Goal: Task Accomplishment & Management: Use online tool/utility

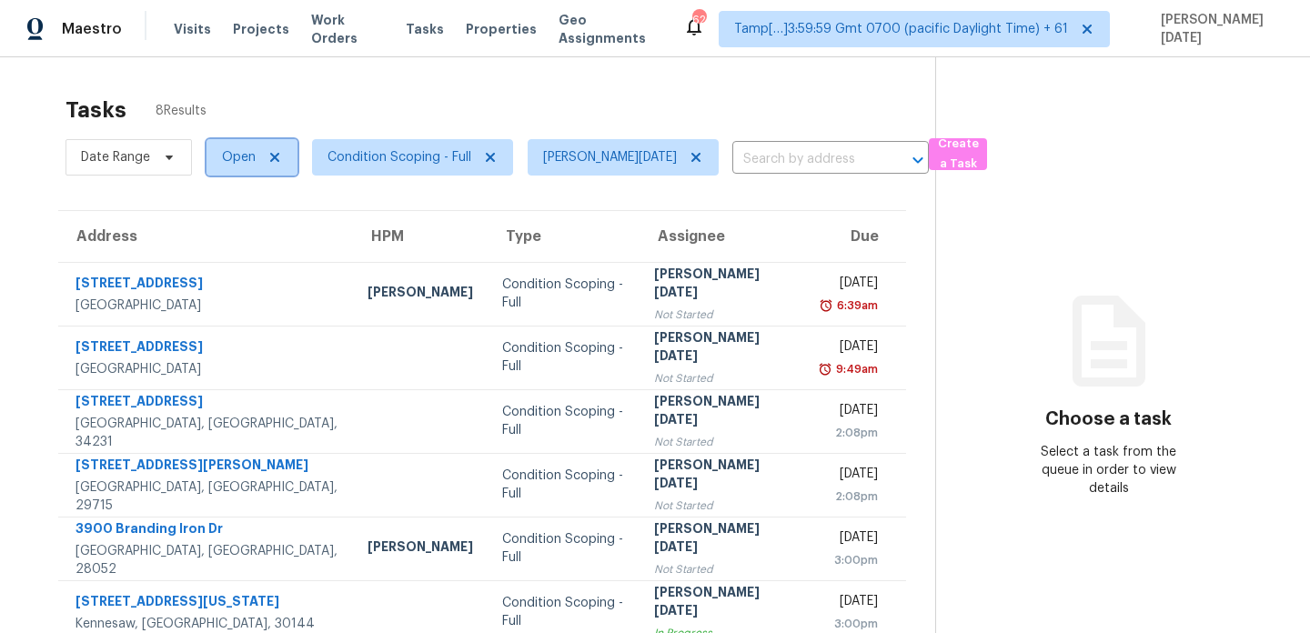
click at [230, 157] on span "Open" at bounding box center [239, 157] width 34 height 18
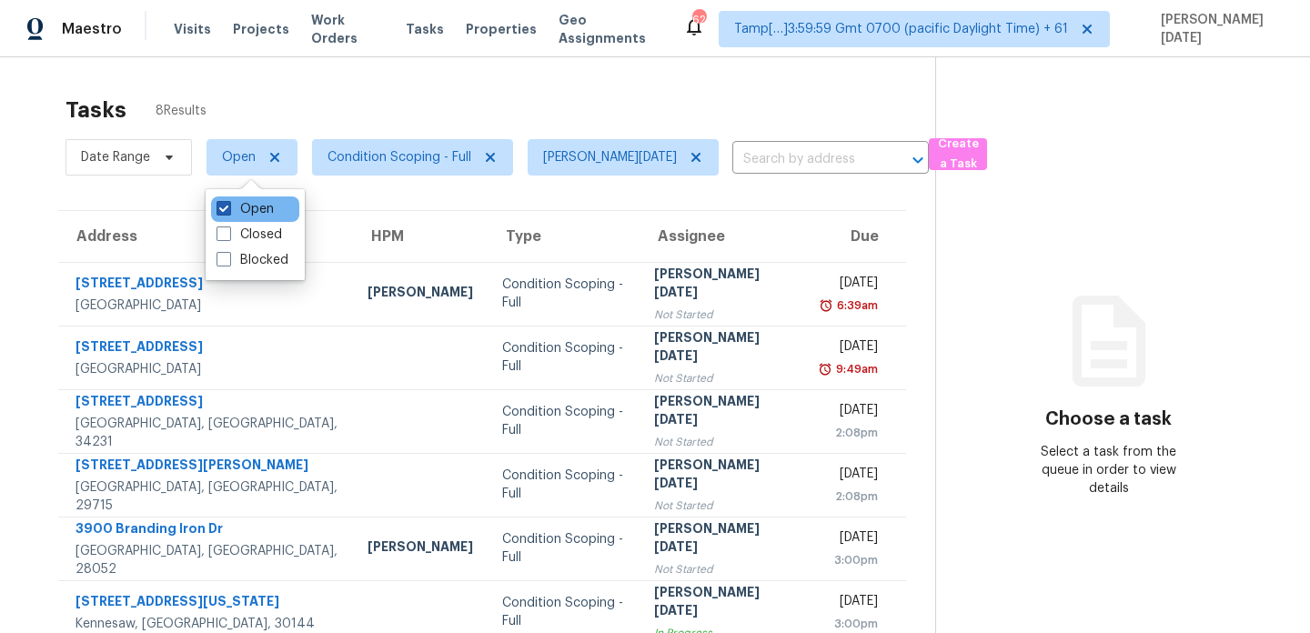
click at [226, 206] on span at bounding box center [224, 208] width 15 height 15
click at [226, 206] on input "Open" at bounding box center [223, 206] width 12 height 12
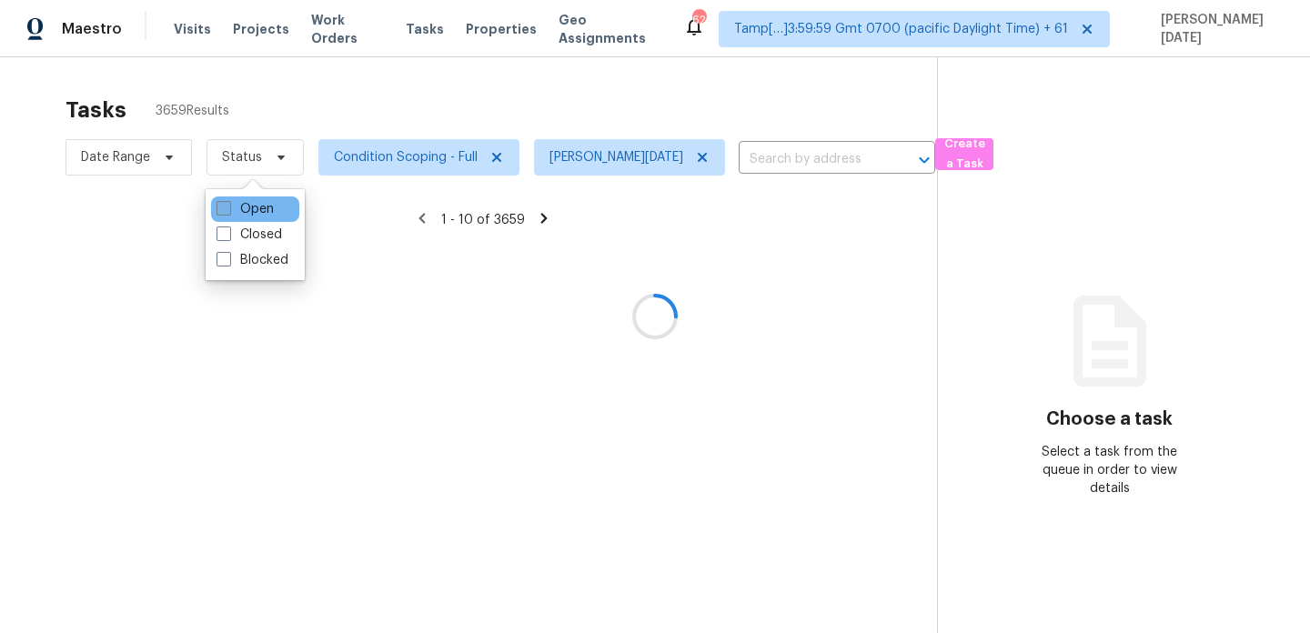
click at [226, 206] on span at bounding box center [224, 208] width 15 height 15
click at [226, 206] on input "Open" at bounding box center [223, 206] width 12 height 12
checkbox input "true"
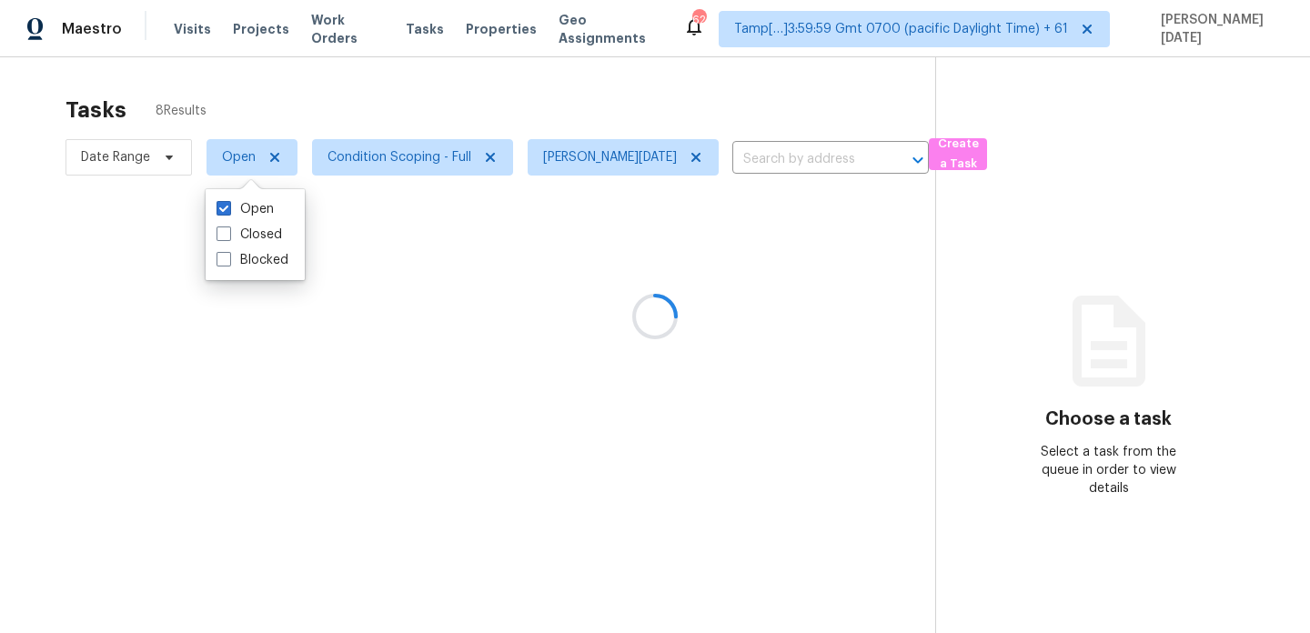
click at [428, 83] on div at bounding box center [655, 316] width 1310 height 633
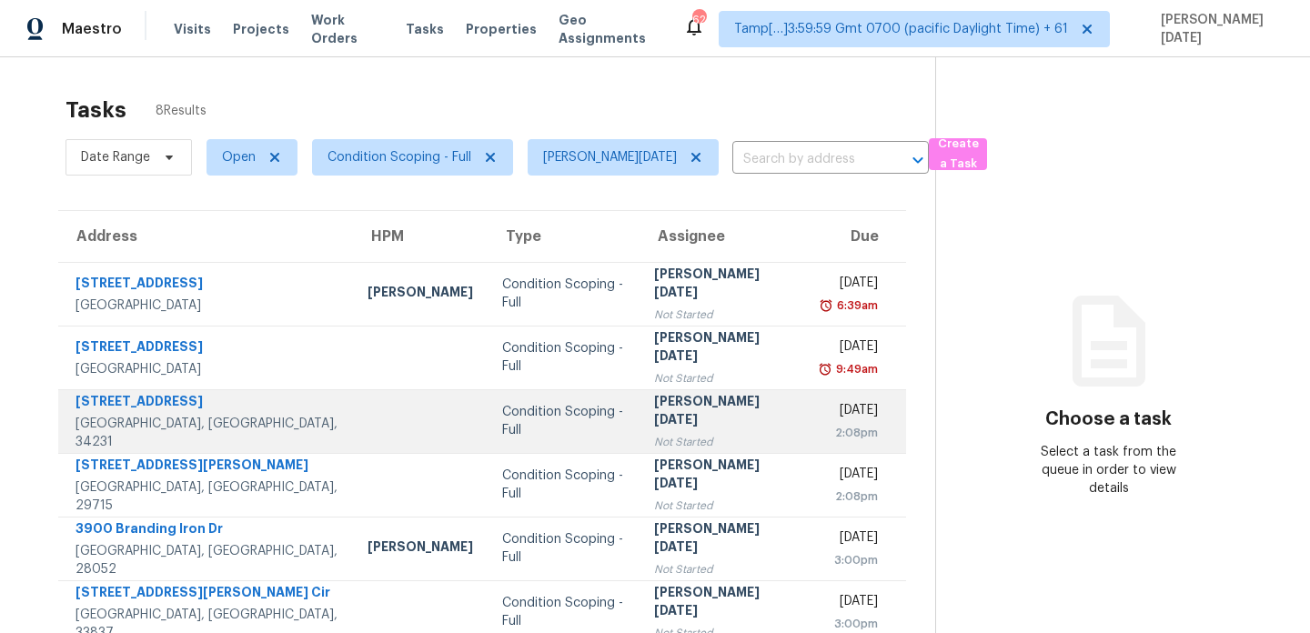
scroll to position [89, 0]
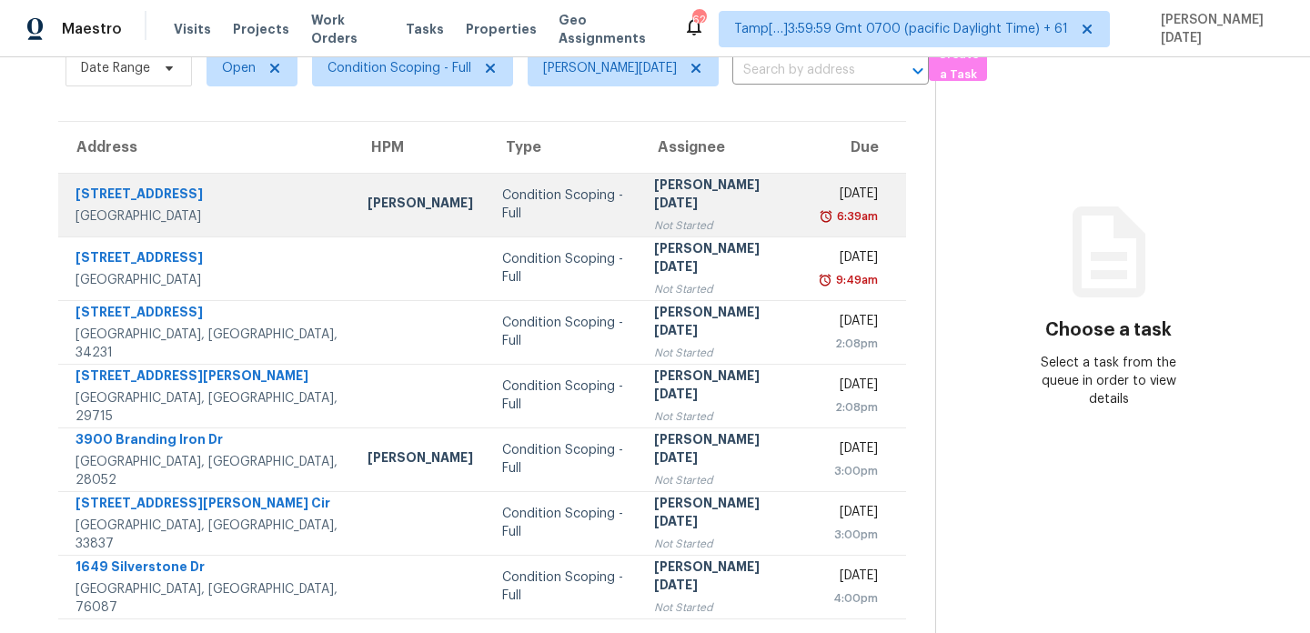
click at [709, 201] on div "[PERSON_NAME][DATE]" at bounding box center [723, 196] width 138 height 41
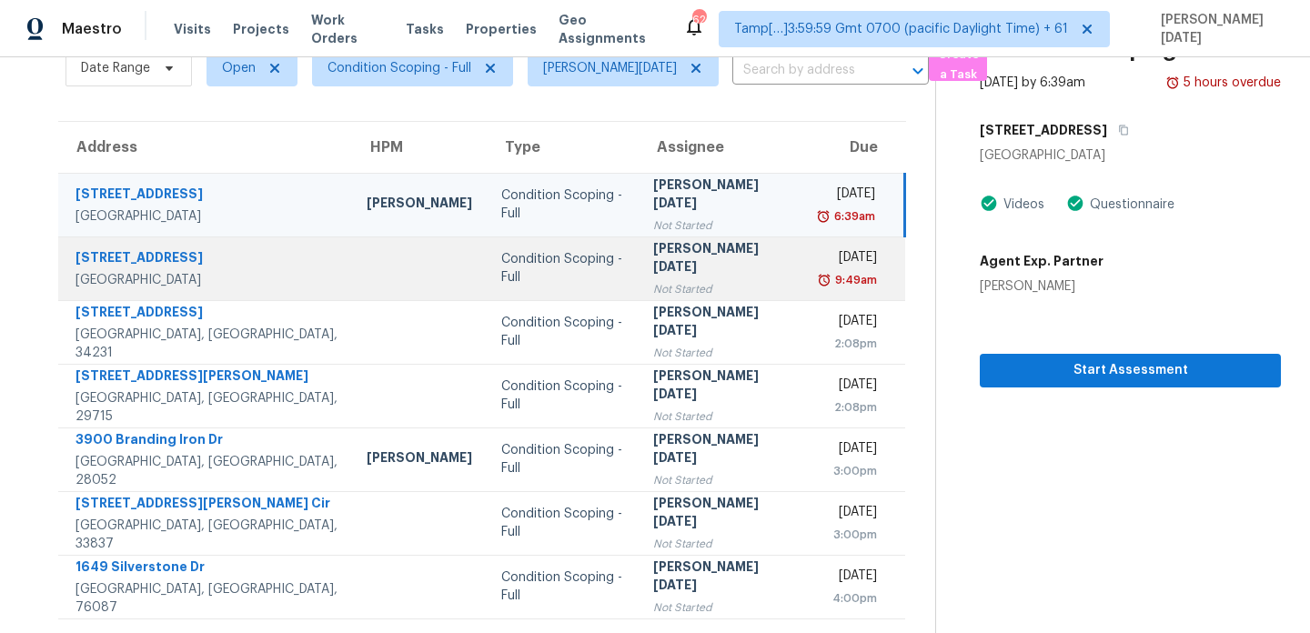
click at [705, 280] on div "Not Started" at bounding box center [722, 289] width 138 height 18
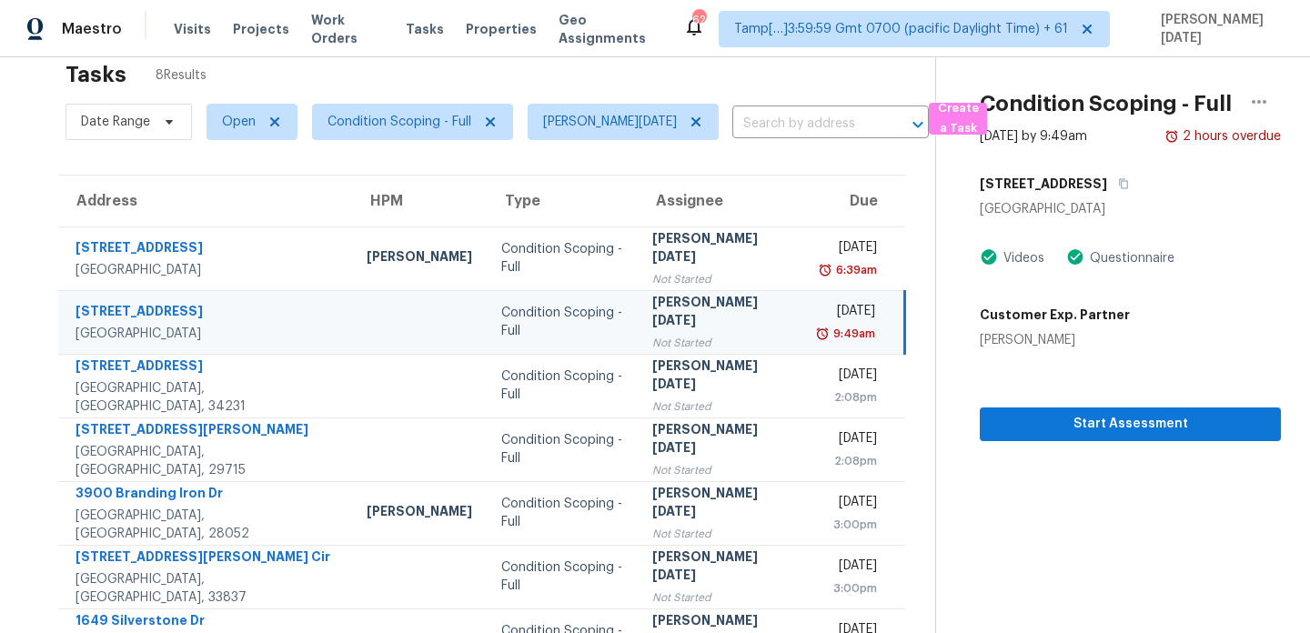
scroll to position [29, 0]
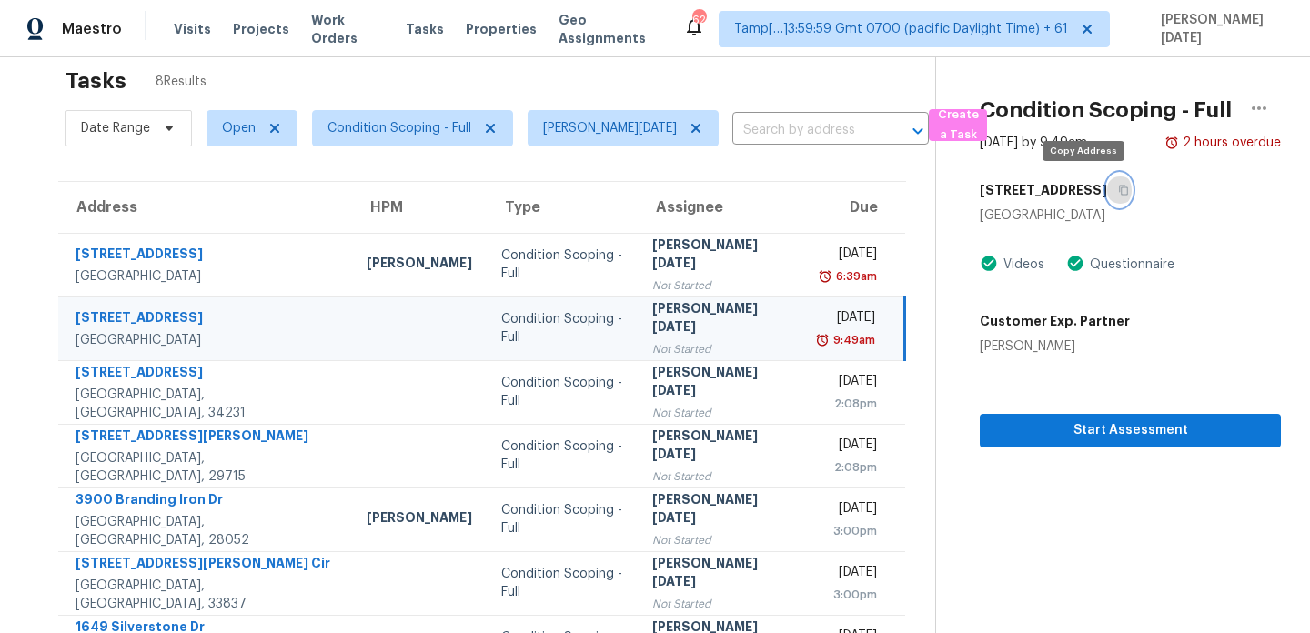
click at [1118, 186] on icon "button" at bounding box center [1123, 190] width 11 height 11
click at [236, 130] on span "Open" at bounding box center [239, 128] width 34 height 18
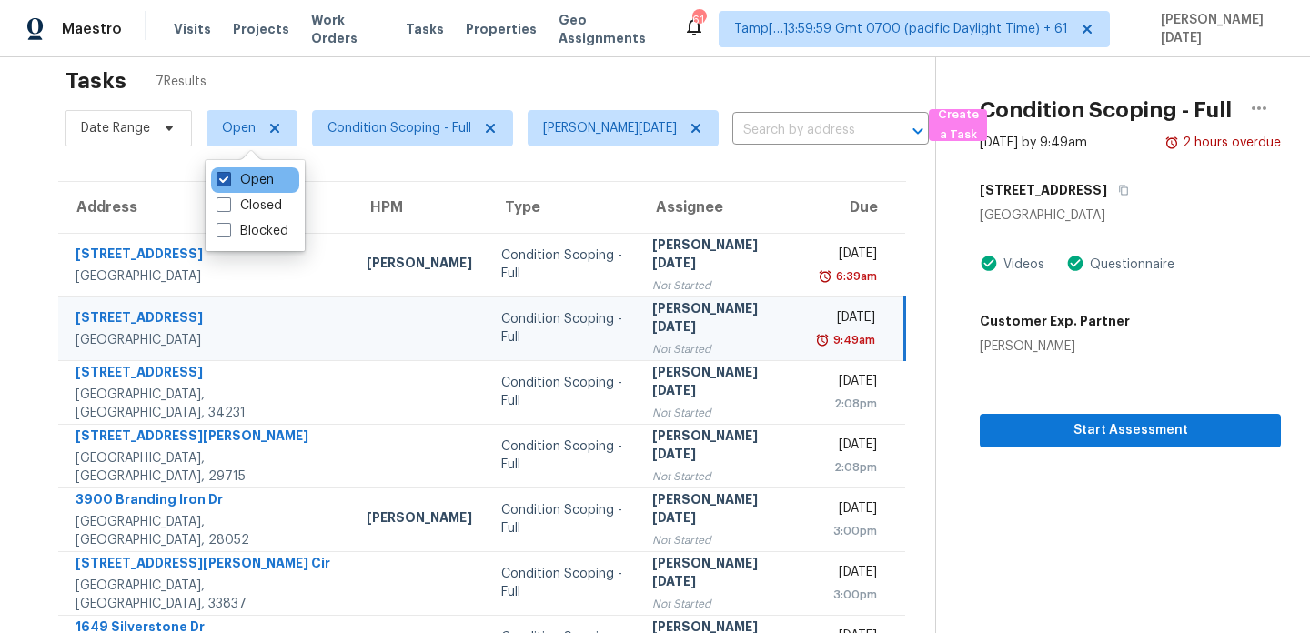
click at [242, 180] on label "Open" at bounding box center [245, 180] width 57 height 18
click at [228, 180] on input "Open" at bounding box center [223, 177] width 12 height 12
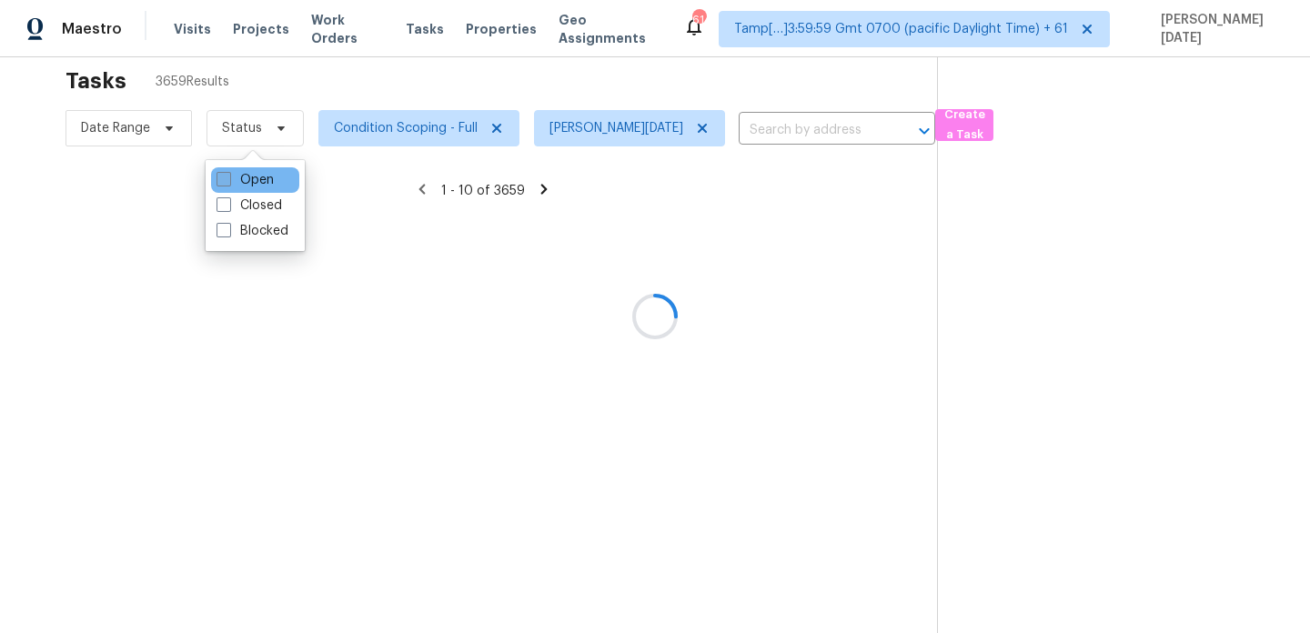
click at [242, 180] on label "Open" at bounding box center [245, 180] width 57 height 18
click at [228, 180] on input "Open" at bounding box center [223, 177] width 12 height 12
checkbox input "true"
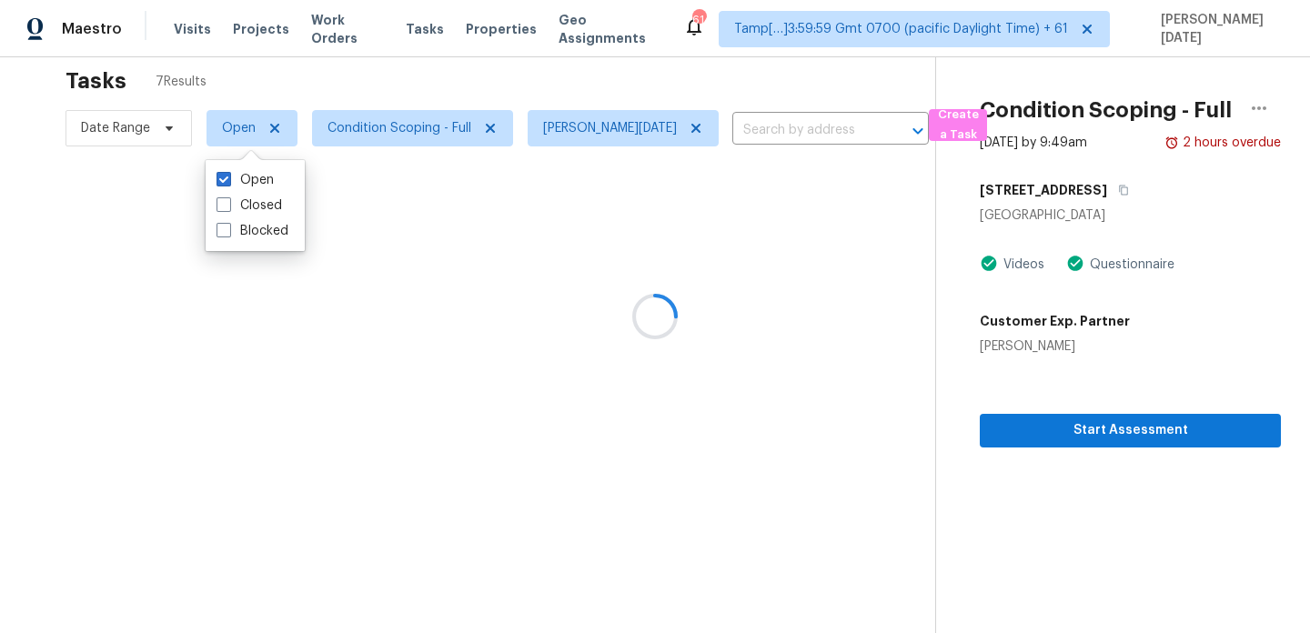
click at [422, 96] on div at bounding box center [655, 316] width 1310 height 633
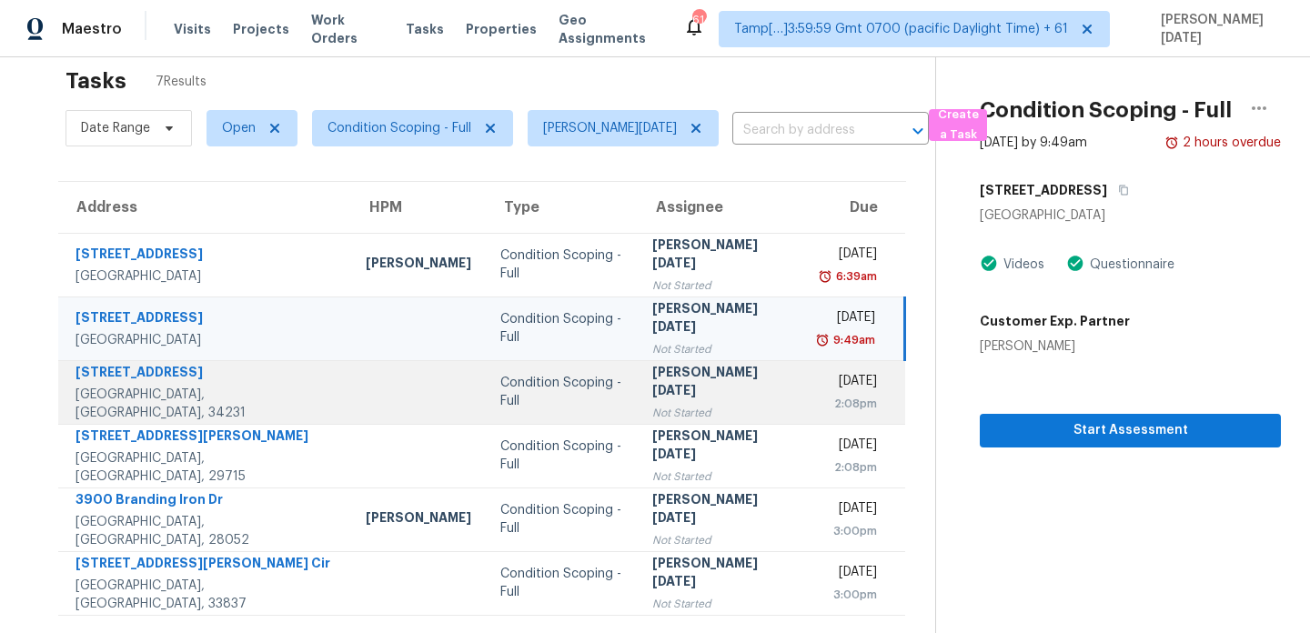
scroll to position [57, 0]
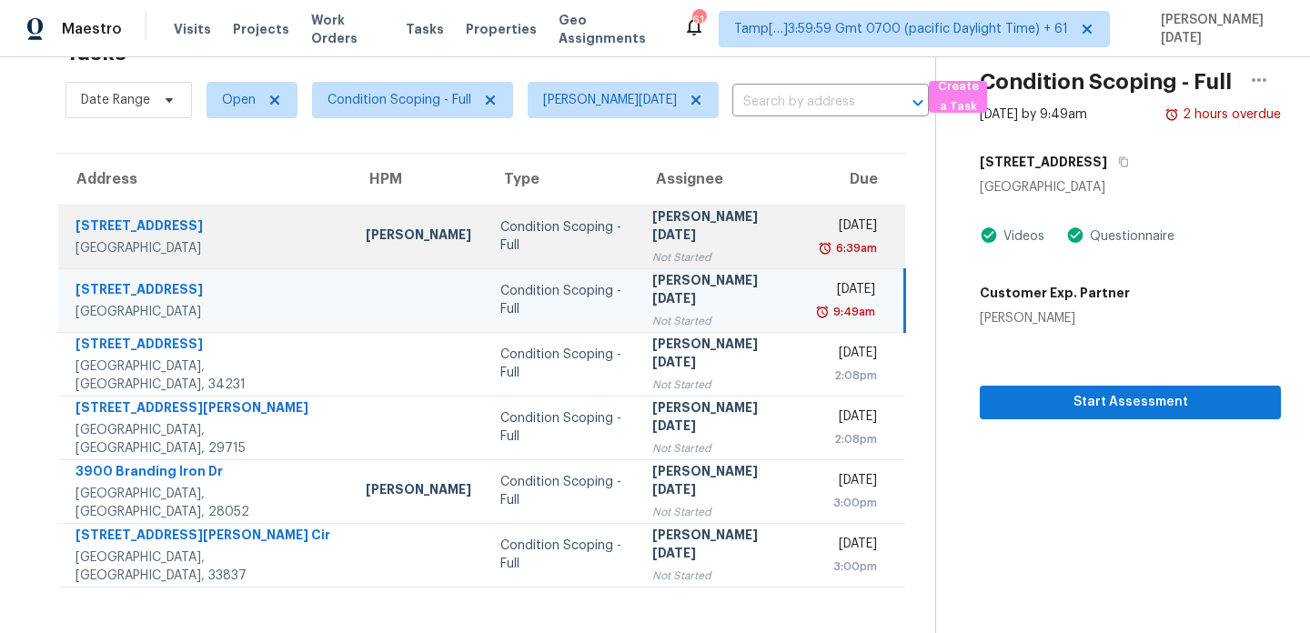
click at [672, 221] on div "[PERSON_NAME][DATE]" at bounding box center [721, 227] width 138 height 41
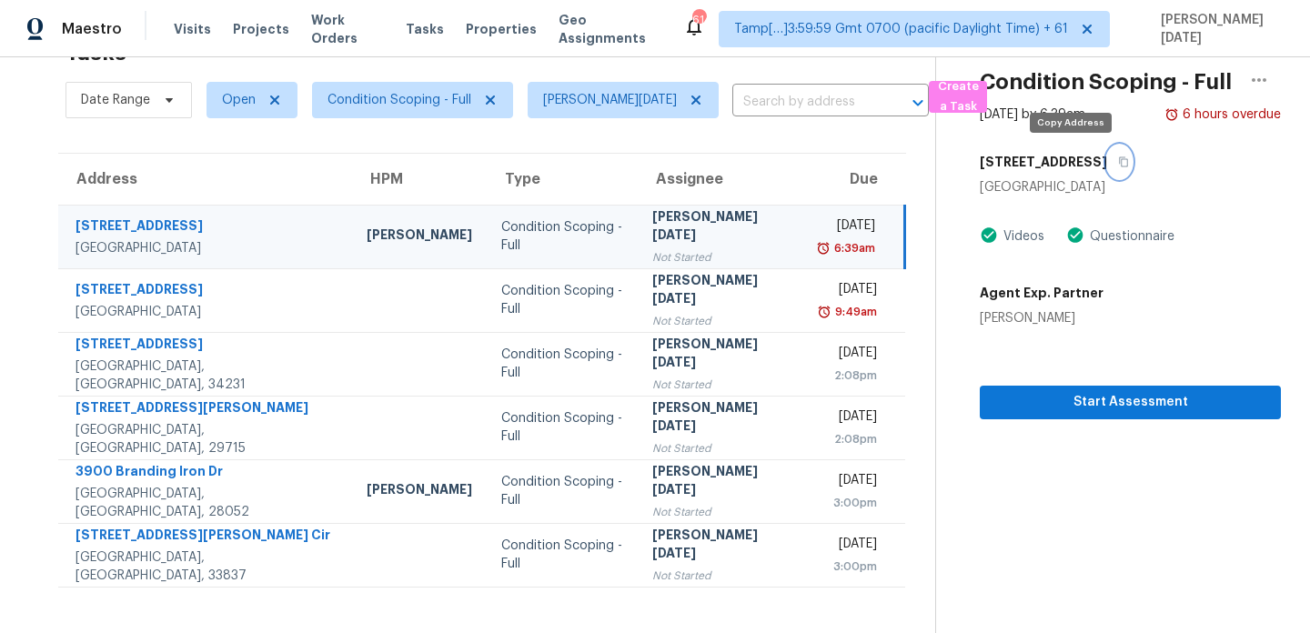
click at [1118, 164] on icon "button" at bounding box center [1123, 161] width 11 height 11
click at [358, 102] on span "Condition Scoping - Full" at bounding box center [399, 100] width 144 height 18
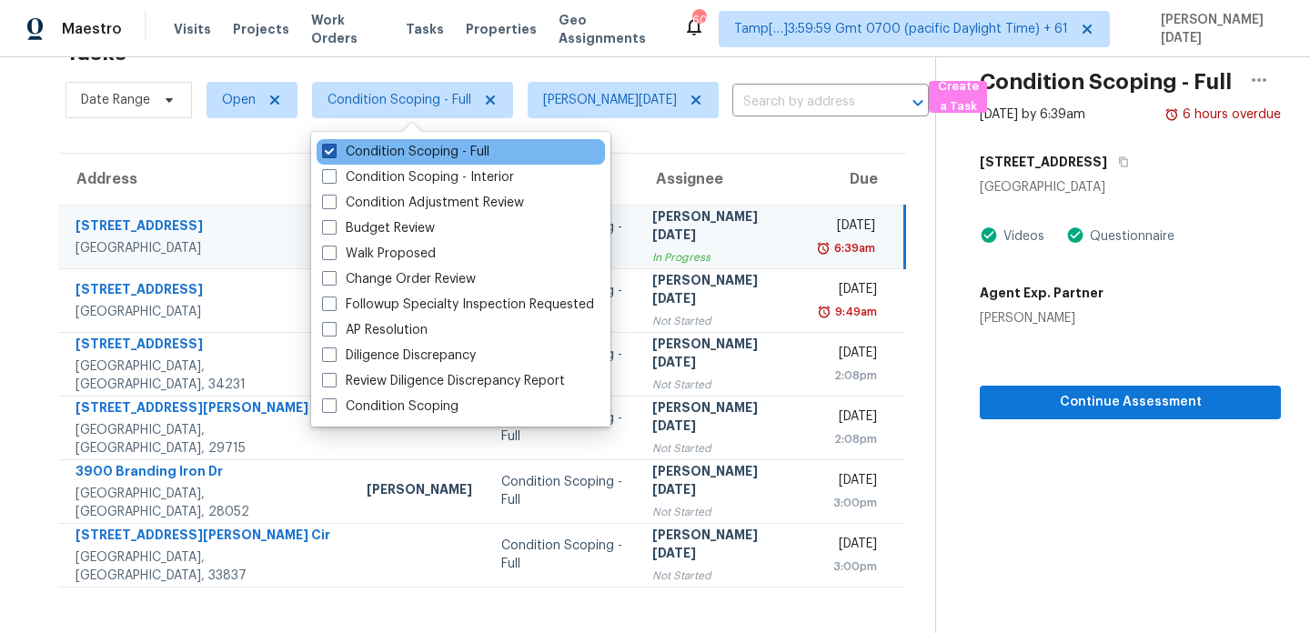
click at [349, 156] on label "Condition Scoping - Full" at bounding box center [405, 152] width 167 height 18
click at [334, 155] on input "Condition Scoping - Full" at bounding box center [328, 149] width 12 height 12
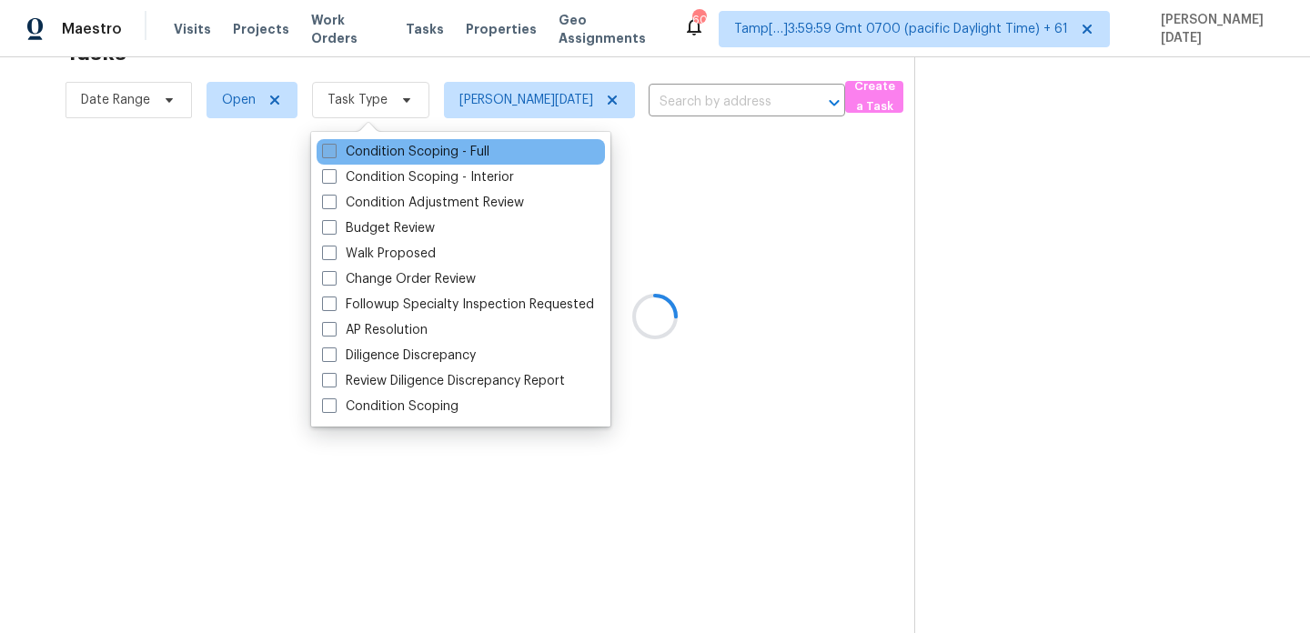
click at [349, 156] on label "Condition Scoping - Full" at bounding box center [405, 152] width 167 height 18
click at [334, 155] on input "Condition Scoping - Full" at bounding box center [328, 149] width 12 height 12
checkbox input "true"
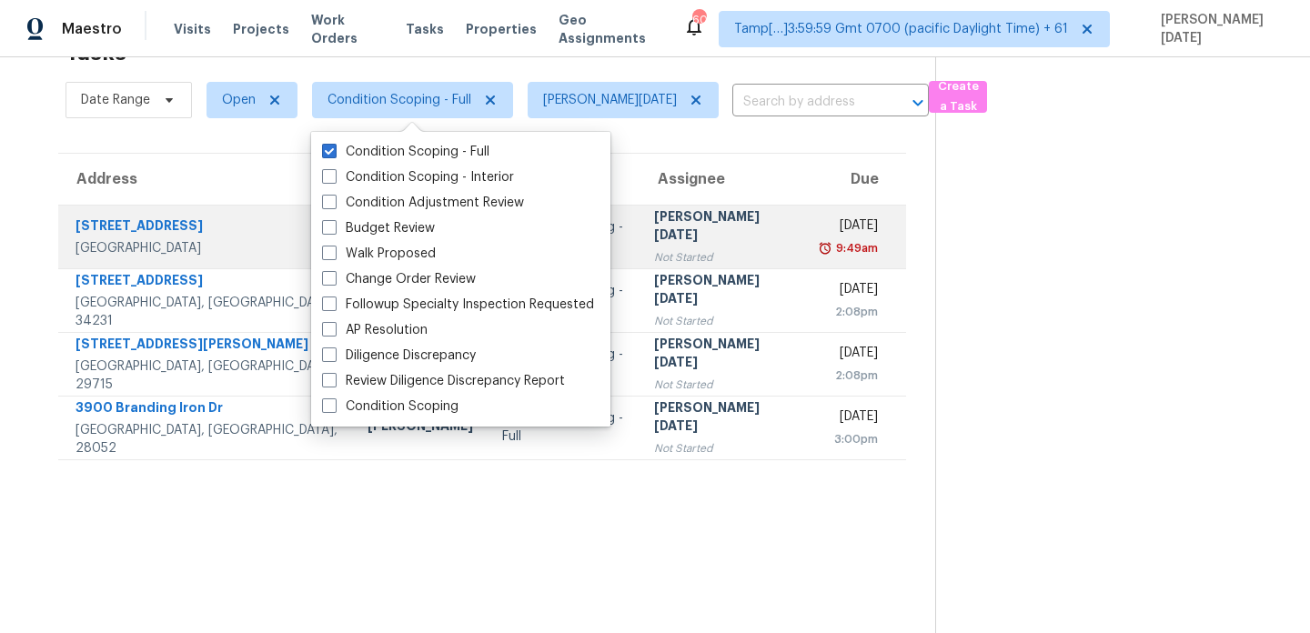
click at [818, 243] on img at bounding box center [825, 248] width 15 height 18
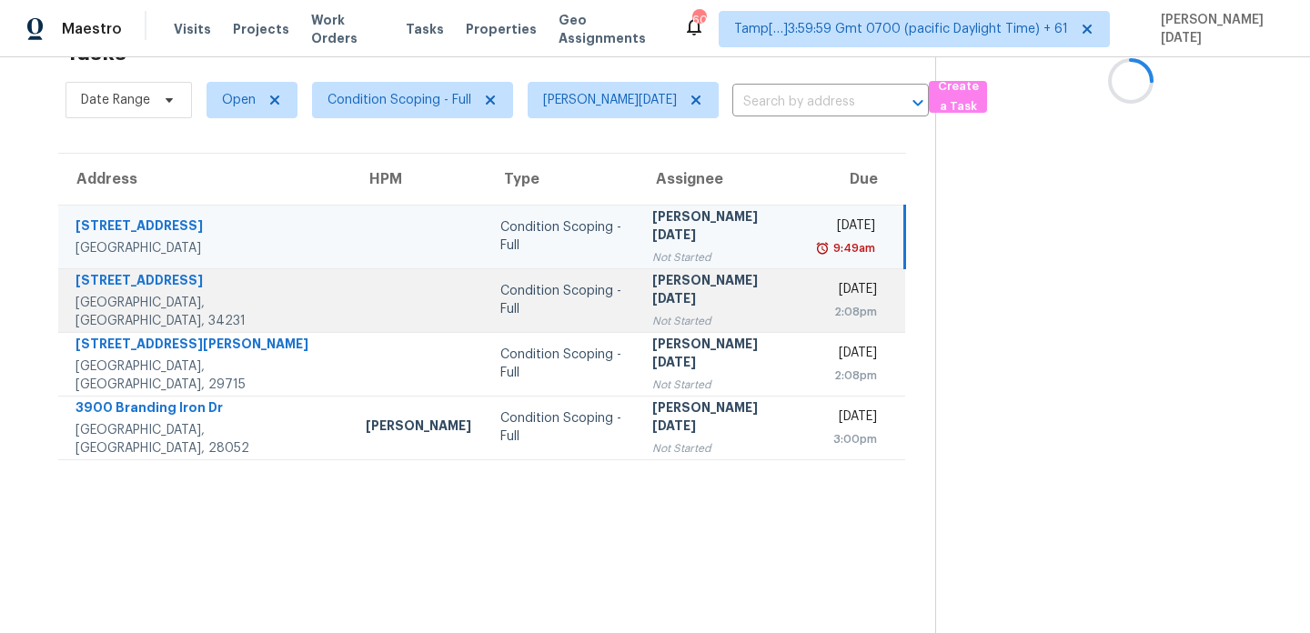
click at [819, 287] on div "Fri, Sep 5th 2025" at bounding box center [847, 291] width 57 height 23
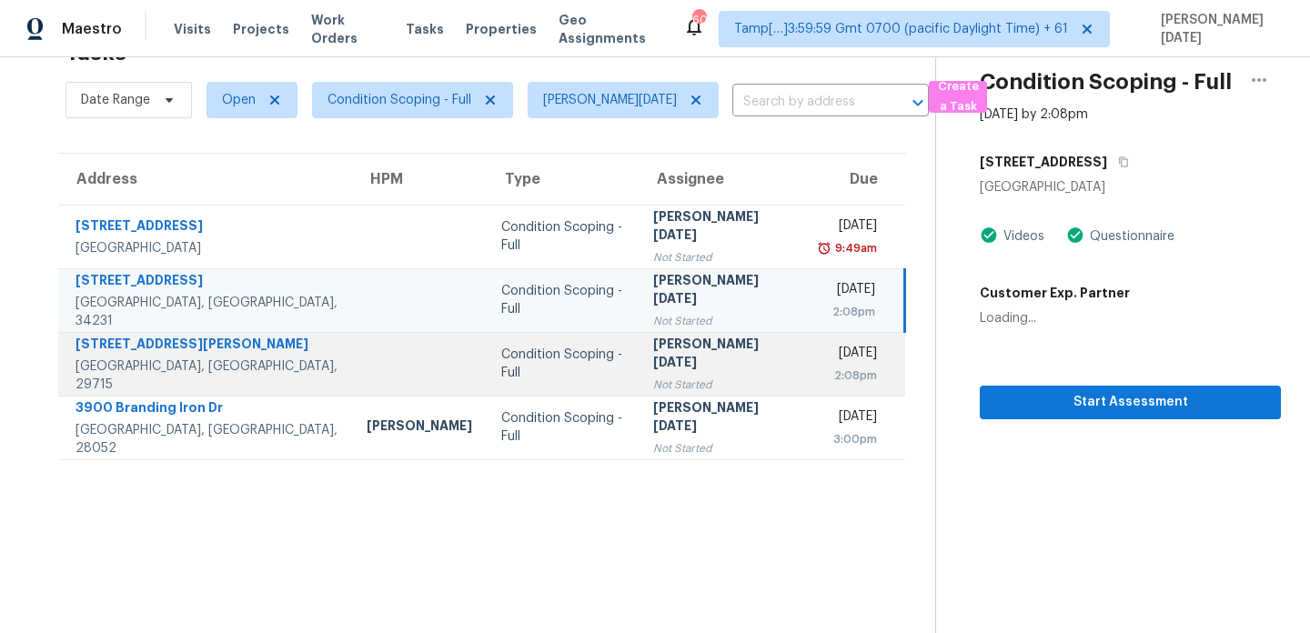
click at [806, 332] on td "Fri, Sep 5th 2025 2:08pm" at bounding box center [855, 364] width 99 height 64
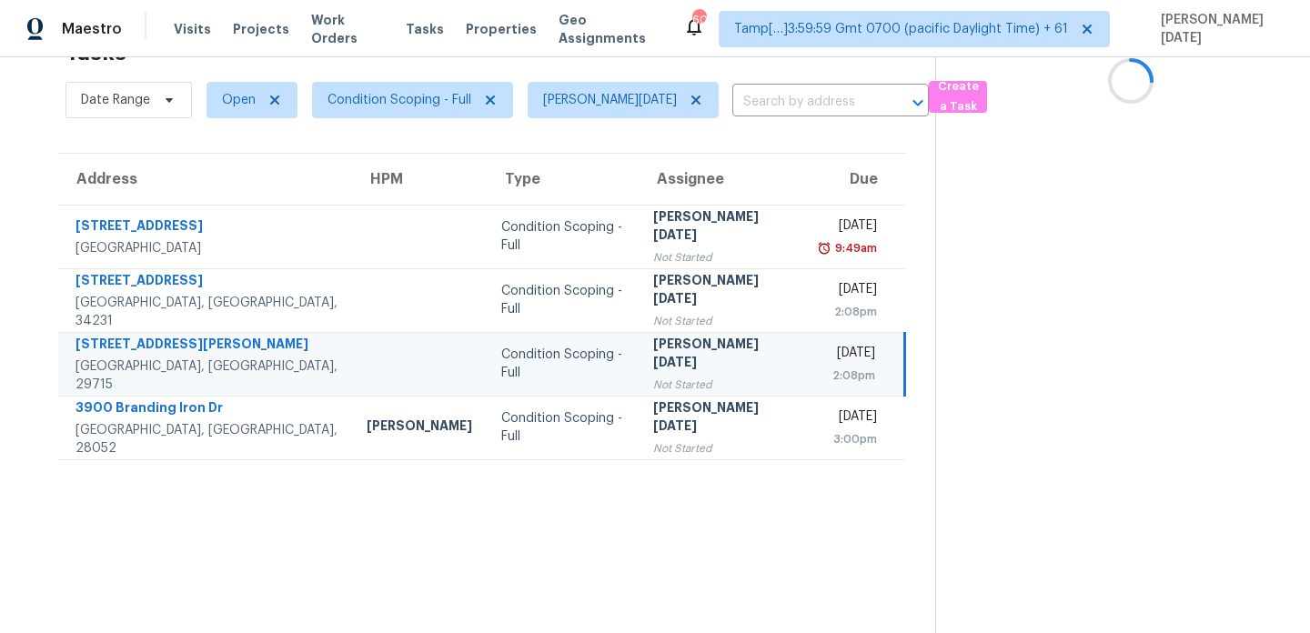
click at [806, 388] on td "Fri, Sep 5th 2025 2:08pm" at bounding box center [855, 364] width 99 height 64
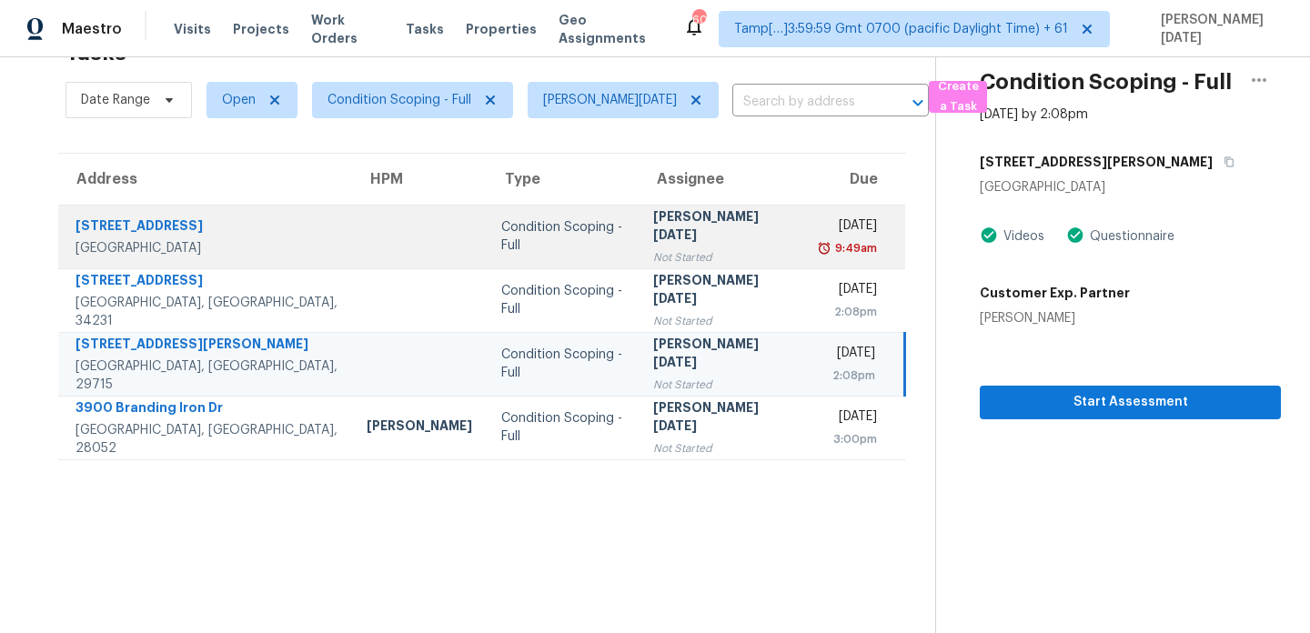
click at [821, 241] on div "9:49am" at bounding box center [849, 248] width 56 height 18
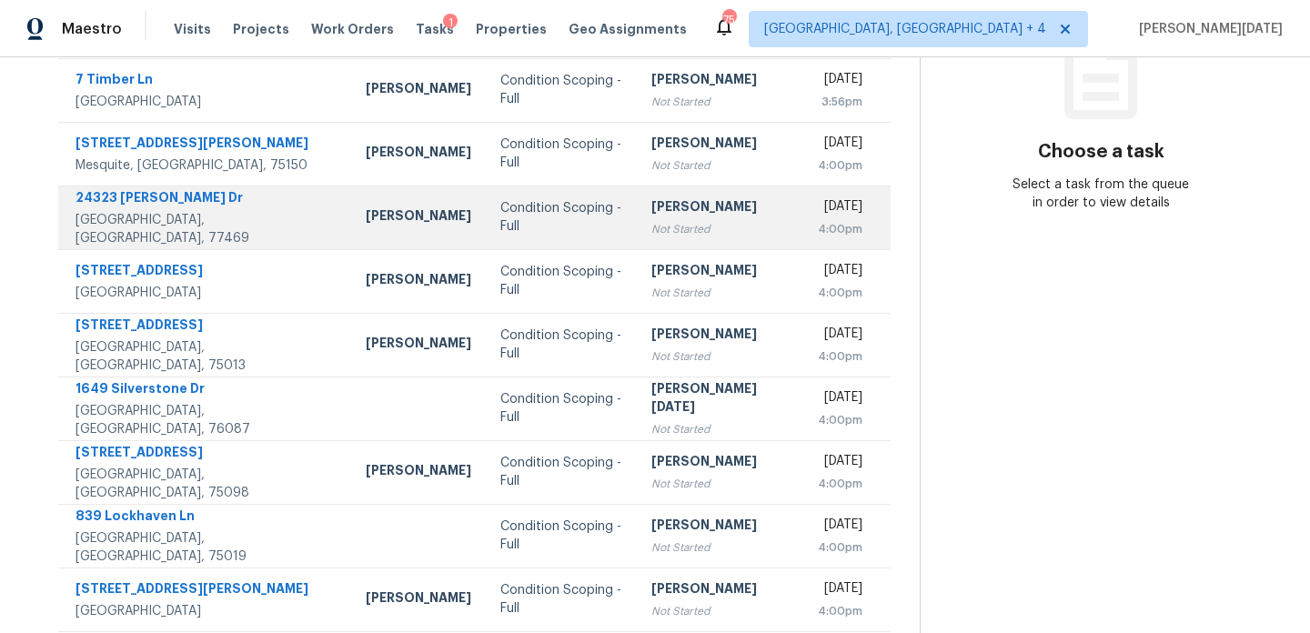
scroll to position [269, 0]
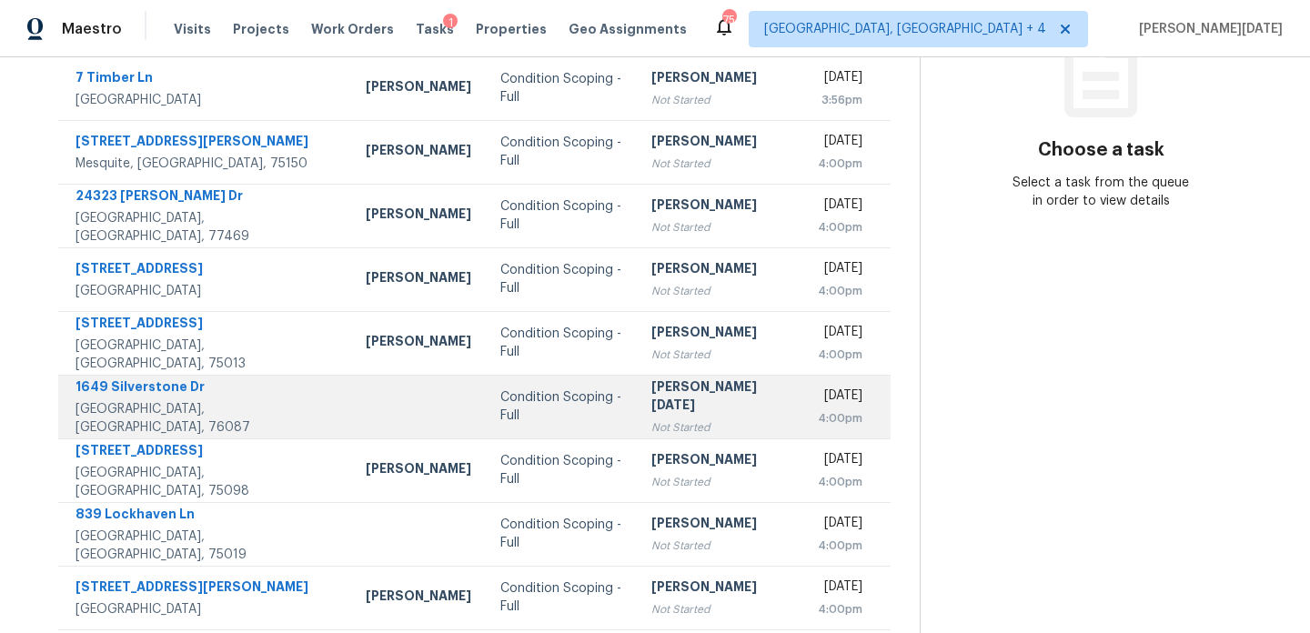
click at [678, 401] on div "[PERSON_NAME][DATE]" at bounding box center [720, 398] width 138 height 41
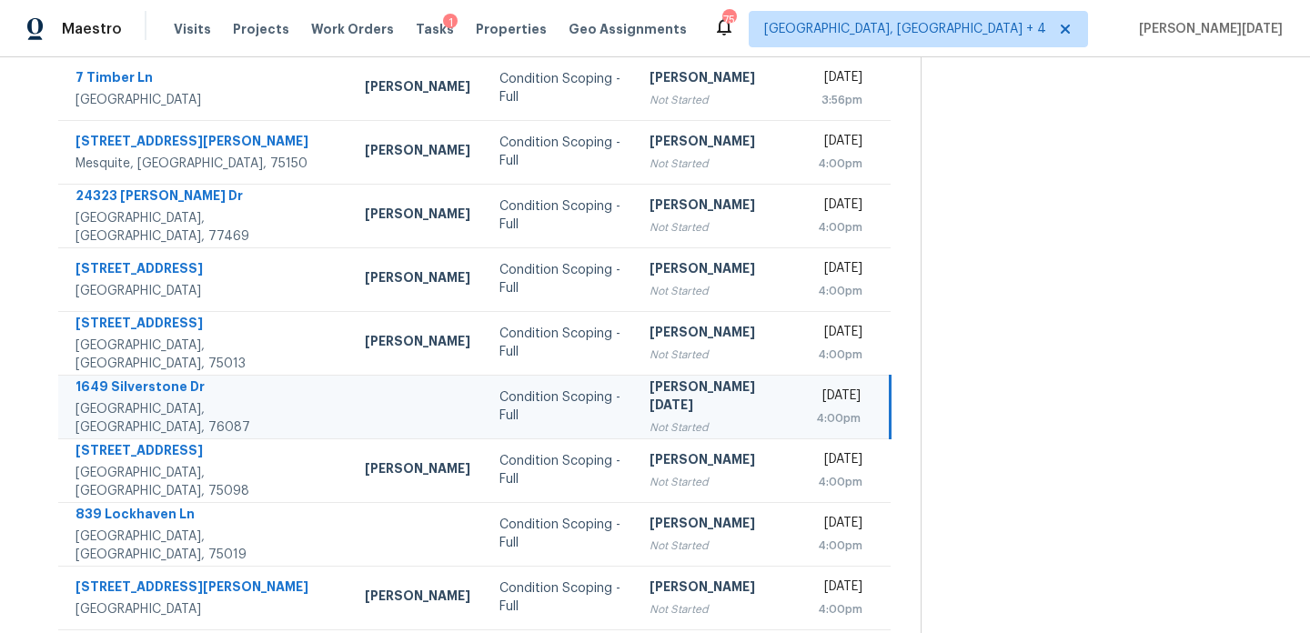
click at [678, 401] on div "[PERSON_NAME][DATE]" at bounding box center [718, 398] width 137 height 41
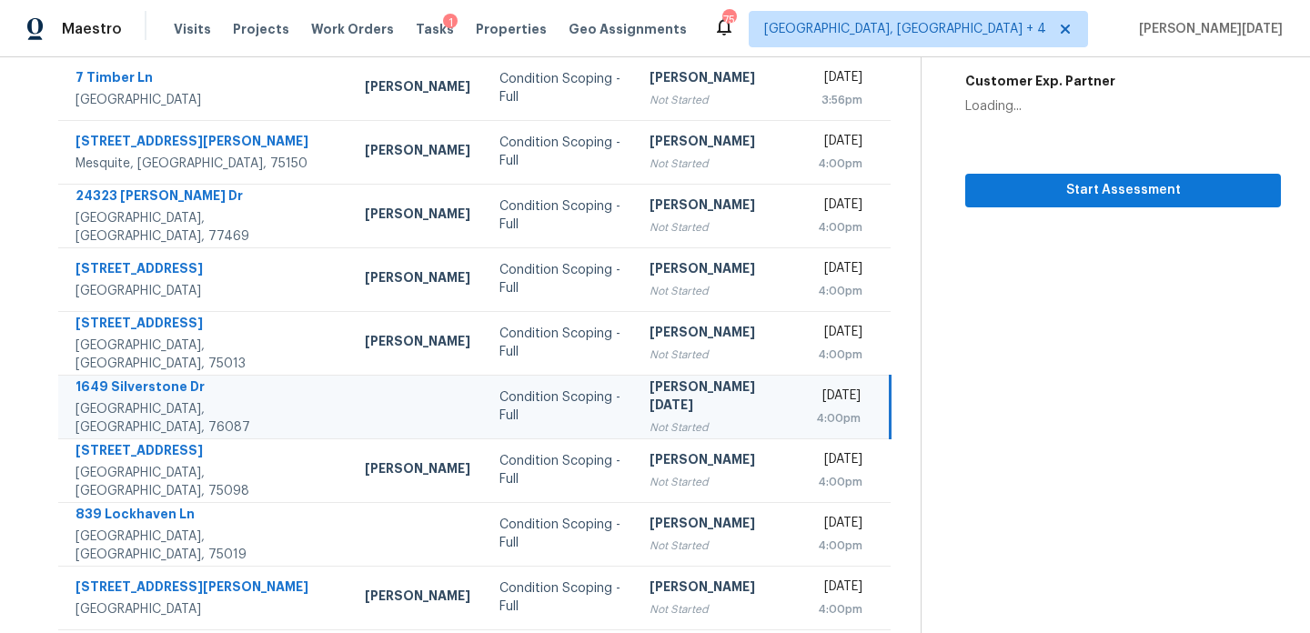
click at [678, 401] on div "[PERSON_NAME][DATE]" at bounding box center [718, 398] width 137 height 41
click at [1044, 189] on span "Start Assessment" at bounding box center [1123, 190] width 287 height 23
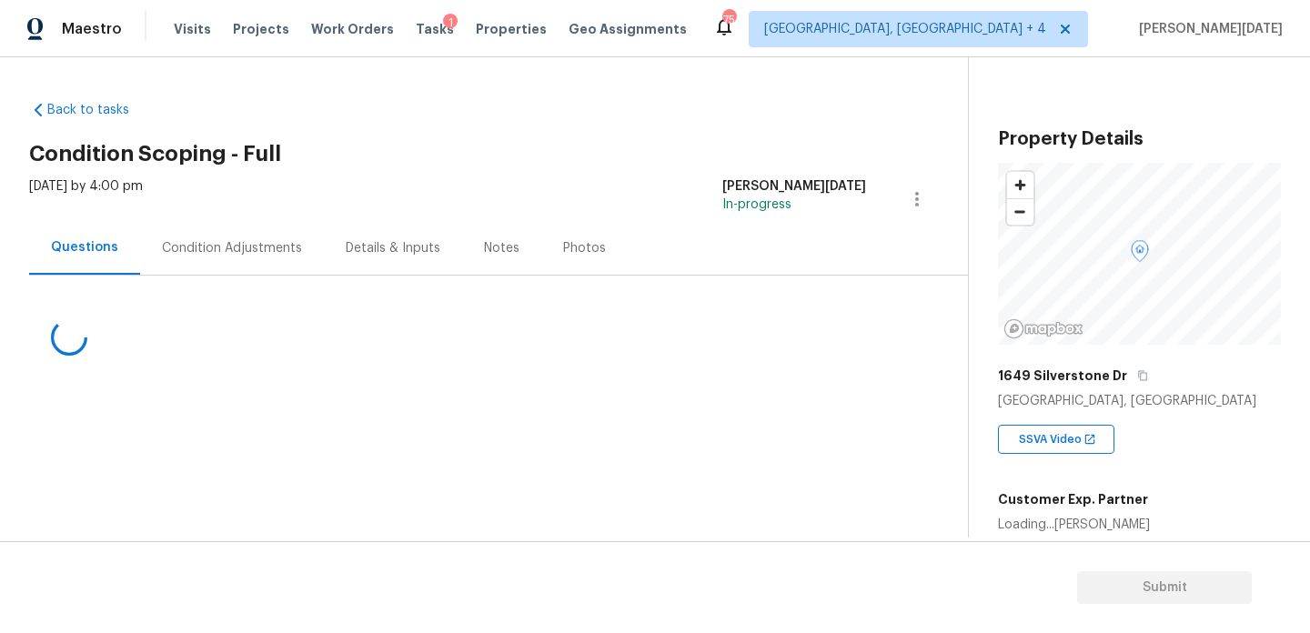
click at [253, 241] on div "Condition Adjustments" at bounding box center [232, 248] width 140 height 18
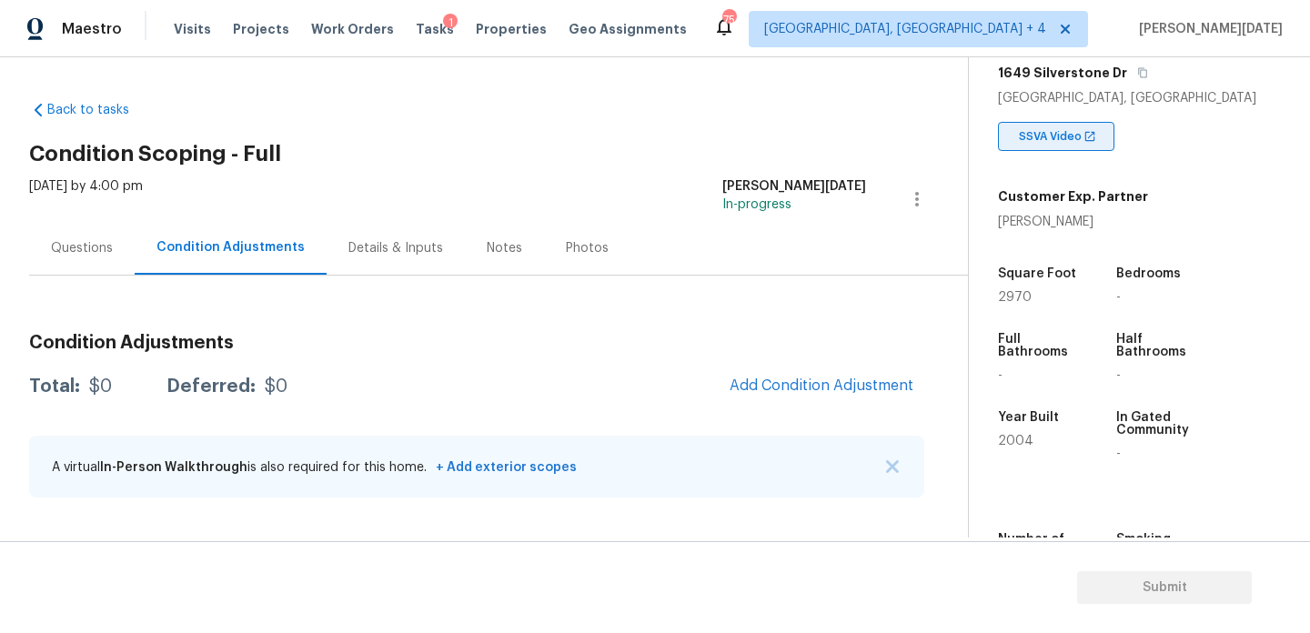
scroll to position [304, 0]
click at [1010, 298] on span "2970" at bounding box center [1015, 296] width 34 height 13
copy span "2970"
click at [801, 397] on button "Add Condition Adjustment" at bounding box center [822, 386] width 206 height 38
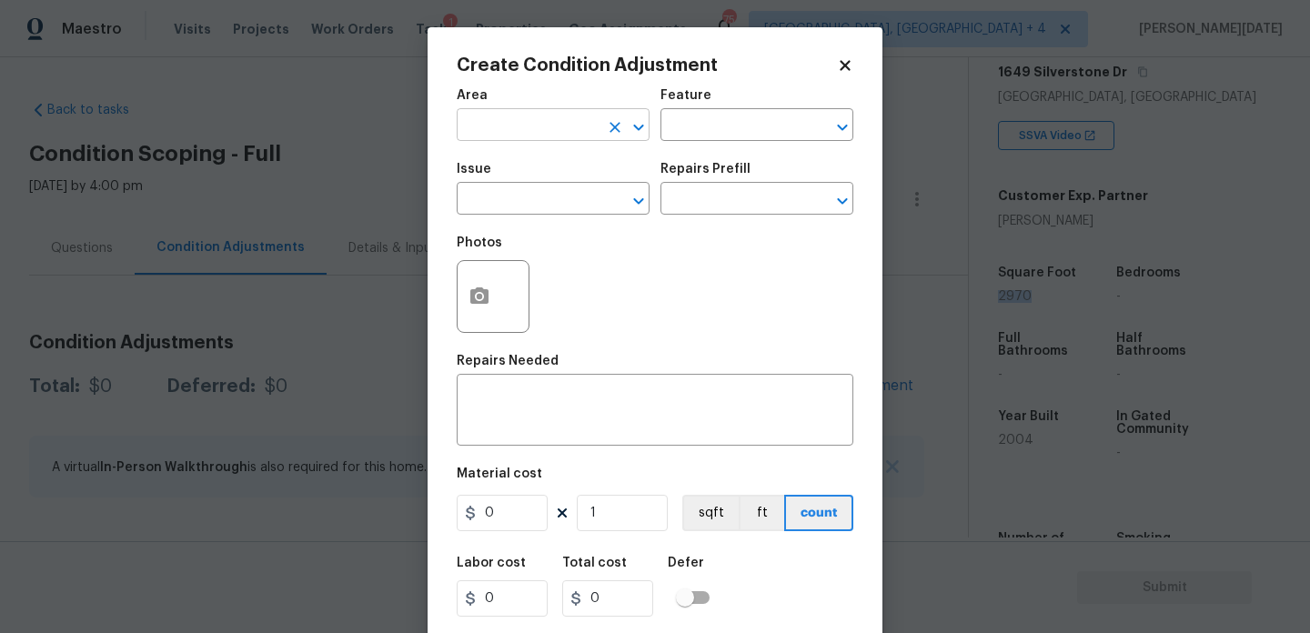
click at [477, 129] on input "text" at bounding box center [528, 127] width 142 height 28
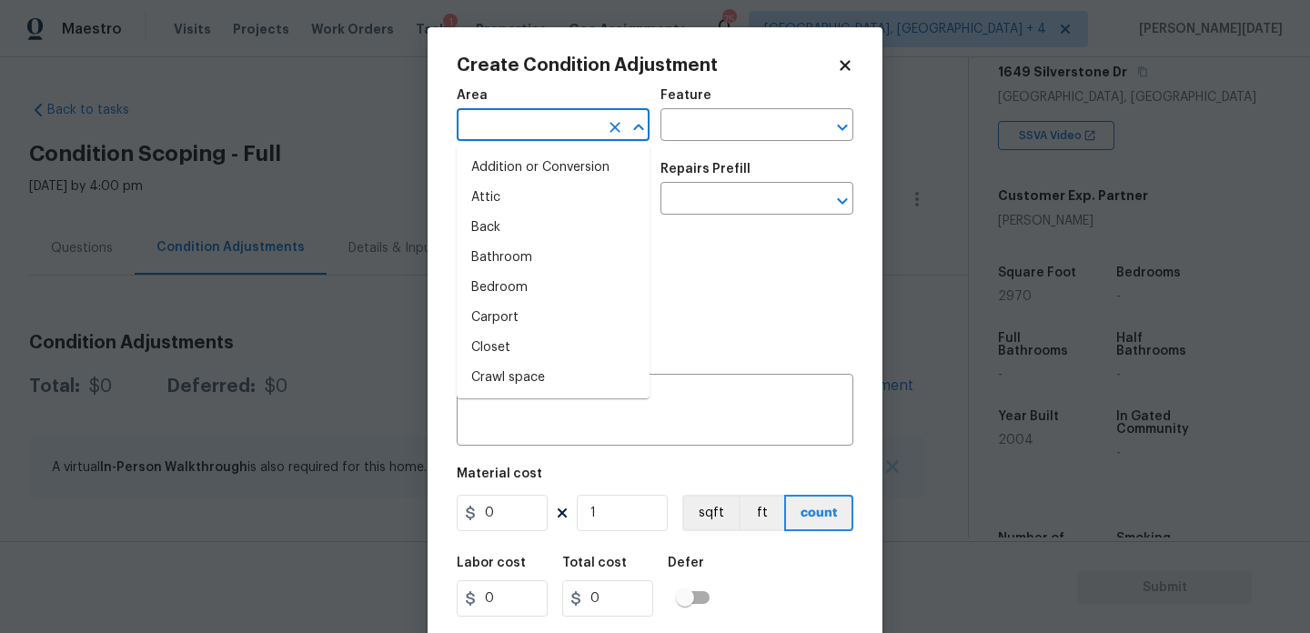
type input "e"
type input "x"
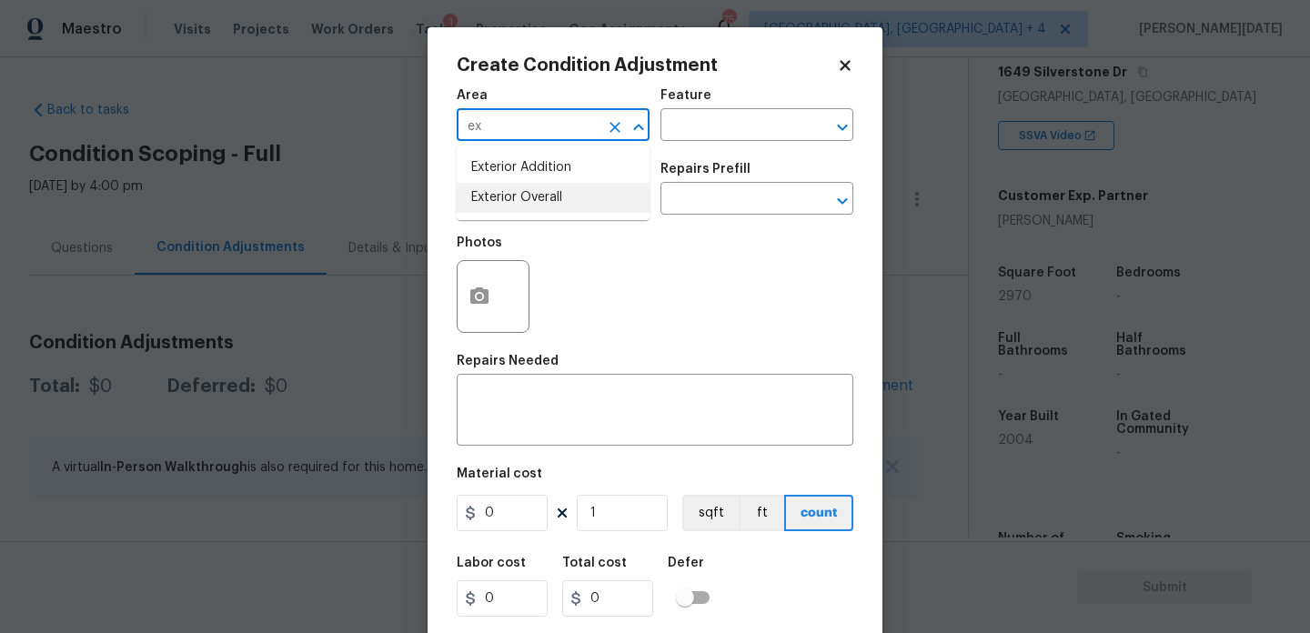
click at [509, 196] on li "Exterior Overall" at bounding box center [553, 198] width 193 height 30
type input "Exterior Overall"
click at [509, 196] on input "text" at bounding box center [528, 200] width 142 height 28
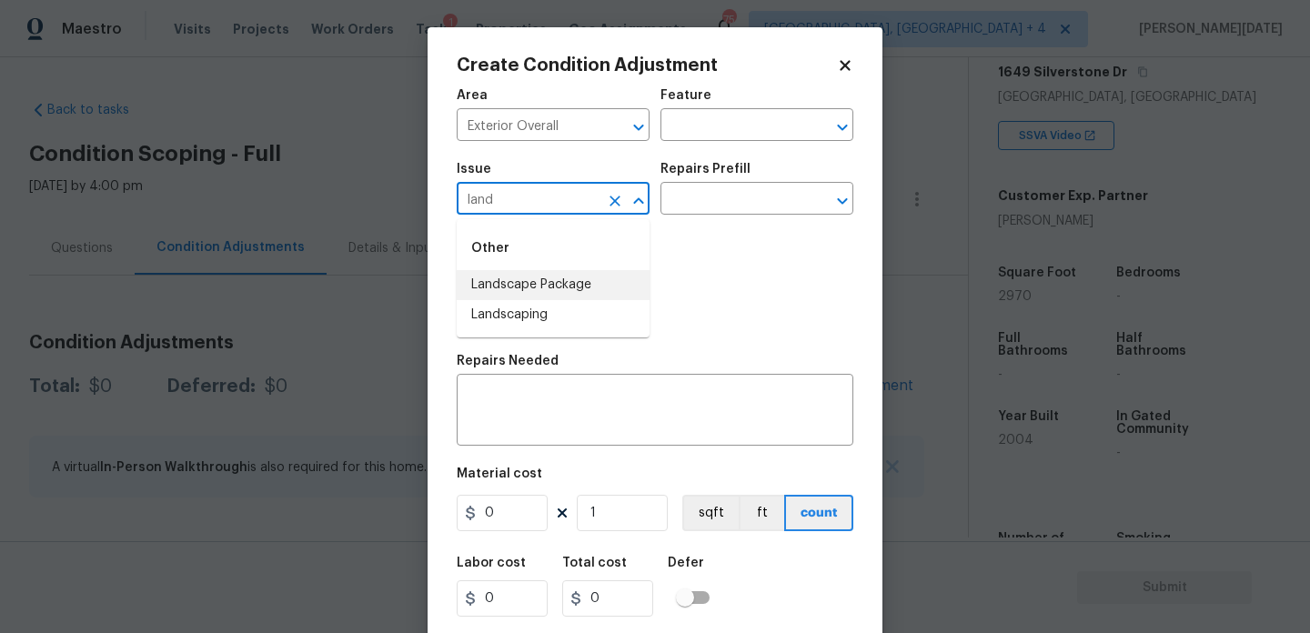
click at [532, 279] on li "Landscape Package" at bounding box center [553, 285] width 193 height 30
type input "Landscape Package"
click at [722, 187] on input "text" at bounding box center [731, 200] width 142 height 28
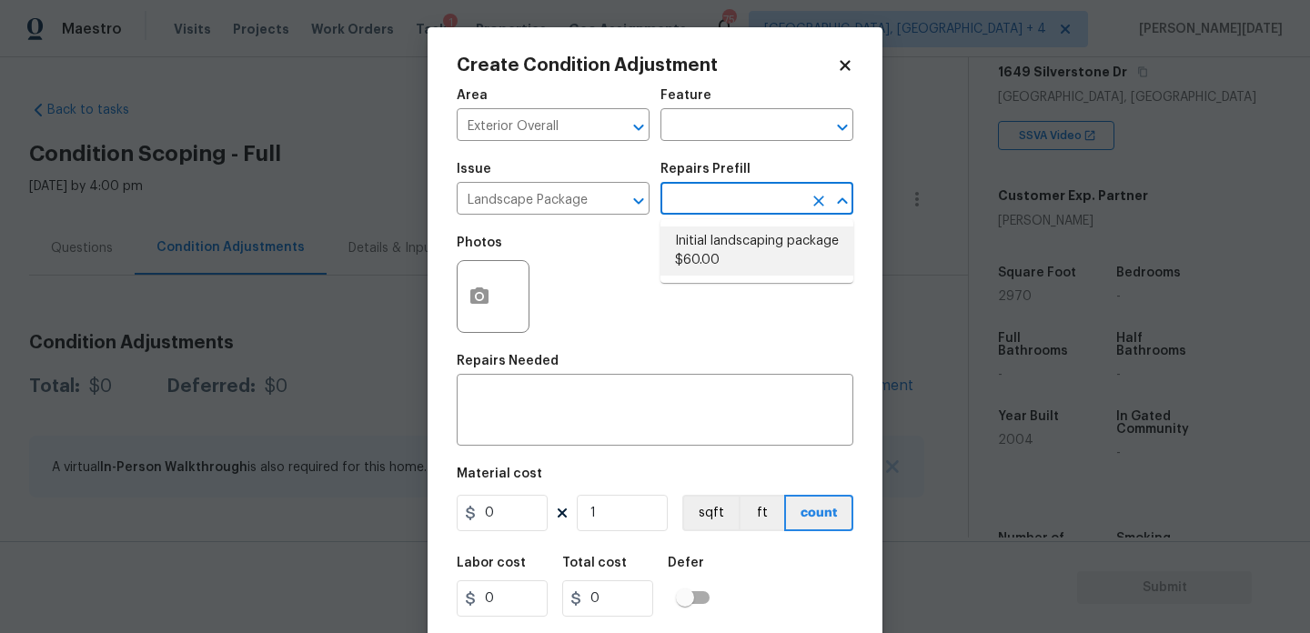
click at [720, 247] on li "Initial landscaping package $60.00" at bounding box center [756, 251] width 193 height 49
type input "Home Readiness Packages"
type textarea "Mowing of grass up to 6" in height. Mow, edge along driveways & sidewalks, trim…"
type input "60"
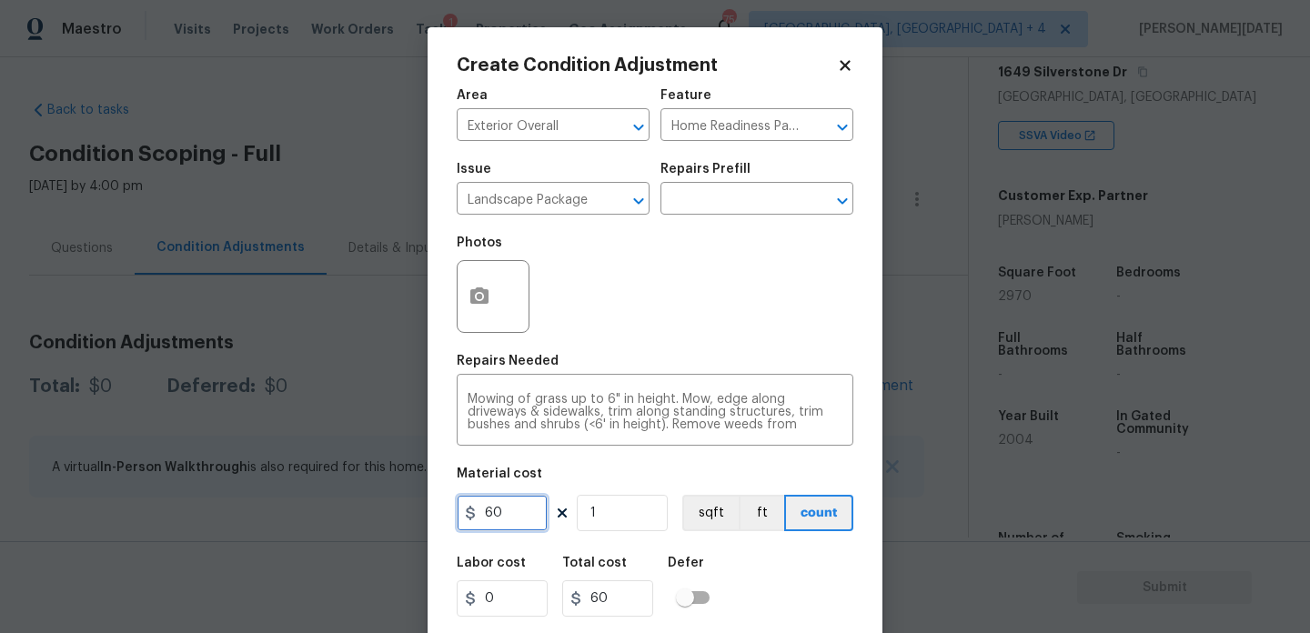
drag, startPoint x: 516, startPoint y: 512, endPoint x: 390, endPoint y: 512, distance: 125.5
click at [390, 512] on div "Create Condition Adjustment Area Exterior Overall ​ Feature Home Readiness Pack…" at bounding box center [655, 316] width 1310 height 633
type input "750"
click at [494, 302] on button "button" at bounding box center [480, 296] width 44 height 71
type input "750"
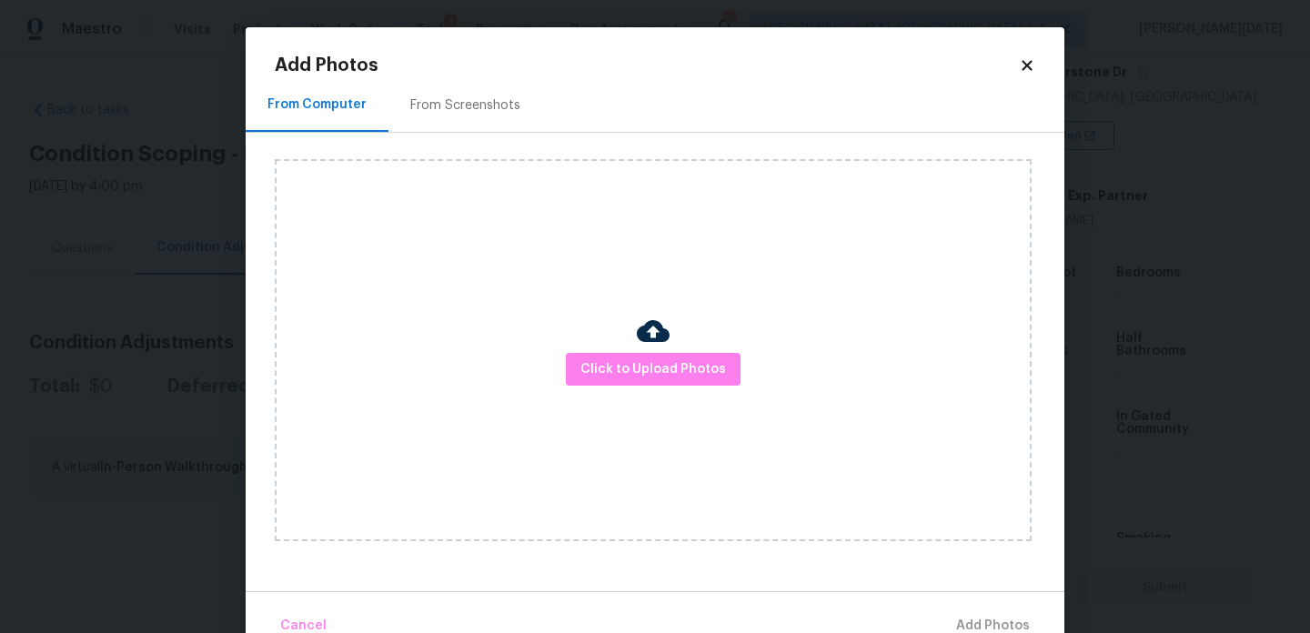
click at [469, 83] on div "From Screenshots" at bounding box center [465, 105] width 154 height 54
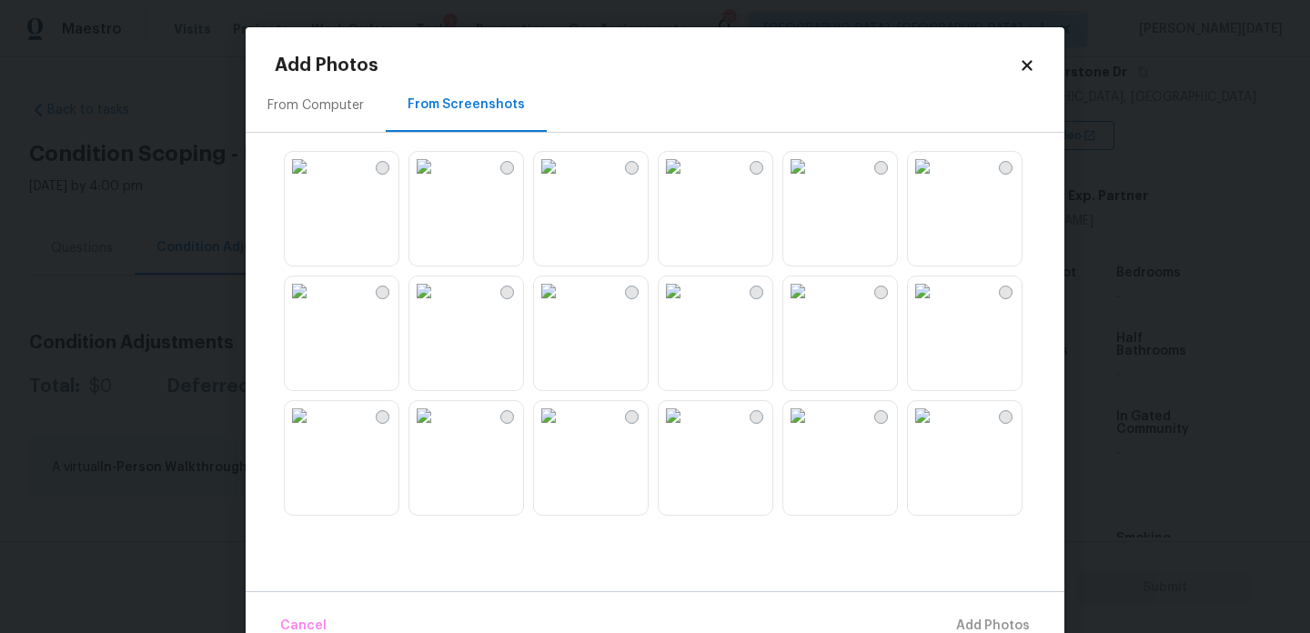
click at [937, 181] on img at bounding box center [922, 166] width 29 height 29
click at [812, 306] on img at bounding box center [797, 291] width 29 height 29
click at [438, 430] on img at bounding box center [423, 415] width 29 height 29
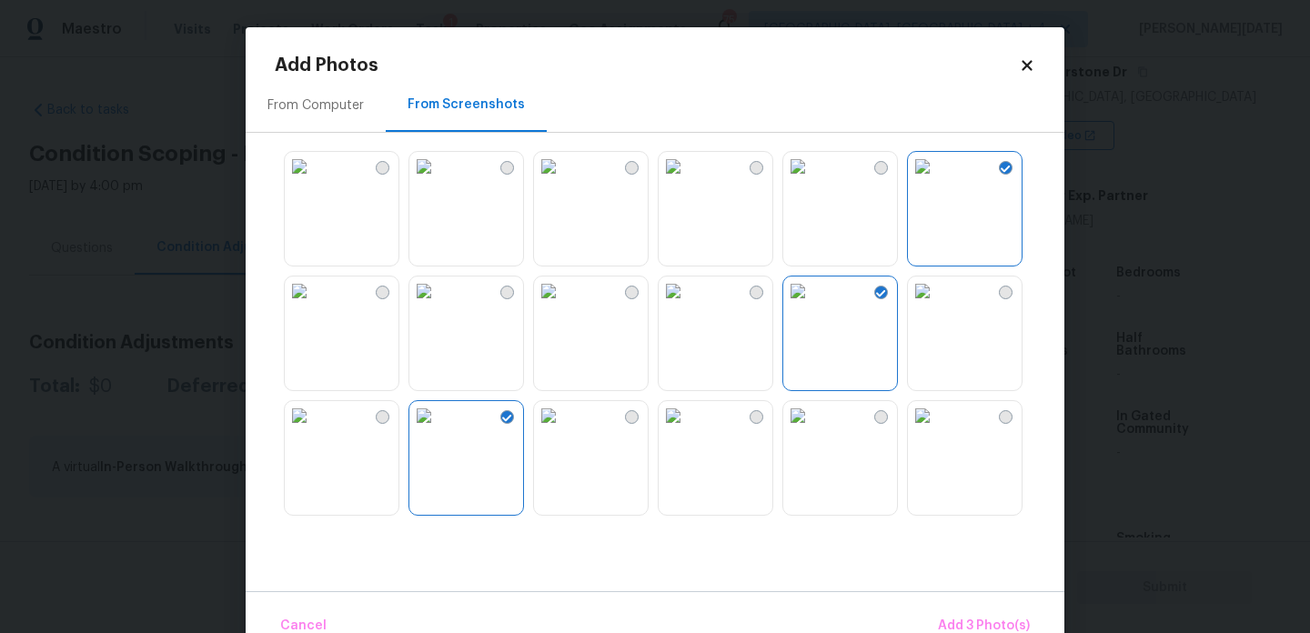
click at [438, 306] on img at bounding box center [423, 291] width 29 height 29
click at [968, 610] on button "Add 4 Photo(s)" at bounding box center [983, 626] width 108 height 39
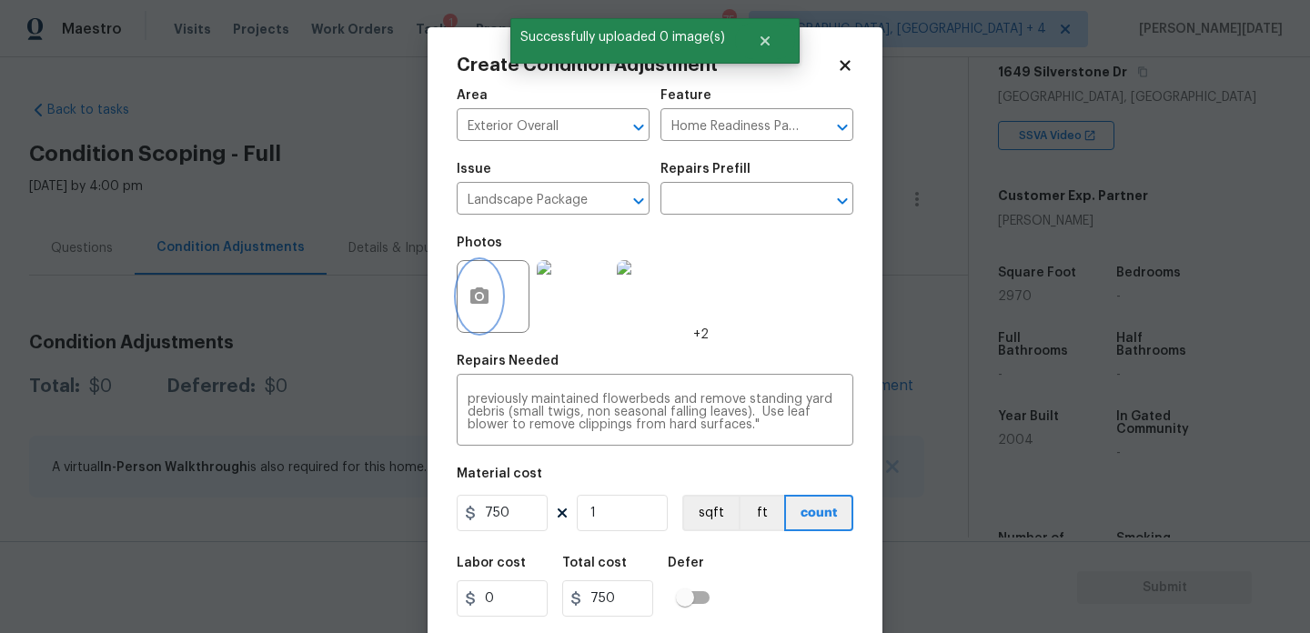
scroll to position [46, 0]
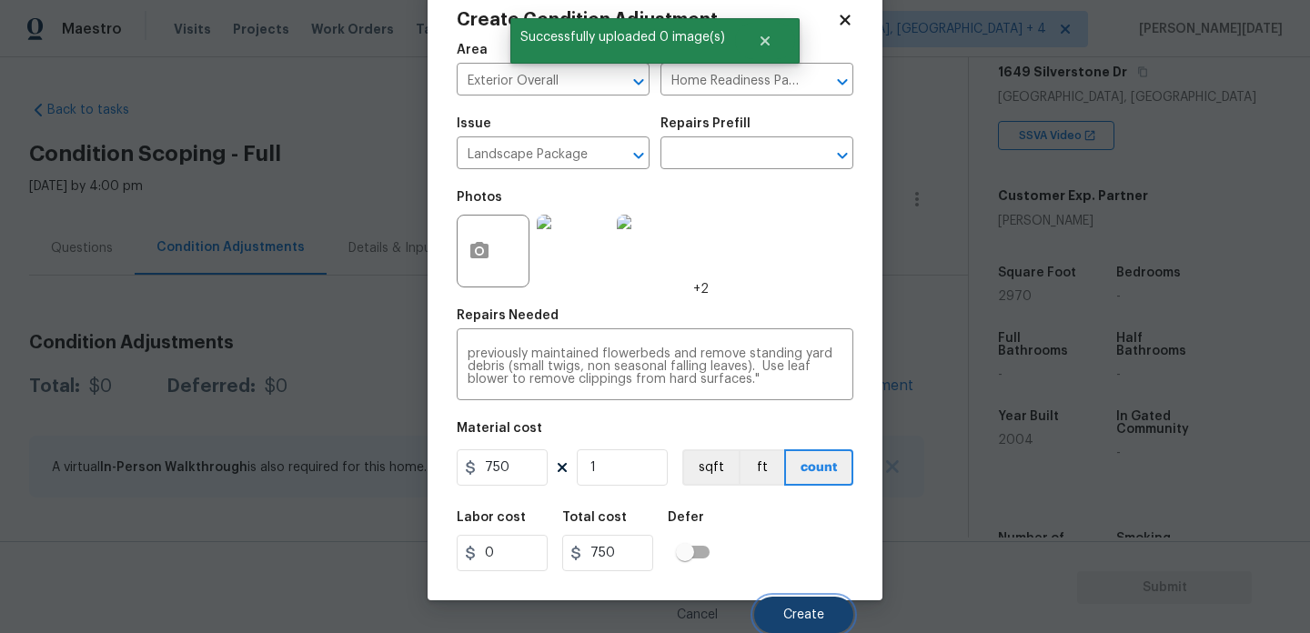
click at [802, 604] on button "Create" at bounding box center [803, 615] width 99 height 36
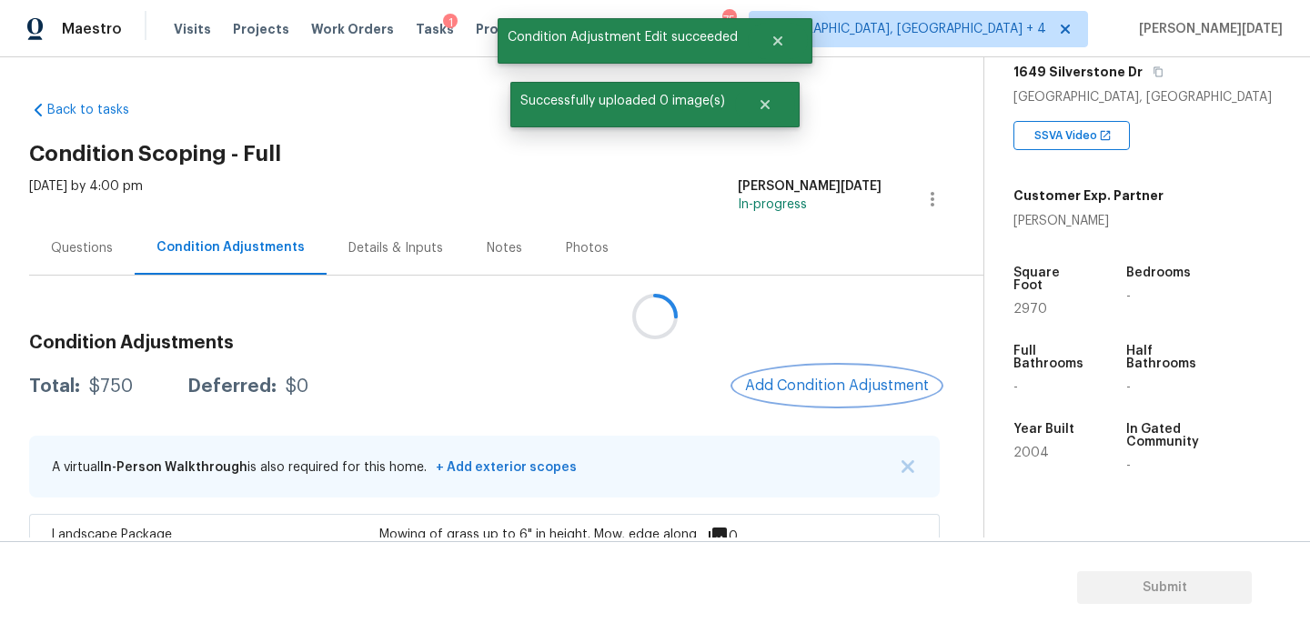
scroll to position [0, 0]
click at [800, 396] on button "Add Condition Adjustment" at bounding box center [837, 386] width 206 height 38
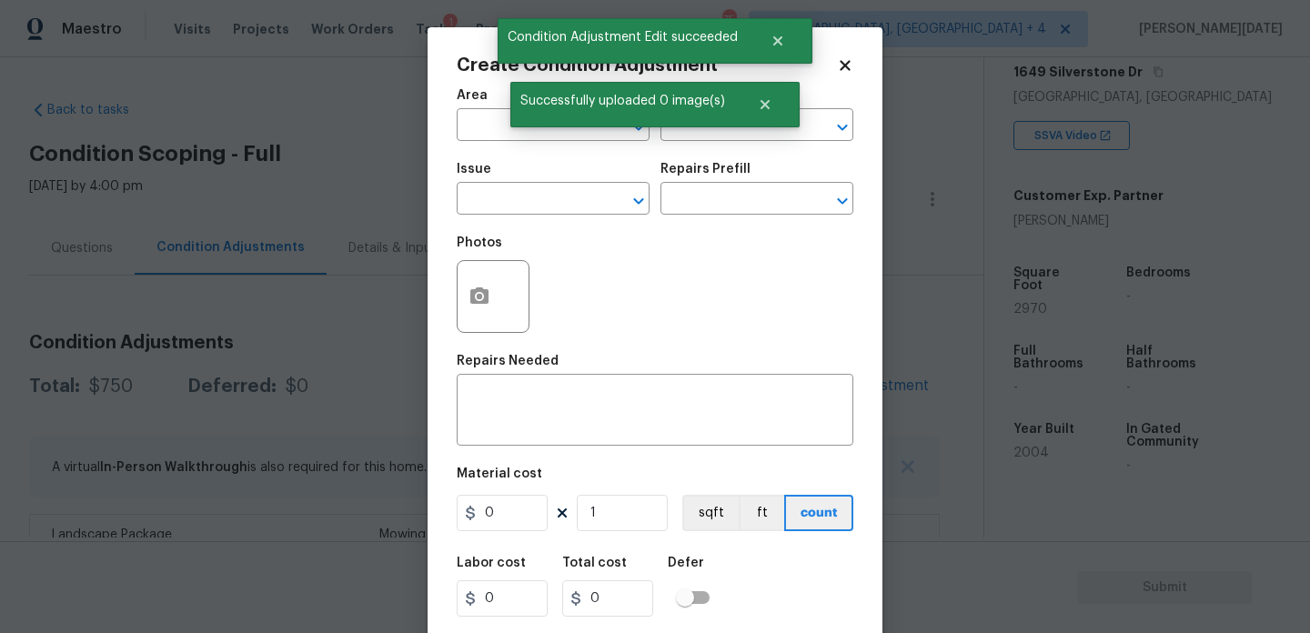
click at [800, 396] on textarea at bounding box center [655, 412] width 375 height 38
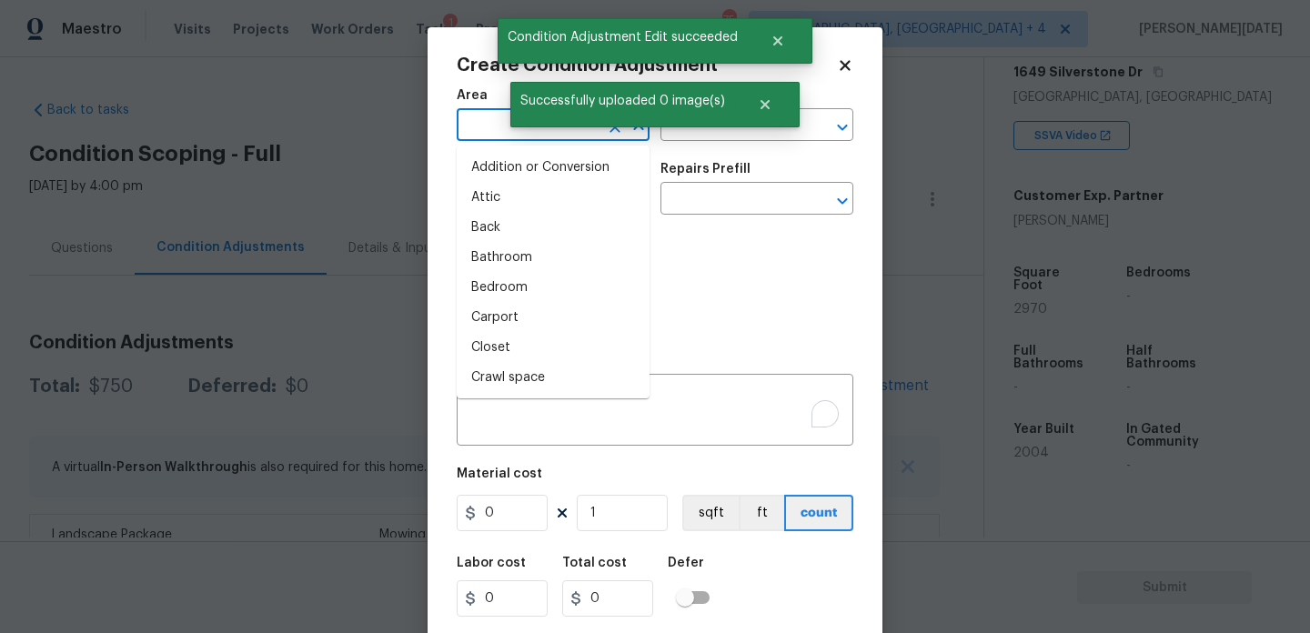
click at [462, 137] on input "text" at bounding box center [528, 127] width 142 height 28
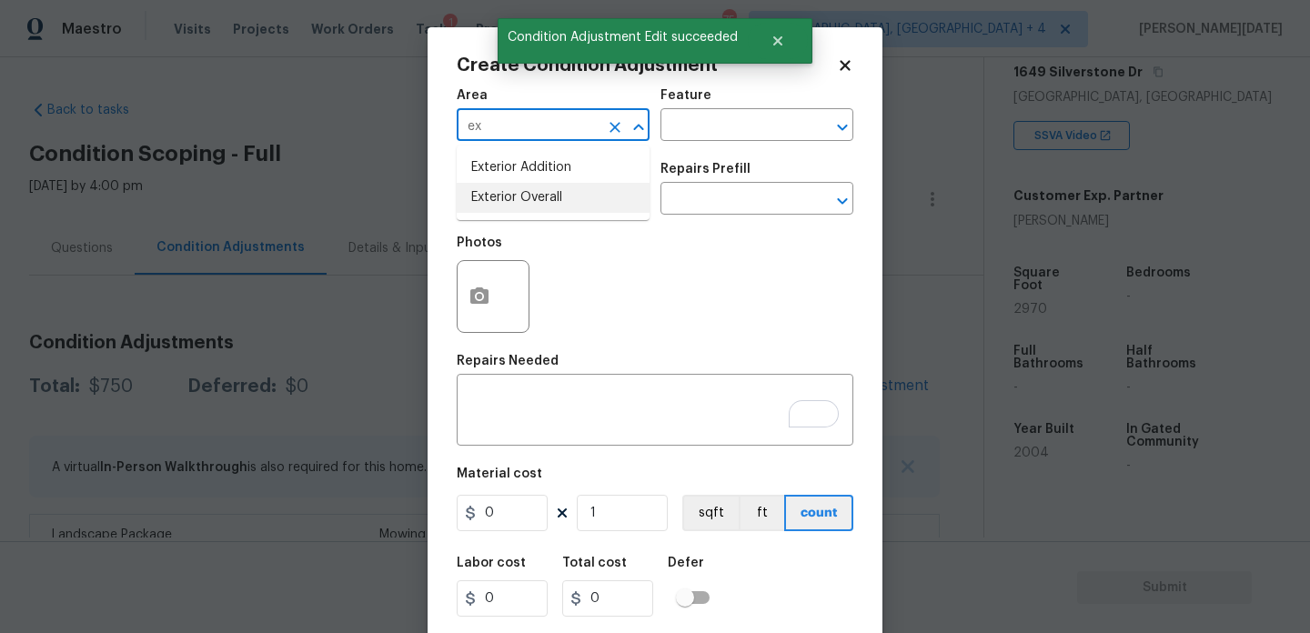
click at [504, 199] on li "Exterior Overall" at bounding box center [553, 198] width 193 height 30
type input "Exterior Overall"
click at [504, 199] on input "text" at bounding box center [528, 200] width 142 height 28
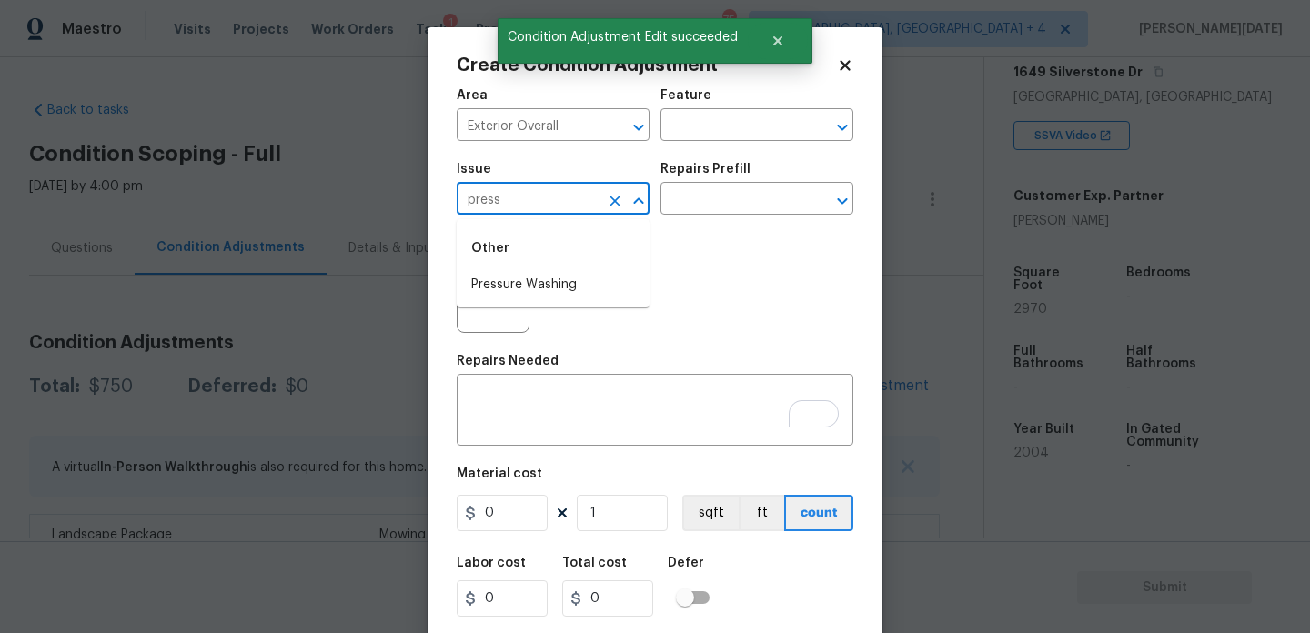
click at [538, 277] on li "Pressure Washing" at bounding box center [553, 285] width 193 height 30
type input "Pressure Washing"
click at [690, 210] on input "text" at bounding box center [731, 200] width 142 height 28
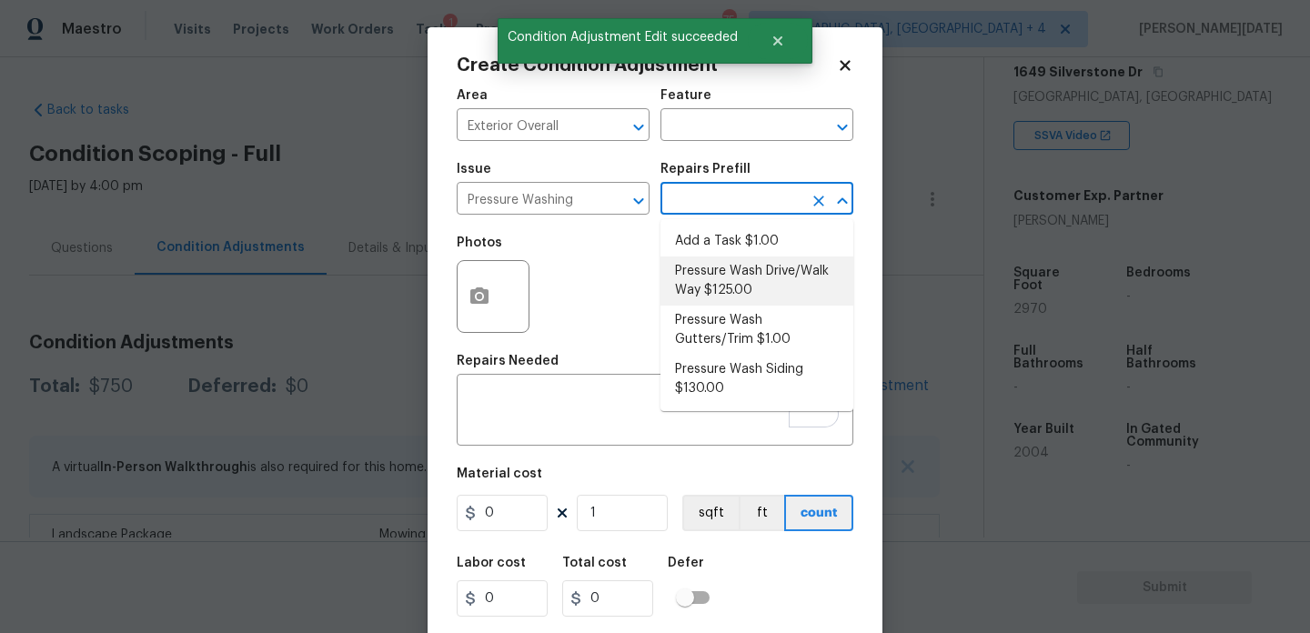
click at [730, 281] on li "Pressure Wash Drive/Walk Way $125.00" at bounding box center [756, 281] width 193 height 49
type input "Siding"
type textarea "Pressure wash the driveways/walkways as directed by the PM. Ensure that all deb…"
type input "125"
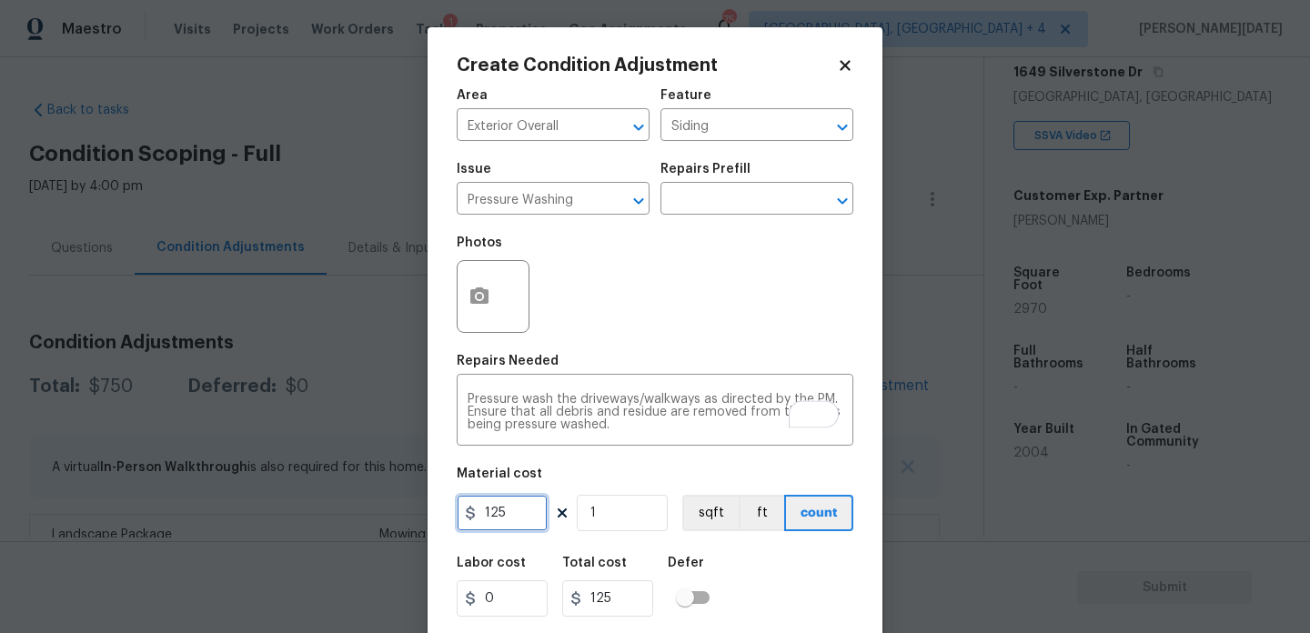
drag, startPoint x: 512, startPoint y: 505, endPoint x: 411, endPoint y: 499, distance: 101.2
click at [411, 499] on div "Create Condition Adjustment Area Exterior Overall ​ Feature Siding ​ Issue Pres…" at bounding box center [655, 316] width 1310 height 633
type input "200"
click at [675, 316] on div "Photos" at bounding box center [655, 285] width 397 height 118
type input "200"
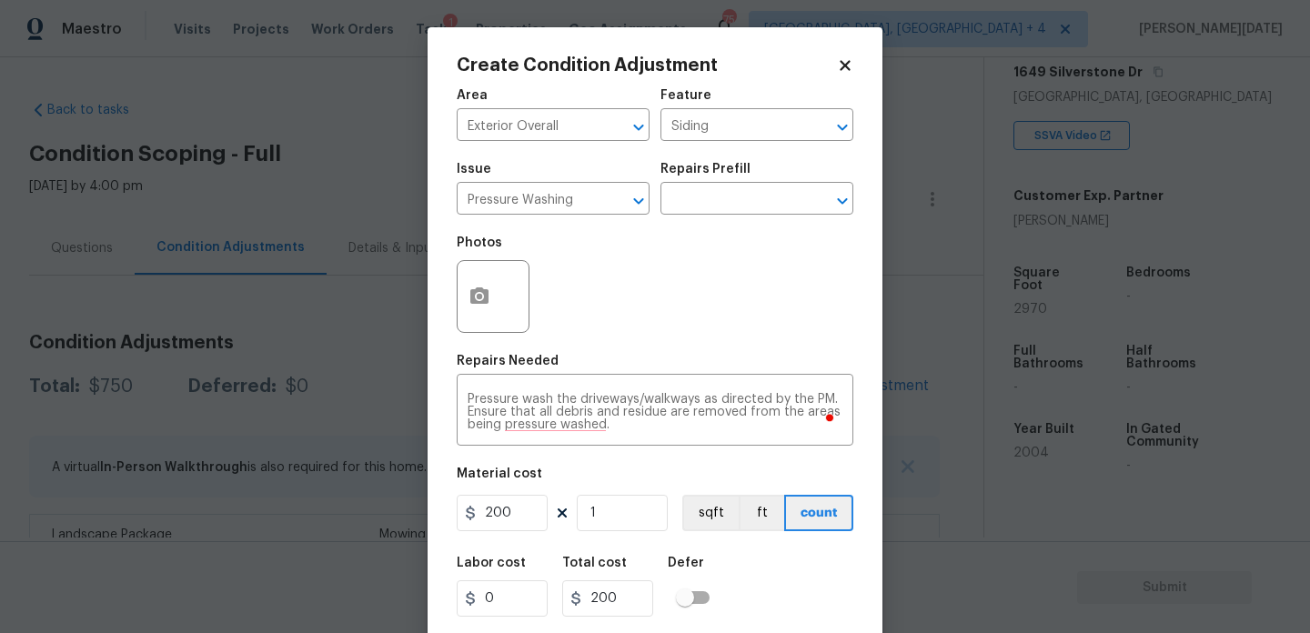
scroll to position [46, 0]
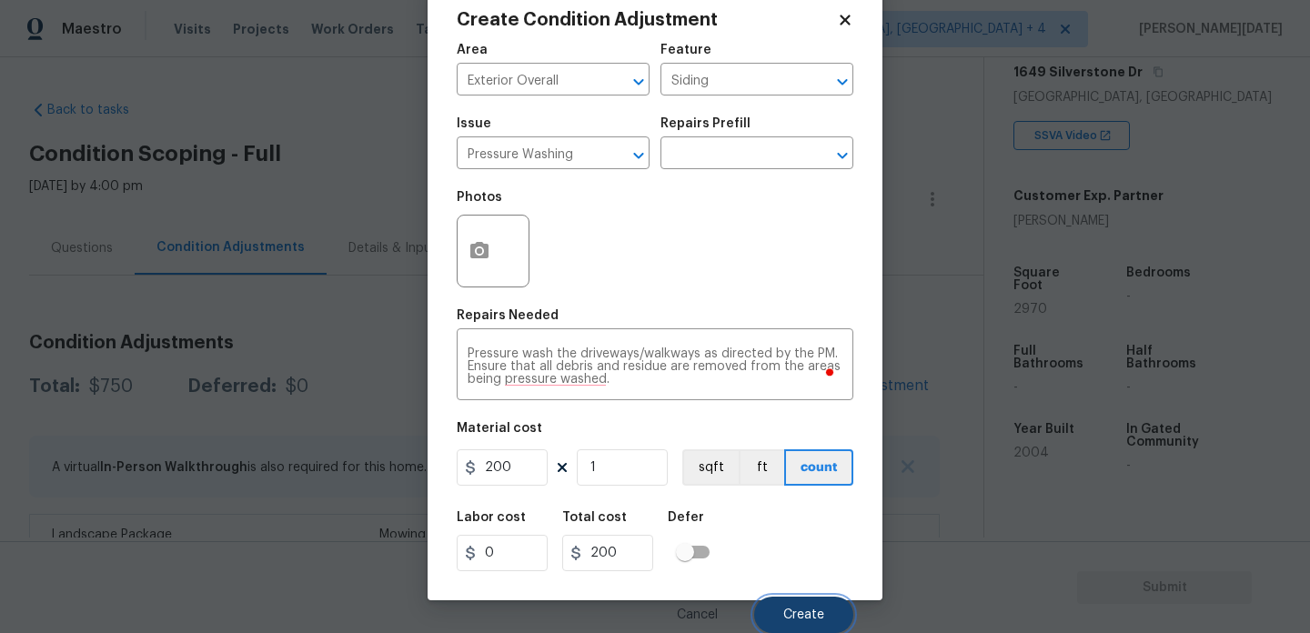
click at [790, 598] on button "Create" at bounding box center [803, 615] width 99 height 36
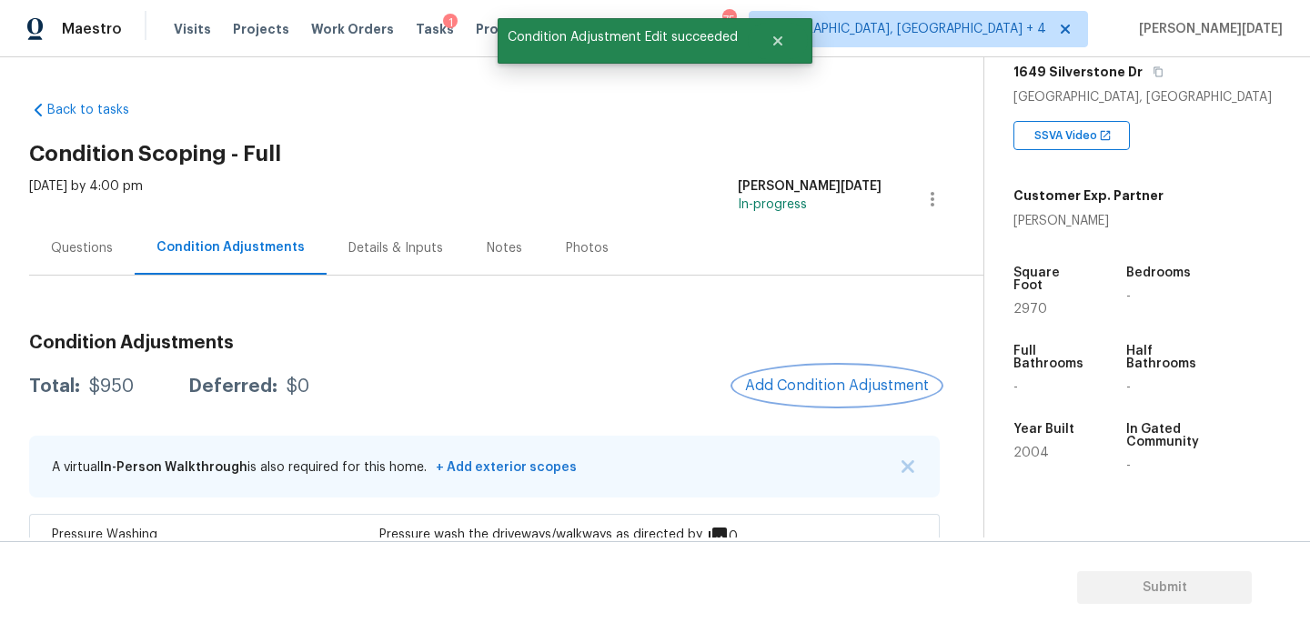
scroll to position [247, 0]
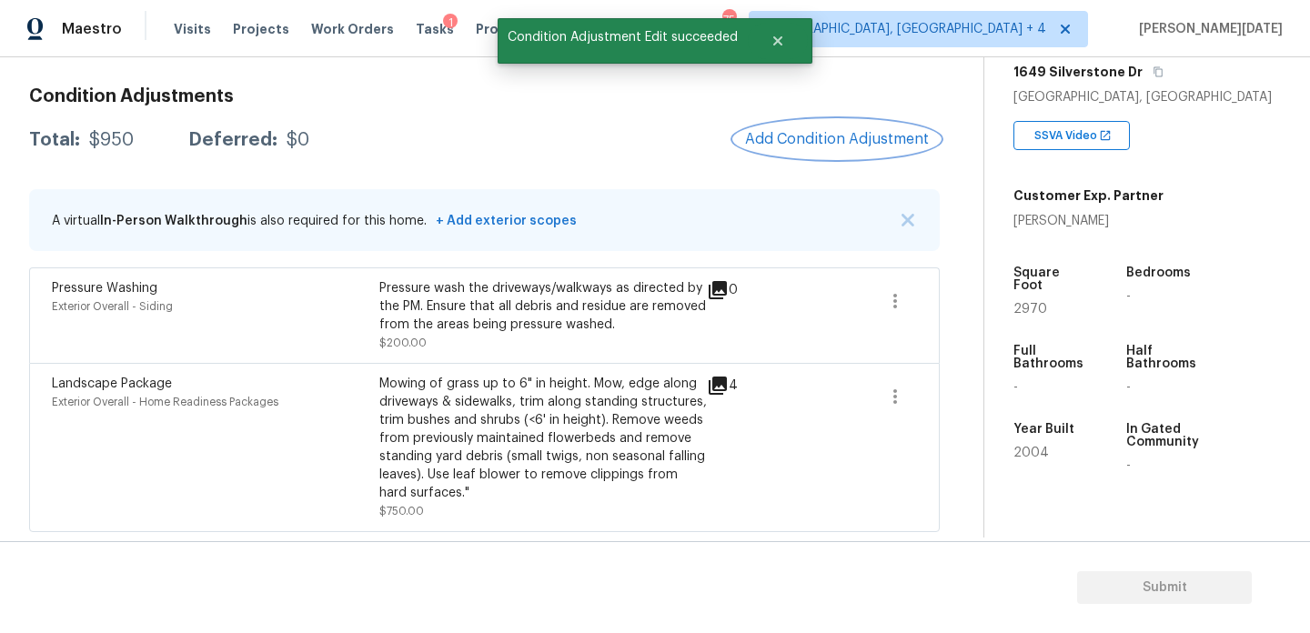
click at [808, 151] on button "Add Condition Adjustment" at bounding box center [837, 139] width 206 height 38
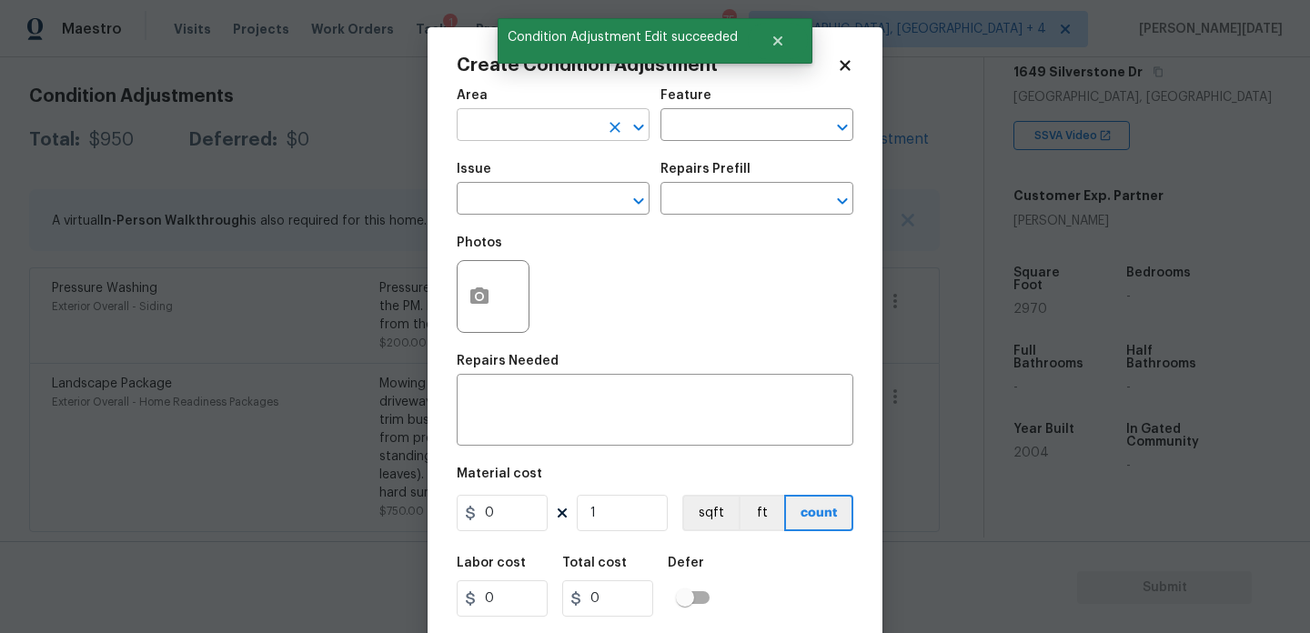
click at [513, 139] on input "text" at bounding box center [528, 127] width 142 height 28
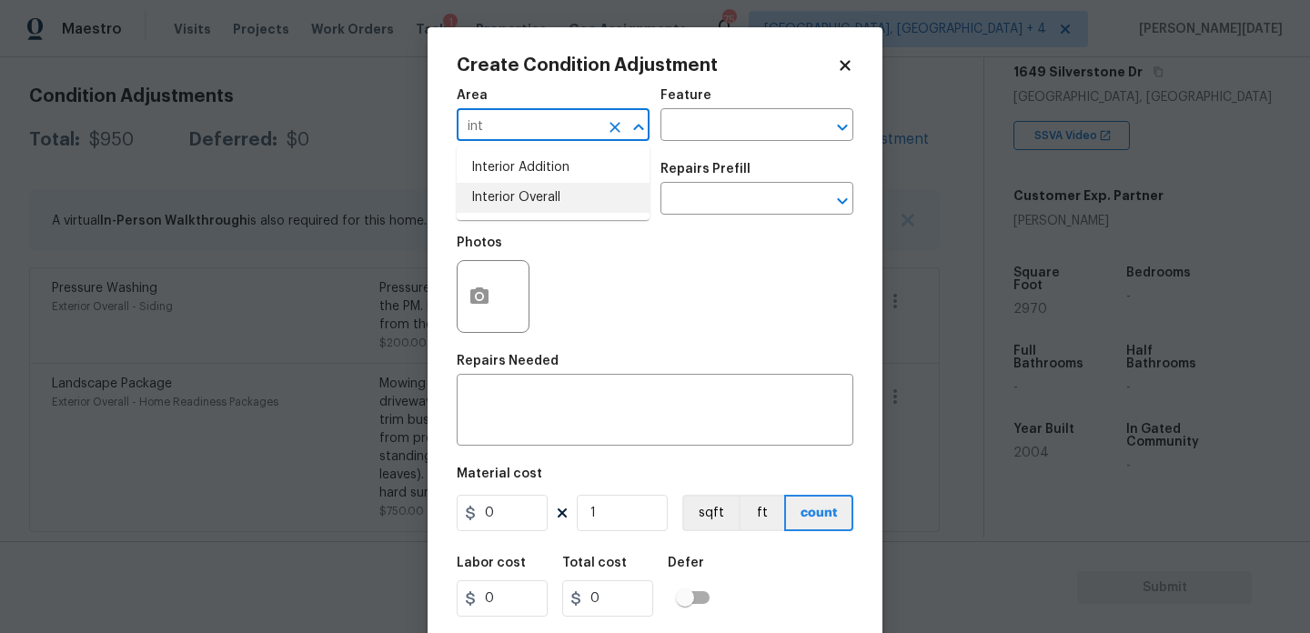
click at [544, 207] on li "Interior Overall" at bounding box center [553, 198] width 193 height 30
type input "Interior Overall"
click at [544, 207] on input "text" at bounding box center [528, 200] width 142 height 28
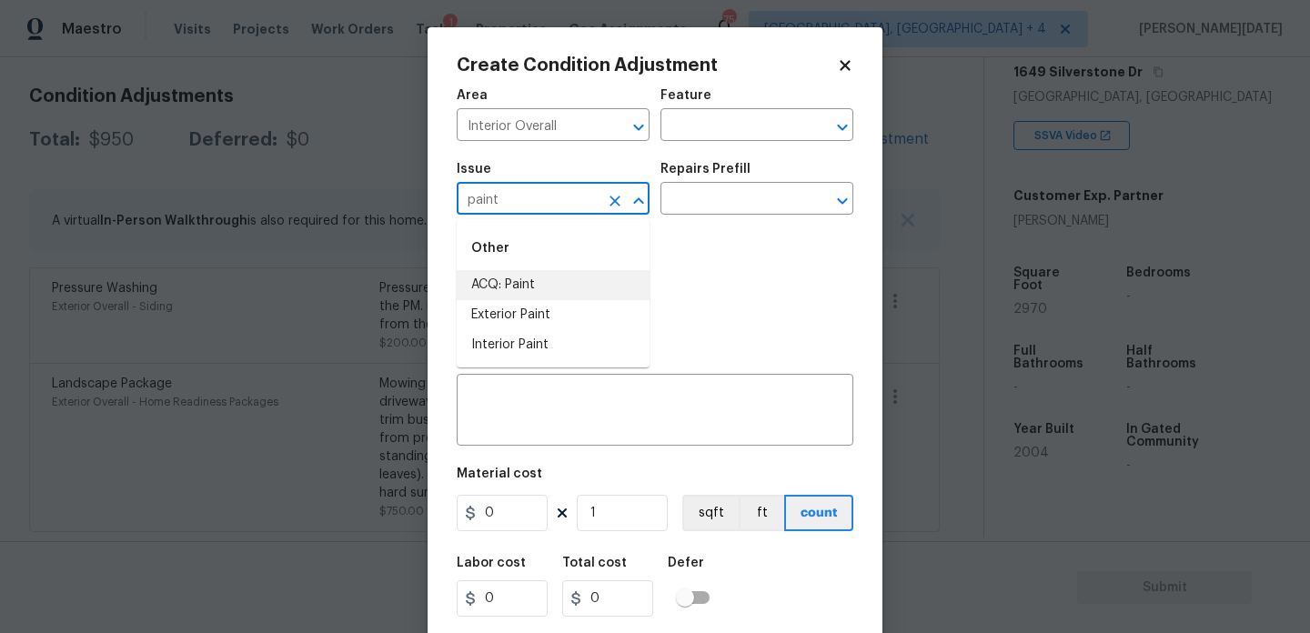
click at [574, 291] on li "ACQ: Paint" at bounding box center [553, 285] width 193 height 30
type input "ACQ: Paint"
click at [722, 204] on input "text" at bounding box center [731, 200] width 142 height 28
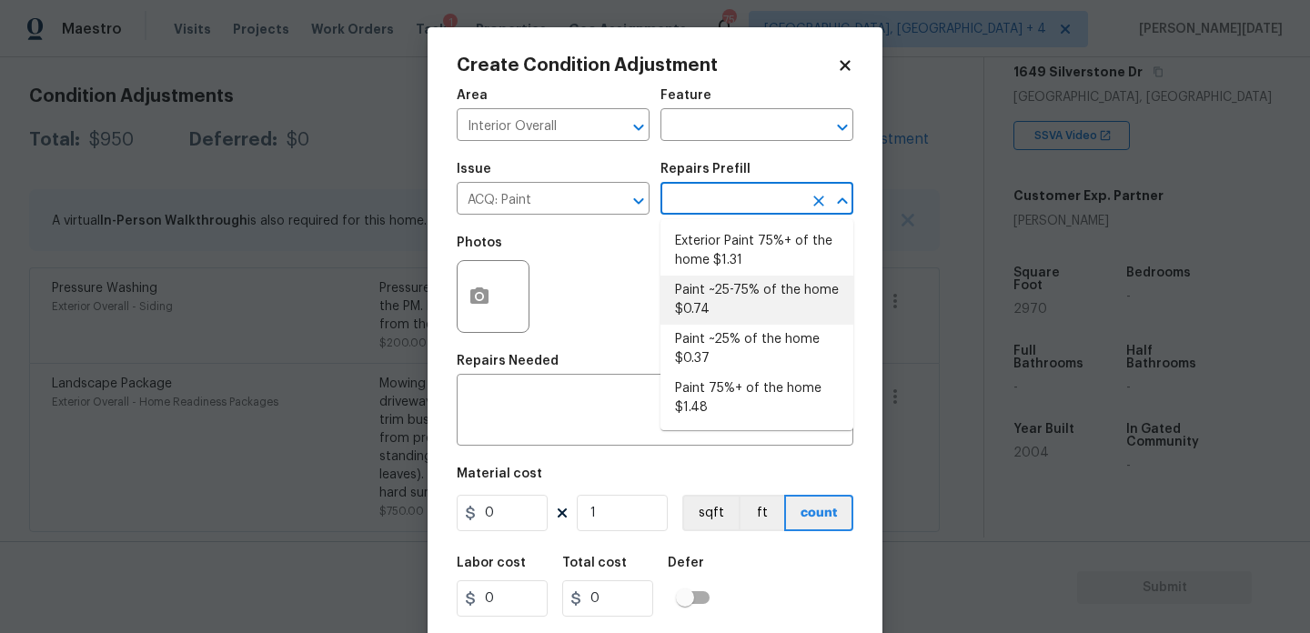
click at [731, 307] on li "Paint ~25-75% of the home $0.74" at bounding box center [756, 300] width 193 height 49
type input "Acquisition"
type textarea "Acquisition Scope: ~25 - 75% of the home needs interior paint"
type input "0.74"
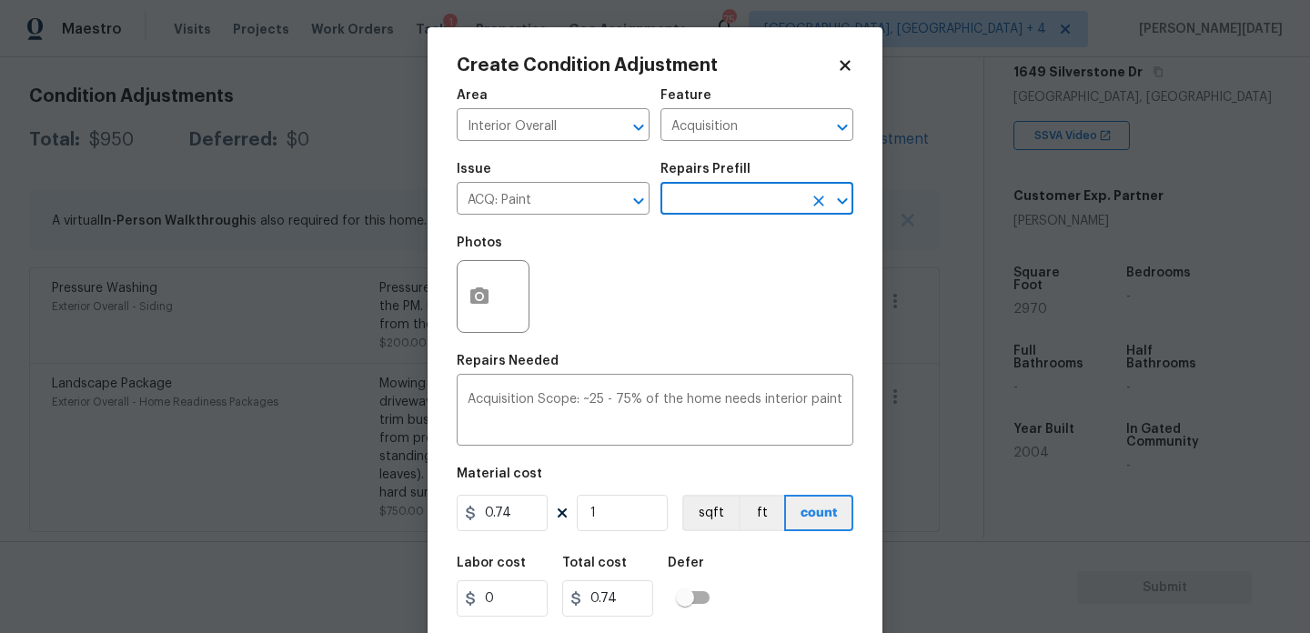
click at [626, 532] on figure "Material cost 0.74 1 sqft ft count" at bounding box center [655, 501] width 397 height 67
click at [634, 524] on input "1" at bounding box center [622, 513] width 91 height 36
type input "0"
paste input "297"
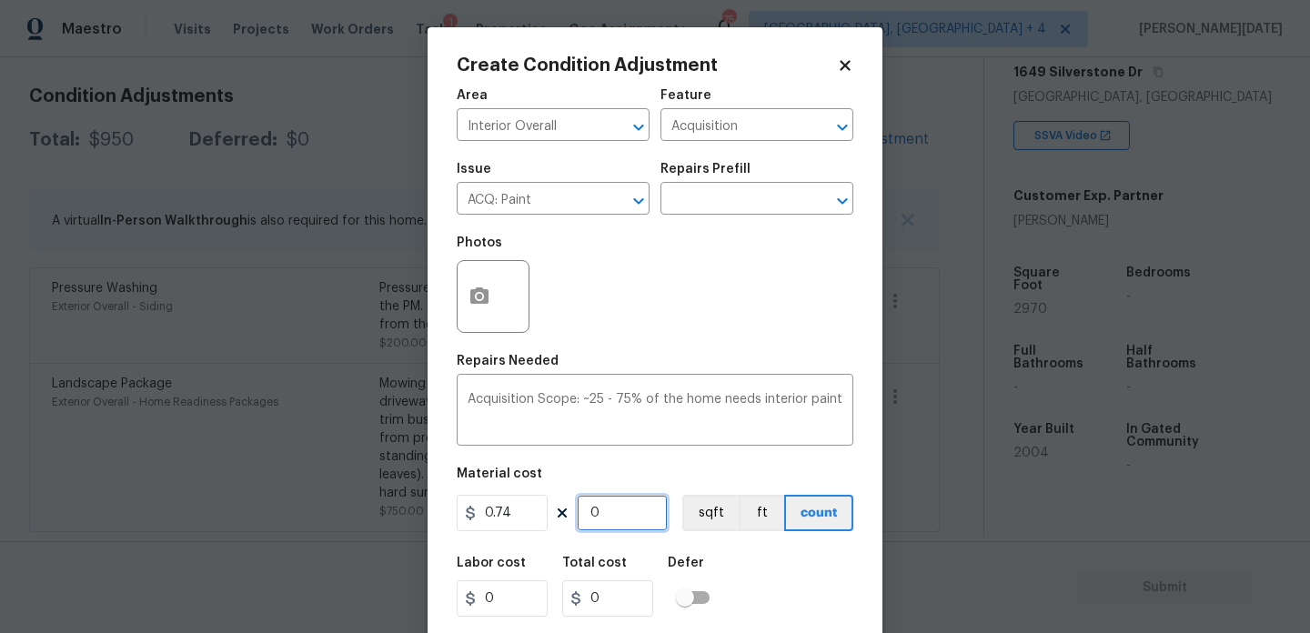
type input "2970"
type input "2197.8"
type input "2970"
click at [461, 292] on button "button" at bounding box center [480, 296] width 44 height 71
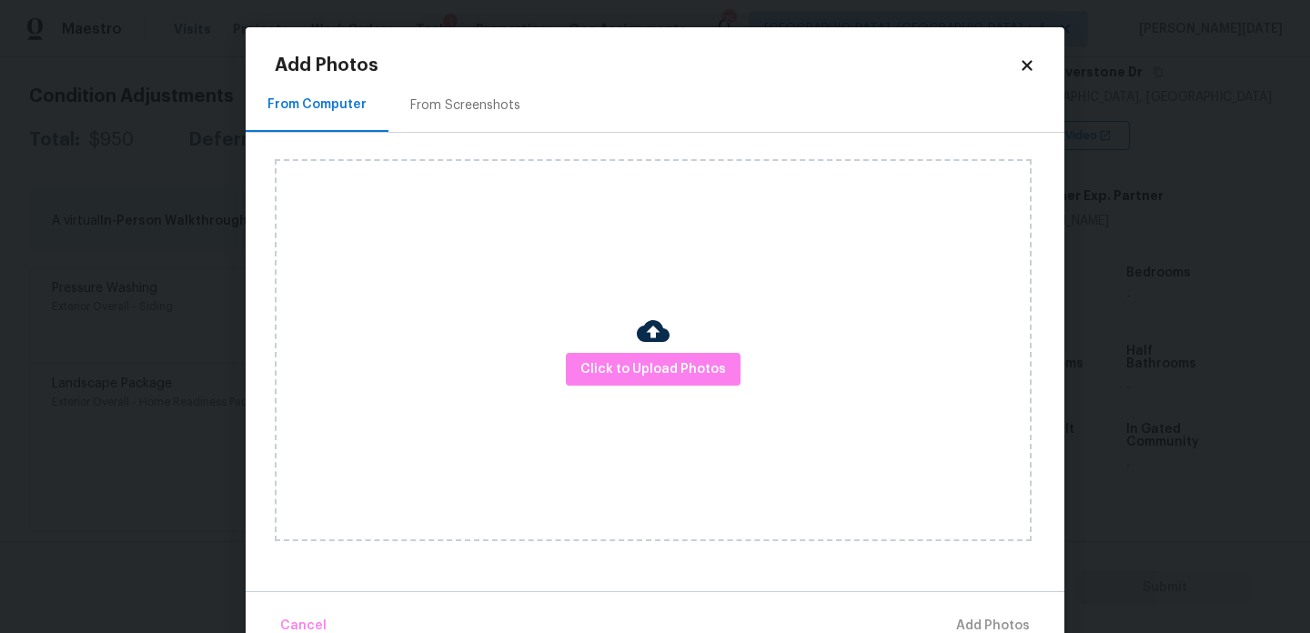
click at [467, 112] on div "From Screenshots" at bounding box center [465, 105] width 110 height 18
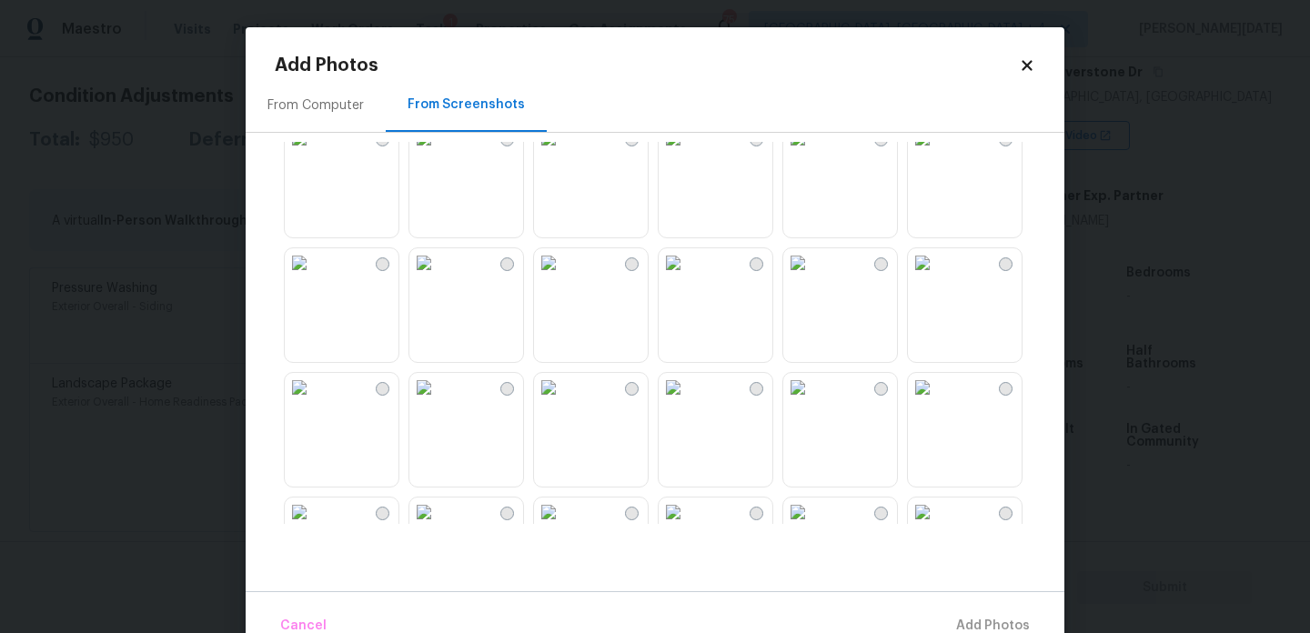
scroll to position [1275, 0]
click at [563, 277] on img at bounding box center [548, 261] width 29 height 29
click at [314, 277] on img at bounding box center [299, 261] width 29 height 29
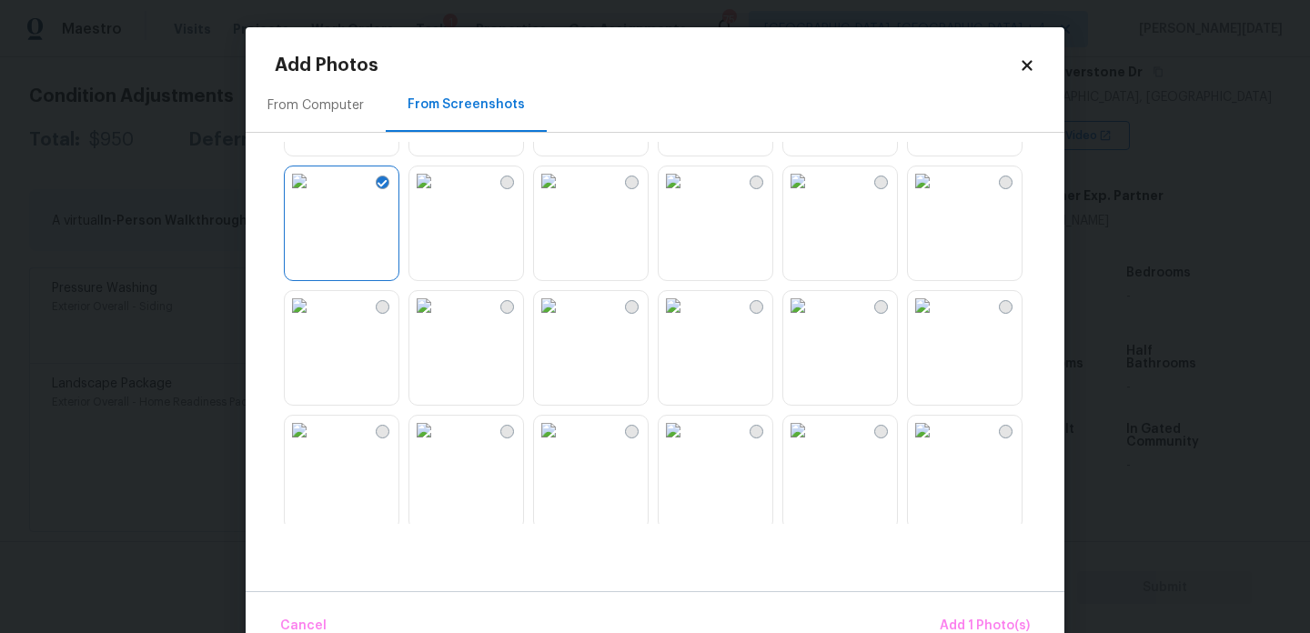
click at [314, 320] on img at bounding box center [299, 305] width 29 height 29
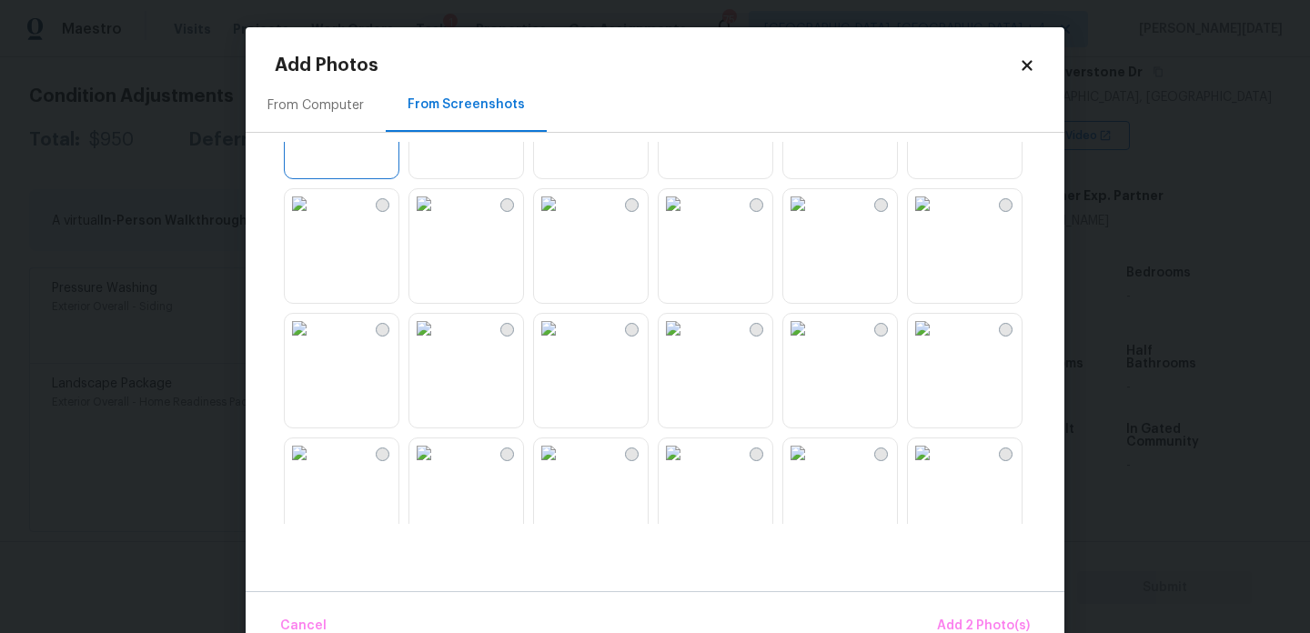
click at [937, 218] on img at bounding box center [922, 203] width 29 height 29
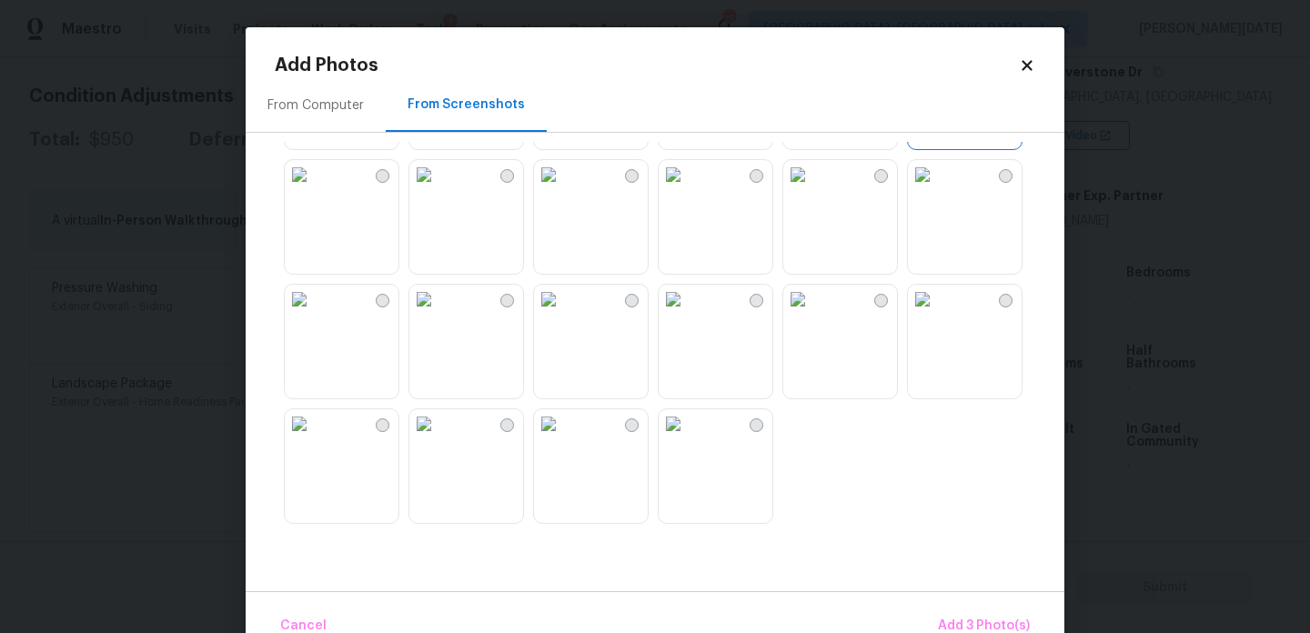
click at [937, 189] on img at bounding box center [922, 174] width 29 height 29
click at [688, 314] on img at bounding box center [673, 299] width 29 height 29
click at [812, 314] on img at bounding box center [797, 299] width 29 height 29
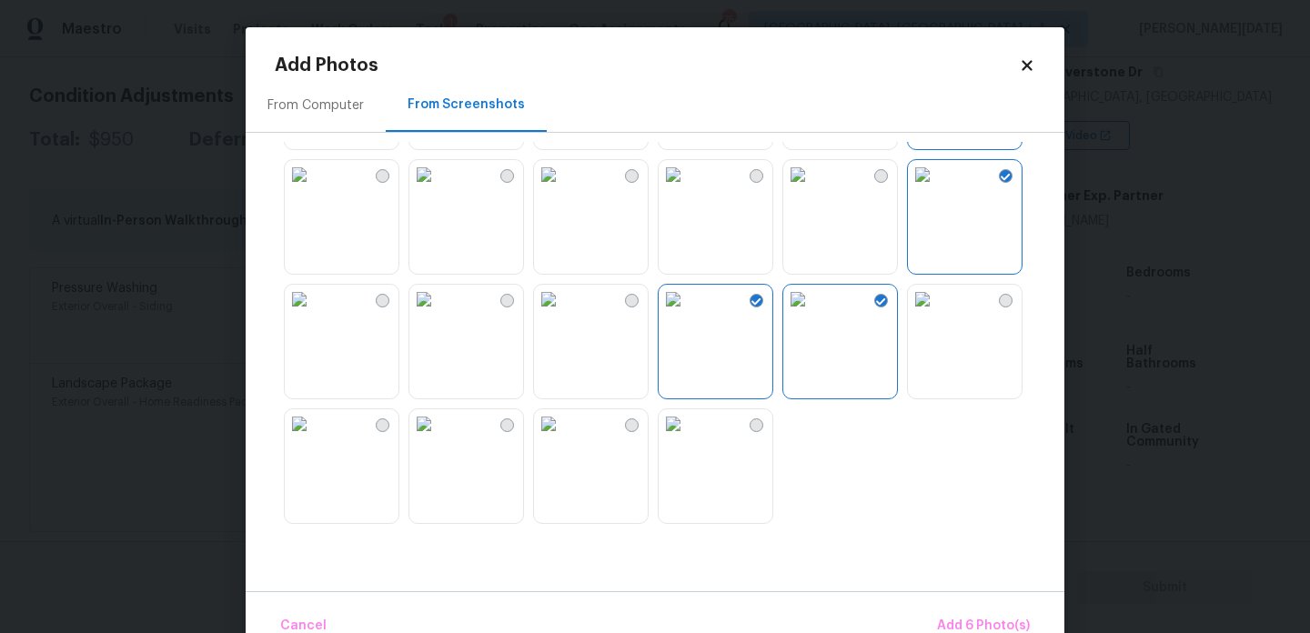
click at [812, 314] on img at bounding box center [797, 299] width 29 height 29
click at [314, 189] on img at bounding box center [299, 174] width 29 height 29
click at [438, 438] on img at bounding box center [423, 423] width 29 height 29
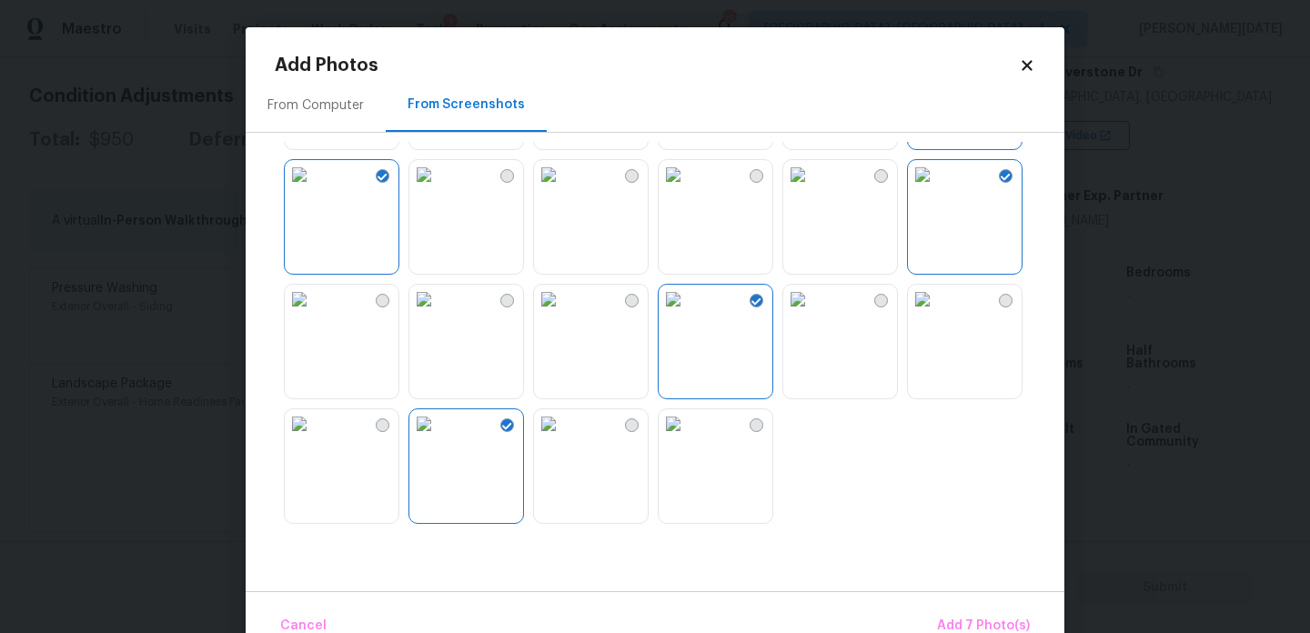
click at [314, 438] on img at bounding box center [299, 423] width 29 height 29
click at [1008, 622] on span "Add 8 Photo(s)" at bounding box center [983, 626] width 93 height 23
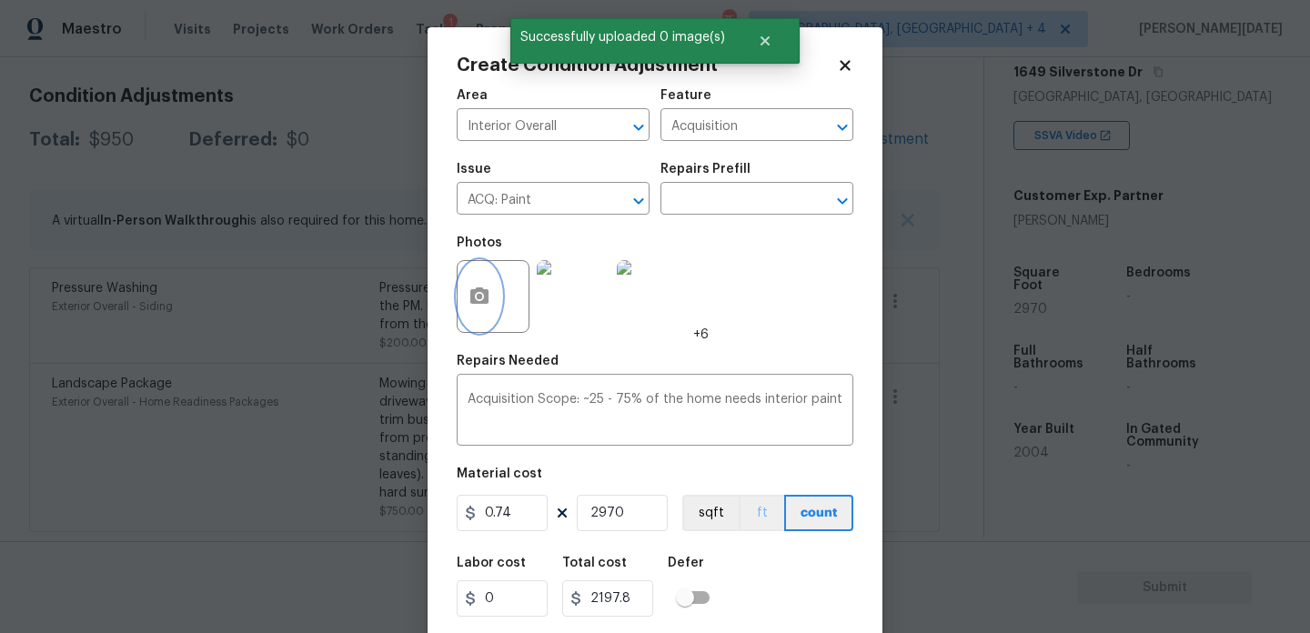
scroll to position [46, 0]
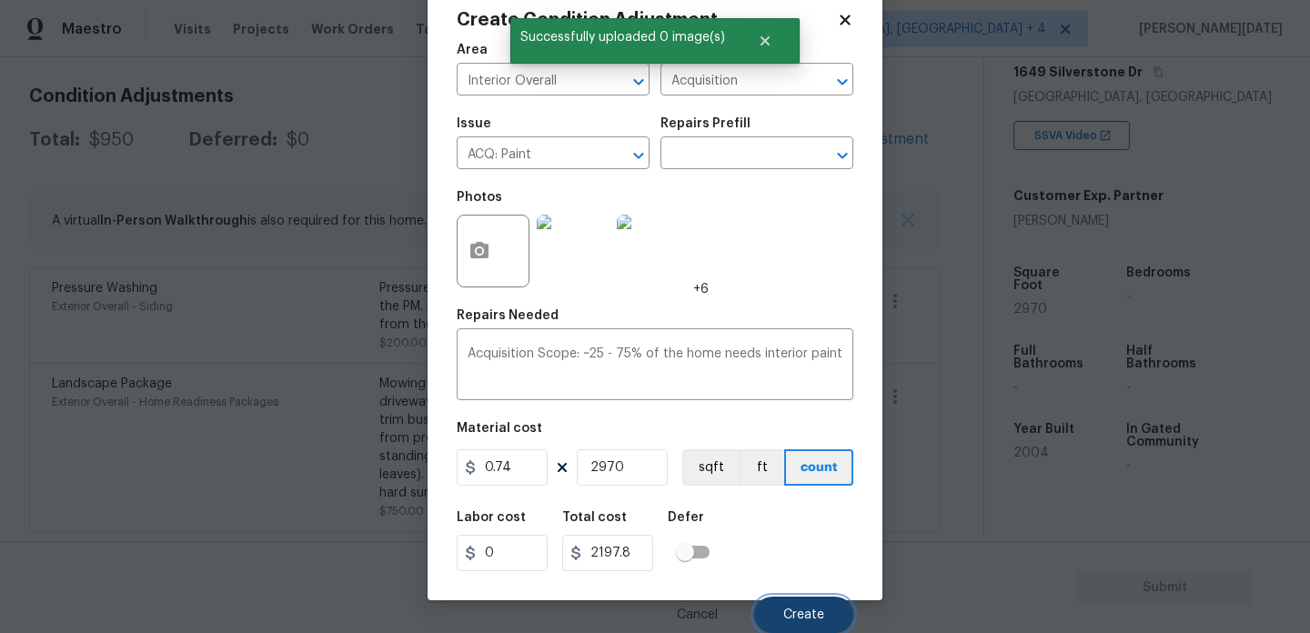
click at [788, 602] on button "Create" at bounding box center [803, 615] width 99 height 36
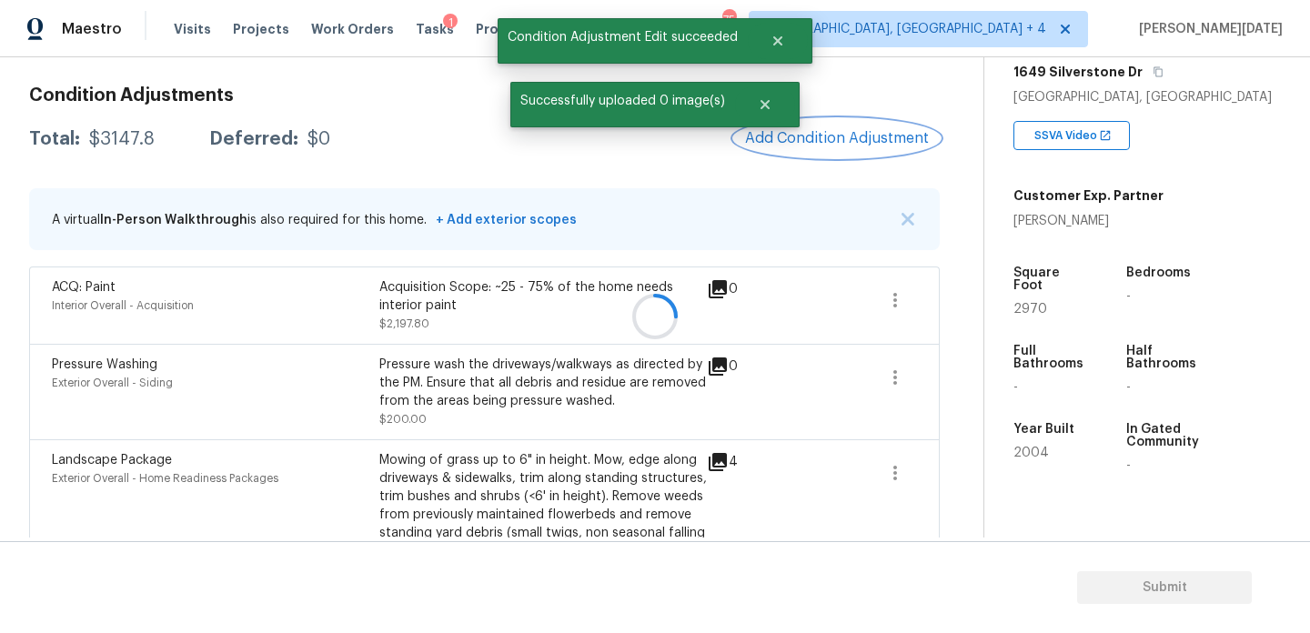
scroll to position [0, 0]
click at [843, 139] on span "Add Condition Adjustment" at bounding box center [837, 138] width 184 height 16
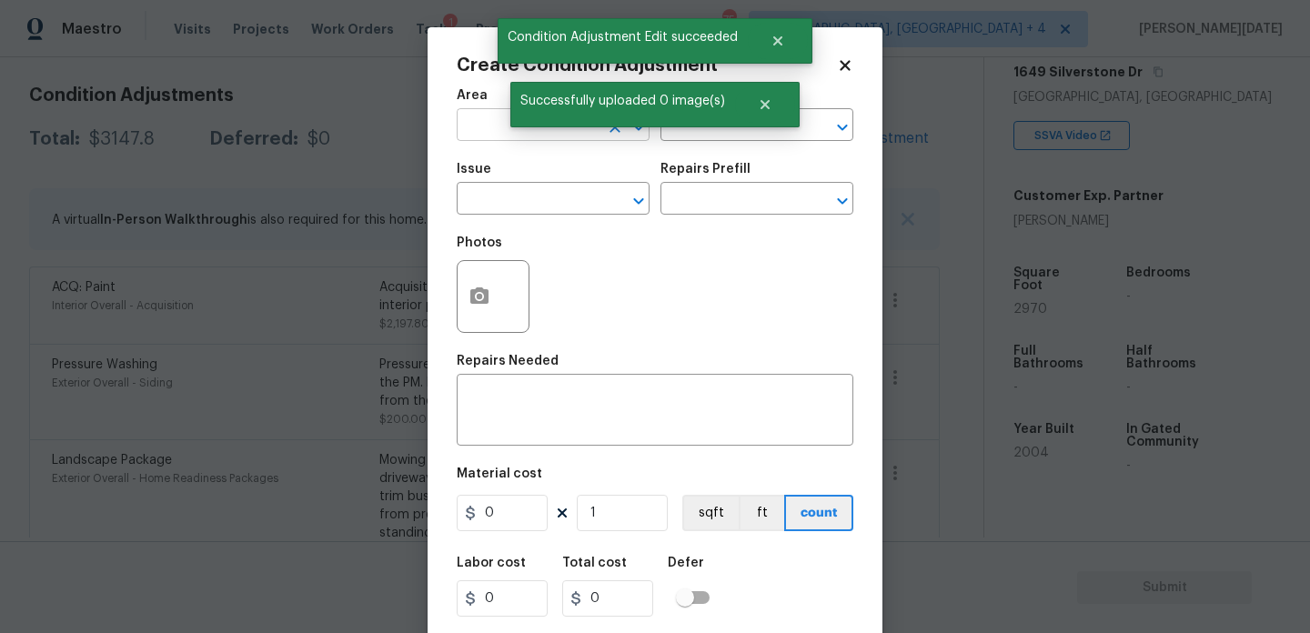
click at [464, 129] on input "text" at bounding box center [528, 127] width 142 height 28
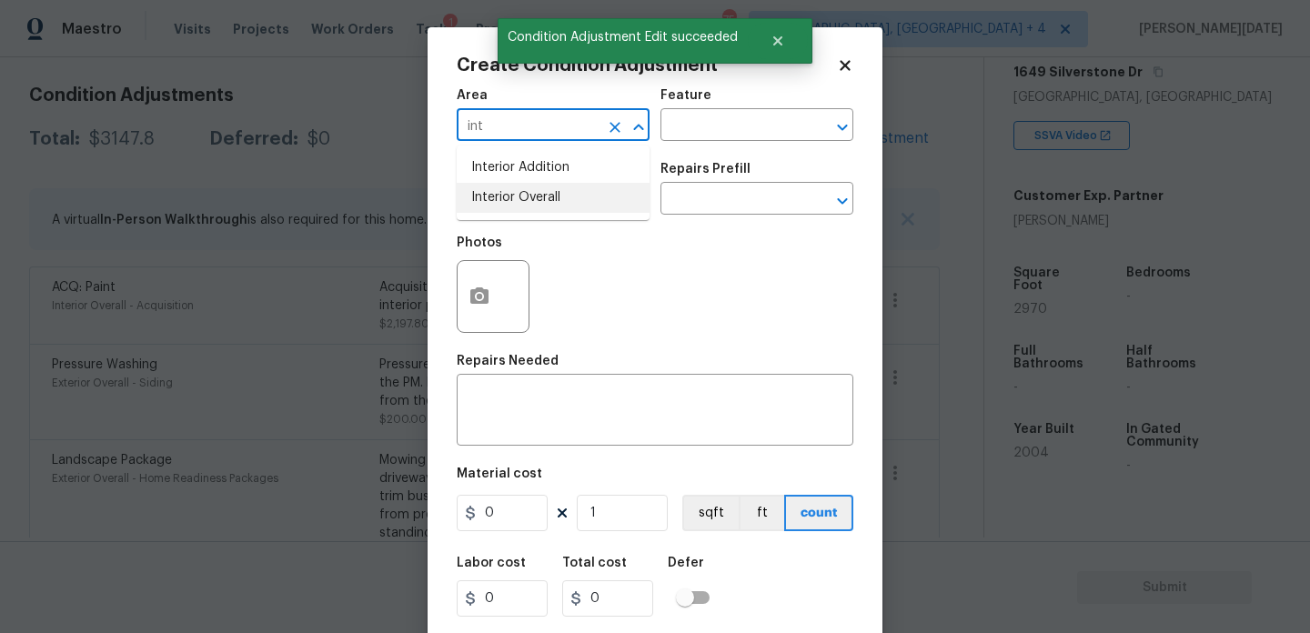
click at [495, 203] on li "Interior Overall" at bounding box center [553, 198] width 193 height 30
type input "Interior Overall"
click at [495, 203] on input "text" at bounding box center [528, 200] width 142 height 28
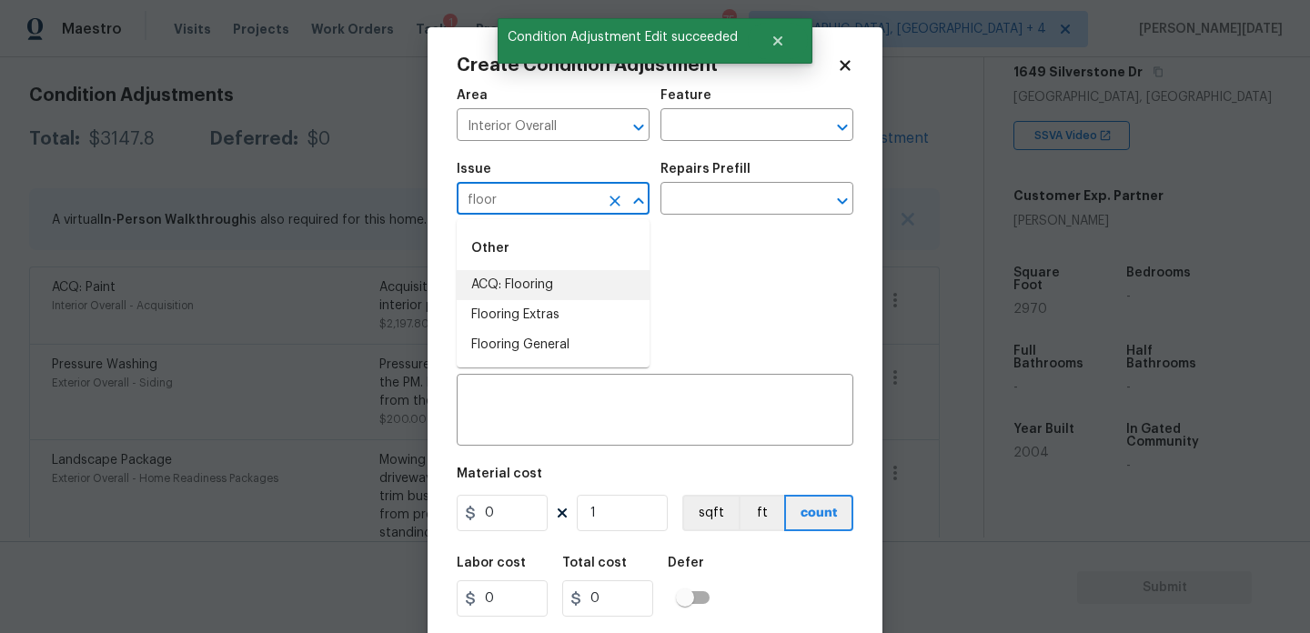
click at [519, 293] on li "ACQ: Flooring" at bounding box center [553, 285] width 193 height 30
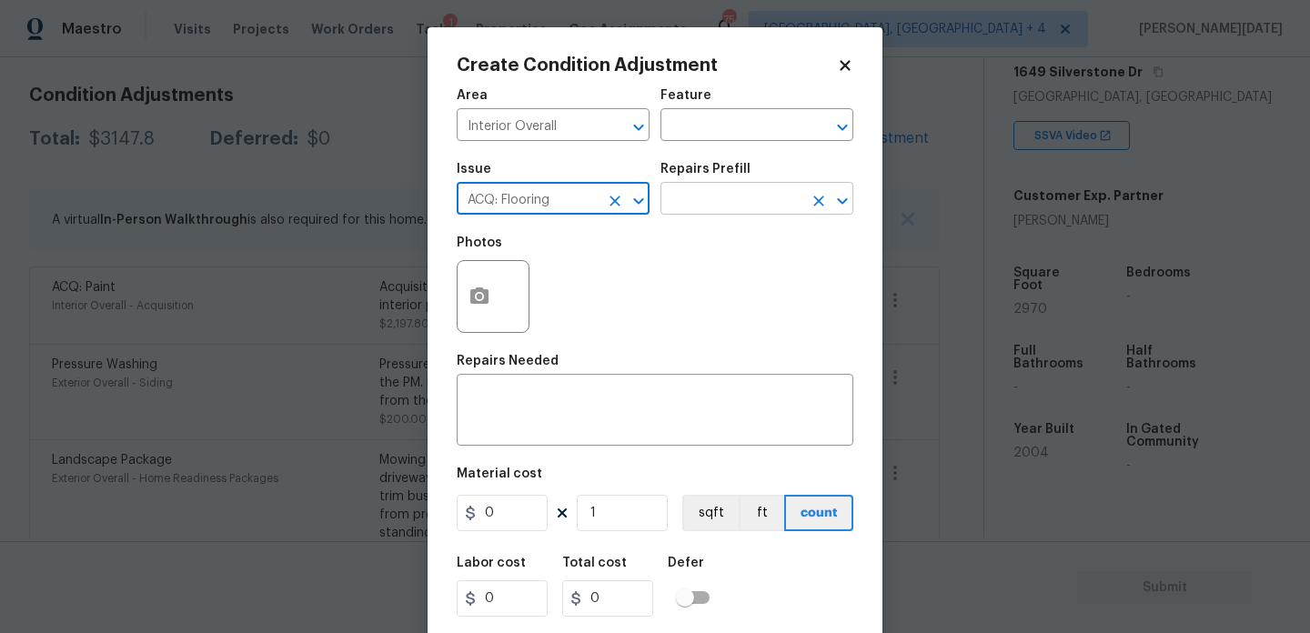
type input "ACQ: Flooring"
click at [717, 211] on input "text" at bounding box center [731, 200] width 142 height 28
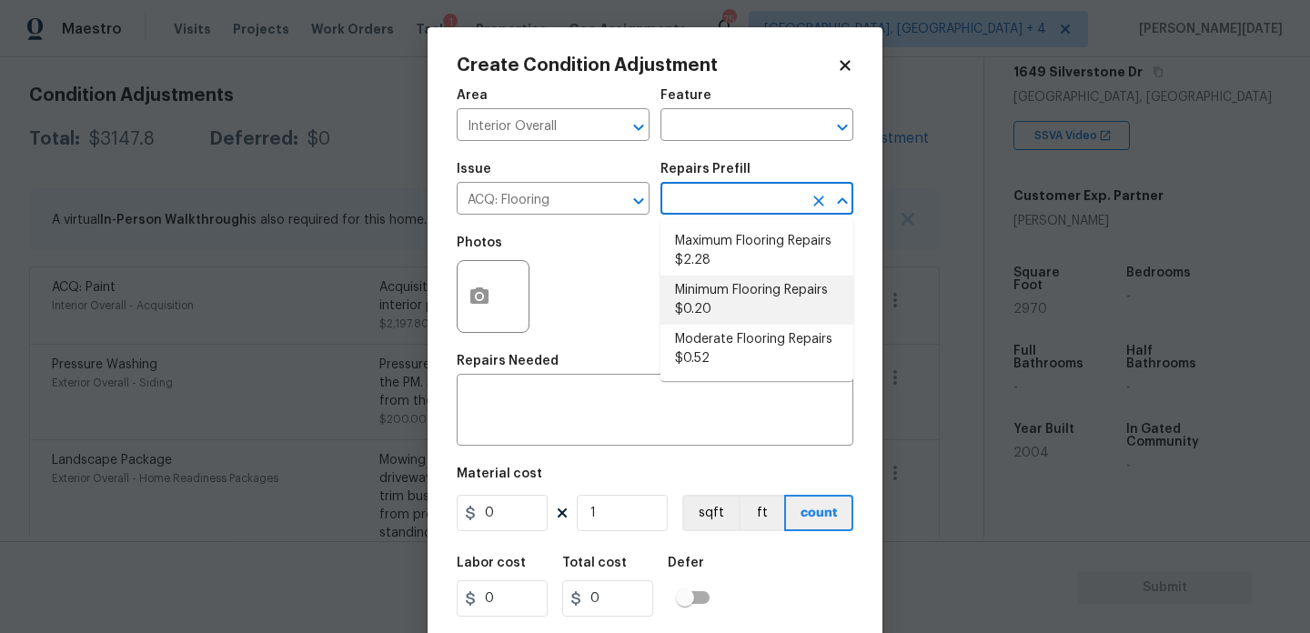
click at [725, 298] on li "Minimum Flooring Repairs $0.20" at bounding box center [756, 300] width 193 height 49
type input "Acquisition"
type textarea "Acquisition Scope: Minimum flooring repairs"
type input "0.2"
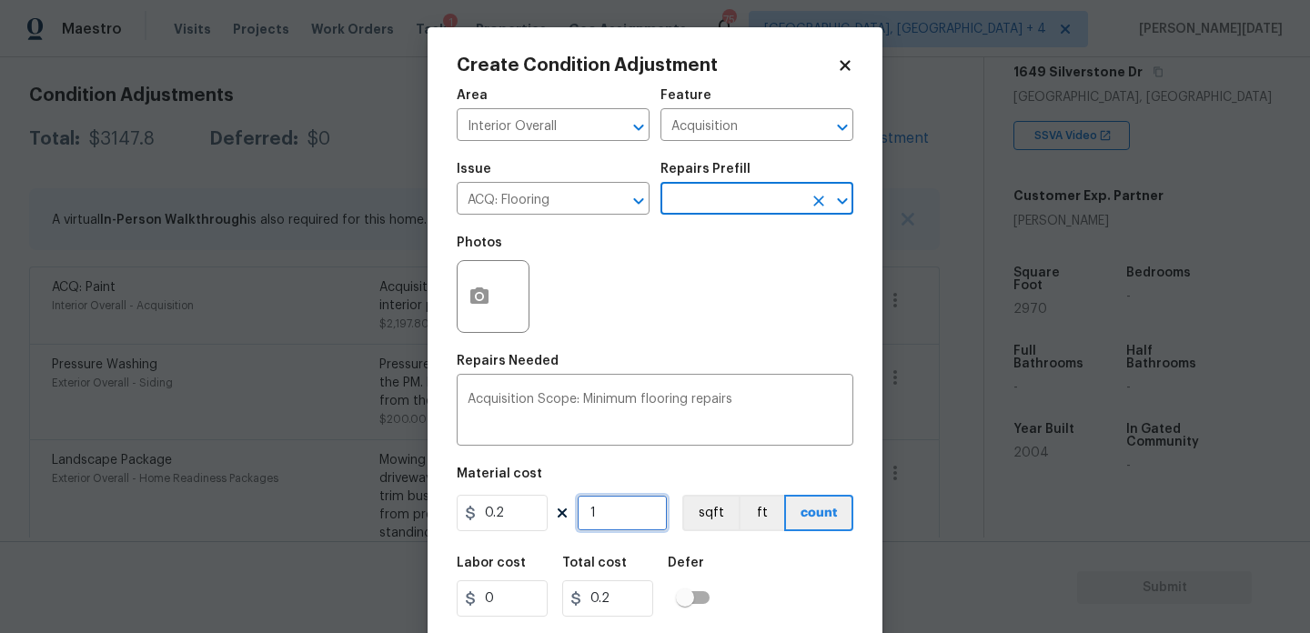
click at [637, 516] on input "1" at bounding box center [622, 513] width 91 height 36
type input "0"
paste input "297"
type input "2970"
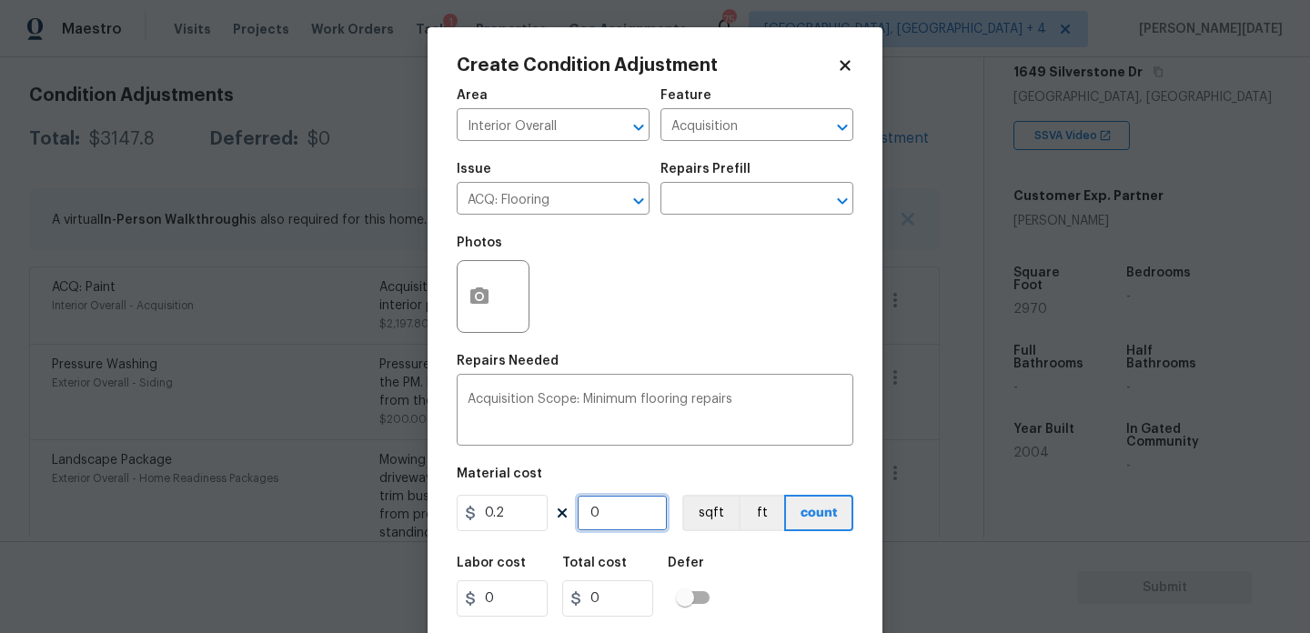
type input "594"
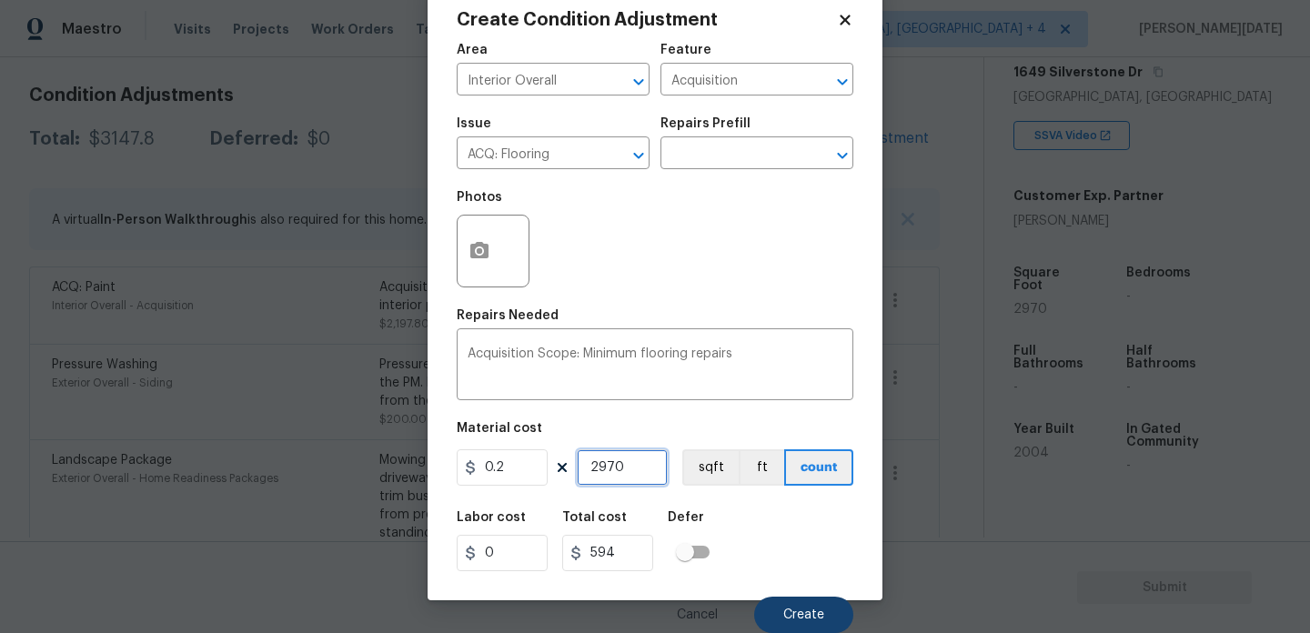
type input "2970"
click at [778, 613] on button "Create" at bounding box center [803, 615] width 99 height 36
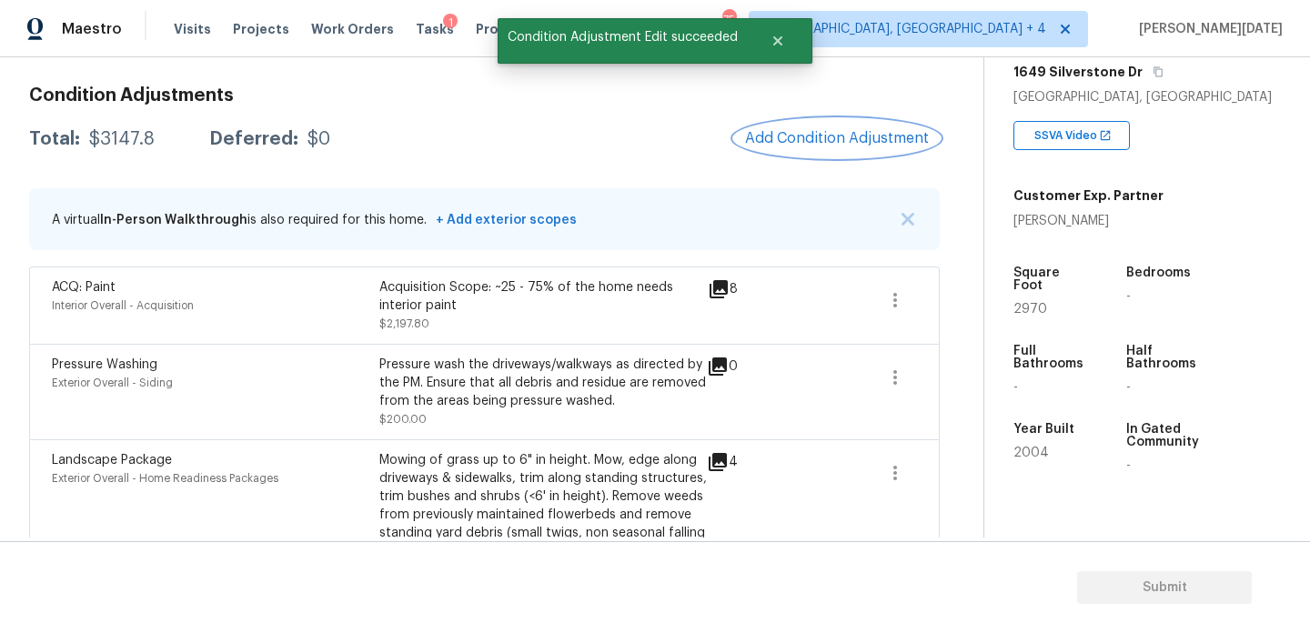
scroll to position [0, 0]
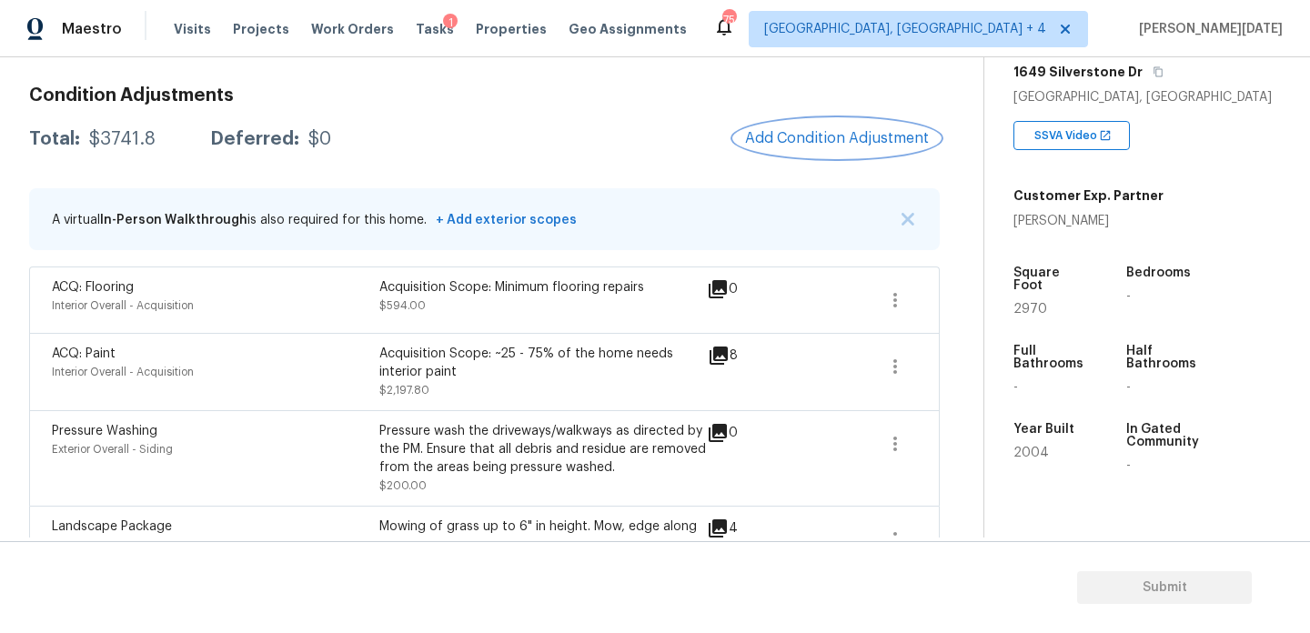
click at [807, 141] on span "Add Condition Adjustment" at bounding box center [837, 138] width 184 height 16
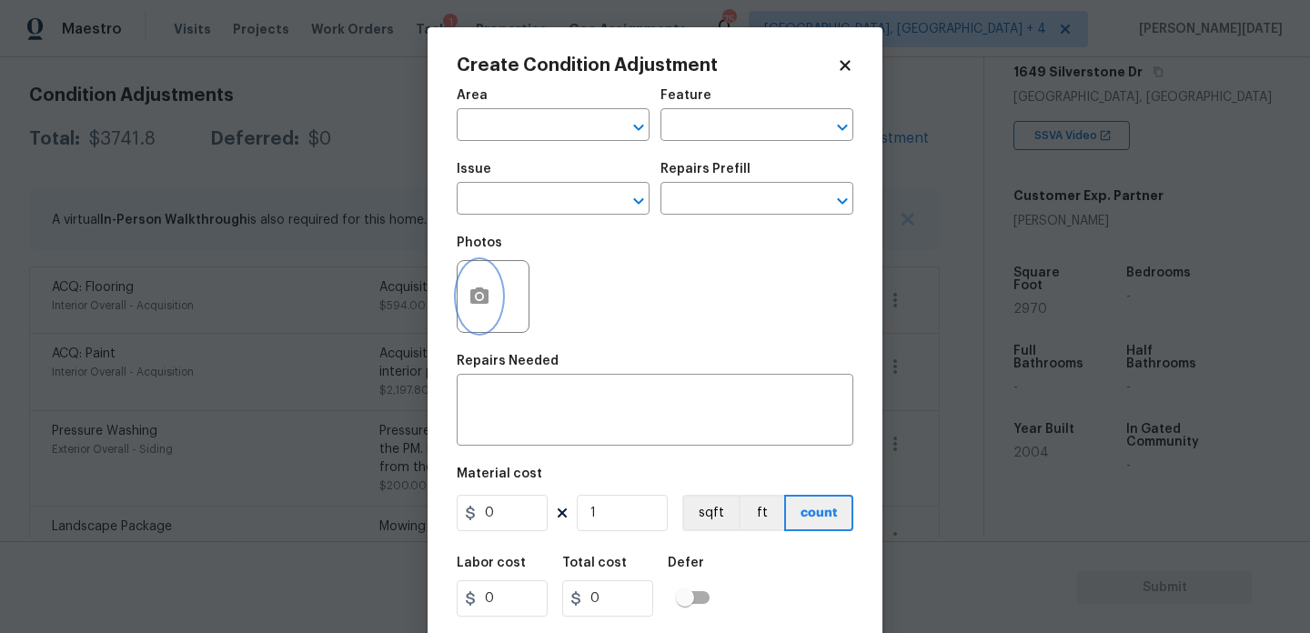
click at [472, 321] on button "button" at bounding box center [480, 296] width 44 height 71
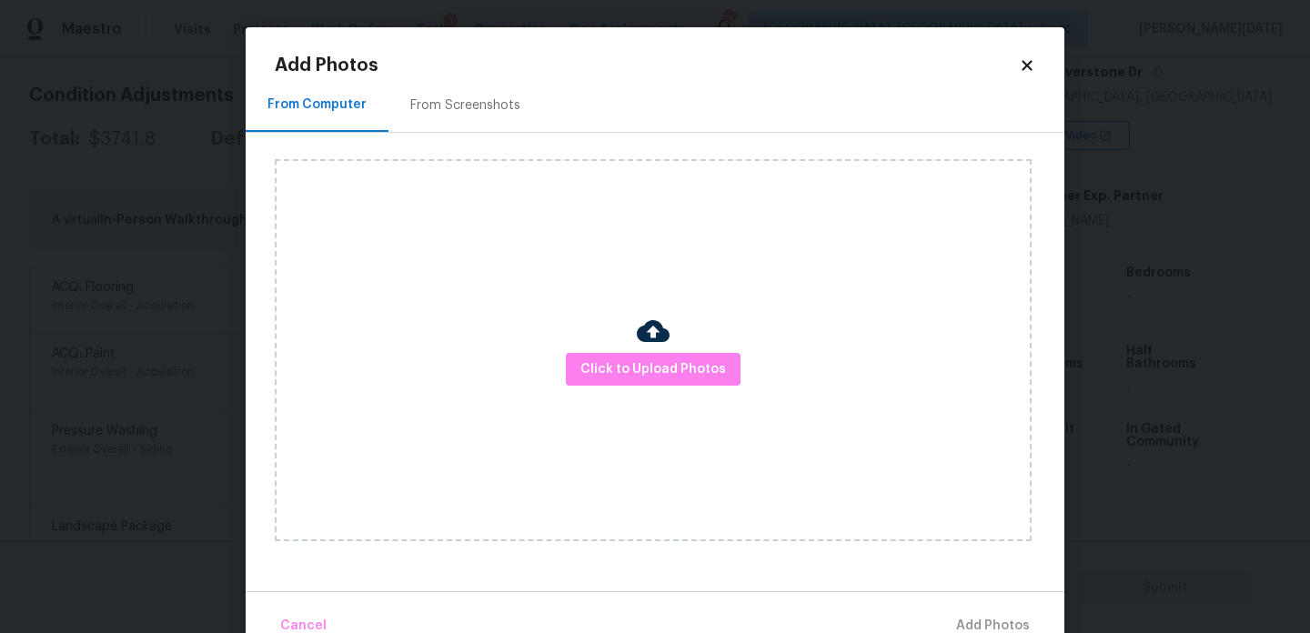
click at [623, 349] on div "Click to Upload Photos" at bounding box center [653, 350] width 757 height 382
click at [630, 404] on div "Click to Upload Photos" at bounding box center [653, 350] width 757 height 382
click at [663, 371] on span "Click to Upload Photos" at bounding box center [653, 369] width 146 height 23
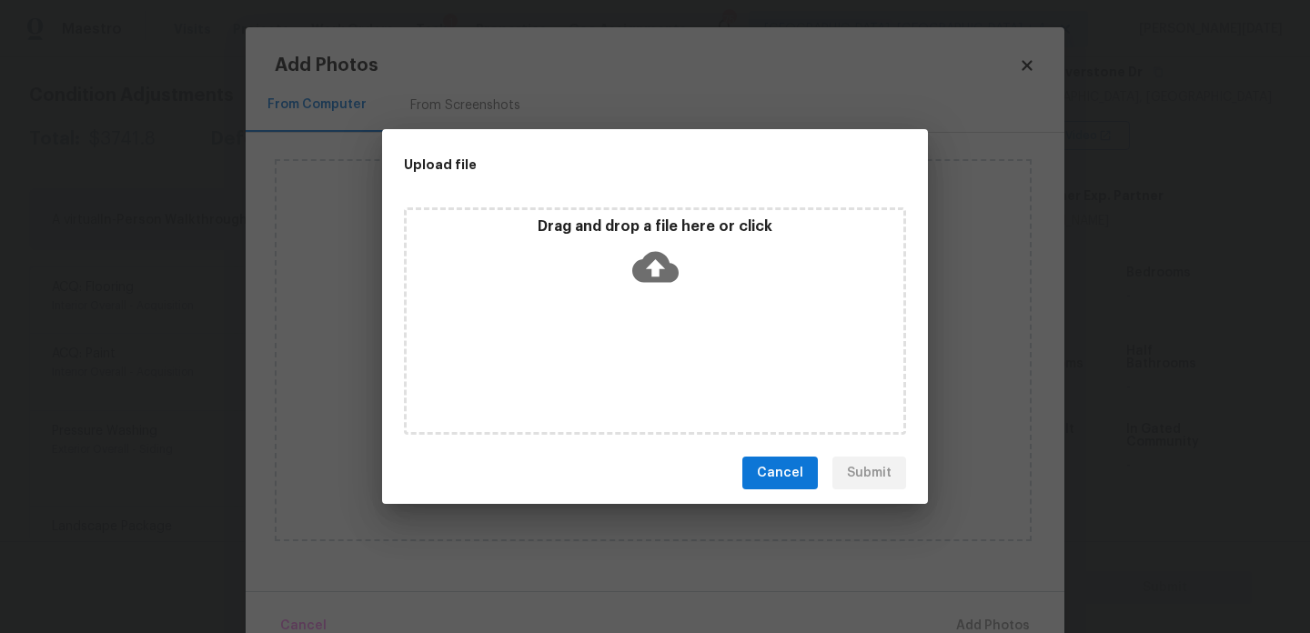
click at [663, 371] on div "Drag and drop a file here or click" at bounding box center [655, 320] width 502 height 227
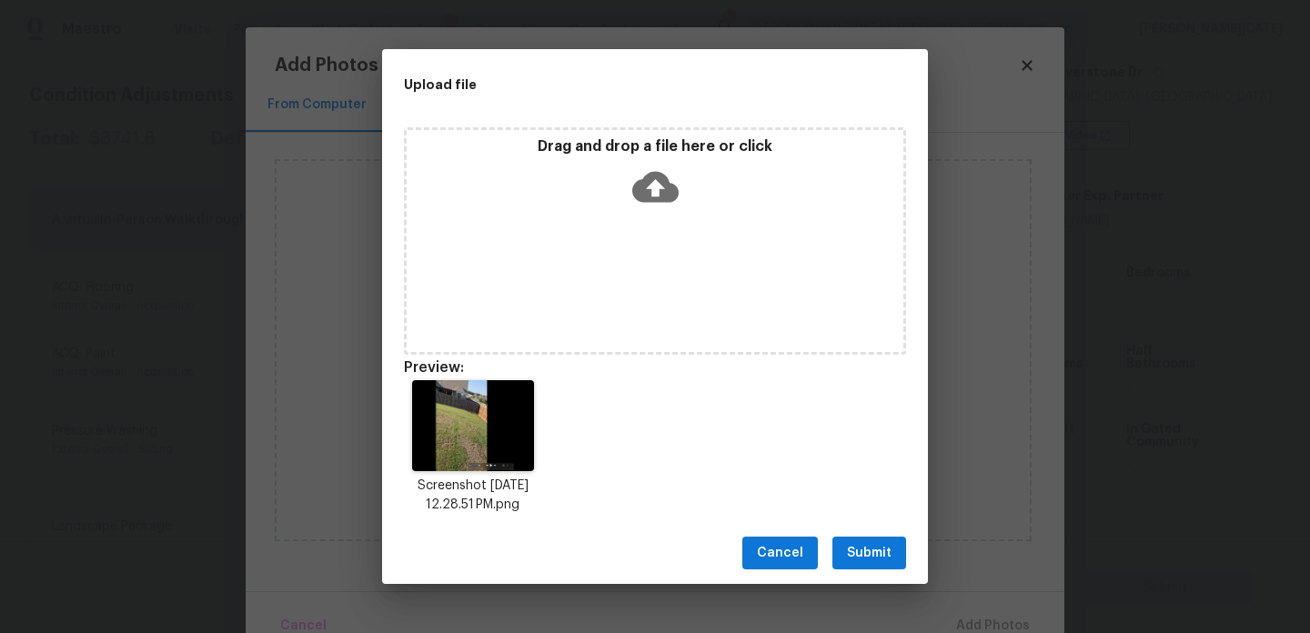
click at [849, 532] on div "Cancel Submit" at bounding box center [655, 553] width 546 height 63
click at [863, 552] on span "Submit" at bounding box center [869, 553] width 45 height 23
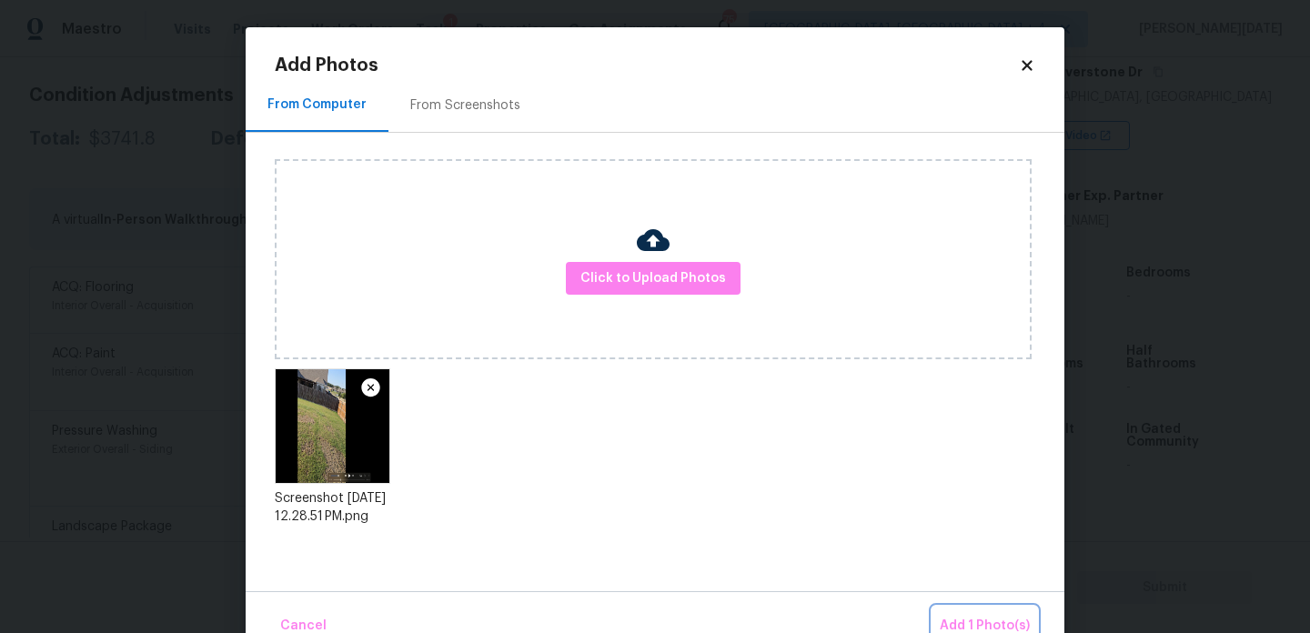
click at [977, 623] on span "Add 1 Photo(s)" at bounding box center [985, 626] width 90 height 23
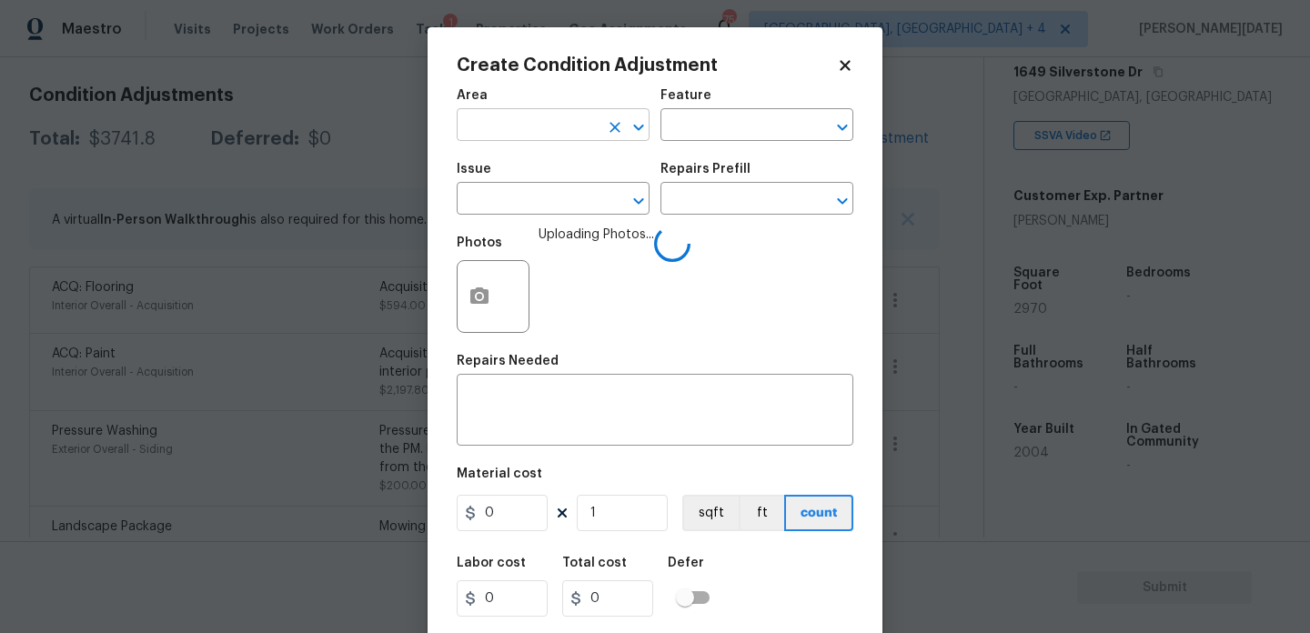
click at [461, 123] on input "text" at bounding box center [528, 127] width 142 height 28
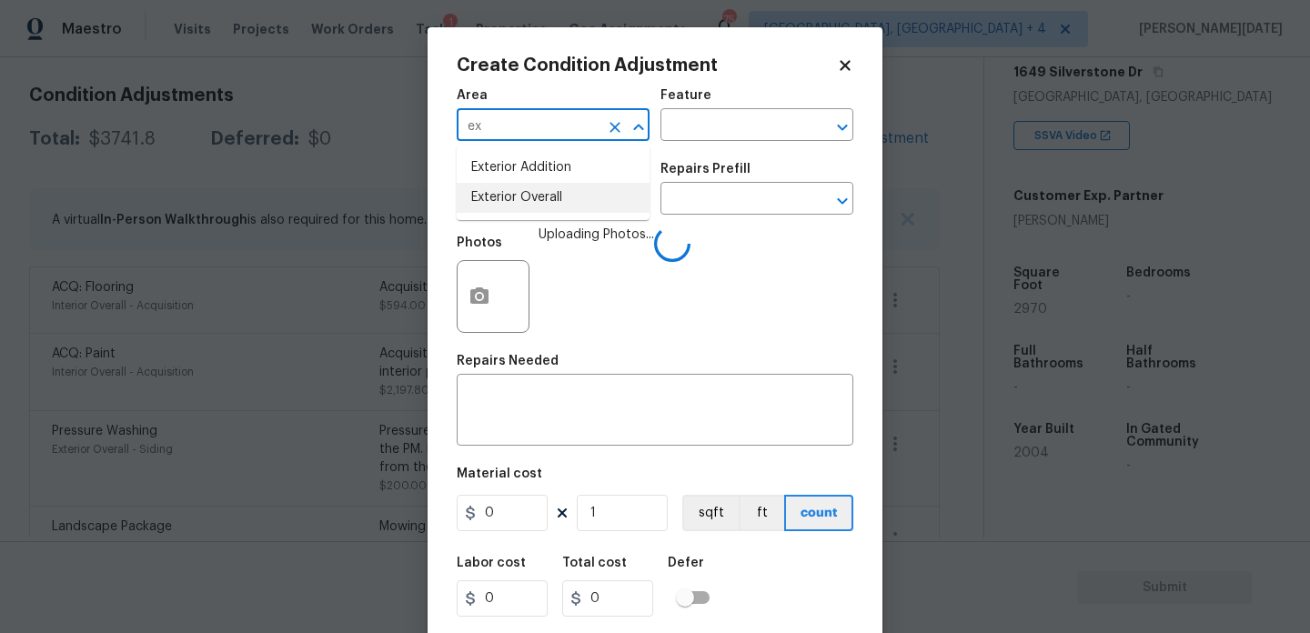
click at [520, 207] on li "Exterior Overall" at bounding box center [553, 198] width 193 height 30
type input "Exterior Overall"
click at [520, 207] on input "text" at bounding box center [528, 200] width 142 height 28
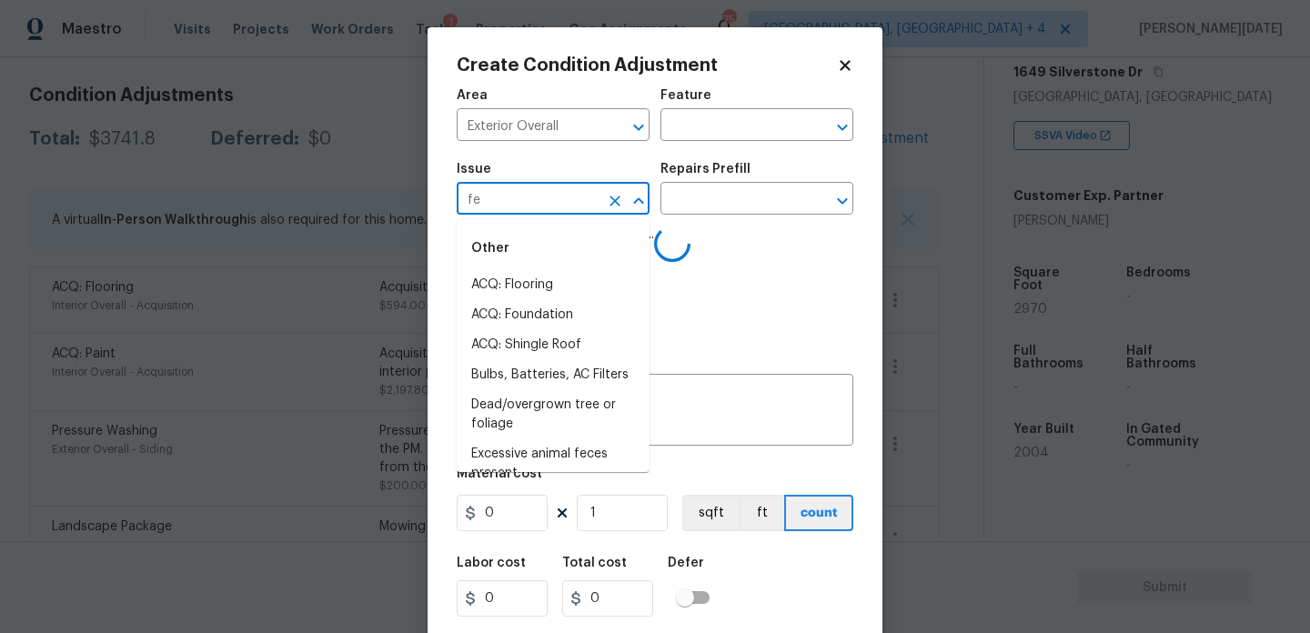
type input "fen"
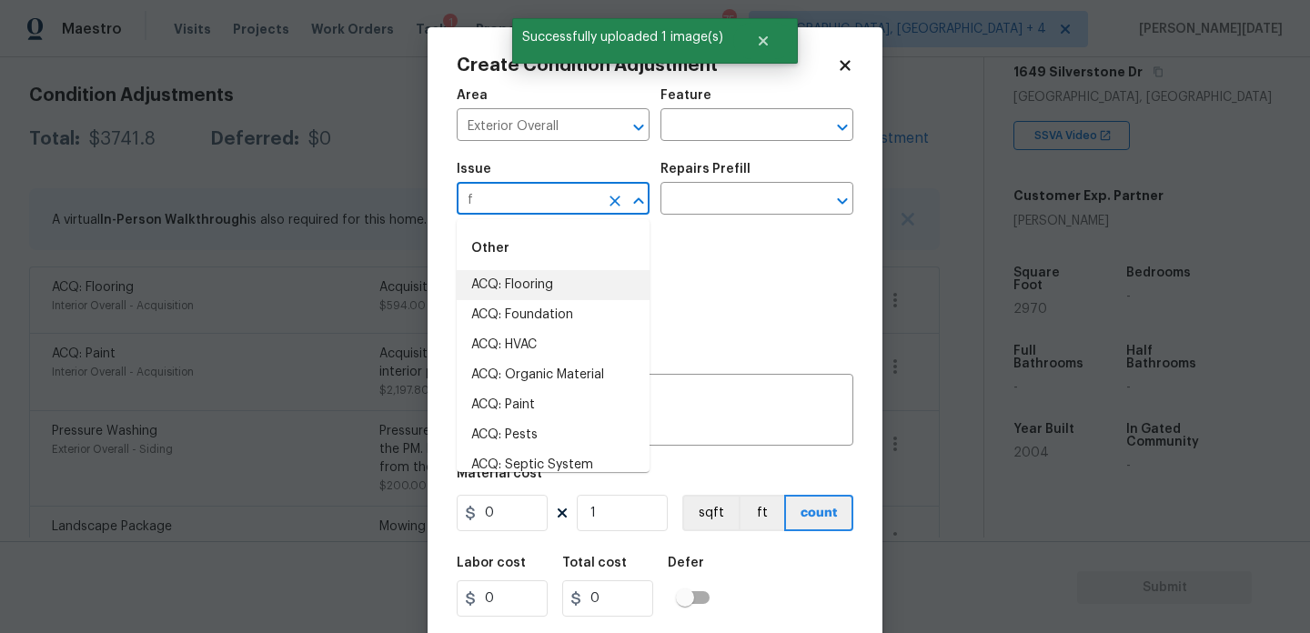
type input "fe"
click at [509, 296] on li "Fencing" at bounding box center [553, 285] width 193 height 30
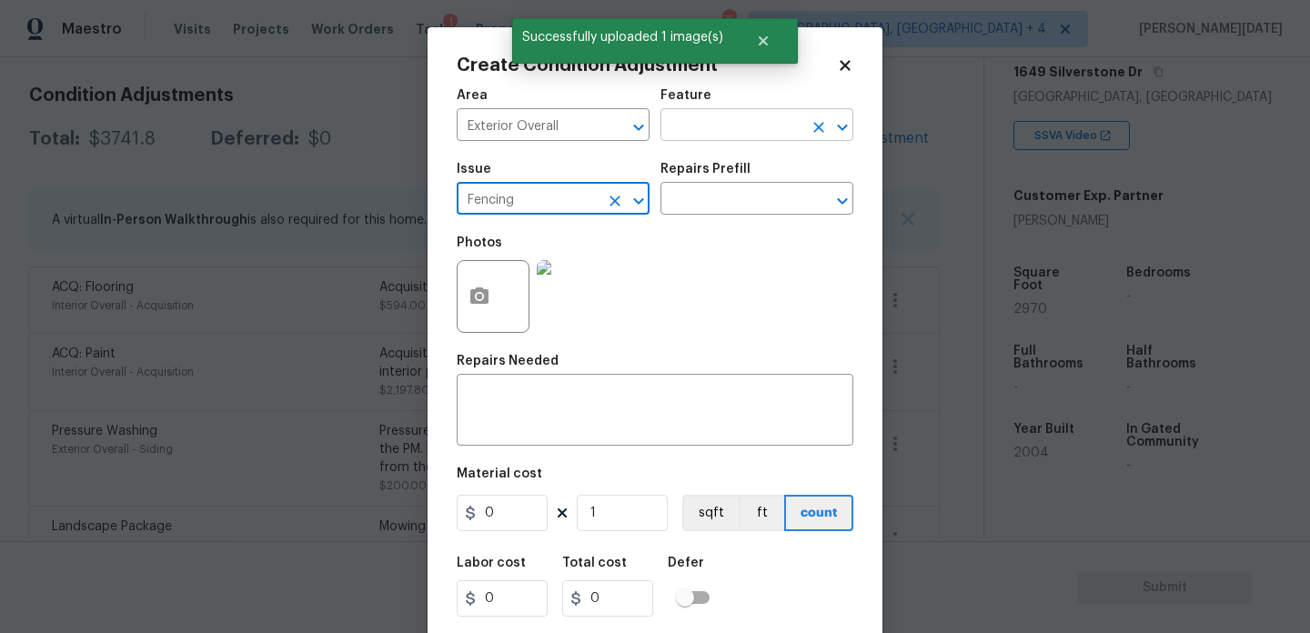
type input "Fencing"
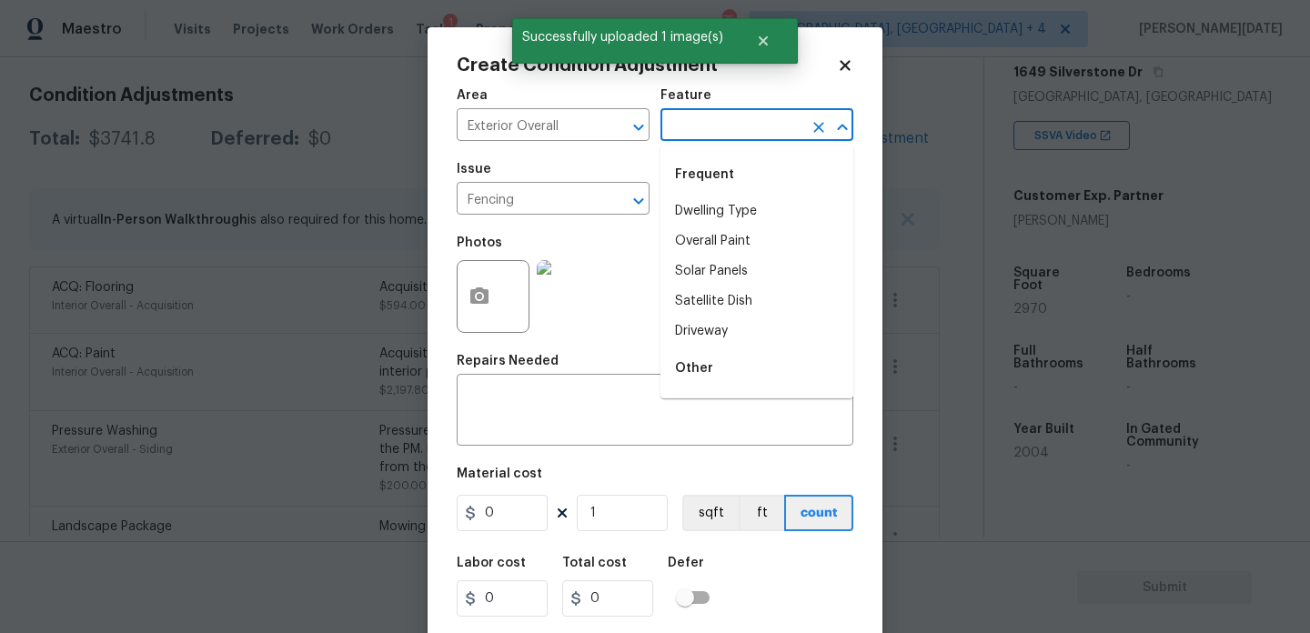
click at [702, 123] on input "text" at bounding box center [731, 127] width 142 height 28
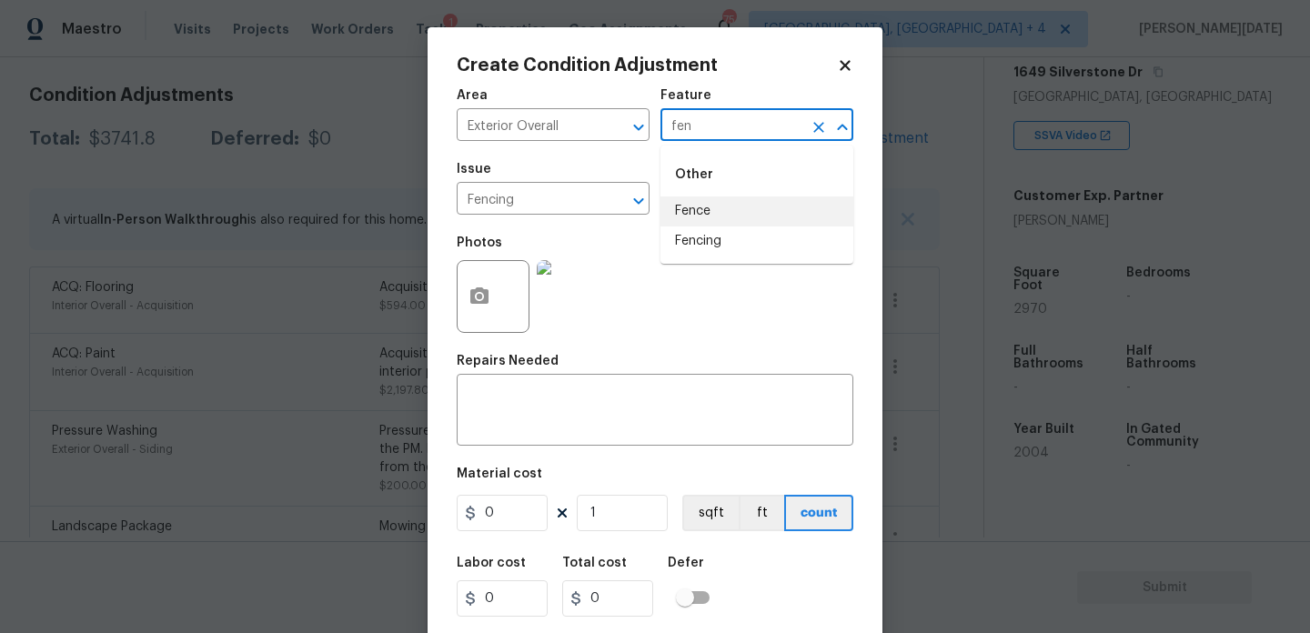
click at [703, 211] on li "Fence" at bounding box center [756, 211] width 193 height 30
type input "Fence"
click at [513, 507] on input "0" at bounding box center [502, 513] width 91 height 36
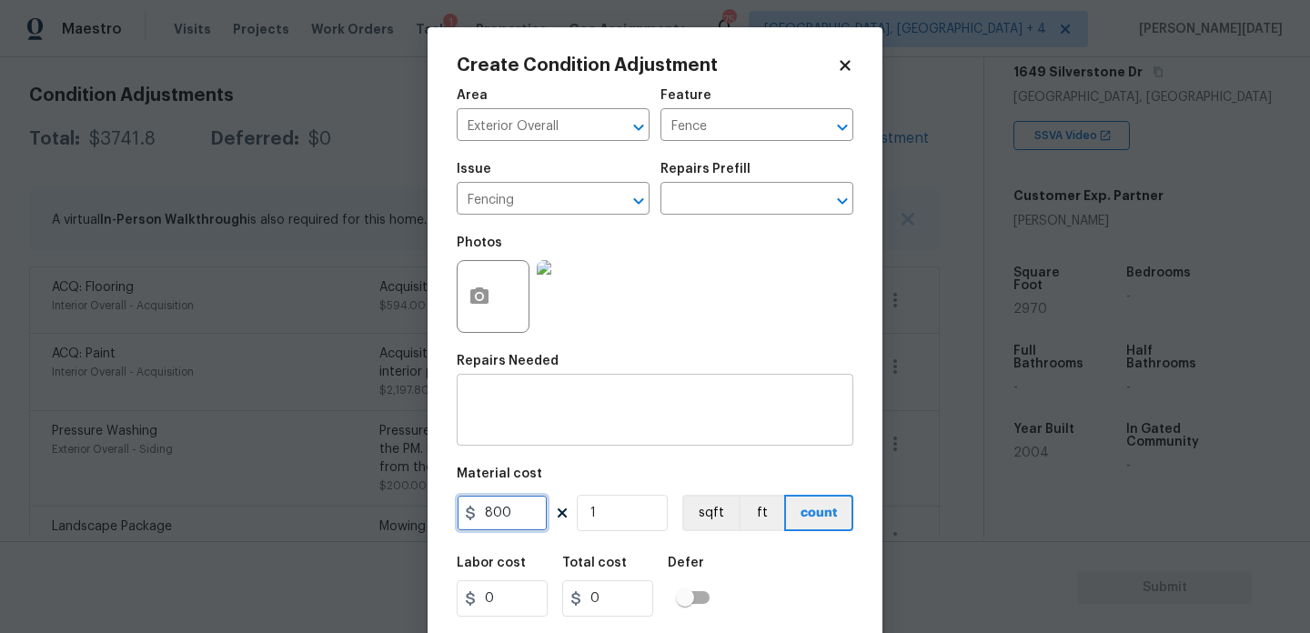
type input "800"
click at [534, 405] on textarea at bounding box center [655, 412] width 375 height 38
type input "800"
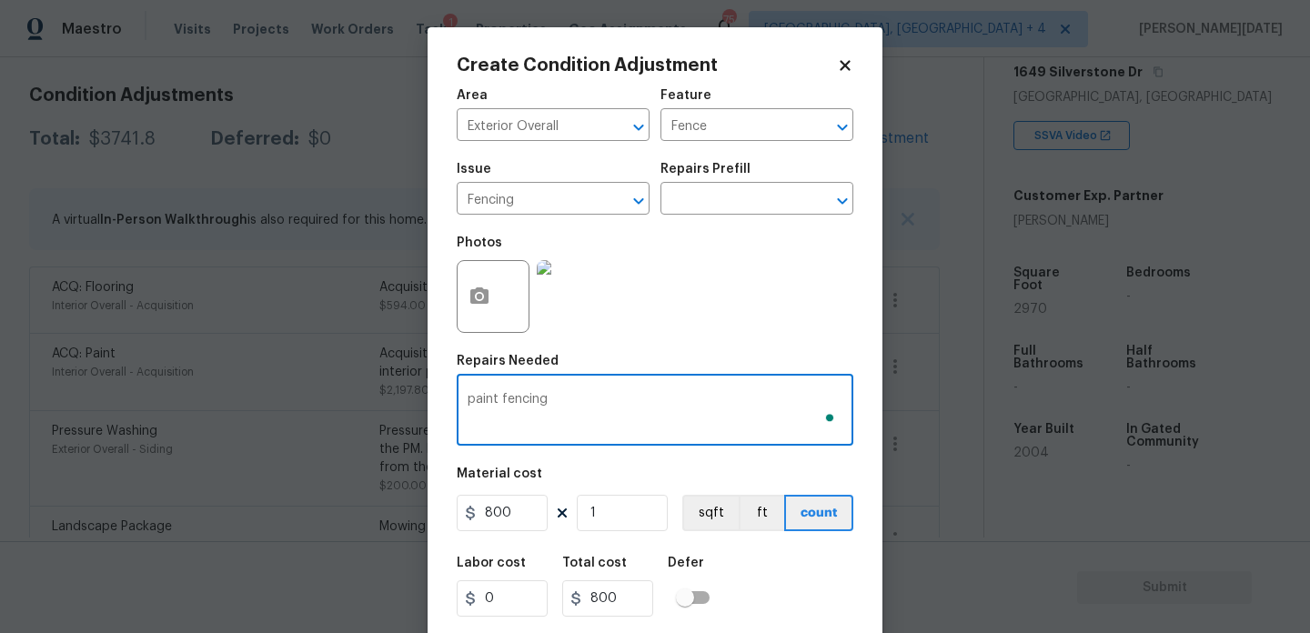
scroll to position [46, 0]
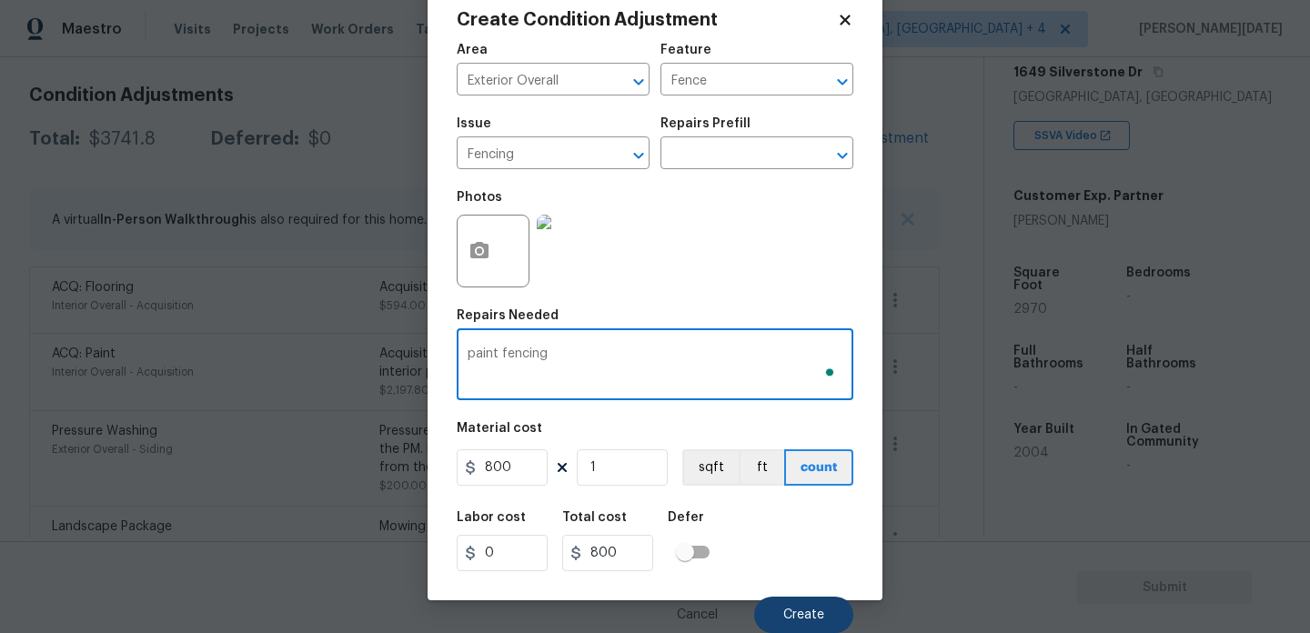
type textarea "paint fencing"
click at [784, 614] on span "Create" at bounding box center [803, 616] width 41 height 14
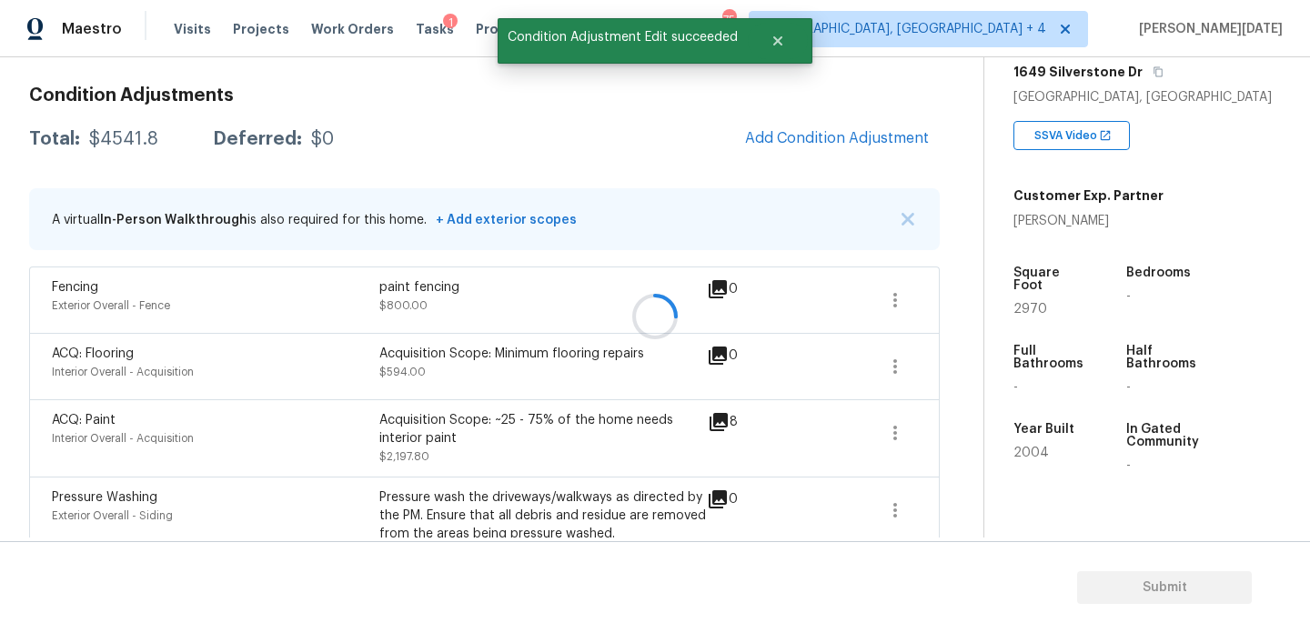
scroll to position [0, 0]
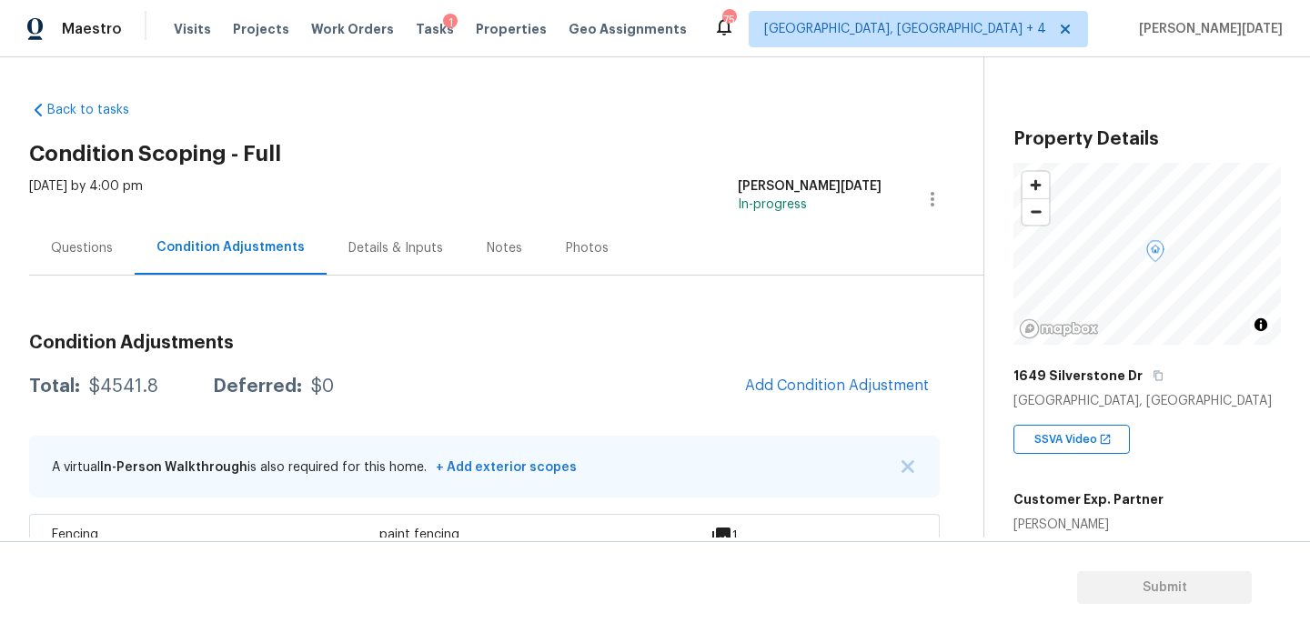
click at [819, 367] on button "Add Condition Adjustment" at bounding box center [837, 386] width 206 height 38
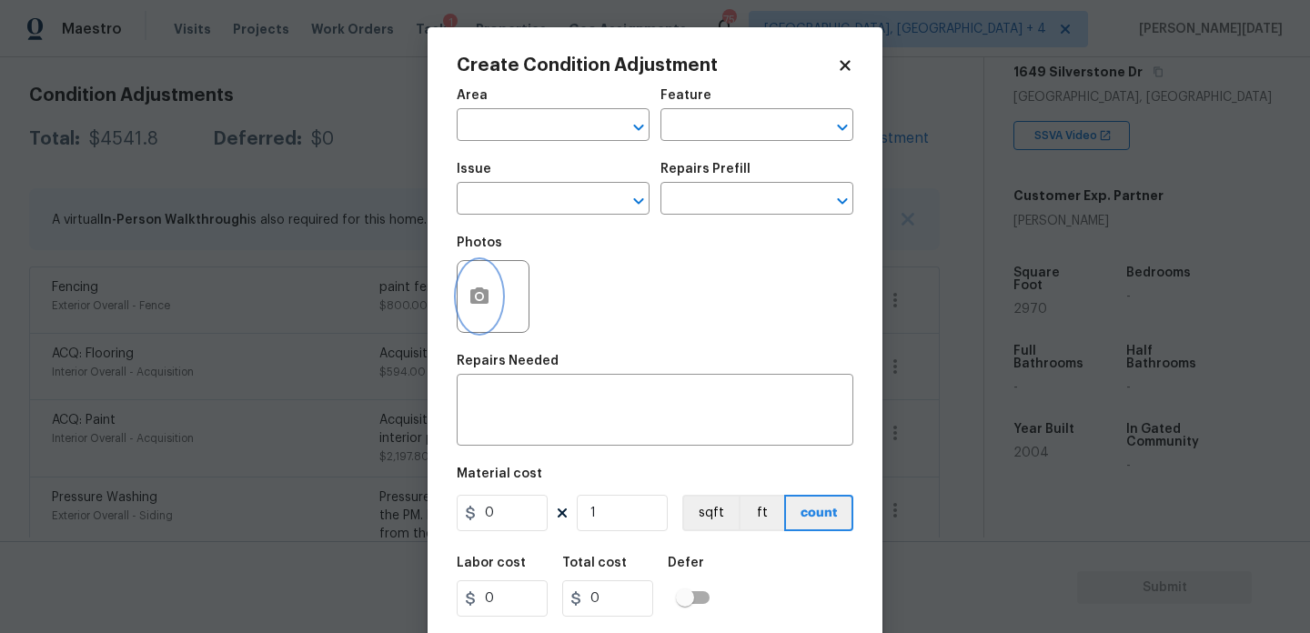
click at [477, 303] on icon "button" at bounding box center [479, 295] width 18 height 16
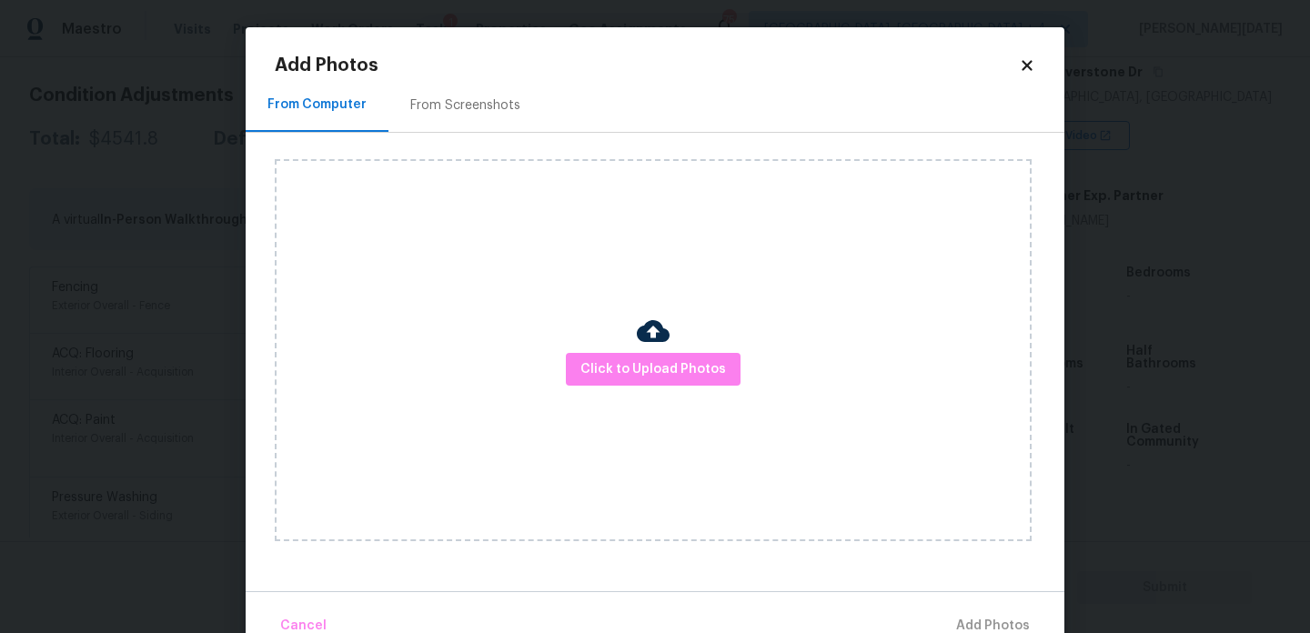
click at [613, 348] on div "Click to Upload Photos" at bounding box center [653, 350] width 757 height 382
click at [618, 366] on span "Click to Upload Photos" at bounding box center [653, 369] width 146 height 23
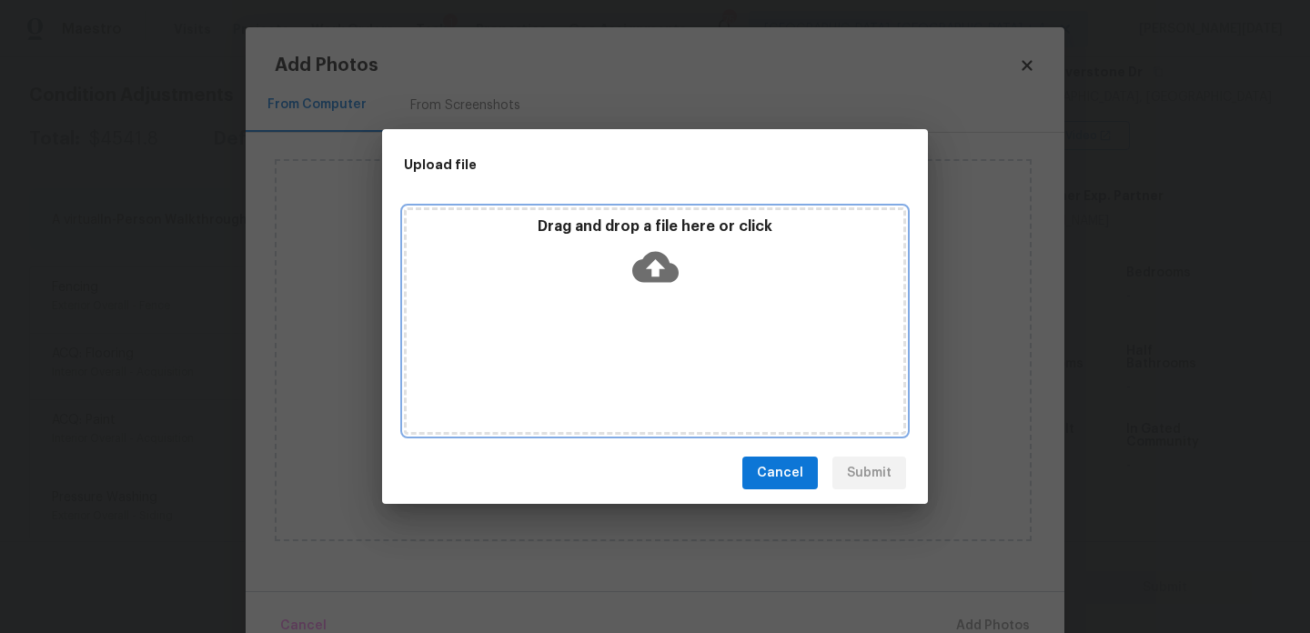
click at [618, 366] on div "Drag and drop a file here or click" at bounding box center [655, 320] width 502 height 227
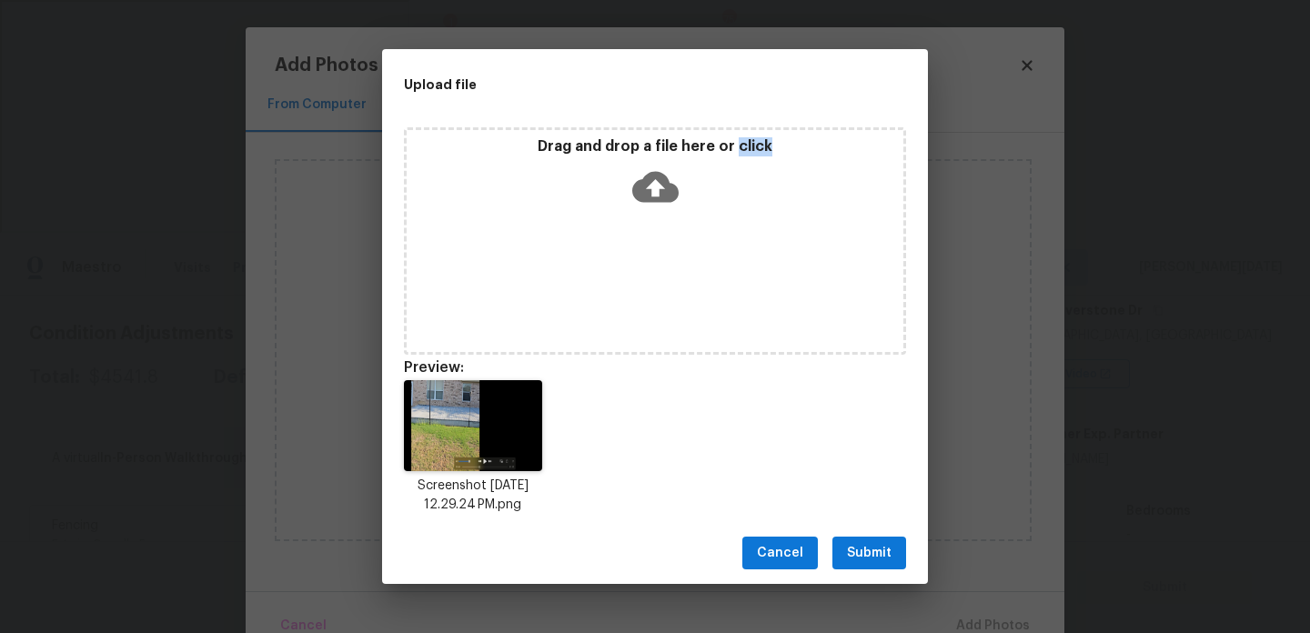
click at [864, 541] on button "Submit" at bounding box center [869, 554] width 74 height 34
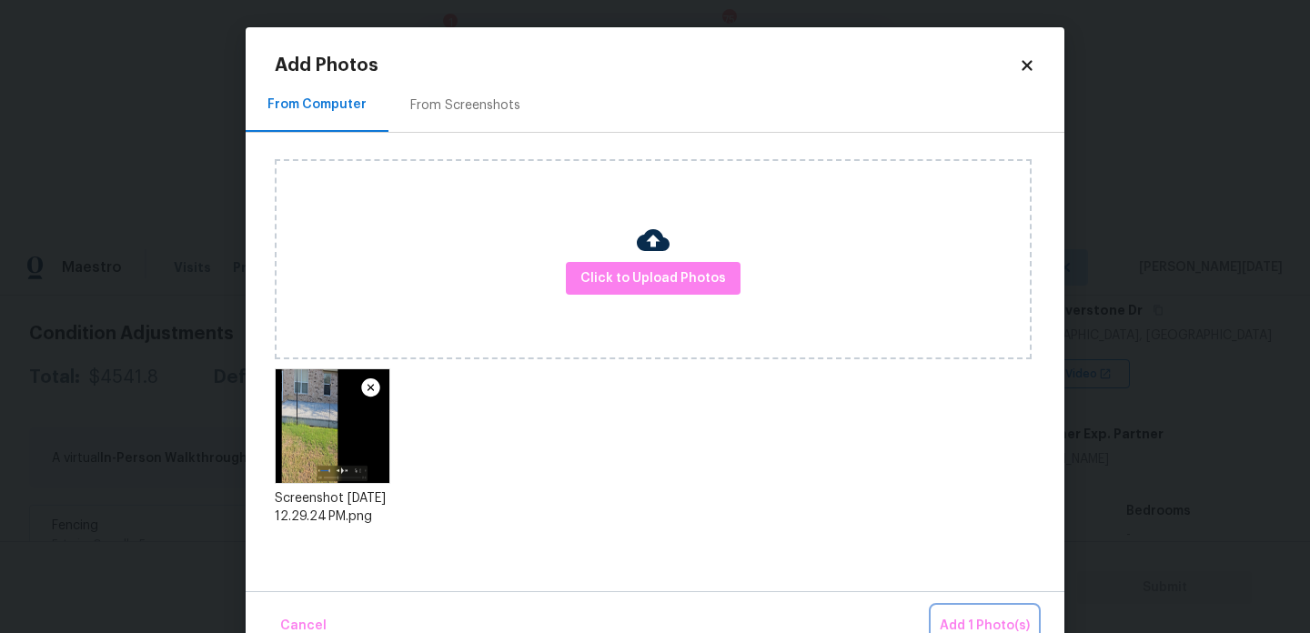
click at [962, 615] on span "Add 1 Photo(s)" at bounding box center [985, 626] width 90 height 23
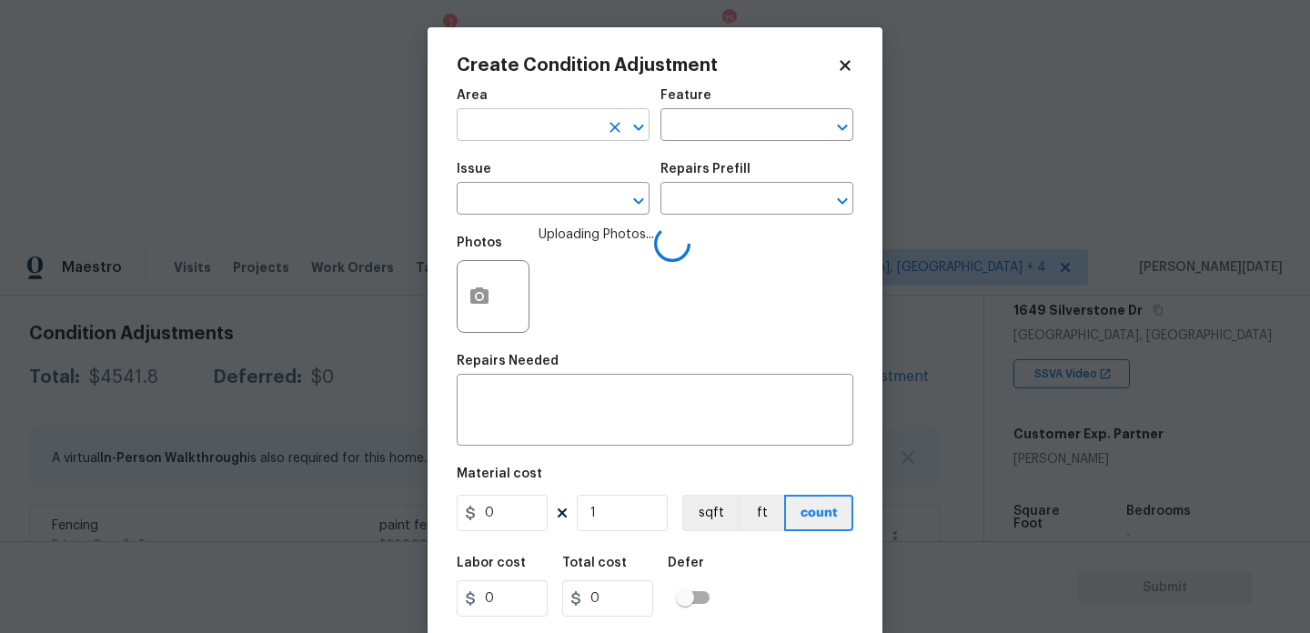
click at [469, 121] on input "text" at bounding box center [528, 127] width 142 height 28
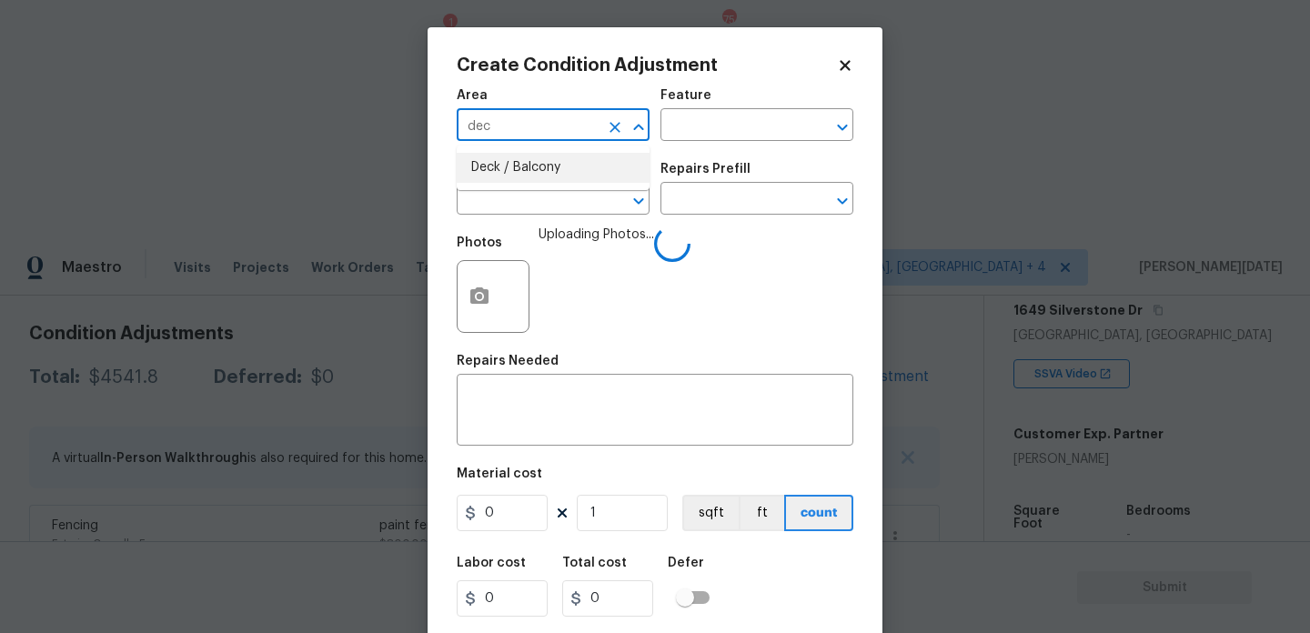
click at [516, 167] on li "Deck / Balcony" at bounding box center [553, 168] width 193 height 30
type input "Deck / Balcony"
click at [516, 184] on div "Issue" at bounding box center [553, 175] width 193 height 24
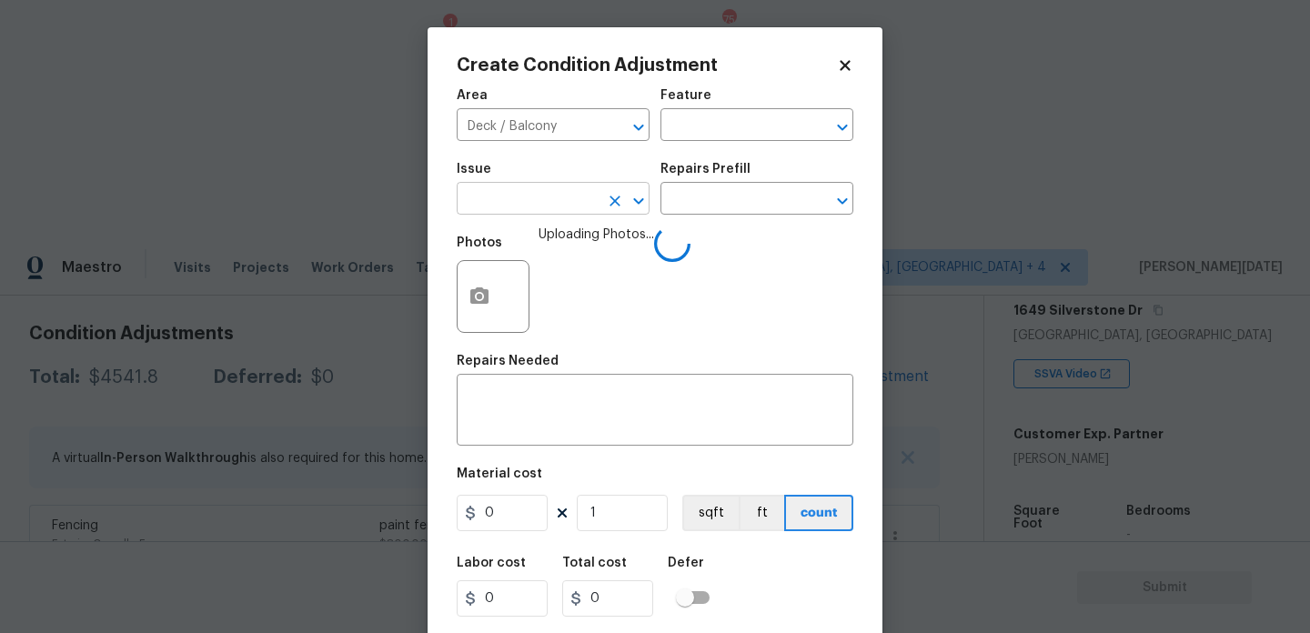
click at [516, 194] on input "text" at bounding box center [528, 200] width 142 height 28
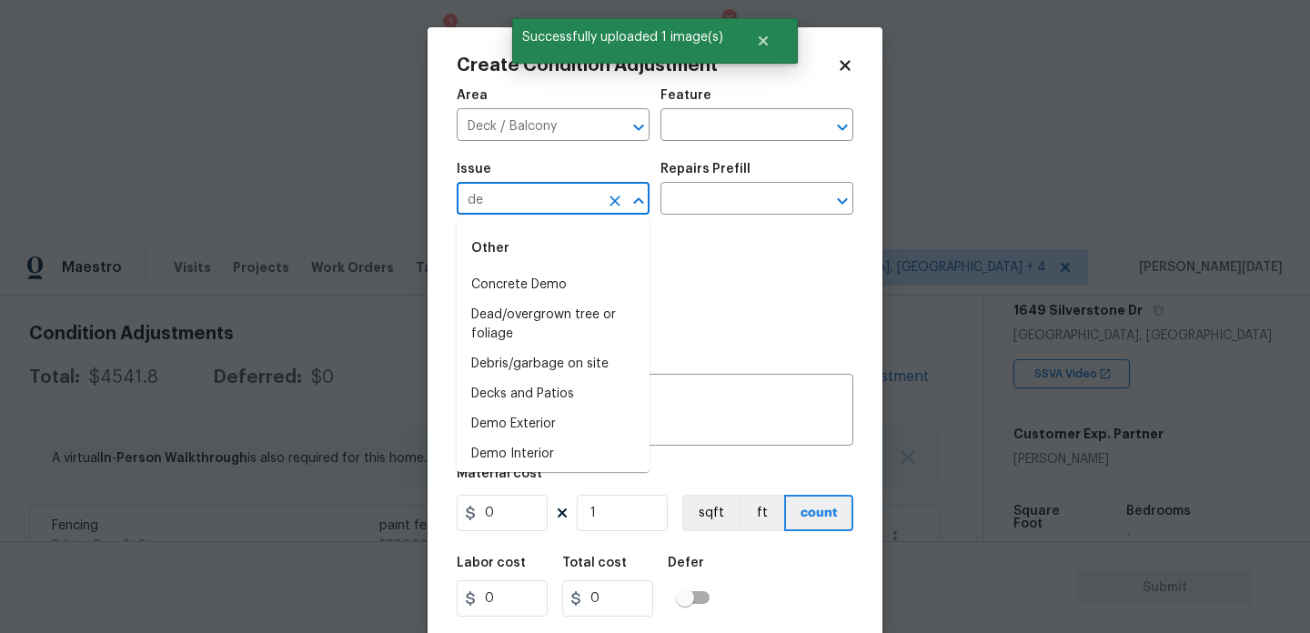
type input "dec"
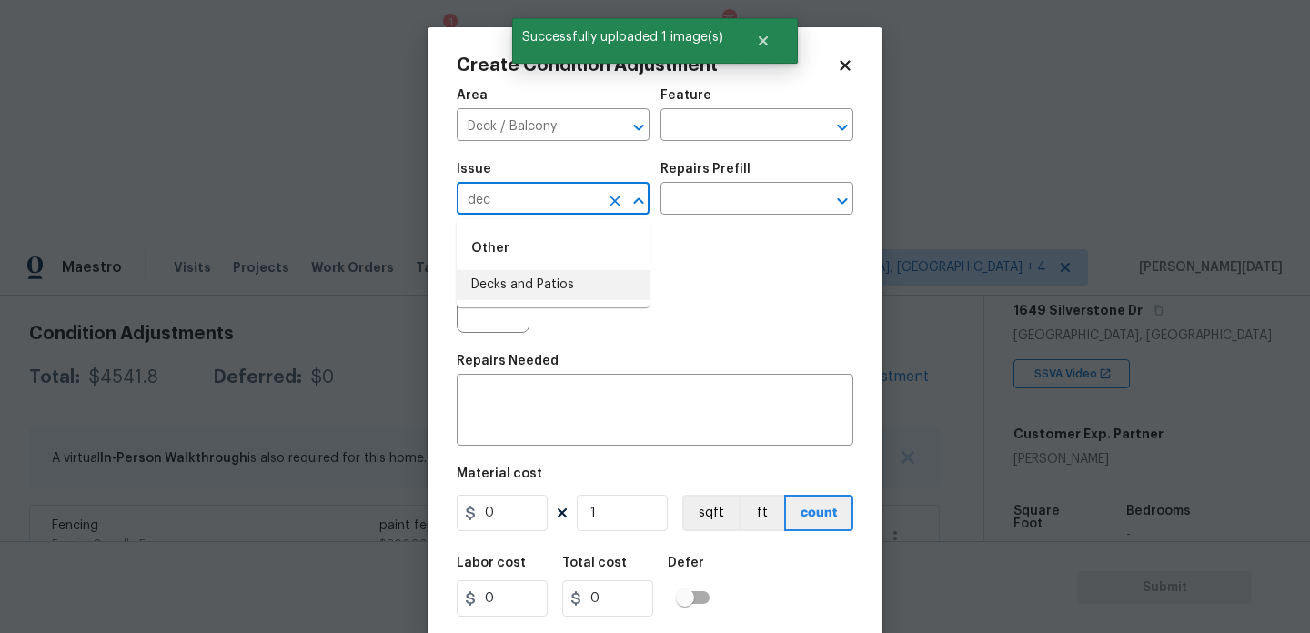
click at [539, 287] on li "Decks and Patios" at bounding box center [553, 285] width 193 height 30
type input "Decks and Patios"
click at [723, 116] on input "text" at bounding box center [731, 127] width 142 height 28
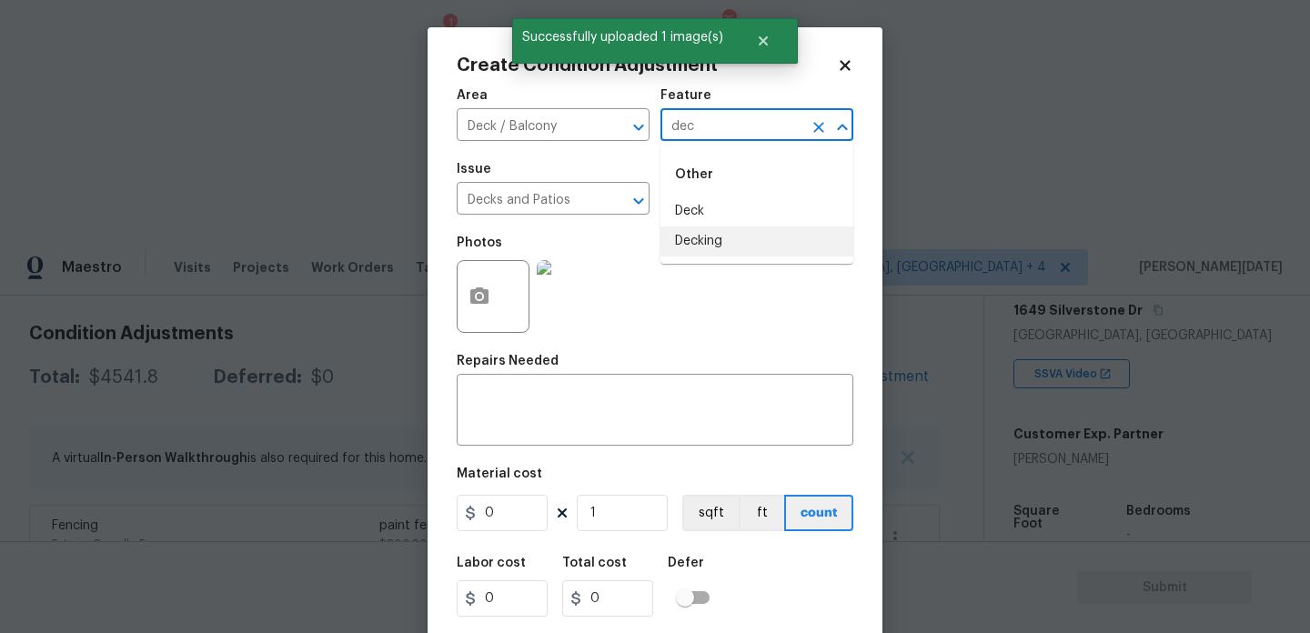
click at [720, 235] on li "Decking" at bounding box center [756, 242] width 193 height 30
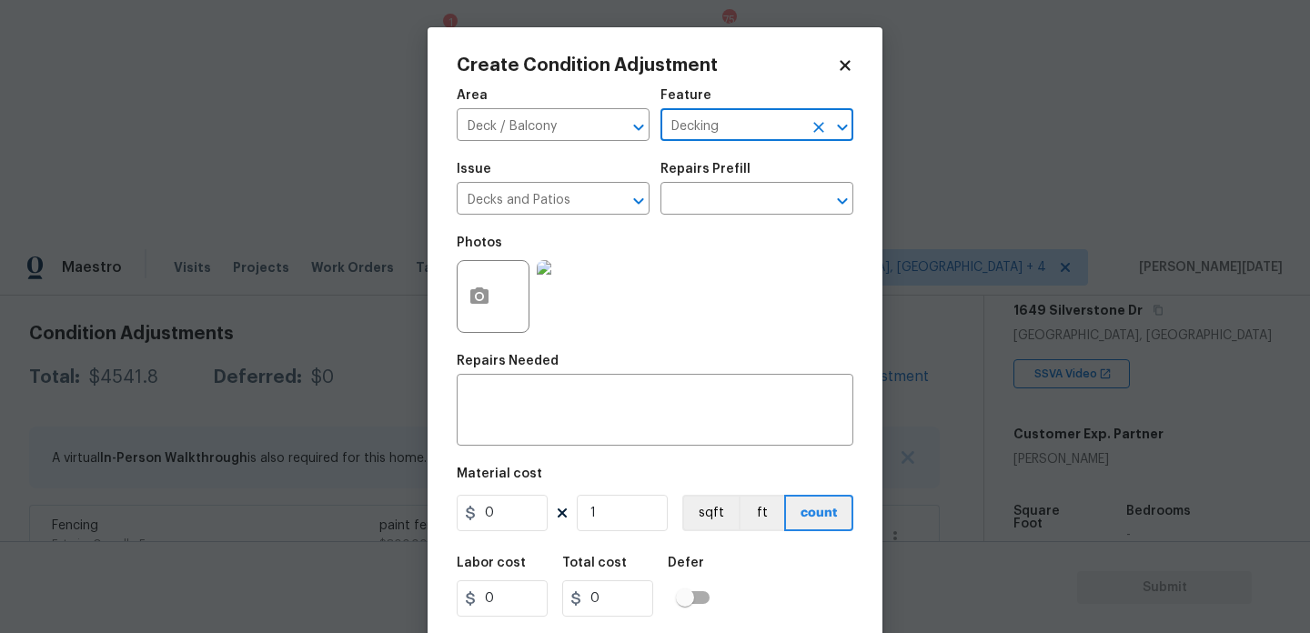
type input "Decking"
click at [502, 525] on input "0" at bounding box center [502, 513] width 91 height 36
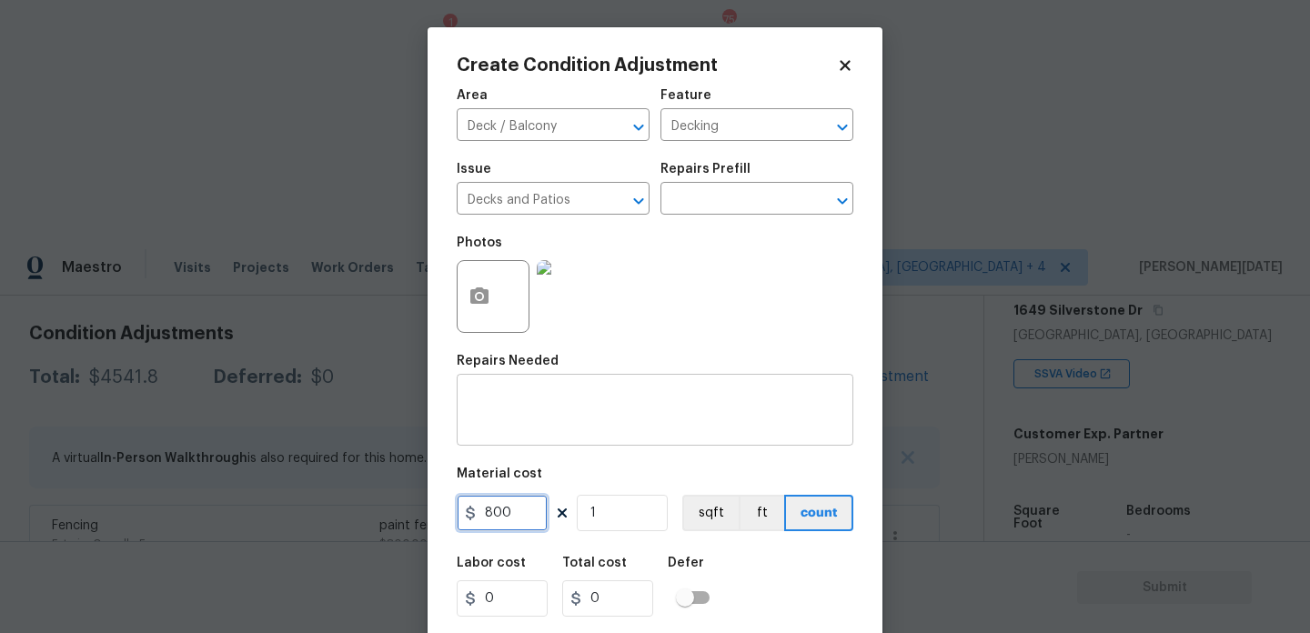
type input "800"
click at [492, 402] on textarea at bounding box center [655, 412] width 375 height 38
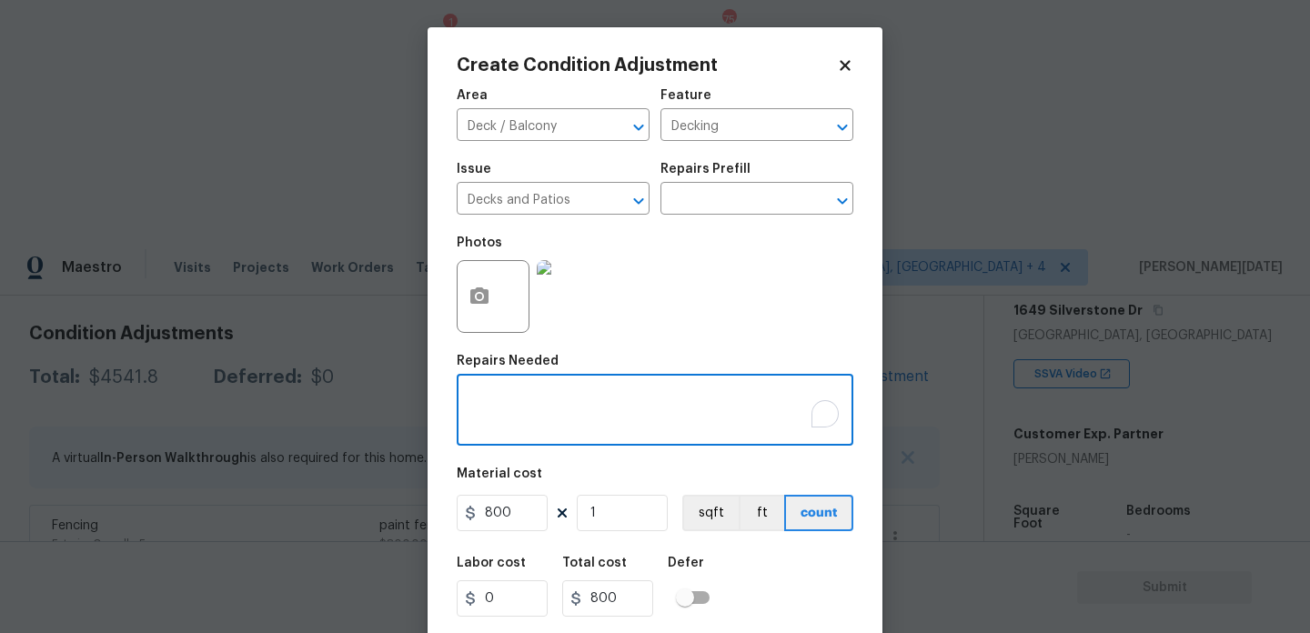
click at [492, 402] on textarea "To enrich screen reader interactions, please activate Accessibility in Grammarl…" at bounding box center [655, 412] width 375 height 38
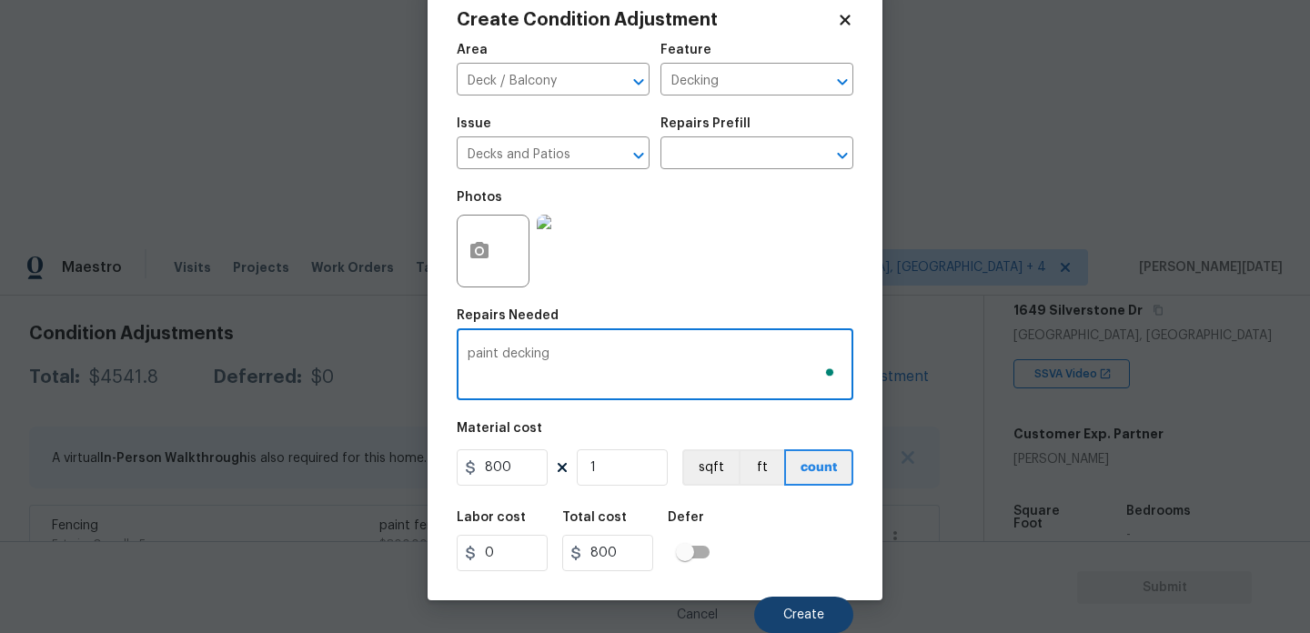
type textarea "paint decking"
click at [768, 608] on button "Create" at bounding box center [803, 615] width 99 height 36
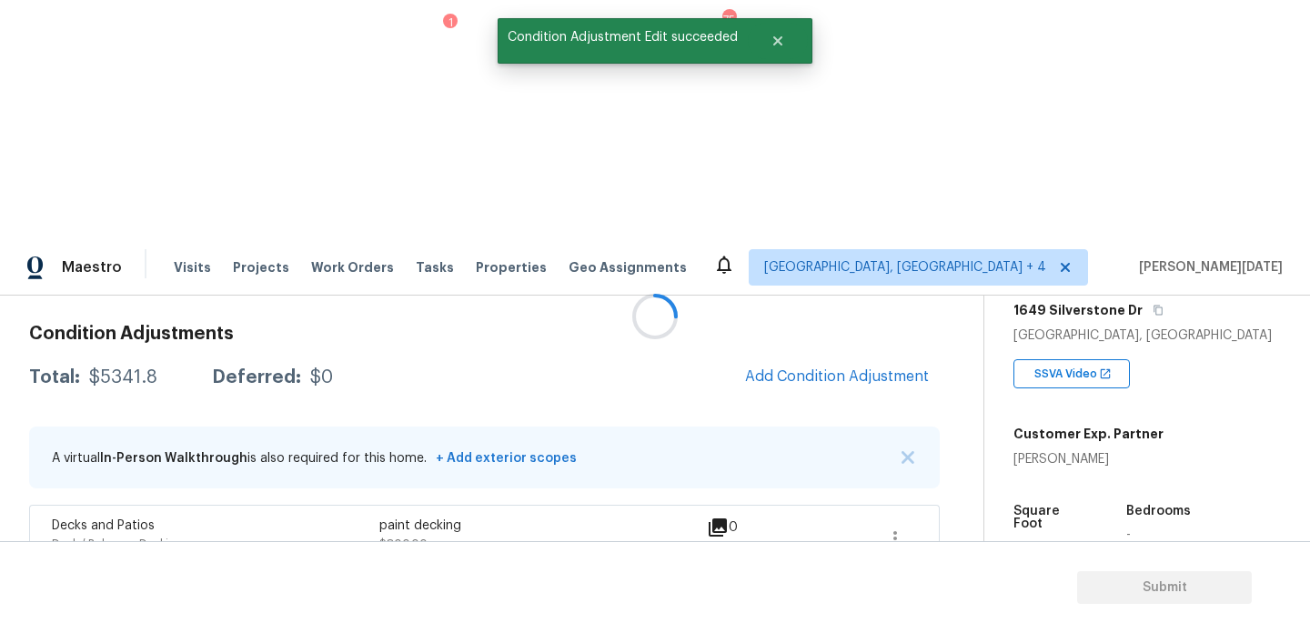
scroll to position [0, 0]
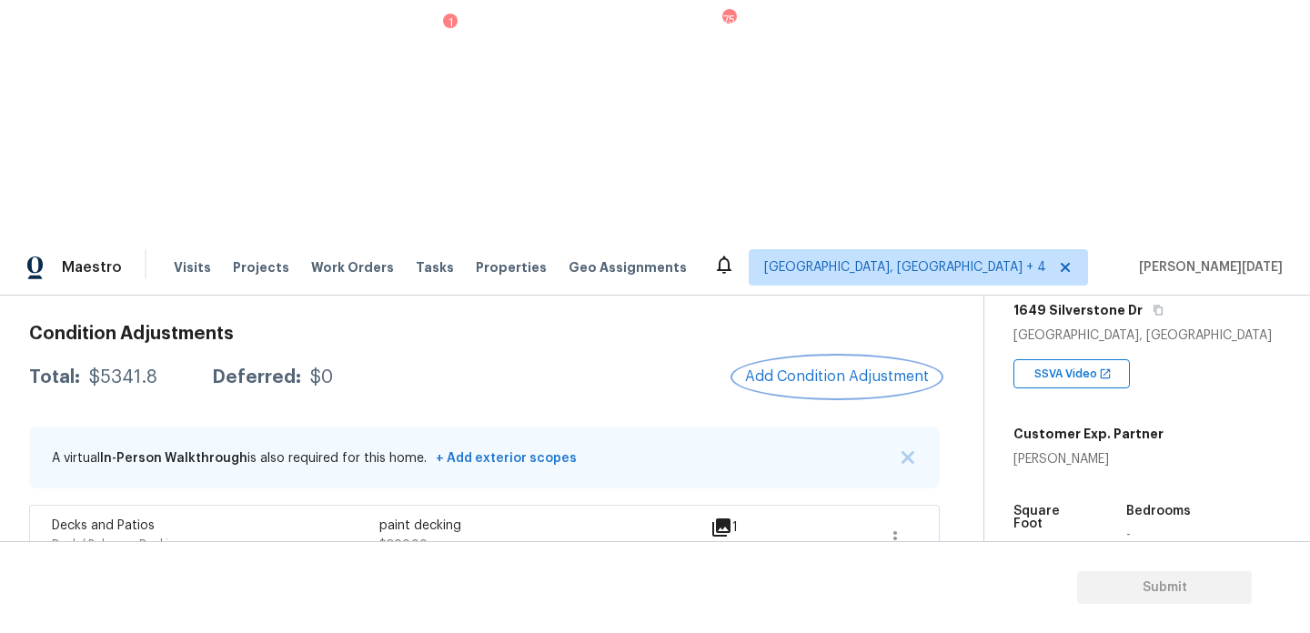
click at [837, 368] on span "Add Condition Adjustment" at bounding box center [837, 376] width 184 height 16
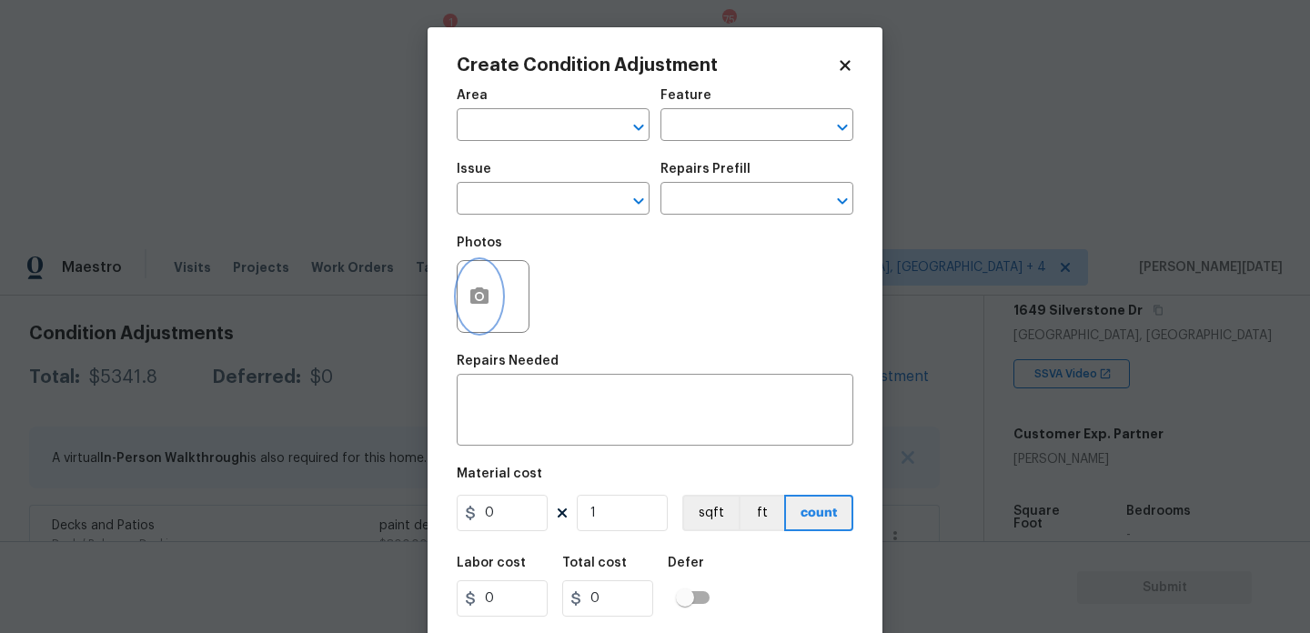
click at [472, 304] on icon "button" at bounding box center [479, 295] width 18 height 16
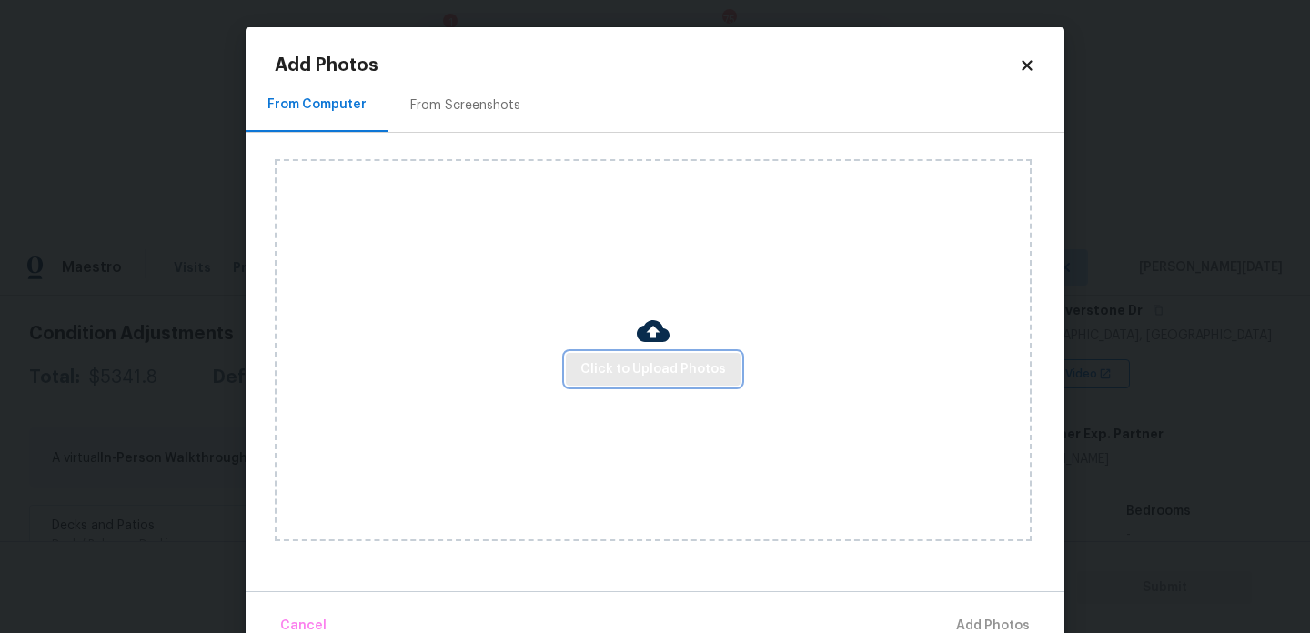
click at [639, 372] on span "Click to Upload Photos" at bounding box center [653, 369] width 146 height 23
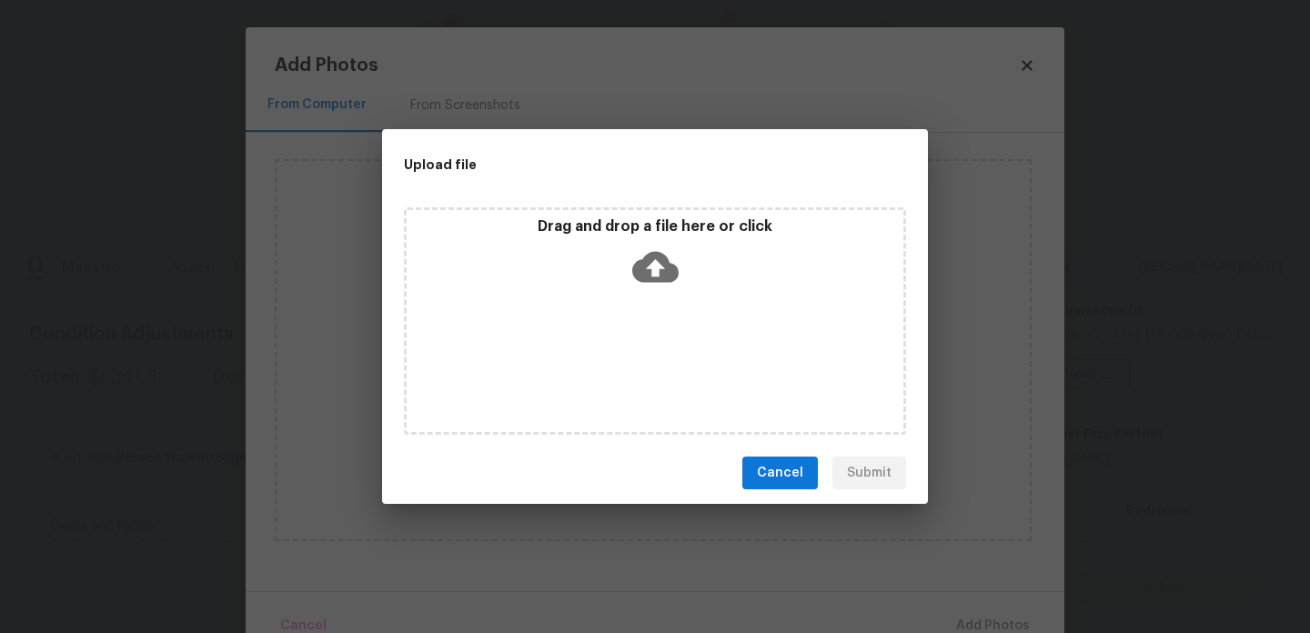
click at [639, 372] on div "Drag and drop a file here or click" at bounding box center [655, 320] width 502 height 227
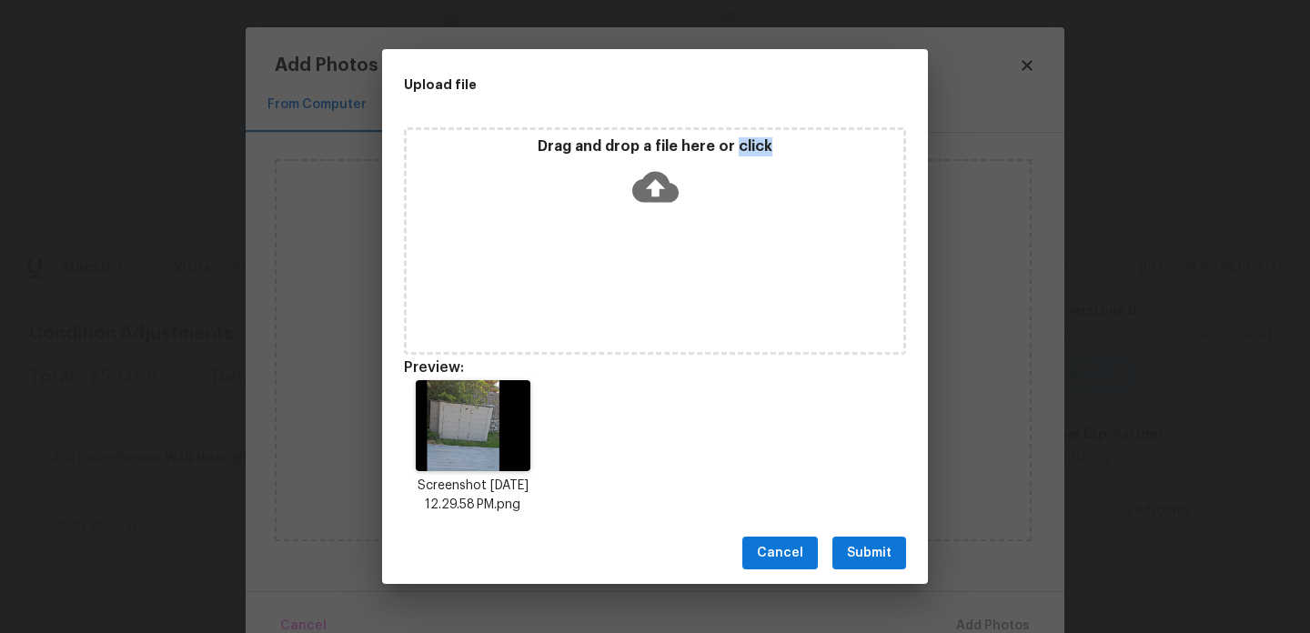
click at [867, 544] on span "Submit" at bounding box center [869, 553] width 45 height 23
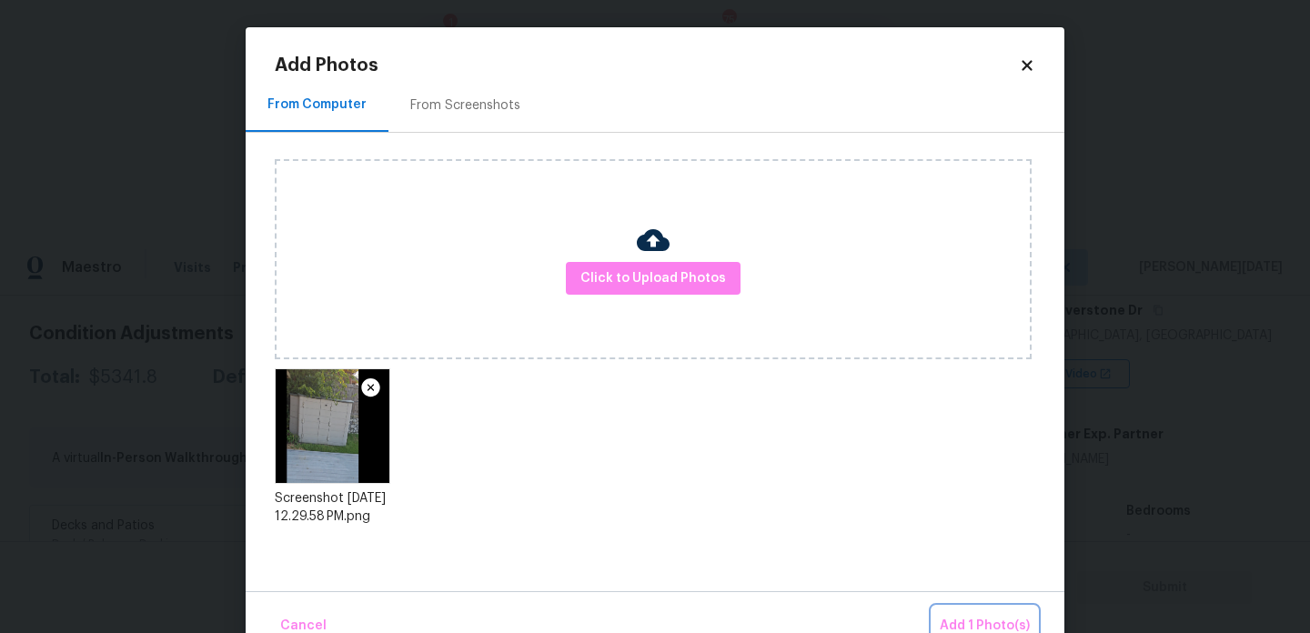
click at [958, 612] on button "Add 1 Photo(s)" at bounding box center [984, 626] width 105 height 39
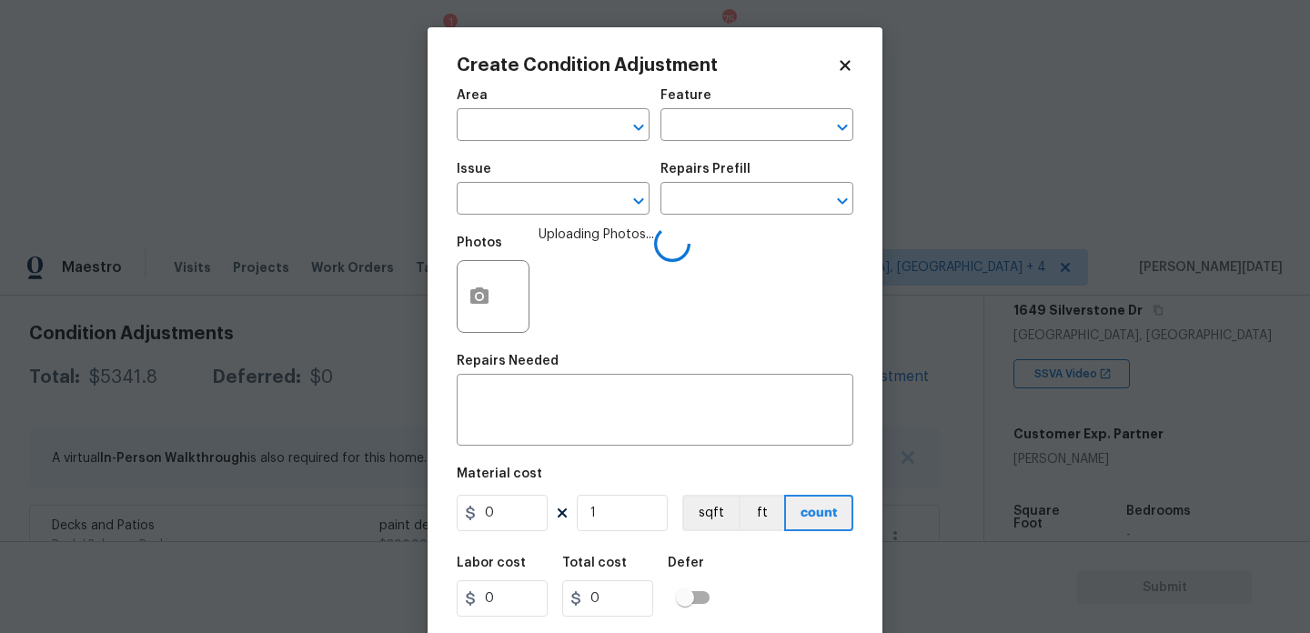
click at [563, 182] on div "Issue" at bounding box center [553, 175] width 193 height 24
click at [545, 196] on input "text" at bounding box center [528, 200] width 142 height 28
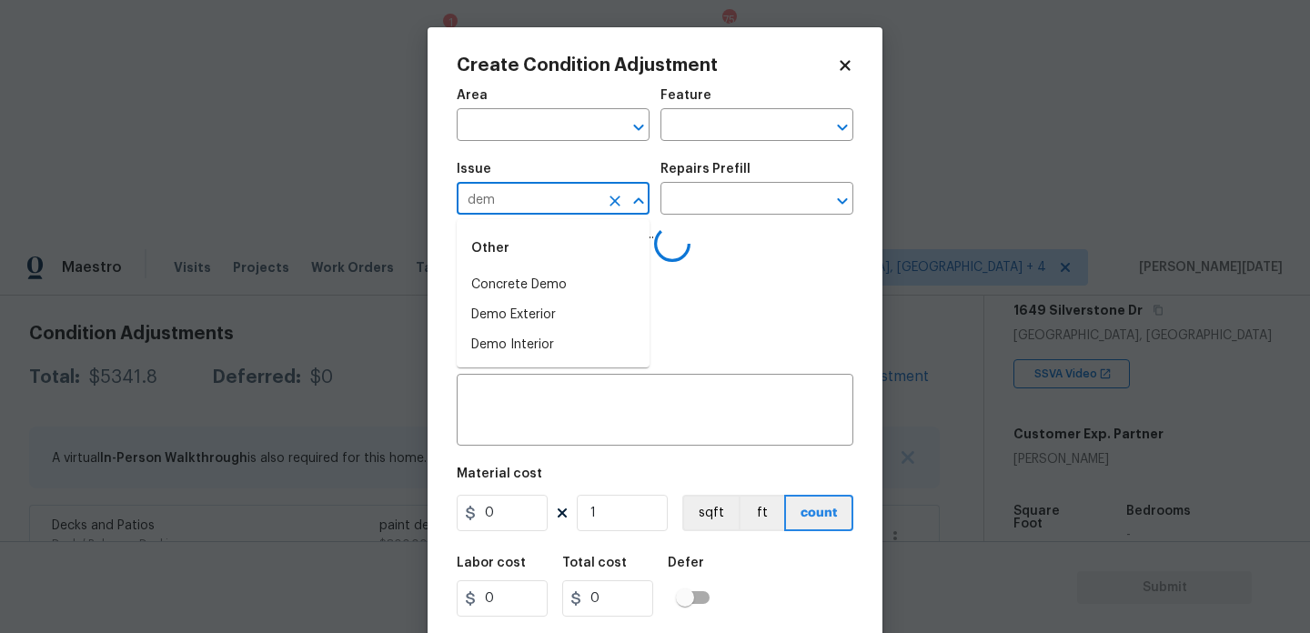
type input "demo"
type input "d"
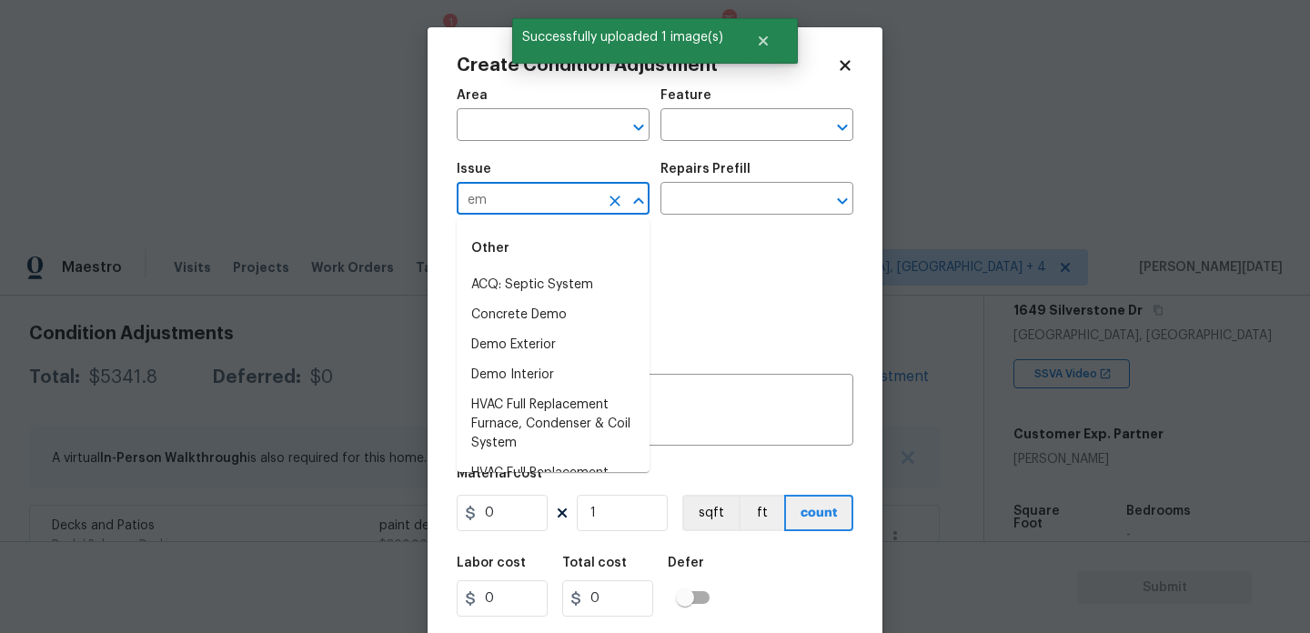
type input "e"
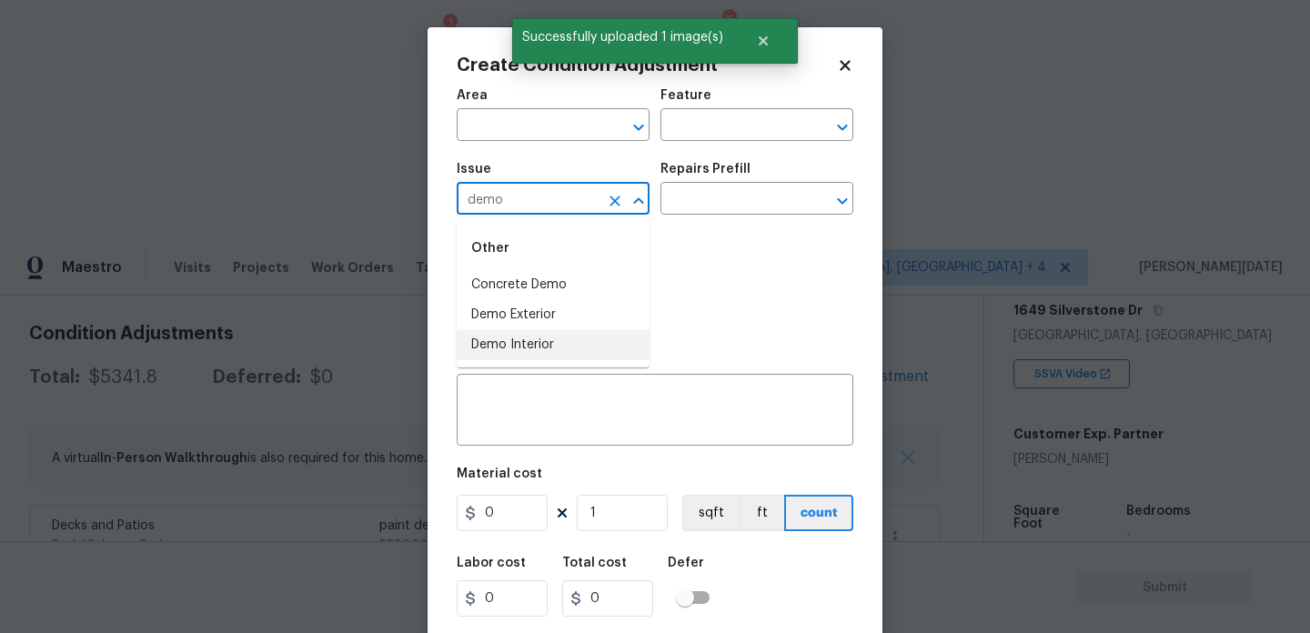
click at [529, 333] on li "Demo Interior" at bounding box center [553, 345] width 193 height 30
type input "Demo Interior"
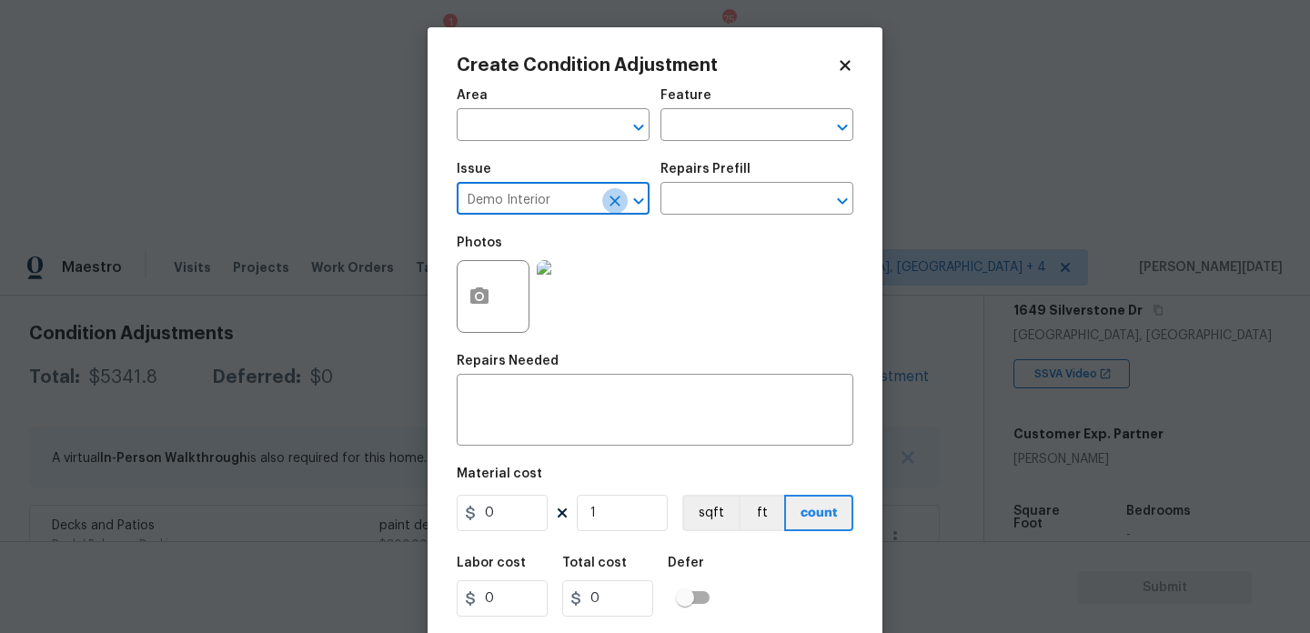
click at [617, 197] on icon "Clear" at bounding box center [615, 201] width 11 height 11
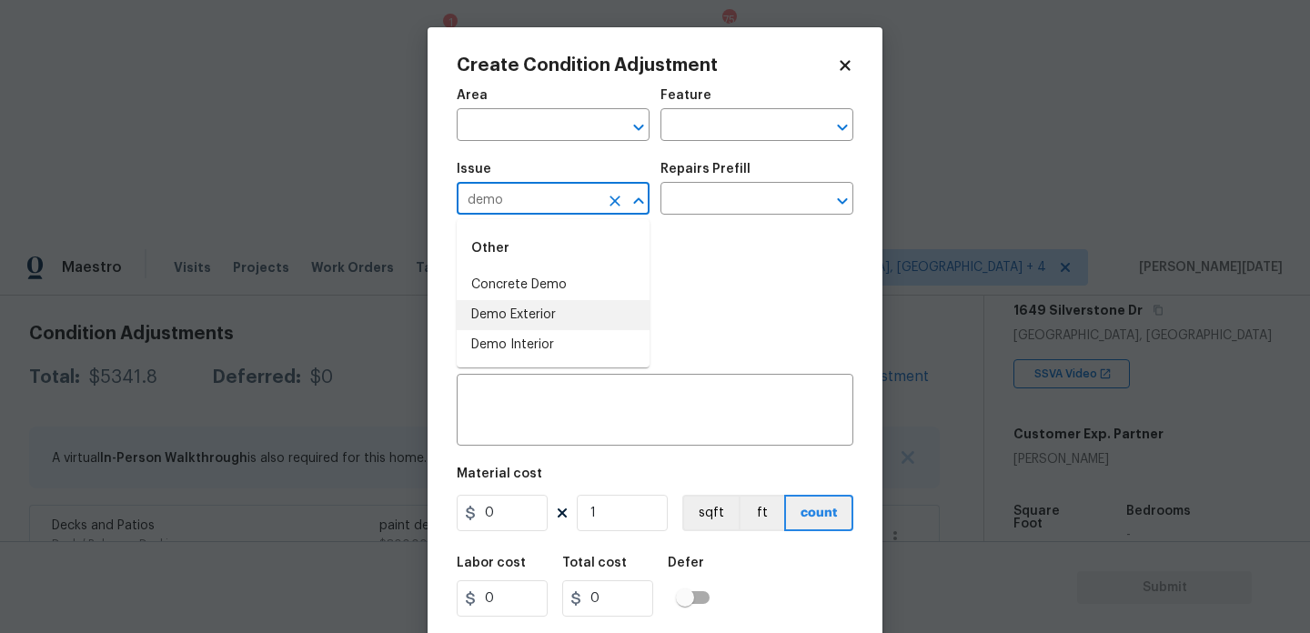
click at [591, 313] on li "Demo Exterior" at bounding box center [553, 315] width 193 height 30
type input "Demo Exterior"
click at [745, 210] on input "text" at bounding box center [731, 200] width 142 height 28
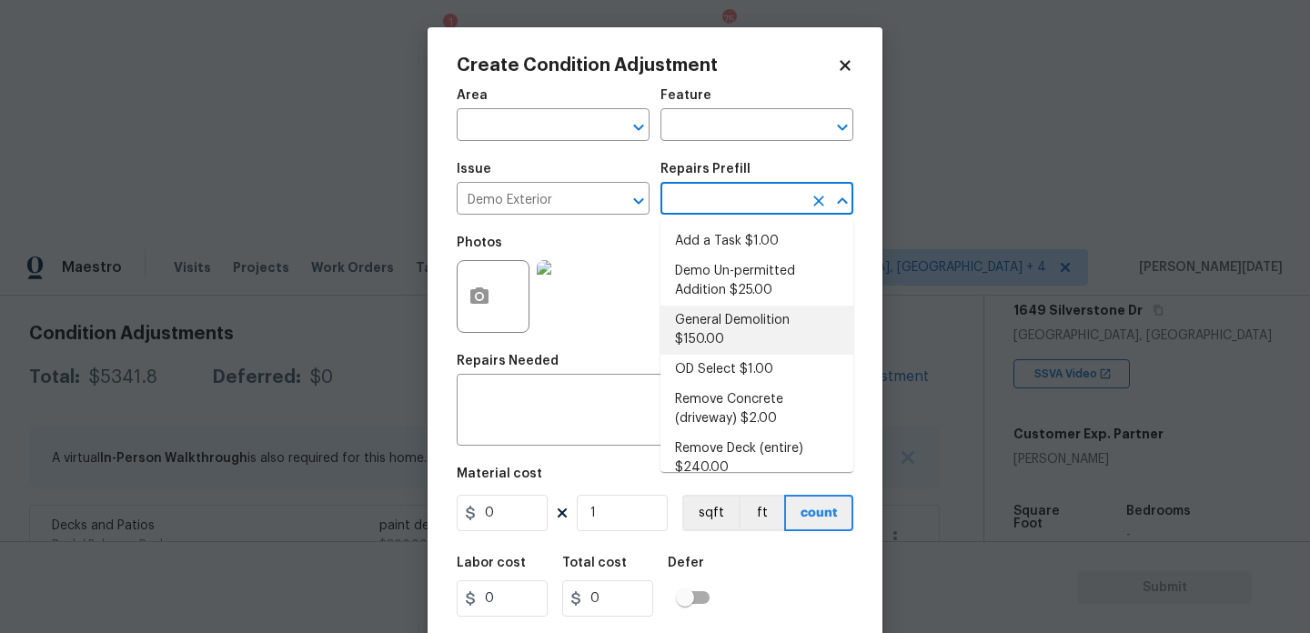
click at [738, 330] on li "General Demolition $150.00" at bounding box center [756, 330] width 193 height 49
type input "Demolition"
type textarea "Decks, sheds, above ground pools,"
type input "150"
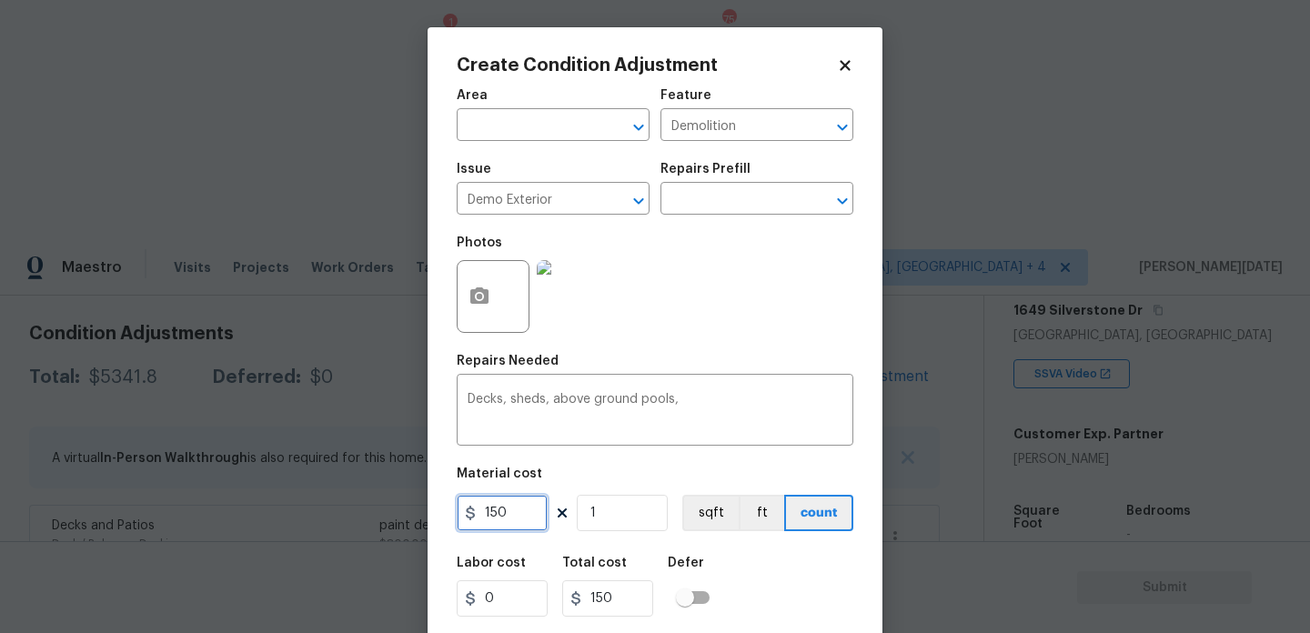
drag, startPoint x: 519, startPoint y: 529, endPoint x: 376, endPoint y: 514, distance: 143.6
click at [376, 514] on div "Create Condition Adjustment Area ​ Feature Demolition ​ Issue Demo Exterior ​ R…" at bounding box center [655, 316] width 1310 height 633
type input "500"
click at [517, 107] on div "Area" at bounding box center [553, 101] width 193 height 24
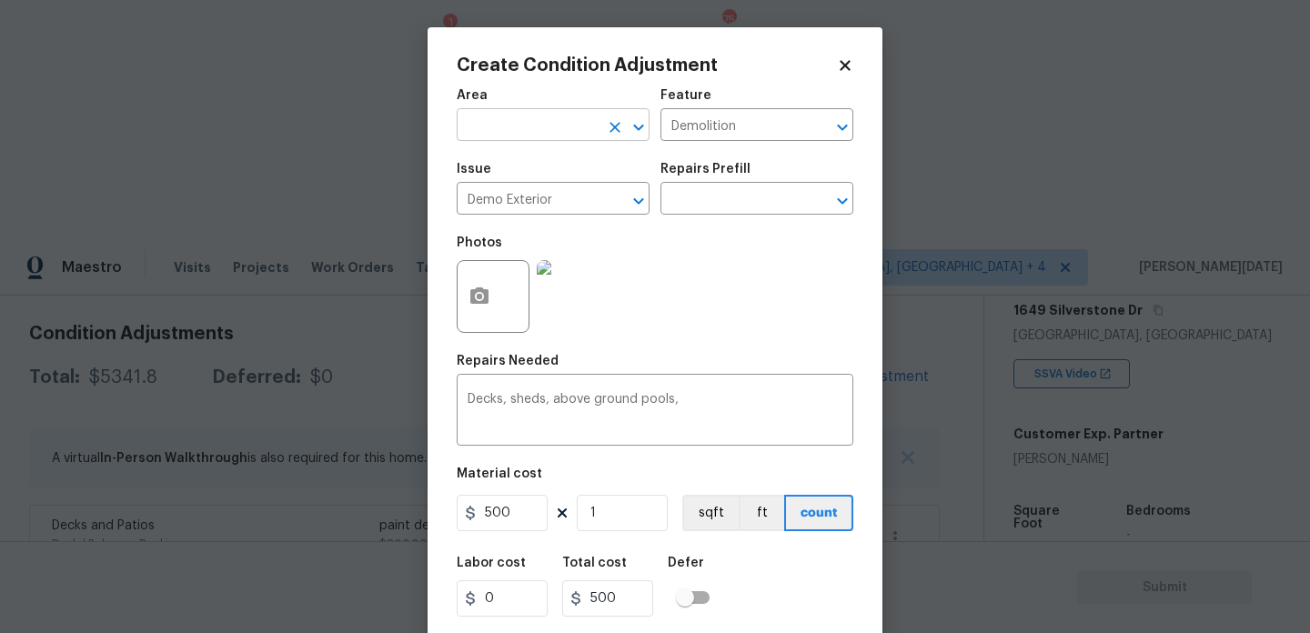
click at [515, 116] on input "text" at bounding box center [528, 127] width 142 height 28
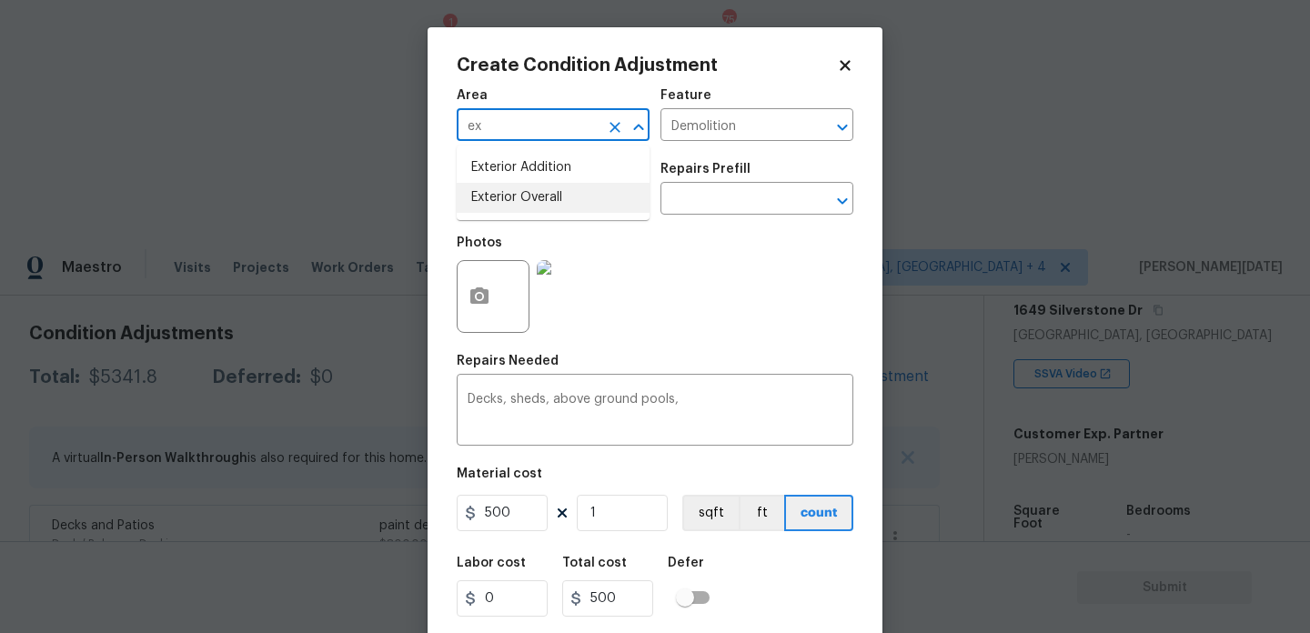
click at [543, 202] on li "Exterior Overall" at bounding box center [553, 198] width 193 height 30
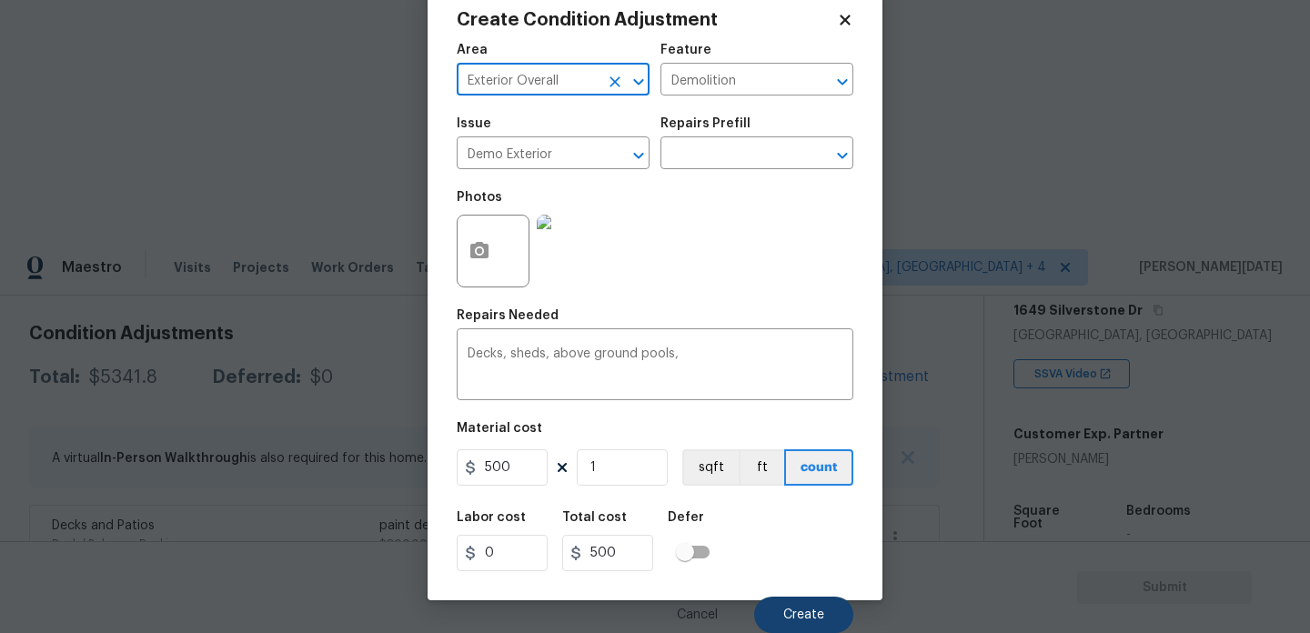
type input "Exterior Overall"
click at [795, 612] on span "Create" at bounding box center [803, 616] width 41 height 14
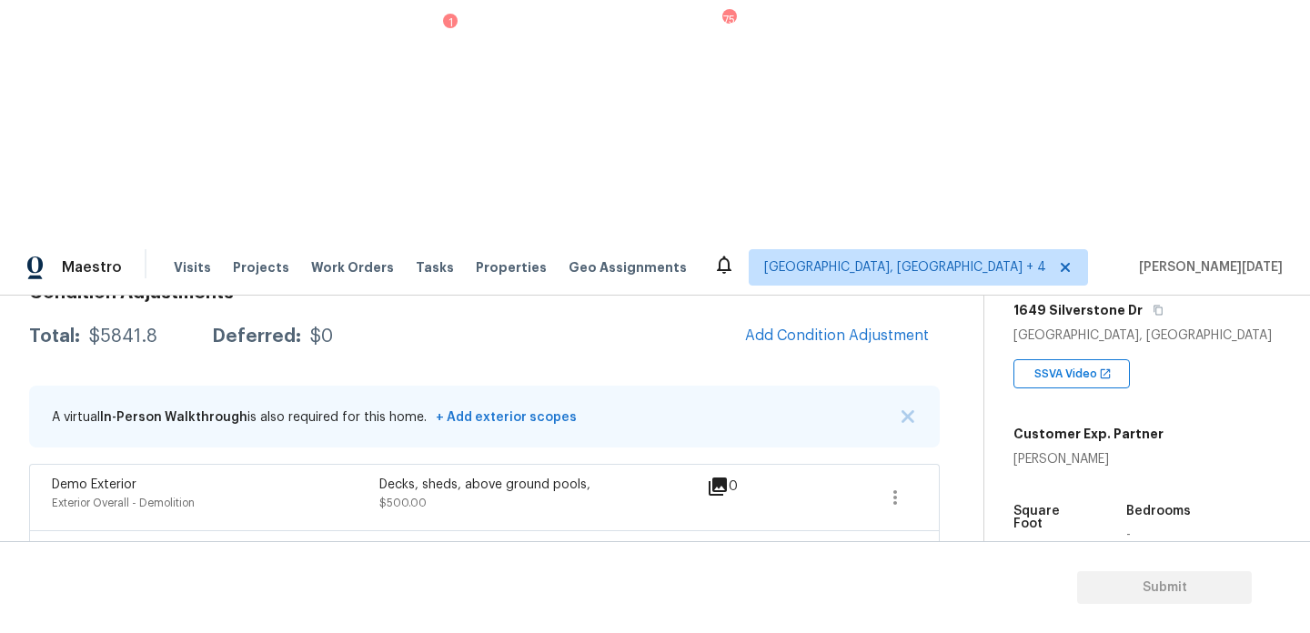
scroll to position [0, 0]
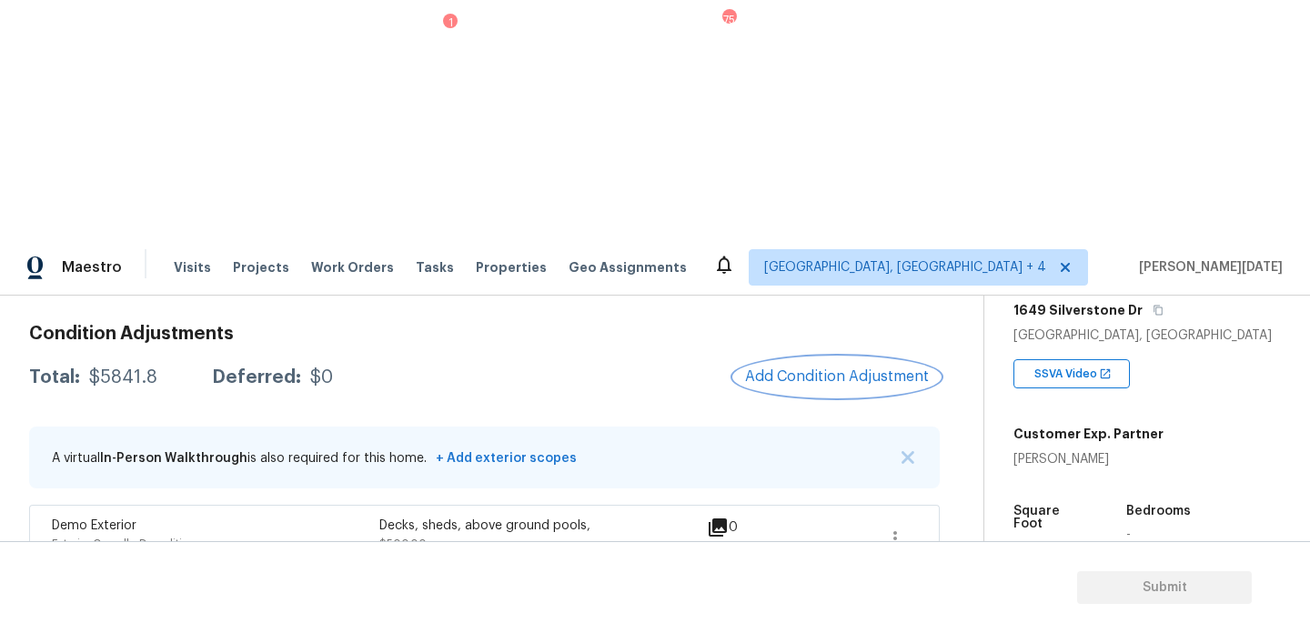
click at [859, 358] on button "Add Condition Adjustment" at bounding box center [837, 377] width 206 height 38
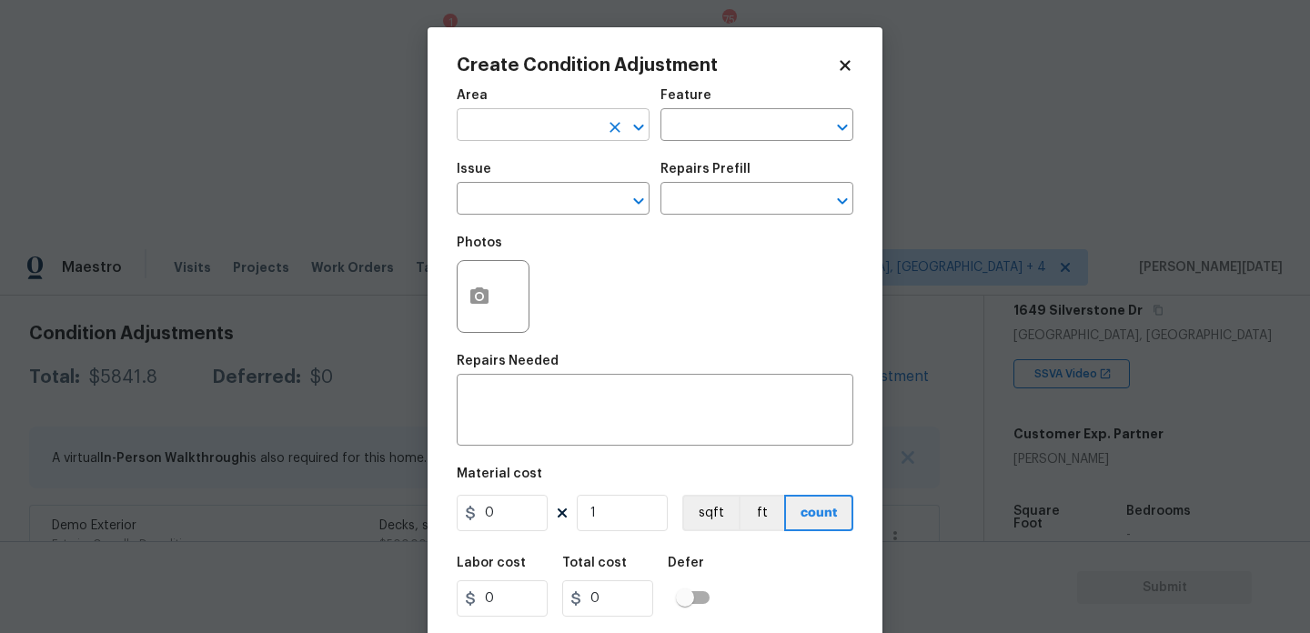
click at [541, 140] on input "text" at bounding box center [528, 127] width 142 height 28
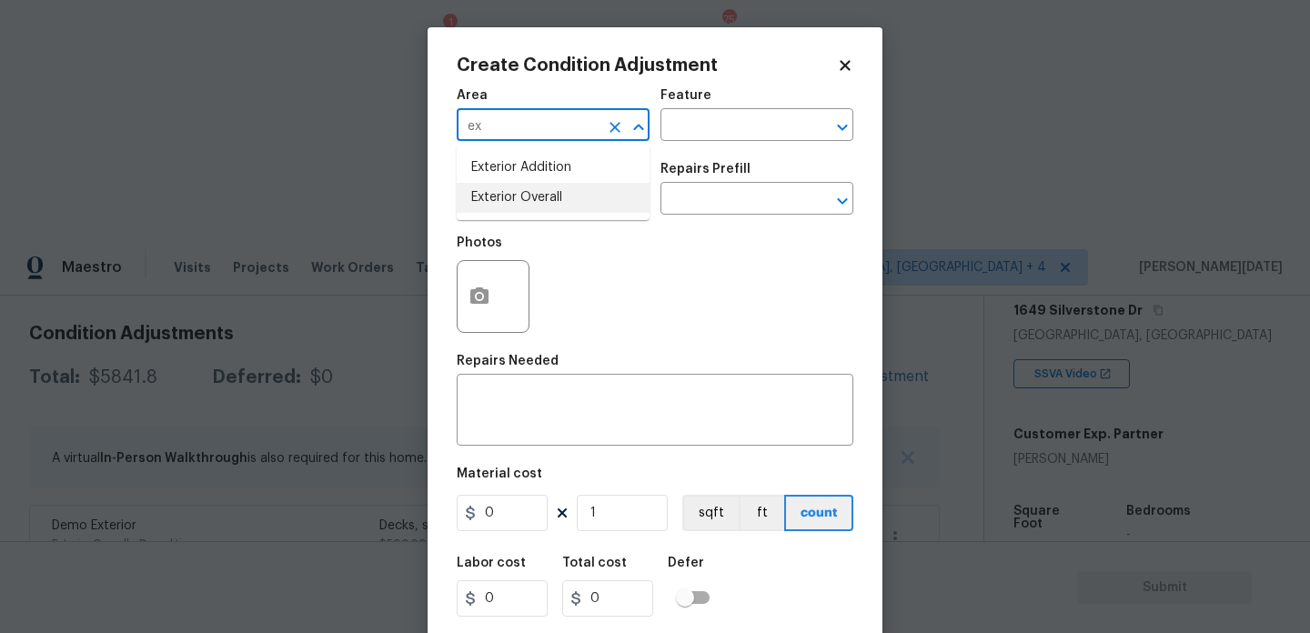
click at [543, 206] on li "Exterior Overall" at bounding box center [553, 198] width 193 height 30
type input "Exterior Overall"
click at [543, 206] on input "text" at bounding box center [528, 200] width 142 height 28
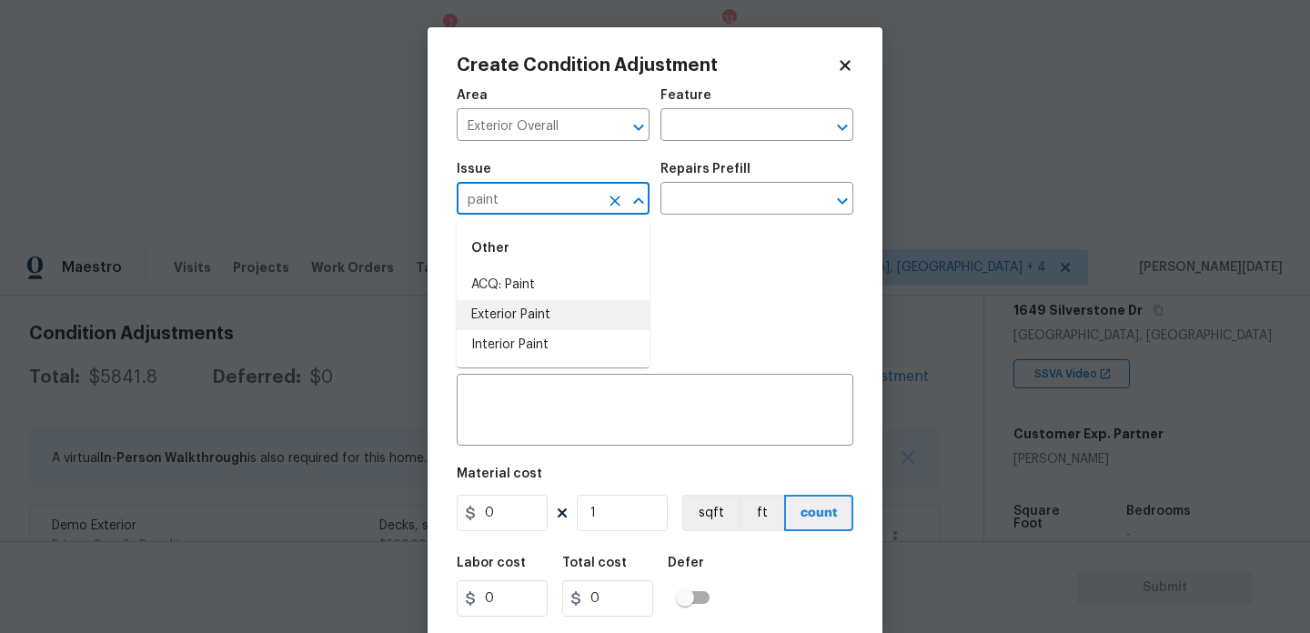
click at [542, 311] on li "Exterior Paint" at bounding box center [553, 315] width 193 height 30
type input "Exterior Paint"
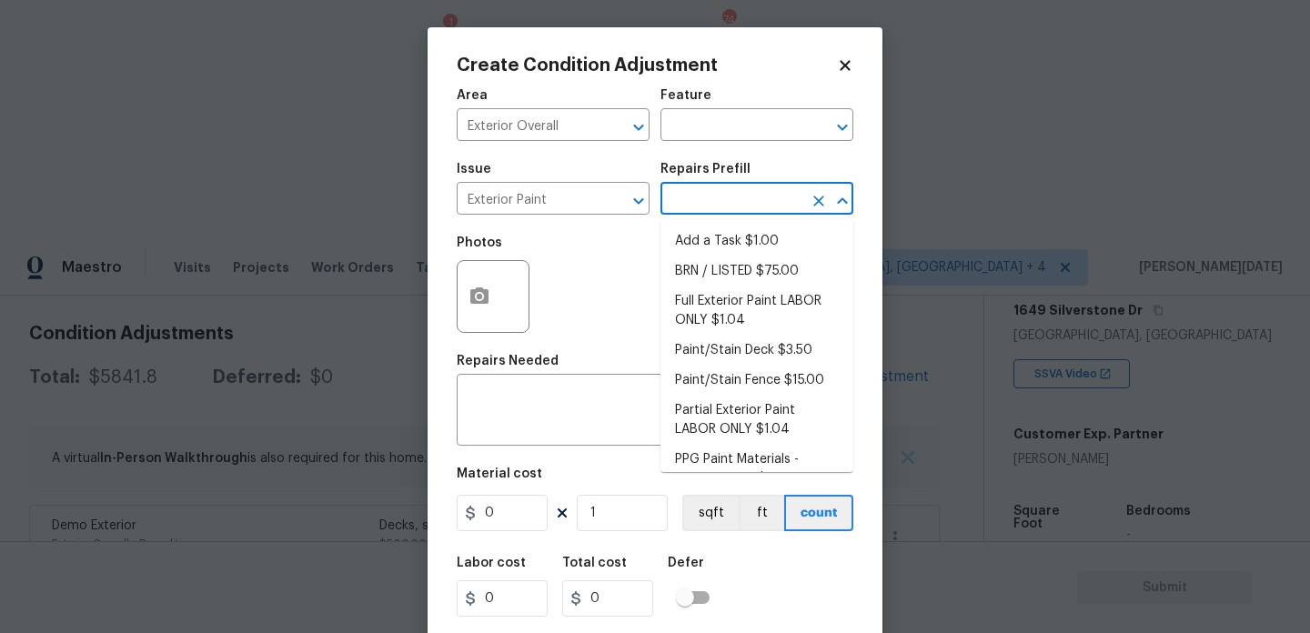
click at [720, 207] on input "text" at bounding box center [731, 200] width 142 height 28
click at [744, 411] on li "Partial Exterior Paint LABOR ONLY $1.04" at bounding box center [756, 420] width 193 height 49
type input "Overall Paint"
type textarea "Partial Exterior Paint - Prep, mask and paint the exterior of the home in the a…"
type input "1.04"
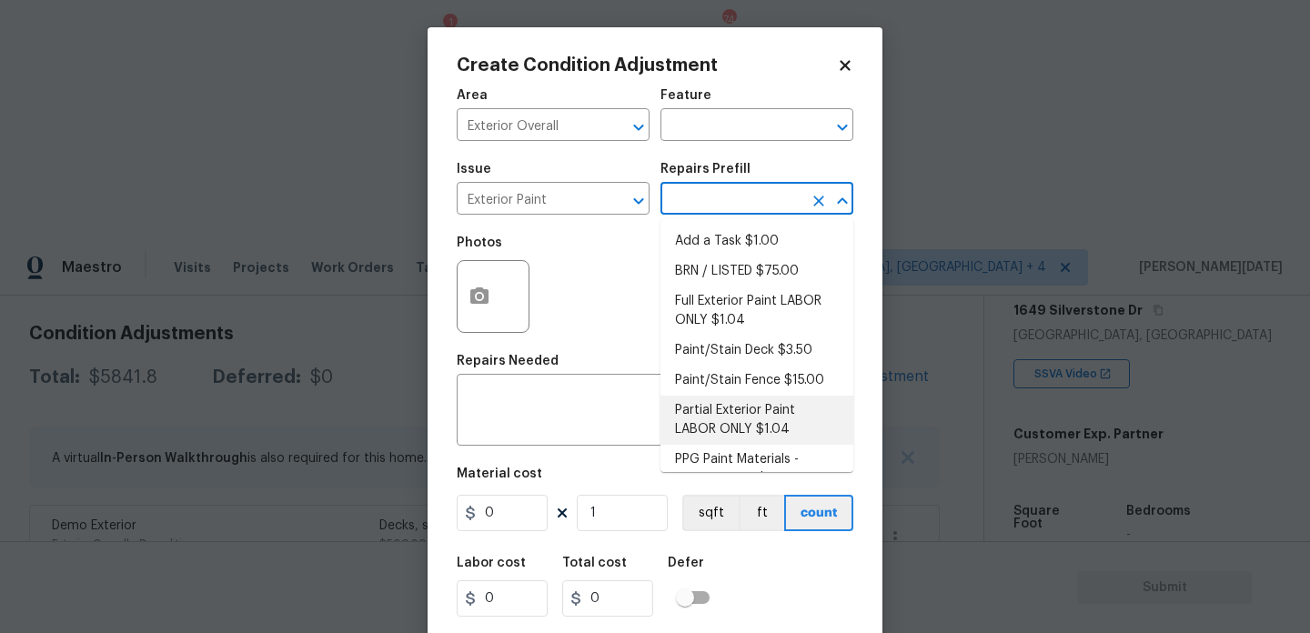
type input "1.04"
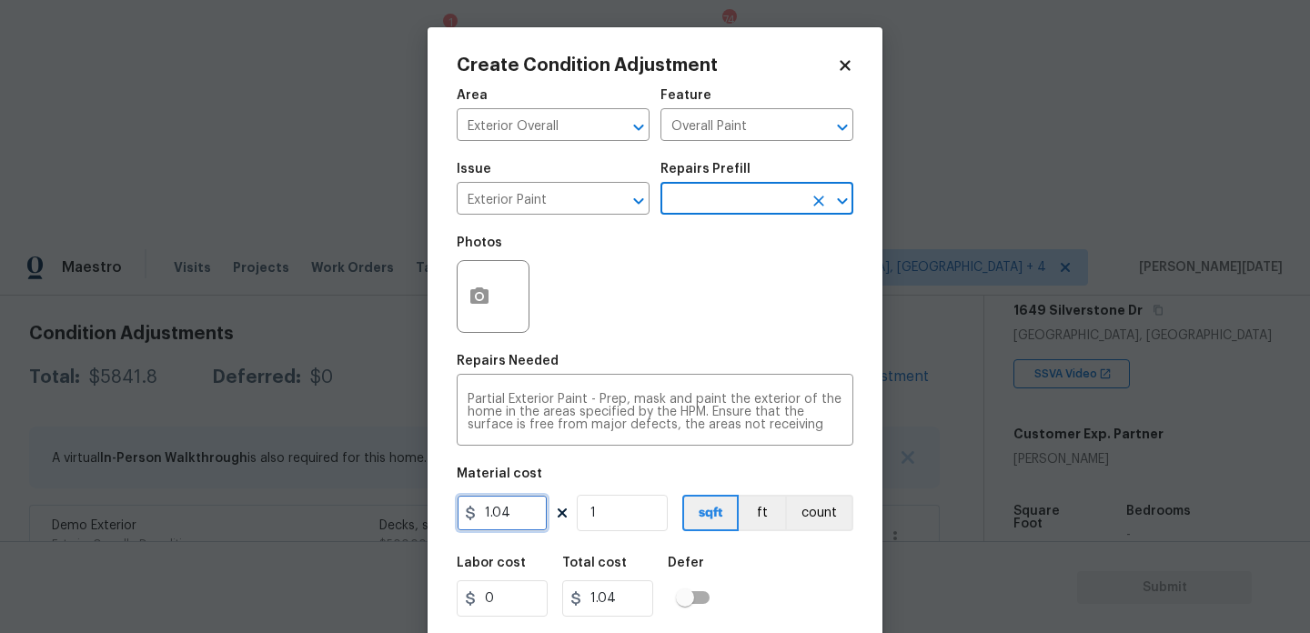
drag, startPoint x: 526, startPoint y: 515, endPoint x: 411, endPoint y: 499, distance: 115.7
click at [411, 499] on div "Create Condition Adjustment Area Exterior Overall ​ Feature Overall Paint ​ Iss…" at bounding box center [655, 316] width 1310 height 633
type input "0.65"
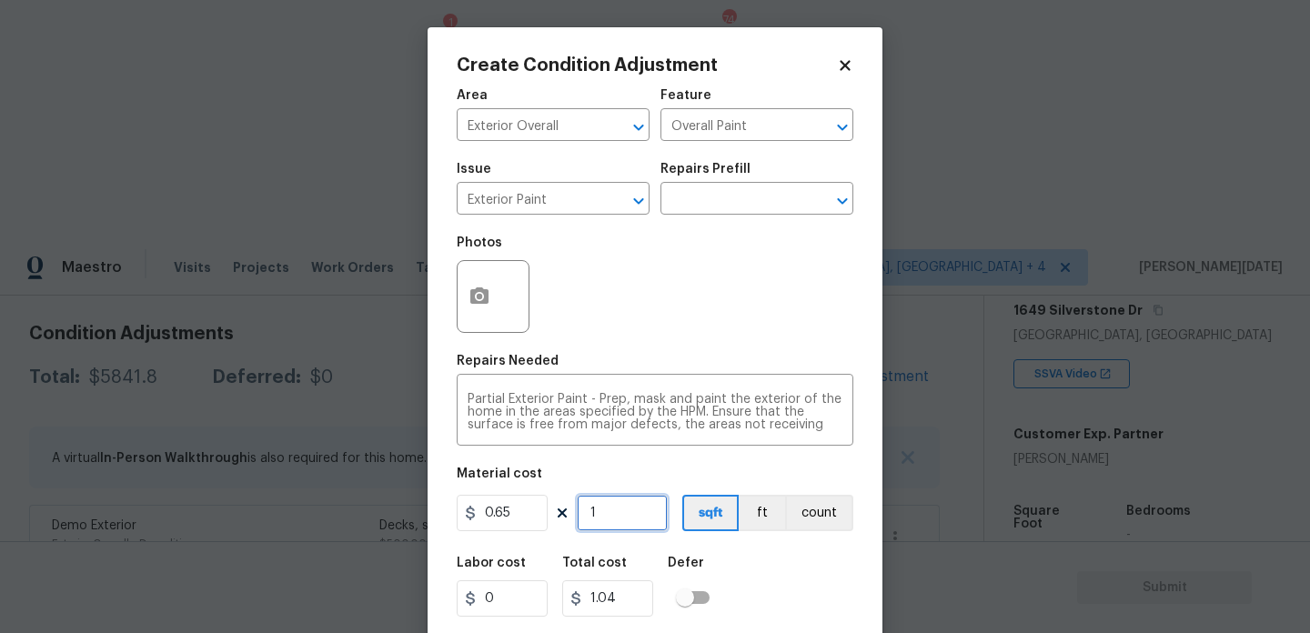
type input "0.65"
click at [628, 515] on input "1" at bounding box center [622, 513] width 91 height 36
type input "0"
paste input "297"
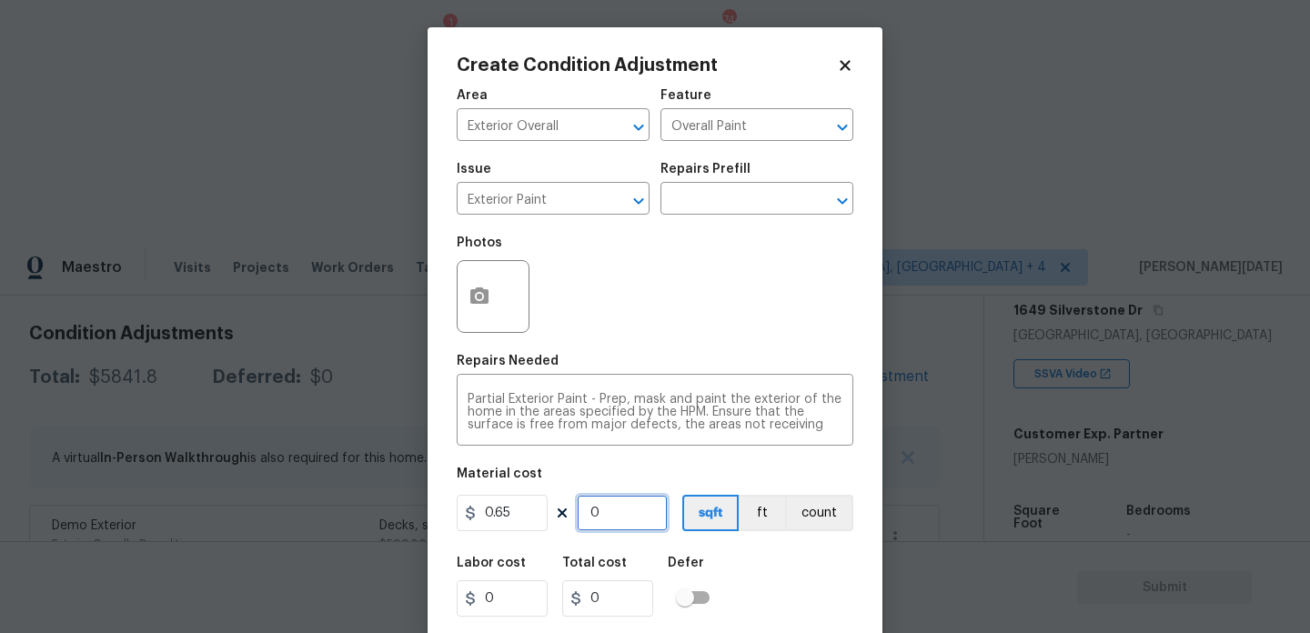
type input "2970"
type input "1930.5"
type input "2970"
click at [724, 333] on div "Photos" at bounding box center [655, 285] width 397 height 118
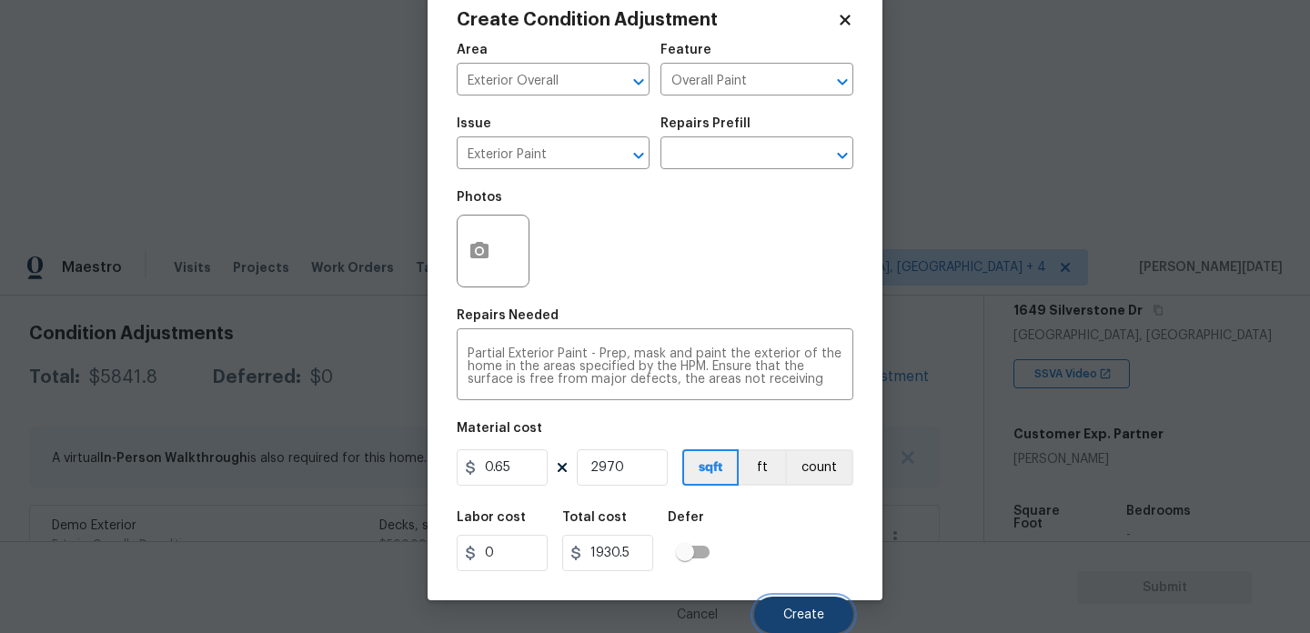
click at [801, 601] on button "Create" at bounding box center [803, 615] width 99 height 36
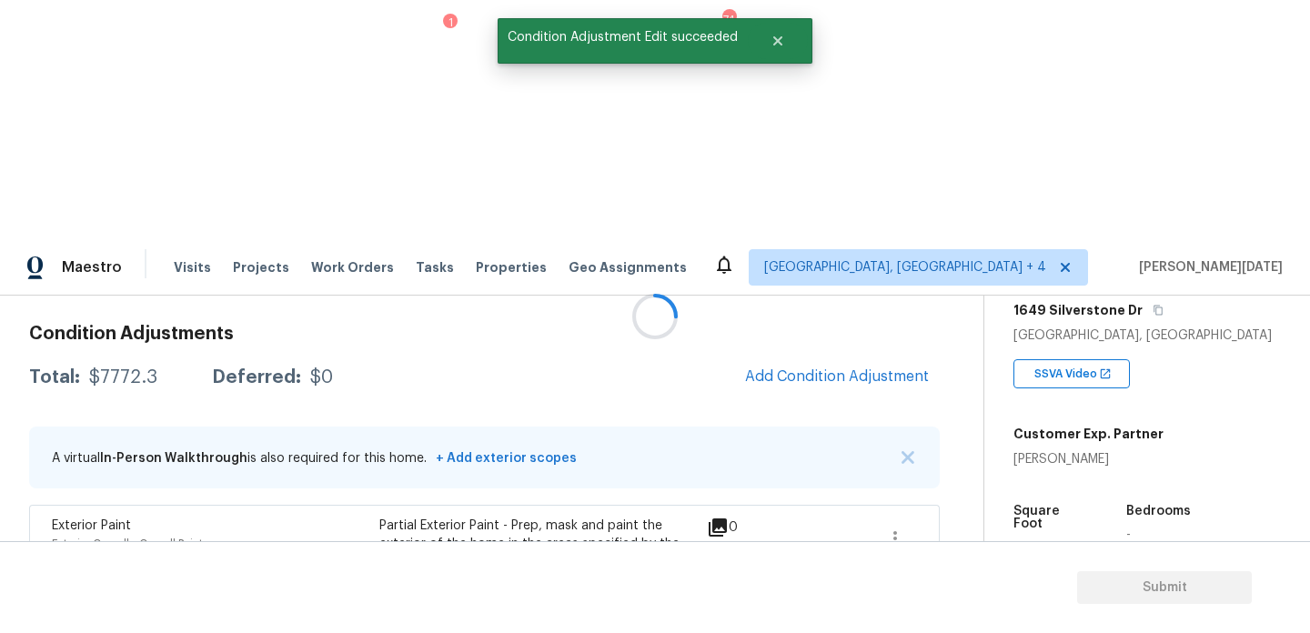
scroll to position [0, 0]
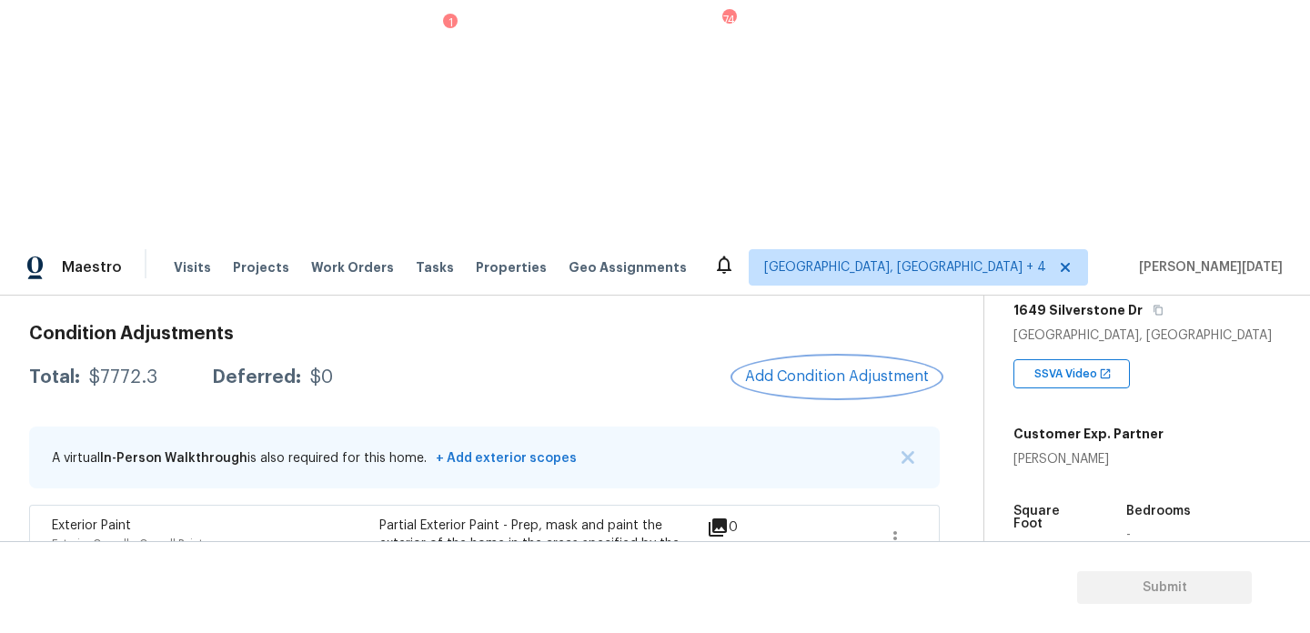
click at [786, 368] on span "Add Condition Adjustment" at bounding box center [837, 376] width 184 height 16
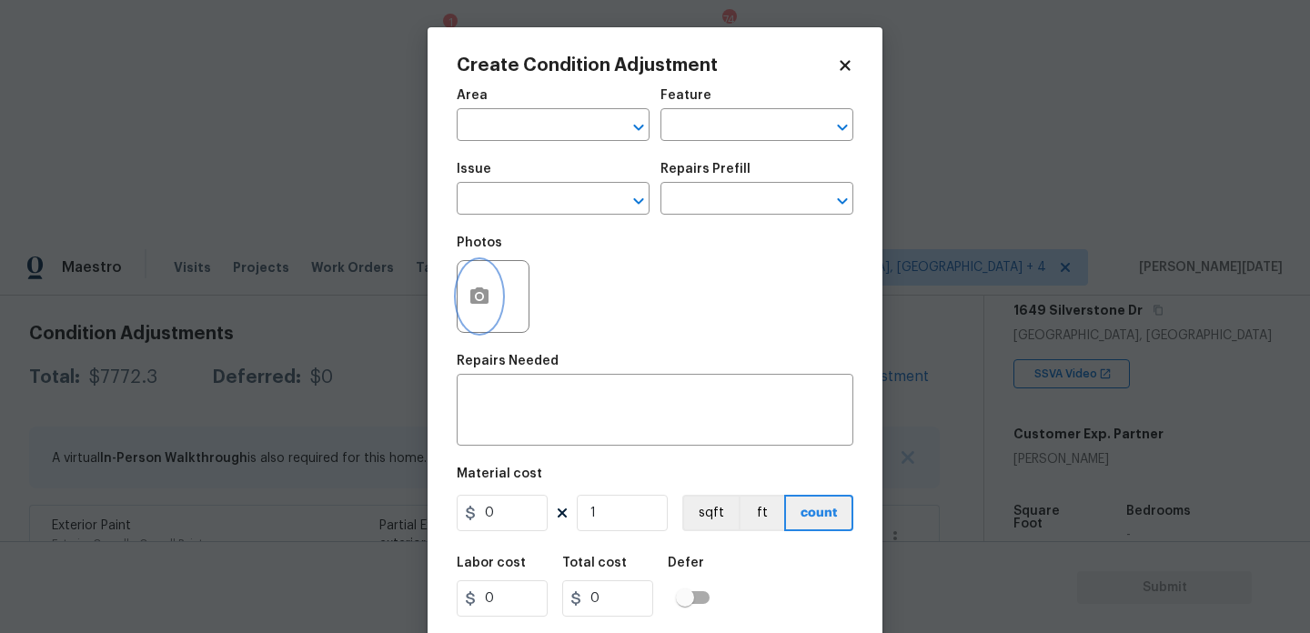
click at [460, 286] on button "button" at bounding box center [480, 296] width 44 height 71
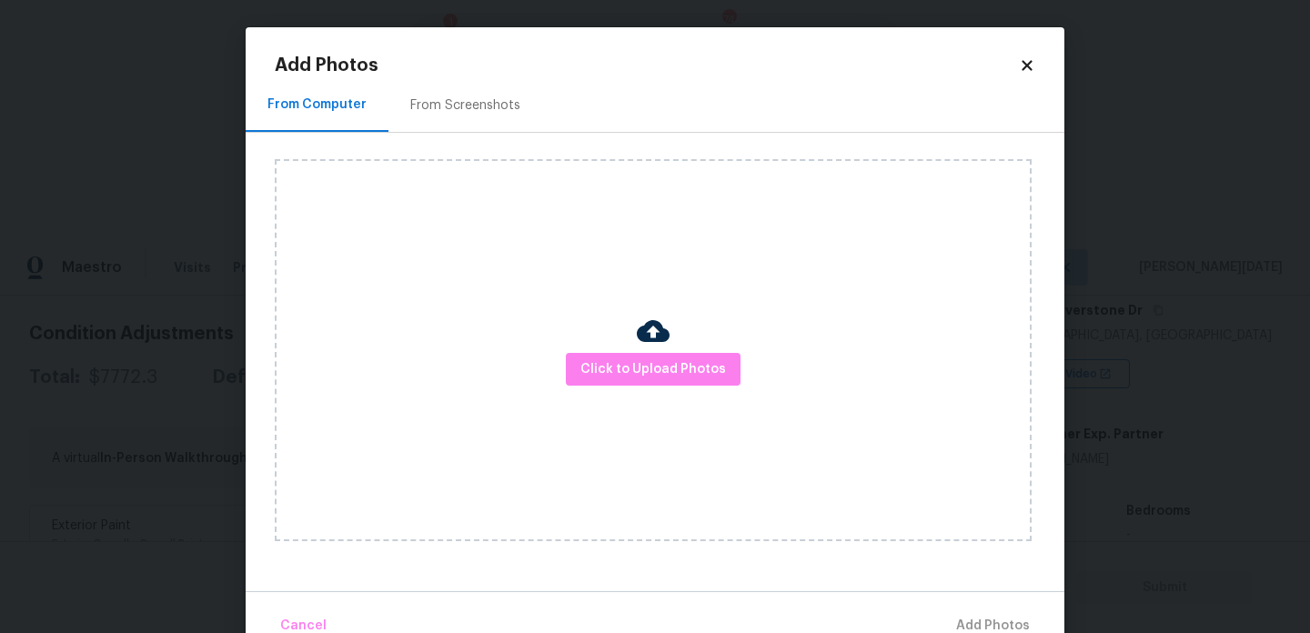
click at [649, 411] on div "Click to Upload Photos" at bounding box center [653, 350] width 757 height 382
click at [684, 374] on span "Click to Upload Photos" at bounding box center [653, 369] width 146 height 23
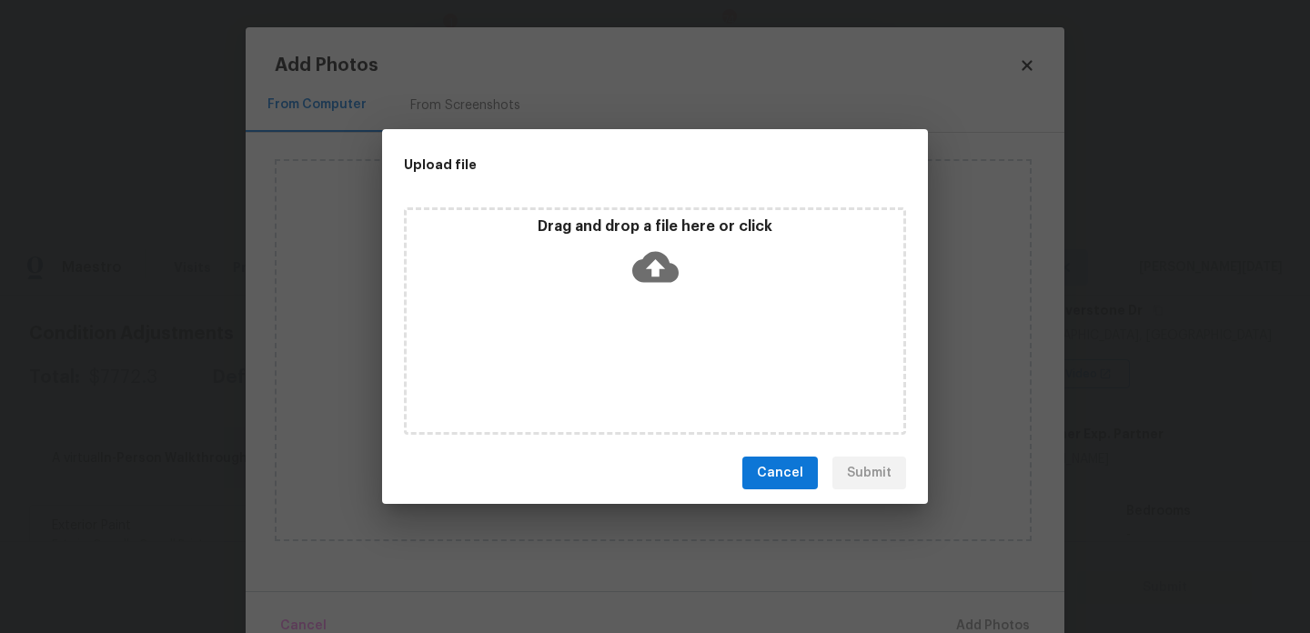
click at [684, 374] on div "Drag and drop a file here or click" at bounding box center [655, 320] width 502 height 227
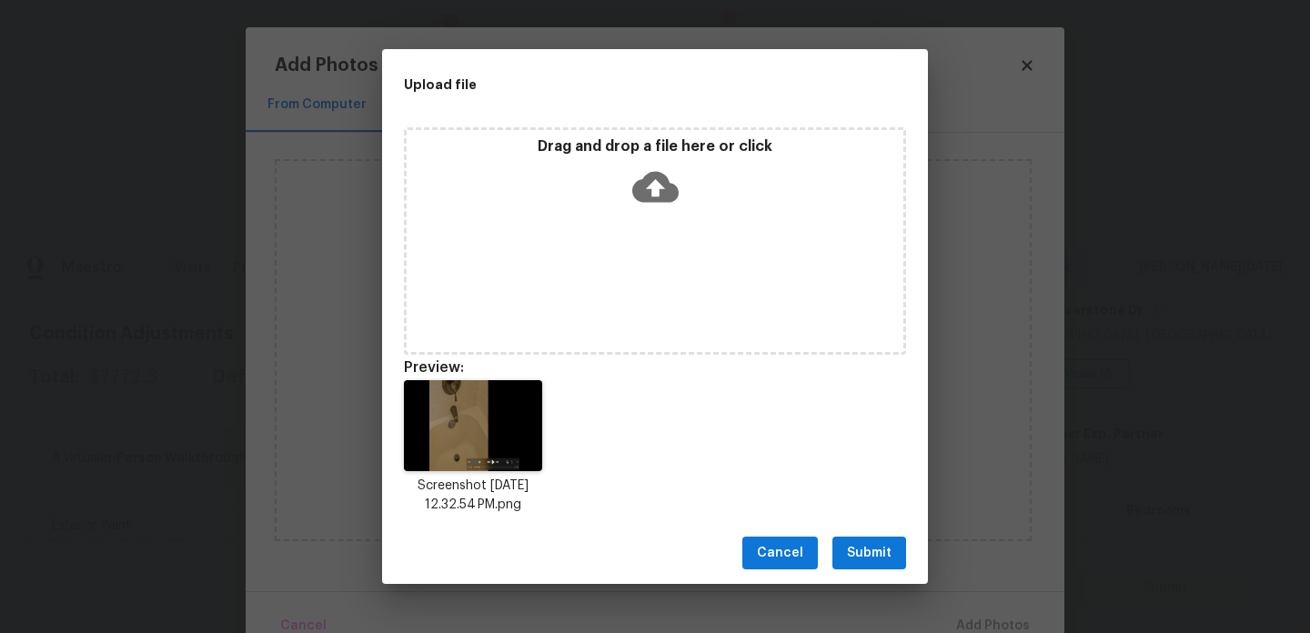
click at [871, 548] on span "Submit" at bounding box center [869, 553] width 45 height 23
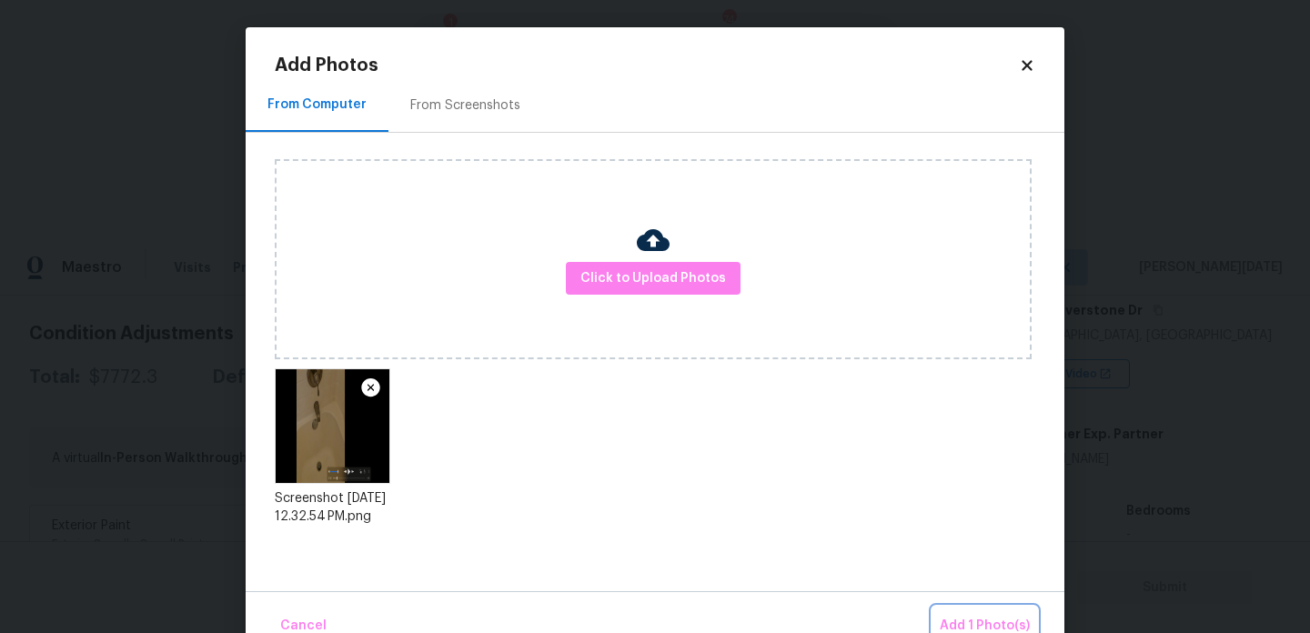
click at [960, 611] on button "Add 1 Photo(s)" at bounding box center [984, 626] width 105 height 39
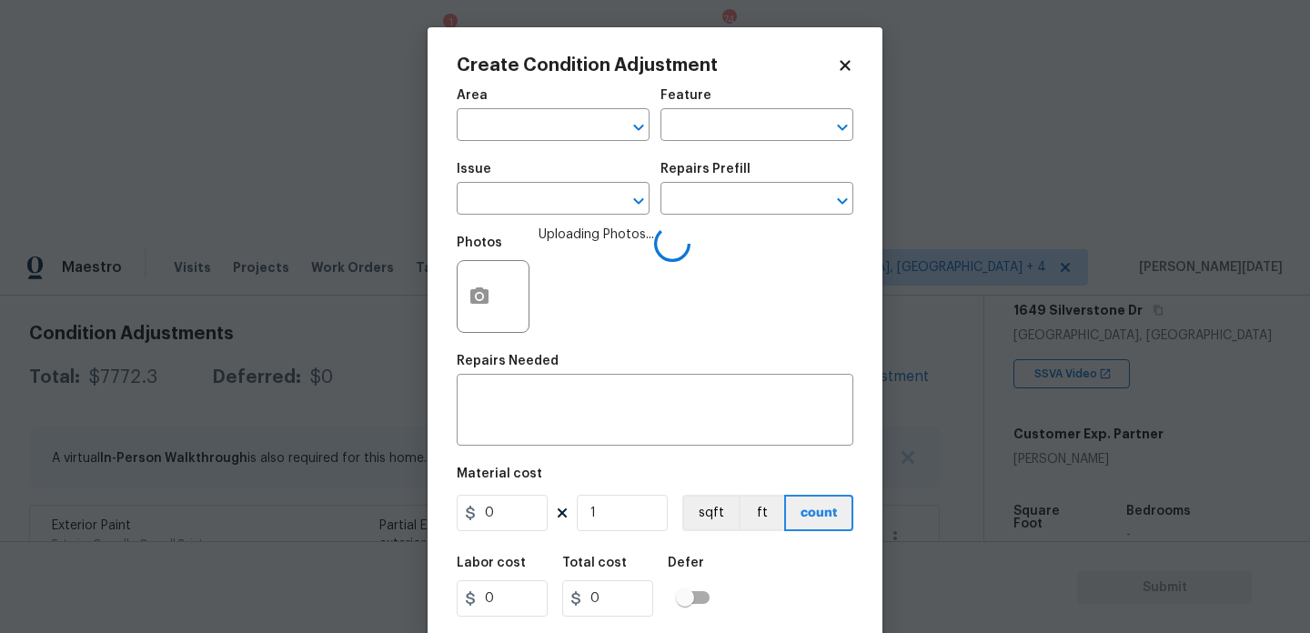
click at [528, 111] on div "Area" at bounding box center [553, 101] width 193 height 24
click at [524, 136] on input "text" at bounding box center [528, 127] width 142 height 28
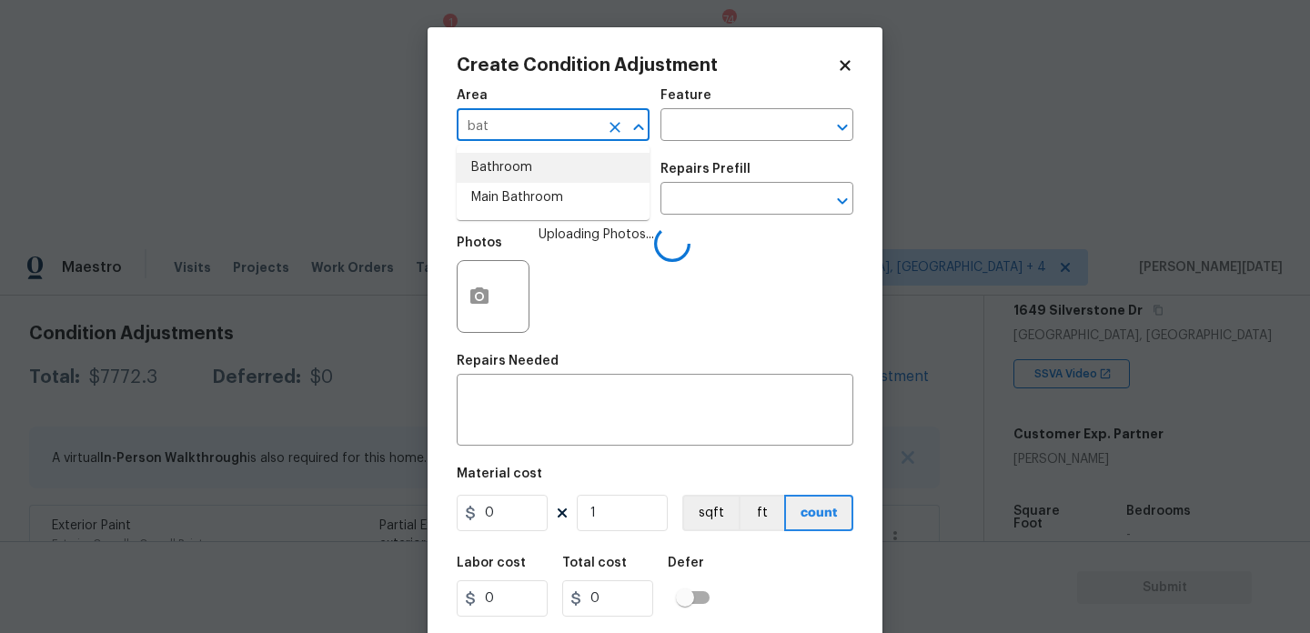
click at [522, 171] on li "Bathroom" at bounding box center [553, 168] width 193 height 30
type input "Bathroom"
click at [514, 219] on span "Issue ​" at bounding box center [553, 189] width 193 height 74
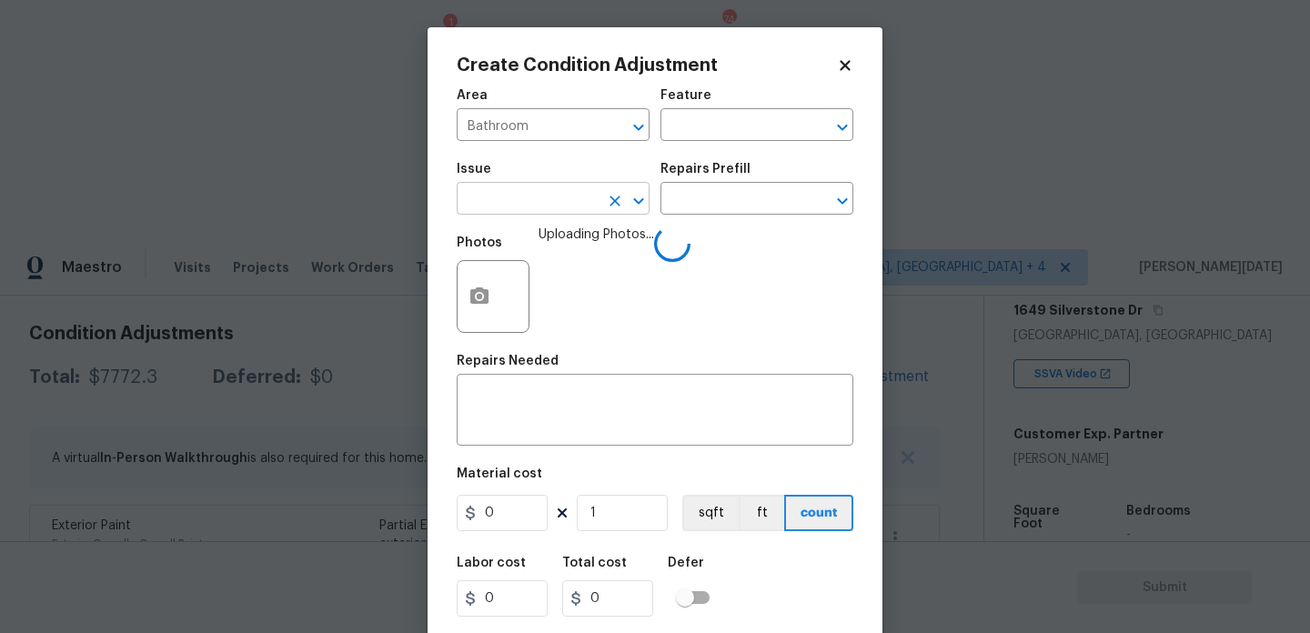
click at [525, 209] on input "text" at bounding box center [528, 200] width 142 height 28
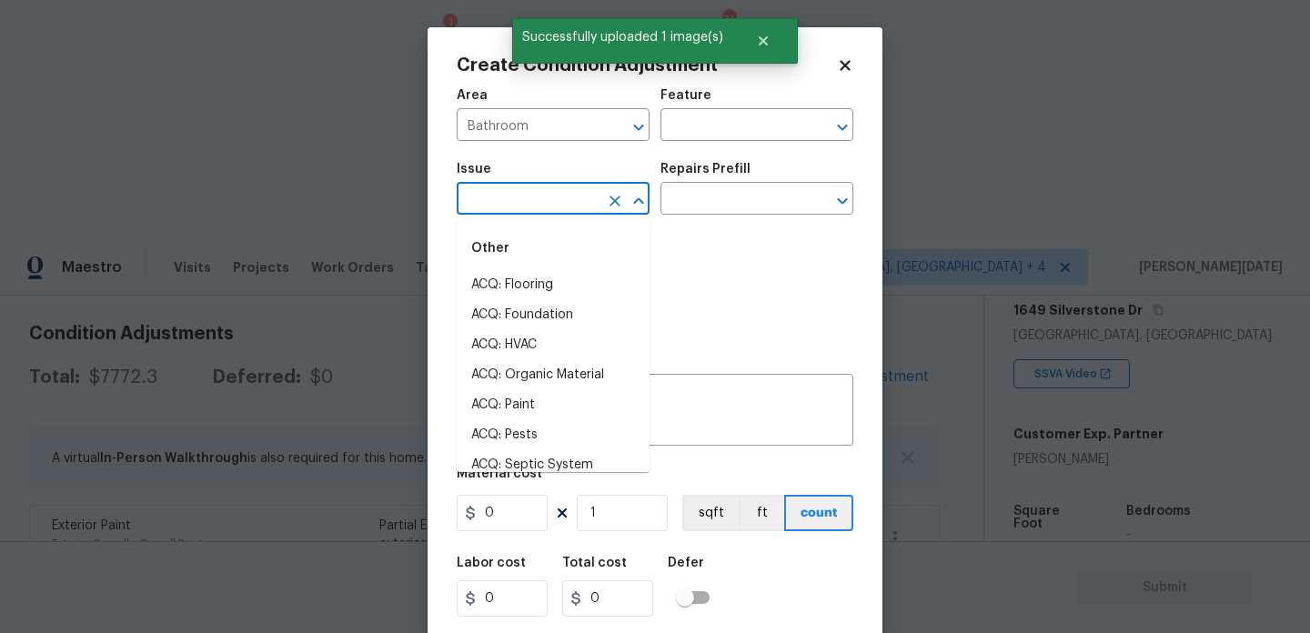
type input "p"
type input "l"
click at [539, 267] on div "Other" at bounding box center [553, 249] width 193 height 44
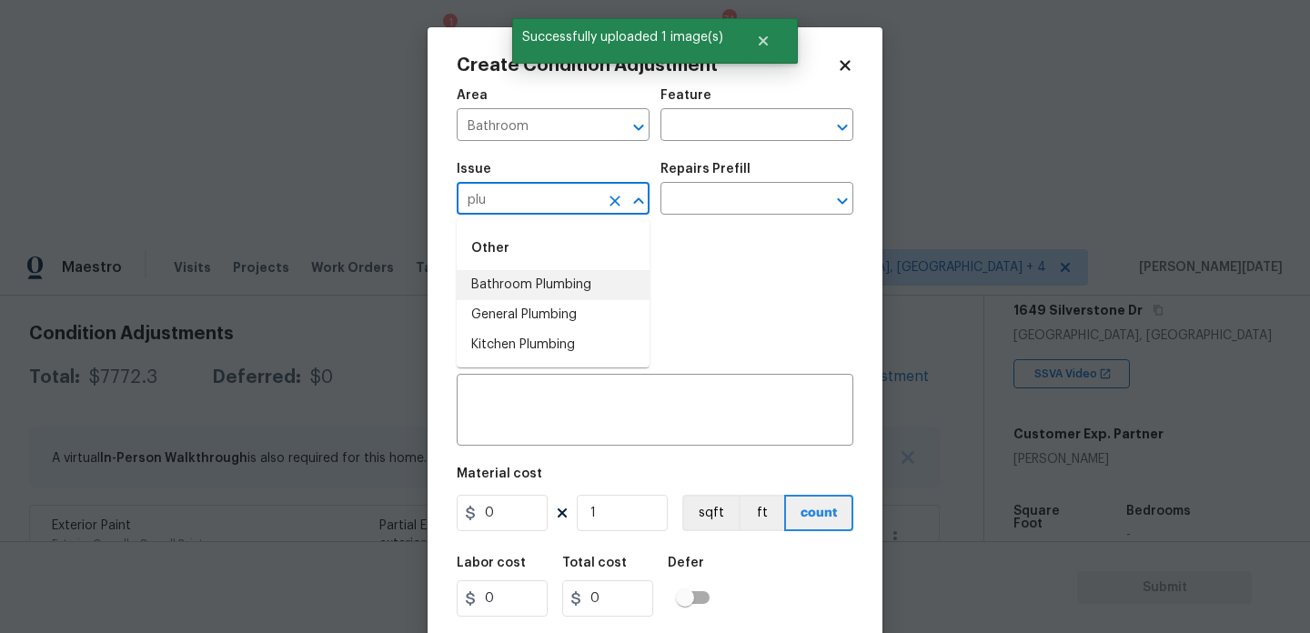
click at [539, 271] on li "Bathroom Plumbing" at bounding box center [553, 285] width 193 height 30
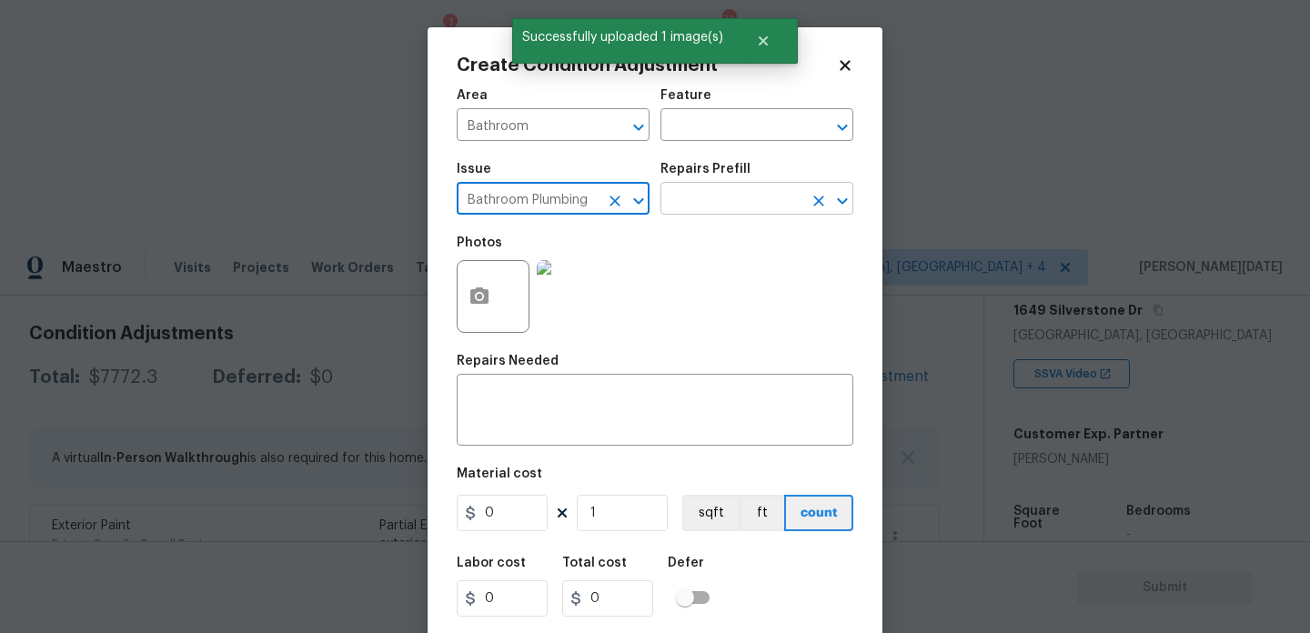
type input "Bathroom Plumbing"
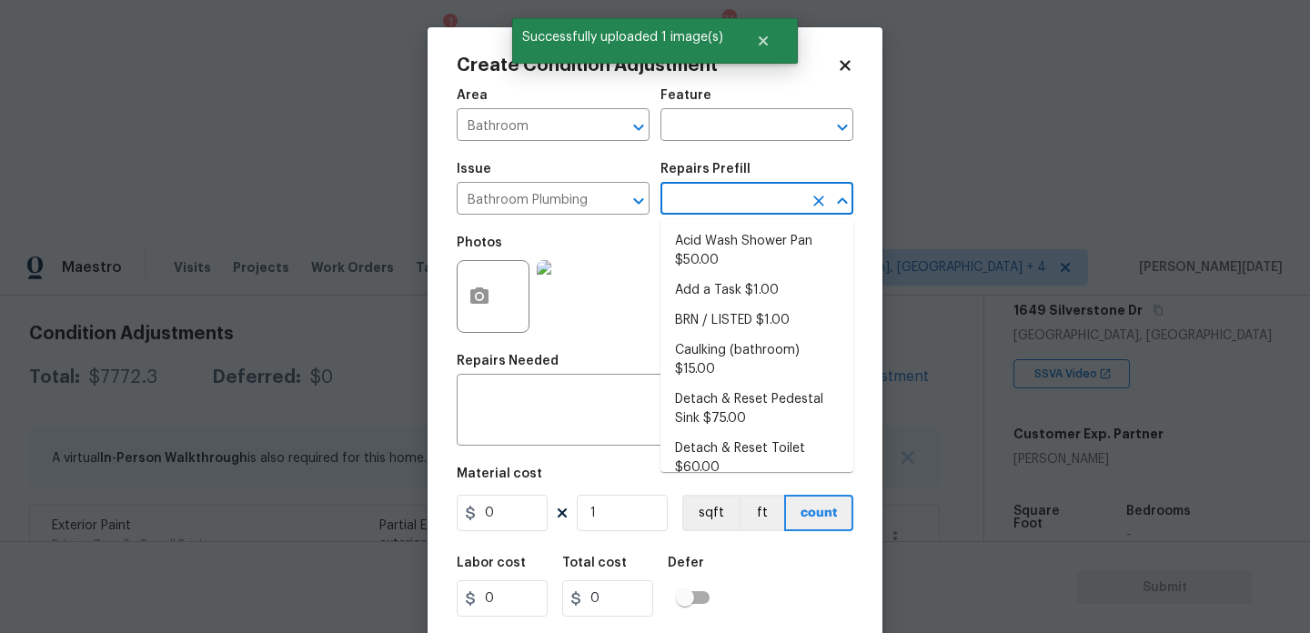
click at [703, 200] on input "text" at bounding box center [731, 200] width 142 height 28
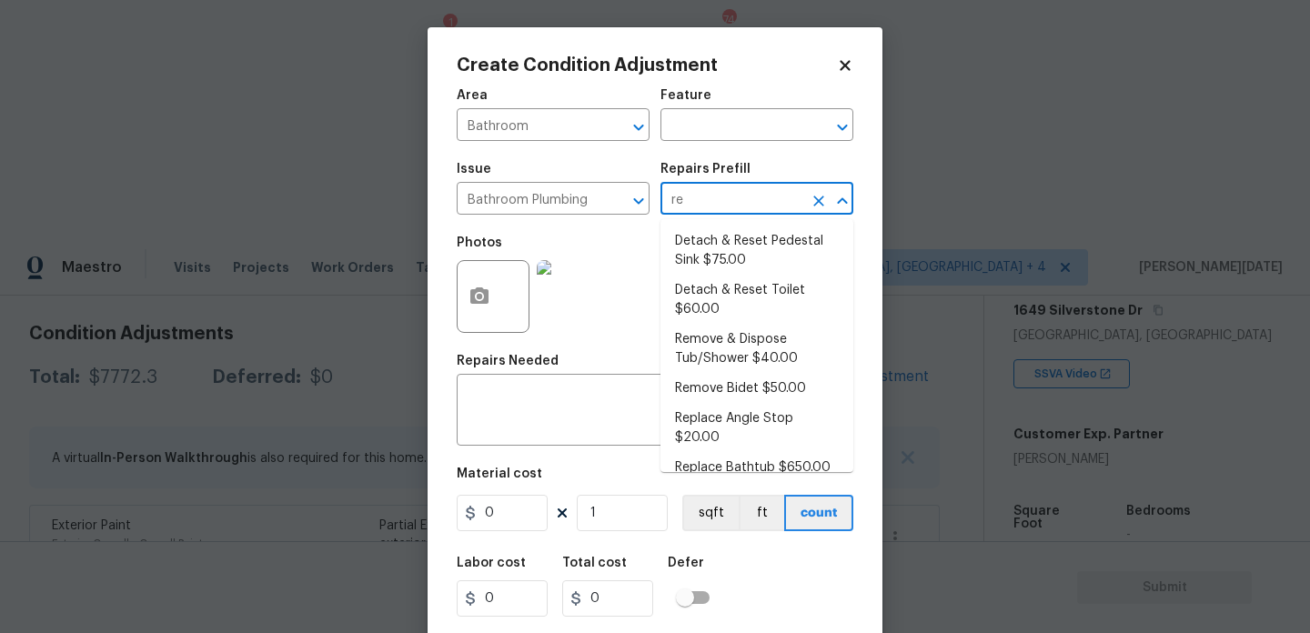
type input "ref"
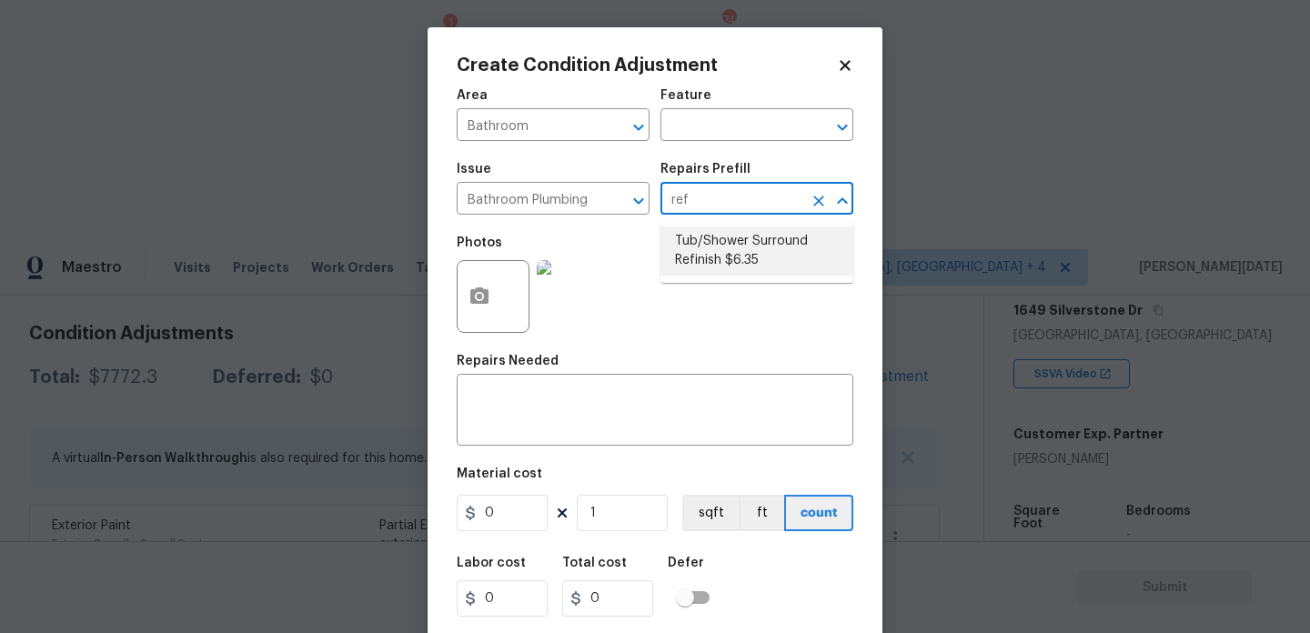
click at [716, 255] on li "Tub/Shower Surround Refinish $6.35" at bounding box center [756, 251] width 193 height 49
type input "Plumbing"
type textarea "Prep, mask, clean and refinish the tub/shower tile surround both all sides ensu…"
type input "6.35"
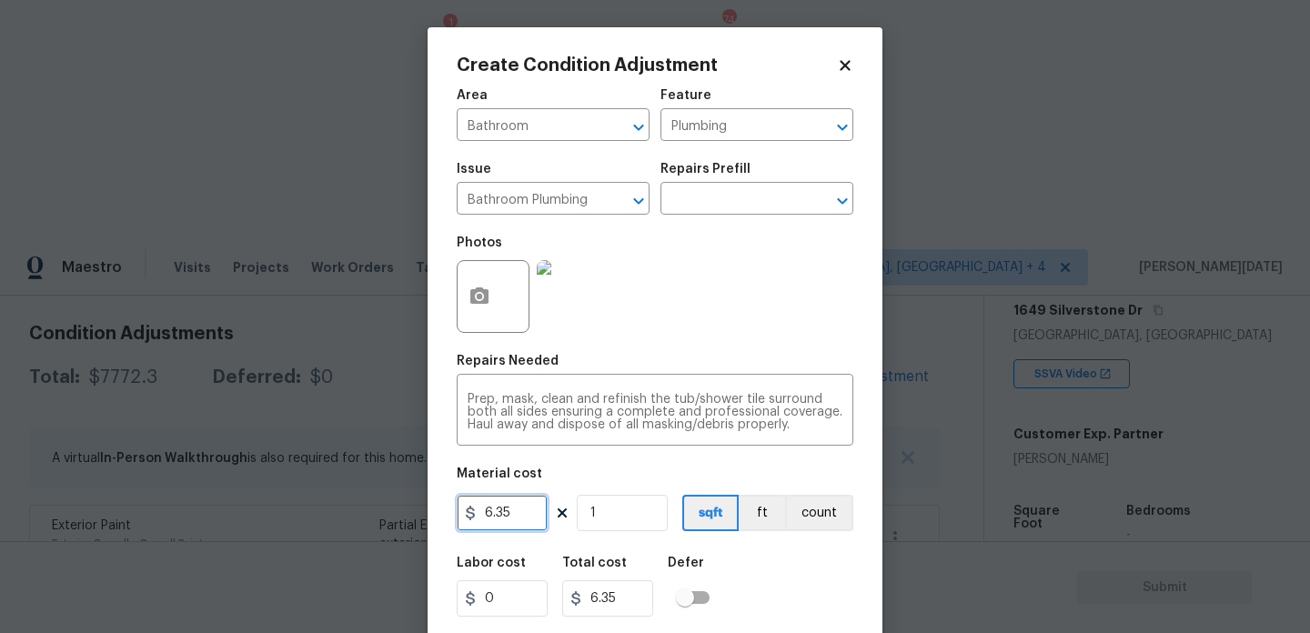
drag, startPoint x: 527, startPoint y: 517, endPoint x: 373, endPoint y: 515, distance: 153.8
click at [373, 515] on div "Create Condition Adjustment Area Bathroom ​ Feature Plumbing ​ Issue Bathroom P…" at bounding box center [655, 316] width 1310 height 633
type input "350"
click at [695, 340] on div "Photos" at bounding box center [655, 285] width 397 height 118
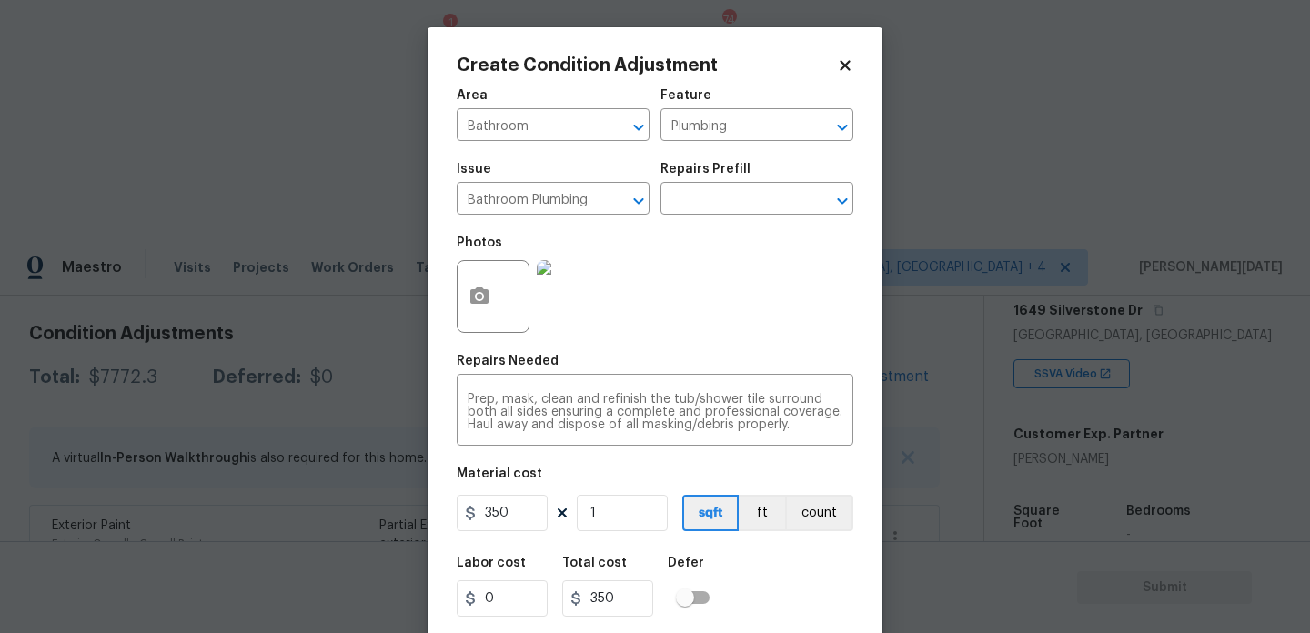
scroll to position [46, 0]
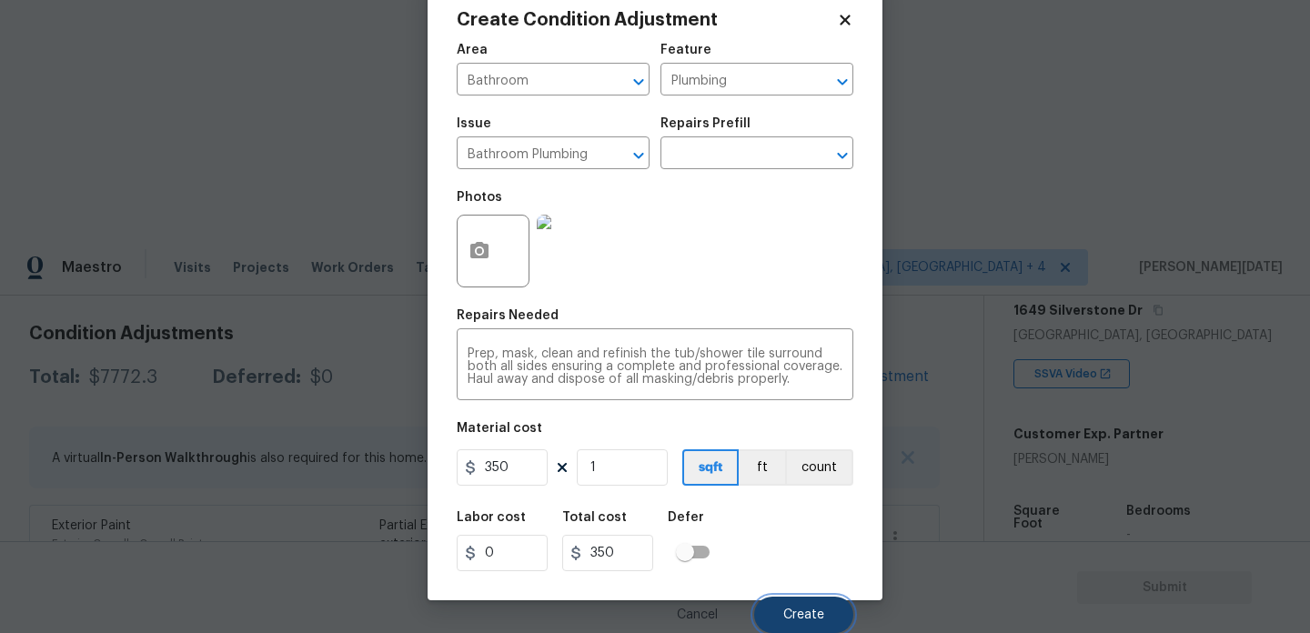
click at [796, 611] on span "Create" at bounding box center [803, 616] width 41 height 14
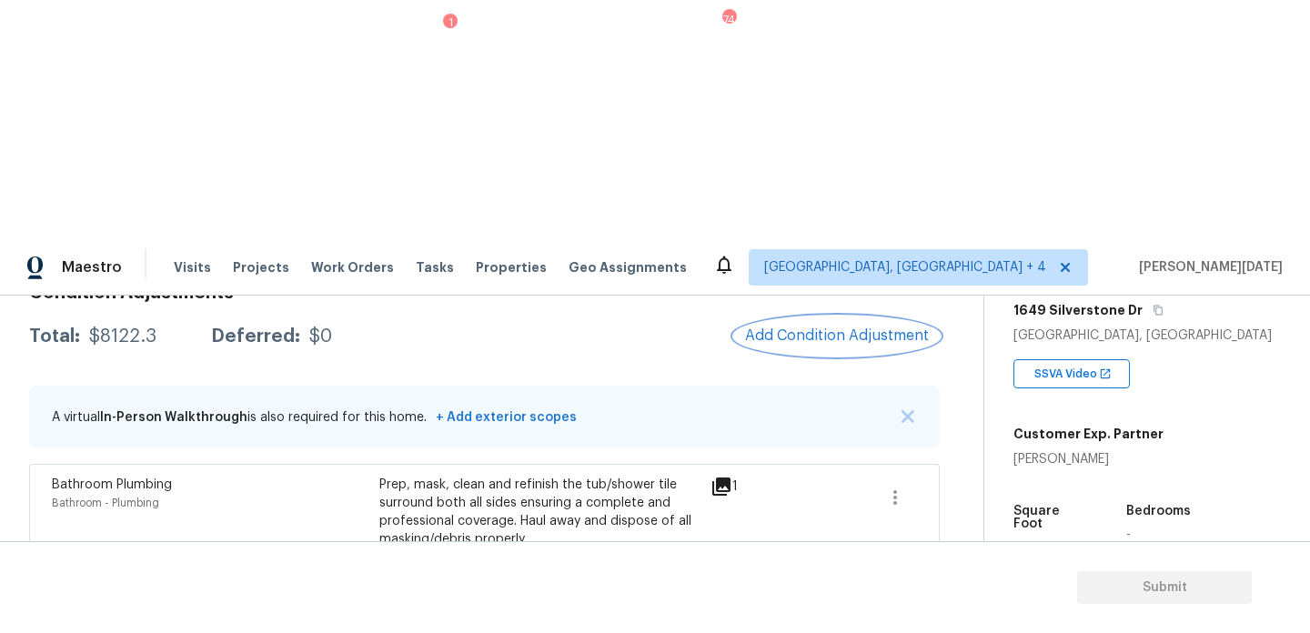
scroll to position [0, 0]
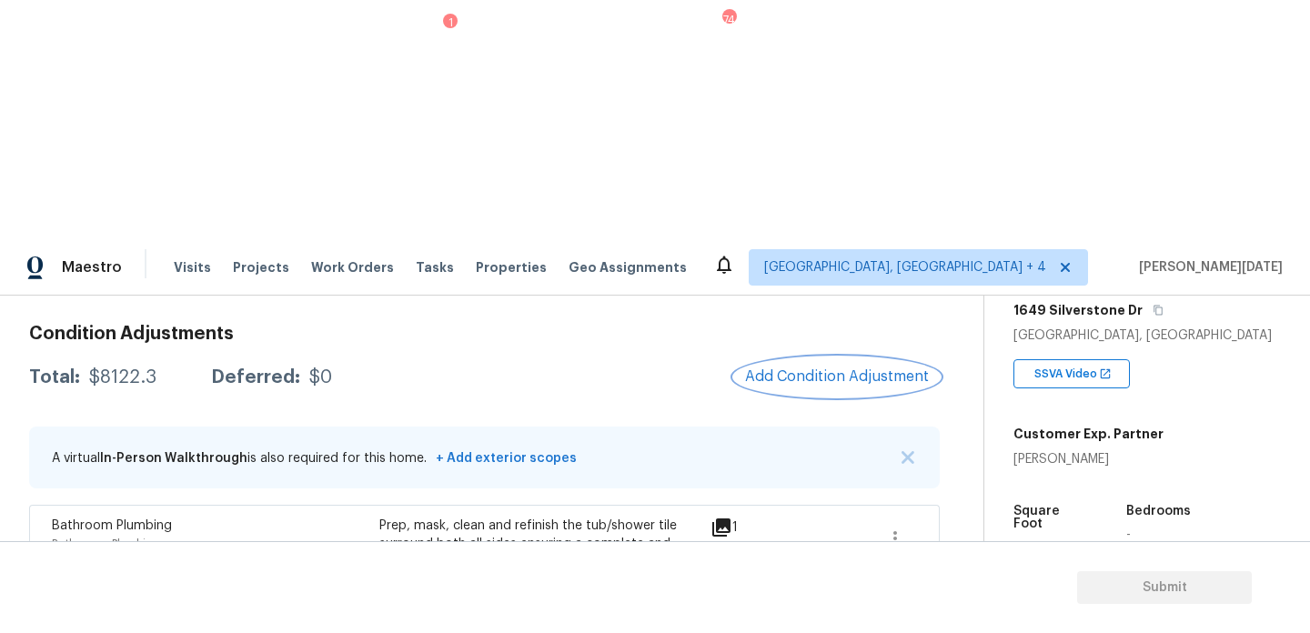
click at [821, 358] on button "Add Condition Adjustment" at bounding box center [837, 377] width 206 height 38
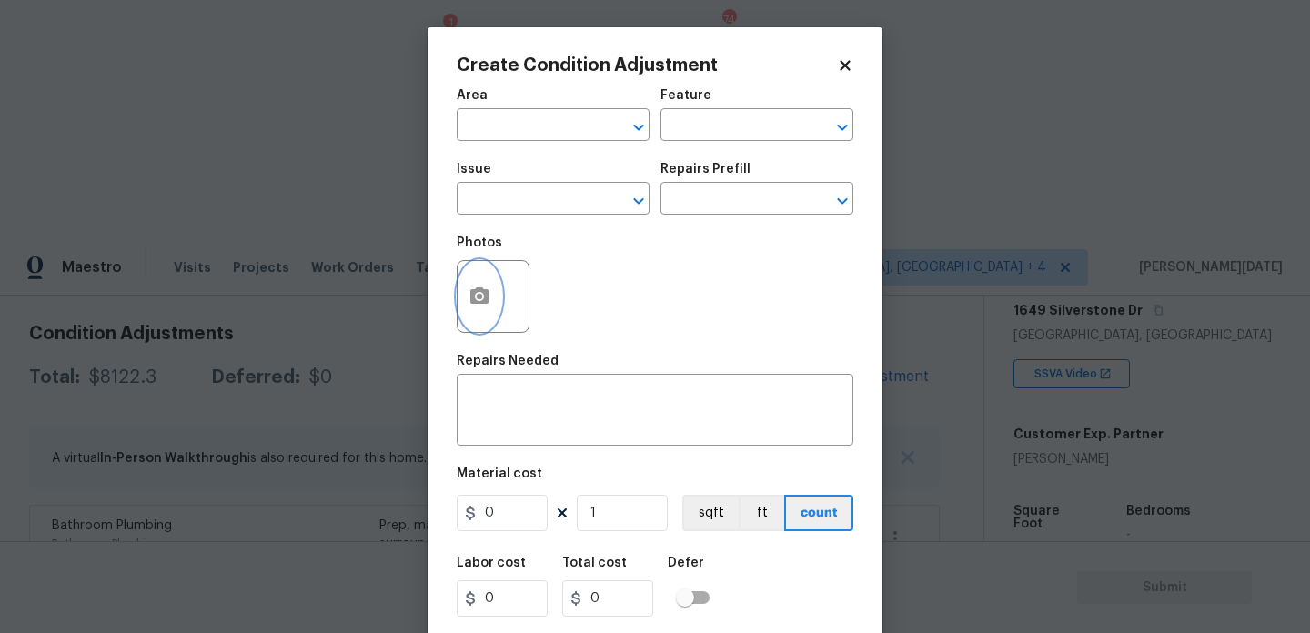
click at [480, 277] on button "button" at bounding box center [480, 296] width 44 height 71
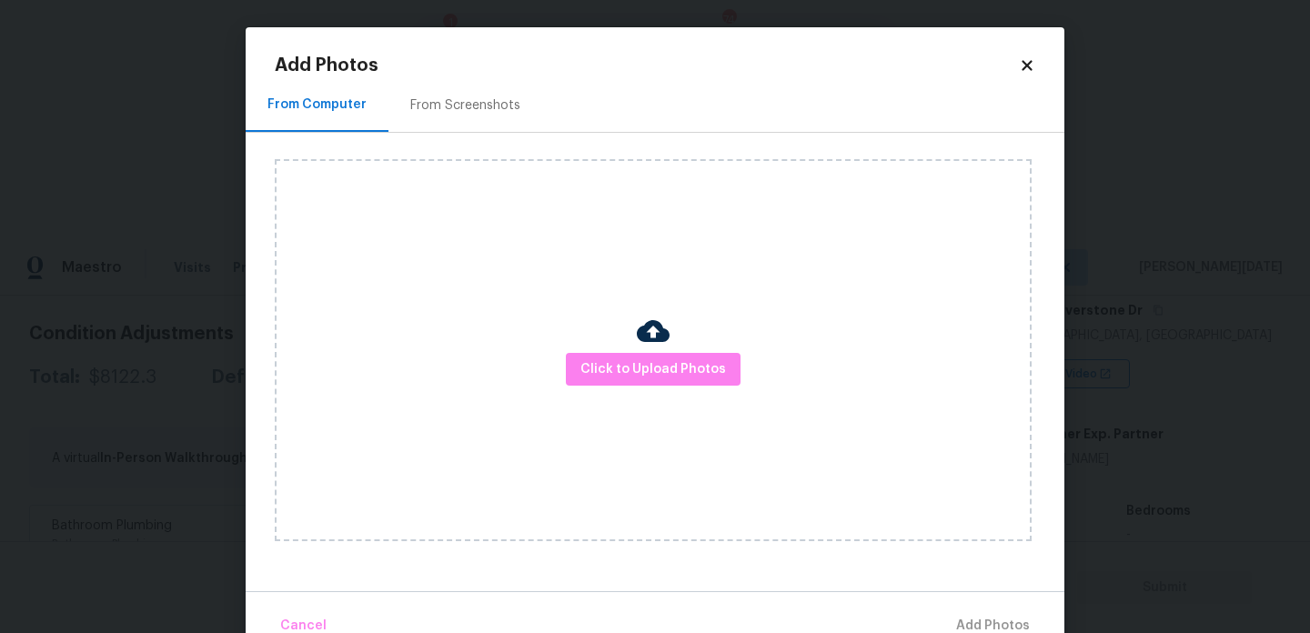
click at [607, 330] on div "Click to Upload Photos" at bounding box center [653, 350] width 757 height 382
click at [620, 353] on button "Click to Upload Photos" at bounding box center [653, 370] width 175 height 34
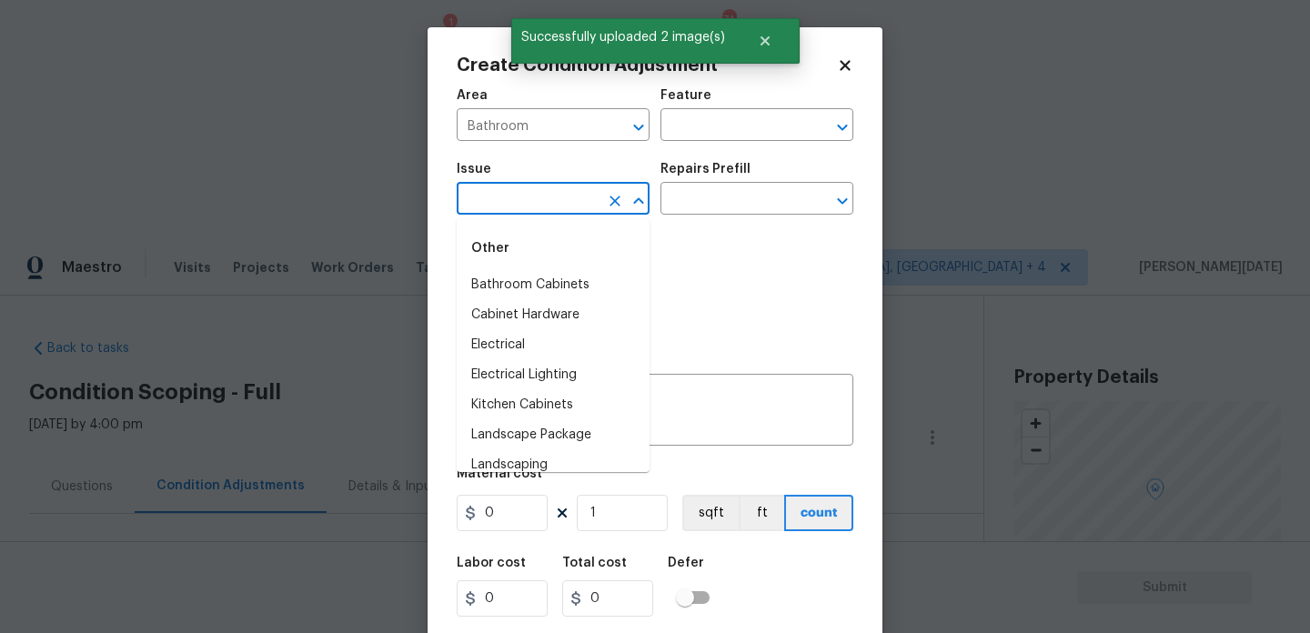
scroll to position [304, 0]
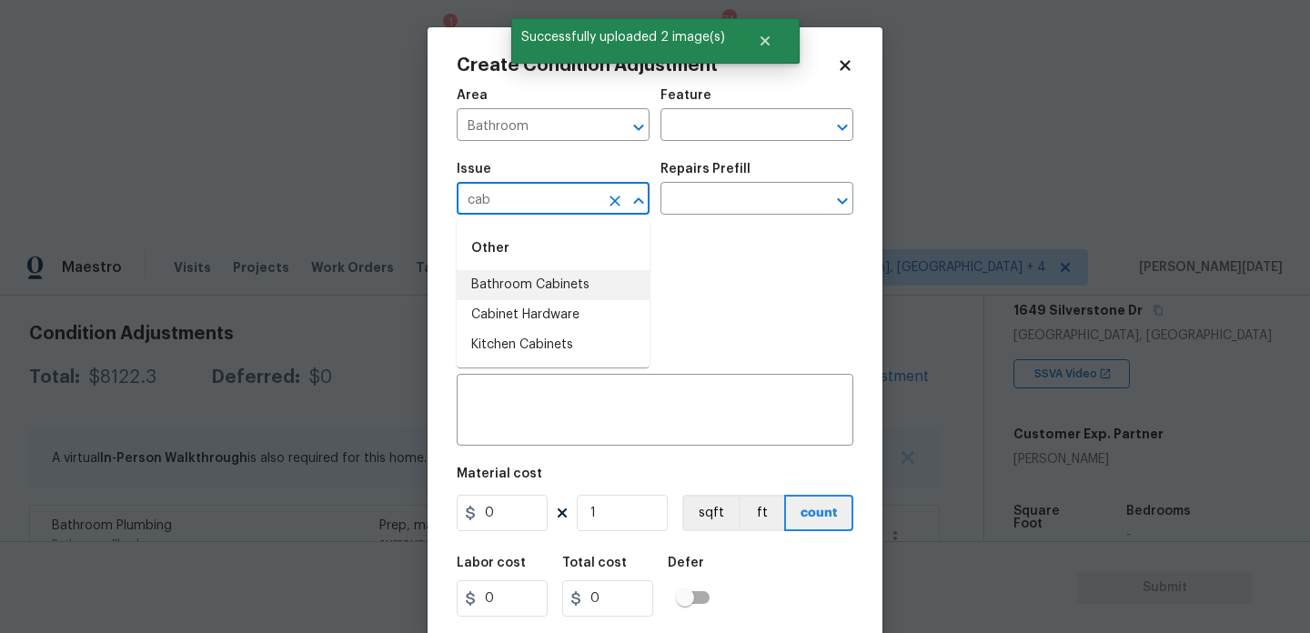
click at [587, 291] on li "Bathroom Cabinets" at bounding box center [553, 285] width 193 height 30
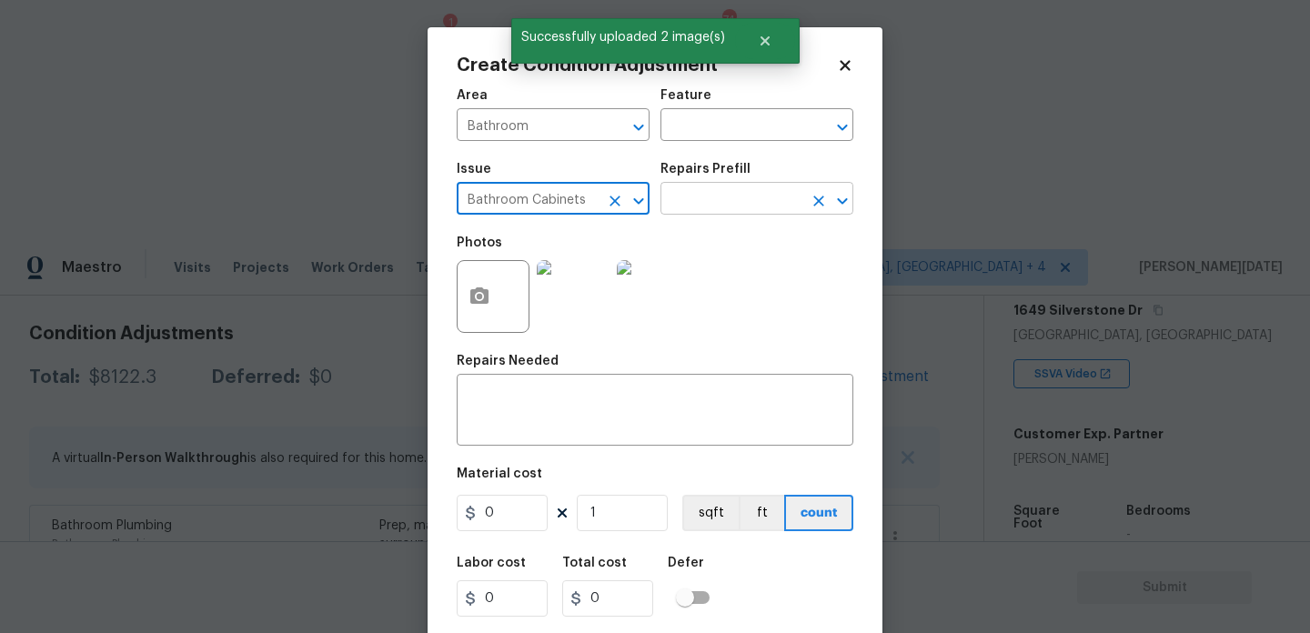
type input "Bathroom Cabinets"
click at [716, 189] on input "text" at bounding box center [731, 200] width 142 height 28
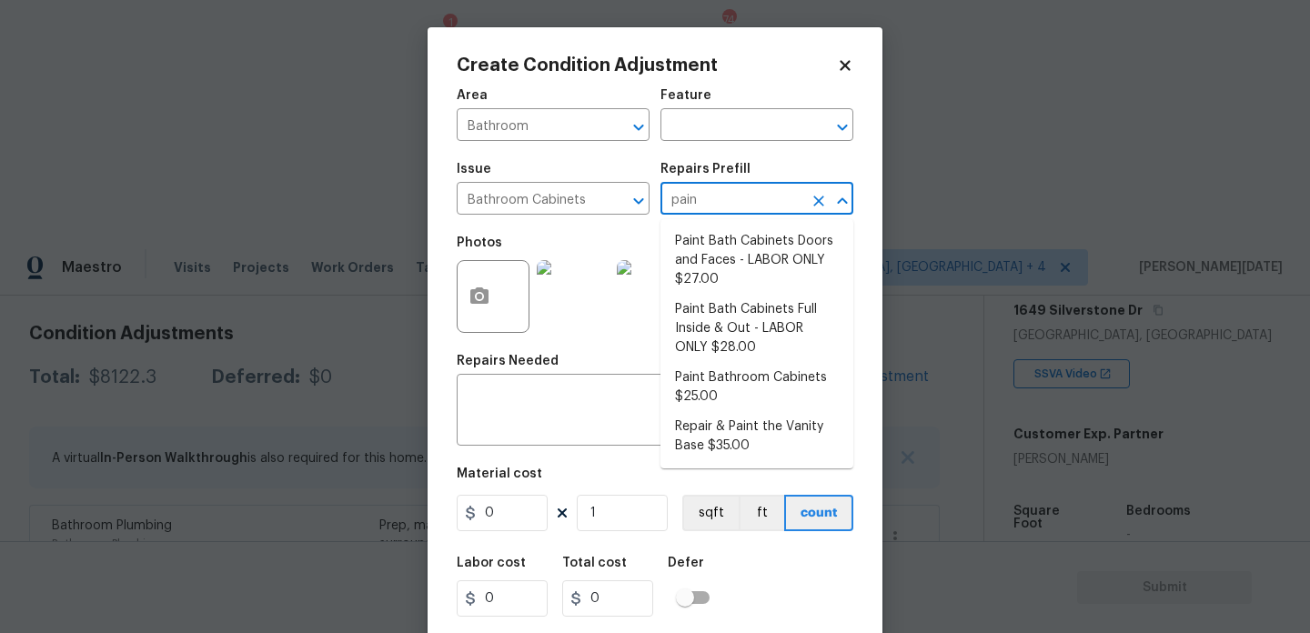
type input "paint"
click at [727, 272] on li "Paint Bath Cabinets Doors and Faces - LABOR ONLY $27.00" at bounding box center [756, 261] width 193 height 68
type input "Cabinets"
type input "27"
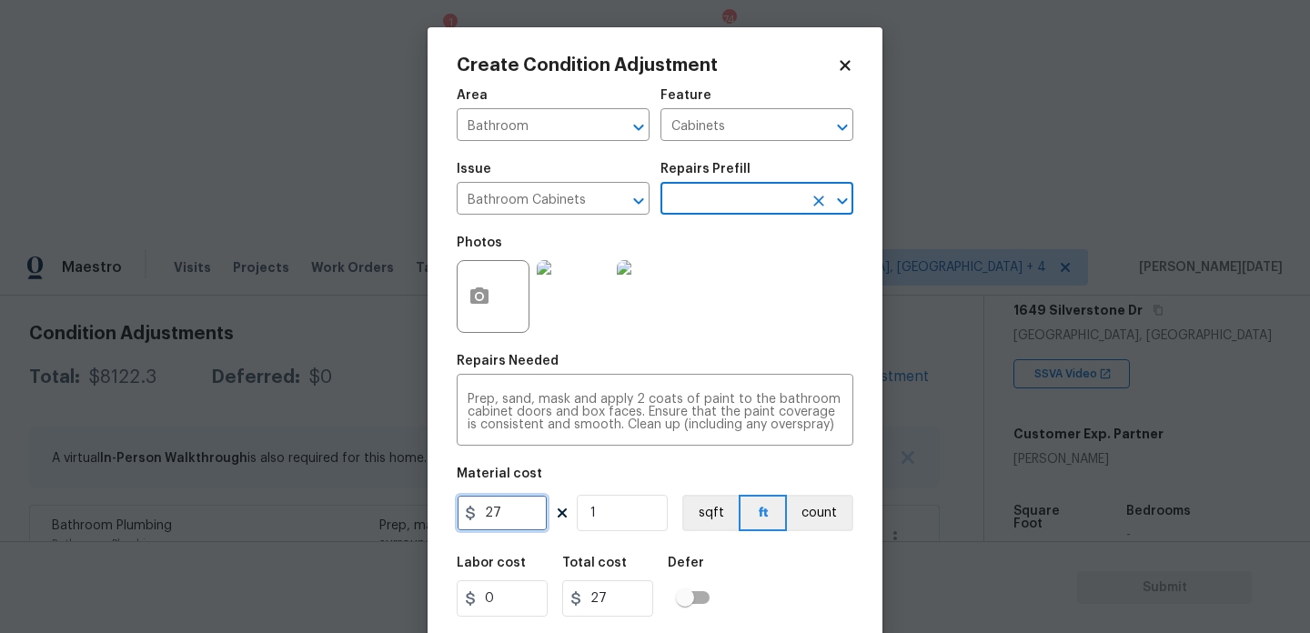
drag, startPoint x: 508, startPoint y: 516, endPoint x: 377, endPoint y: 506, distance: 131.4
click at [377, 506] on div "Create Condition Adjustment Area Bathroom ​ Feature Cabinets ​ Issue Bathroom C…" at bounding box center [655, 316] width 1310 height 633
type input "1000"
click at [739, 324] on div "Photos" at bounding box center [655, 285] width 397 height 118
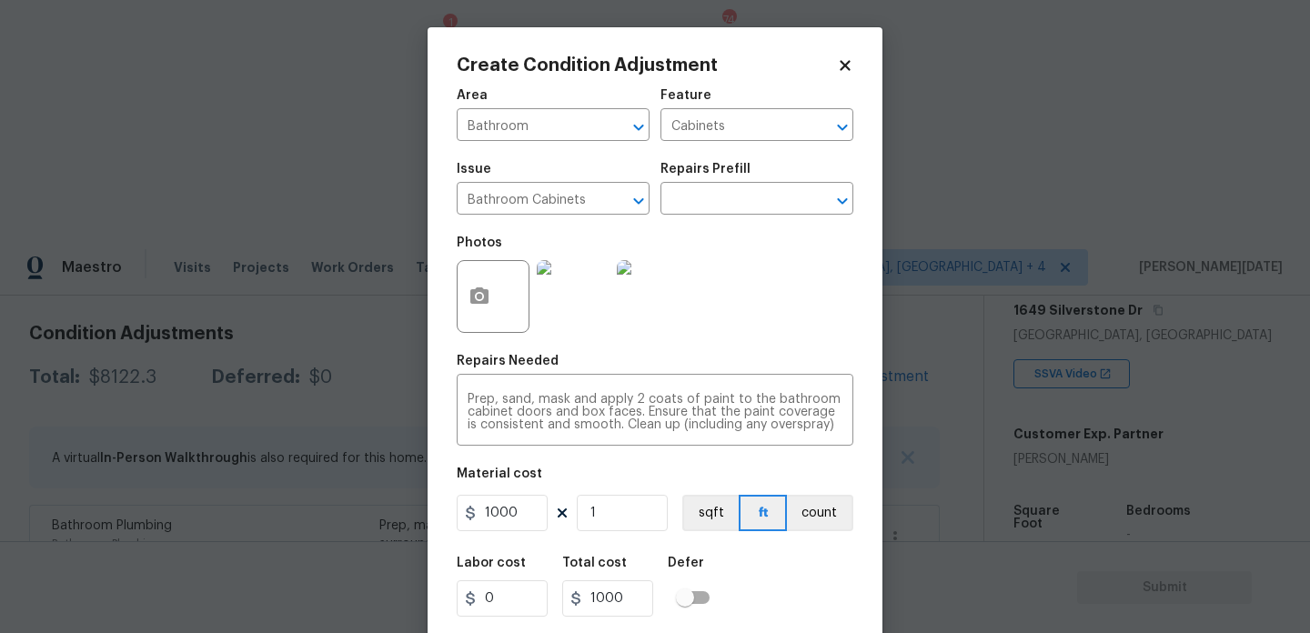
scroll to position [46, 0]
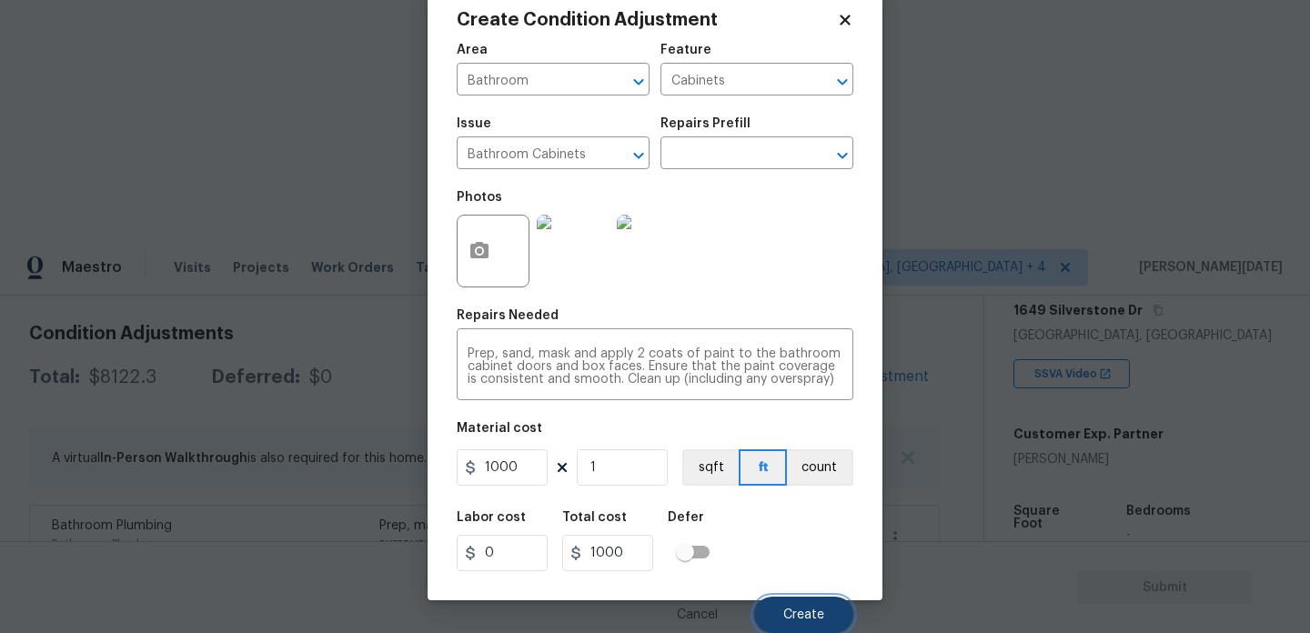
click at [807, 618] on span "Create" at bounding box center [803, 616] width 41 height 14
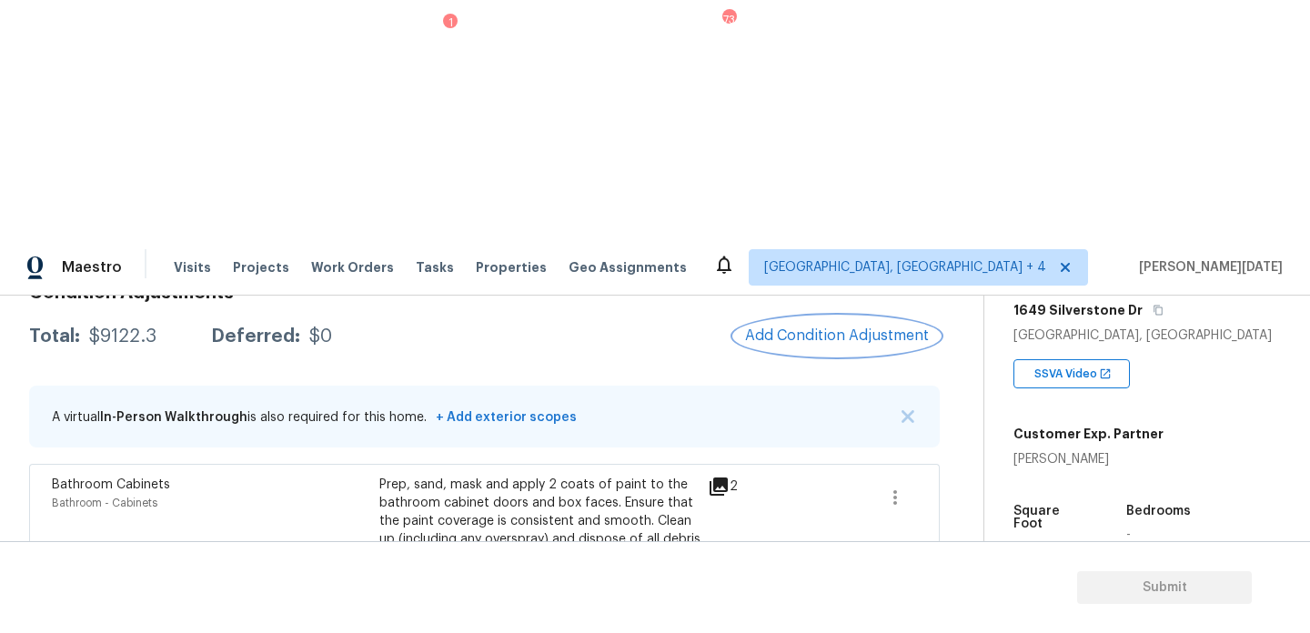
scroll to position [0, 0]
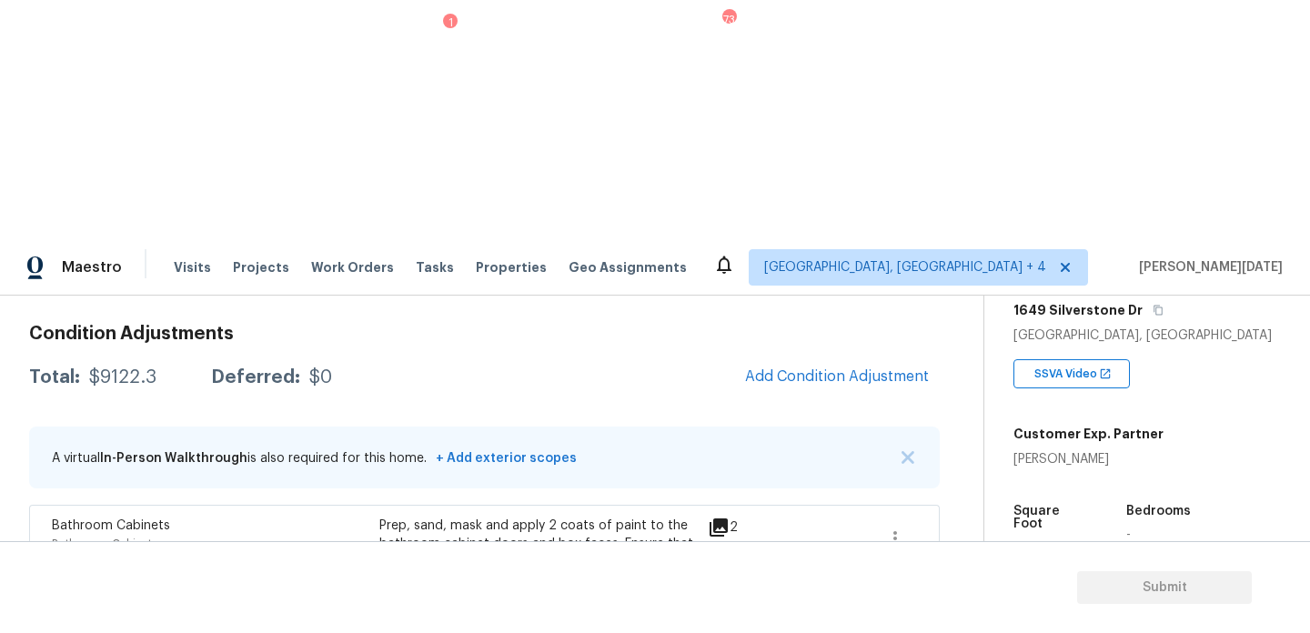
click at [826, 325] on h3 "Condition Adjustments" at bounding box center [484, 334] width 911 height 18
click at [826, 368] on span "Add Condition Adjustment" at bounding box center [837, 376] width 184 height 16
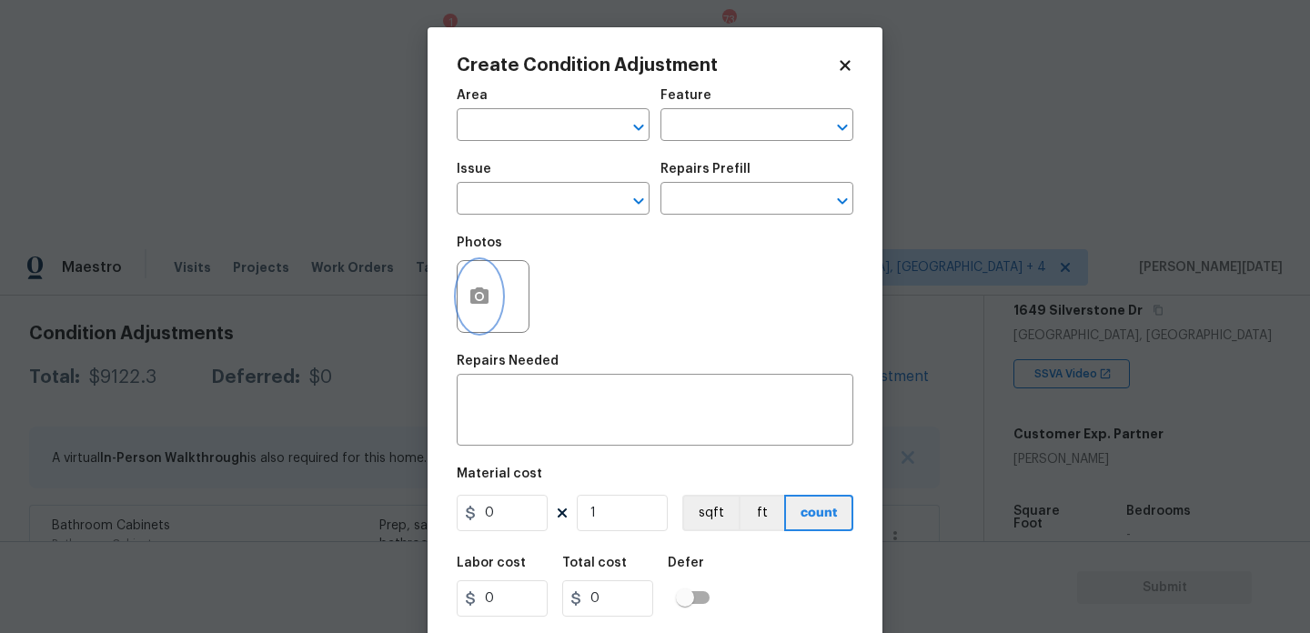
click at [485, 284] on button "button" at bounding box center [480, 296] width 44 height 71
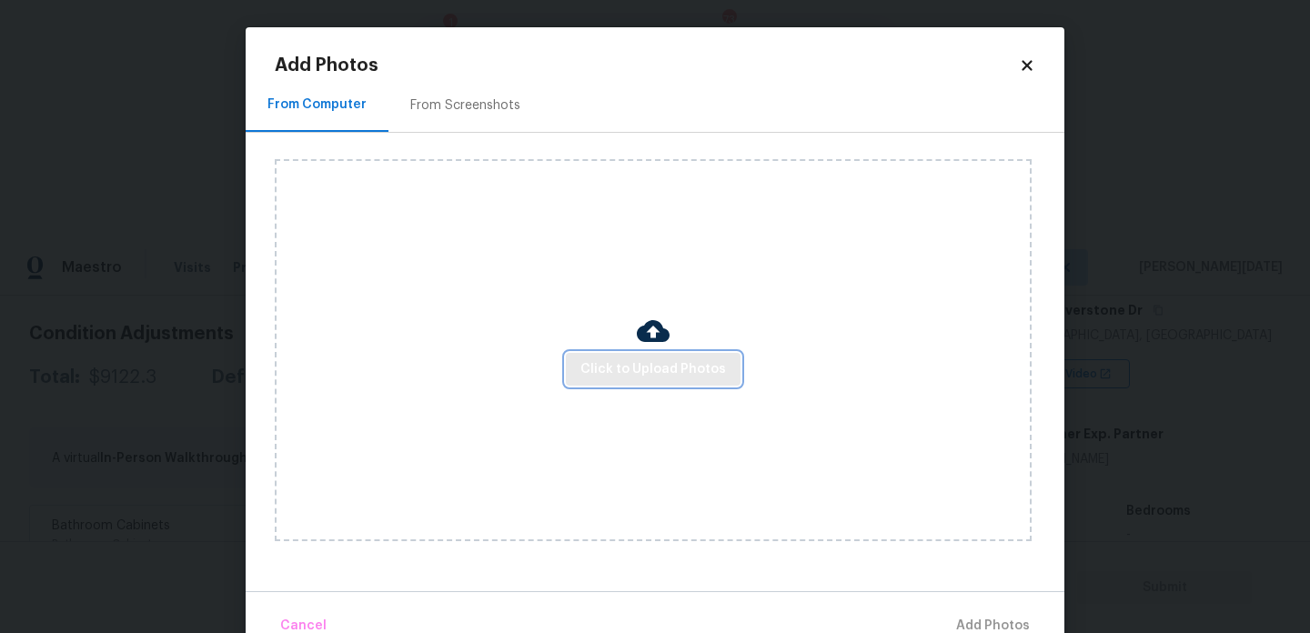
click at [650, 353] on button "Click to Upload Photos" at bounding box center [653, 370] width 175 height 34
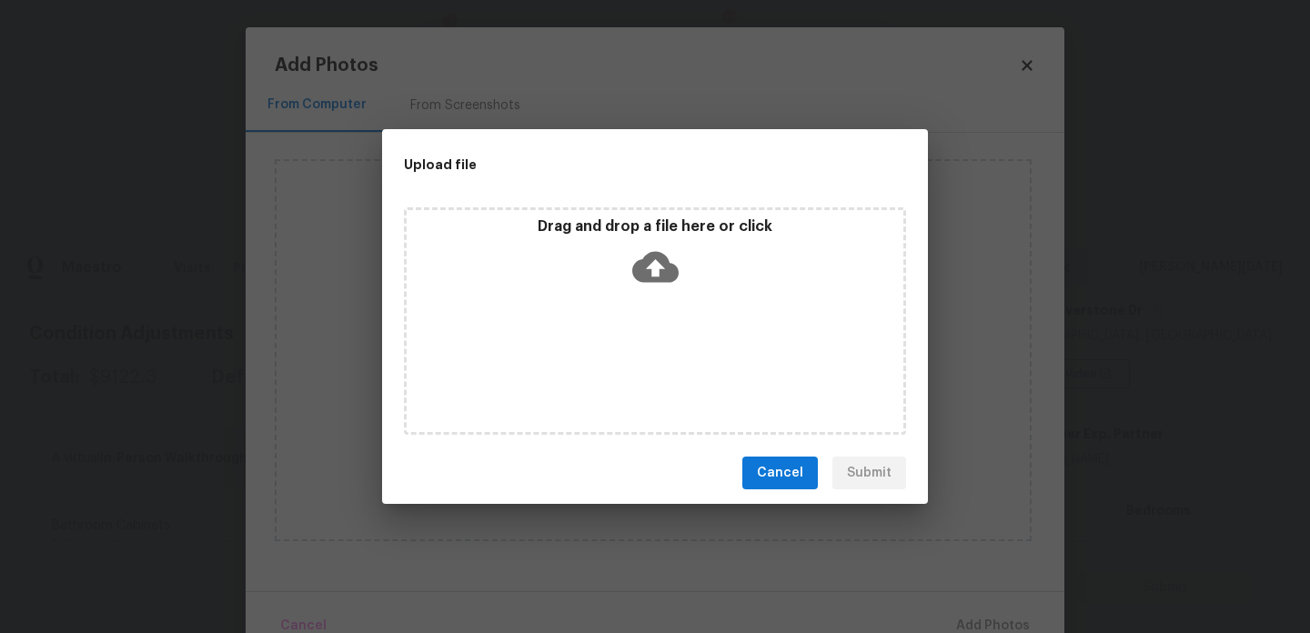
click at [650, 352] on div "Drag and drop a file here or click" at bounding box center [655, 320] width 502 height 227
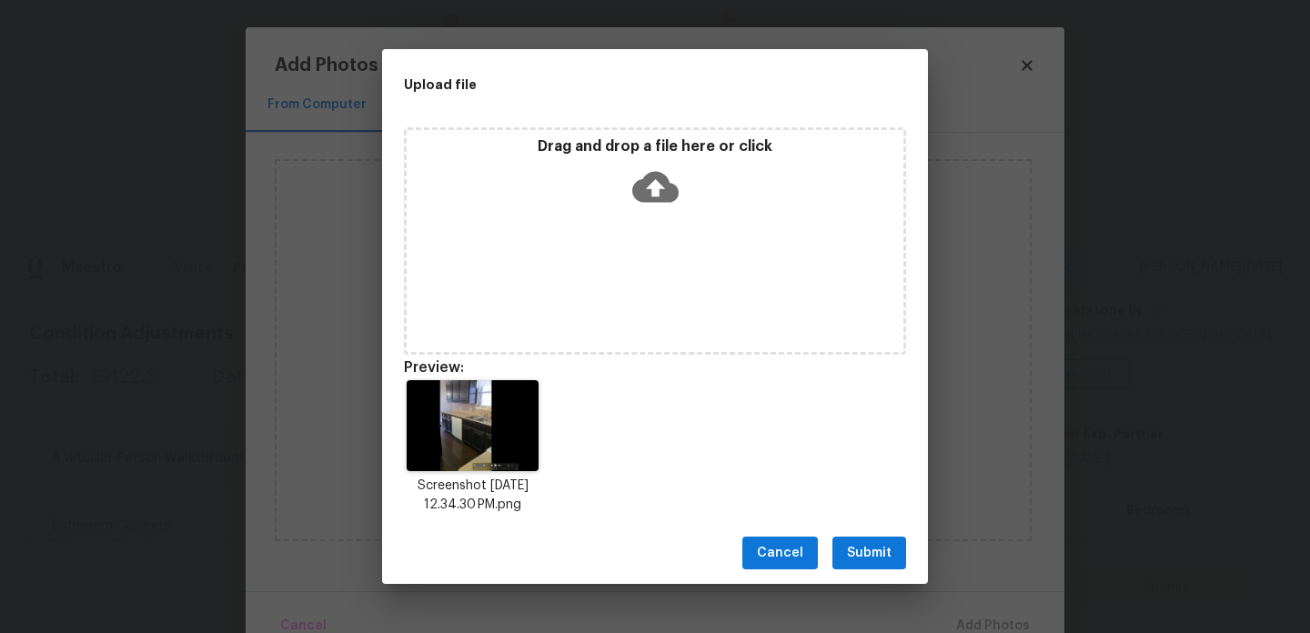
click at [881, 547] on span "Submit" at bounding box center [869, 553] width 45 height 23
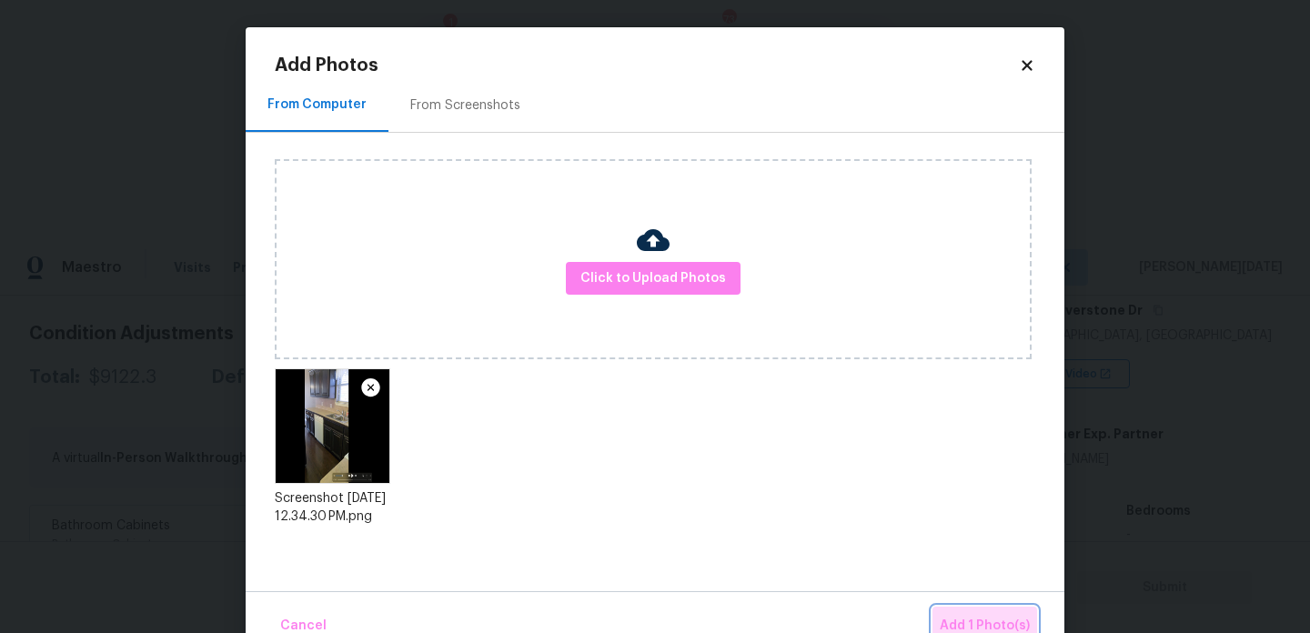
click at [969, 621] on span "Add 1 Photo(s)" at bounding box center [985, 626] width 90 height 23
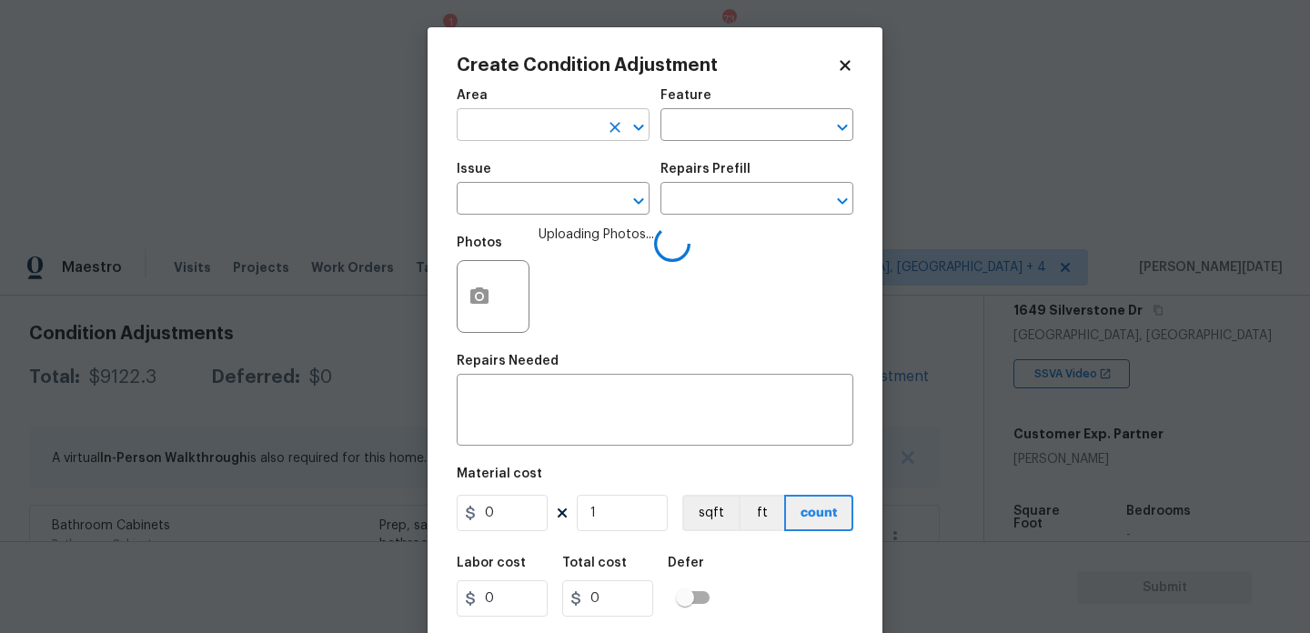
click at [529, 126] on input "text" at bounding box center [528, 127] width 142 height 28
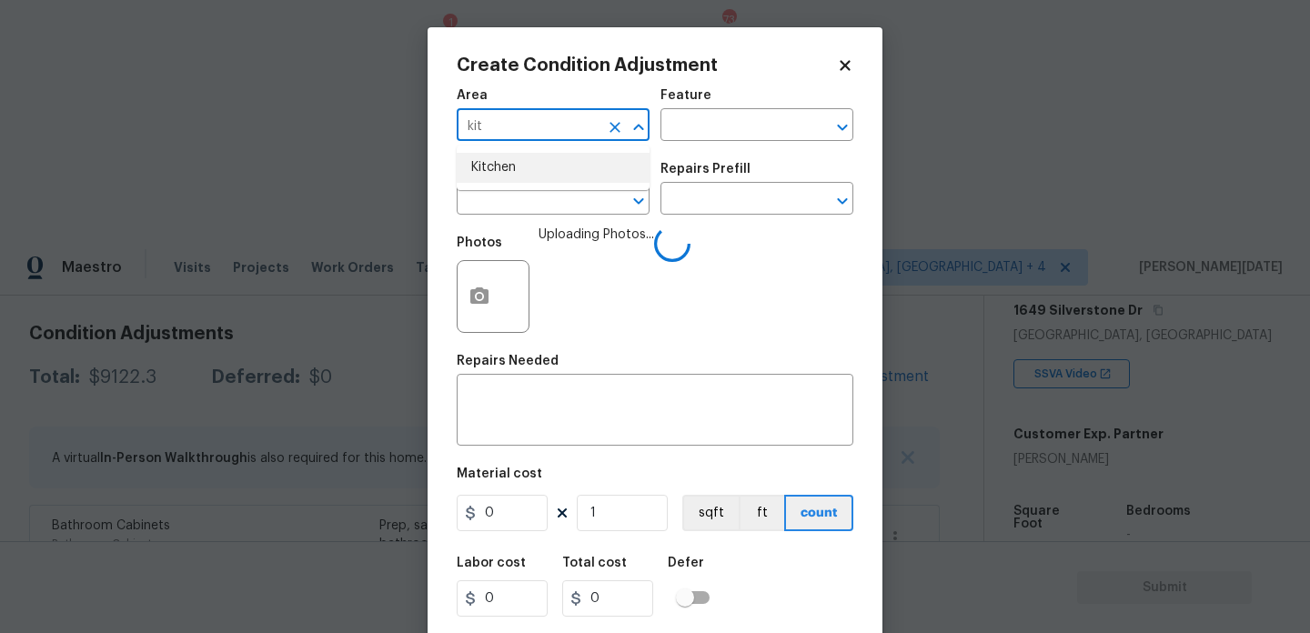
click at [531, 164] on li "Kitchen" at bounding box center [553, 168] width 193 height 30
type input "Kitchen"
click at [529, 201] on input "text" at bounding box center [528, 200] width 142 height 28
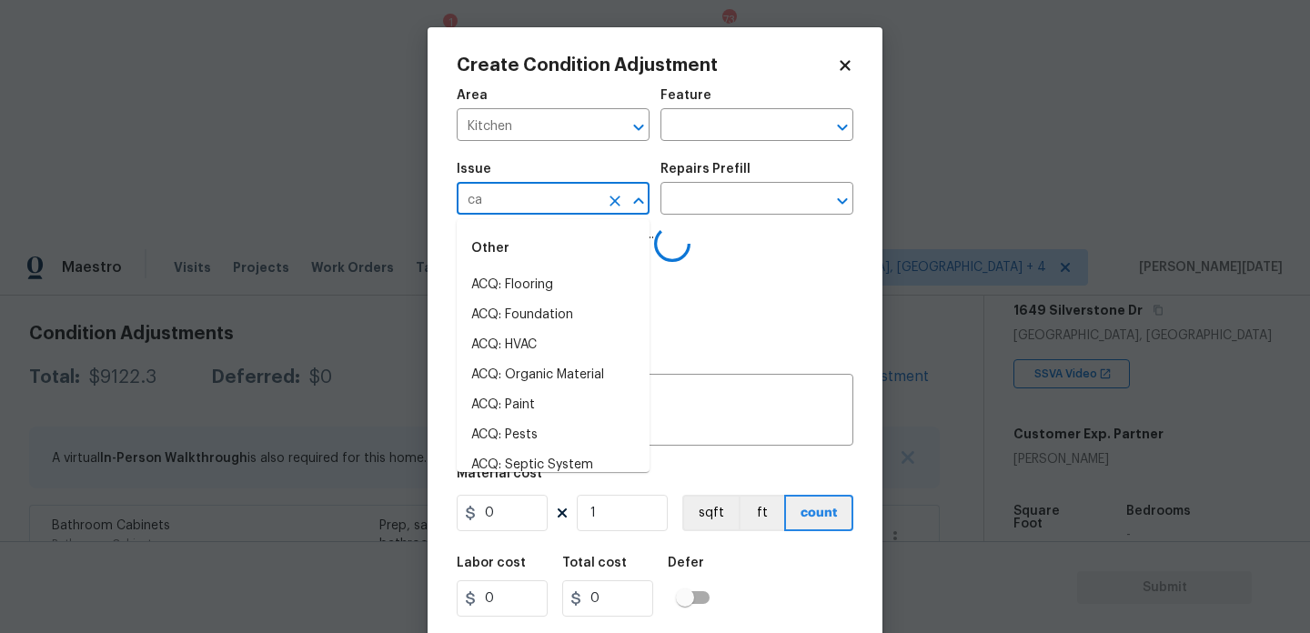
type input "cab"
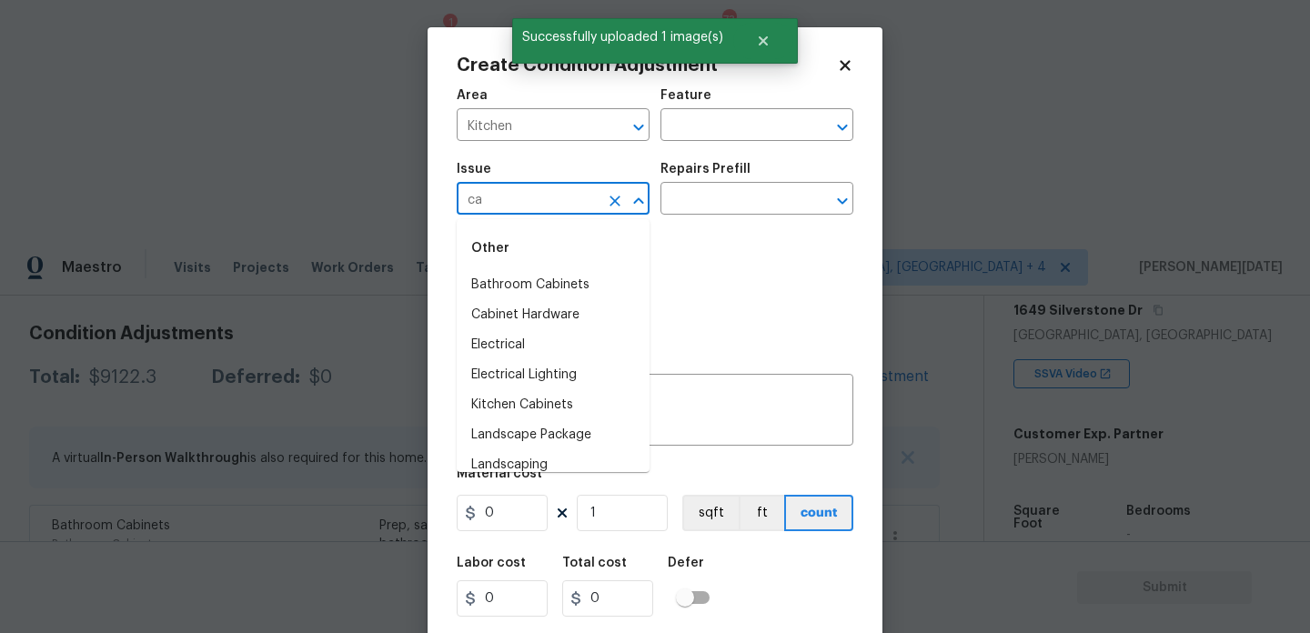
type input "cab"
click at [563, 348] on li "Kitchen Cabinets" at bounding box center [553, 345] width 193 height 30
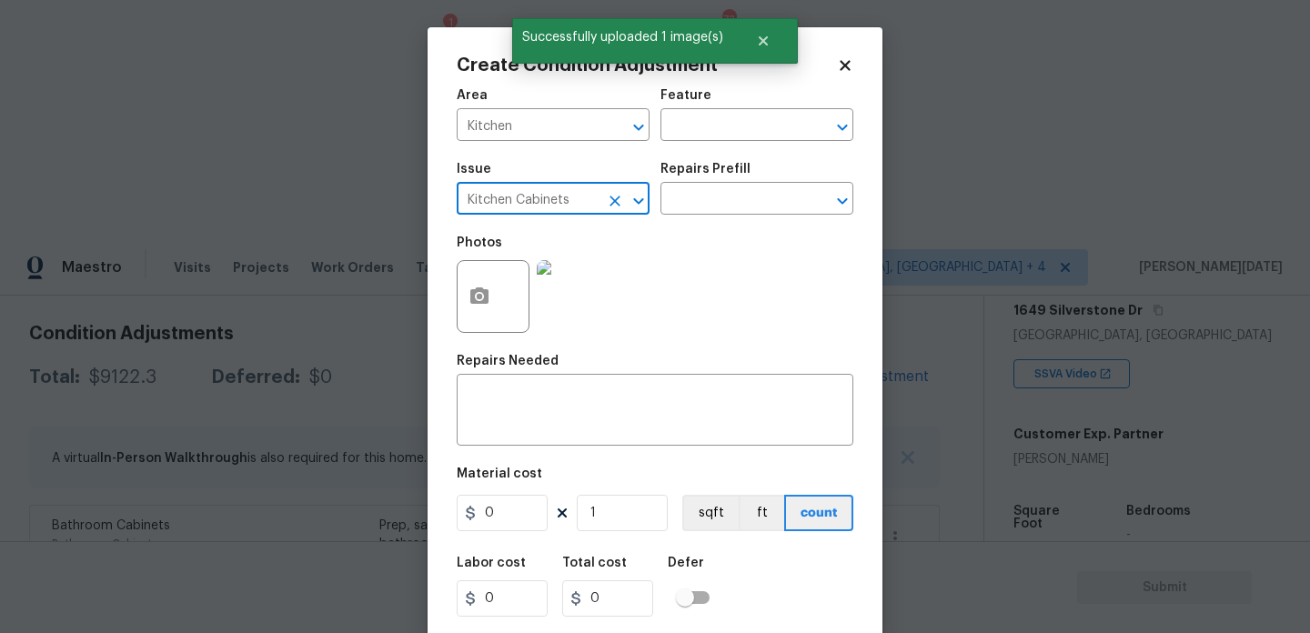
type input "Kitchen Cabinets"
click at [715, 186] on div "Repairs Prefill" at bounding box center [756, 175] width 193 height 24
click at [674, 225] on div "Issue Kitchen Cabinets ​ Repairs Prefill ​" at bounding box center [655, 189] width 397 height 74
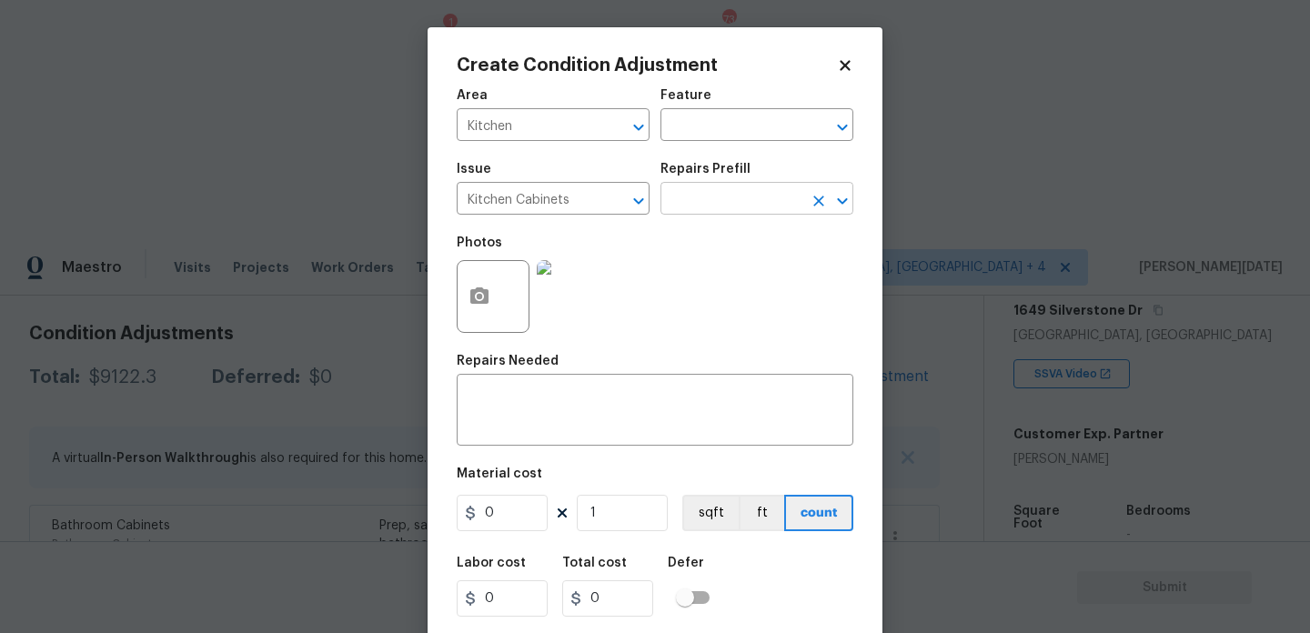
click at [694, 211] on input "text" at bounding box center [731, 200] width 142 height 28
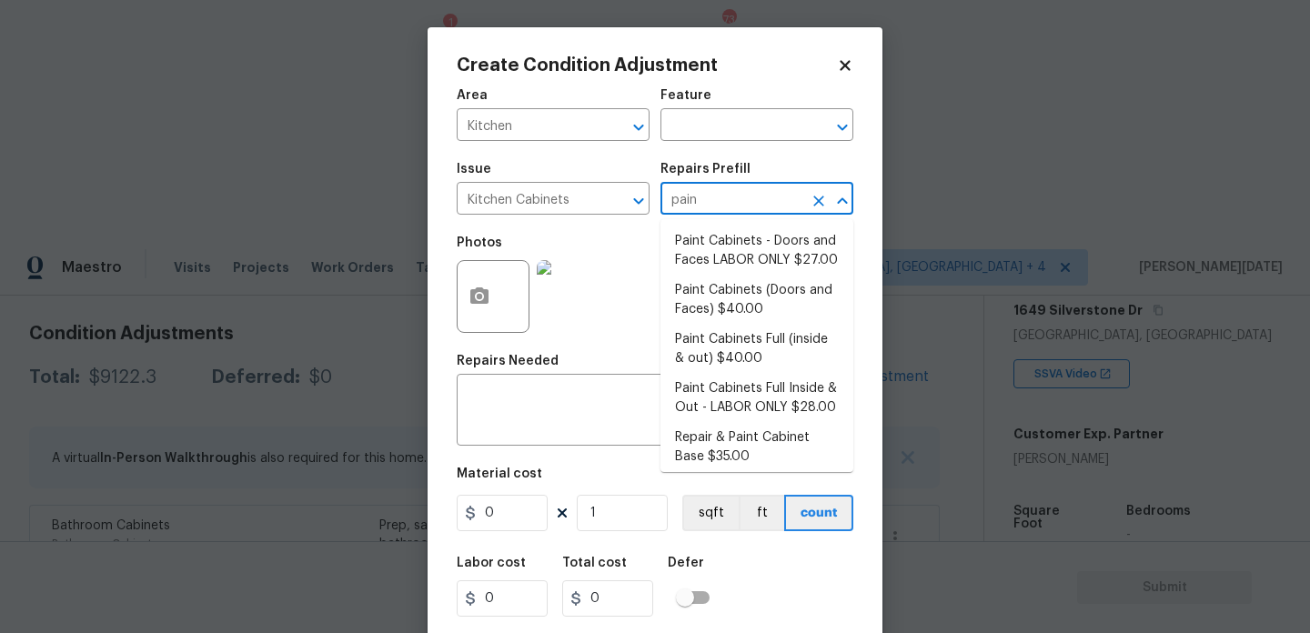
type input "paint"
click at [718, 266] on li "Paint Cabinets - Doors and Faces LABOR ONLY $27.00" at bounding box center [756, 251] width 193 height 49
type input "Cabinets"
type textarea "Prep, sand, mask and apply 2 coats of paint to the kitchen cabinet doors and bo…"
type input "27"
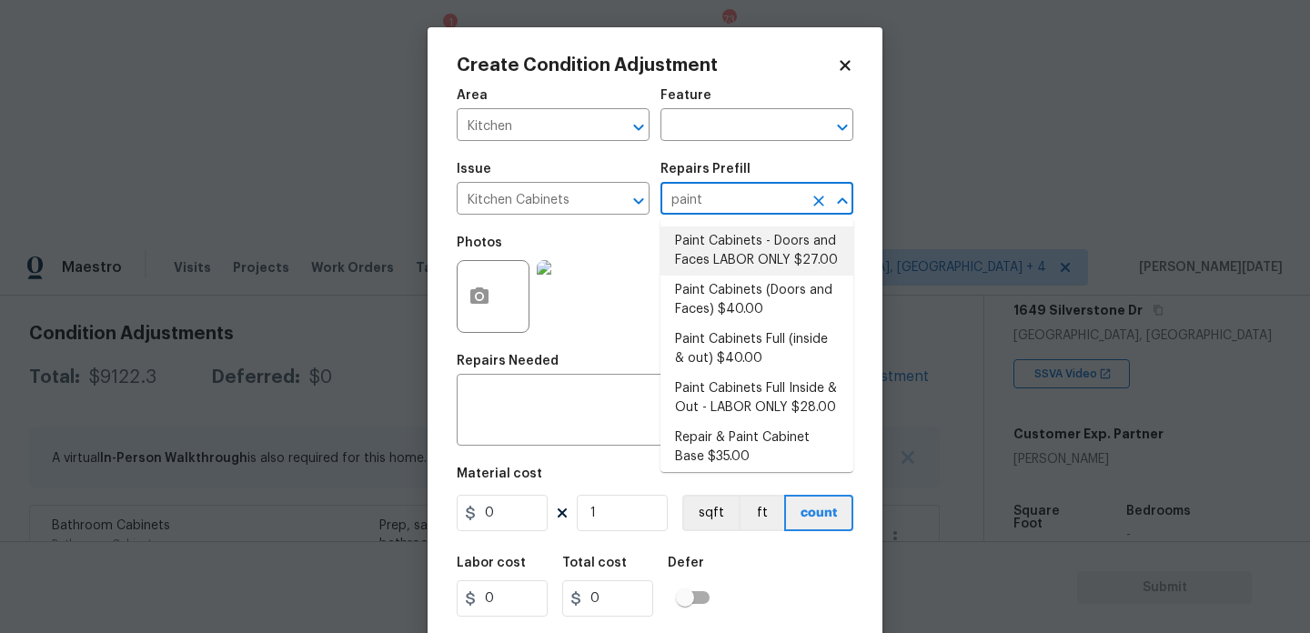
type input "27"
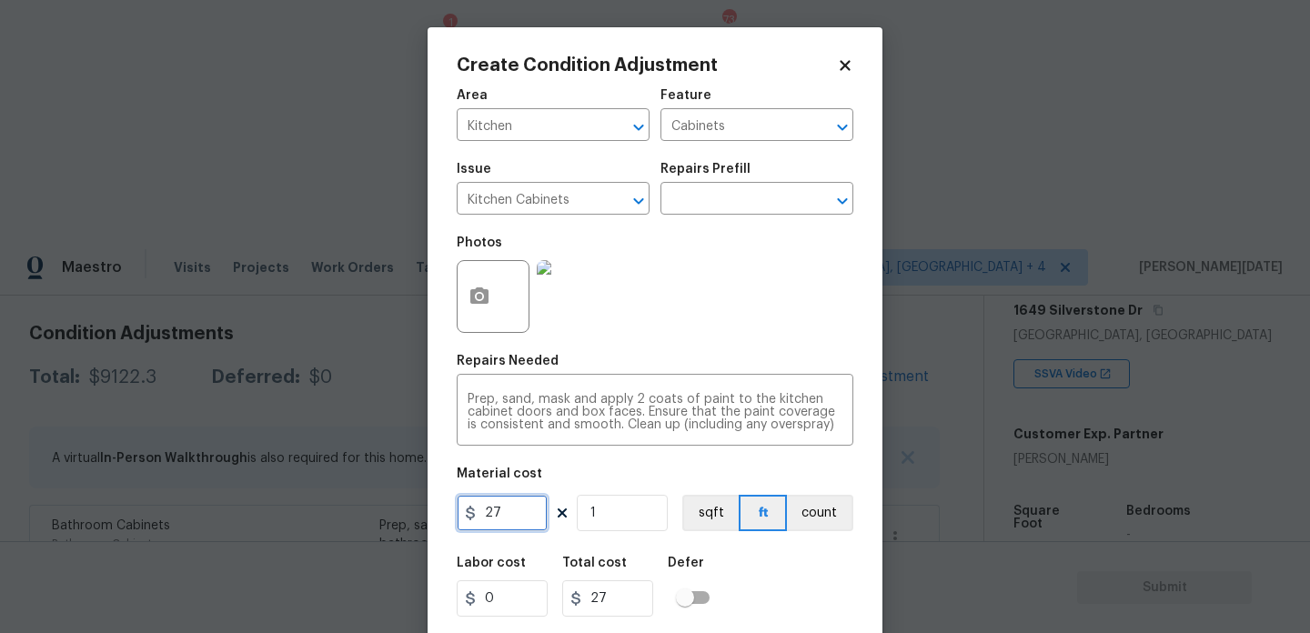
drag, startPoint x: 516, startPoint y: 518, endPoint x: 414, endPoint y: 510, distance: 102.1
click at [414, 510] on div "Create Condition Adjustment Area Kitchen ​ Feature Cabinets ​ Issue Kitchen Cab…" at bounding box center [655, 316] width 1310 height 633
type input "1200"
click at [765, 326] on div "Photos" at bounding box center [655, 285] width 397 height 118
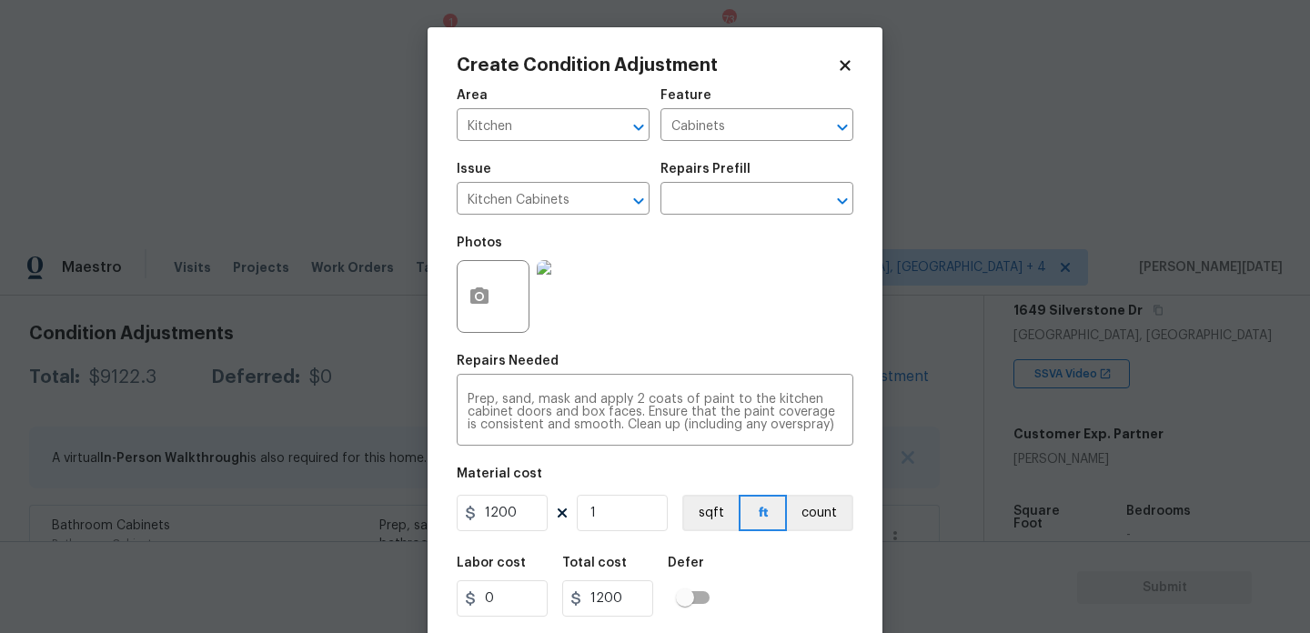
scroll to position [46, 0]
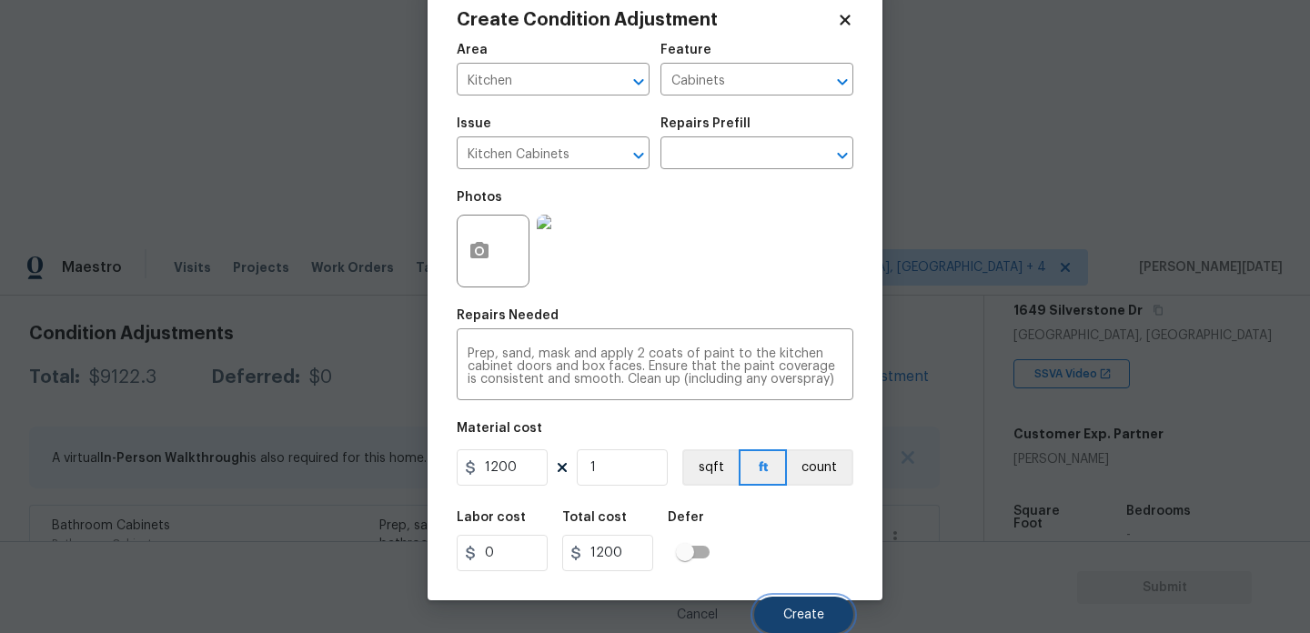
click at [797, 620] on span "Create" at bounding box center [803, 616] width 41 height 14
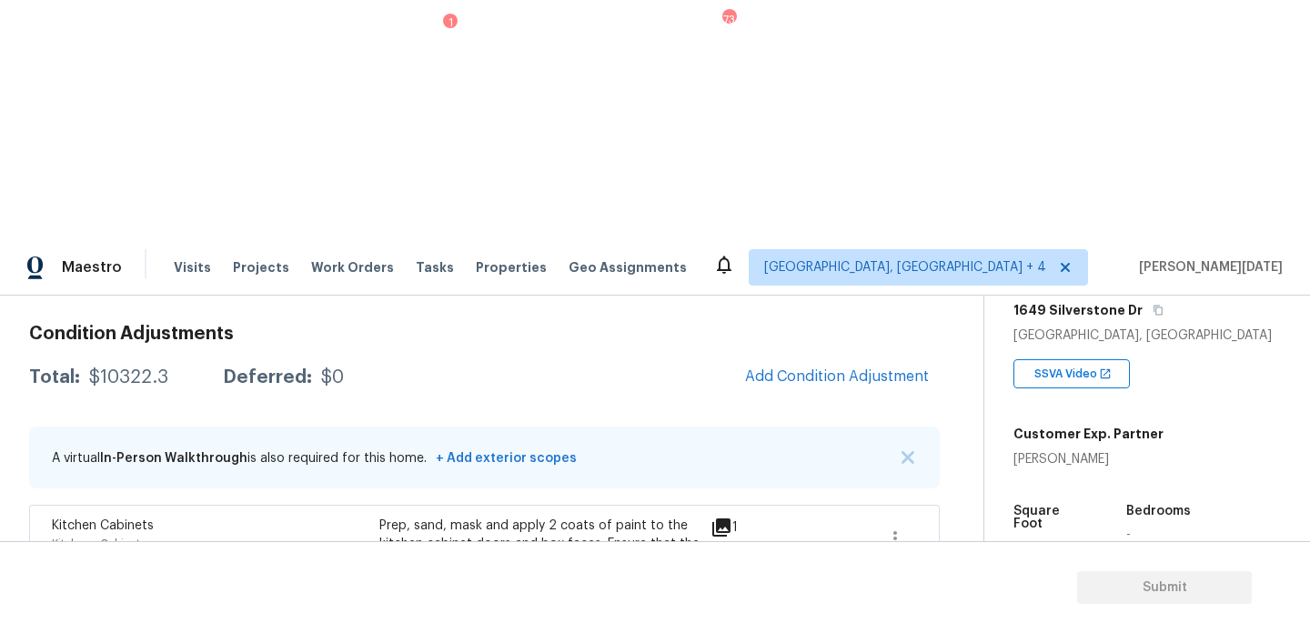
scroll to position [1174, 0]
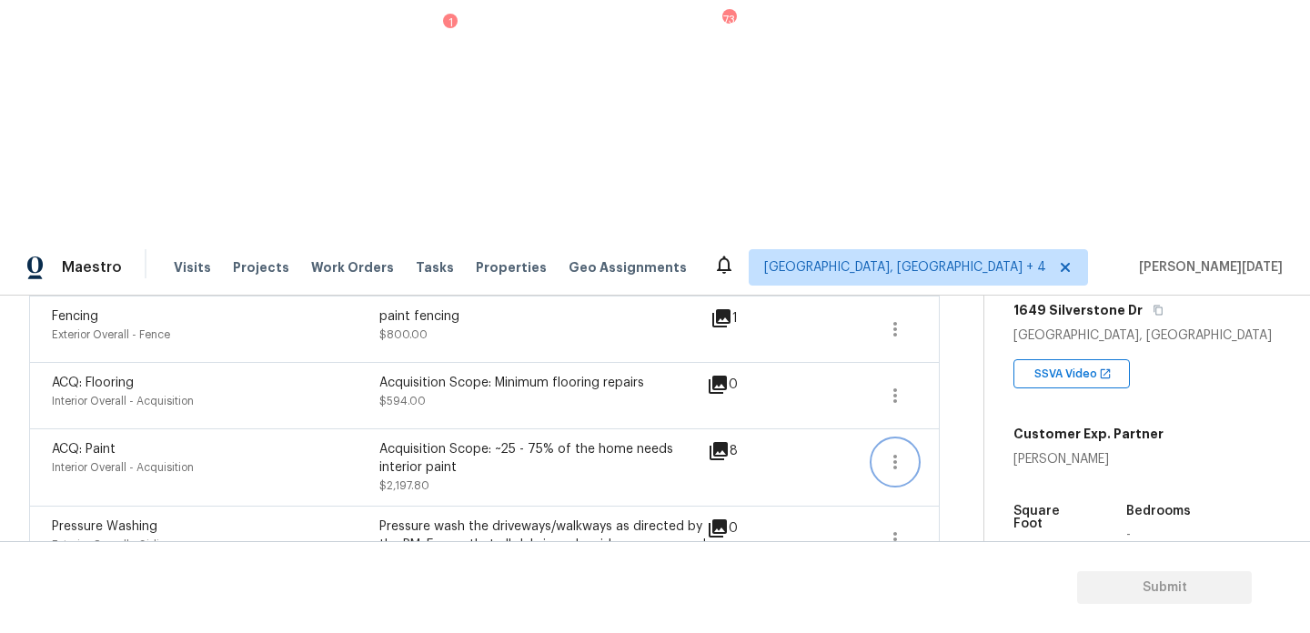
click at [891, 451] on icon "button" at bounding box center [895, 462] width 22 height 22
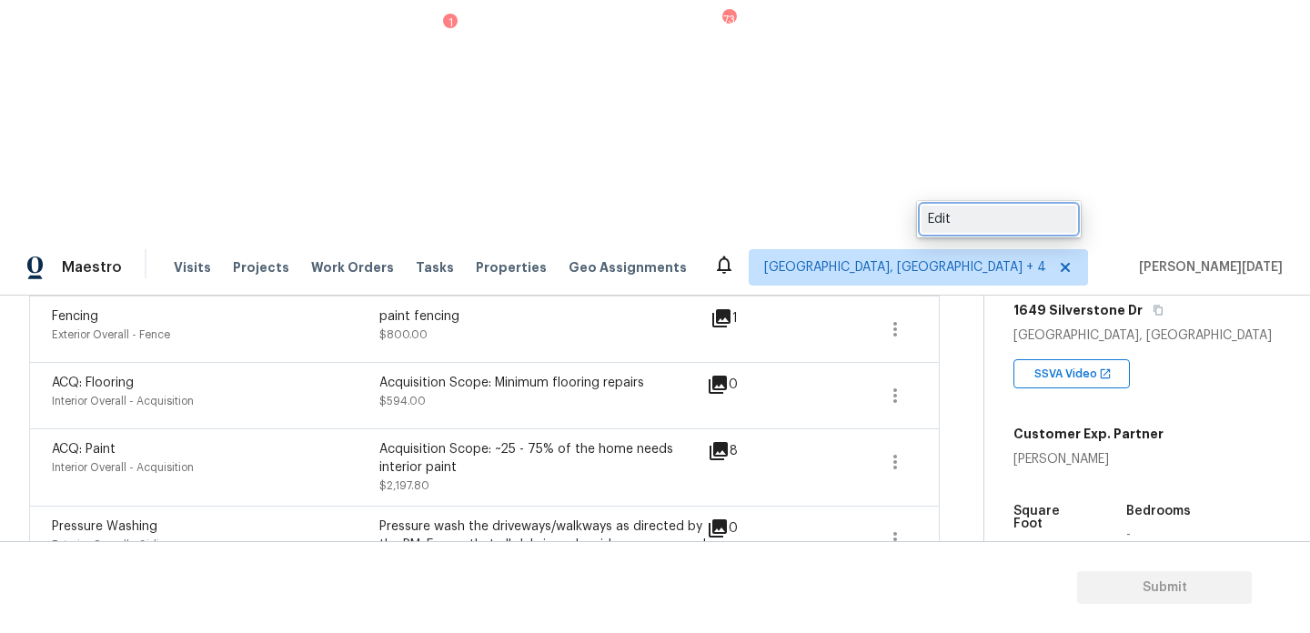
click at [945, 216] on div "Edit" at bounding box center [999, 219] width 142 height 18
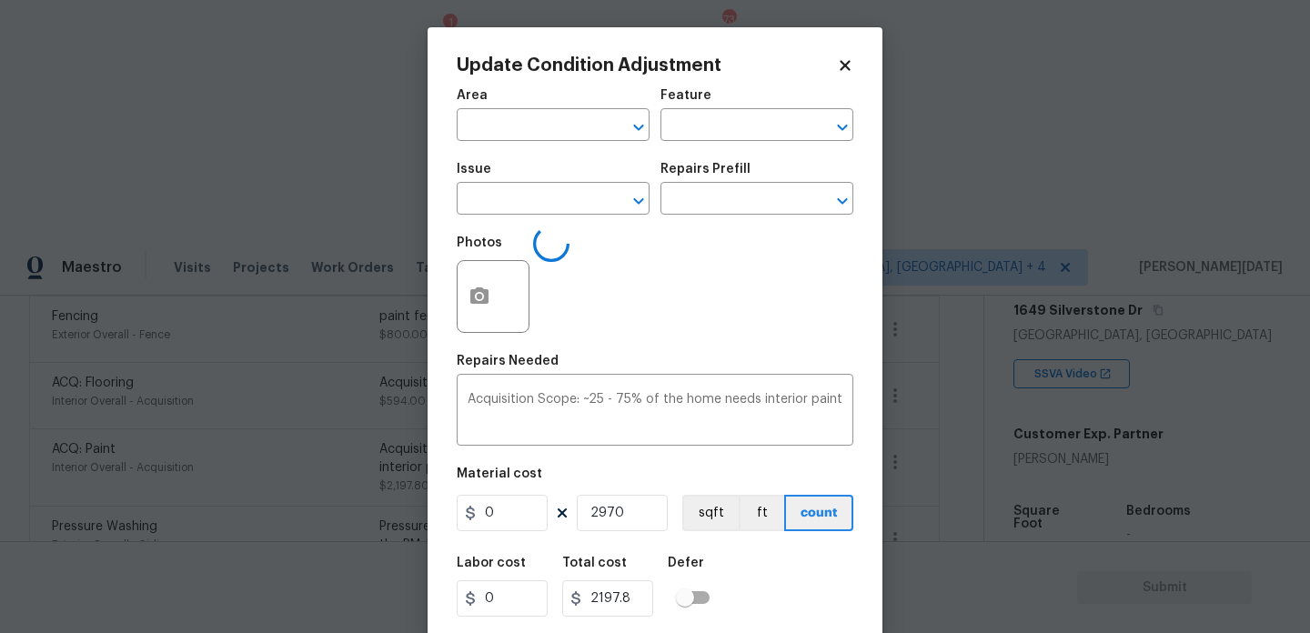
type input "Interior Overall"
type input "Acquisition"
type input "ACQ: Paint"
type input "0.74"
click at [772, 204] on input "text" at bounding box center [731, 200] width 142 height 28
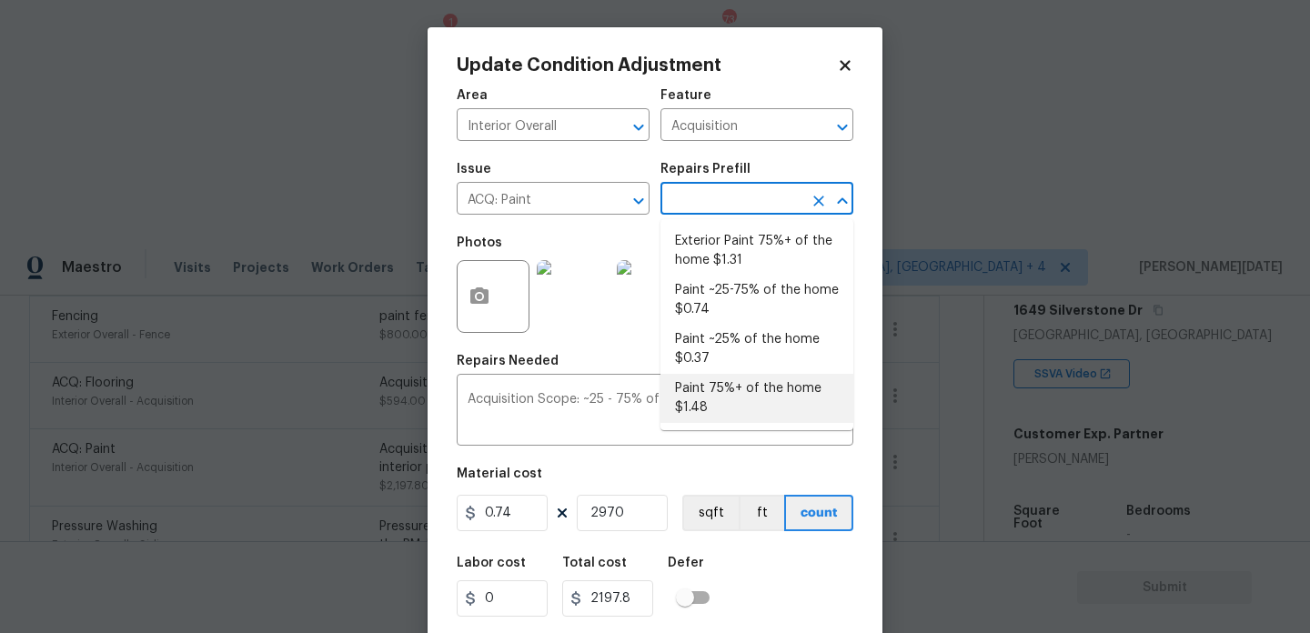
click at [752, 396] on li "Paint 75%+ of the home $1.48" at bounding box center [756, 398] width 193 height 49
type textarea "Acquisition Scope: 75%+ of the home will likely require interior paint"
type input "1.48"
type input "4395.6"
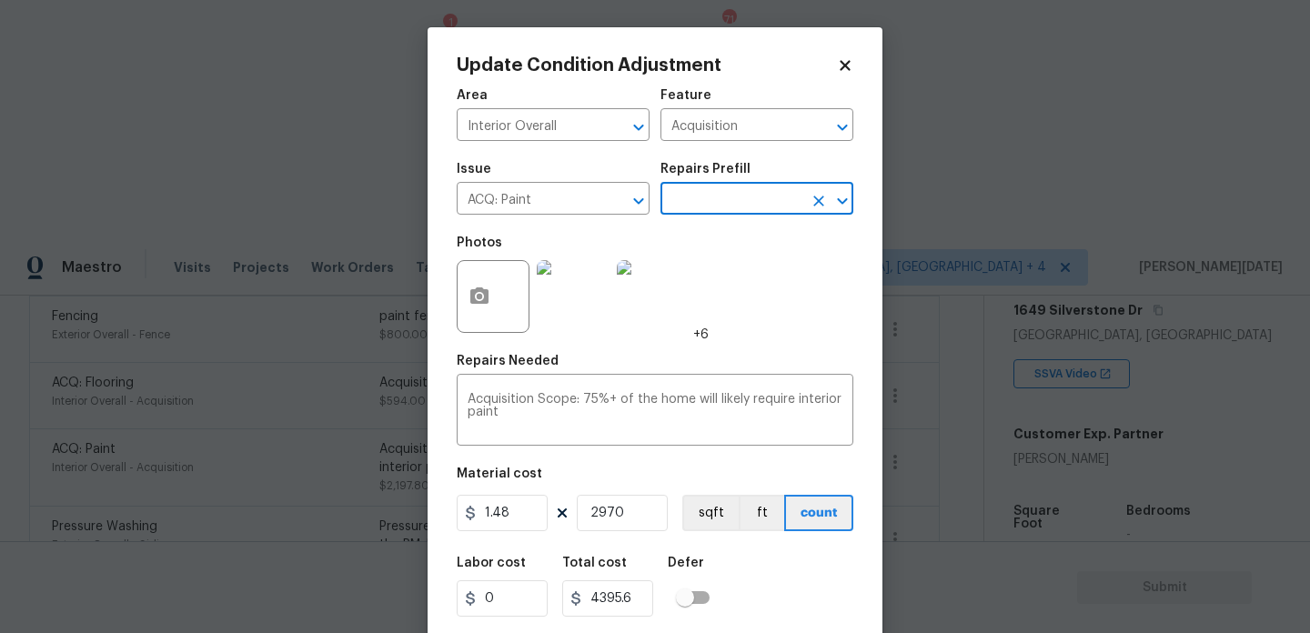
scroll to position [46, 0]
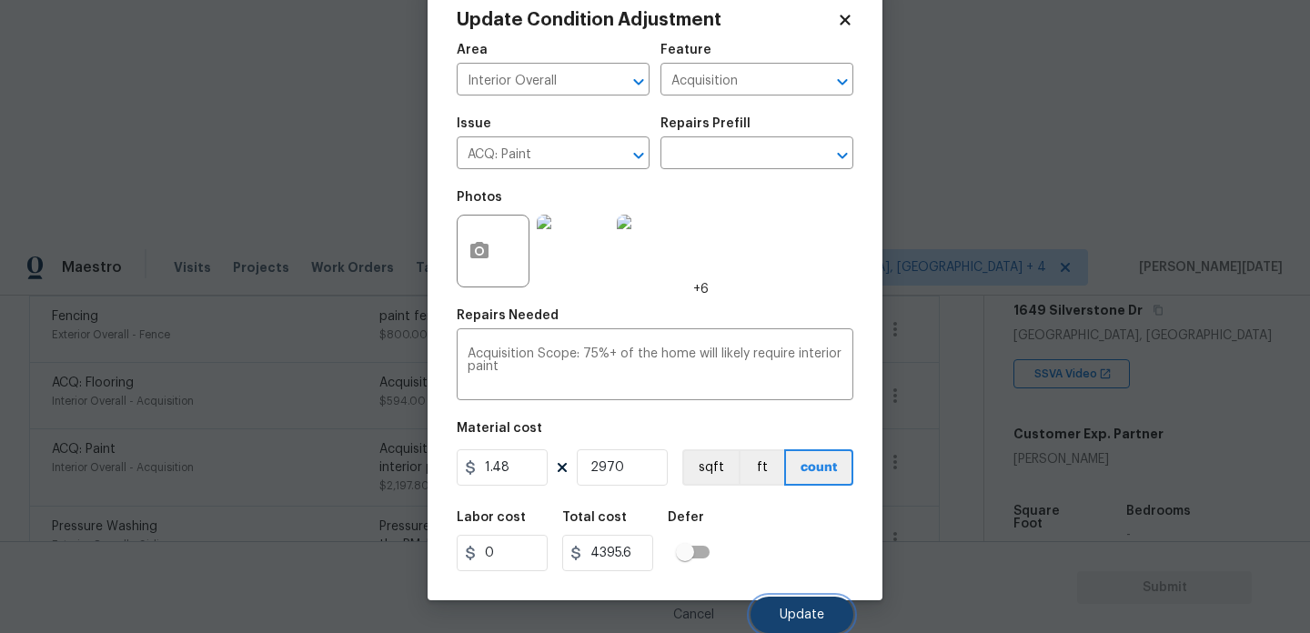
click at [795, 612] on span "Update" at bounding box center [802, 616] width 45 height 14
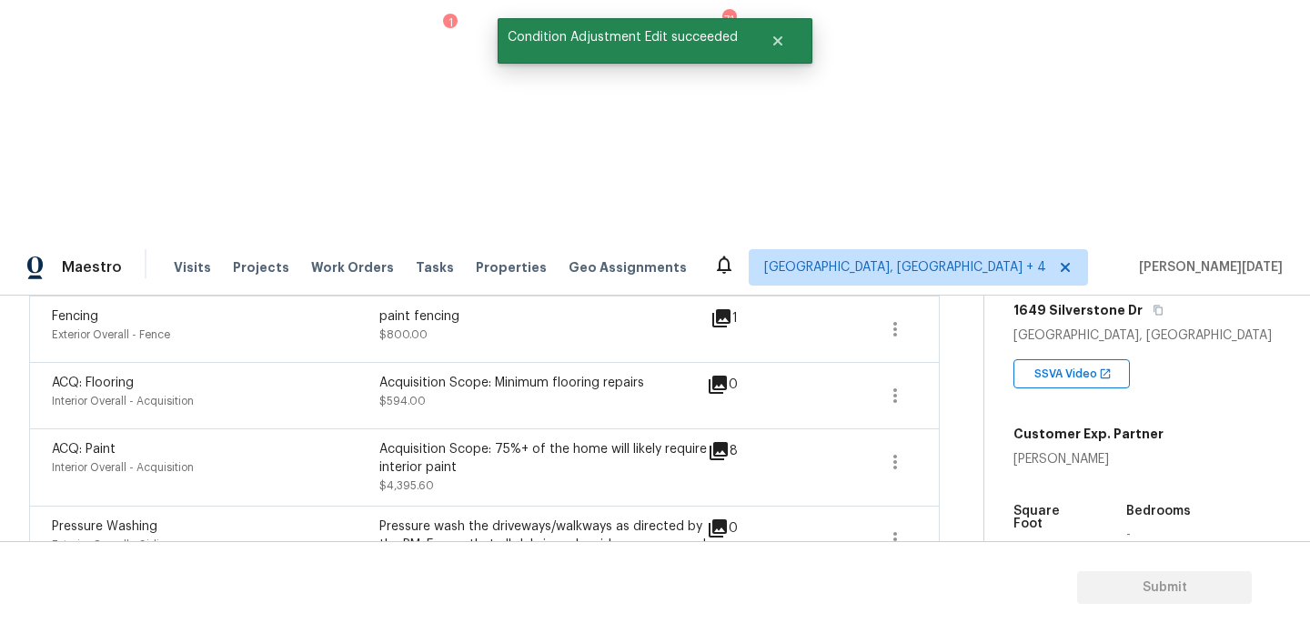
scroll to position [0, 0]
click at [710, 428] on div "ACQ: Paint Interior Overall - Acquisition Acquisition Scope: 75%+ of the home w…" at bounding box center [484, 466] width 911 height 77
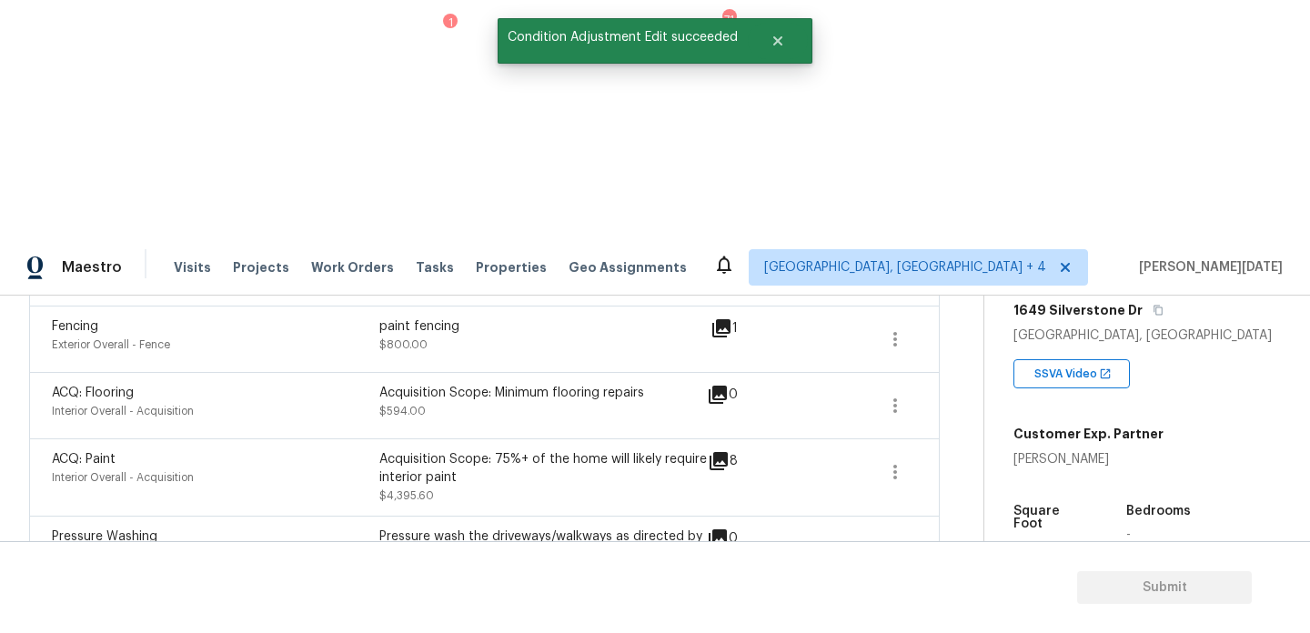
scroll to position [1160, 0]
click at [892, 397] on icon "button" at bounding box center [895, 408] width 22 height 22
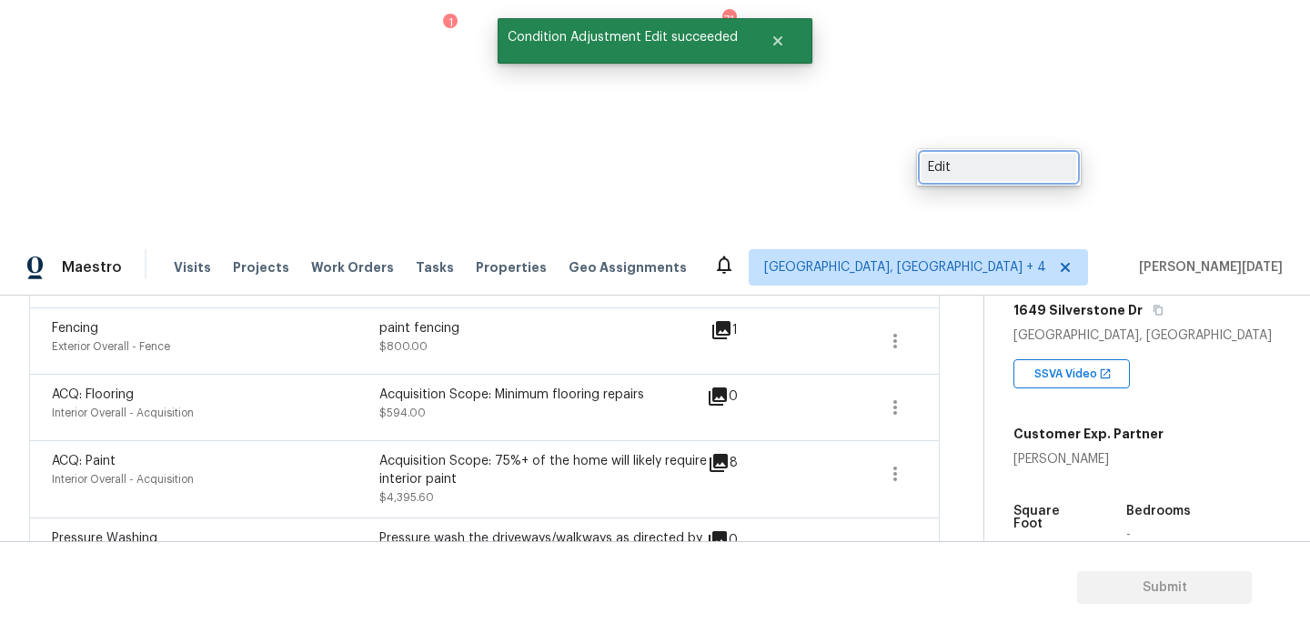
click at [993, 176] on div "Edit" at bounding box center [999, 167] width 142 height 18
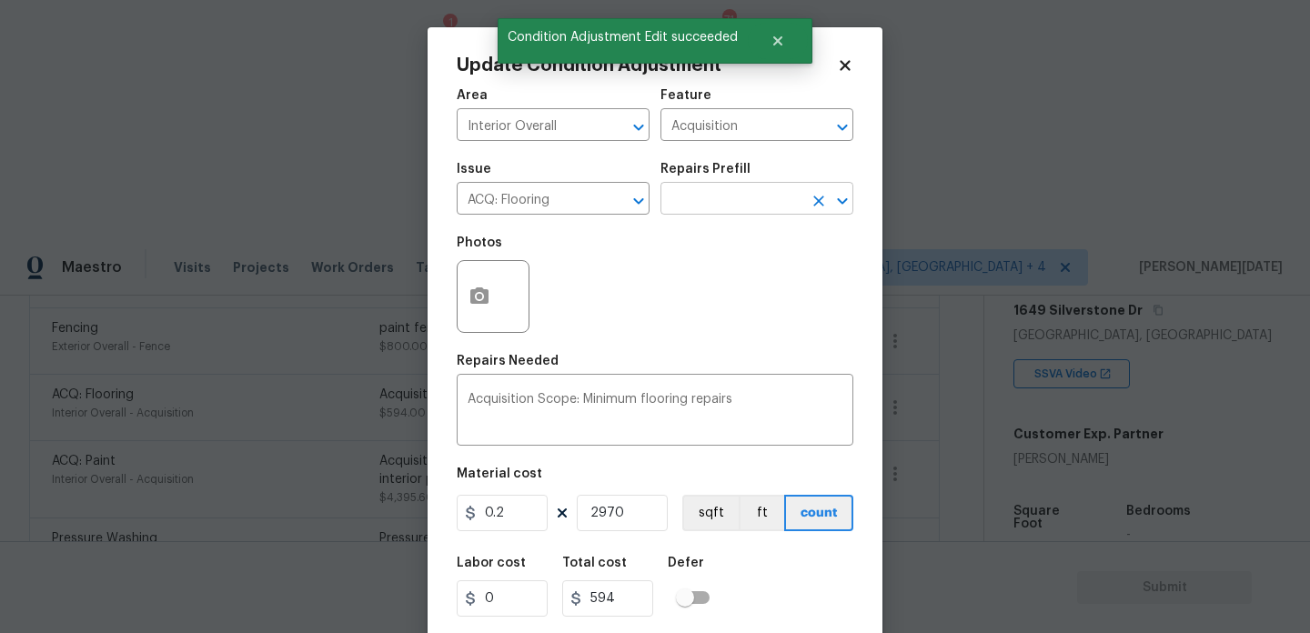
click at [738, 194] on input "text" at bounding box center [731, 200] width 142 height 28
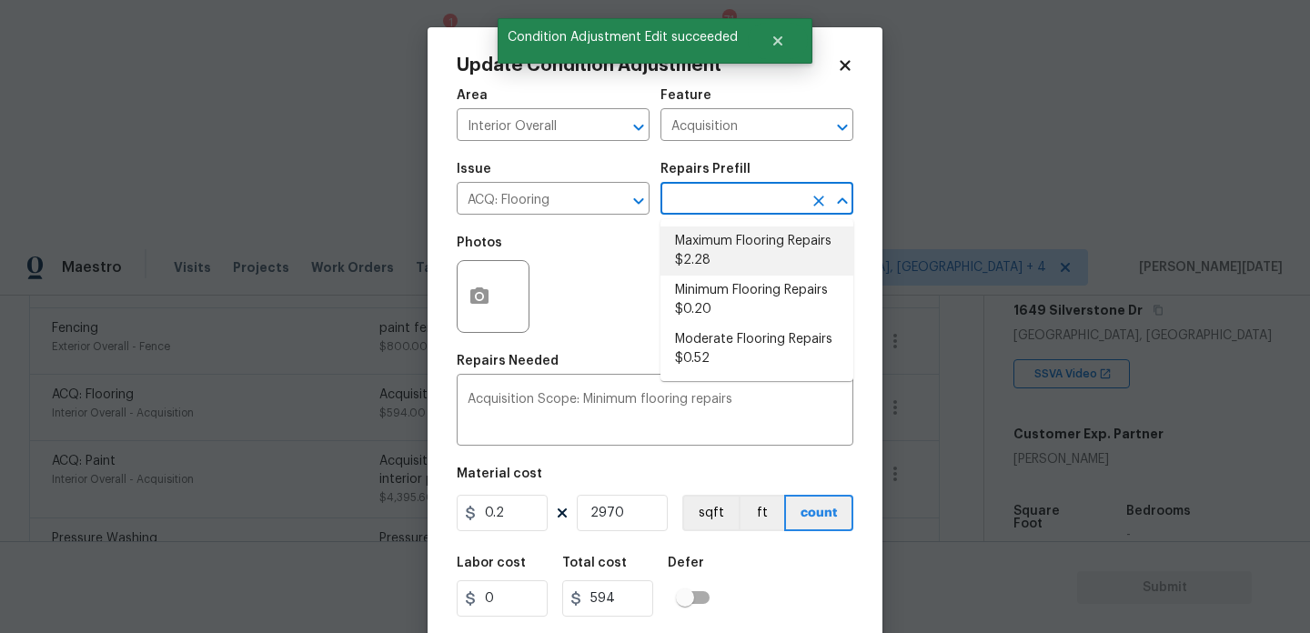
click at [733, 249] on li "Maximum Flooring Repairs $2.28" at bounding box center [756, 251] width 193 height 49
type textarea "Acquisition Scope: Maximum flooring repairs"
type input "2.28"
type input "6771.6"
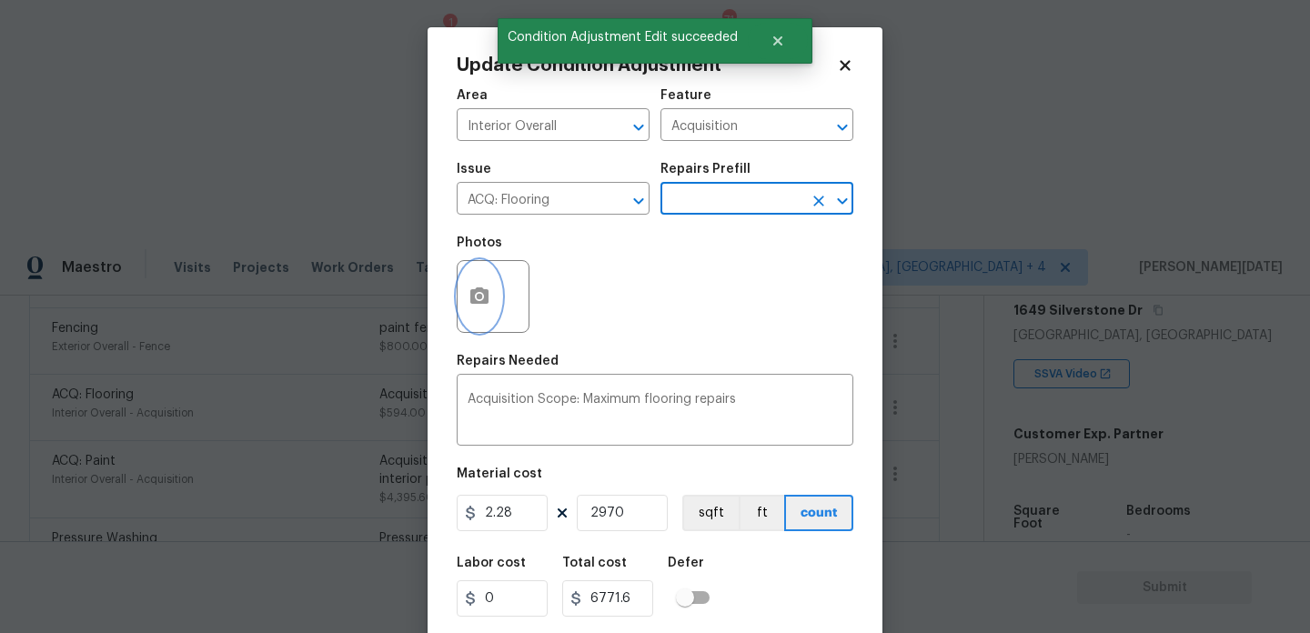
click at [465, 287] on button "button" at bounding box center [480, 296] width 44 height 71
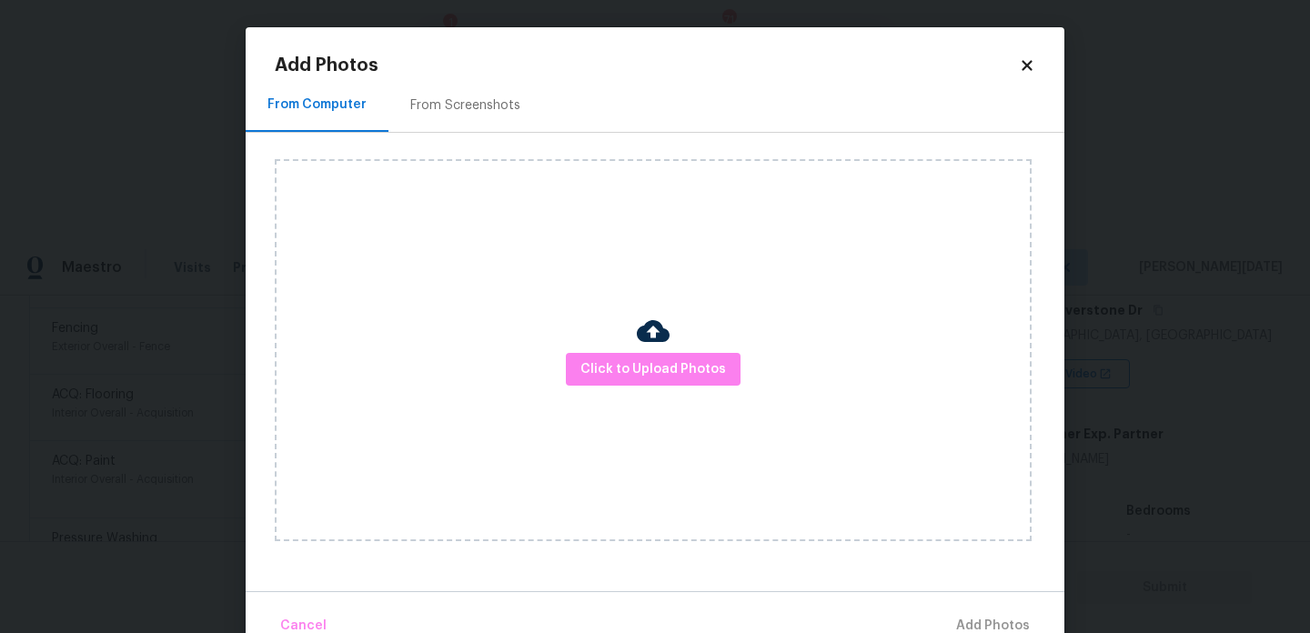
click at [622, 351] on div "Click to Upload Photos" at bounding box center [653, 350] width 757 height 382
click at [630, 369] on span "Click to Upload Photos" at bounding box center [653, 369] width 146 height 23
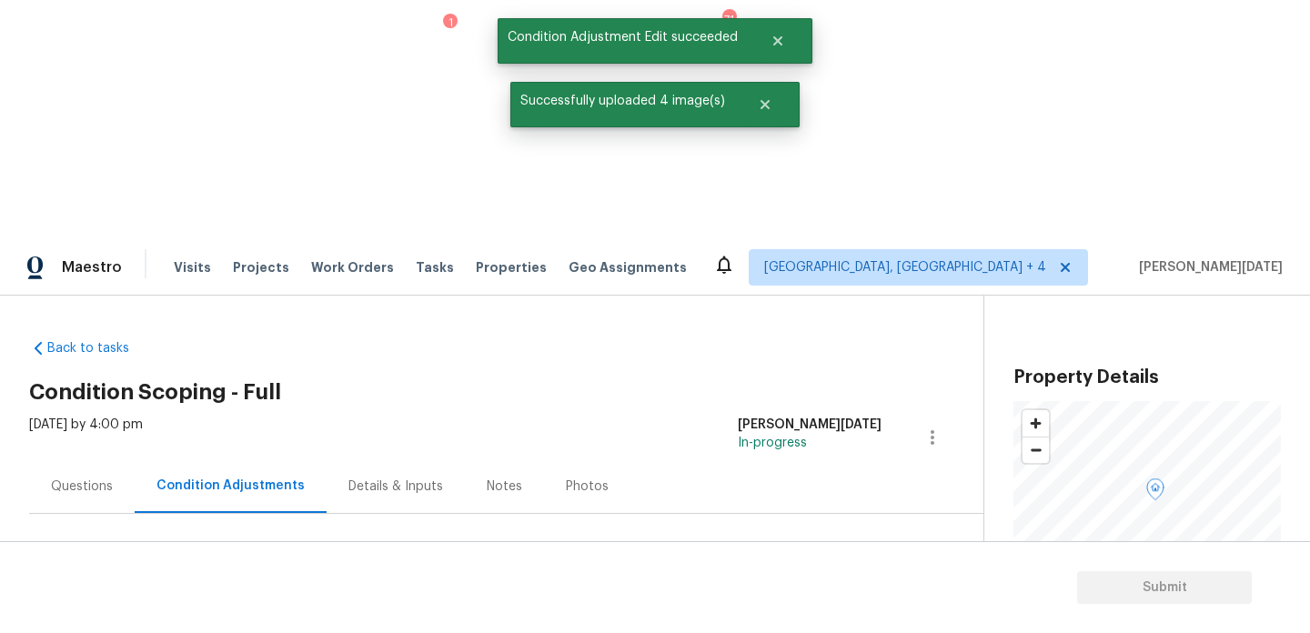
scroll to position [304, 0]
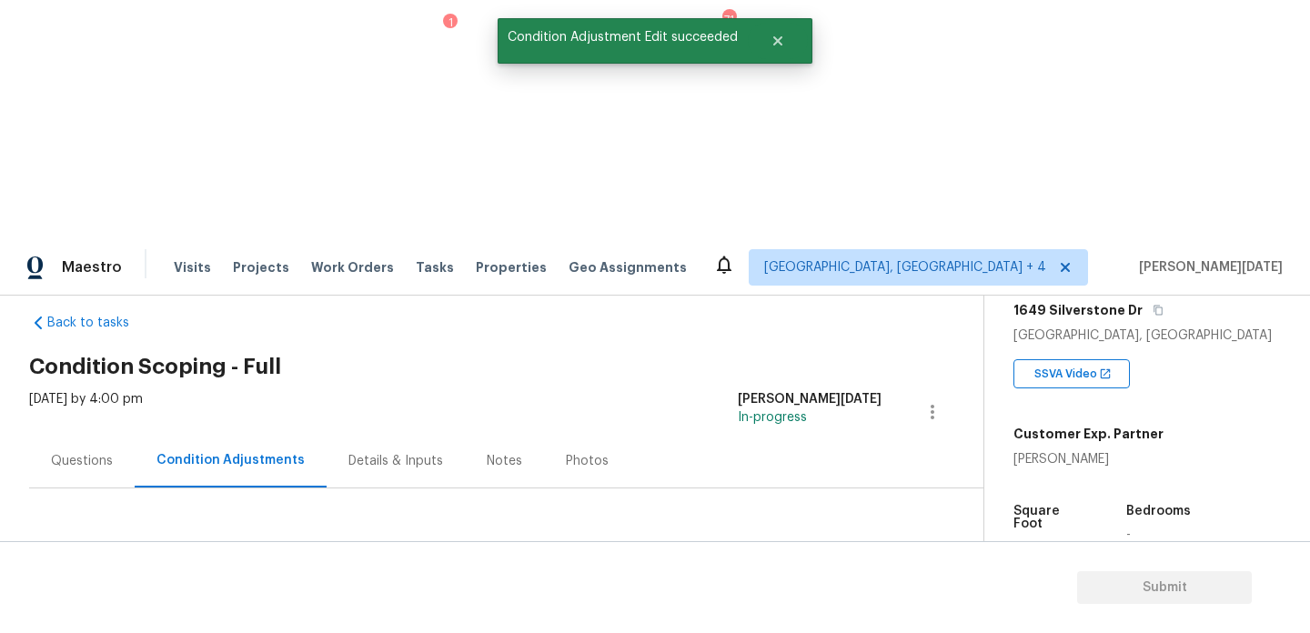
drag, startPoint x: 89, startPoint y: 361, endPoint x: 176, endPoint y: 361, distance: 86.4
click at [176, 590] on div "Total: $18697.7 Deferred: $0" at bounding box center [183, 599] width 308 height 18
copy div "$18697.7"
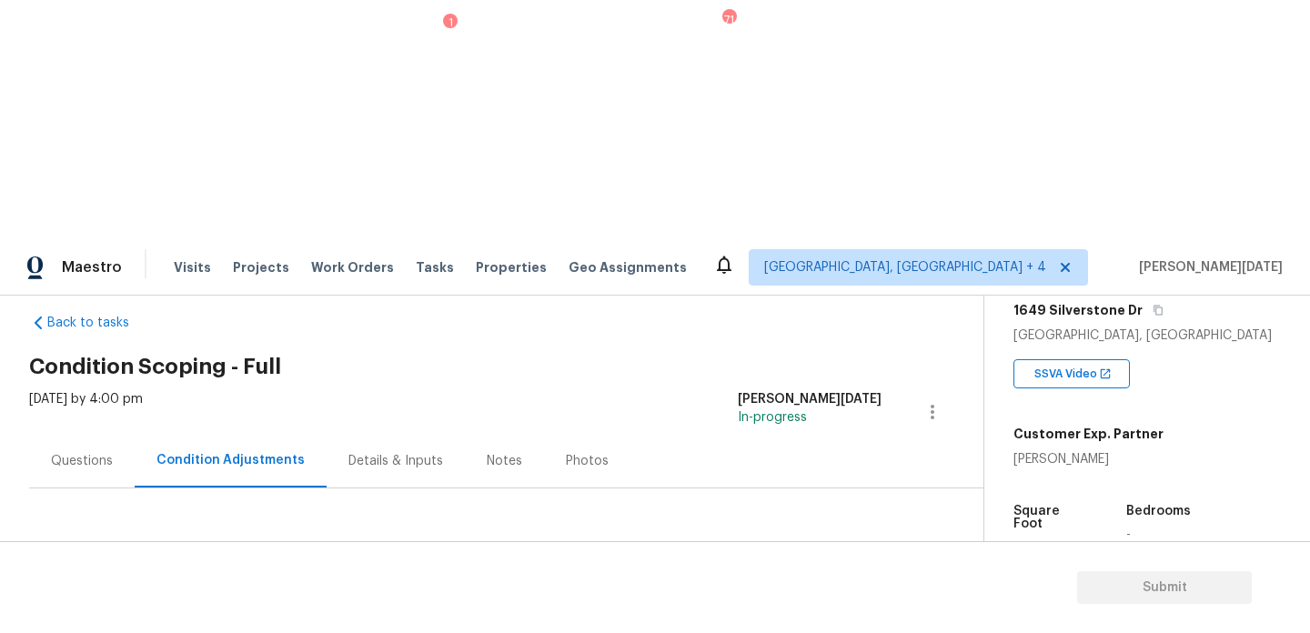
scroll to position [0, 0]
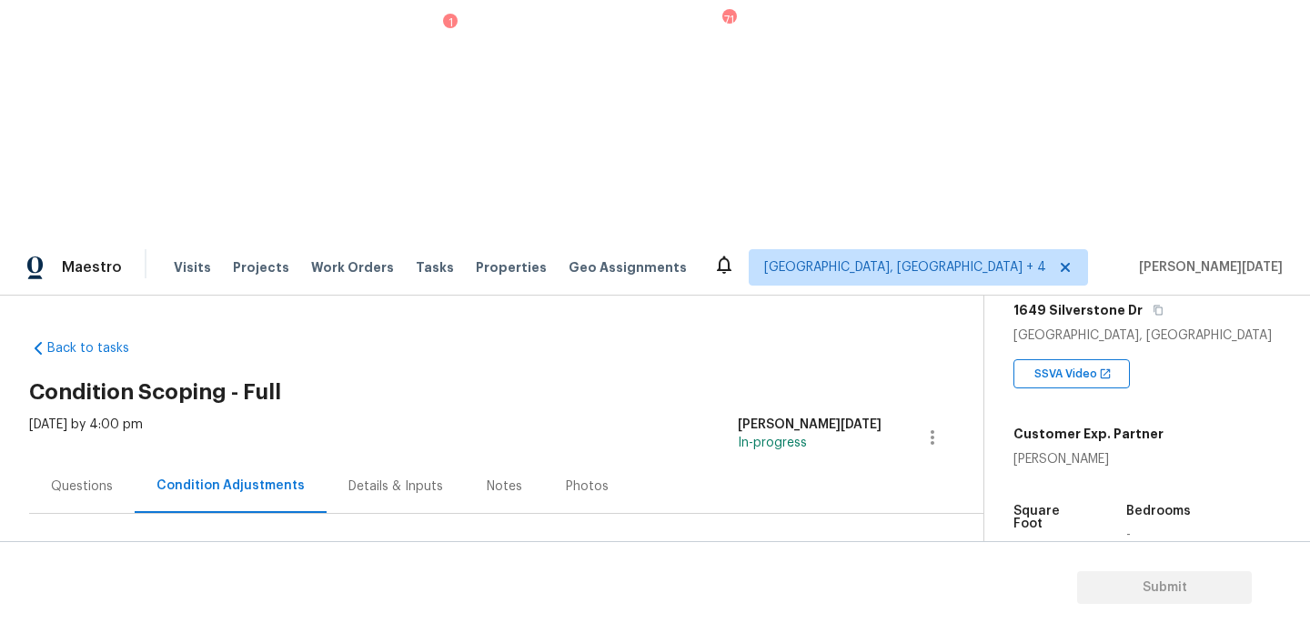
click at [105, 459] on div "Questions" at bounding box center [82, 486] width 106 height 54
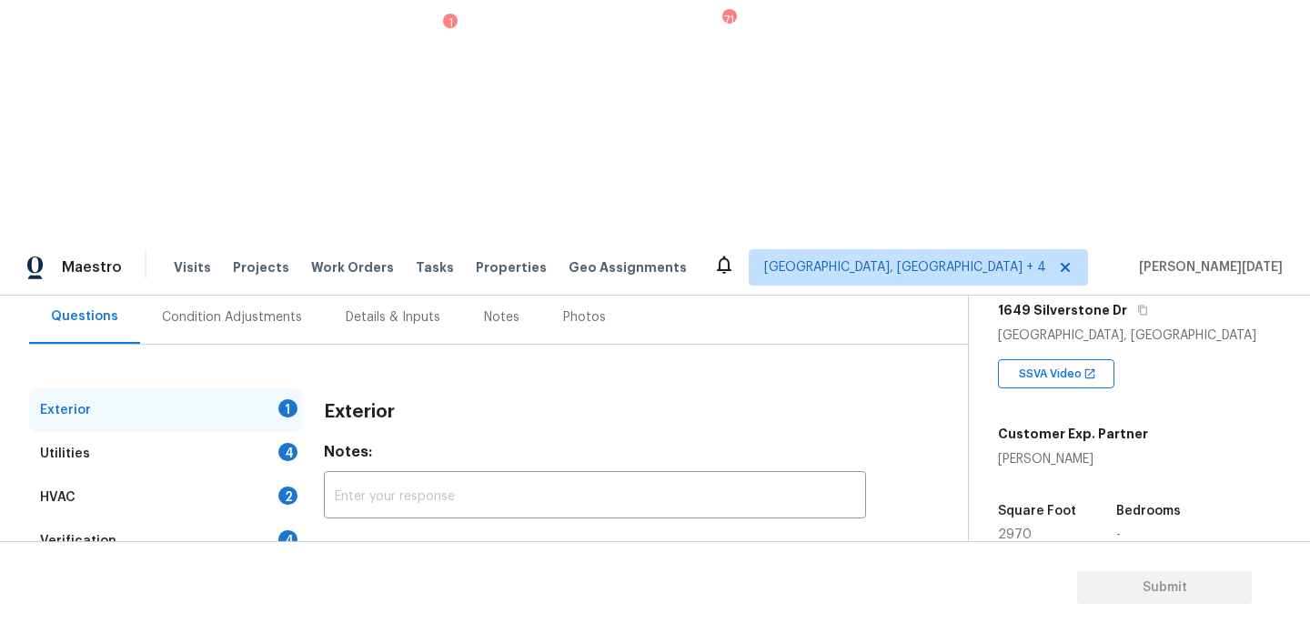
scroll to position [180, 0]
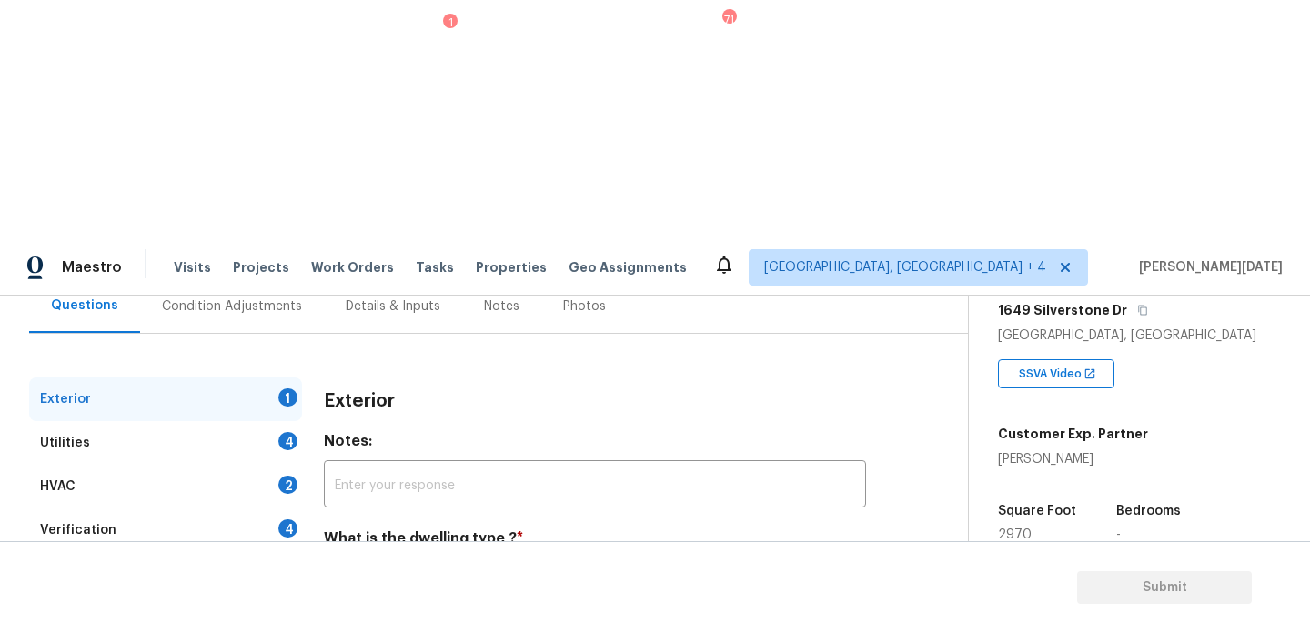
click at [344, 600] on input "Single Family" at bounding box center [333, 619] width 38 height 38
checkbox input "true"
click at [285, 432] on div "4" at bounding box center [287, 441] width 19 height 18
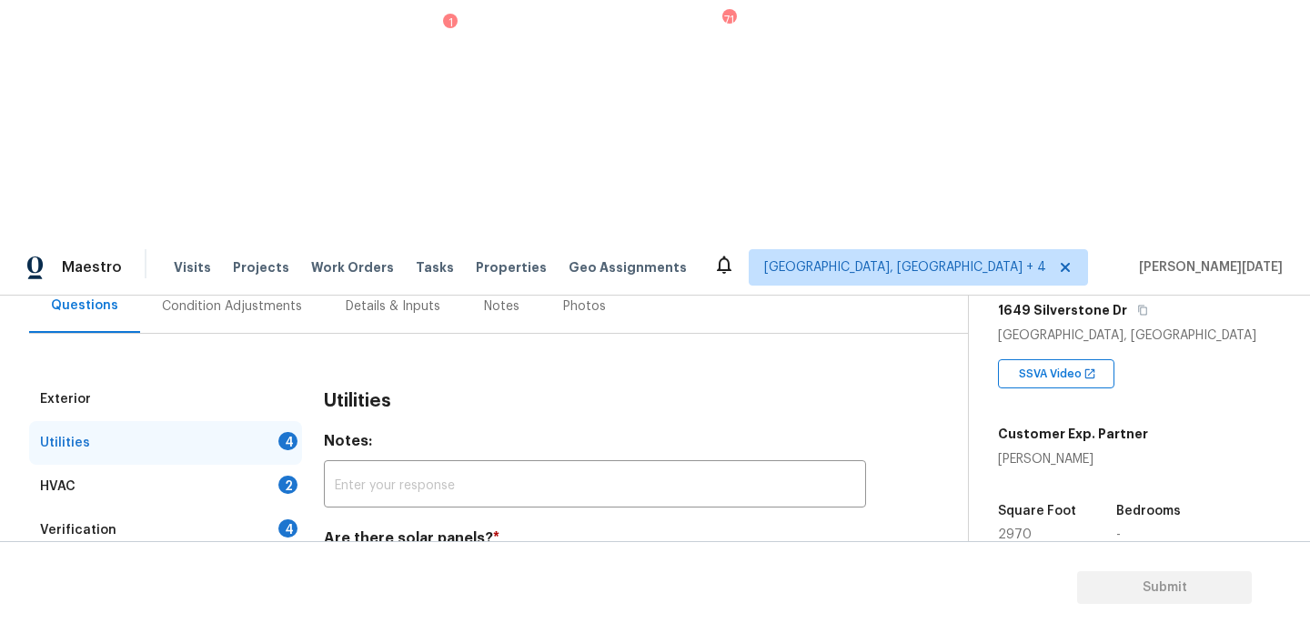
click at [470, 562] on input "No solar panels" at bounding box center [473, 581] width 38 height 38
checkbox input "true"
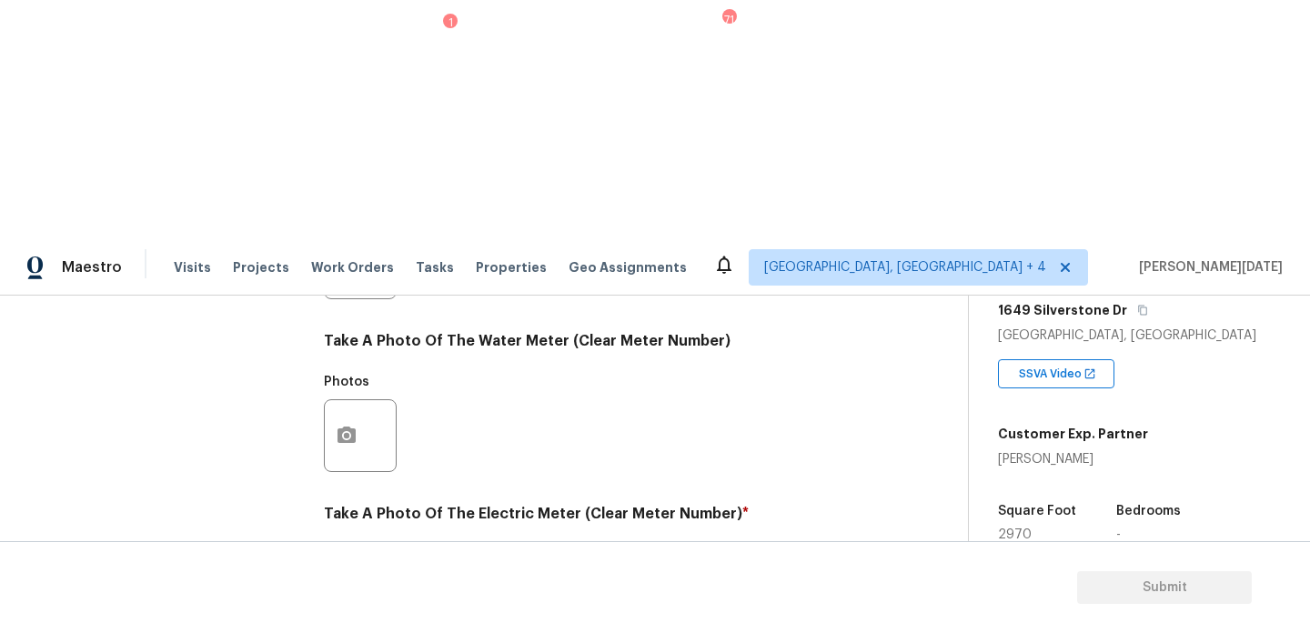
click at [347, 600] on icon "button" at bounding box center [347, 608] width 18 height 16
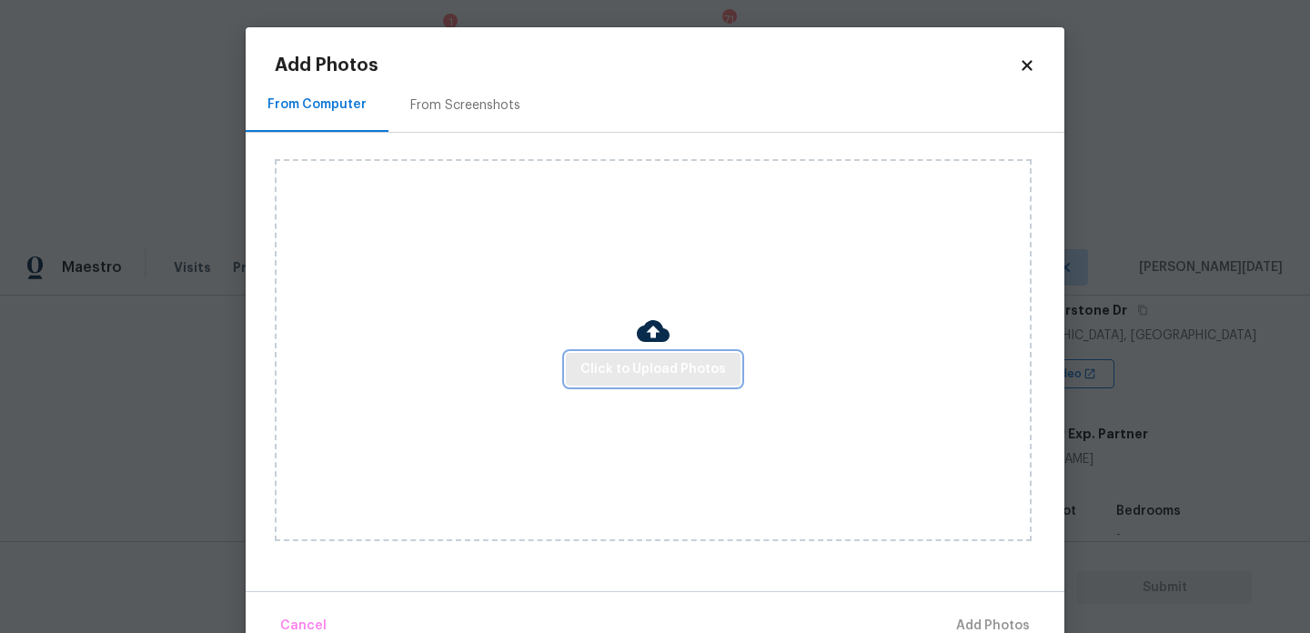
click at [630, 357] on button "Click to Upload Photos" at bounding box center [653, 370] width 175 height 34
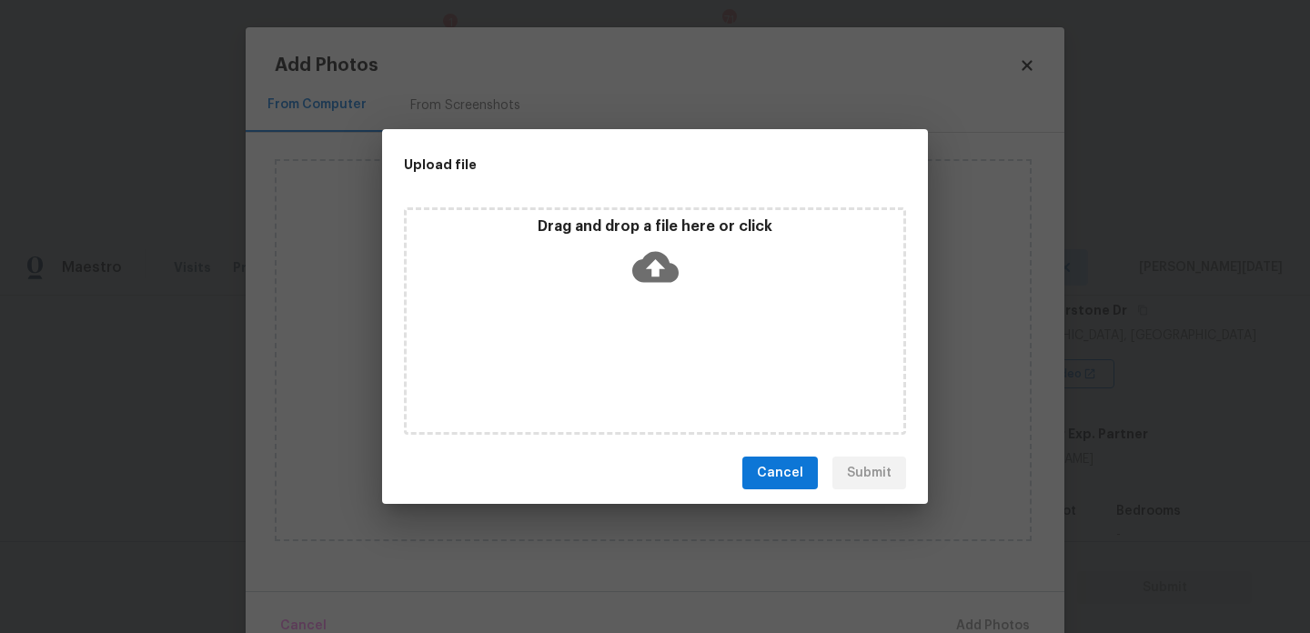
click at [630, 357] on div "Drag and drop a file here or click" at bounding box center [655, 320] width 502 height 227
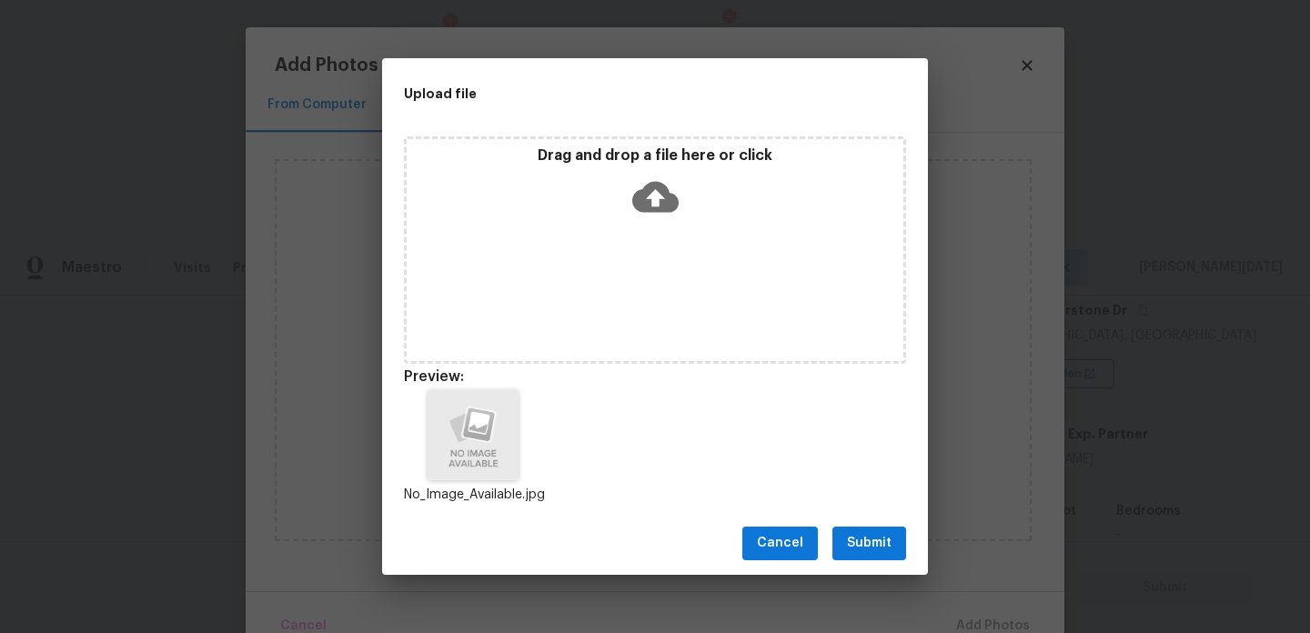
click at [860, 525] on div "Cancel Submit" at bounding box center [655, 543] width 546 height 63
click at [865, 532] on span "Submit" at bounding box center [869, 543] width 45 height 23
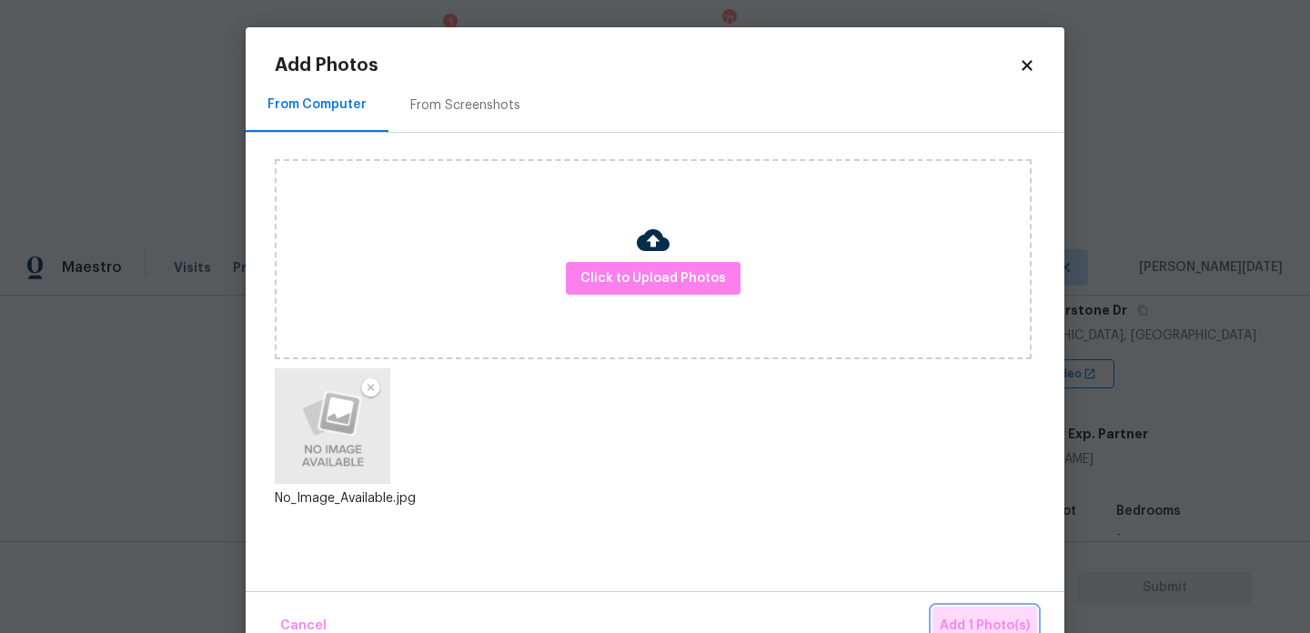
click at [972, 618] on span "Add 1 Photo(s)" at bounding box center [985, 626] width 90 height 23
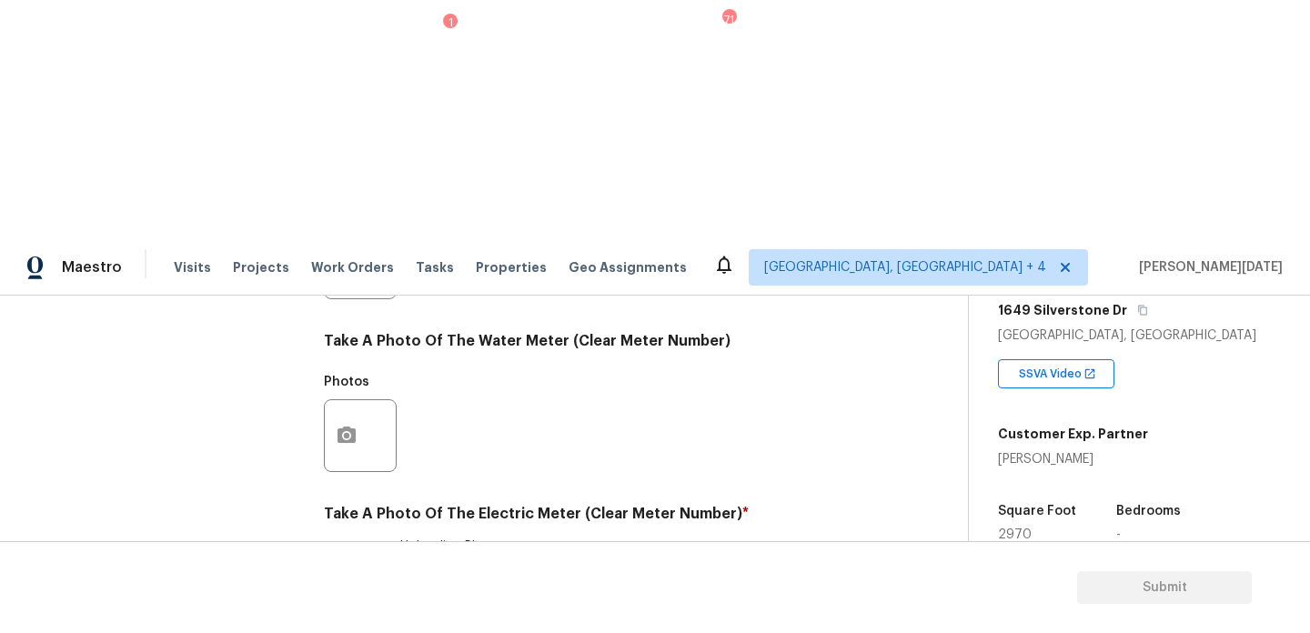
checkbox input "true"
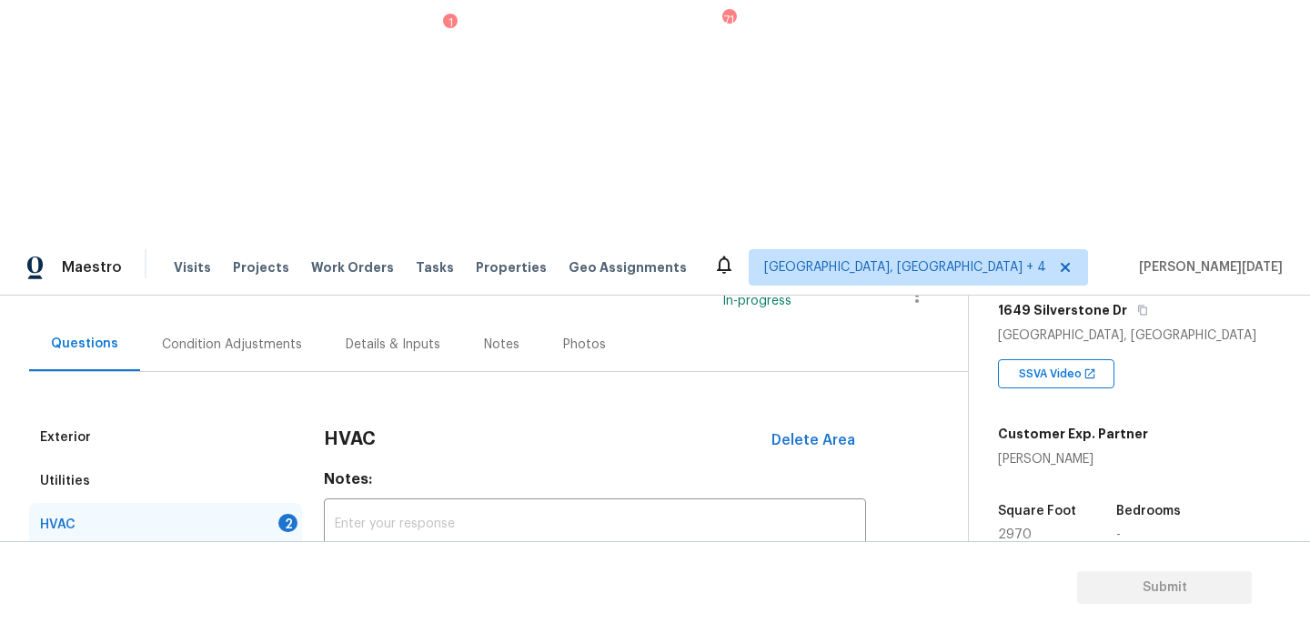
scroll to position [303, 0]
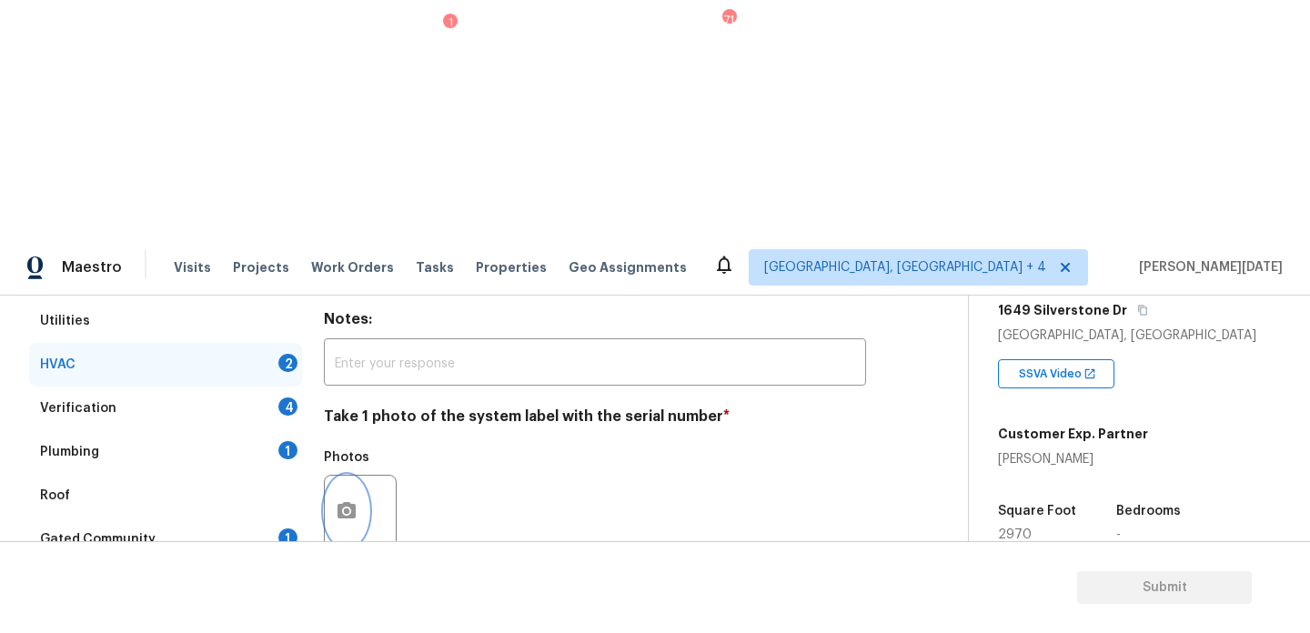
click at [351, 476] on button "button" at bounding box center [347, 511] width 44 height 71
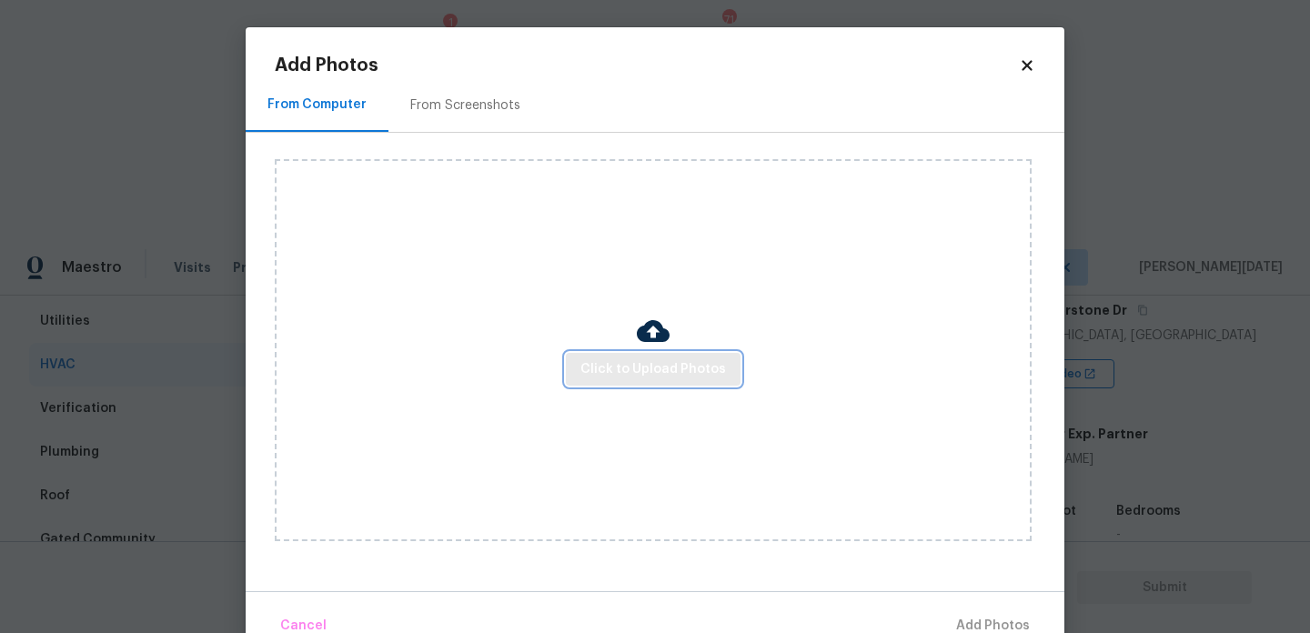
click at [638, 377] on span "Click to Upload Photos" at bounding box center [653, 369] width 146 height 23
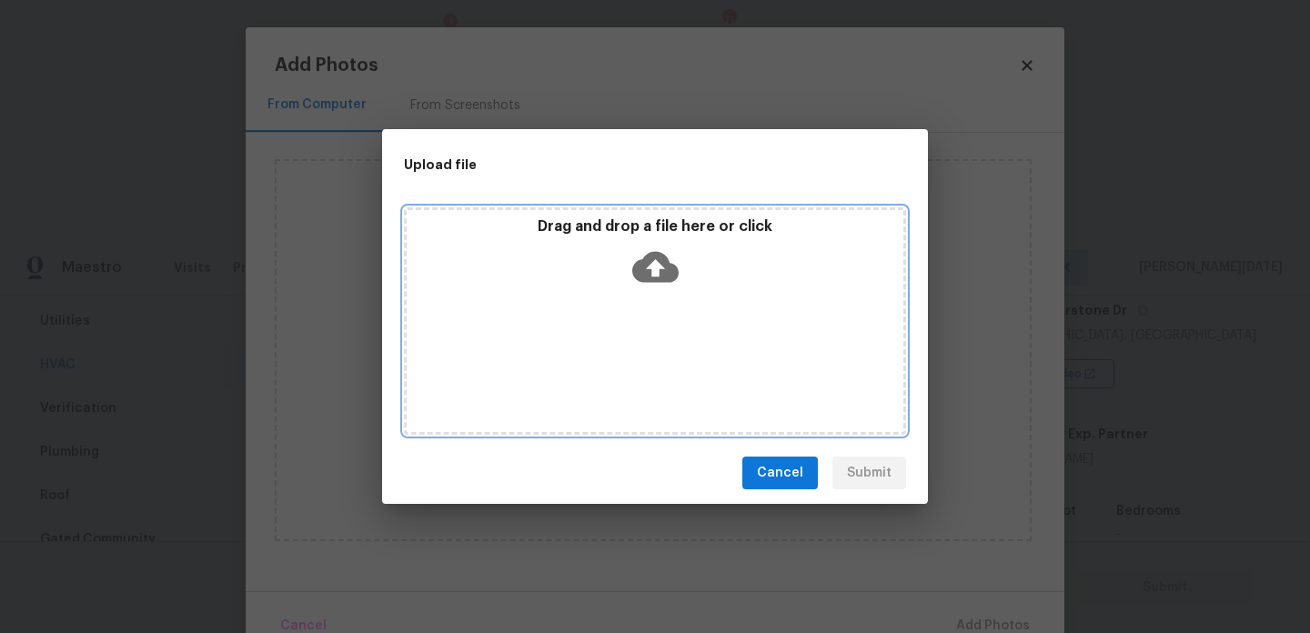
click at [638, 377] on div "Drag and drop a file here or click" at bounding box center [655, 320] width 502 height 227
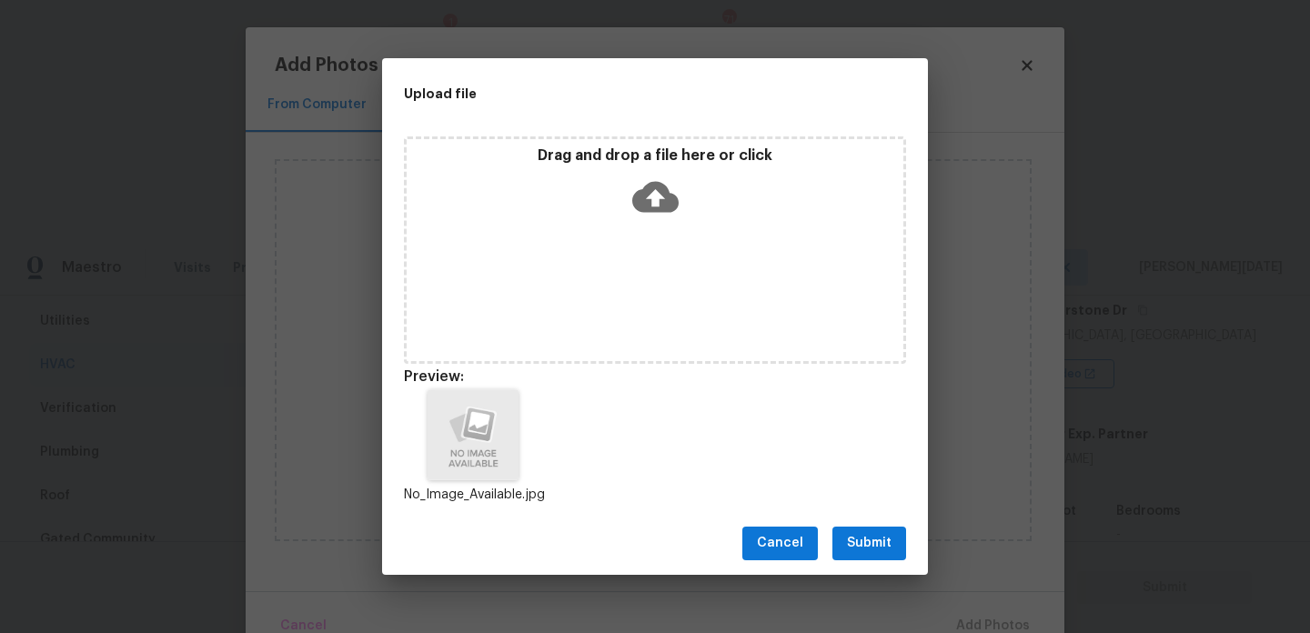
click at [876, 544] on span "Submit" at bounding box center [869, 543] width 45 height 23
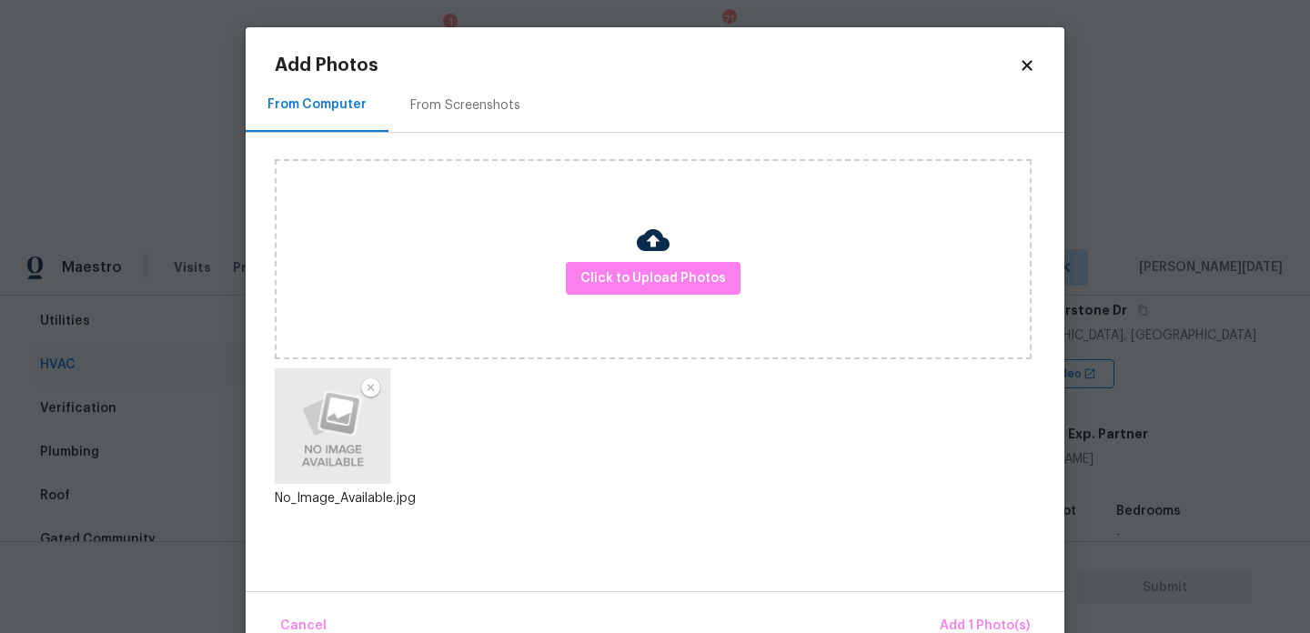
click at [968, 605] on div "Cancel Add 1 Photo(s)" at bounding box center [655, 618] width 819 height 55
click at [934, 610] on div "Cancel Add 1 Photo(s)" at bounding box center [655, 618] width 819 height 55
click at [951, 610] on button "Add 1 Photo(s)" at bounding box center [984, 626] width 105 height 39
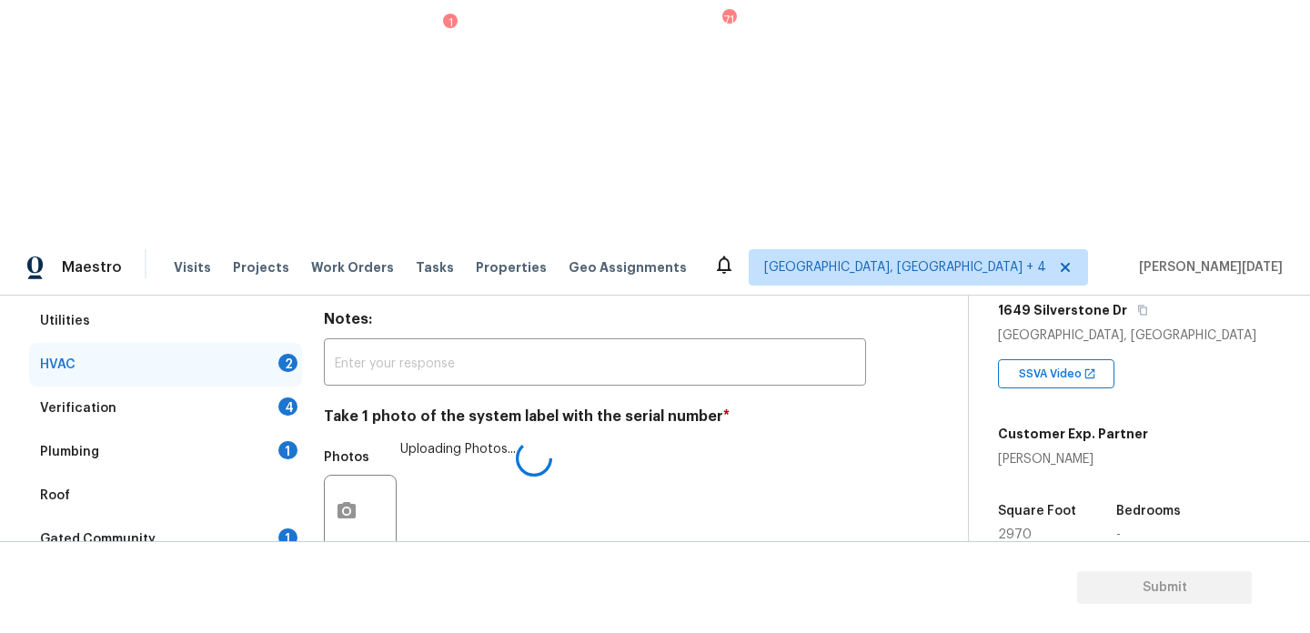
checkbox input "true"
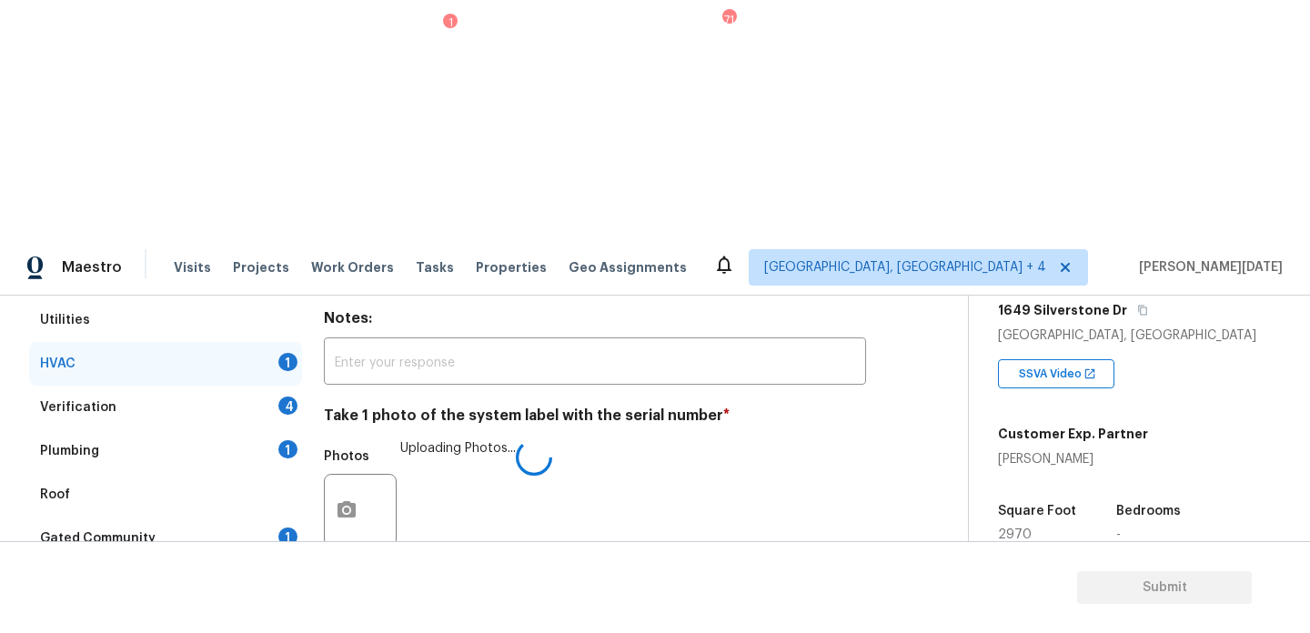
checkbox input "false"
click at [288, 387] on div "Verification 4" at bounding box center [165, 409] width 273 height 44
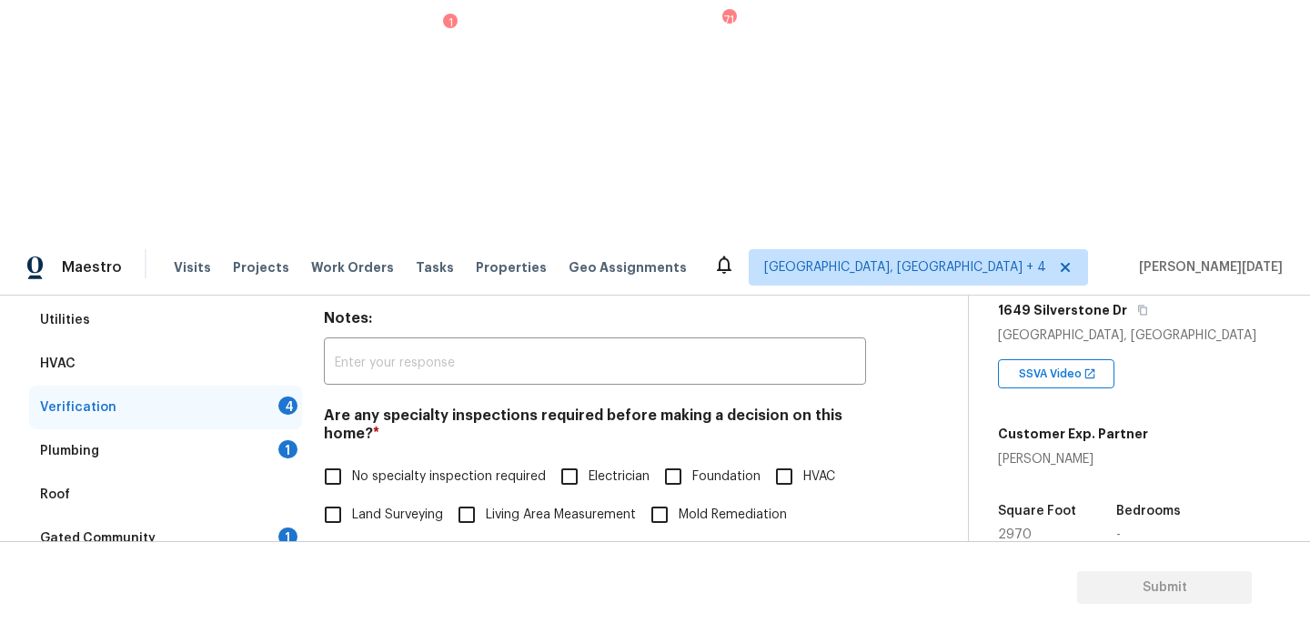
click at [359, 468] on span "No specialty inspection required" at bounding box center [449, 477] width 194 height 19
click at [352, 458] on input "No specialty inspection required" at bounding box center [333, 477] width 38 height 38
checkbox input "true"
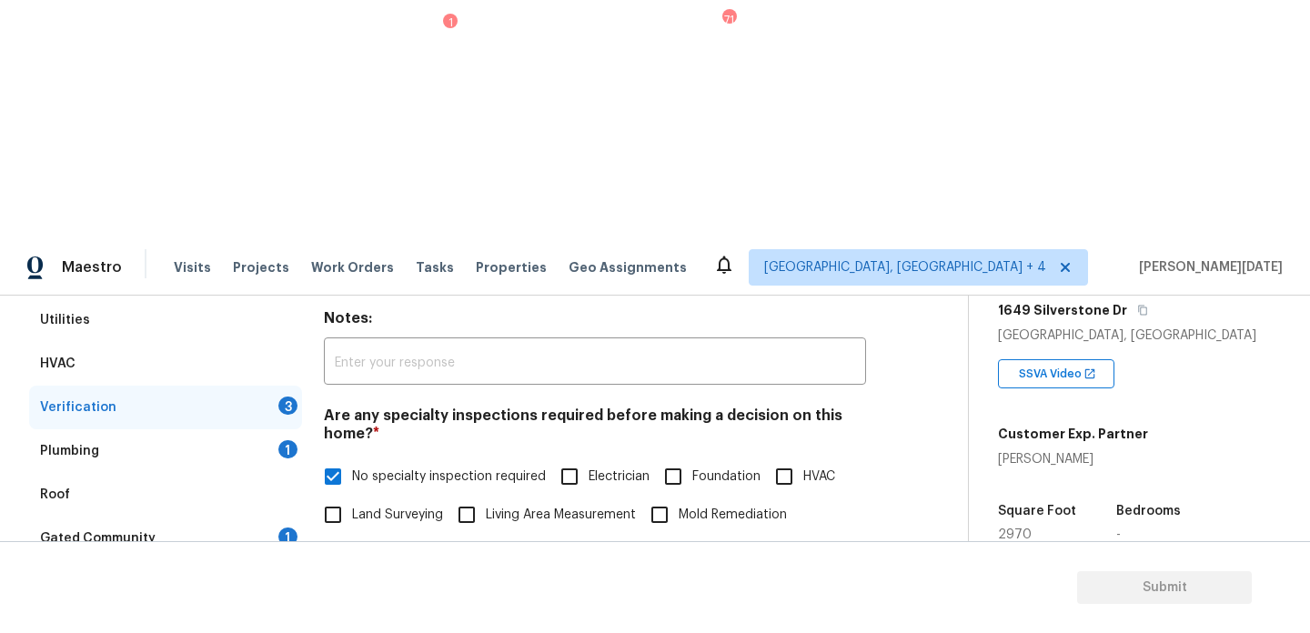
checkbox input "true"
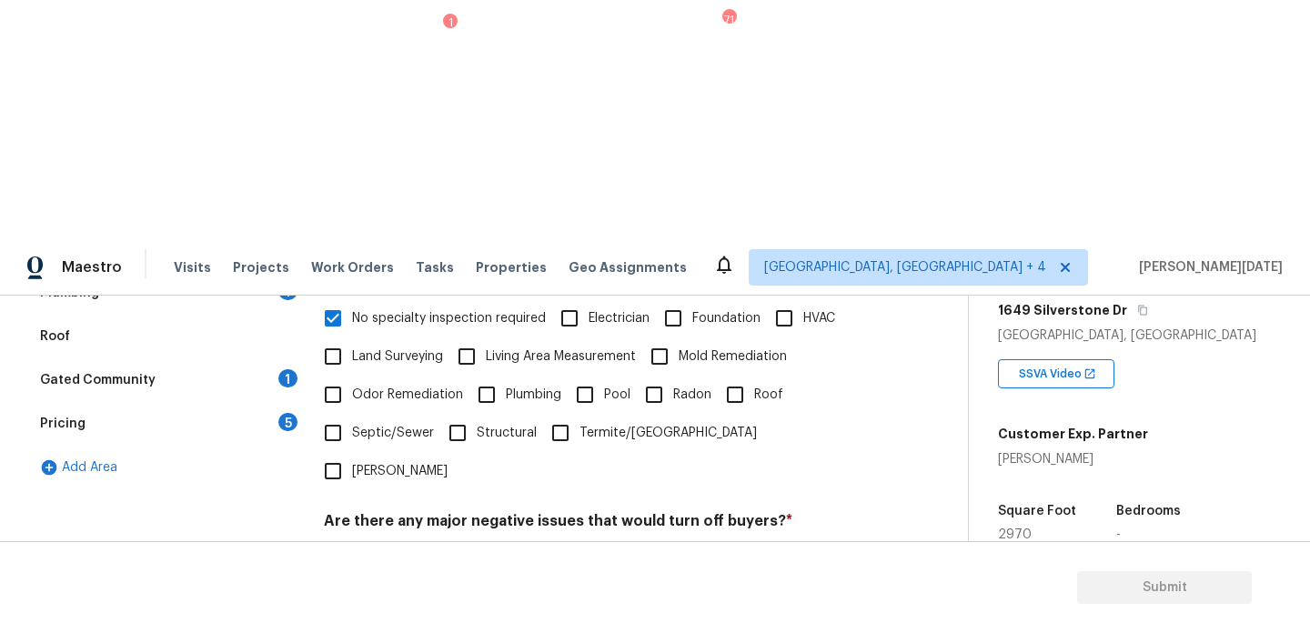
checkbox input "true"
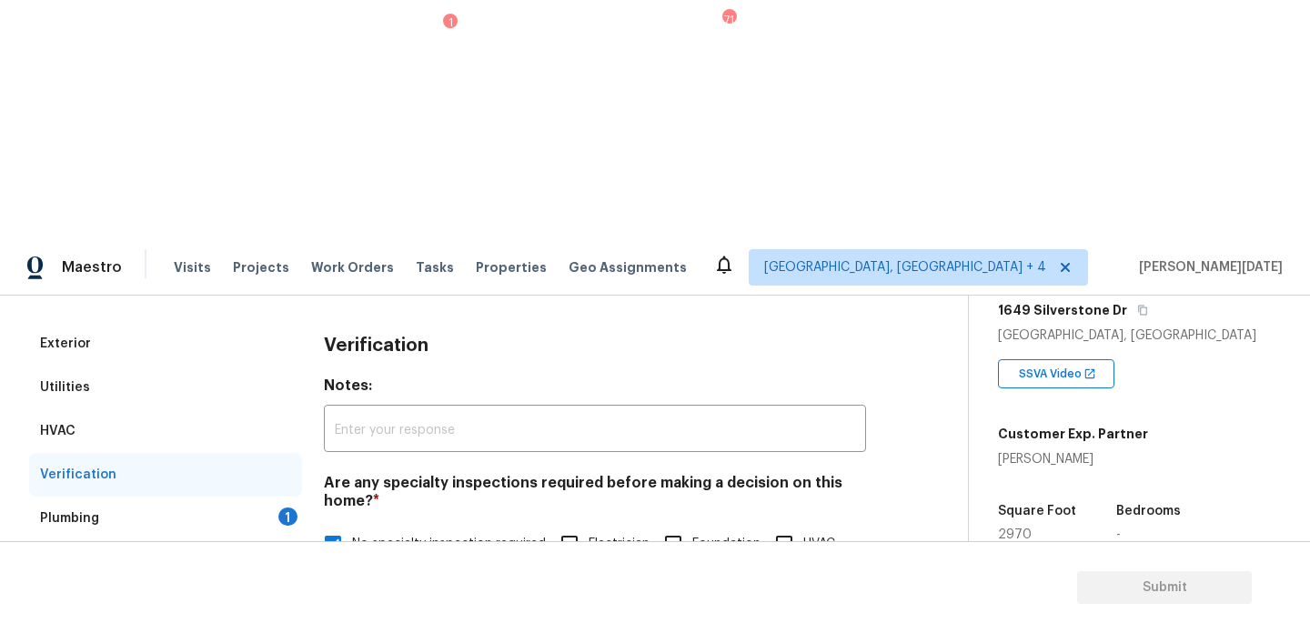
click at [287, 497] on div "Plumbing 1" at bounding box center [165, 519] width 273 height 44
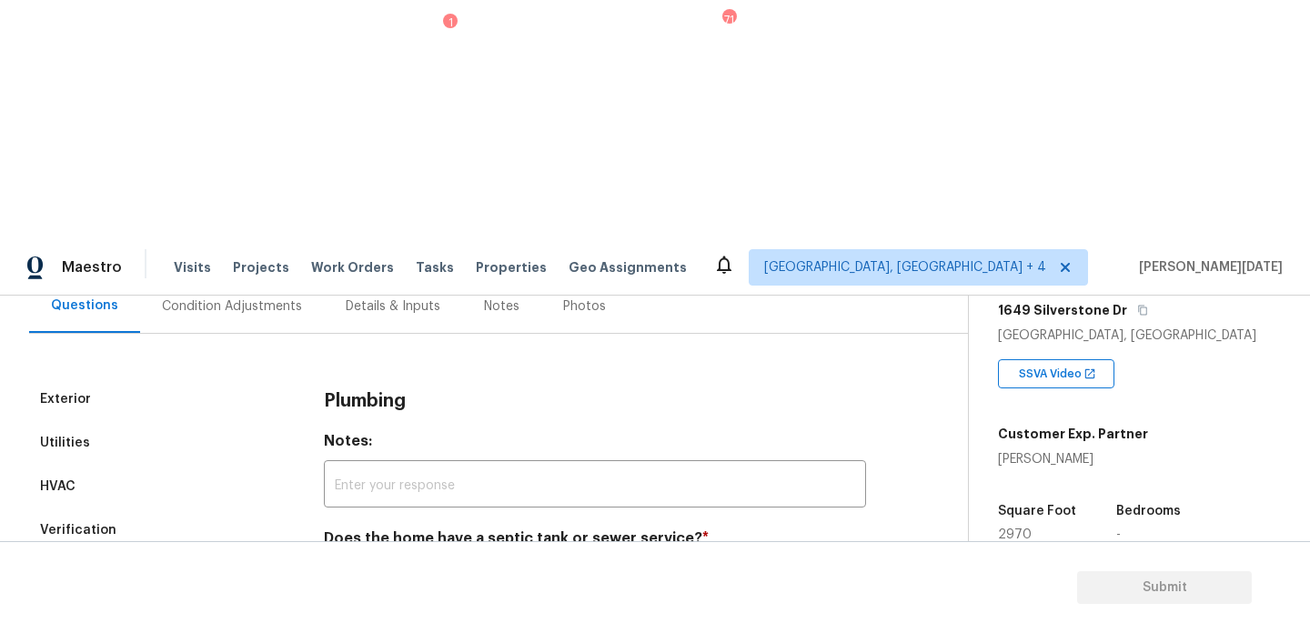
click at [341, 562] on input "Sewer" at bounding box center [333, 581] width 38 height 38
checkbox input "true"
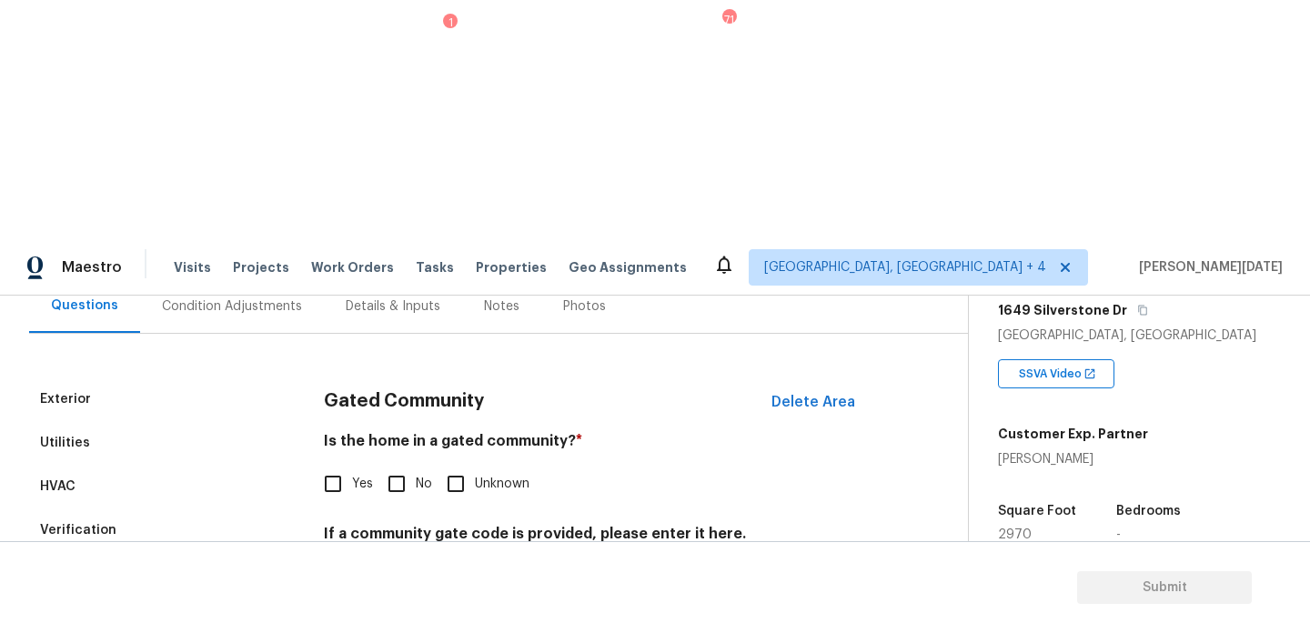
click at [394, 465] on input "No" at bounding box center [397, 484] width 38 height 38
checkbox input "true"
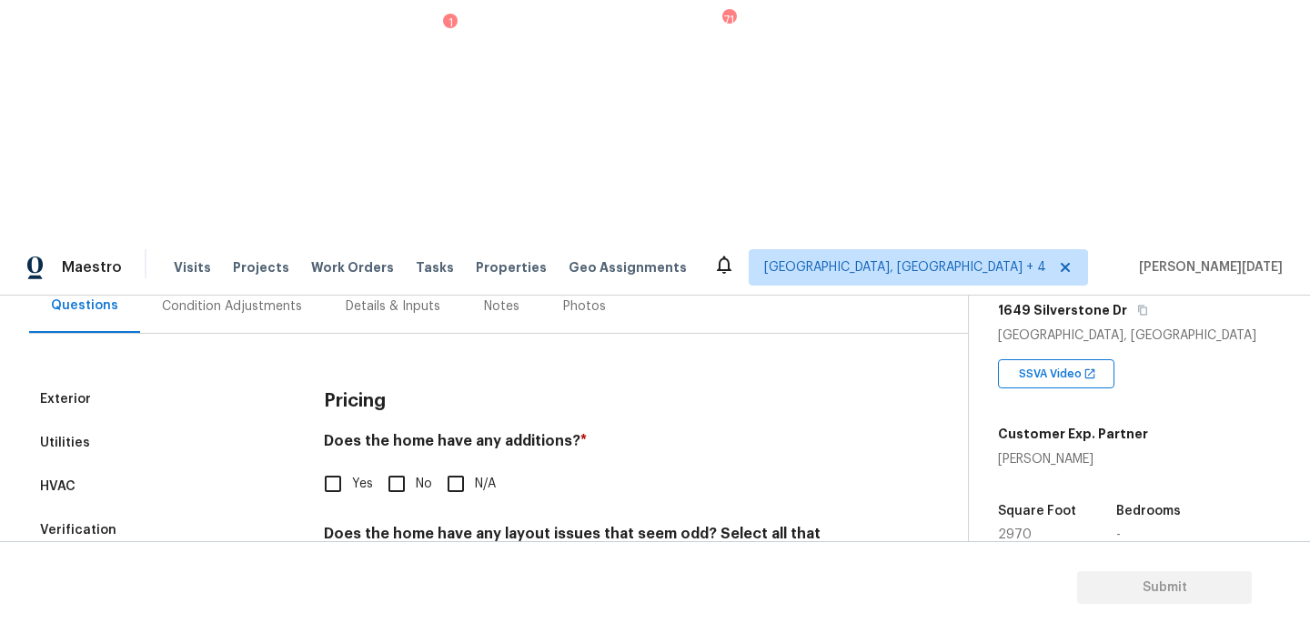
click at [399, 465] on input "No" at bounding box center [397, 484] width 38 height 38
checkbox input "true"
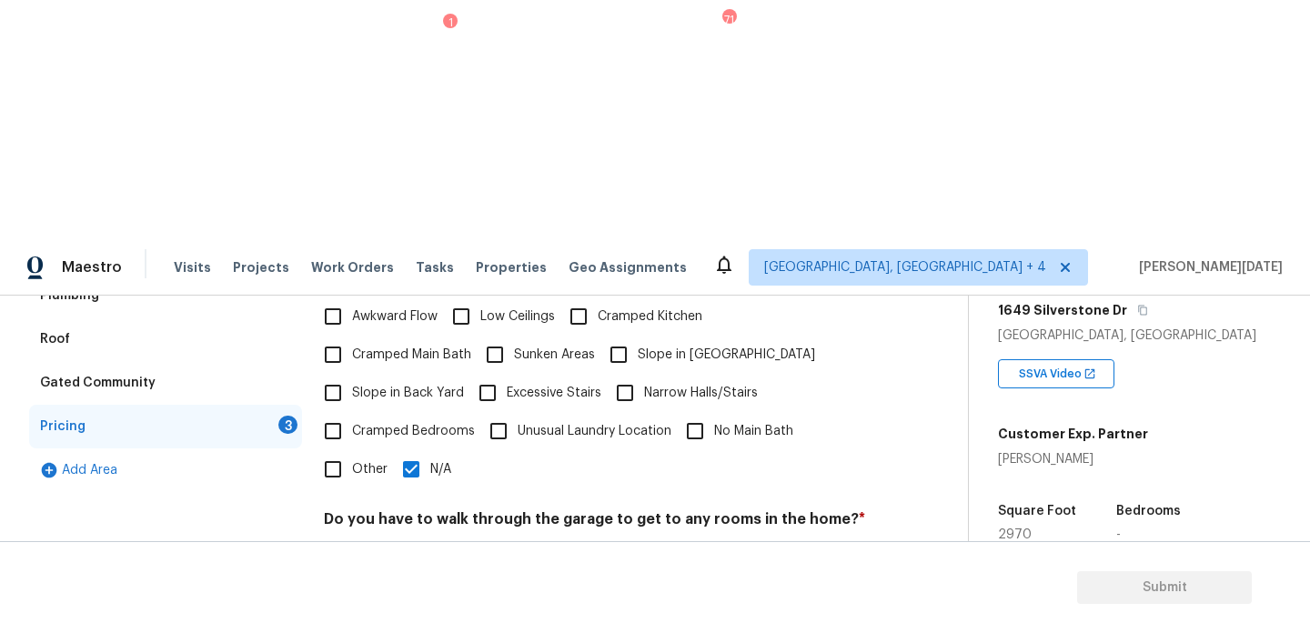
click at [393, 543] on input "No" at bounding box center [397, 562] width 38 height 38
checkbox input "true"
click at [398, 623] on h4 "Does the kitchen seem cramped? *" at bounding box center [595, 635] width 542 height 25
checkbox input "true"
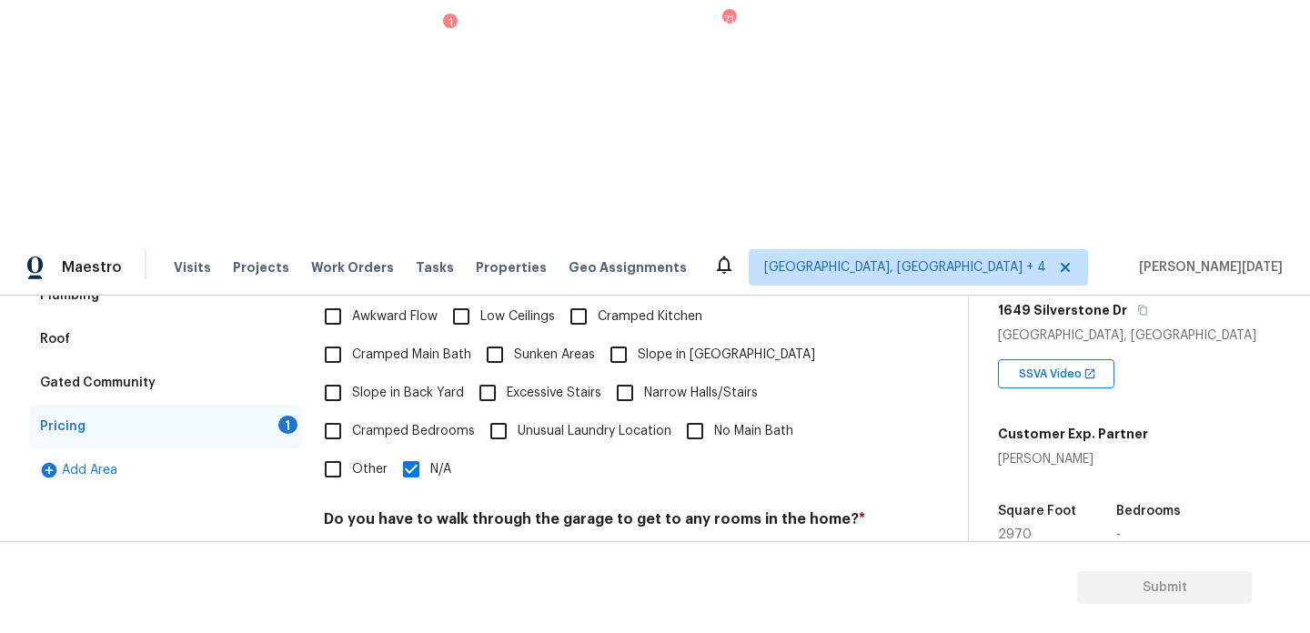
checkbox input "true"
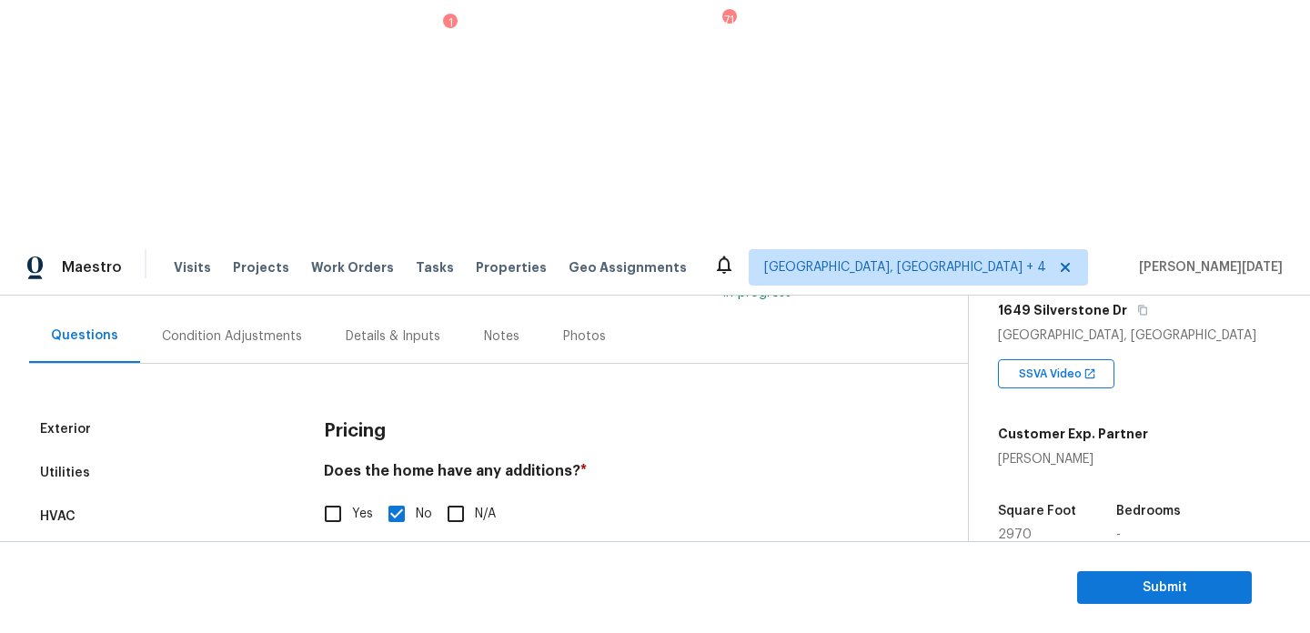
scroll to position [67, 0]
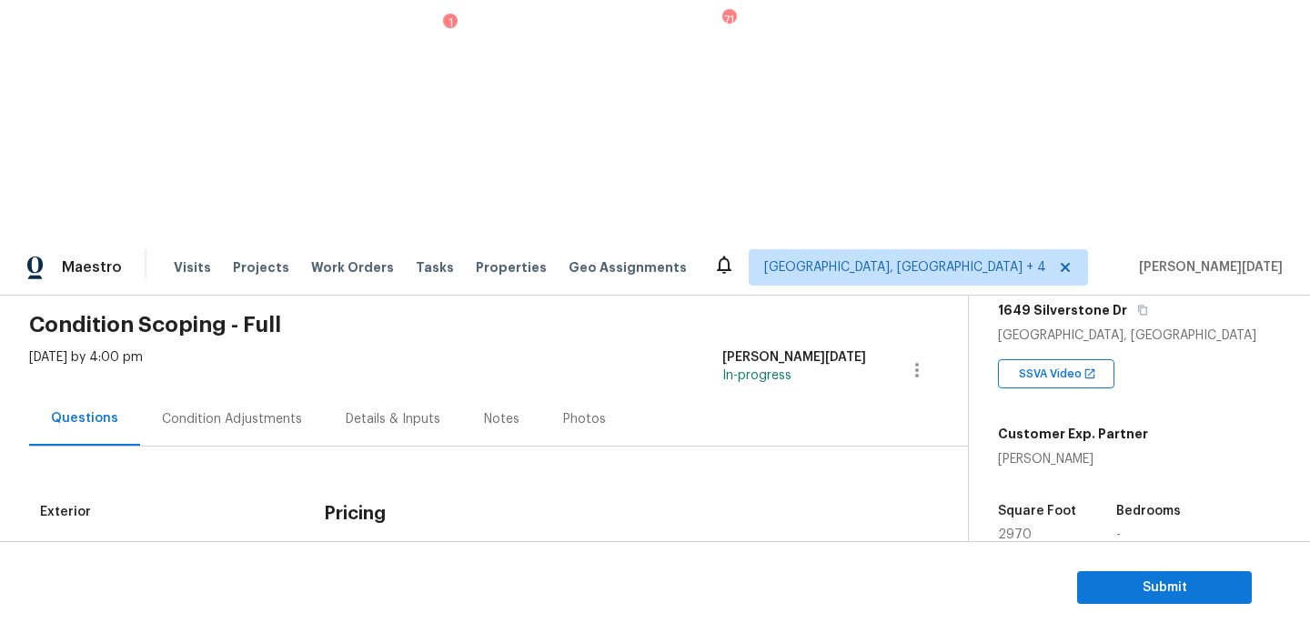
click at [270, 392] on div "Condition Adjustments" at bounding box center [232, 419] width 184 height 54
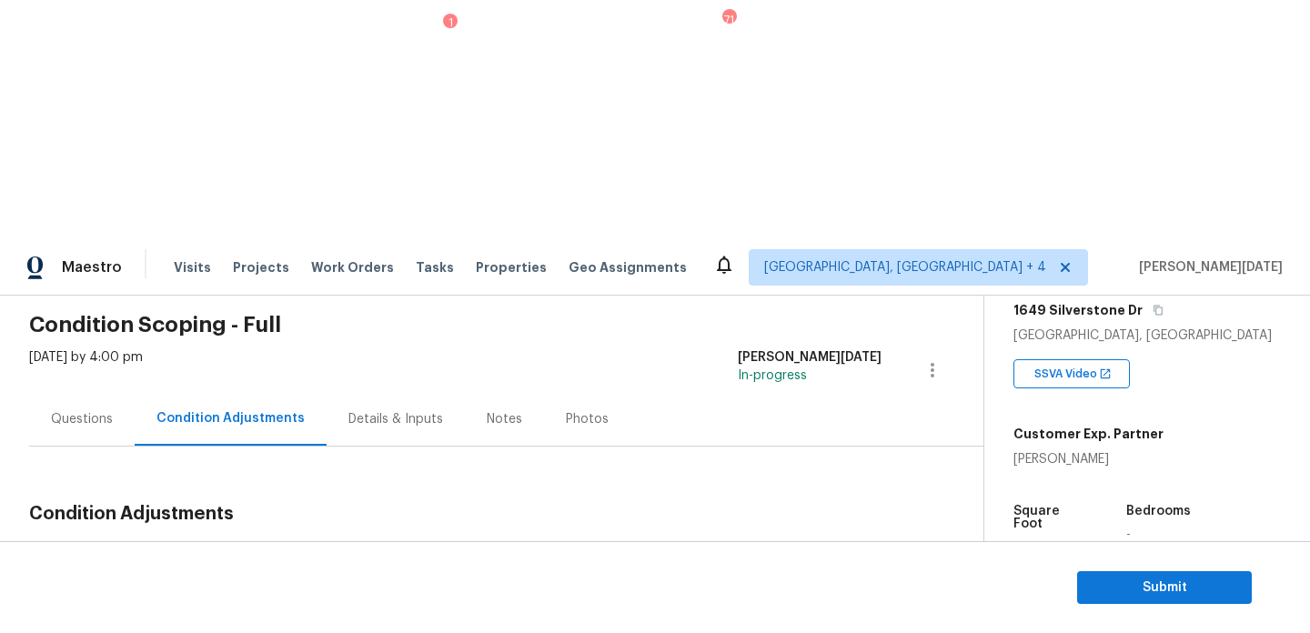
click at [102, 410] on div "Questions" at bounding box center [82, 419] width 62 height 18
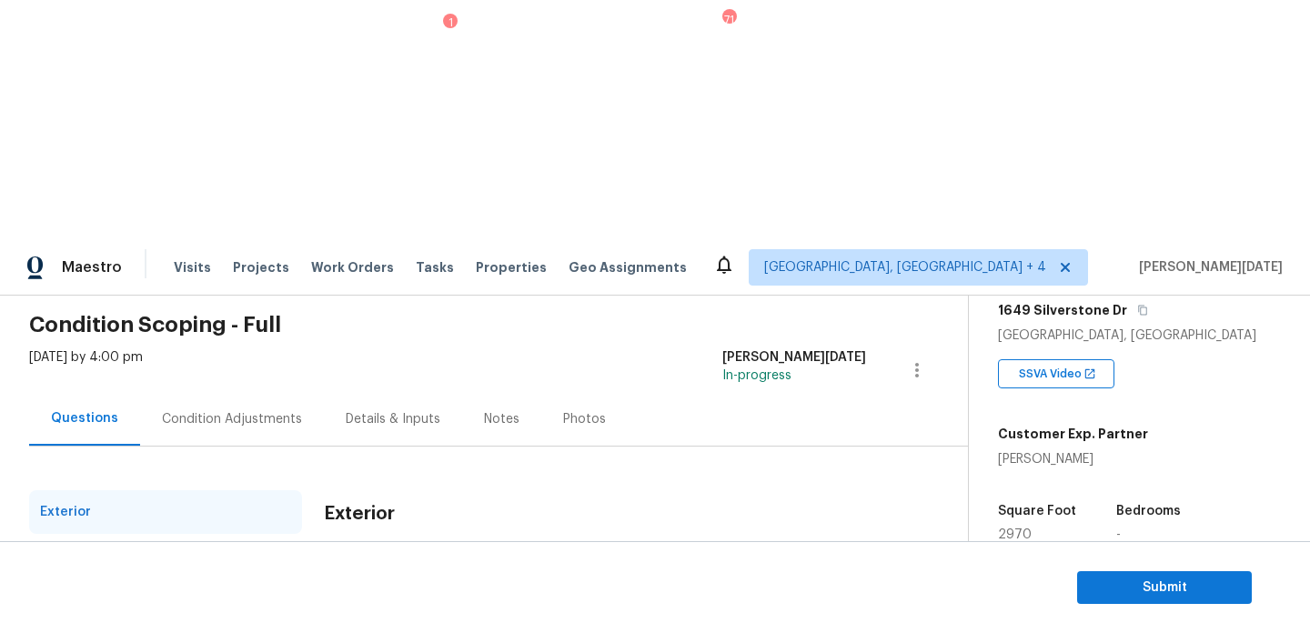
scroll to position [243, 0]
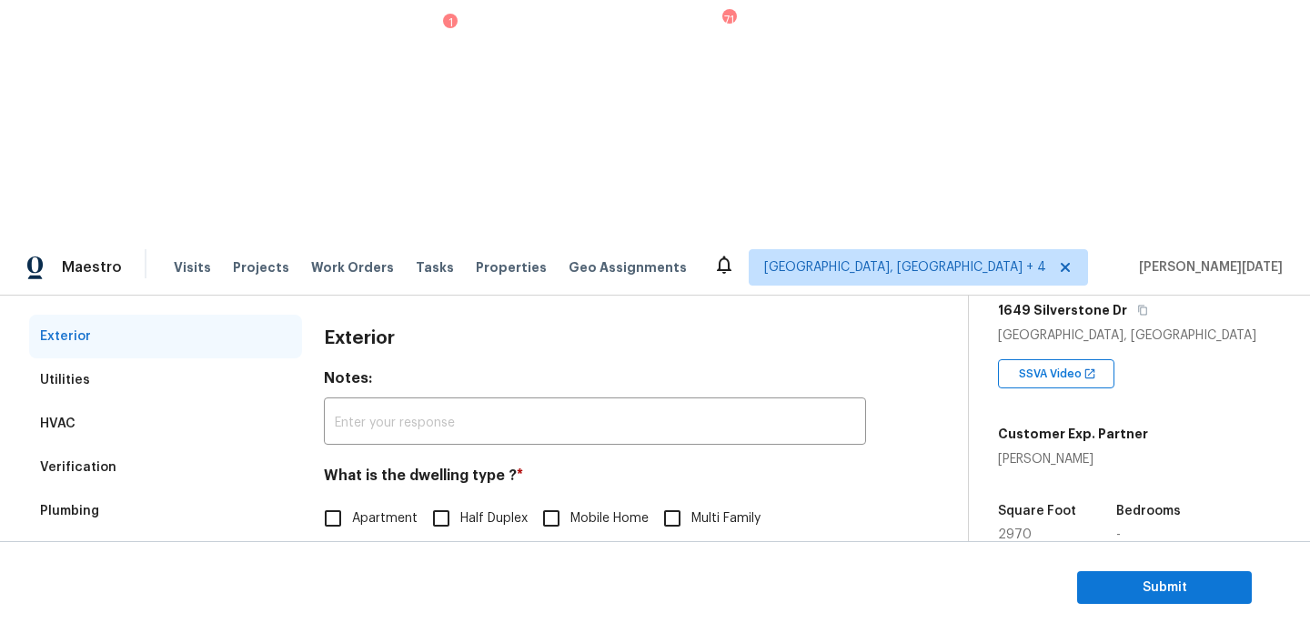
click at [175, 620] on div "Pricing" at bounding box center [165, 642] width 273 height 44
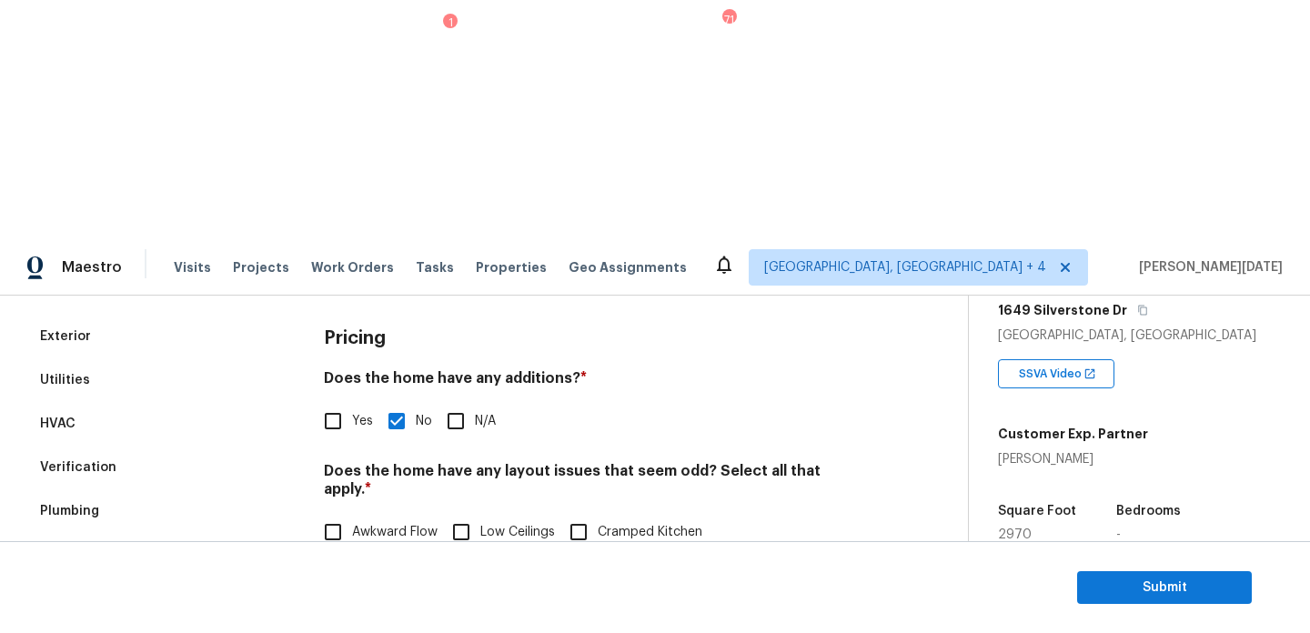
click at [670, 561] on span "Slope in Front Yard" at bounding box center [726, 570] width 177 height 19
click at [638, 551] on input "Slope in Front Yard" at bounding box center [619, 570] width 38 height 38
checkbox input "true"
click at [375, 589] on label "Slope in Back Yard" at bounding box center [389, 608] width 150 height 38
click at [352, 589] on input "Slope in Back Yard" at bounding box center [333, 608] width 38 height 38
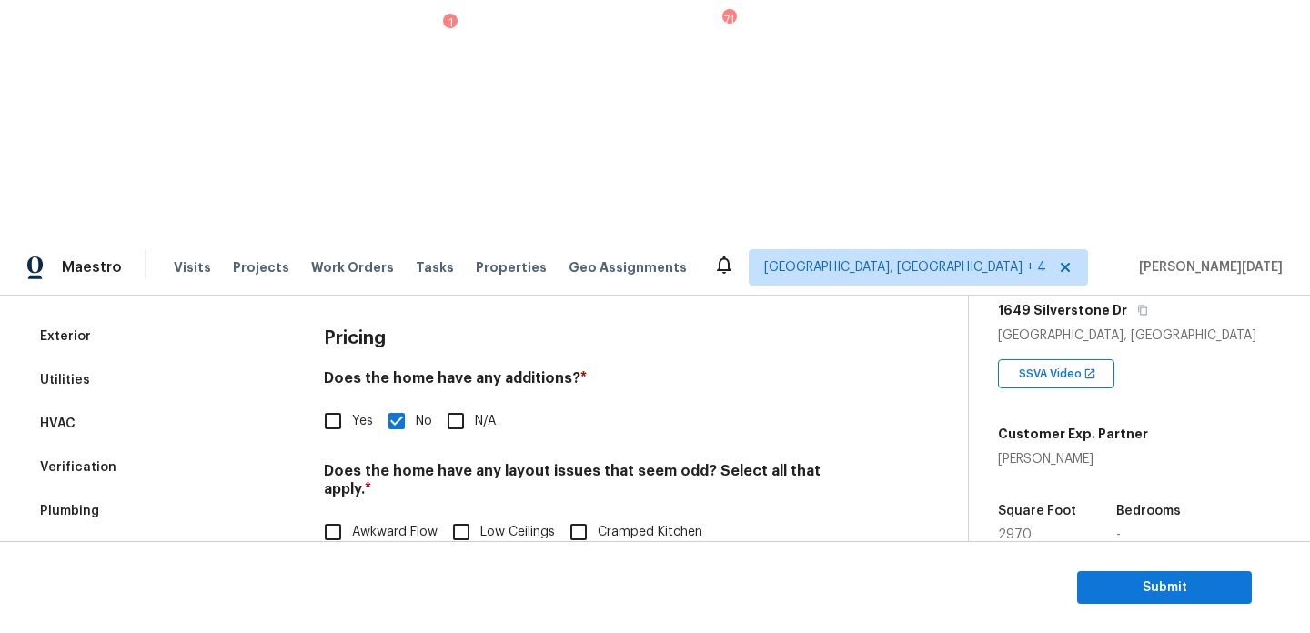
checkbox input "true"
checkbox input "false"
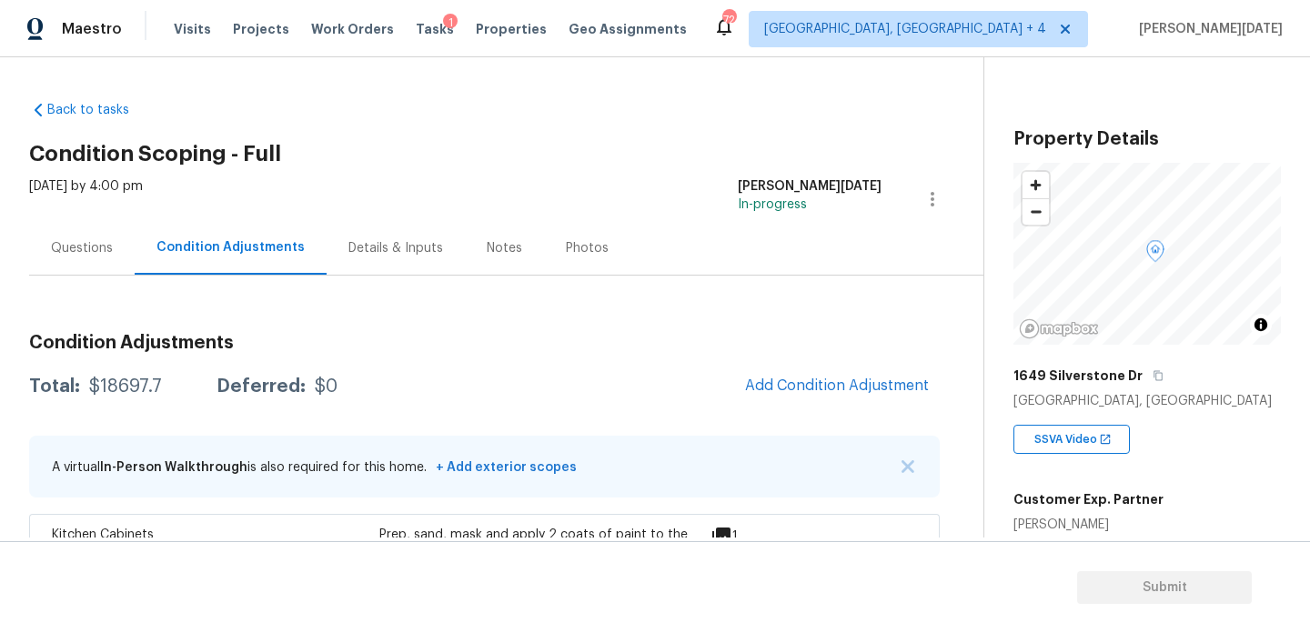
click at [116, 263] on div "Questions" at bounding box center [82, 248] width 106 height 54
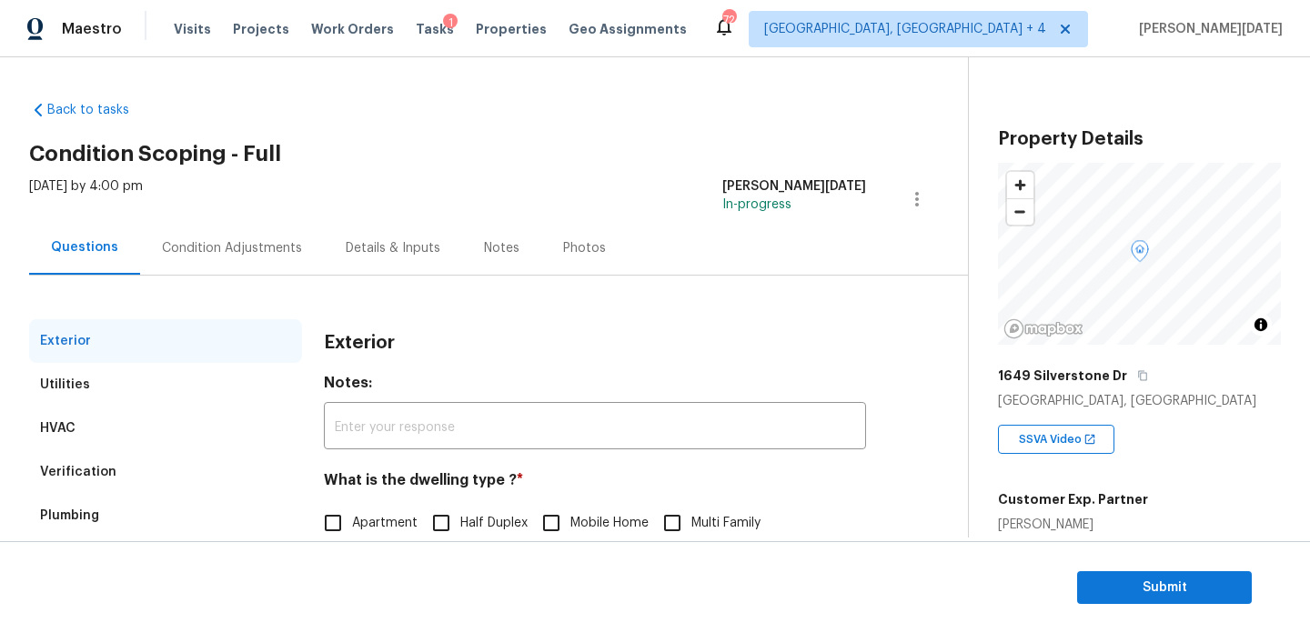
scroll to position [243, 0]
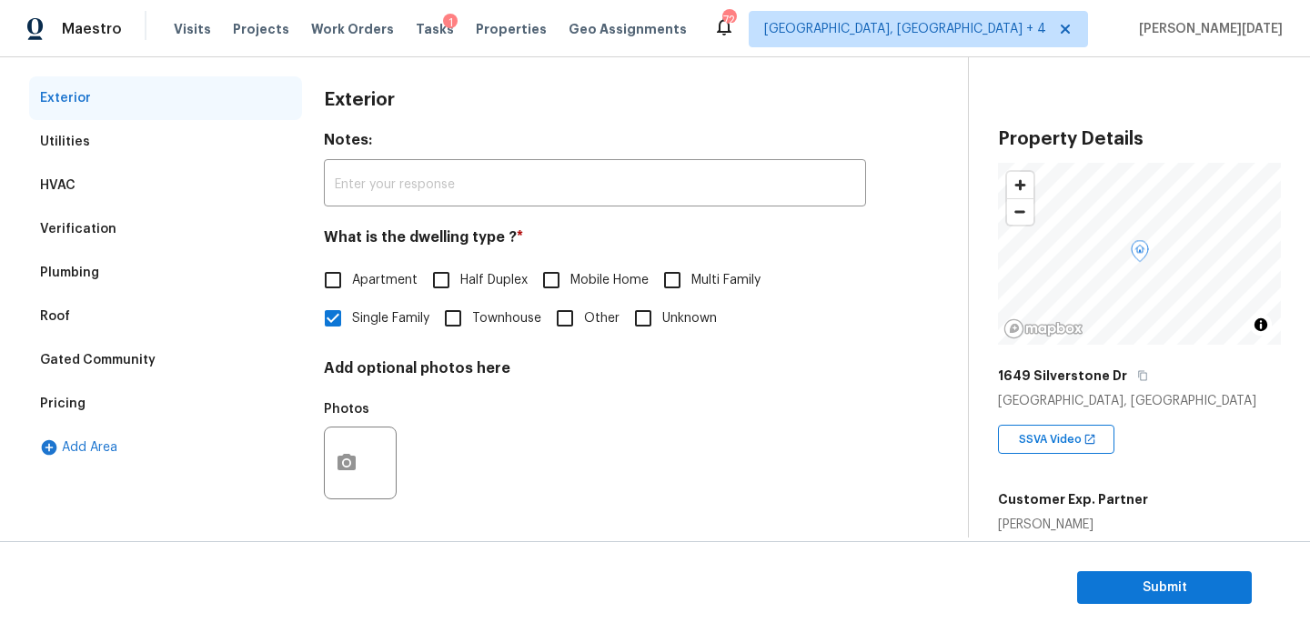
click at [118, 211] on div "Verification" at bounding box center [165, 229] width 273 height 44
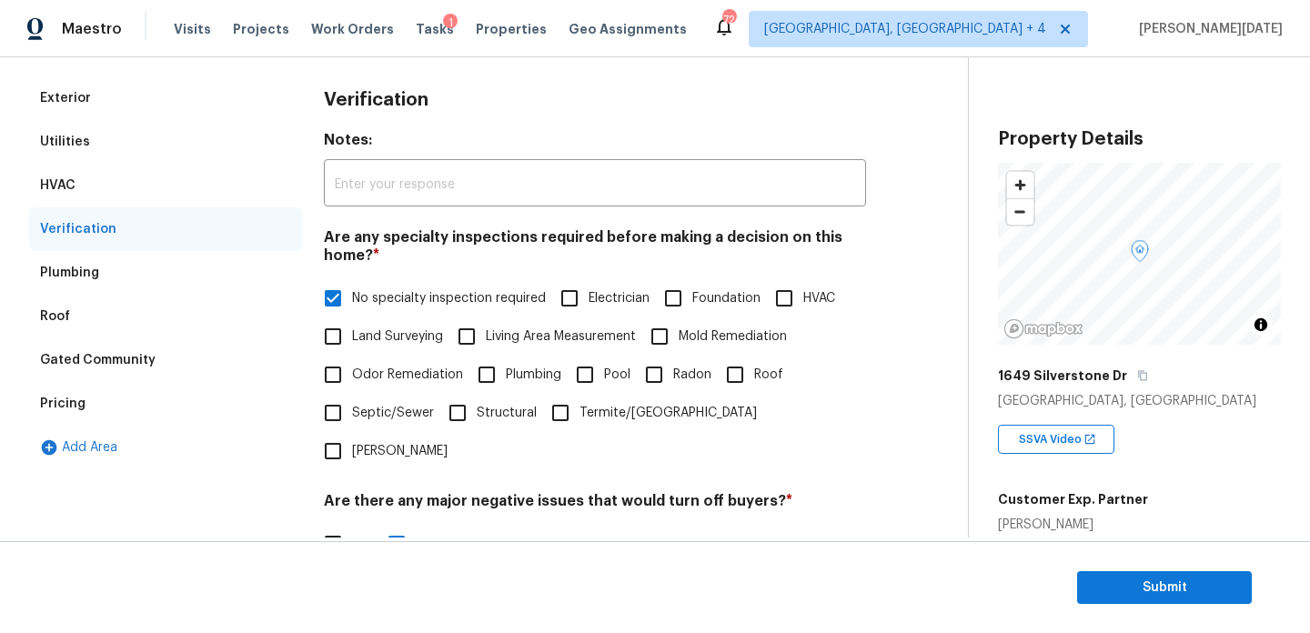
scroll to position [461, 0]
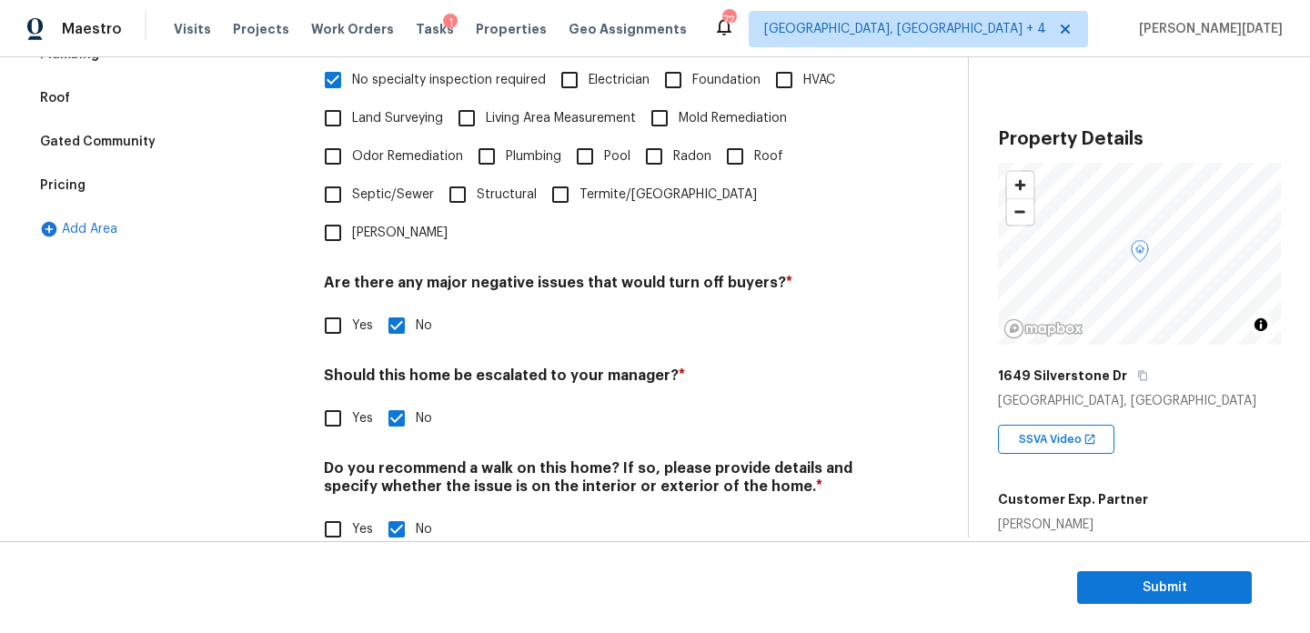
click at [340, 399] on input "Yes" at bounding box center [333, 418] width 38 height 38
checkbox input "true"
checkbox input "false"
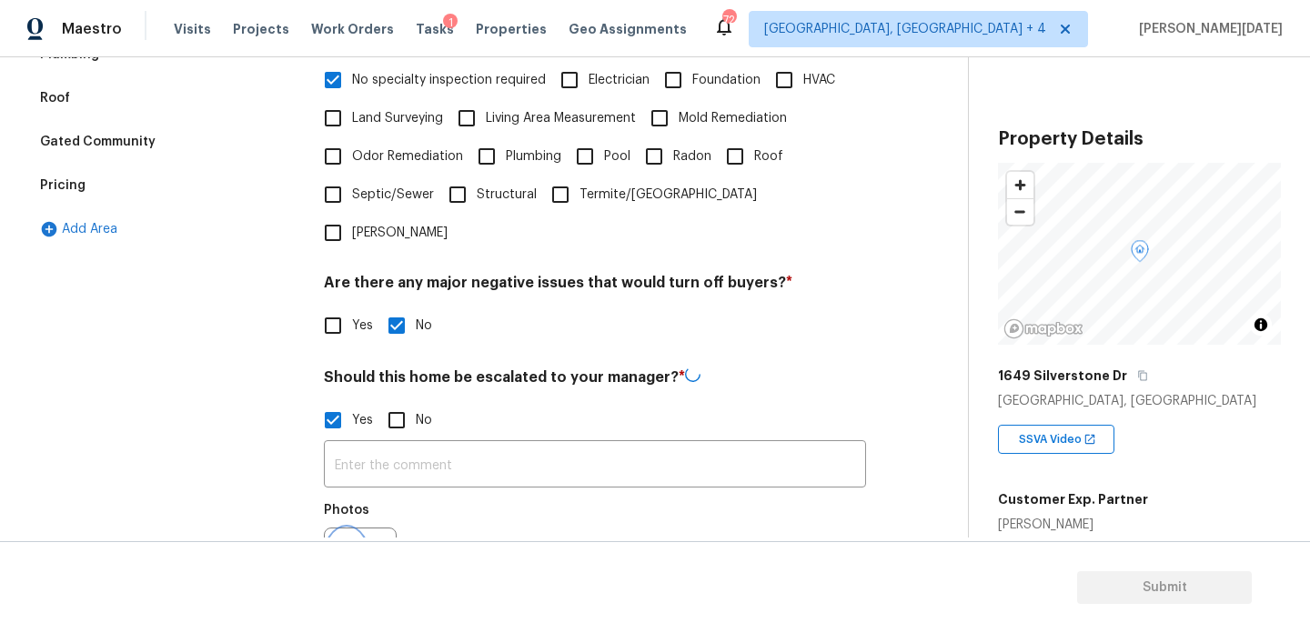
click at [363, 531] on button "button" at bounding box center [347, 564] width 44 height 71
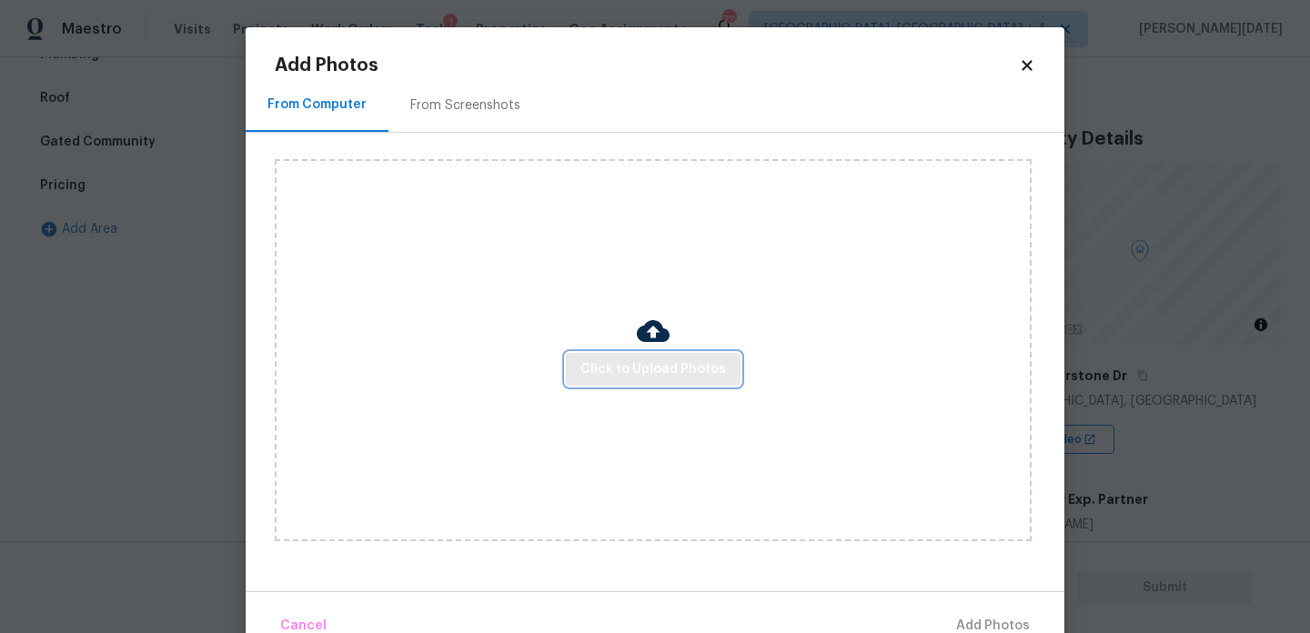
click at [630, 377] on span "Click to Upload Photos" at bounding box center [653, 369] width 146 height 23
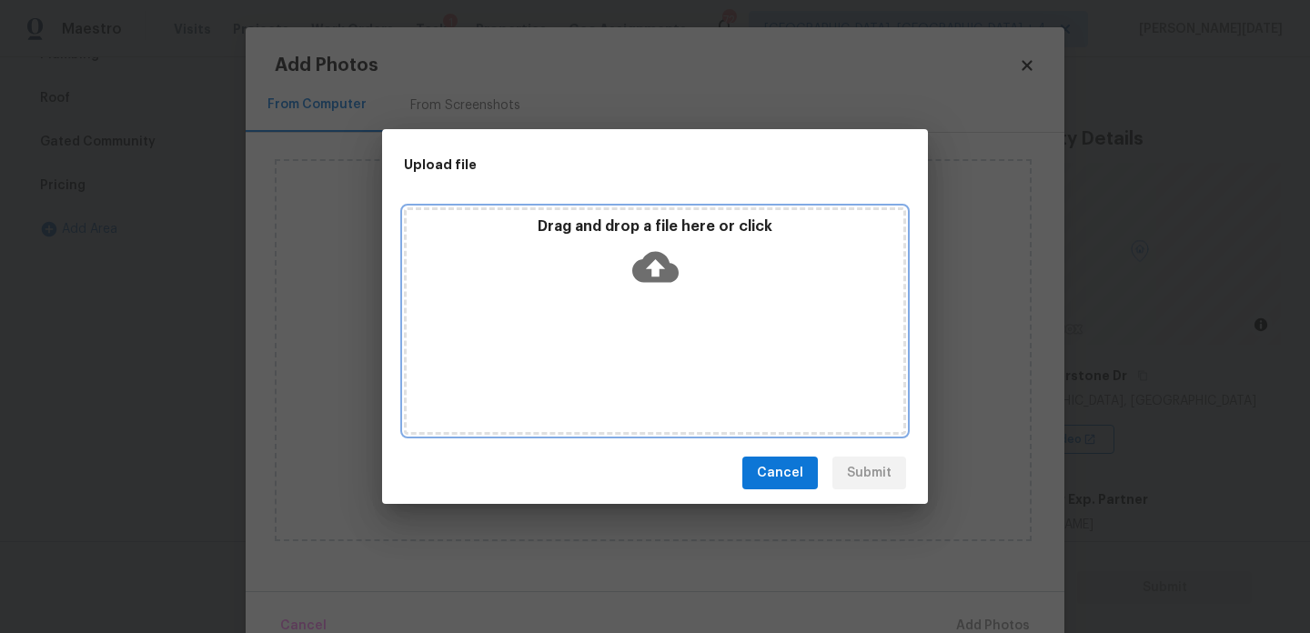
click at [630, 377] on div "Drag and drop a file here or click" at bounding box center [655, 320] width 502 height 227
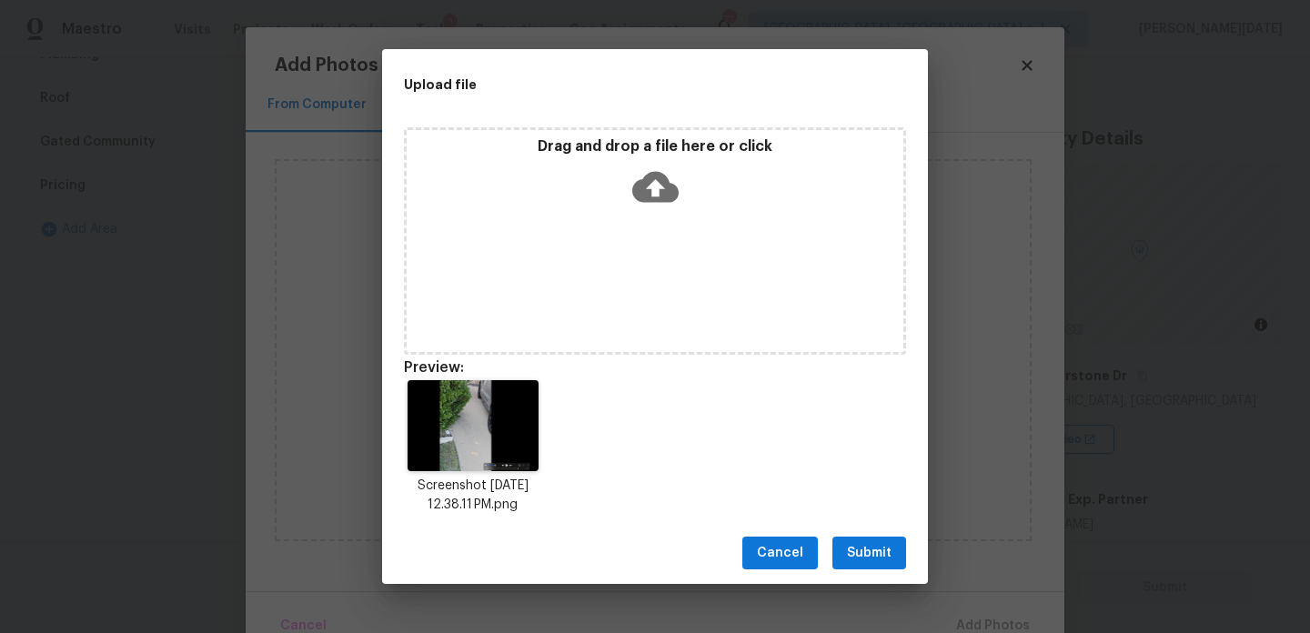
click at [870, 547] on span "Submit" at bounding box center [869, 553] width 45 height 23
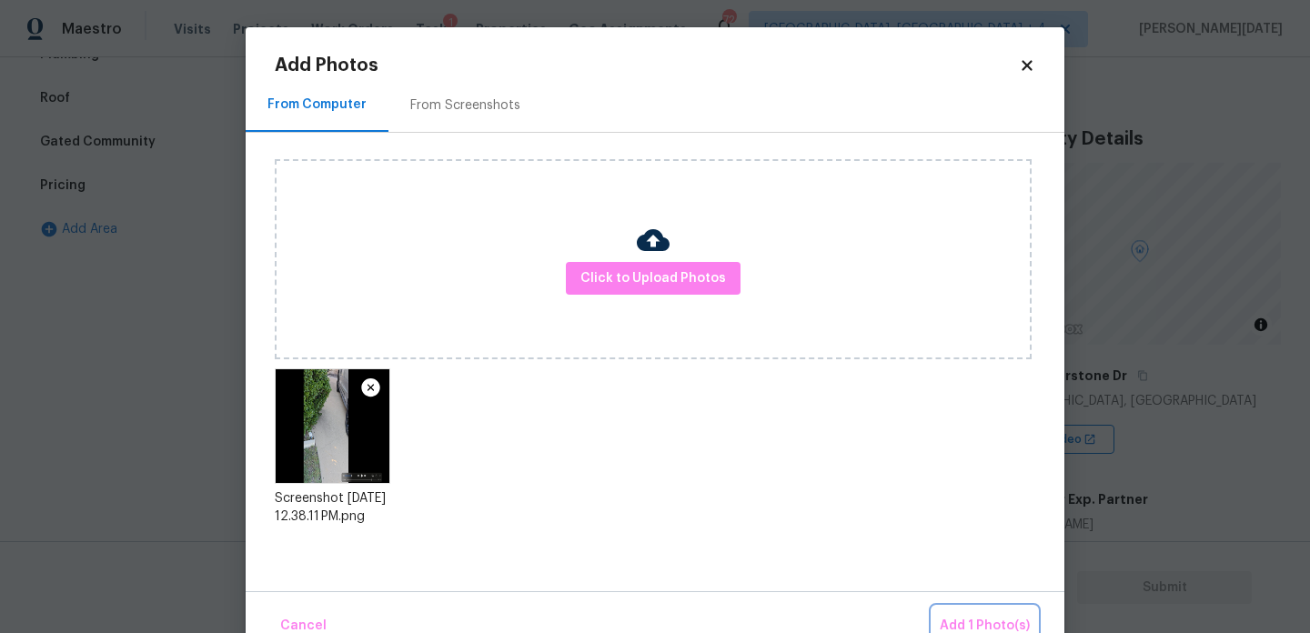
click at [982, 628] on span "Add 1 Photo(s)" at bounding box center [985, 626] width 90 height 23
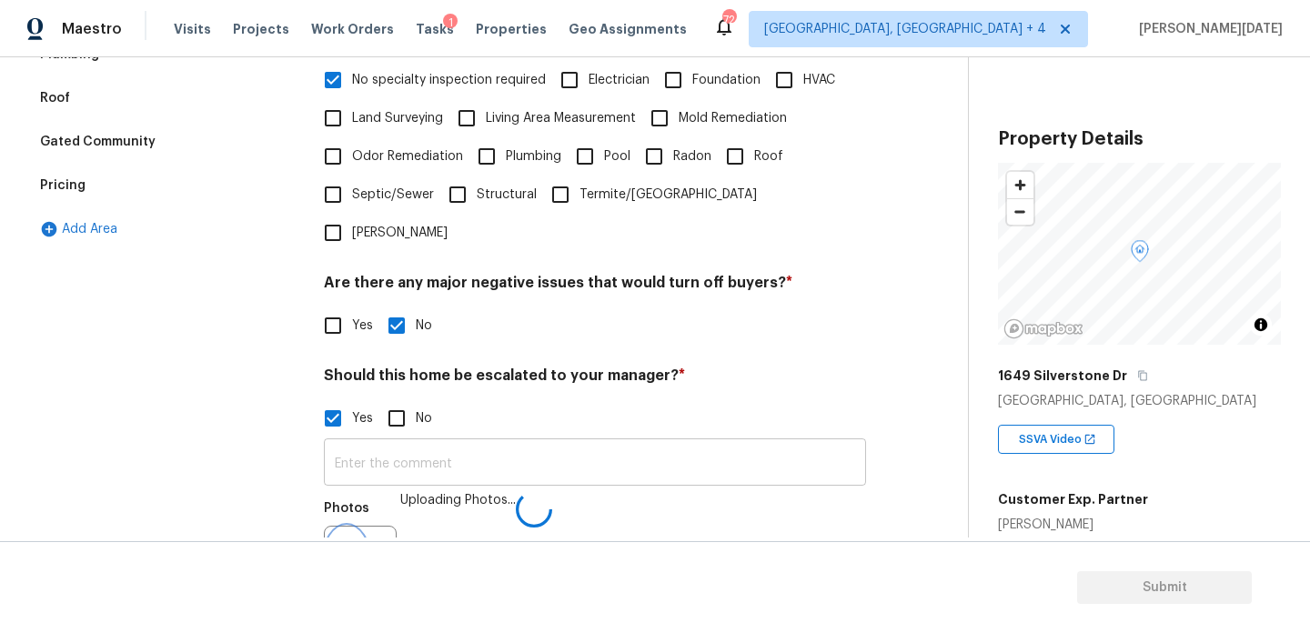
scroll to position [484, 0]
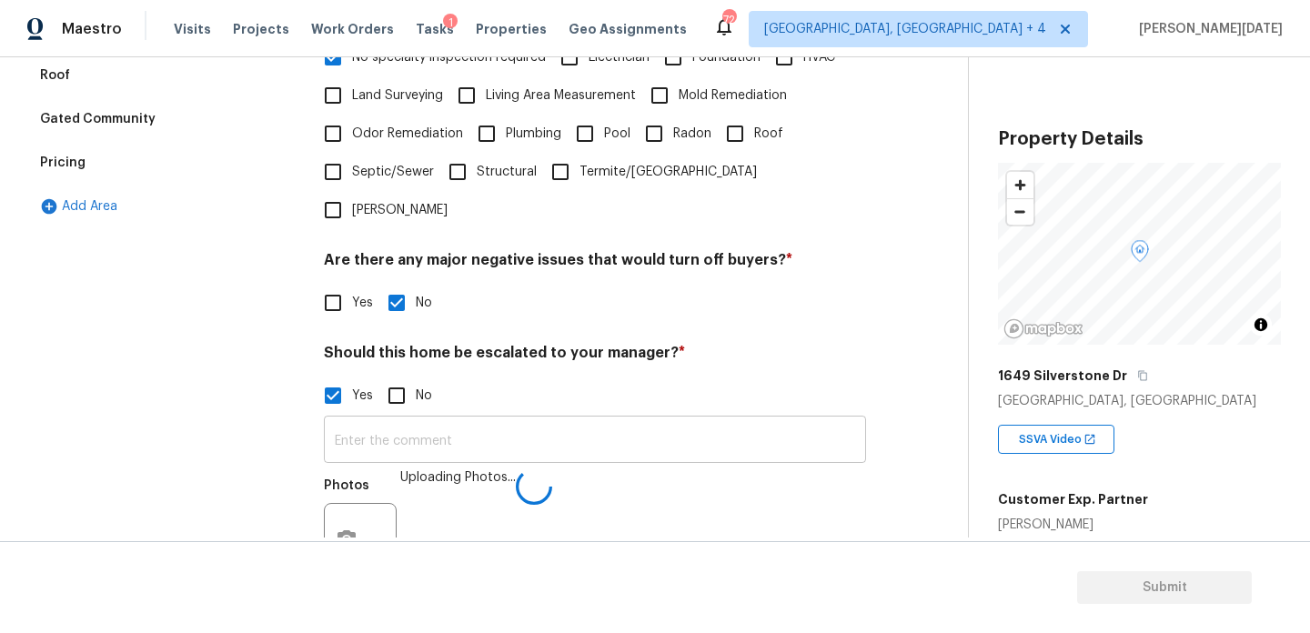
click at [410, 420] on input "text" at bounding box center [595, 441] width 542 height 43
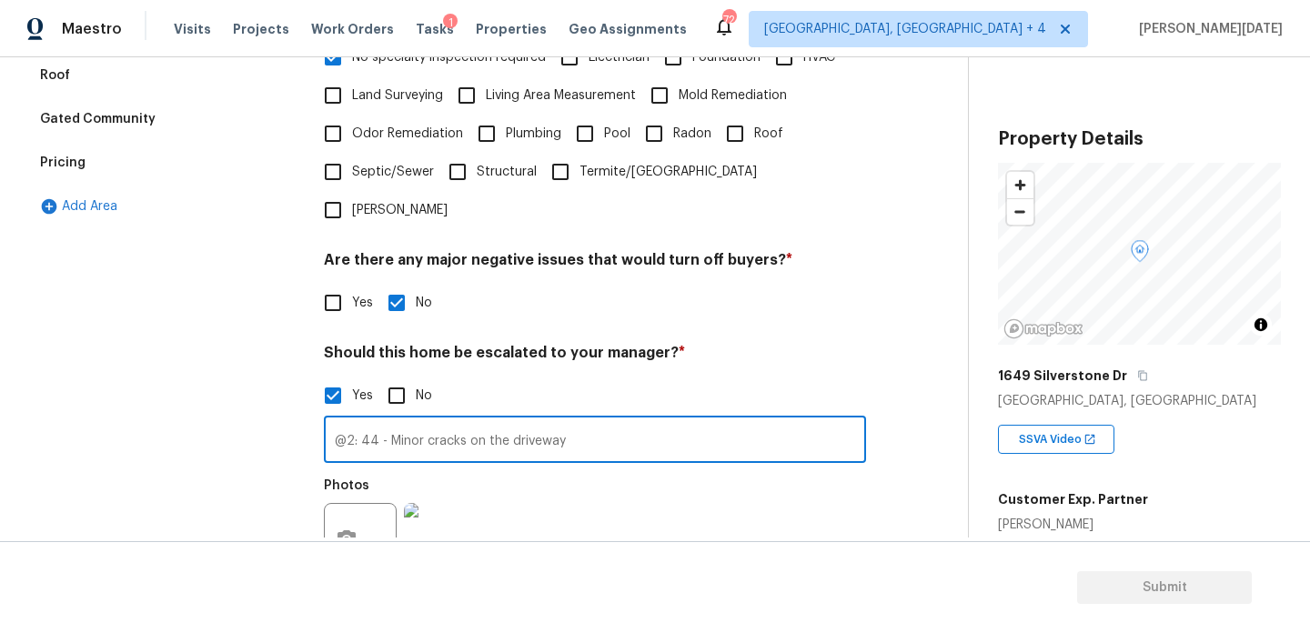
type input "@2: 44 - Minor cracks on the driveway"
click at [705, 377] on div "Yes No" at bounding box center [595, 396] width 542 height 38
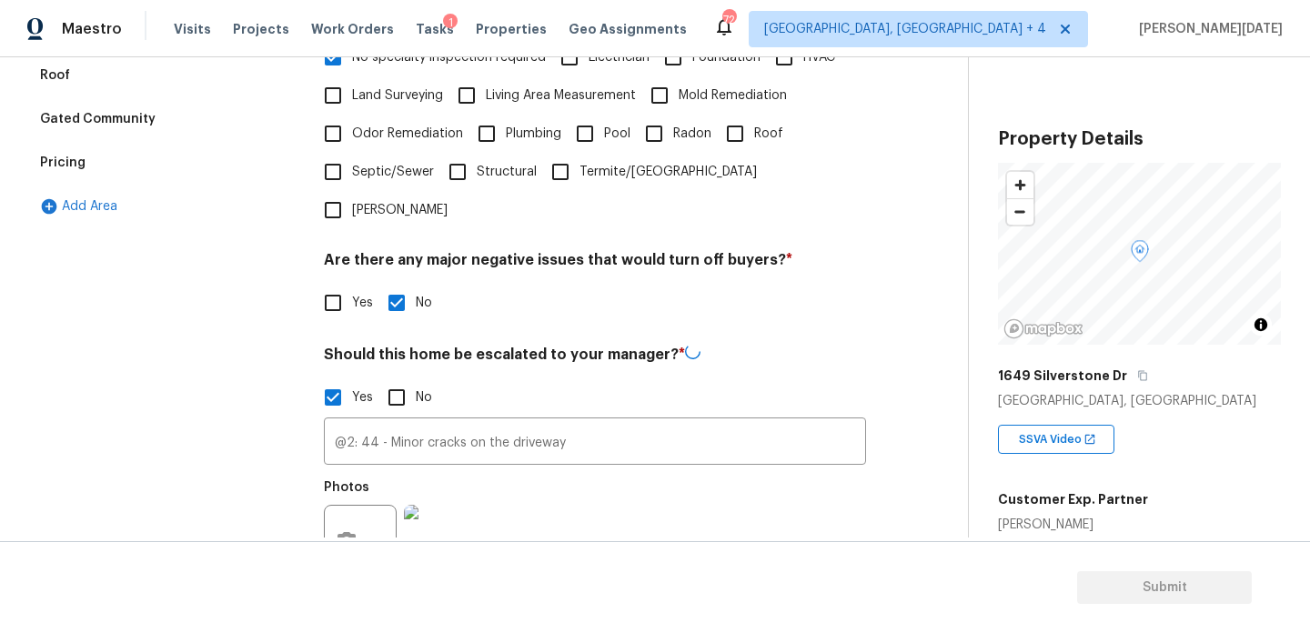
scroll to position [0, 0]
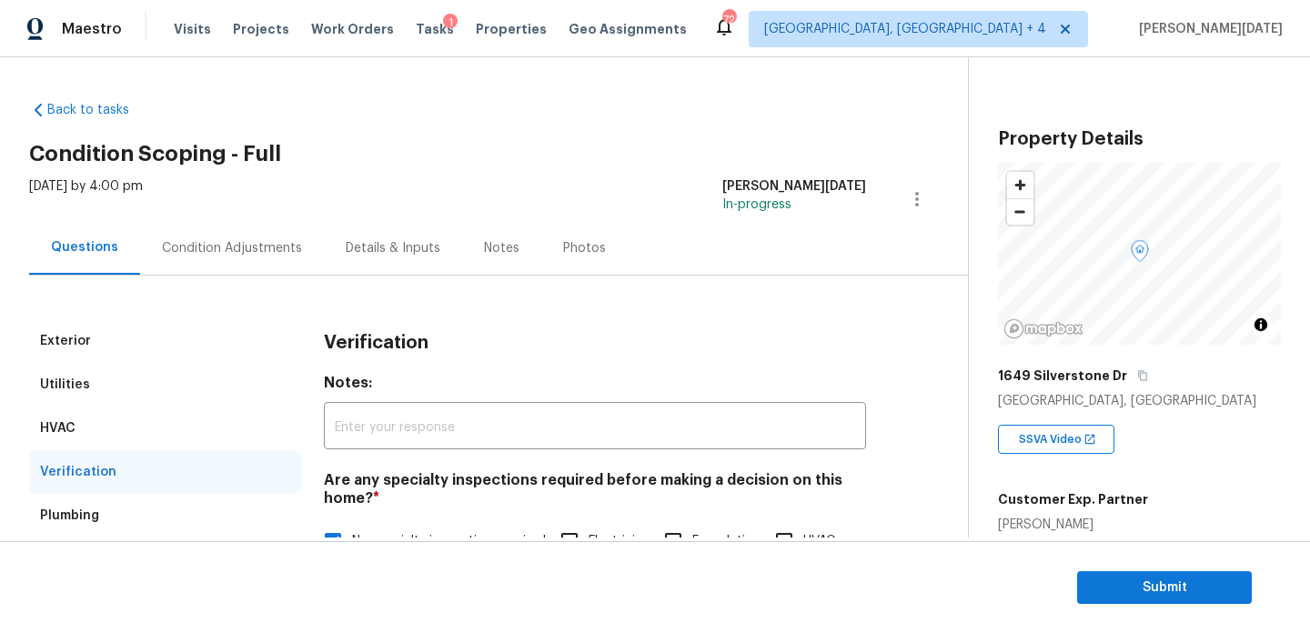
click at [241, 233] on div "Condition Adjustments" at bounding box center [232, 248] width 184 height 54
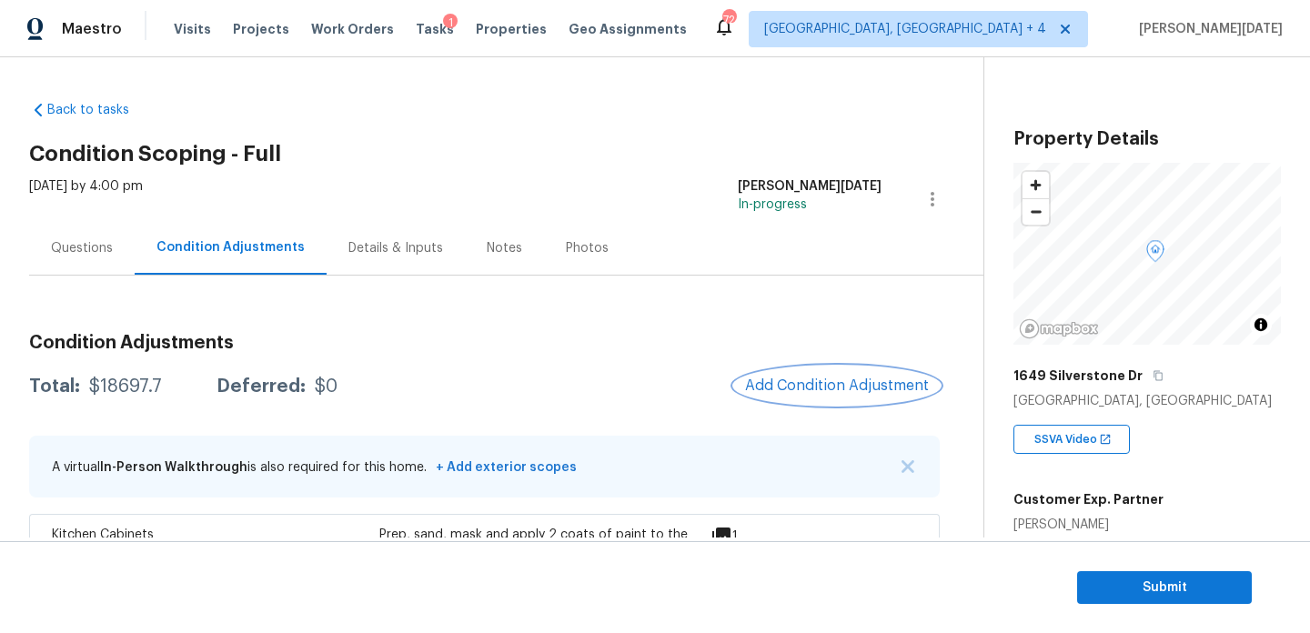
click at [787, 378] on span "Add Condition Adjustment" at bounding box center [837, 386] width 184 height 16
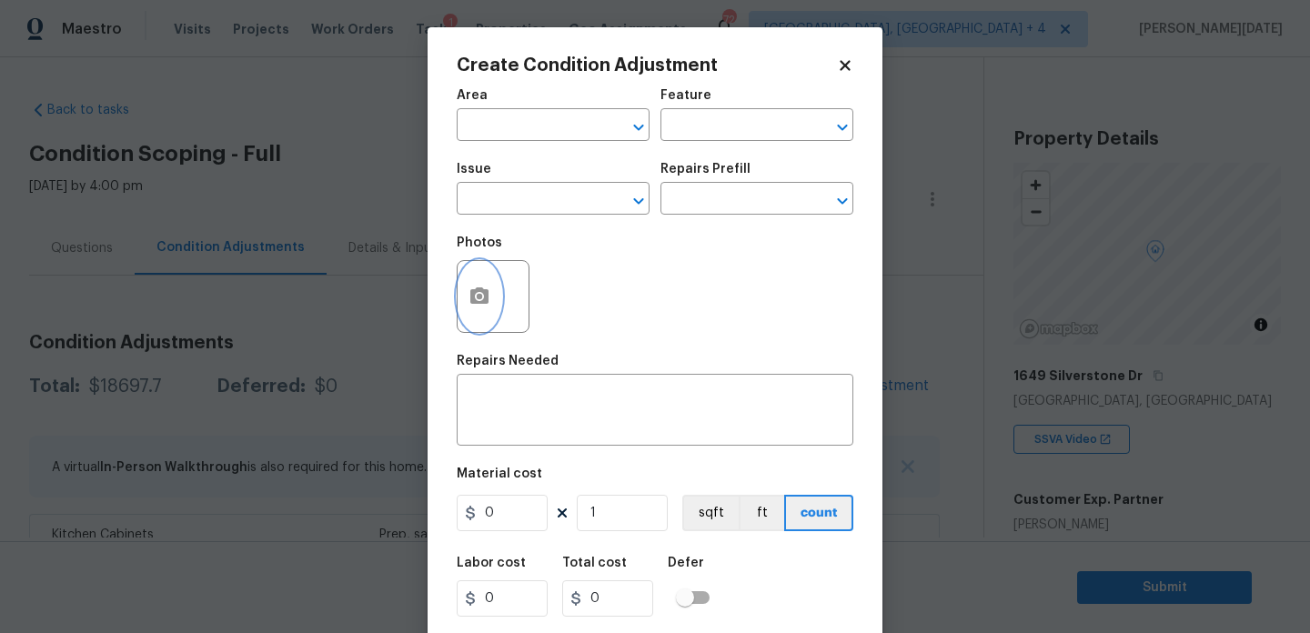
click at [465, 297] on button "button" at bounding box center [480, 296] width 44 height 71
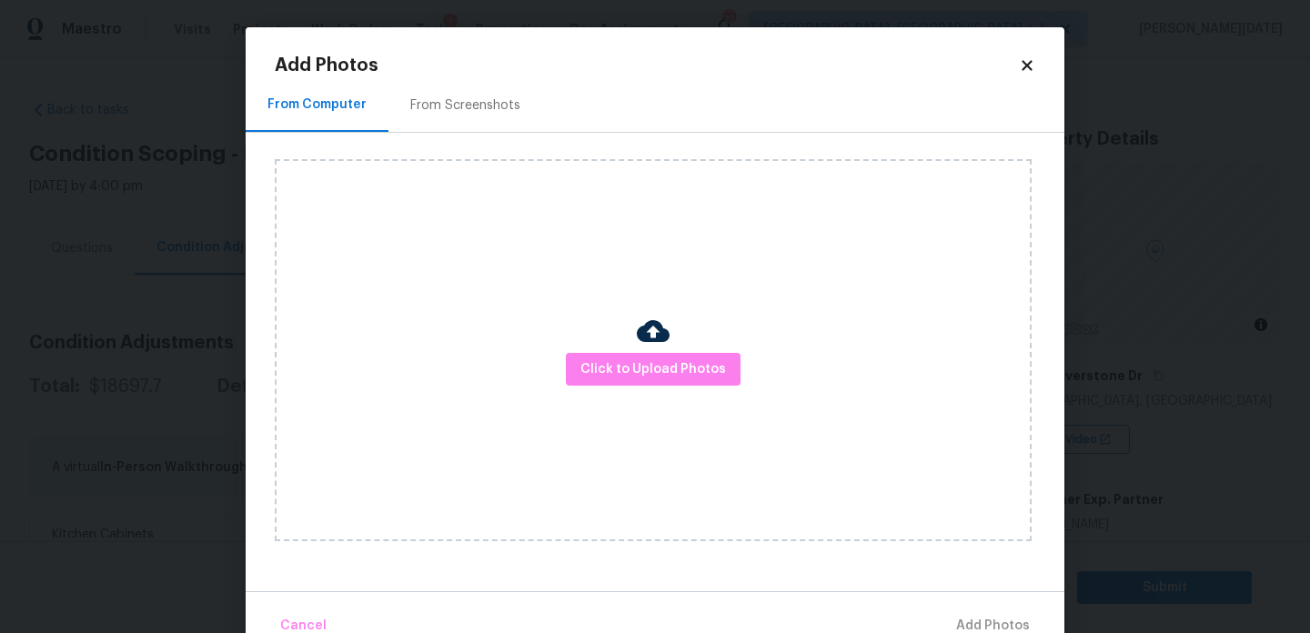
click at [458, 84] on div "From Screenshots" at bounding box center [465, 105] width 154 height 54
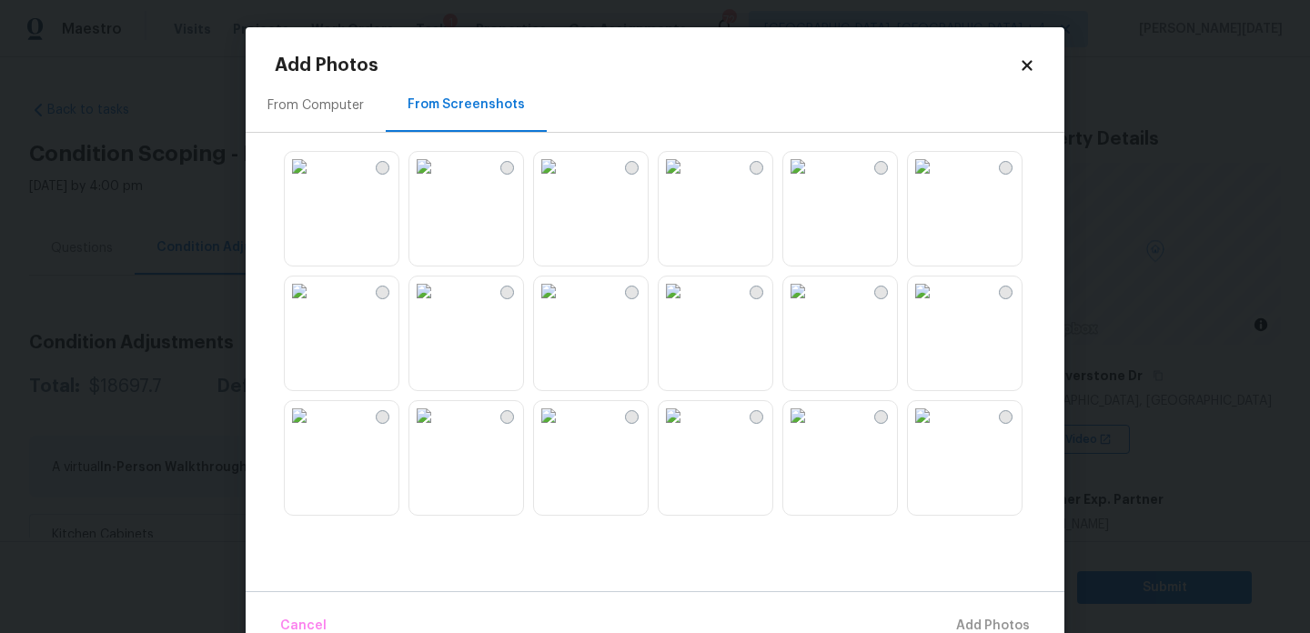
scroll to position [1738, 0]
click at [688, 314] on img at bounding box center [673, 299] width 29 height 29
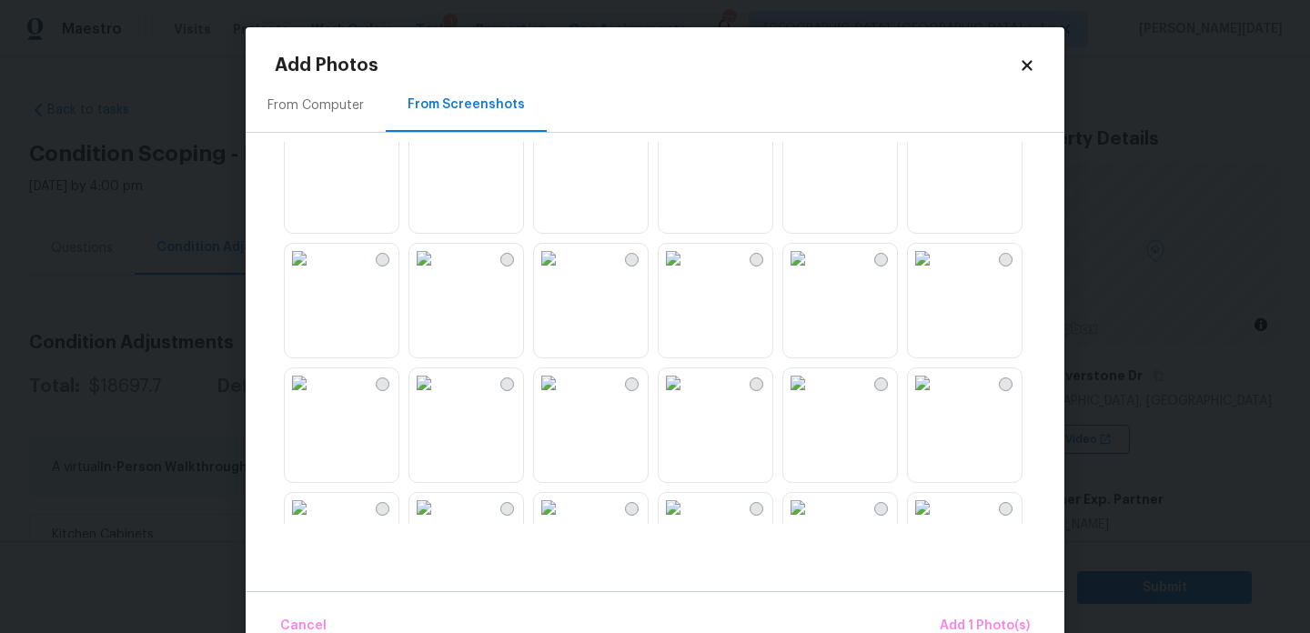
scroll to position [1124, 0]
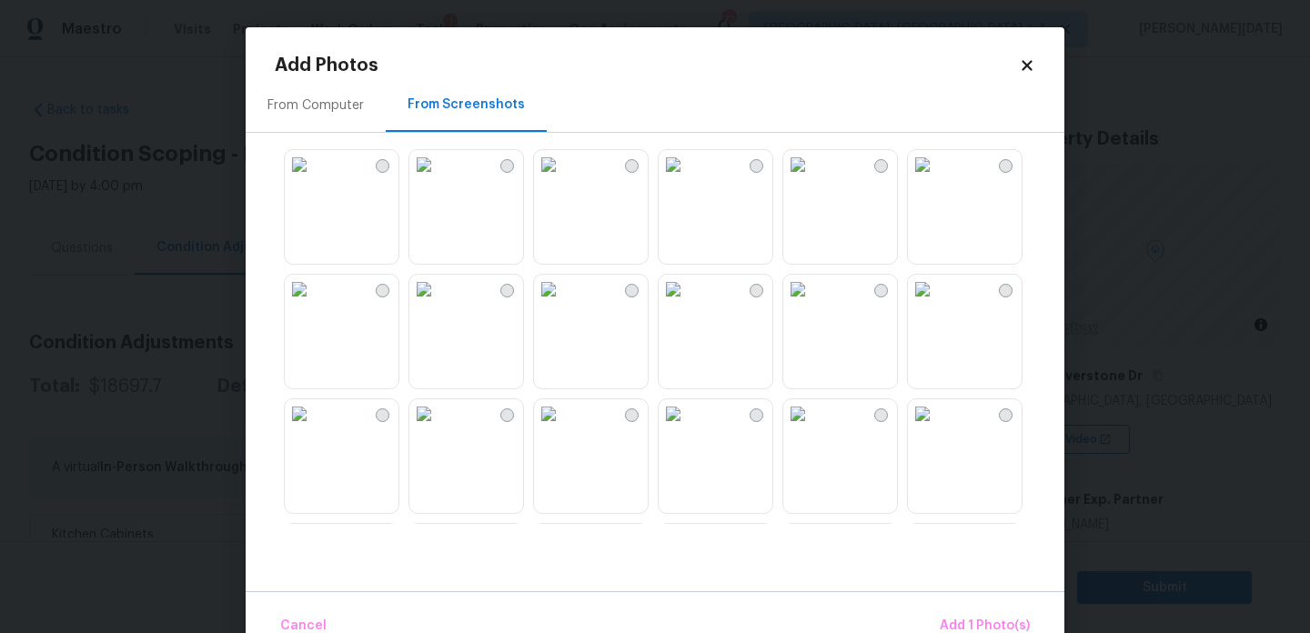
click at [812, 428] on img at bounding box center [797, 413] width 29 height 29
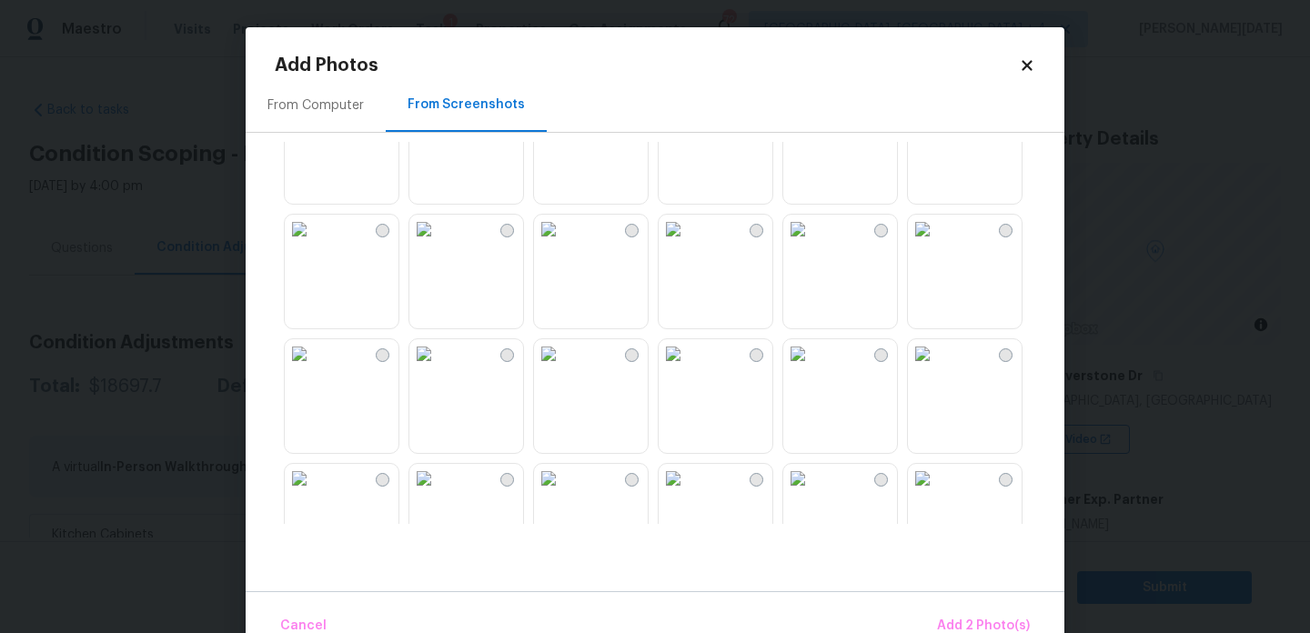
scroll to position [807, 0]
click at [812, 247] on img at bounding box center [797, 231] width 29 height 29
click at [984, 622] on span "Add 3 Photo(s)" at bounding box center [984, 626] width 92 height 23
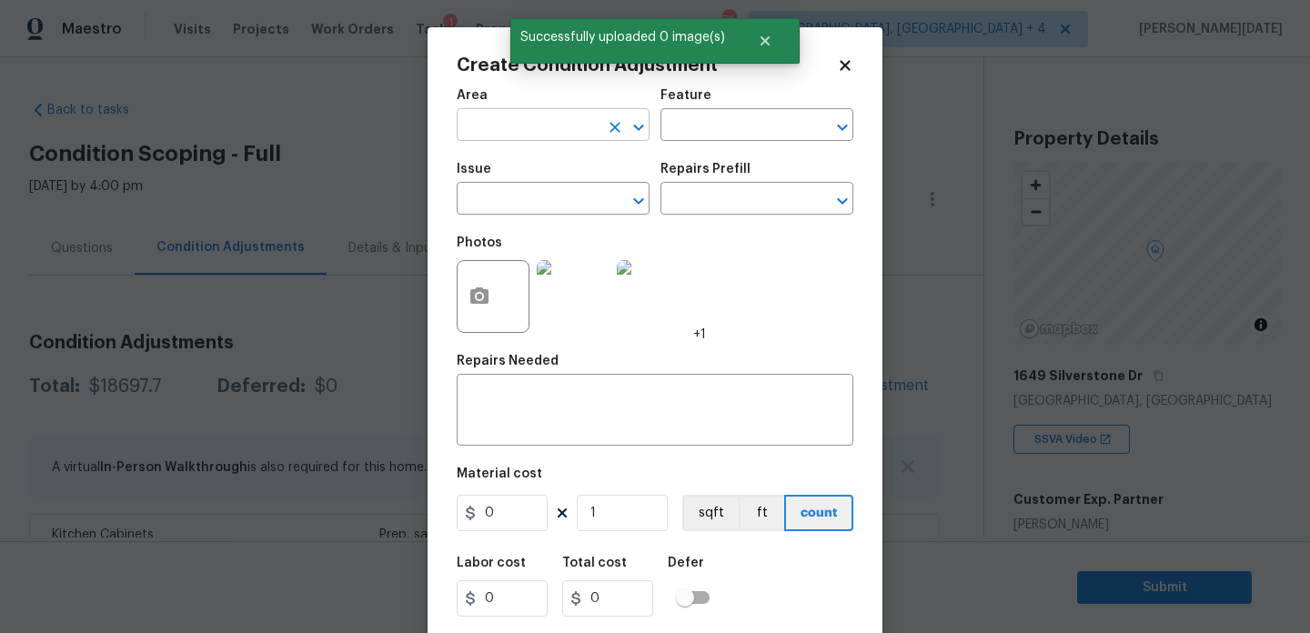
click at [499, 136] on input "text" at bounding box center [528, 127] width 142 height 28
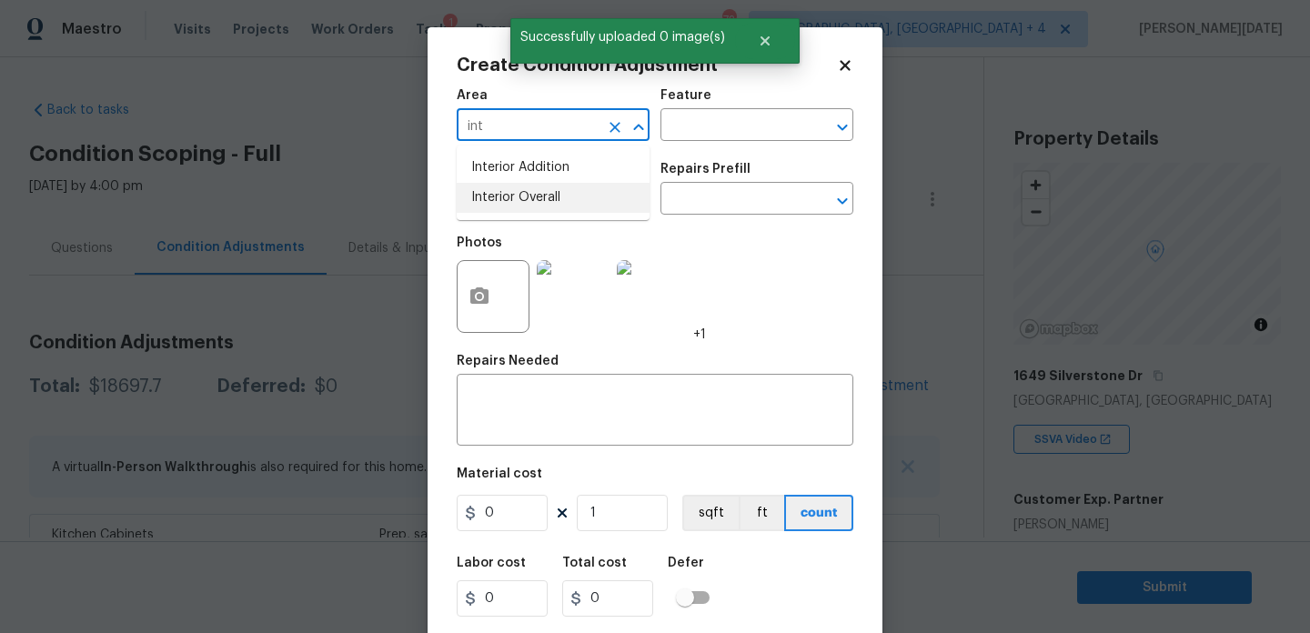
click at [504, 202] on li "Interior Overall" at bounding box center [553, 198] width 193 height 30
type input "Interior Overall"
click at [504, 202] on input "text" at bounding box center [528, 200] width 142 height 28
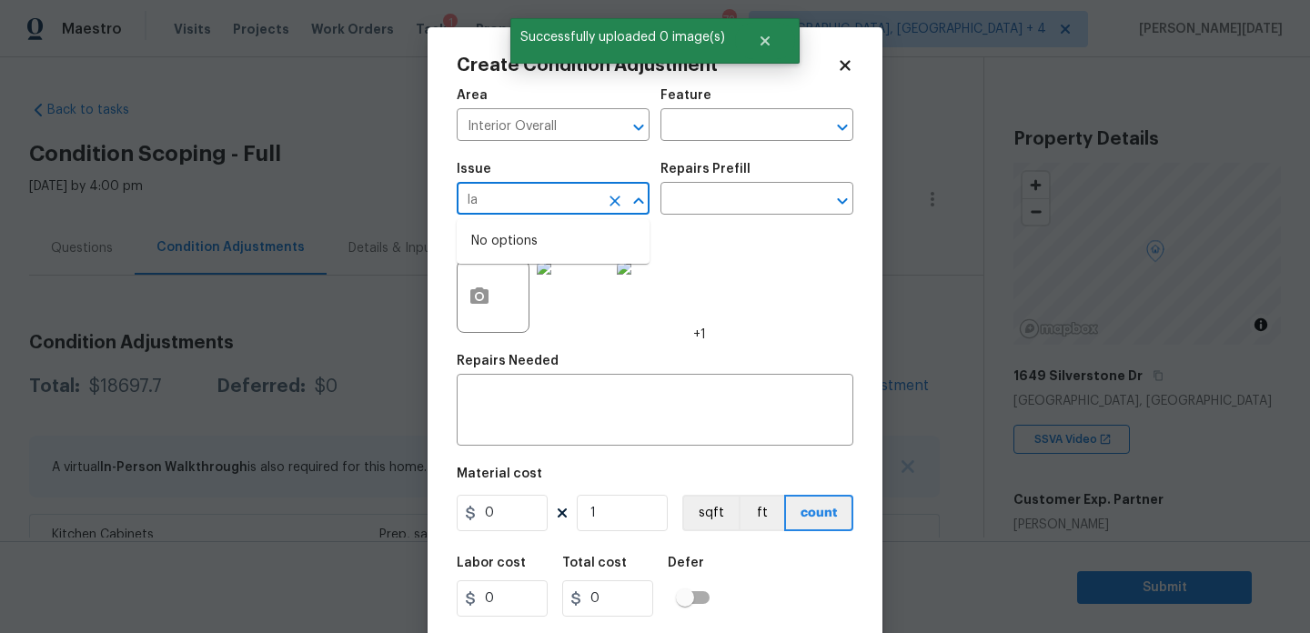
type input "l"
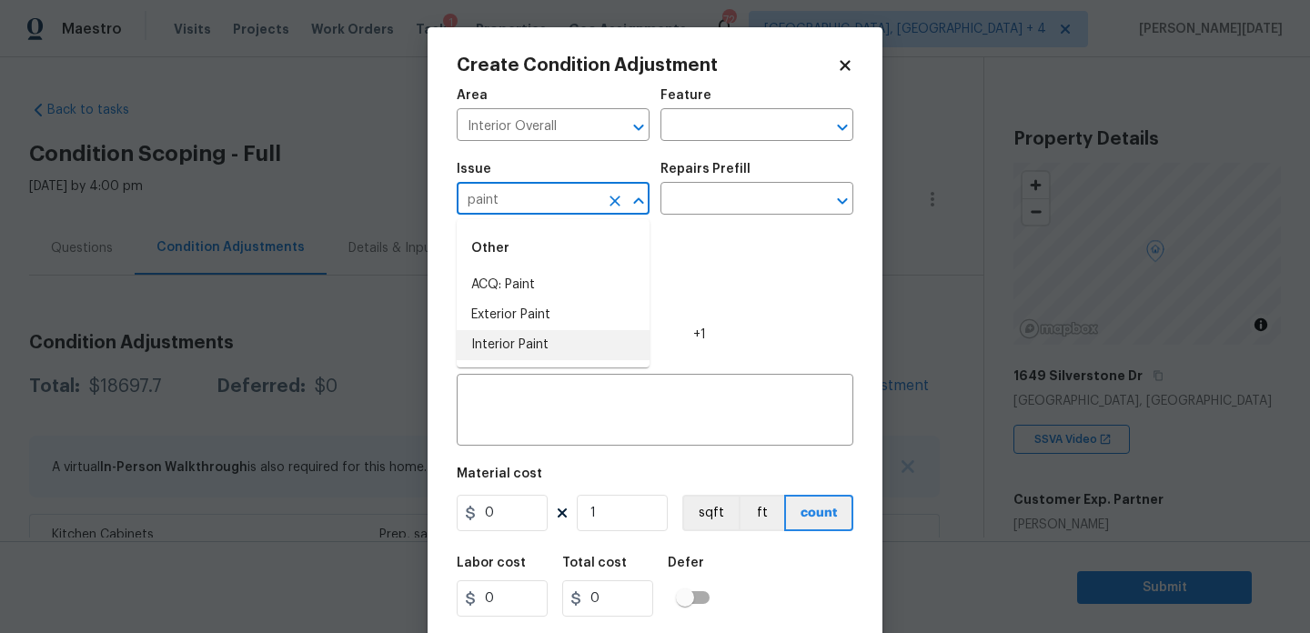
click at [515, 346] on li "Interior Paint" at bounding box center [553, 345] width 193 height 30
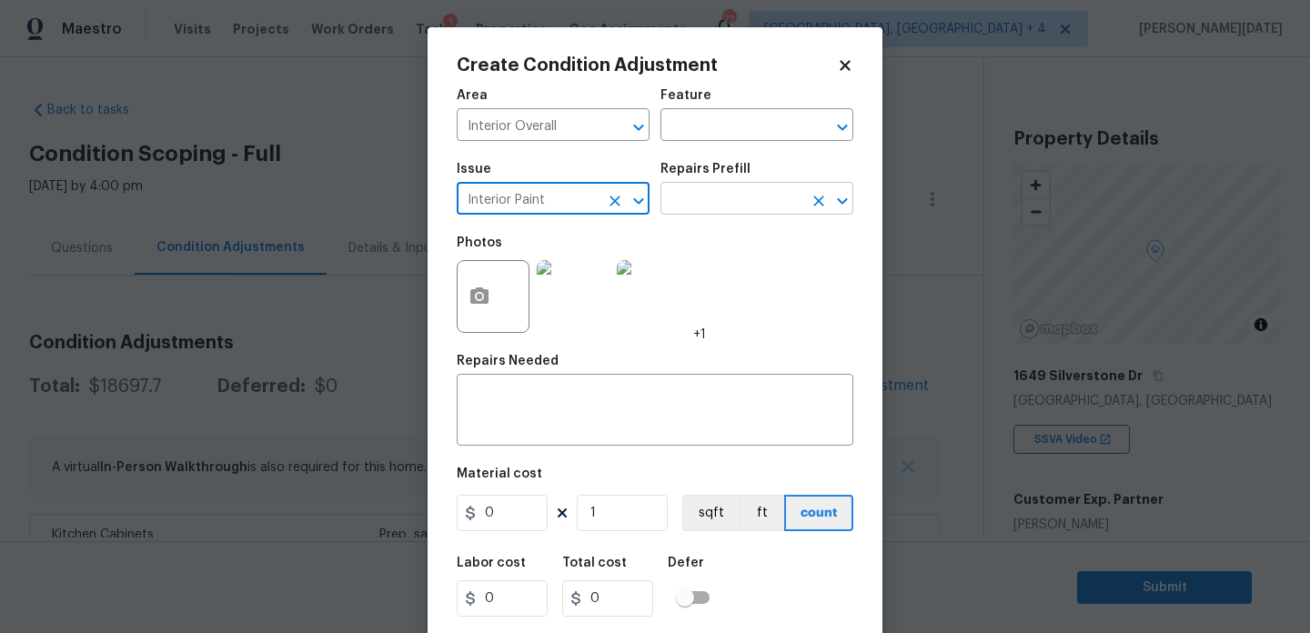
type input "Interior Paint"
click at [692, 201] on input "text" at bounding box center [731, 200] width 142 height 28
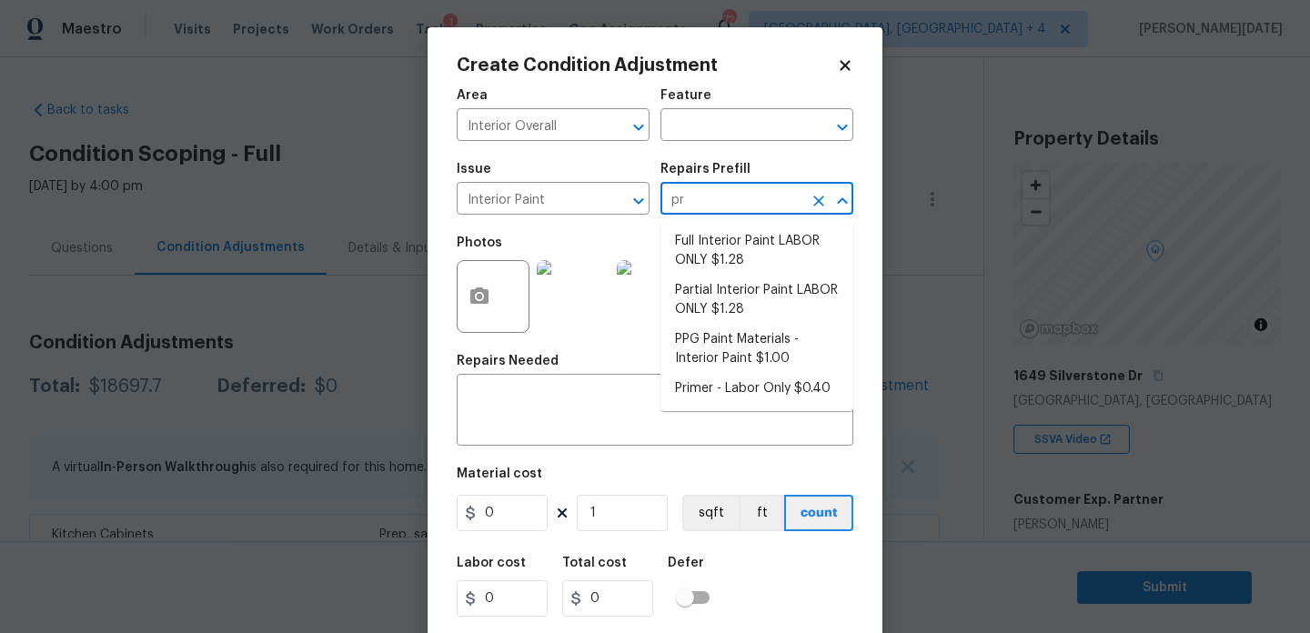
type input "pri"
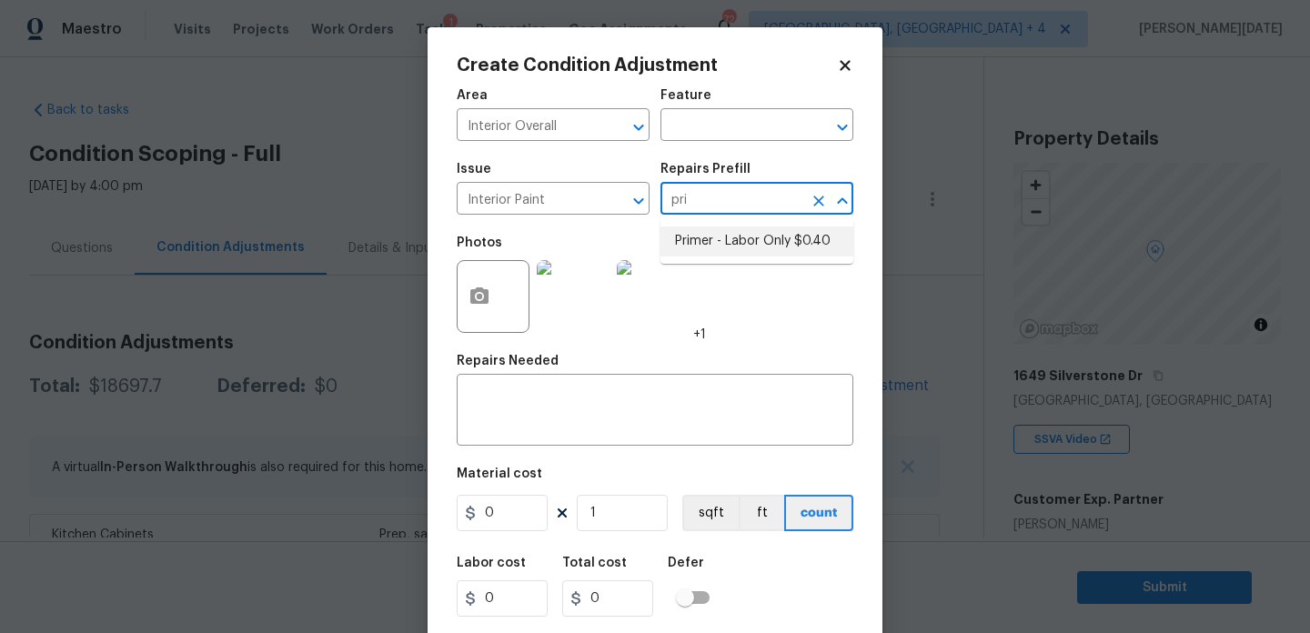
click at [725, 242] on li "Primer - Labor Only $0.40" at bounding box center [756, 242] width 193 height 30
type input "Overall Paint"
type textarea "Interior primer - PRIMER PROVIDED BY OPENDOOR - All nails, screws, drywall anch…"
type input "0.4"
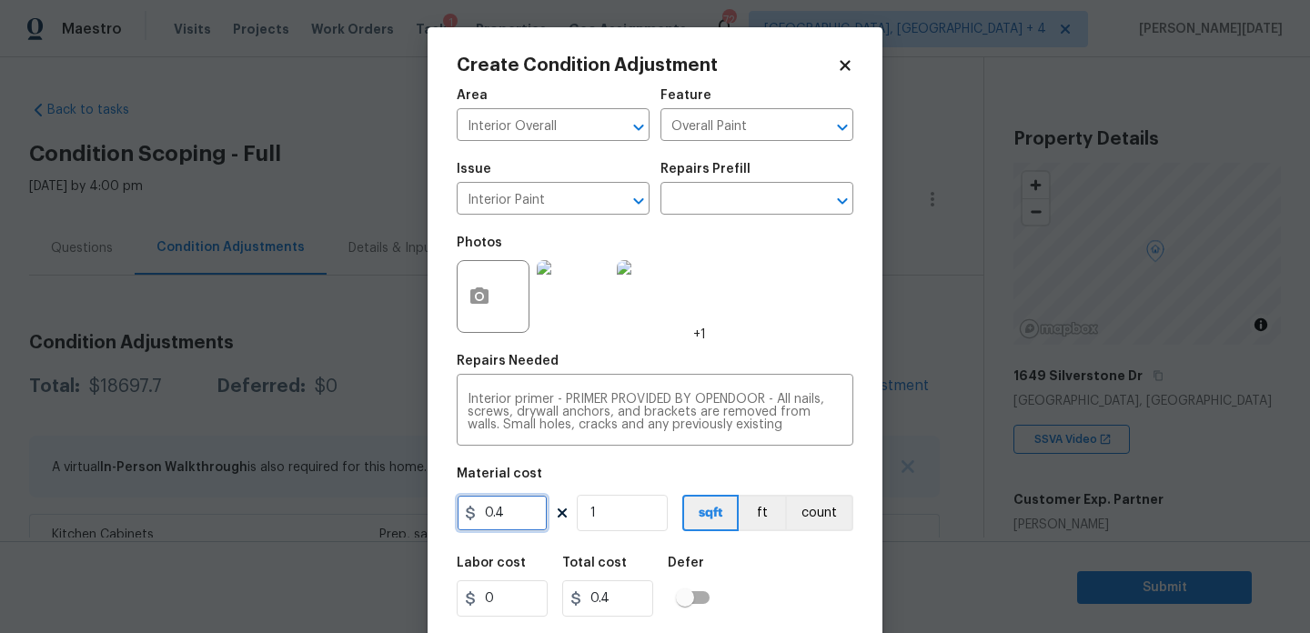
drag, startPoint x: 529, startPoint y: 510, endPoint x: 356, endPoint y: 512, distance: 172.9
click at [356, 512] on div "Create Condition Adjustment Area Interior Overall ​ Feature Overall Paint ​ Iss…" at bounding box center [655, 316] width 1310 height 633
type input "500"
click at [735, 324] on div "Photos +1" at bounding box center [655, 285] width 397 height 118
type input "500"
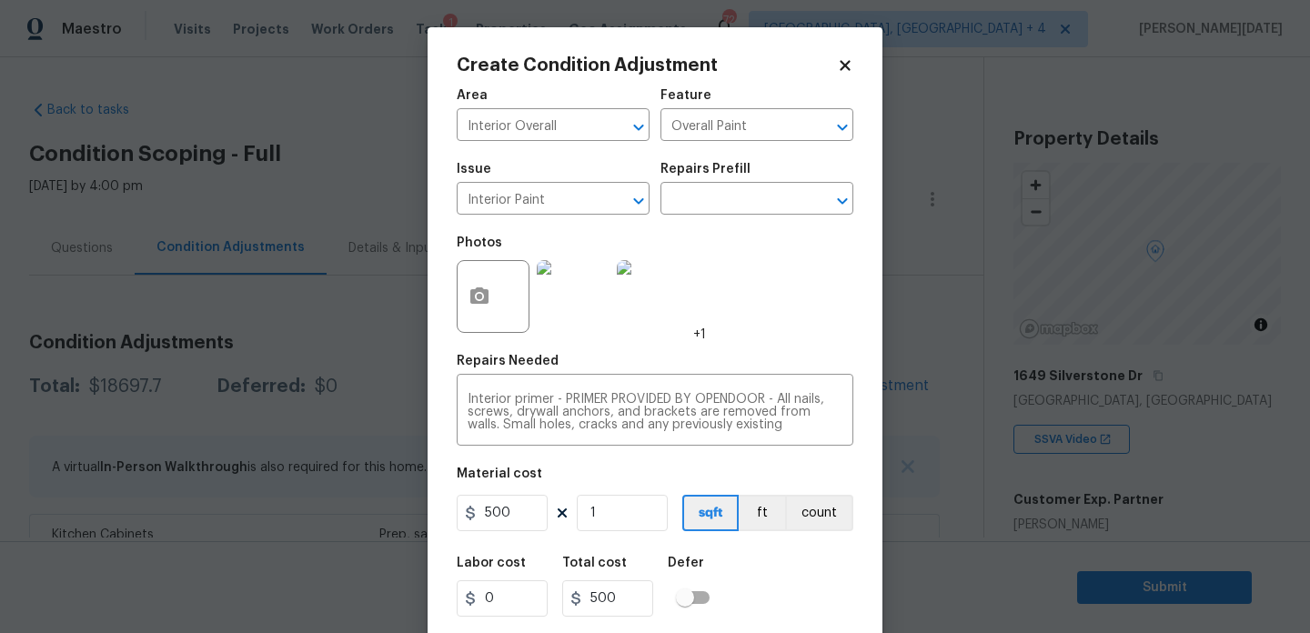
scroll to position [46, 0]
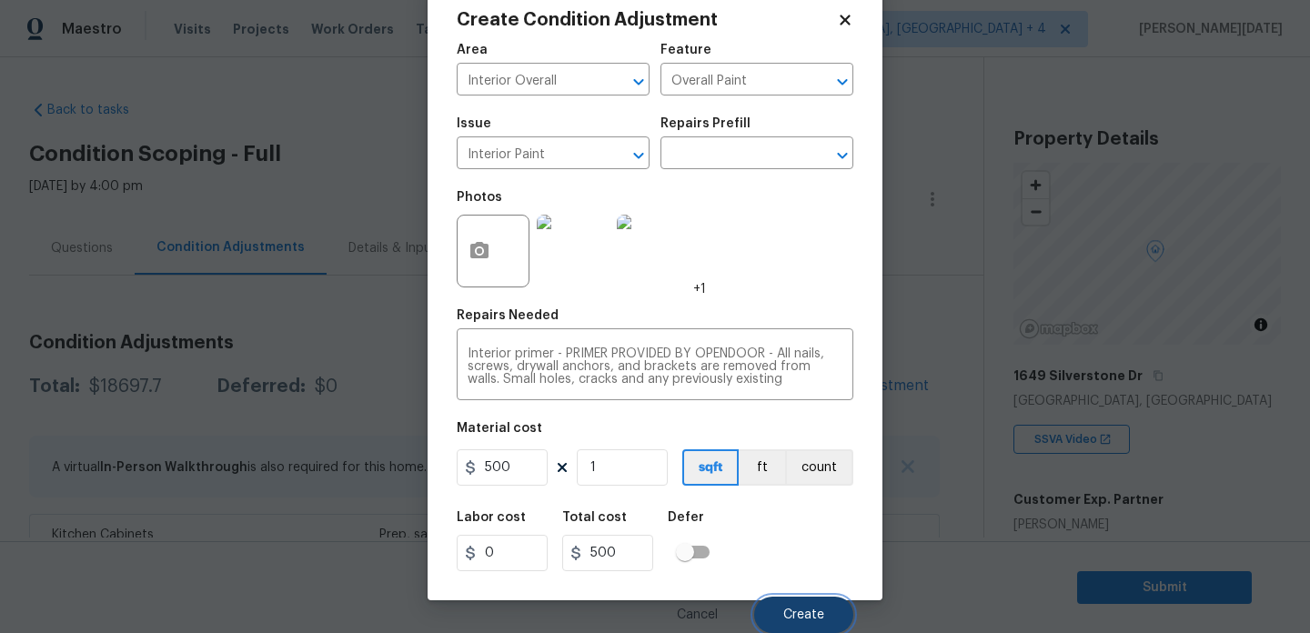
click at [804, 610] on span "Create" at bounding box center [803, 616] width 41 height 14
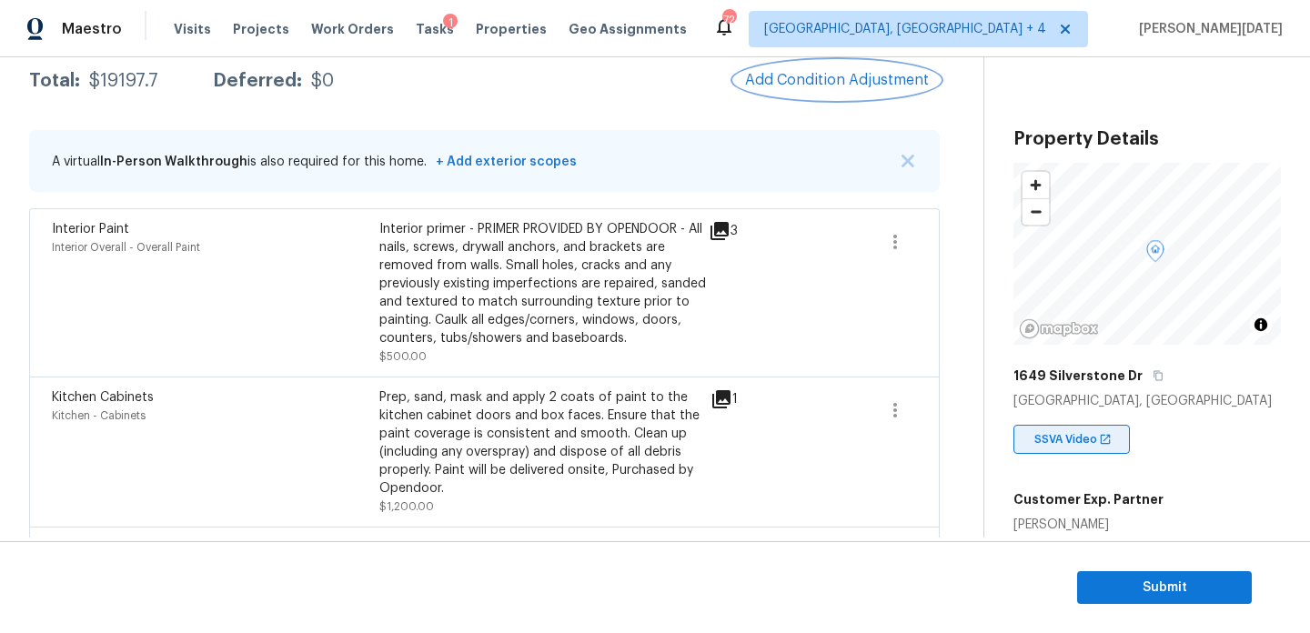
scroll to position [177, 0]
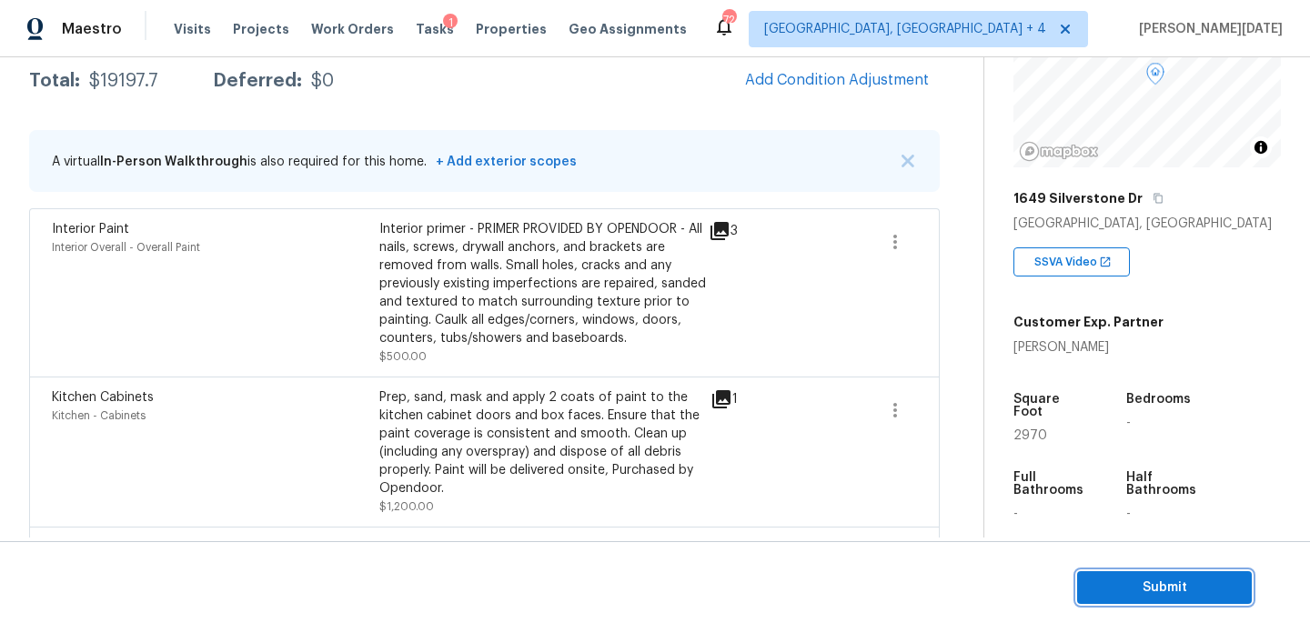
click at [1166, 589] on span "Submit" at bounding box center [1165, 588] width 146 height 23
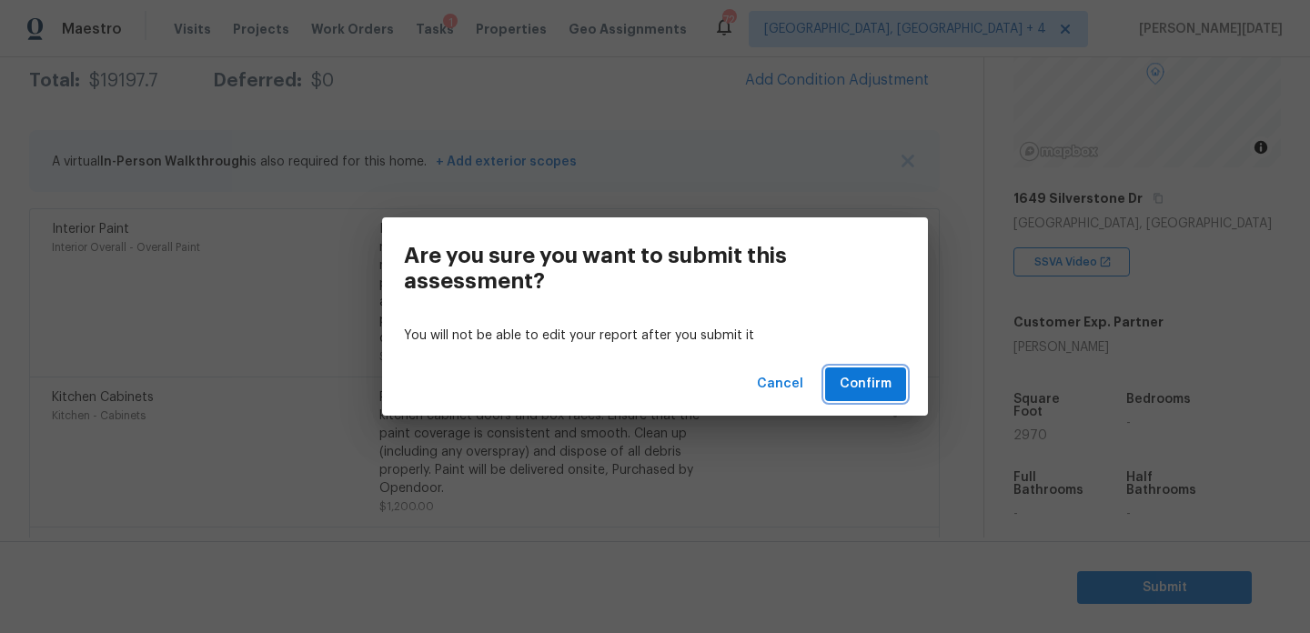
click at [876, 379] on span "Confirm" at bounding box center [866, 384] width 52 height 23
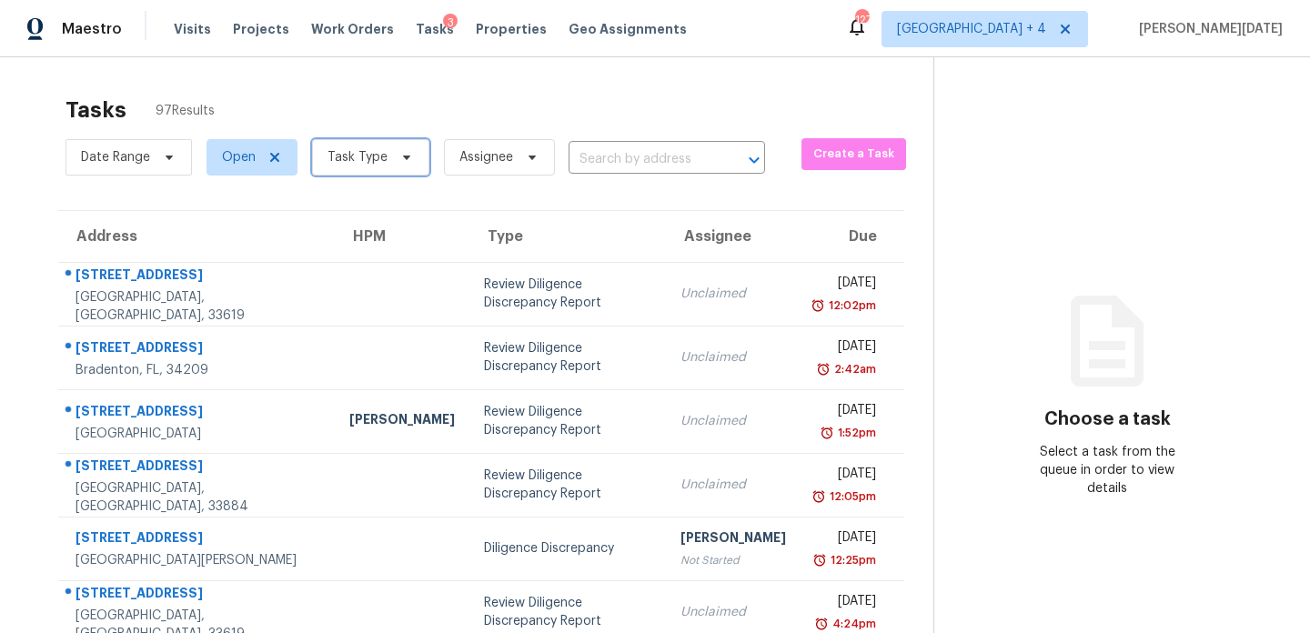
click at [369, 163] on span "Task Type" at bounding box center [357, 157] width 60 height 18
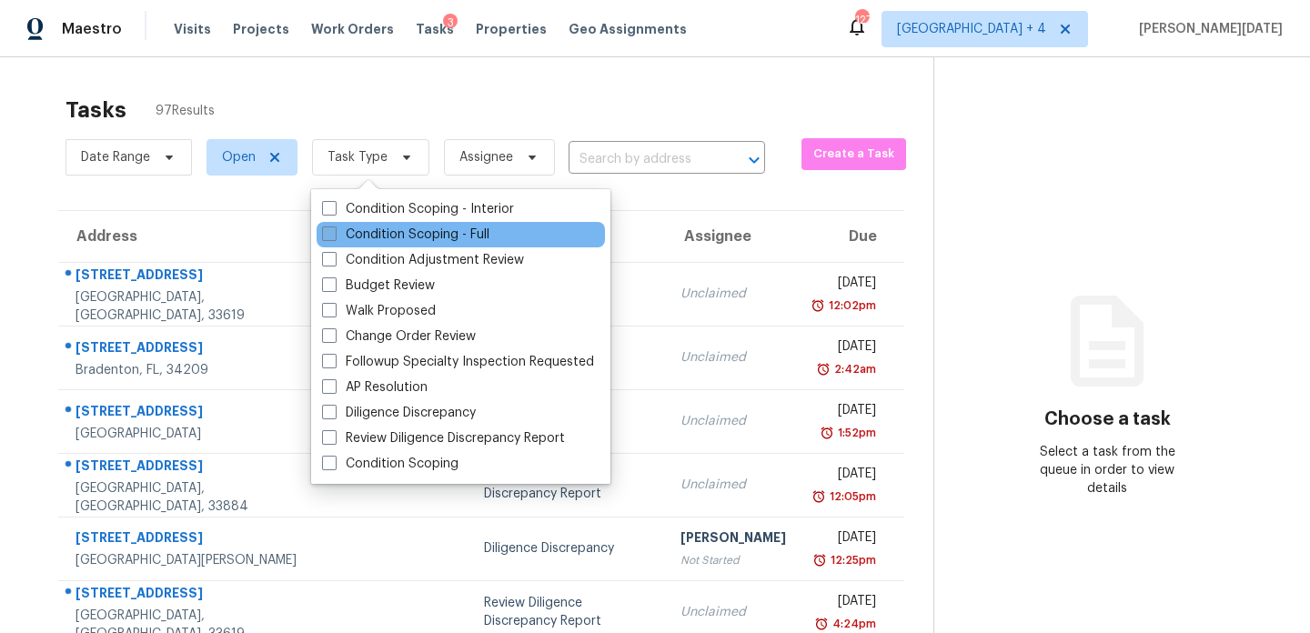
click at [353, 233] on label "Condition Scoping - Full" at bounding box center [405, 235] width 167 height 18
click at [334, 233] on input "Condition Scoping - Full" at bounding box center [328, 232] width 12 height 12
checkbox input "true"
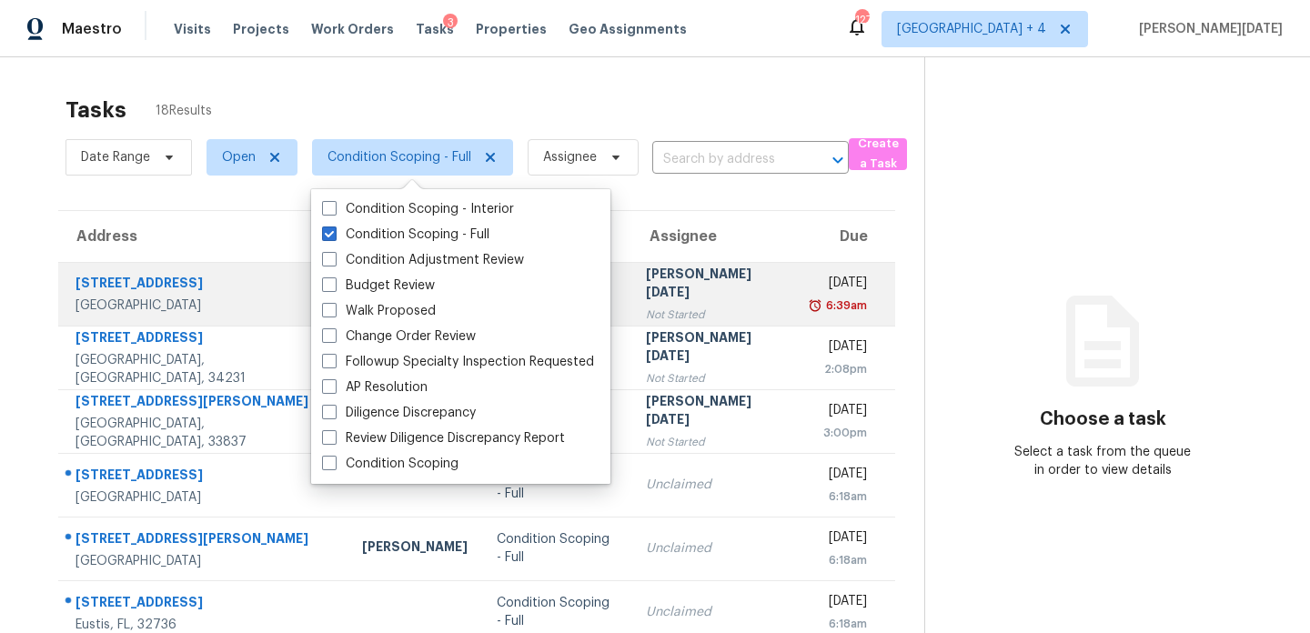
click at [703, 300] on td "[PERSON_NAME][DATE] Not Started" at bounding box center [714, 294] width 166 height 64
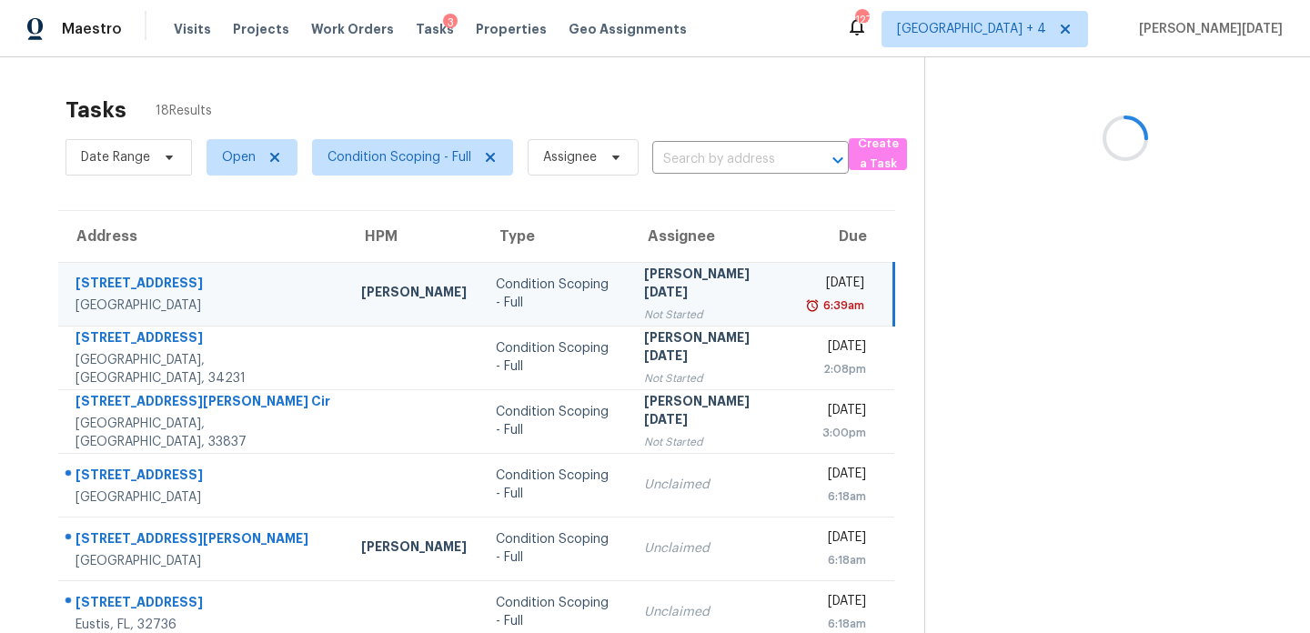
click at [703, 300] on td "[PERSON_NAME][DATE] Not Started" at bounding box center [713, 294] width 166 height 64
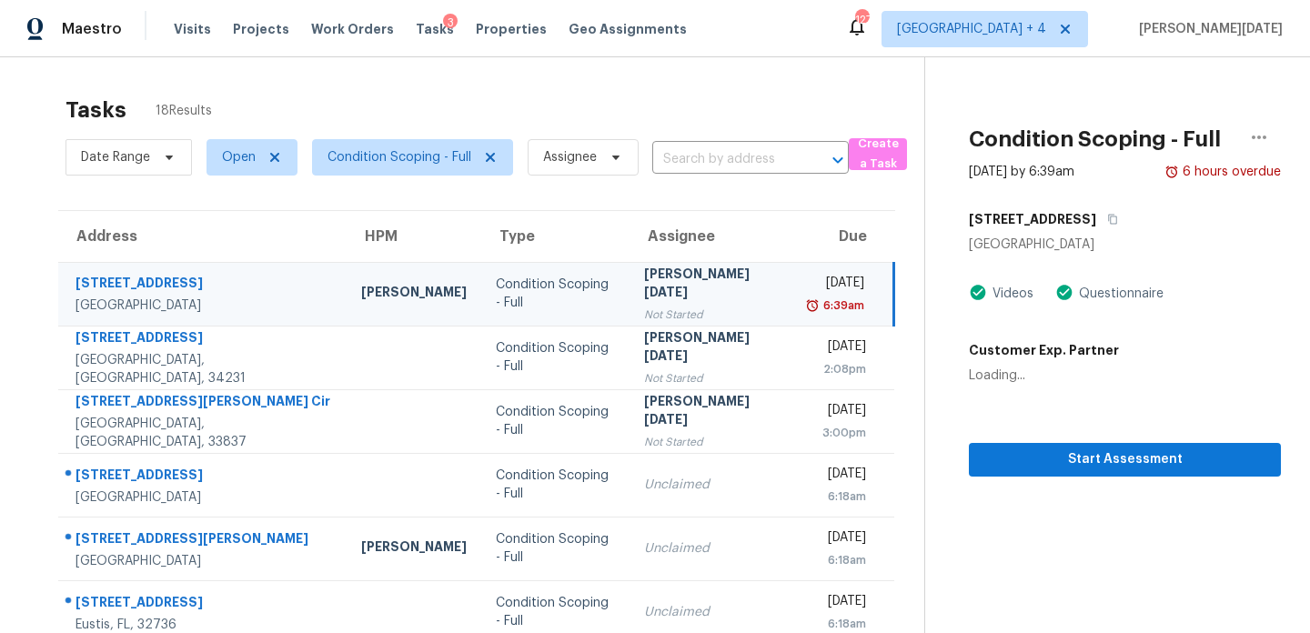
click at [703, 300] on td "[PERSON_NAME][DATE] Not Started" at bounding box center [713, 294] width 166 height 64
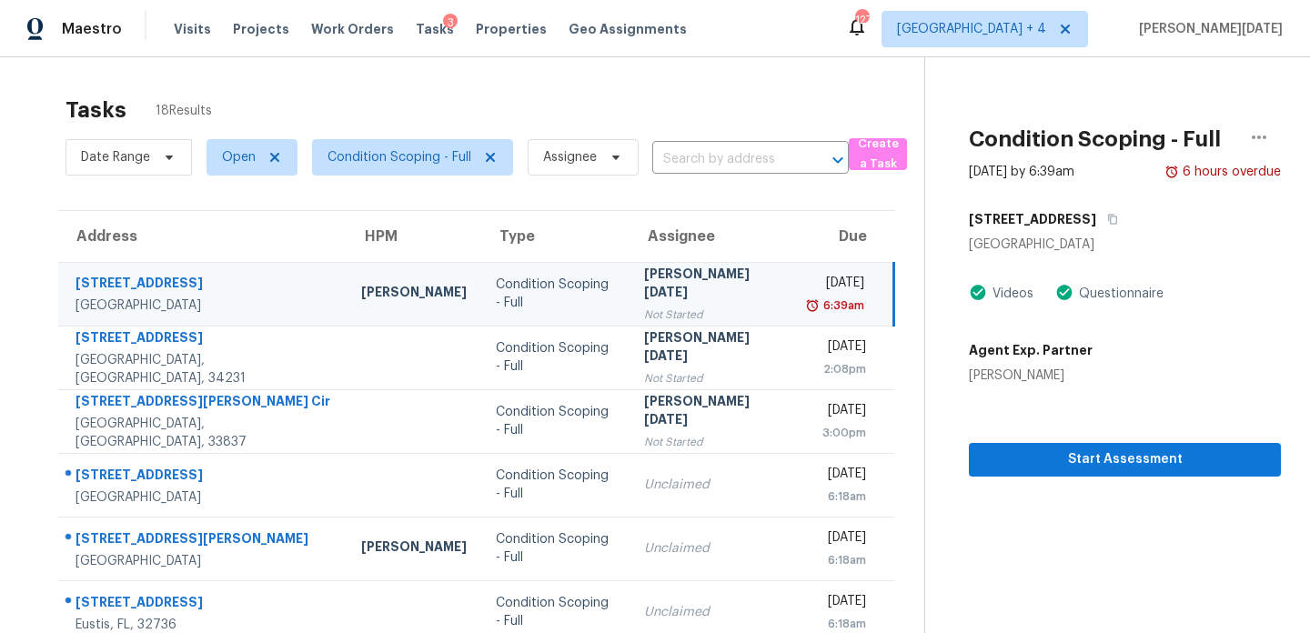
click at [703, 300] on td "[PERSON_NAME][DATE] Not Started" at bounding box center [713, 294] width 166 height 64
click at [994, 457] on span "Start Assessment" at bounding box center [1124, 459] width 283 height 23
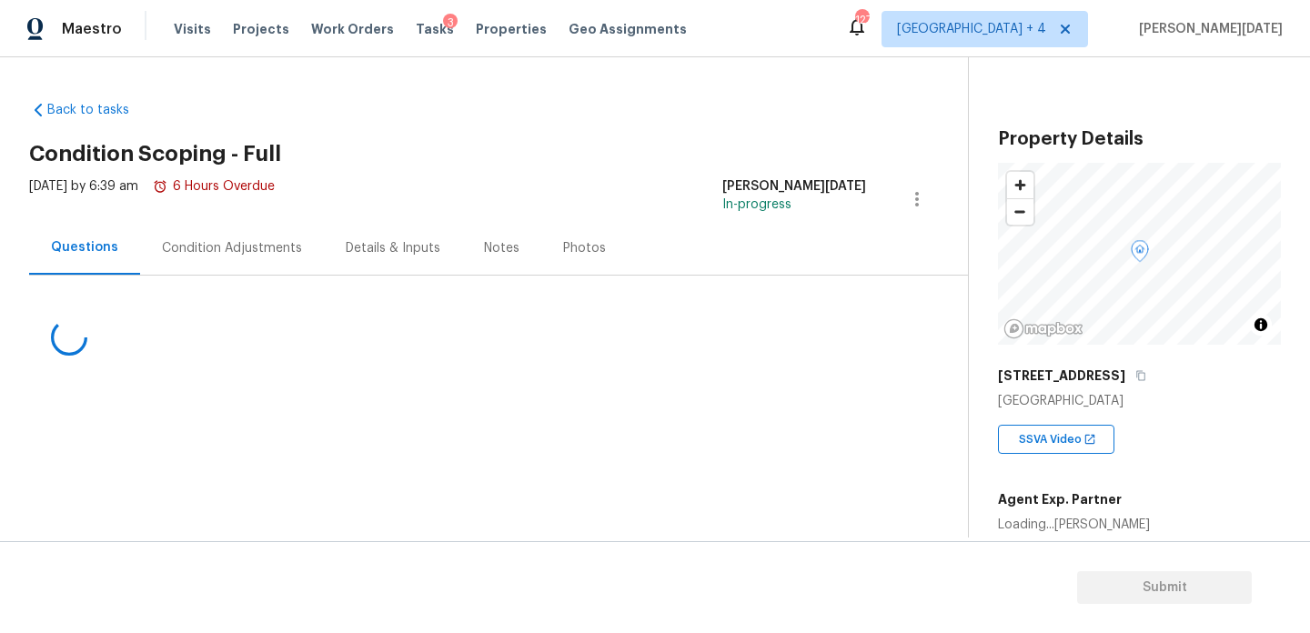
click at [209, 250] on div "Condition Adjustments" at bounding box center [232, 248] width 140 height 18
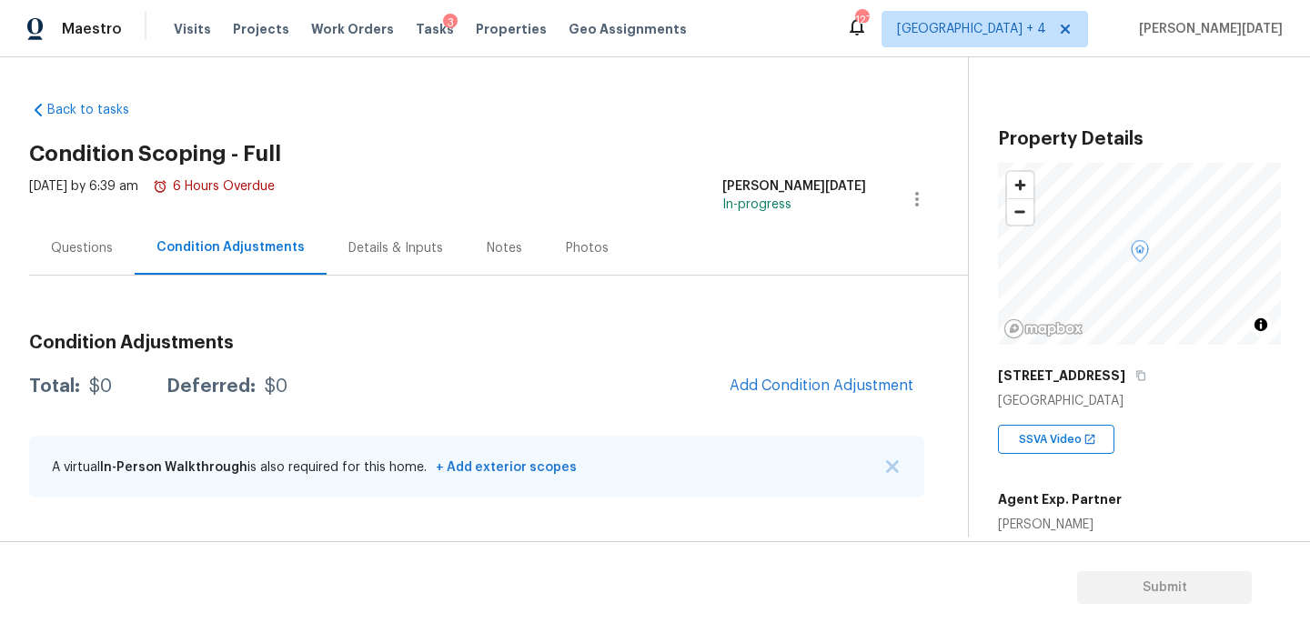
scroll to position [290, 0]
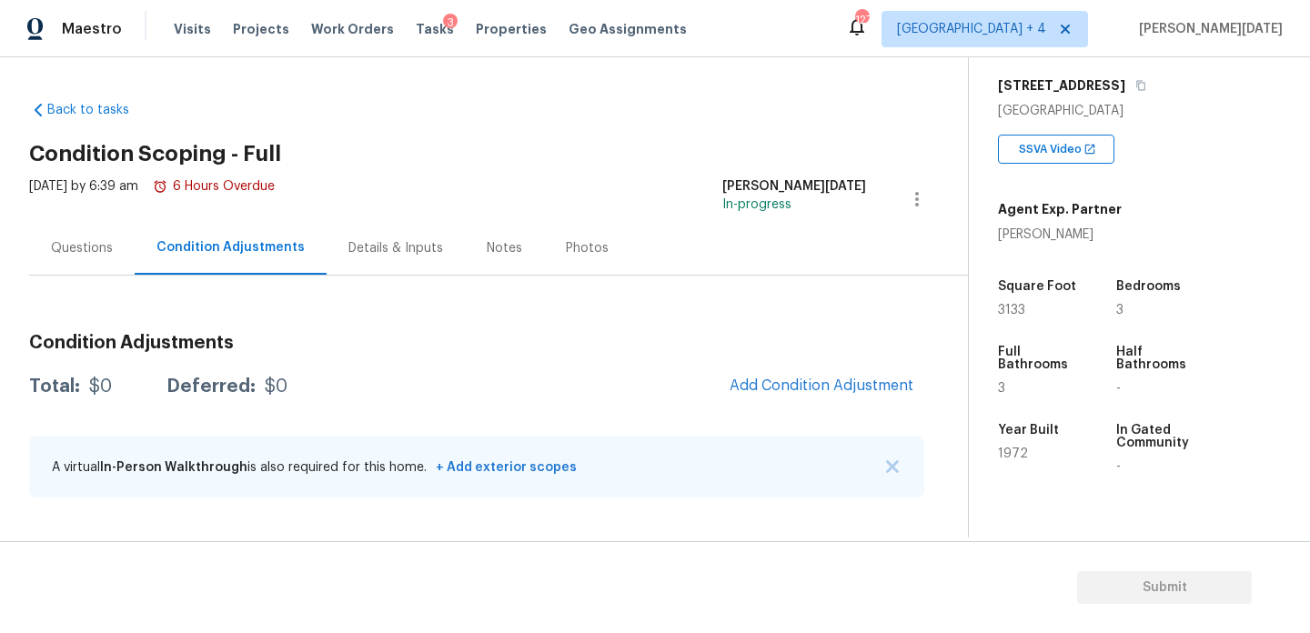
click at [1013, 309] on span "3133" at bounding box center [1011, 310] width 27 height 13
copy span "3133"
click at [808, 376] on button "Add Condition Adjustment" at bounding box center [822, 386] width 206 height 38
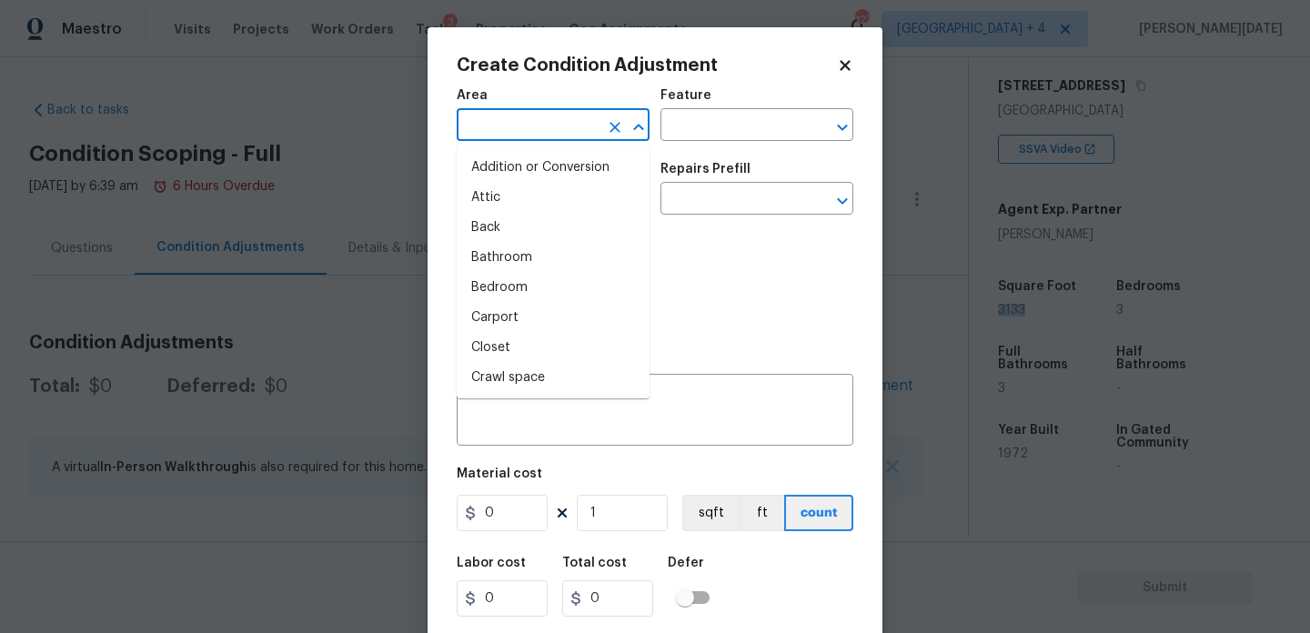
click at [498, 137] on input "text" at bounding box center [528, 127] width 142 height 28
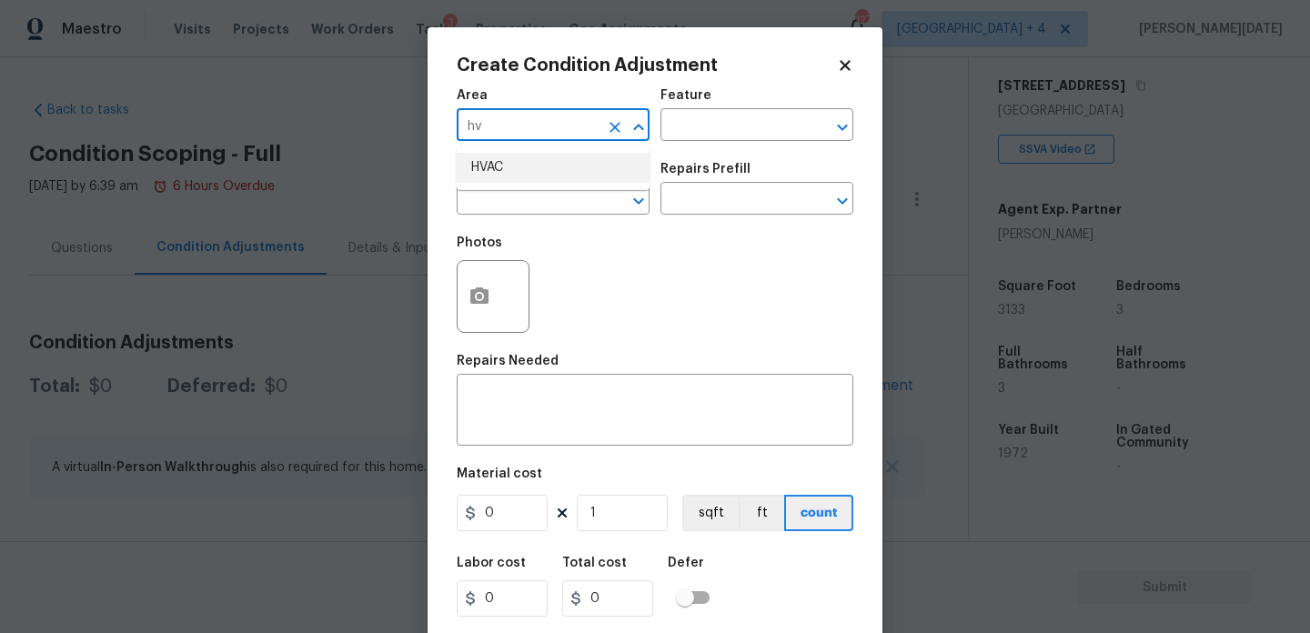
click at [498, 179] on li "HVAC" at bounding box center [553, 168] width 193 height 30
type input "HVAC"
click at [496, 207] on input "text" at bounding box center [528, 200] width 142 height 28
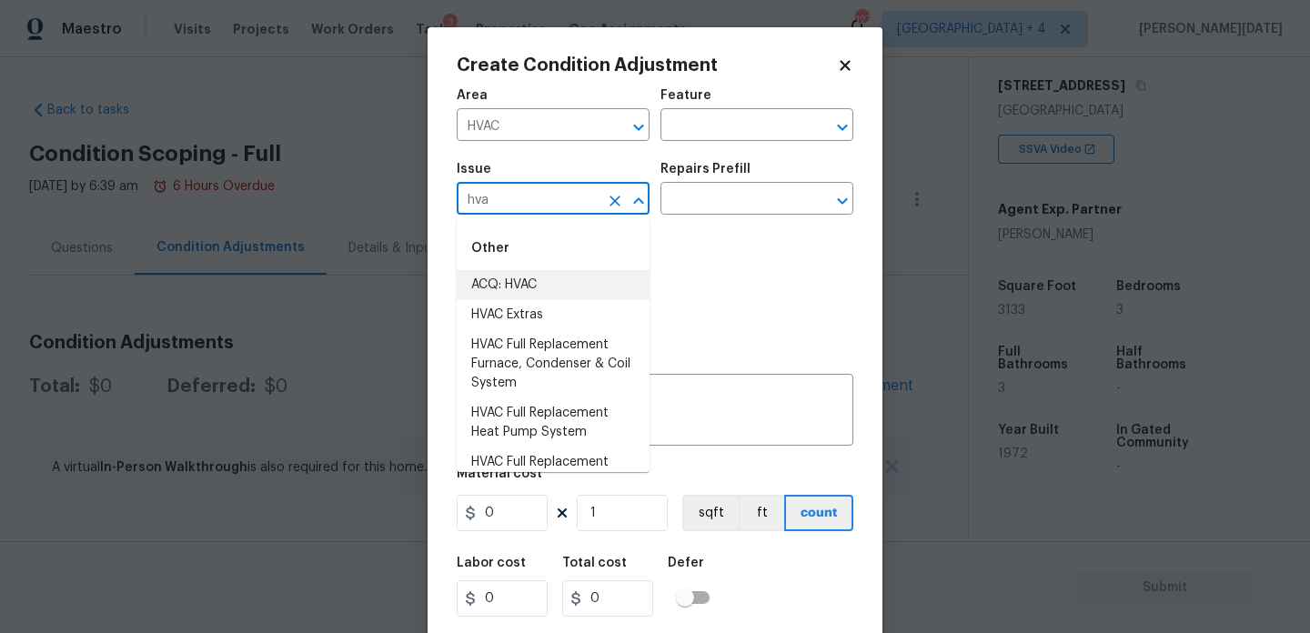
click at [510, 279] on li "ACQ: HVAC" at bounding box center [553, 285] width 193 height 30
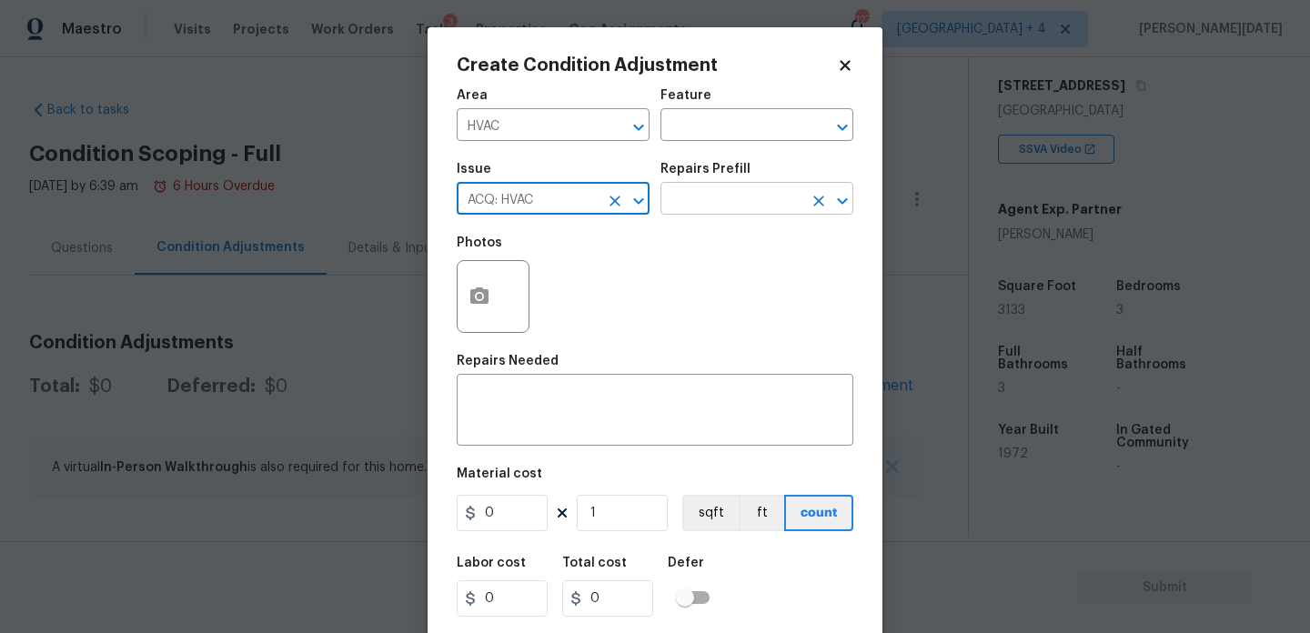
type input "ACQ: HVAC"
click at [696, 214] on input "text" at bounding box center [731, 200] width 142 height 28
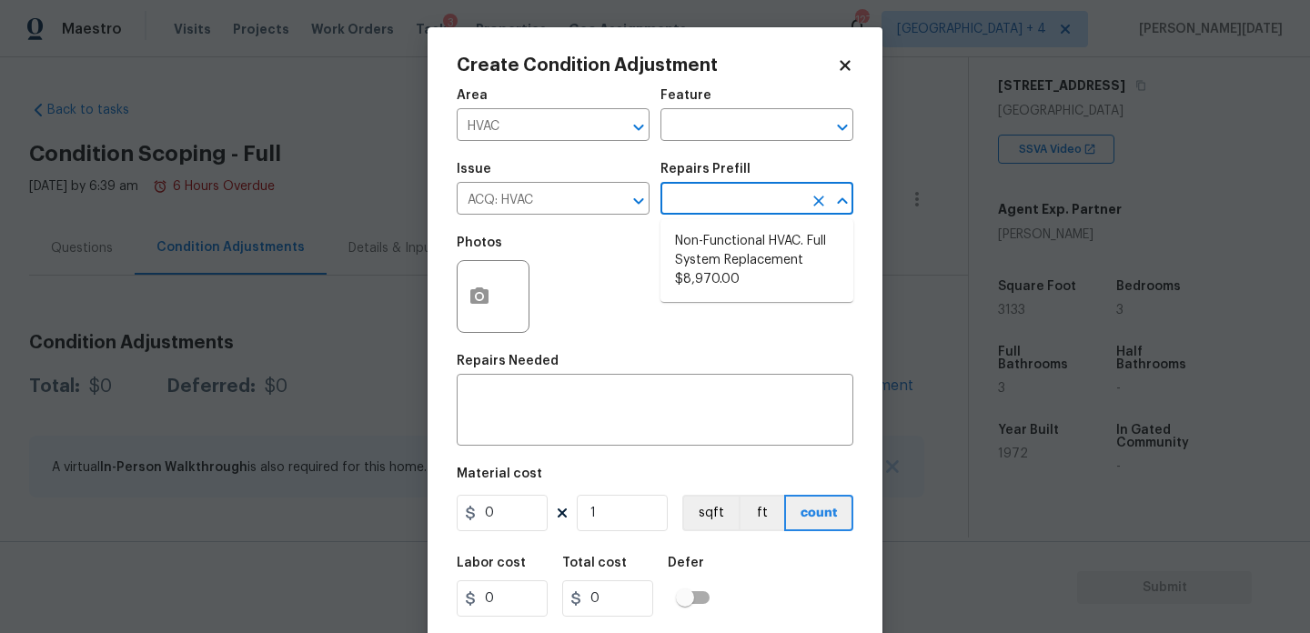
click at [710, 206] on input "text" at bounding box center [731, 200] width 142 height 28
click at [718, 265] on li "Non-Functional HVAC. Full System Replacement $8,970.00" at bounding box center [756, 261] width 193 height 68
type input "Acquisition"
type textarea "Acquisition Scope: Full System Replacement"
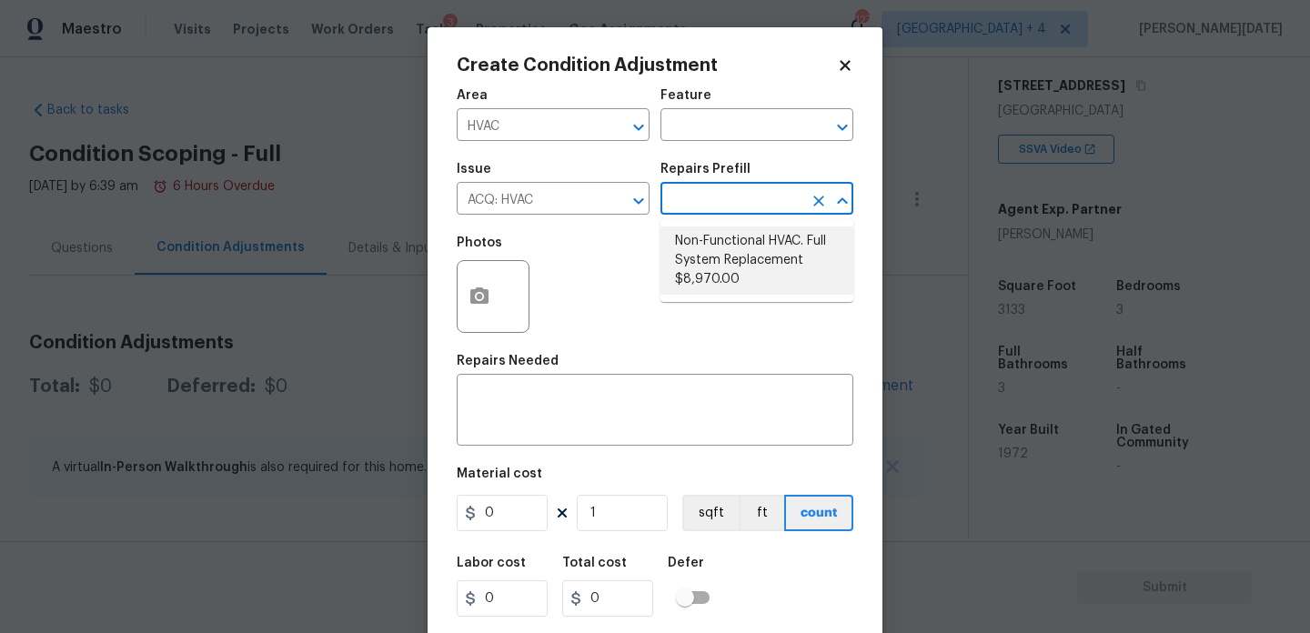
type input "8970"
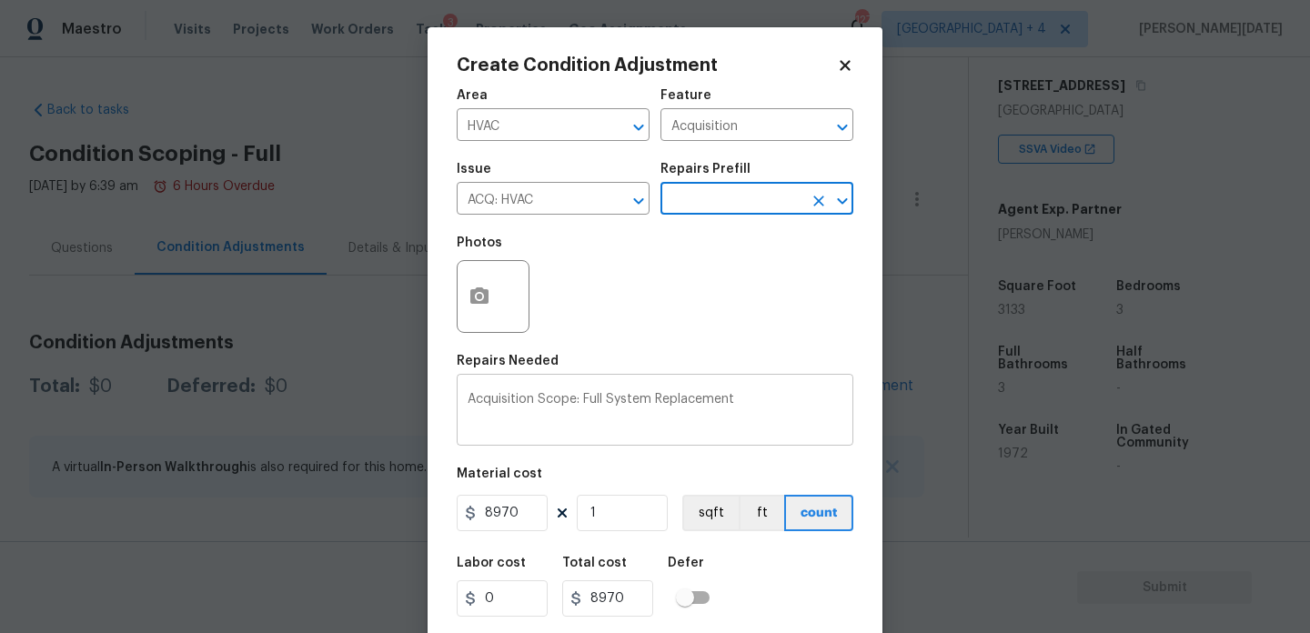
scroll to position [46, 0]
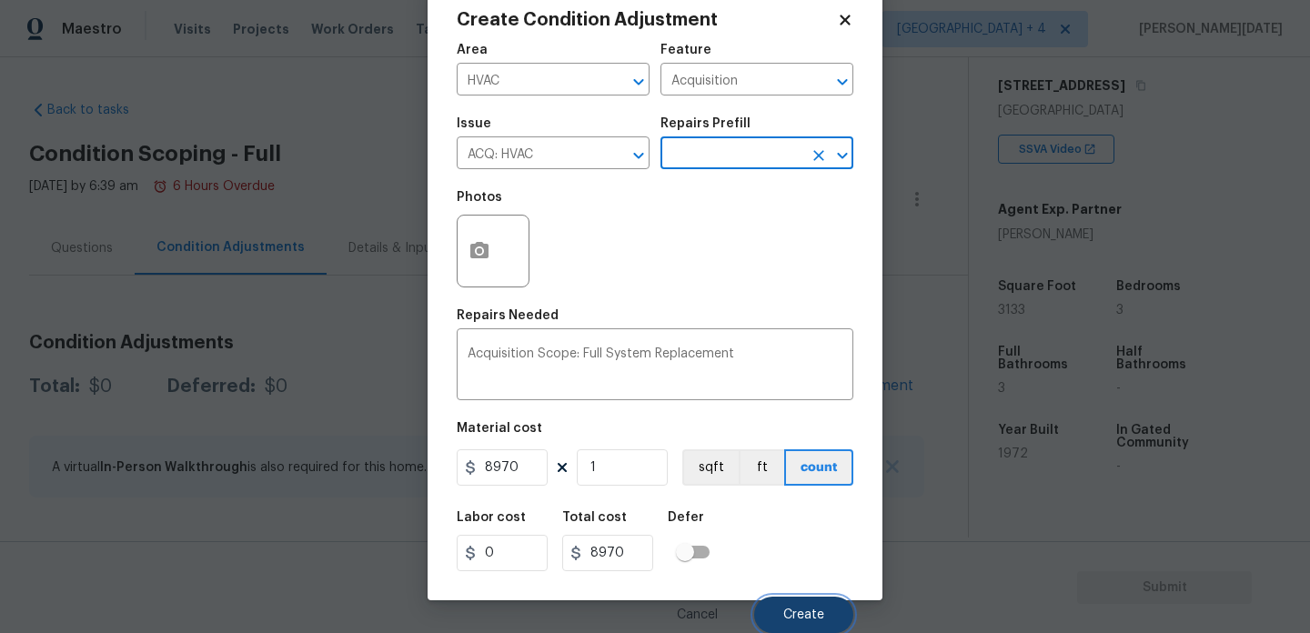
click at [797, 614] on span "Create" at bounding box center [803, 616] width 41 height 14
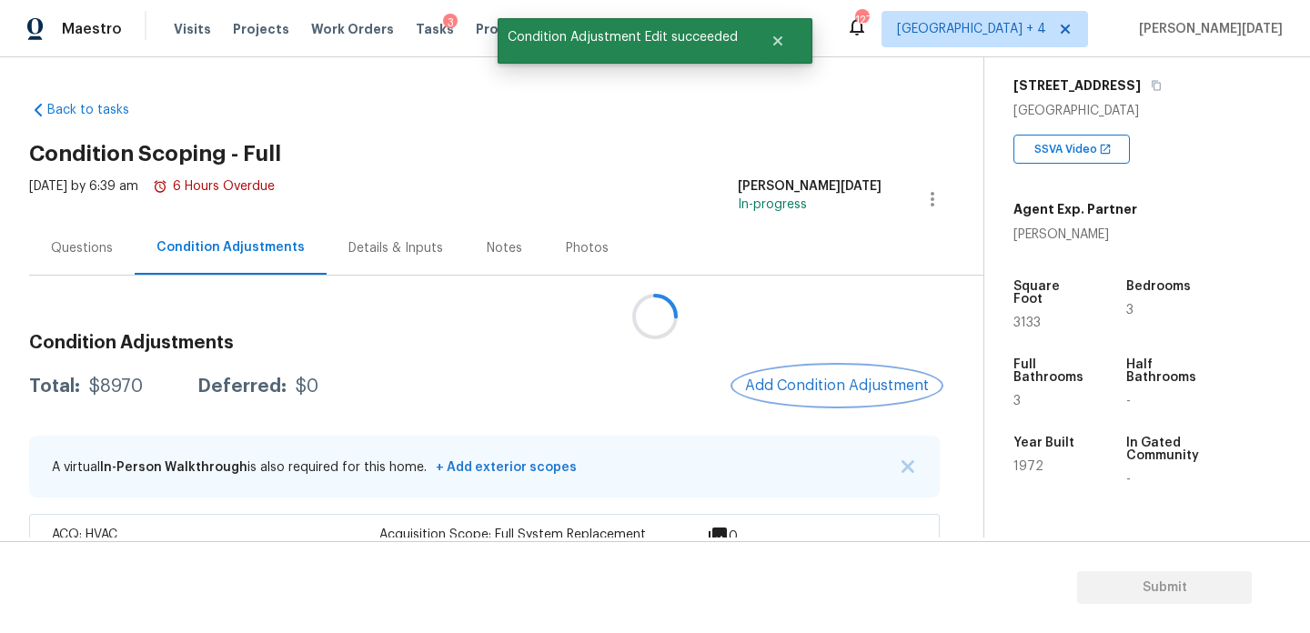
scroll to position [0, 0]
click at [810, 365] on div "Condition Adjustments Total: $8970 Deferred: $0 Add Condition Adjustment A virt…" at bounding box center [484, 449] width 911 height 261
click at [810, 398] on button "Add Condition Adjustment" at bounding box center [837, 386] width 206 height 38
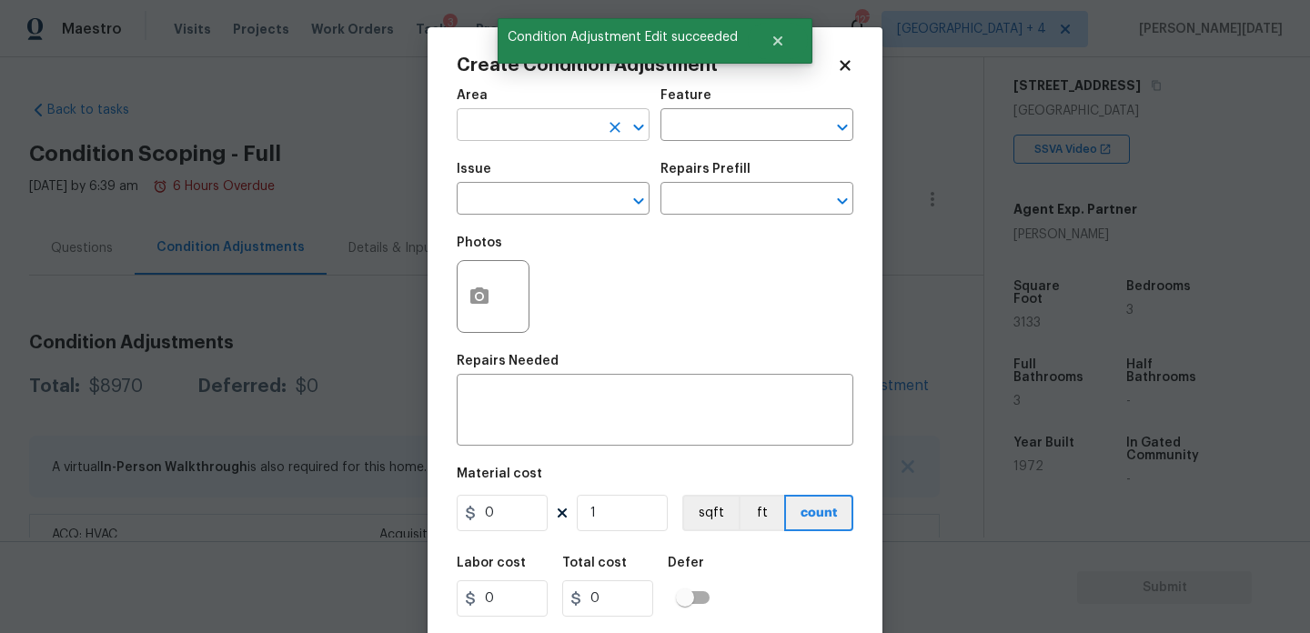
click at [509, 132] on input "text" at bounding box center [528, 127] width 142 height 28
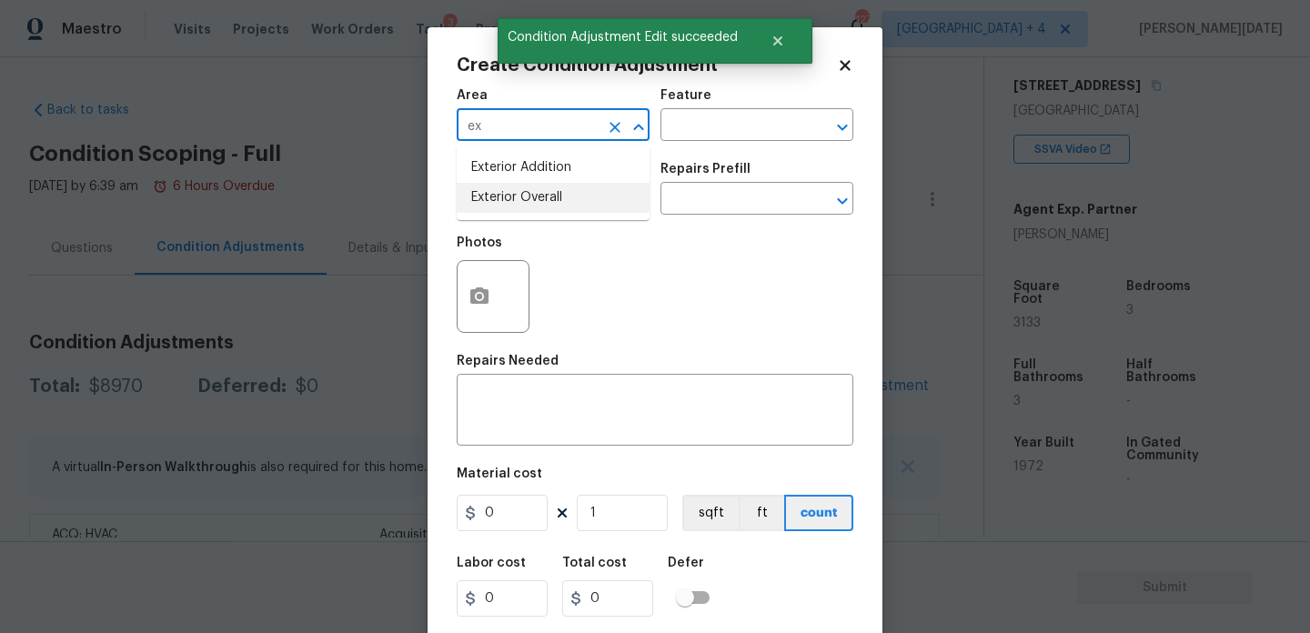
click at [522, 197] on li "Exterior Overall" at bounding box center [553, 198] width 193 height 30
type input "Exterior Overall"
click at [522, 197] on input "text" at bounding box center [528, 200] width 142 height 28
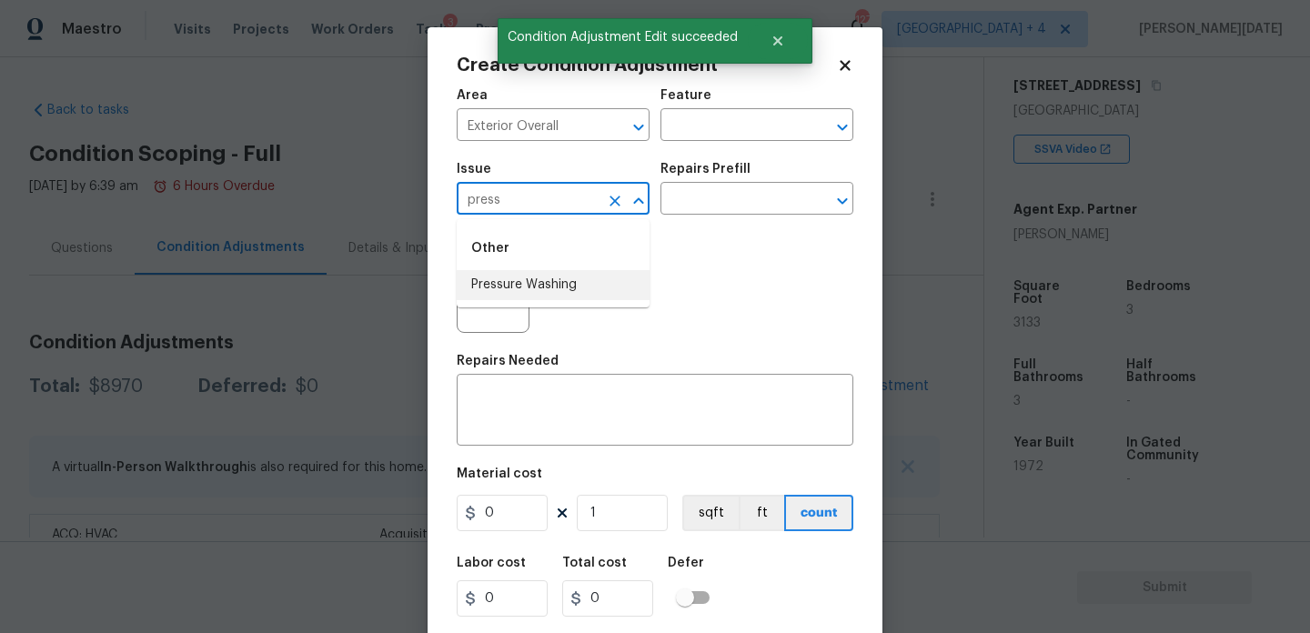
click at [560, 281] on li "Pressure Washing" at bounding box center [553, 285] width 193 height 30
type input "Pressure Washing"
click at [705, 210] on input "text" at bounding box center [731, 200] width 142 height 28
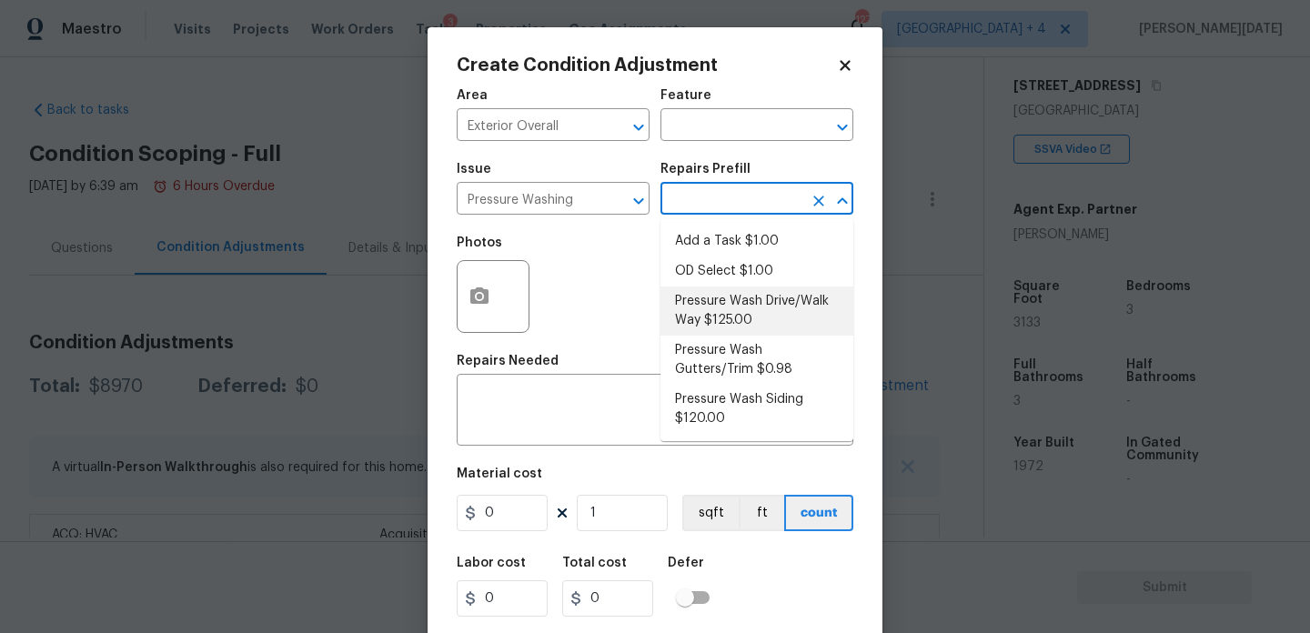
click at [729, 301] on li "Pressure Wash Drive/Walk Way $125.00" at bounding box center [756, 311] width 193 height 49
type input "Siding"
type textarea "Pressure wash the driveways/walkways as directed by the PM. Ensure that all deb…"
type input "125"
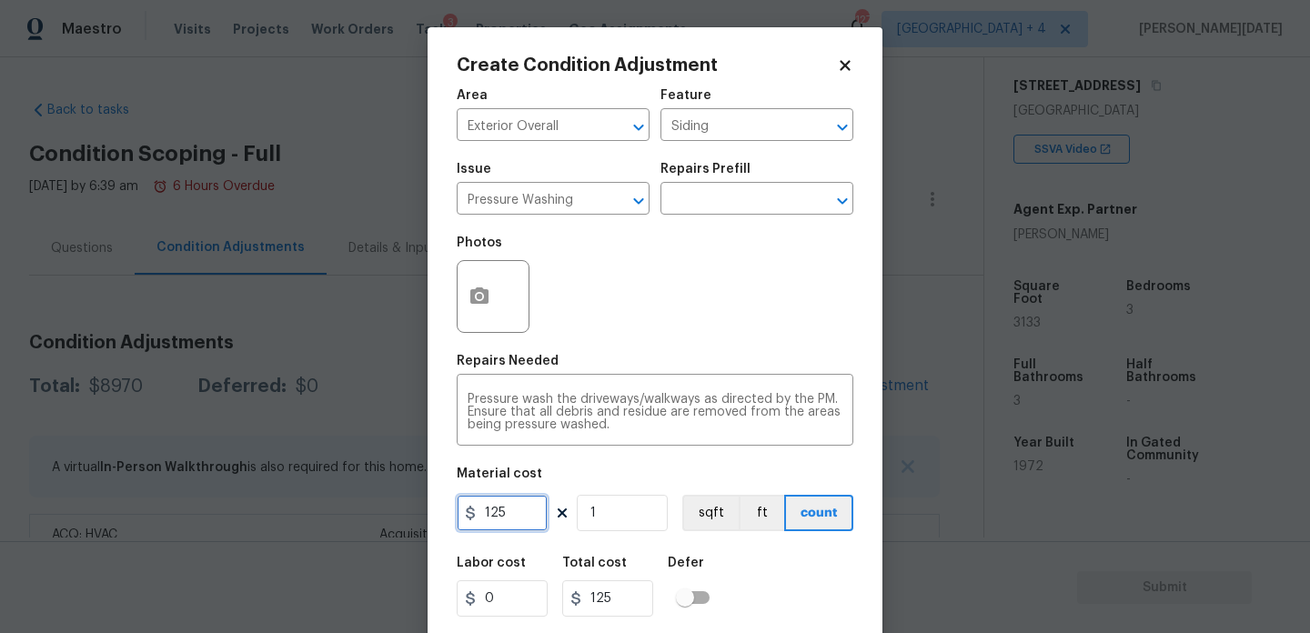
drag, startPoint x: 519, startPoint y: 516, endPoint x: 470, endPoint y: 501, distance: 51.2
click at [475, 516] on div "125" at bounding box center [502, 513] width 91 height 36
type input "200"
click at [688, 344] on div "Photos" at bounding box center [655, 285] width 397 height 118
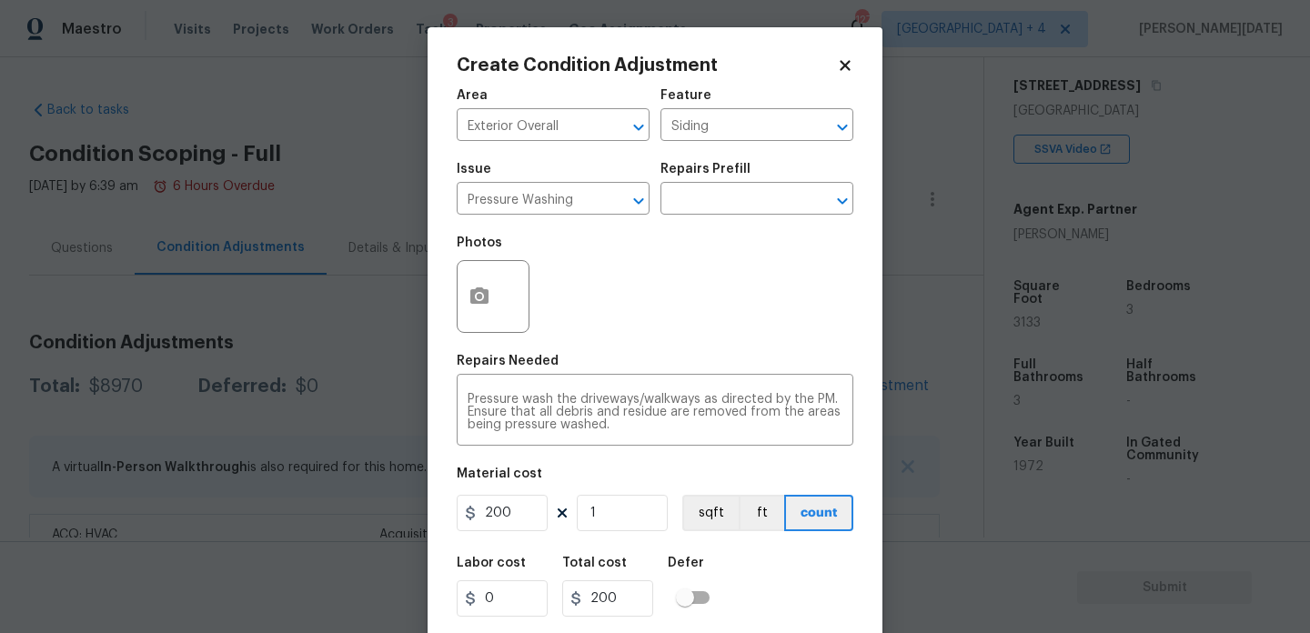
scroll to position [46, 0]
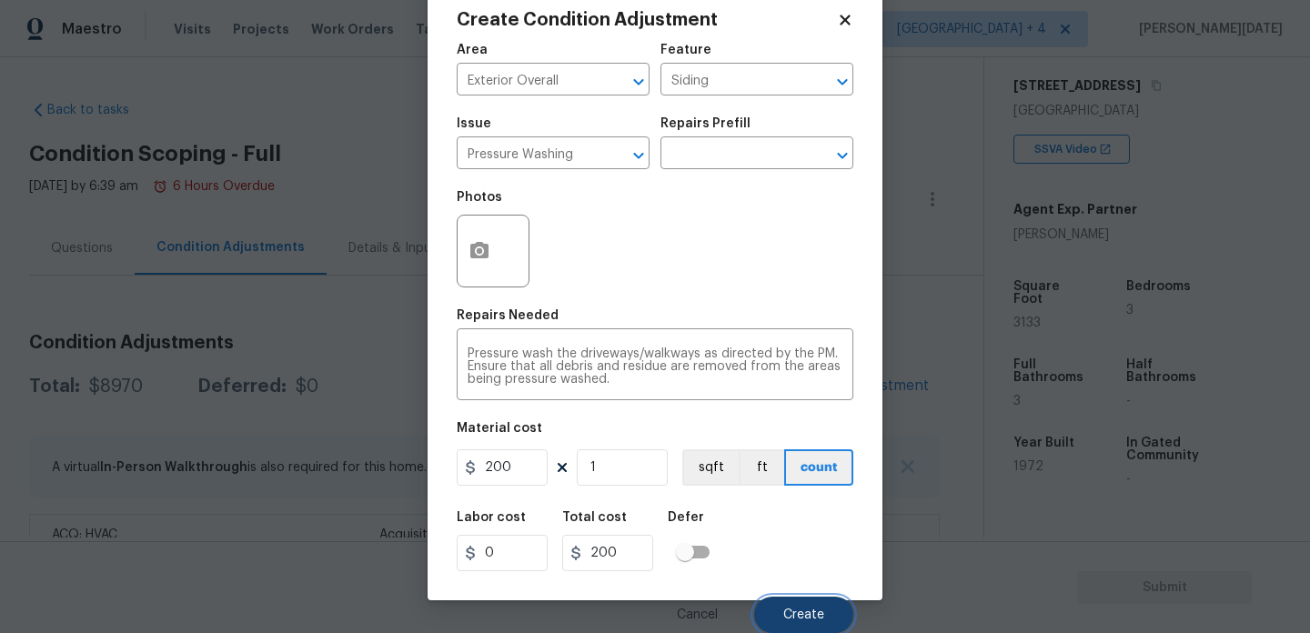
click at [820, 624] on button "Create" at bounding box center [803, 615] width 99 height 36
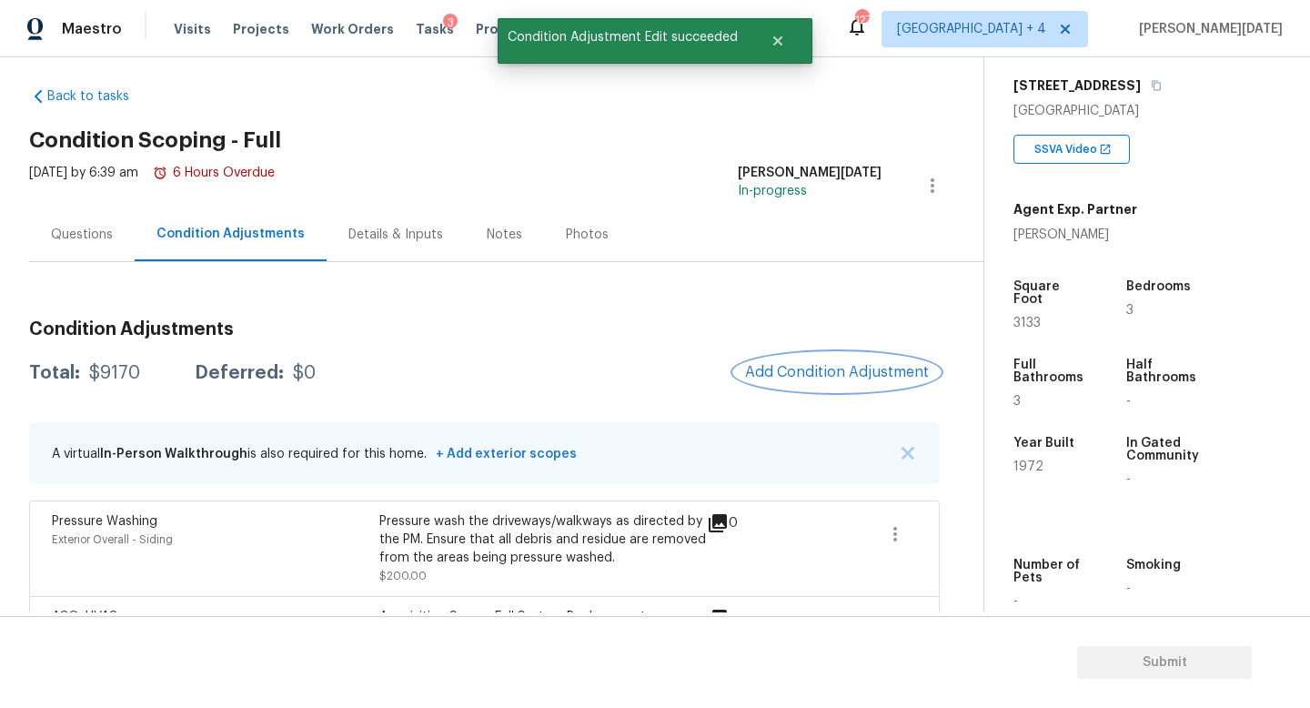
scroll to position [70, 0]
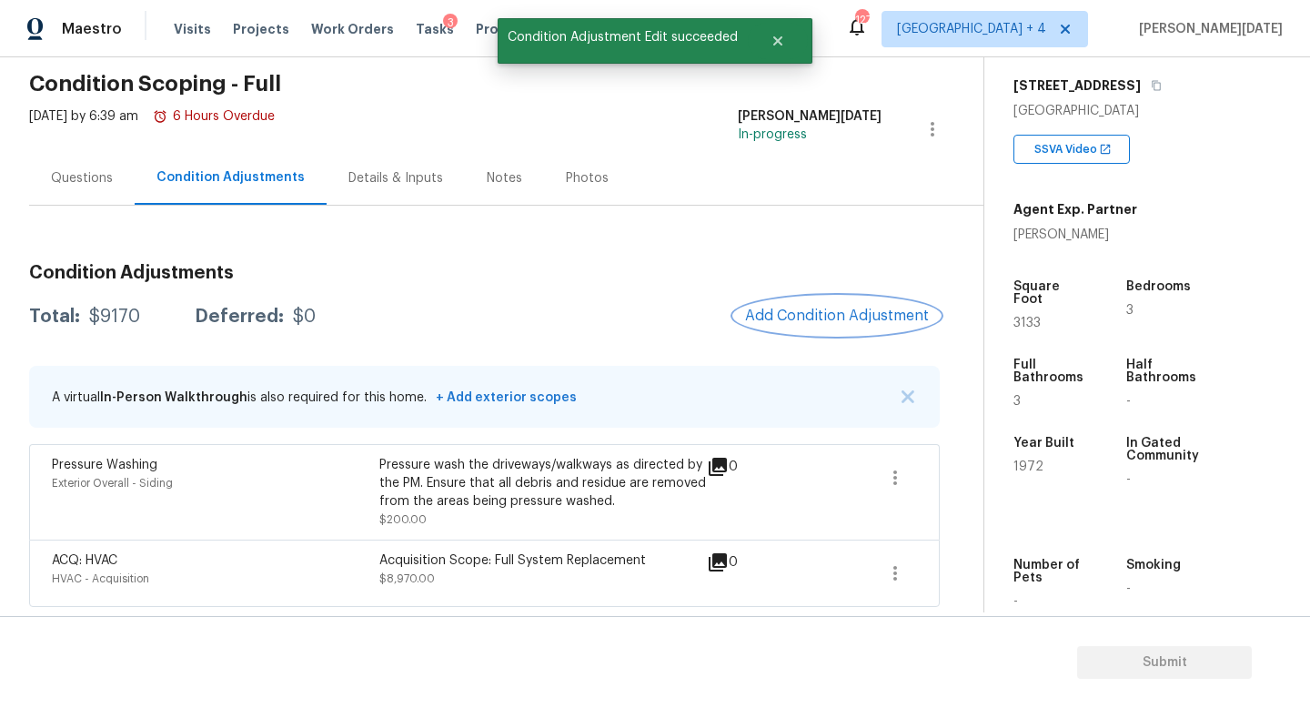
click at [806, 312] on span "Add Condition Adjustment" at bounding box center [837, 315] width 184 height 16
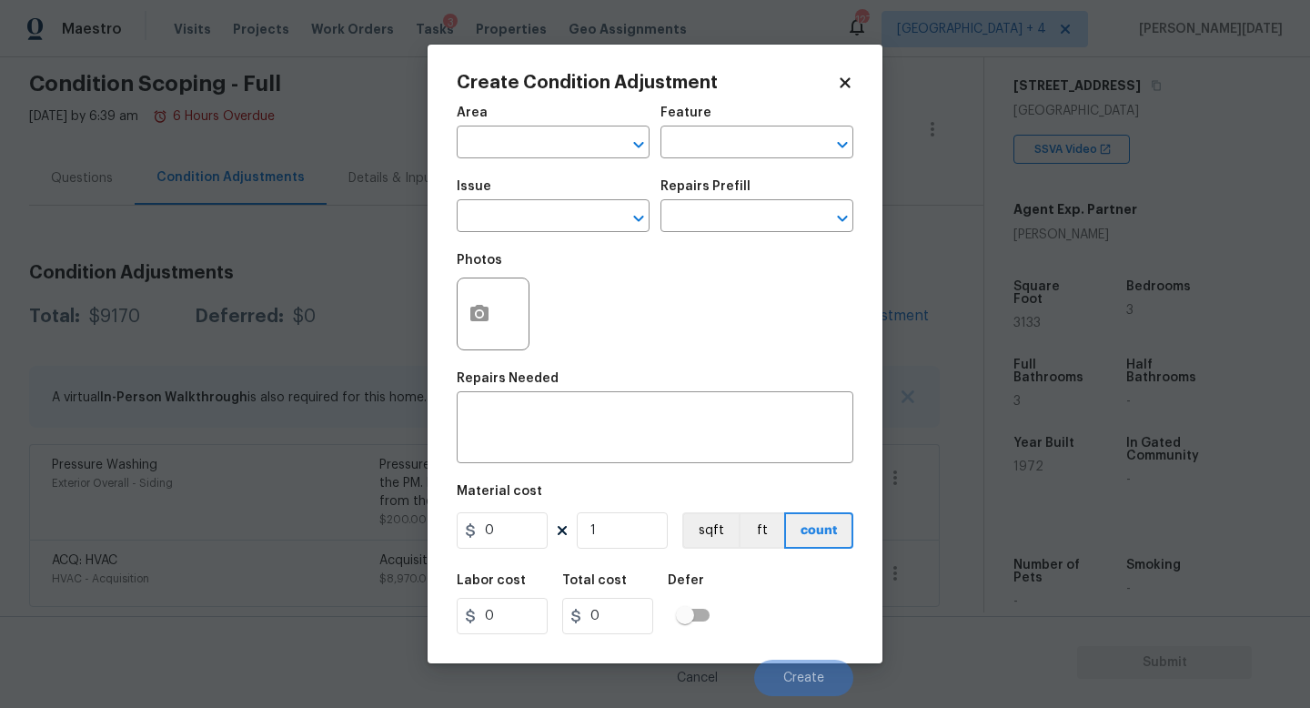
click at [489, 158] on span "Area ​" at bounding box center [553, 133] width 193 height 74
click at [491, 140] on input "text" at bounding box center [528, 144] width 142 height 28
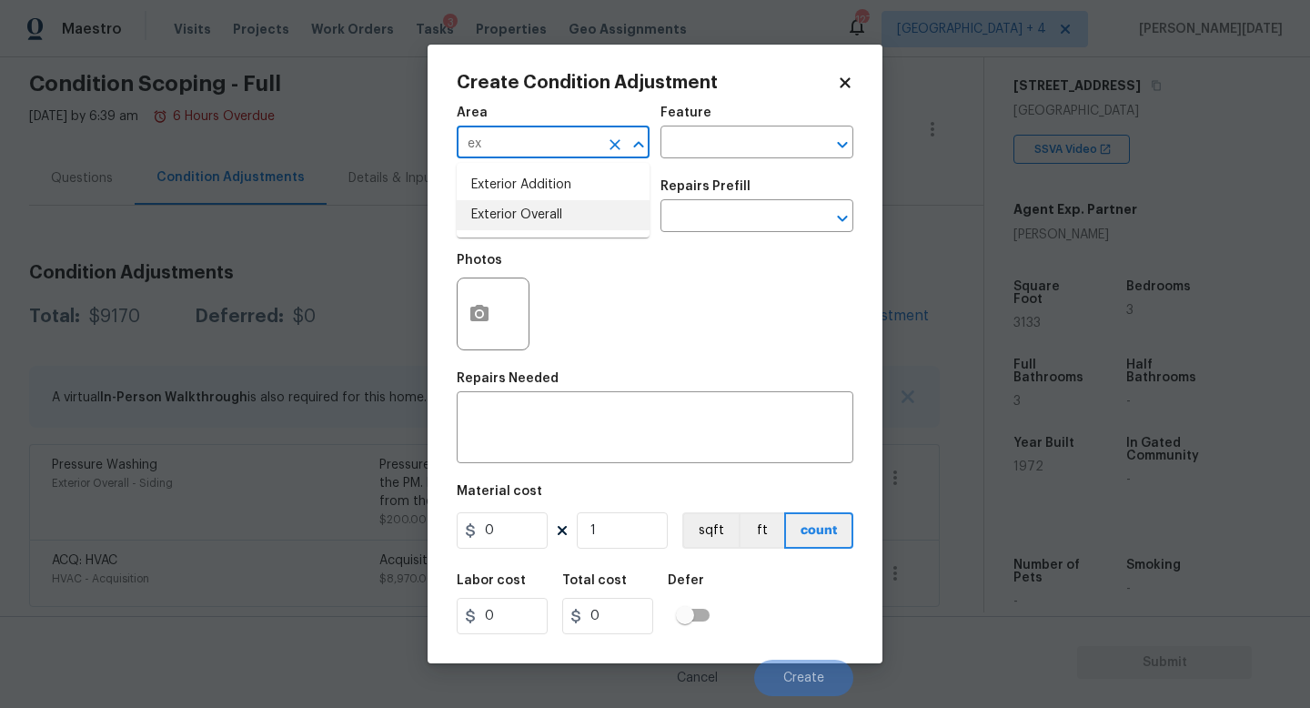
click at [518, 210] on li "Exterior Overall" at bounding box center [553, 215] width 193 height 30
type input "Exterior Overall"
click at [518, 210] on input "text" at bounding box center [528, 218] width 142 height 28
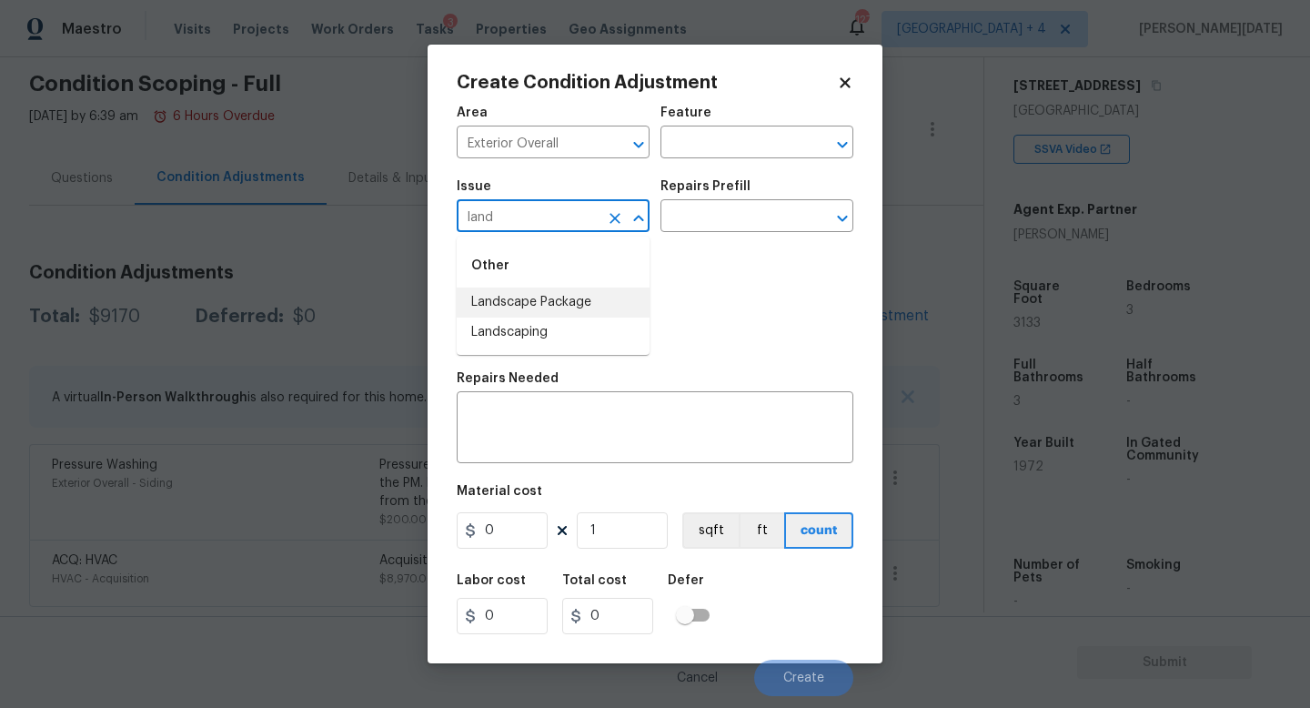
click at [551, 301] on li "Landscape Package" at bounding box center [553, 302] width 193 height 30
type input "Landscape Package"
click at [694, 244] on div "Photos" at bounding box center [655, 302] width 397 height 118
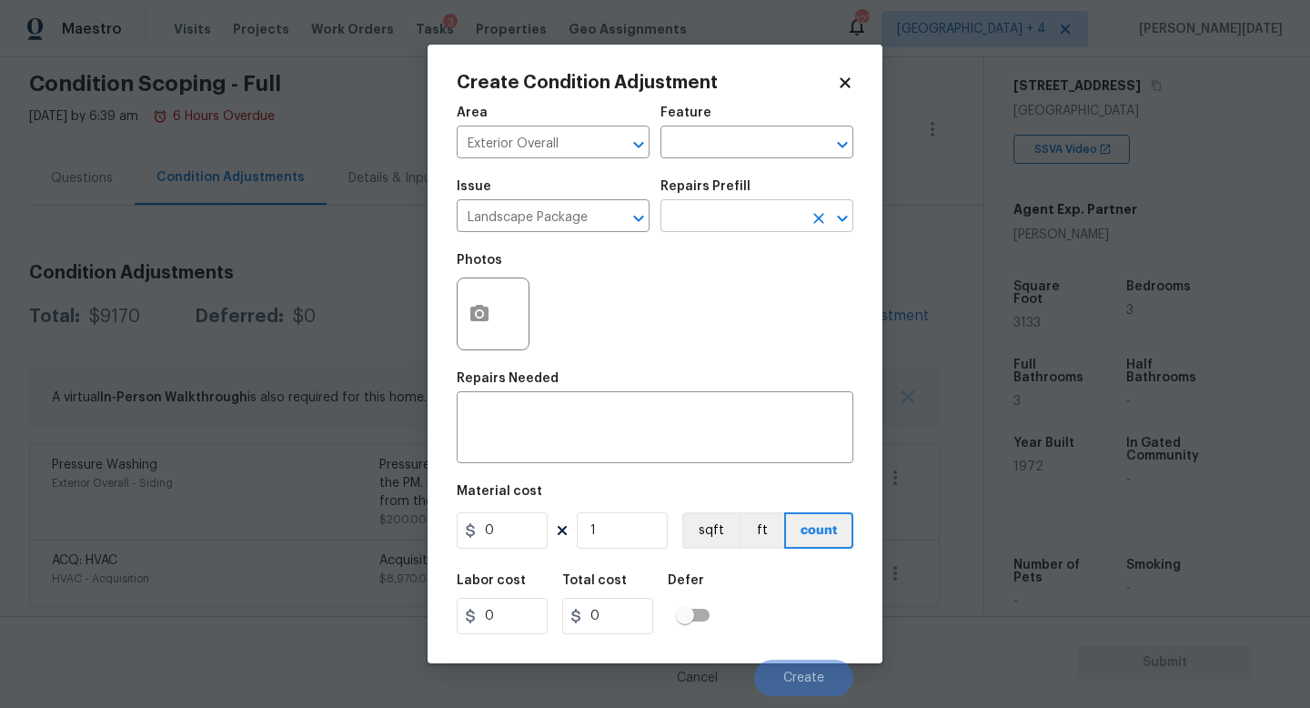
click at [728, 215] on input "text" at bounding box center [731, 218] width 142 height 28
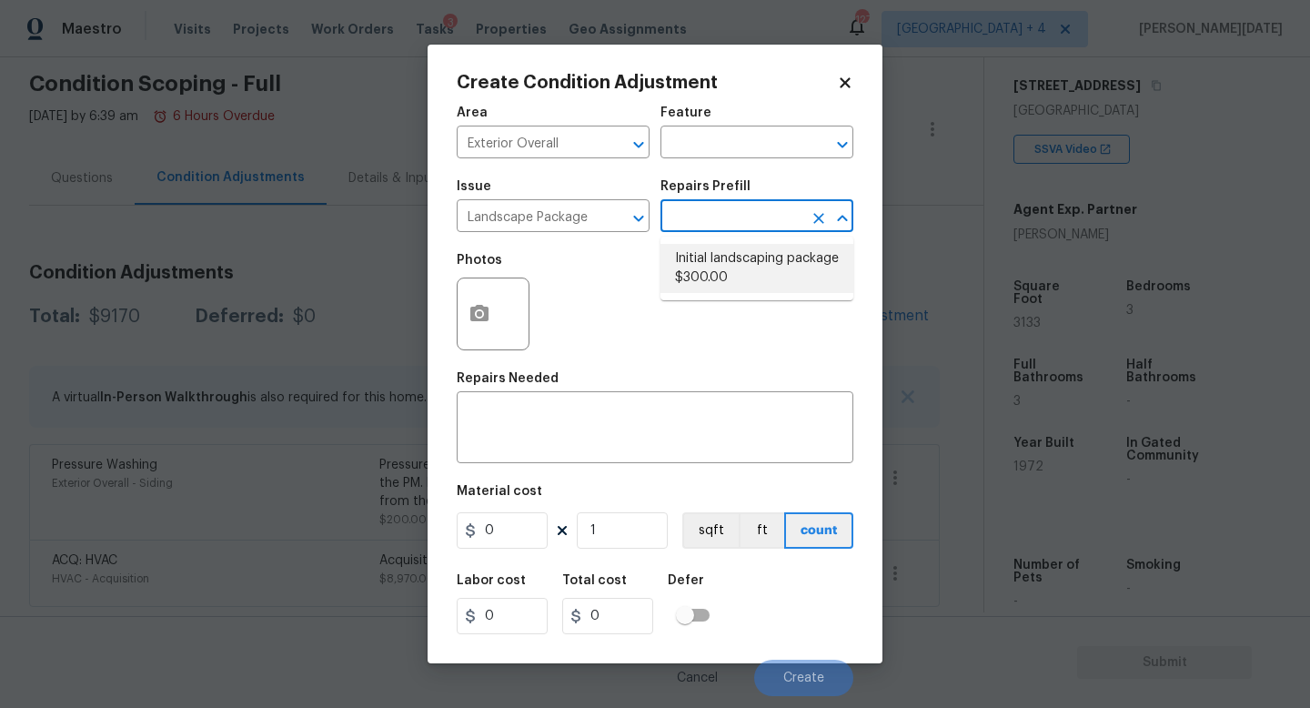
click at [728, 268] on li "Initial landscaping package $300.00" at bounding box center [756, 268] width 193 height 49
type input "Home Readiness Packages"
type textarea "Mowing of grass up to 6" in height. Mow, edge along driveways & sidewalks, trim…"
type input "300"
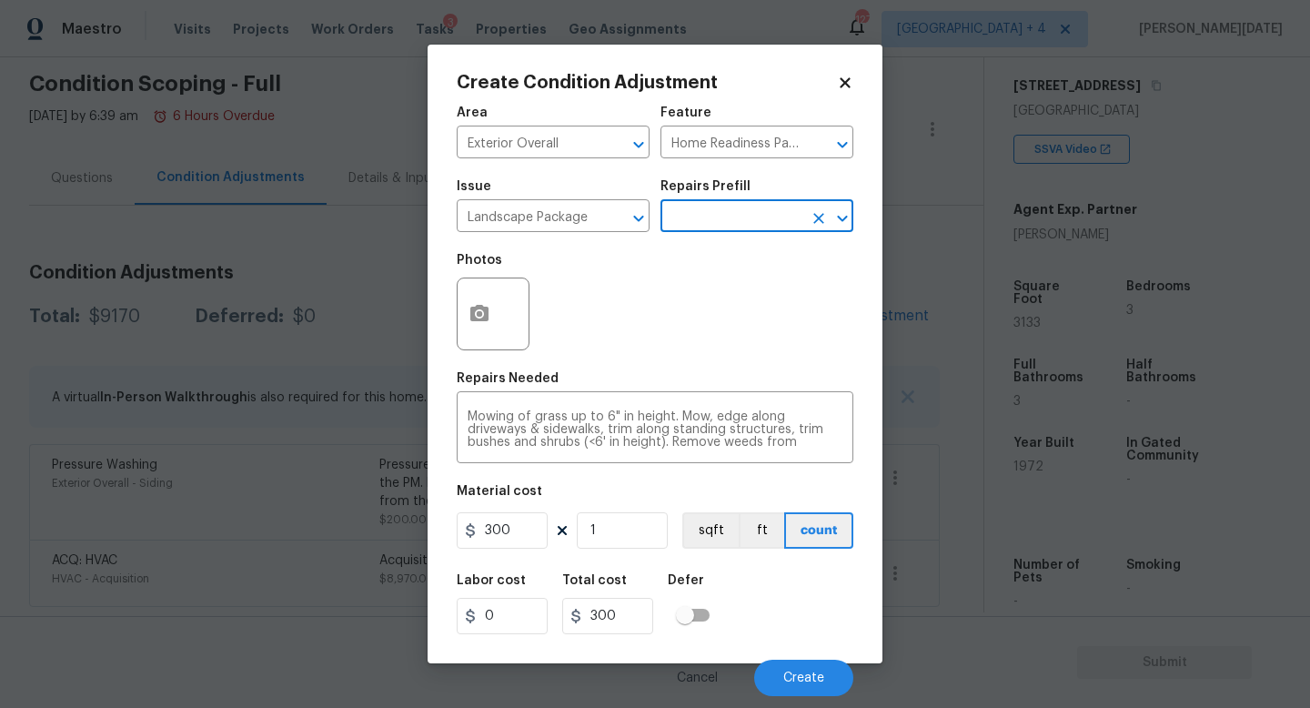
click at [486, 354] on div "Photos" at bounding box center [495, 302] width 76 height 118
click at [484, 307] on icon "button" at bounding box center [479, 313] width 18 height 16
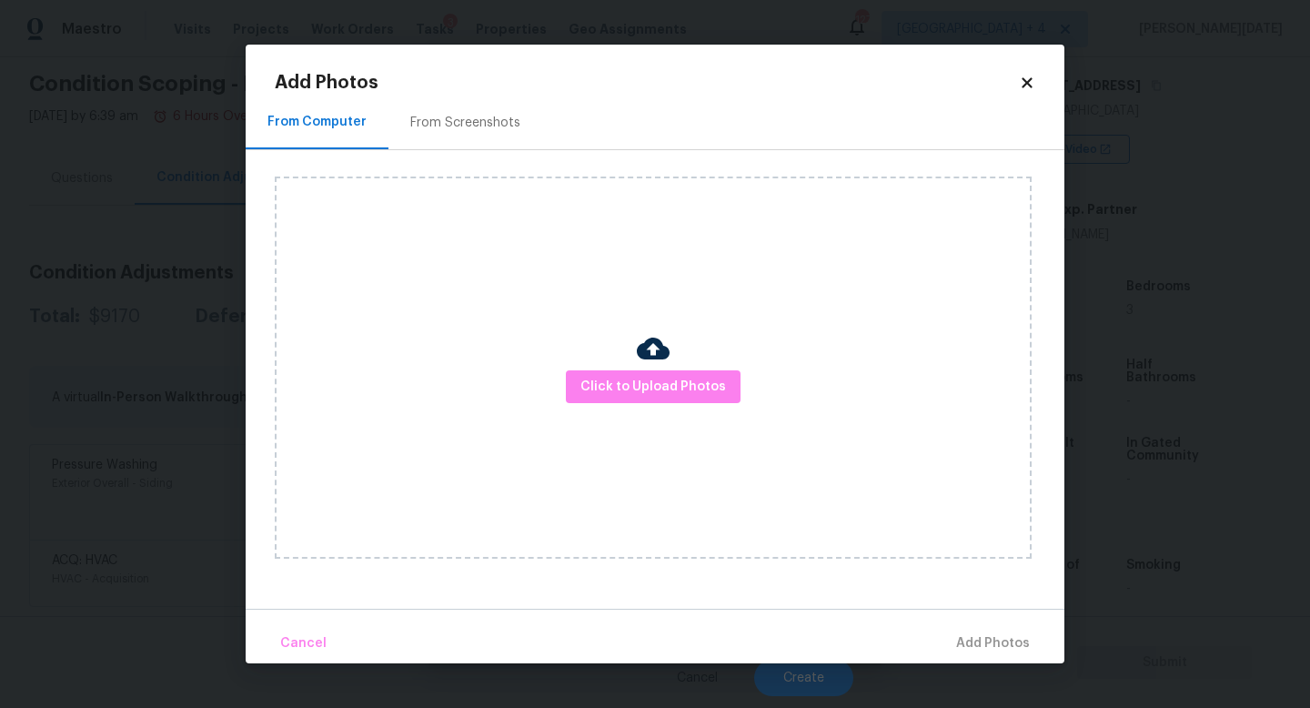
click at [453, 136] on div "From Screenshots" at bounding box center [465, 123] width 154 height 54
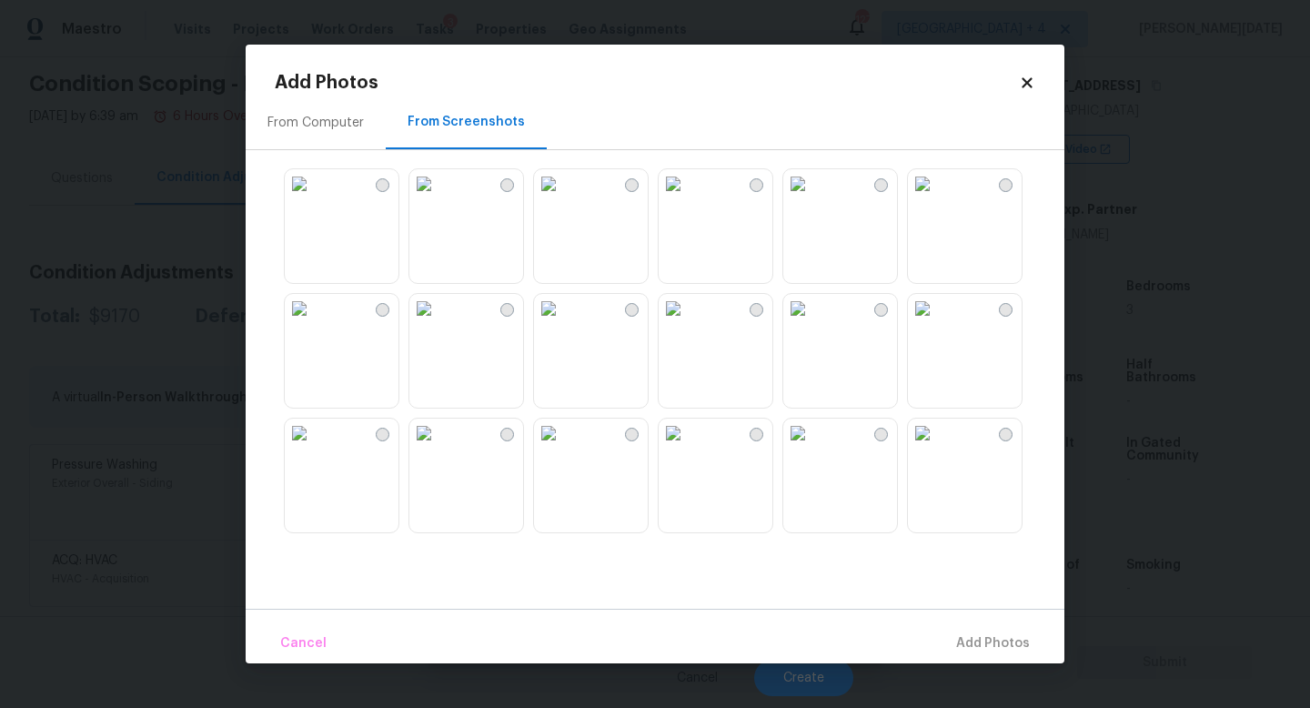
click at [563, 198] on img at bounding box center [548, 183] width 29 height 29
click at [438, 448] on img at bounding box center [423, 432] width 29 height 29
click at [314, 448] on img at bounding box center [299, 432] width 29 height 29
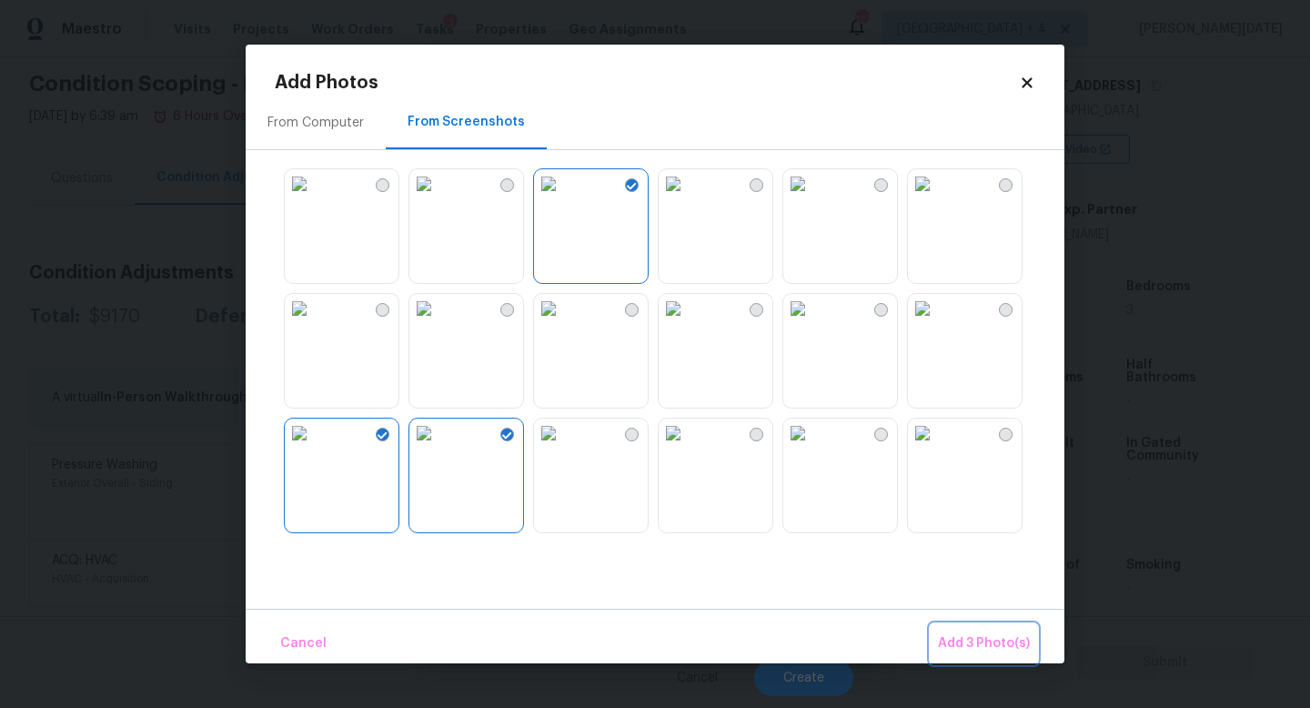
click at [983, 632] on span "Add 3 Photo(s)" at bounding box center [984, 643] width 92 height 23
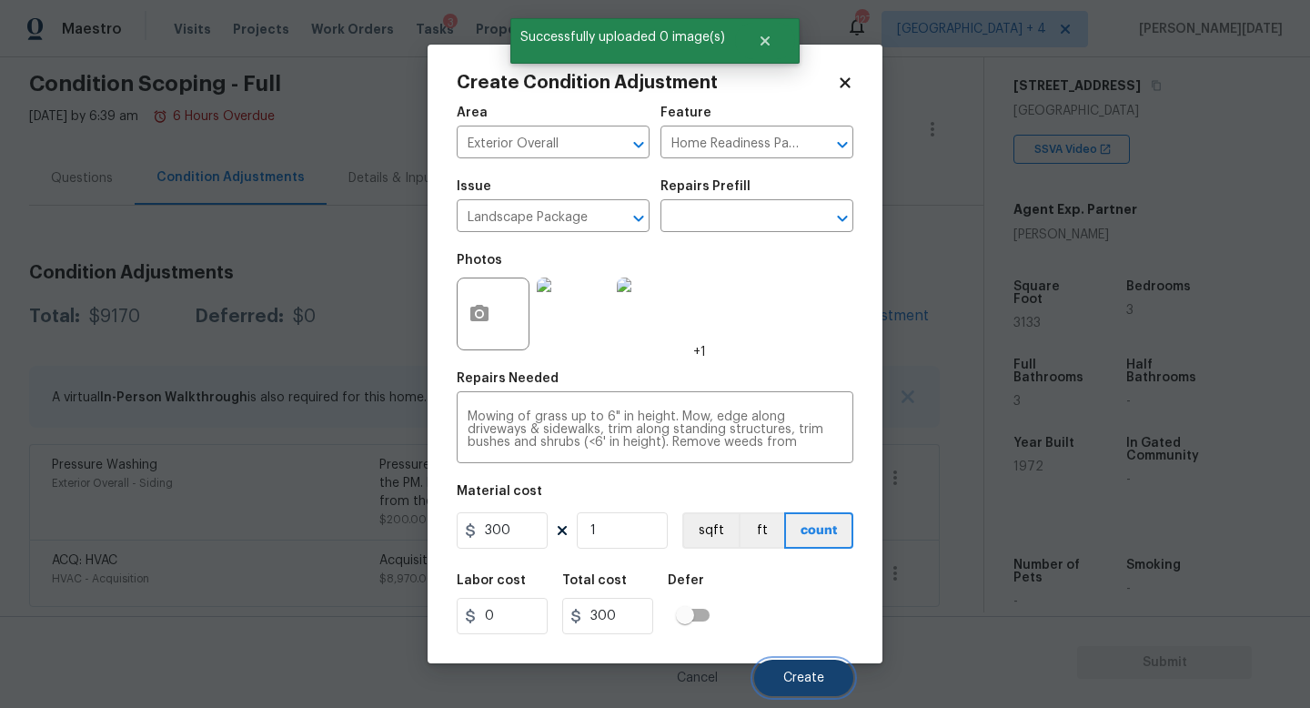
click at [791, 632] on span "Create" at bounding box center [803, 678] width 41 height 14
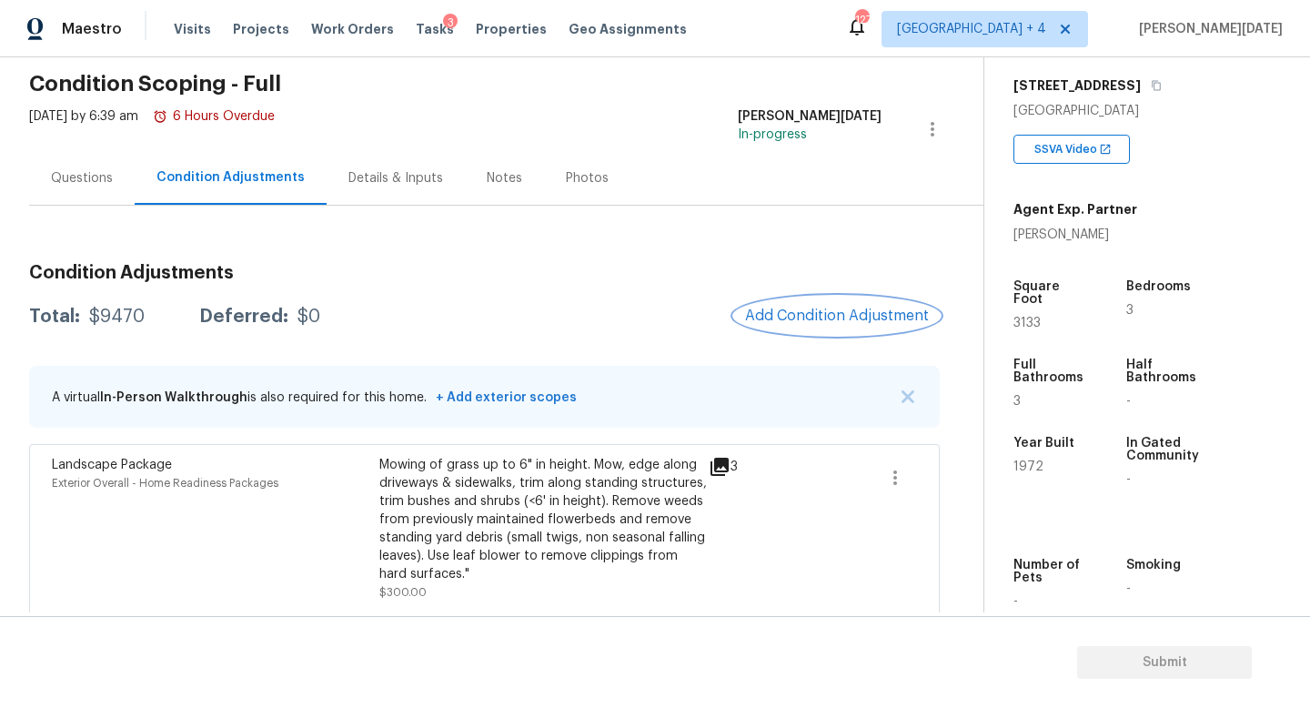
click at [769, 304] on button "Add Condition Adjustment" at bounding box center [837, 316] width 206 height 38
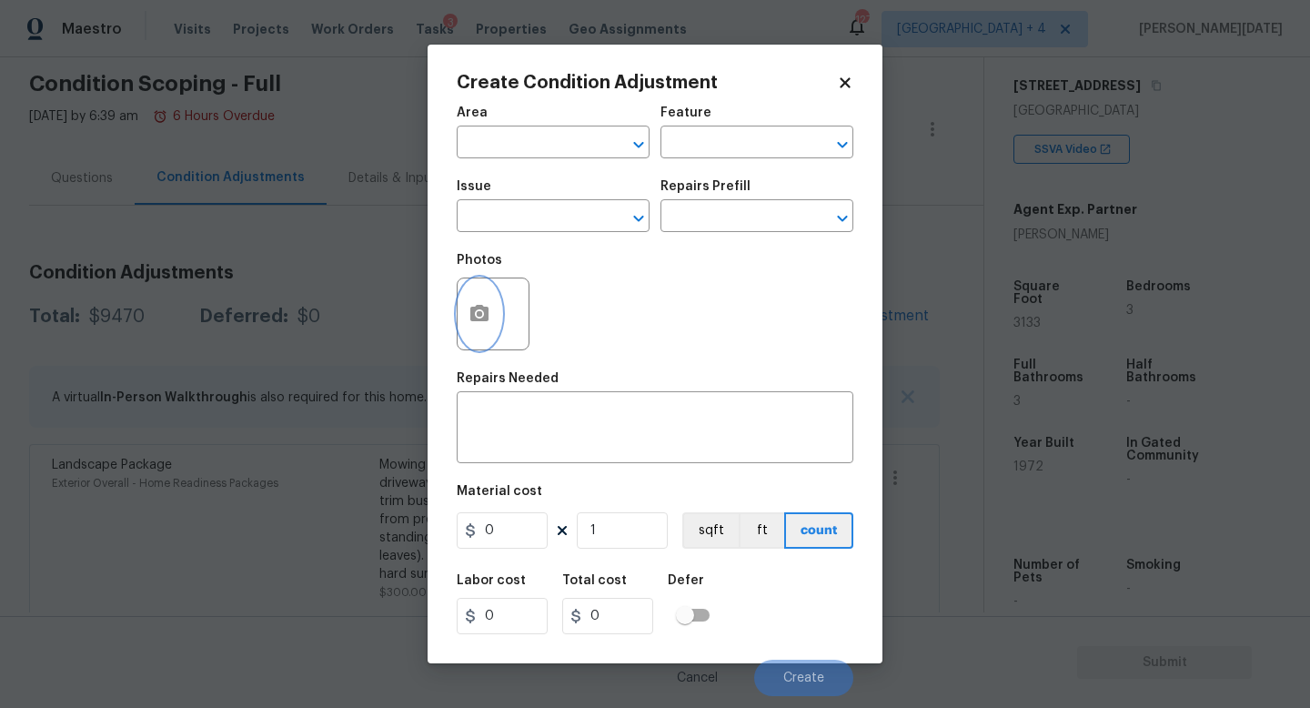
click at [474, 326] on button "button" at bounding box center [480, 313] width 44 height 71
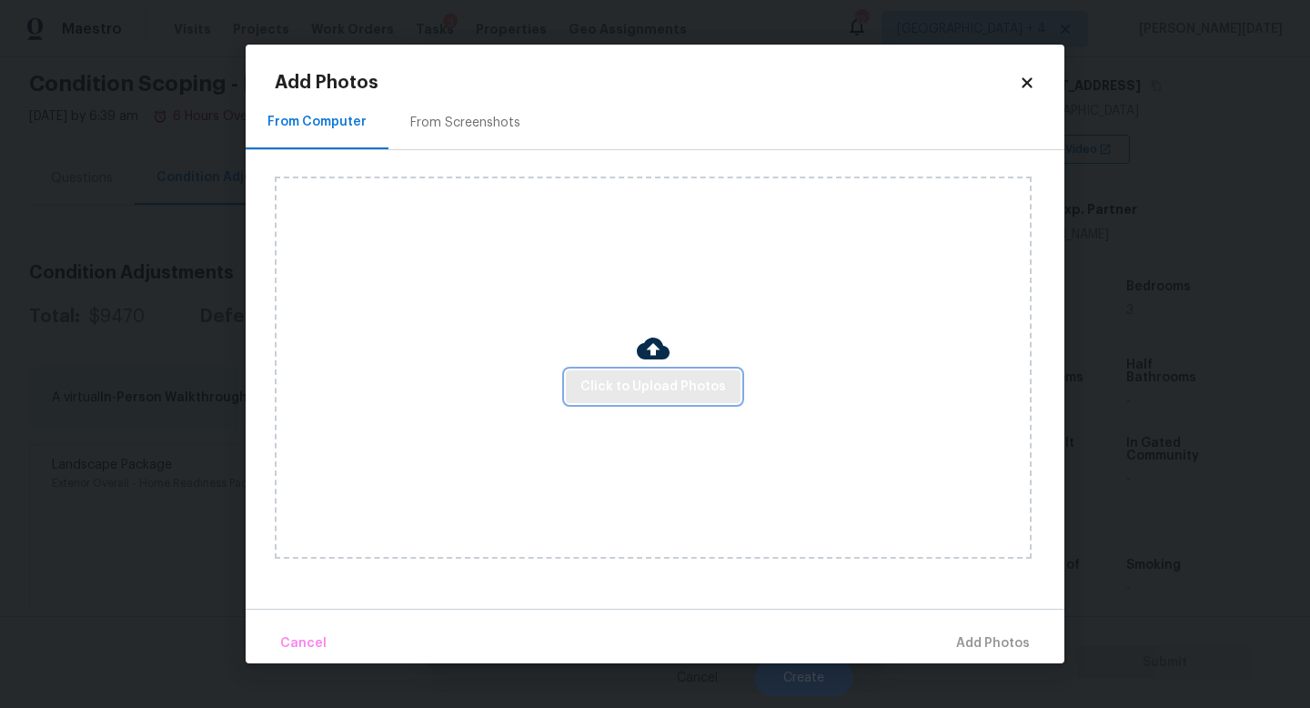
click at [642, 389] on span "Click to Upload Photos" at bounding box center [653, 387] width 146 height 23
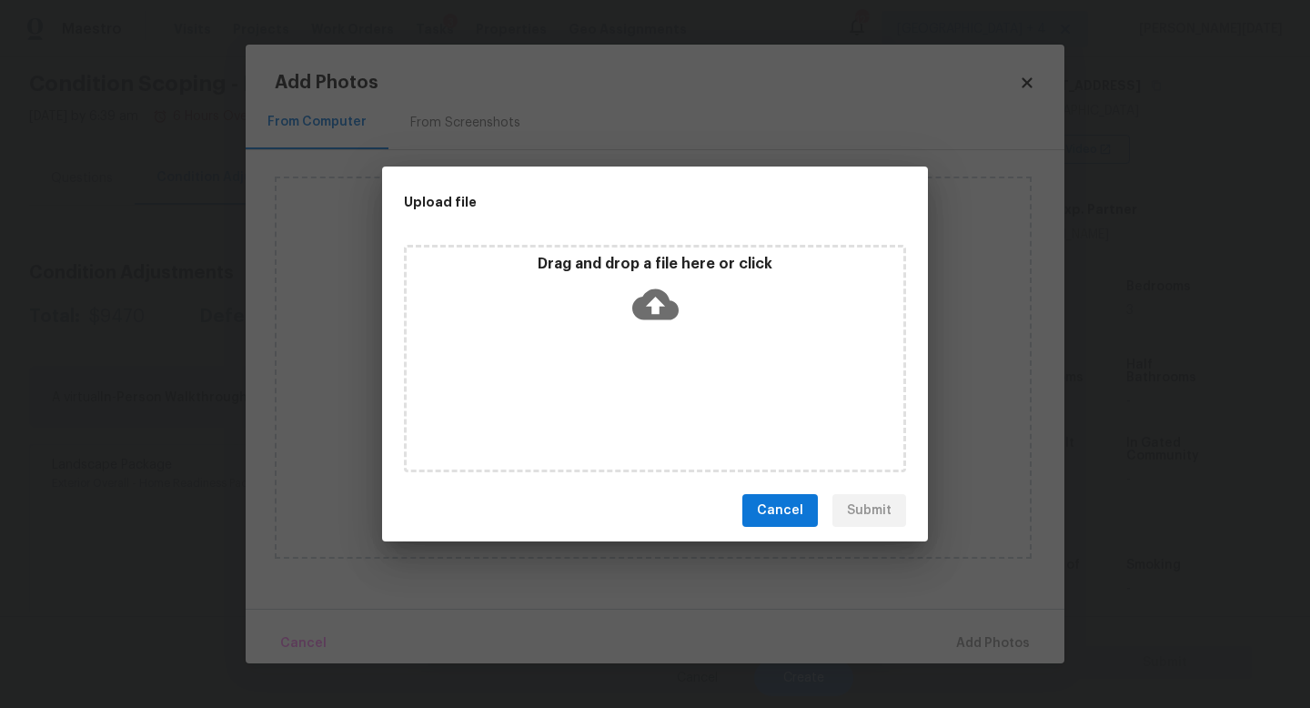
click at [642, 389] on div "Drag and drop a file here or click" at bounding box center [655, 358] width 502 height 227
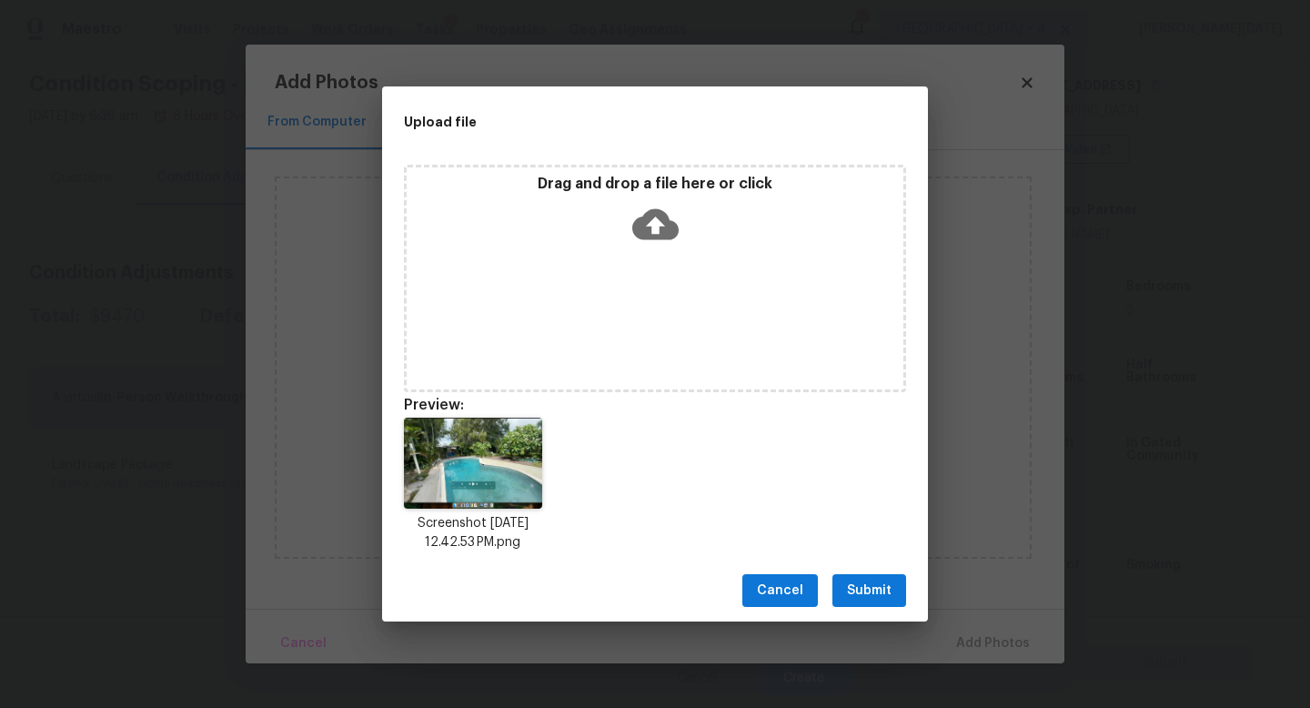
click at [868, 577] on button "Submit" at bounding box center [869, 591] width 74 height 34
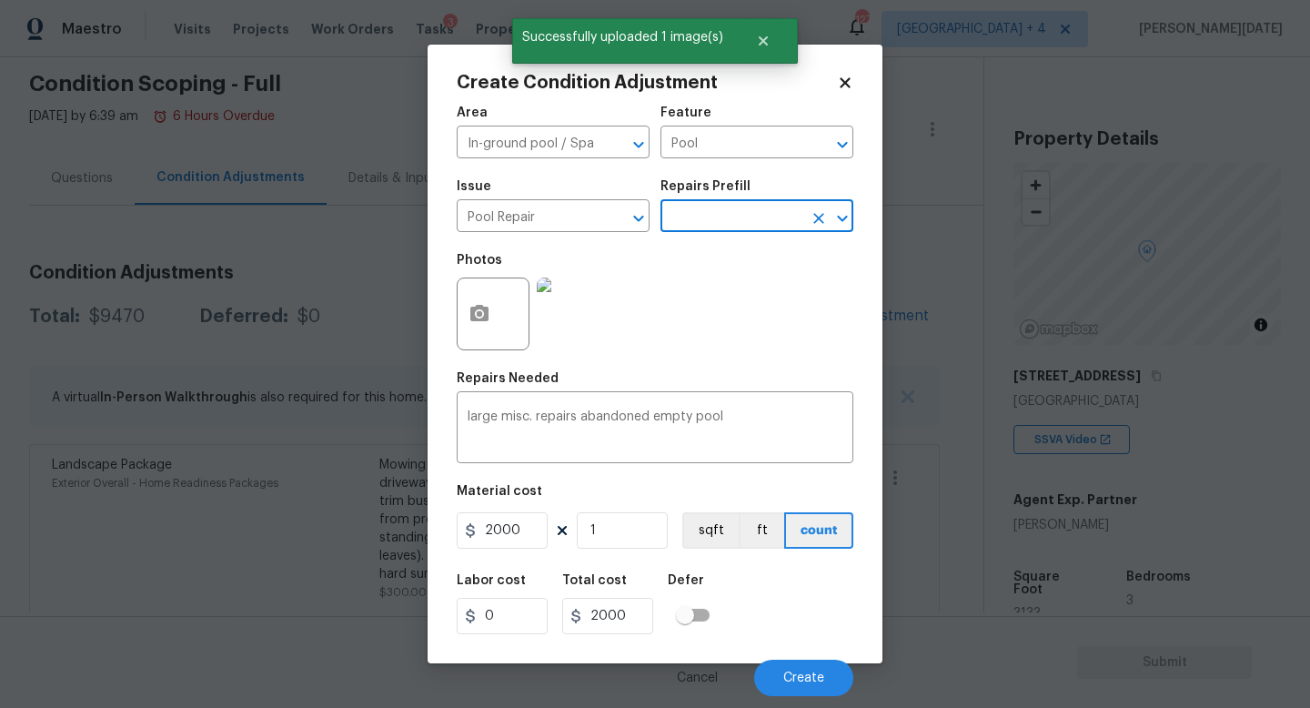
scroll to position [290, 0]
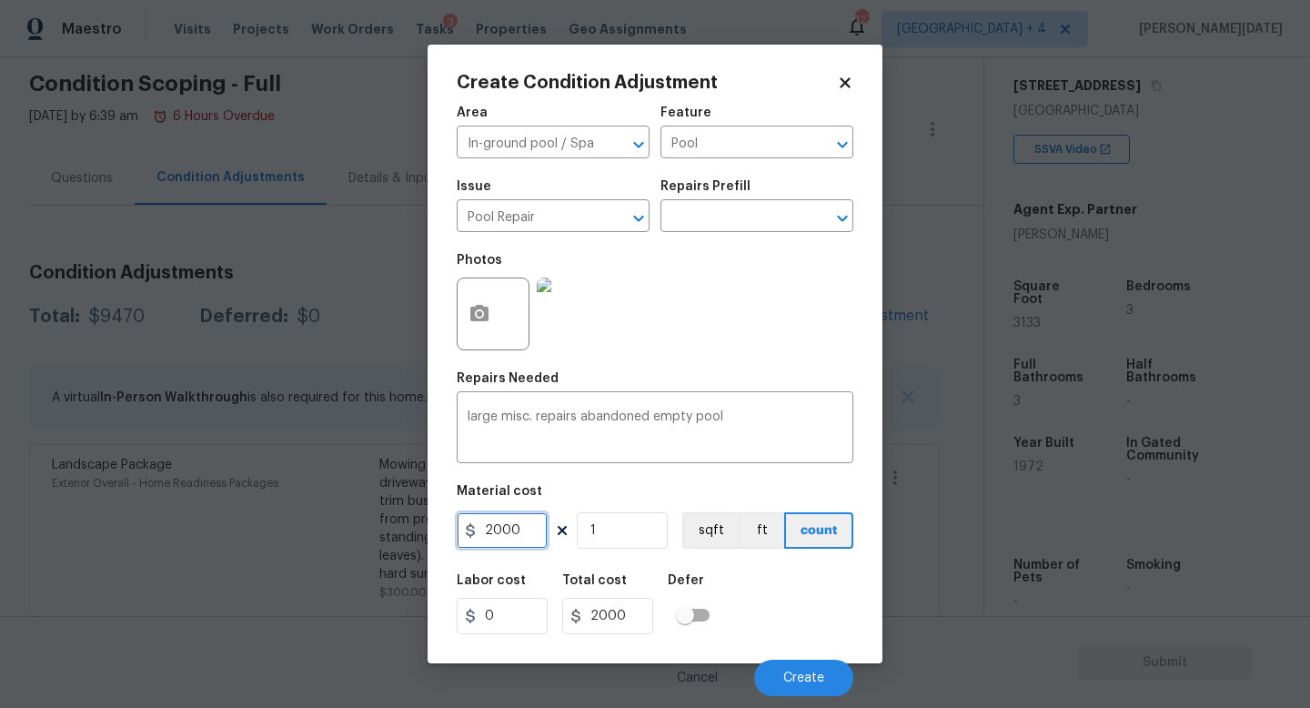
drag, startPoint x: 539, startPoint y: 532, endPoint x: 364, endPoint y: 531, distance: 175.6
click at [364, 531] on div "Create Condition Adjustment Area In-ground pool / Spa ​ Feature Pool ​ Issue Po…" at bounding box center [655, 354] width 1310 height 708
type input "8000"
click at [687, 340] on div "Photos" at bounding box center [655, 302] width 397 height 118
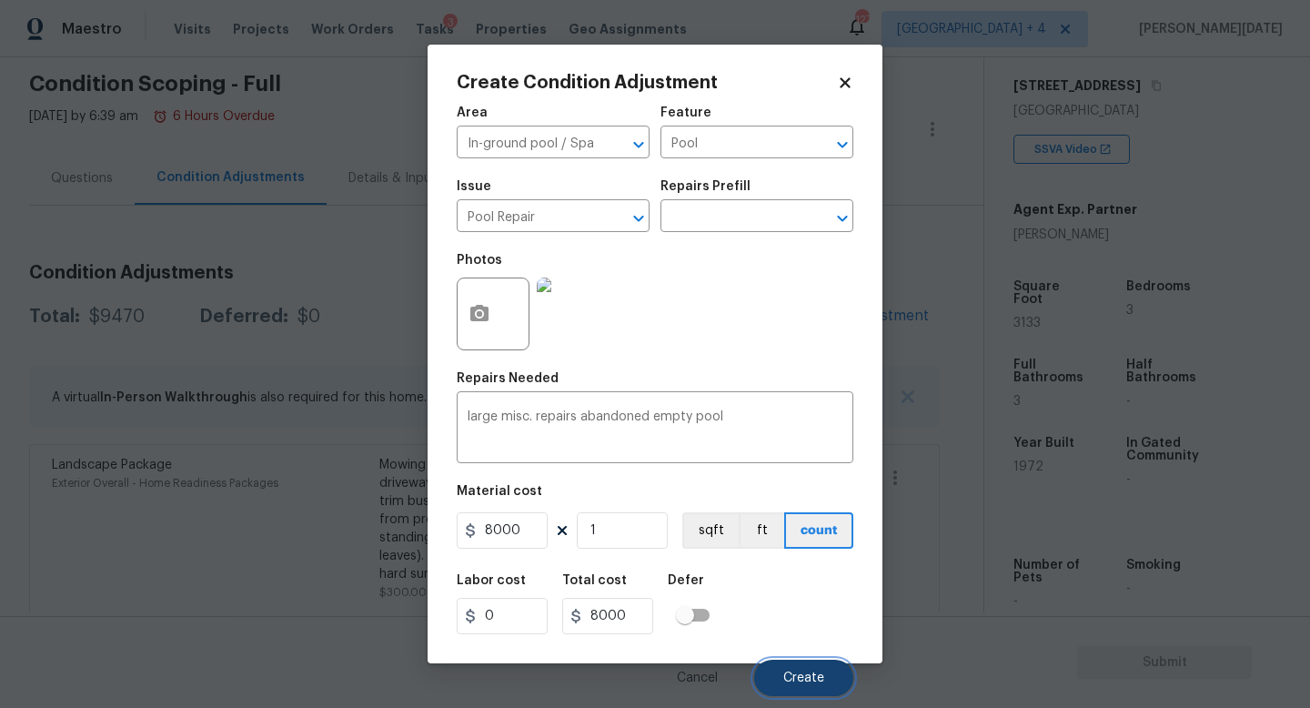
click at [787, 677] on span "Create" at bounding box center [803, 678] width 41 height 14
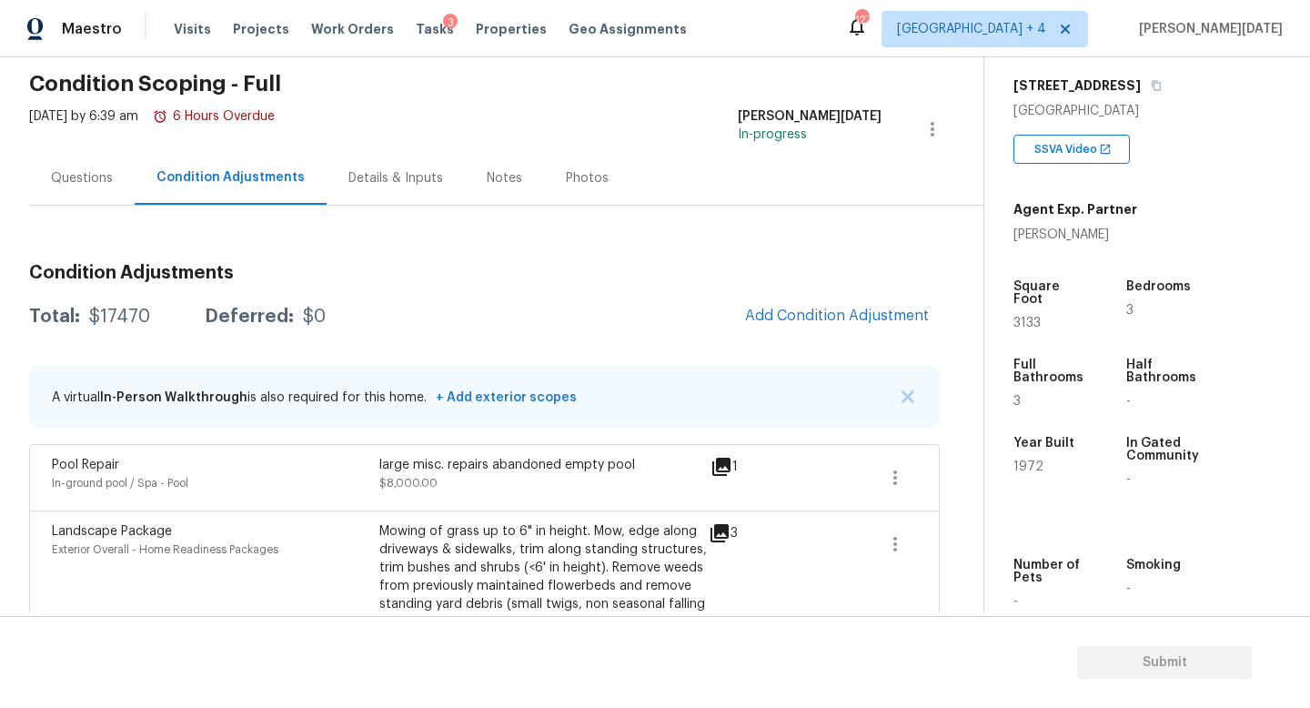
click at [78, 174] on div "Questions" at bounding box center [82, 178] width 62 height 18
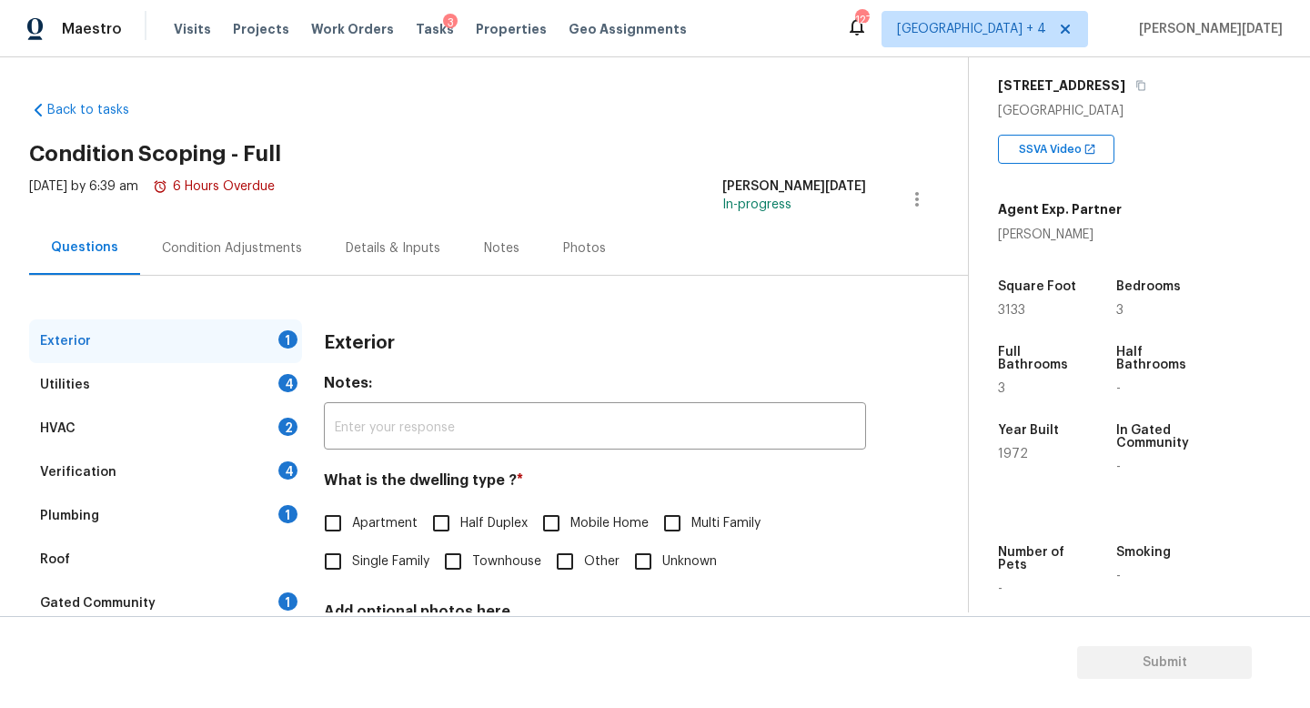
click at [141, 388] on div "Utilities 4" at bounding box center [165, 385] width 273 height 44
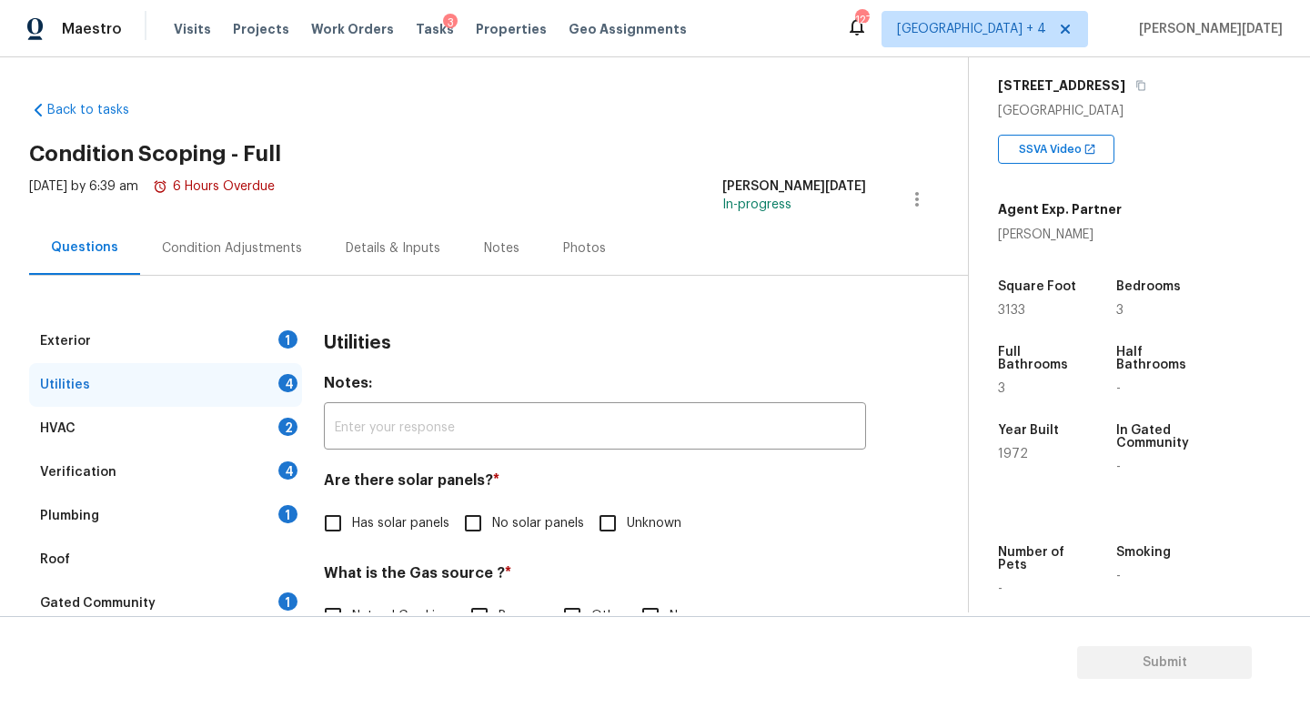
click at [414, 529] on span "Has solar panels" at bounding box center [400, 523] width 97 height 19
click at [352, 529] on input "Has solar panels" at bounding box center [333, 523] width 38 height 38
checkbox input "true"
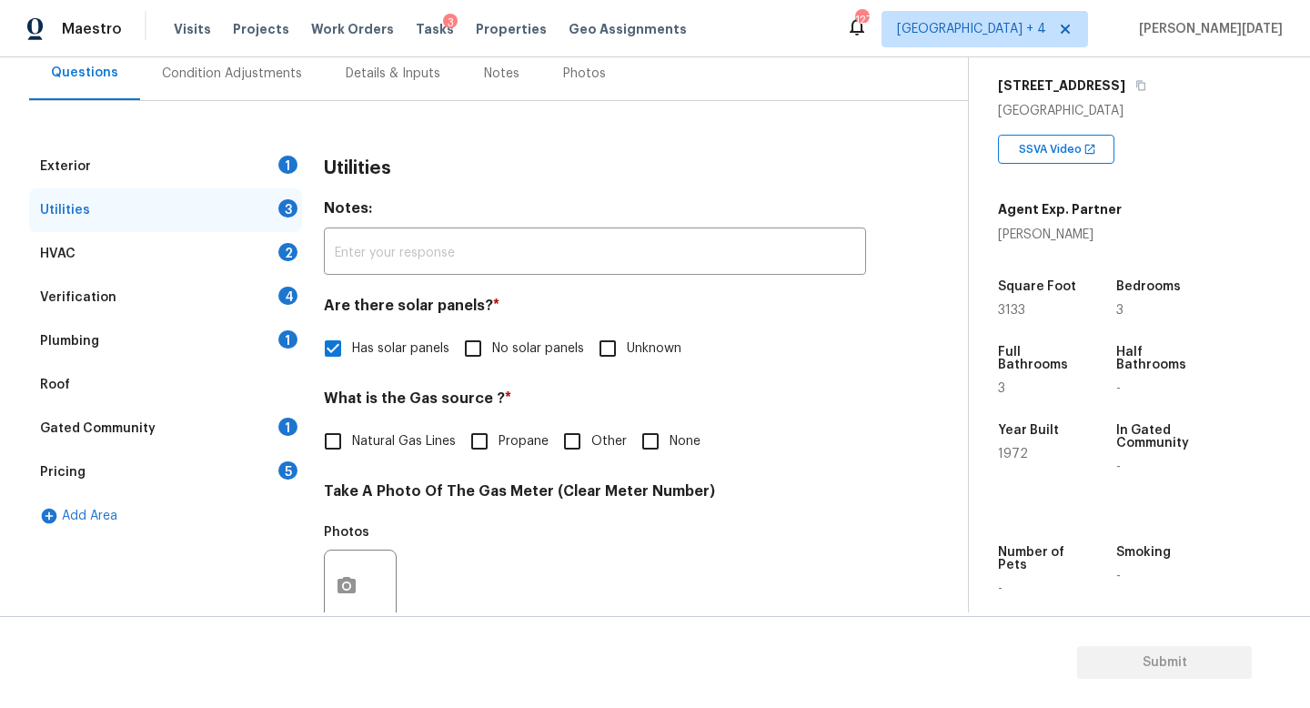
scroll to position [189, 0]
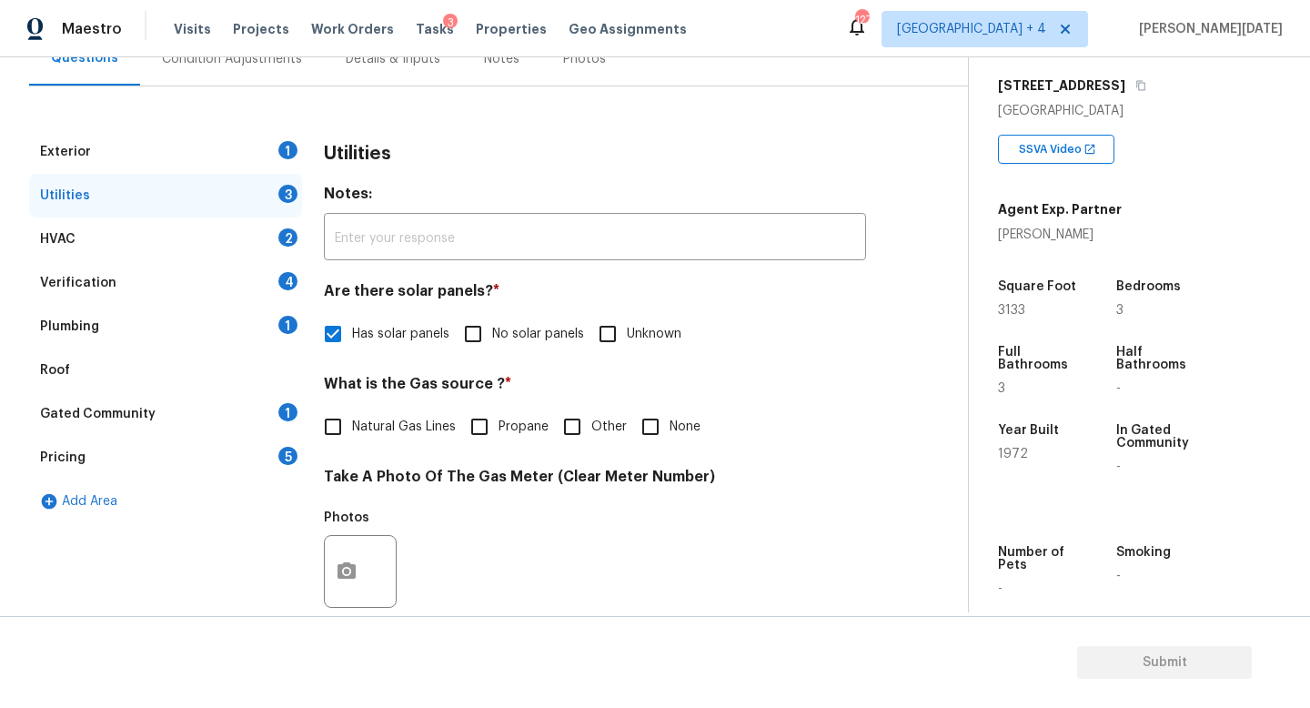
click at [674, 422] on span "None" at bounding box center [685, 427] width 31 height 19
click at [670, 422] on input "None" at bounding box center [650, 427] width 38 height 38
checkbox input "true"
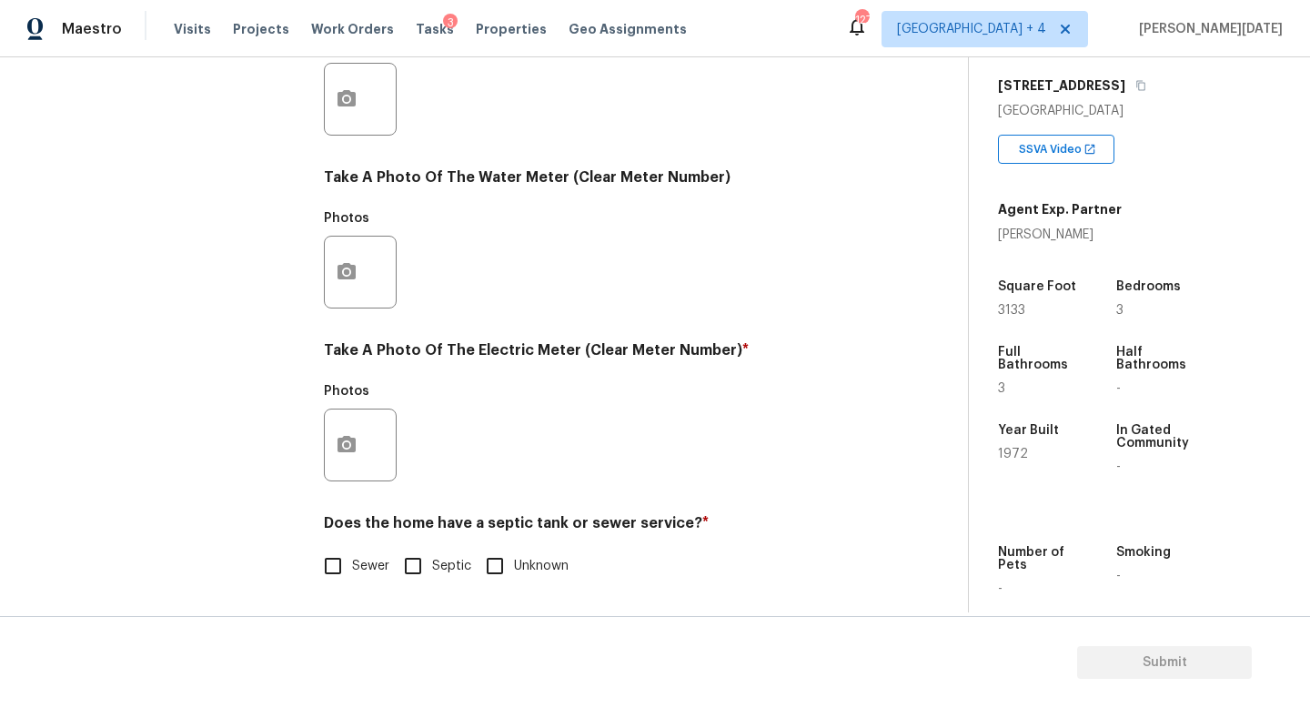
scroll to position [661, 0]
click at [356, 454] on icon "button" at bounding box center [347, 445] width 22 height 22
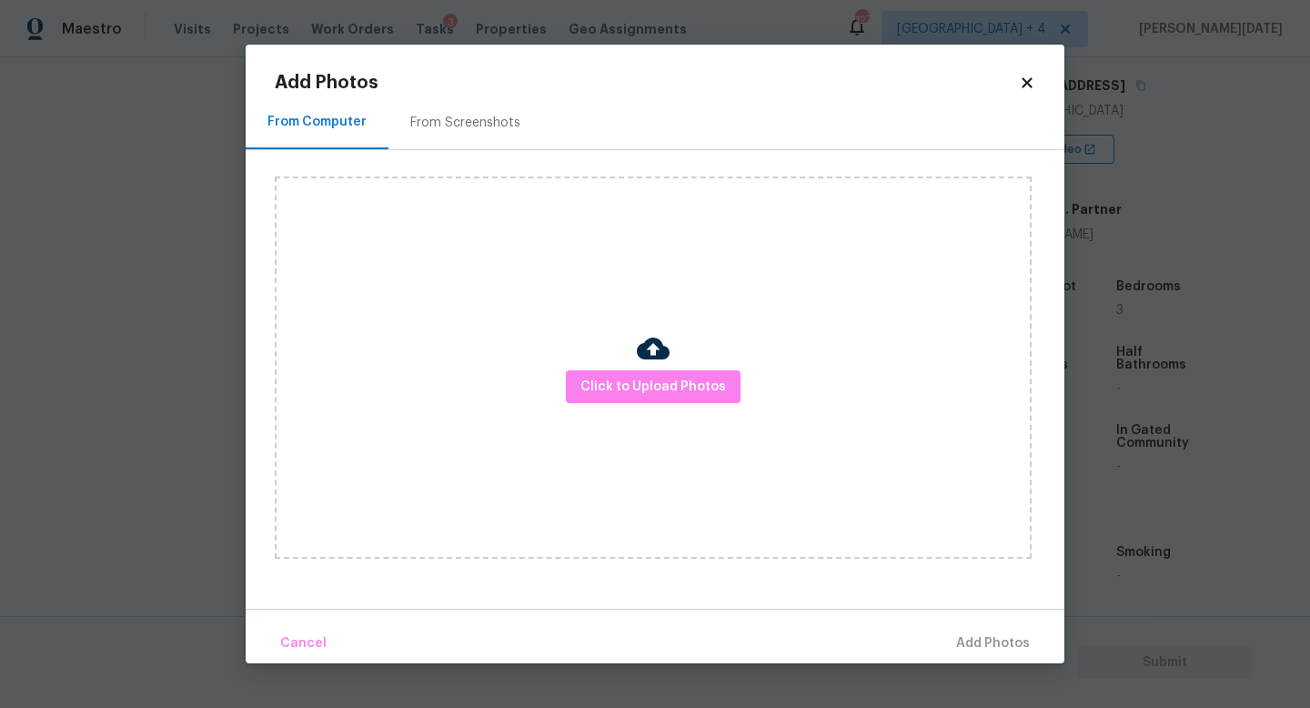
click at [640, 415] on div "Click to Upload Photos" at bounding box center [653, 367] width 757 height 382
click at [664, 390] on span "Click to Upload Photos" at bounding box center [653, 387] width 146 height 23
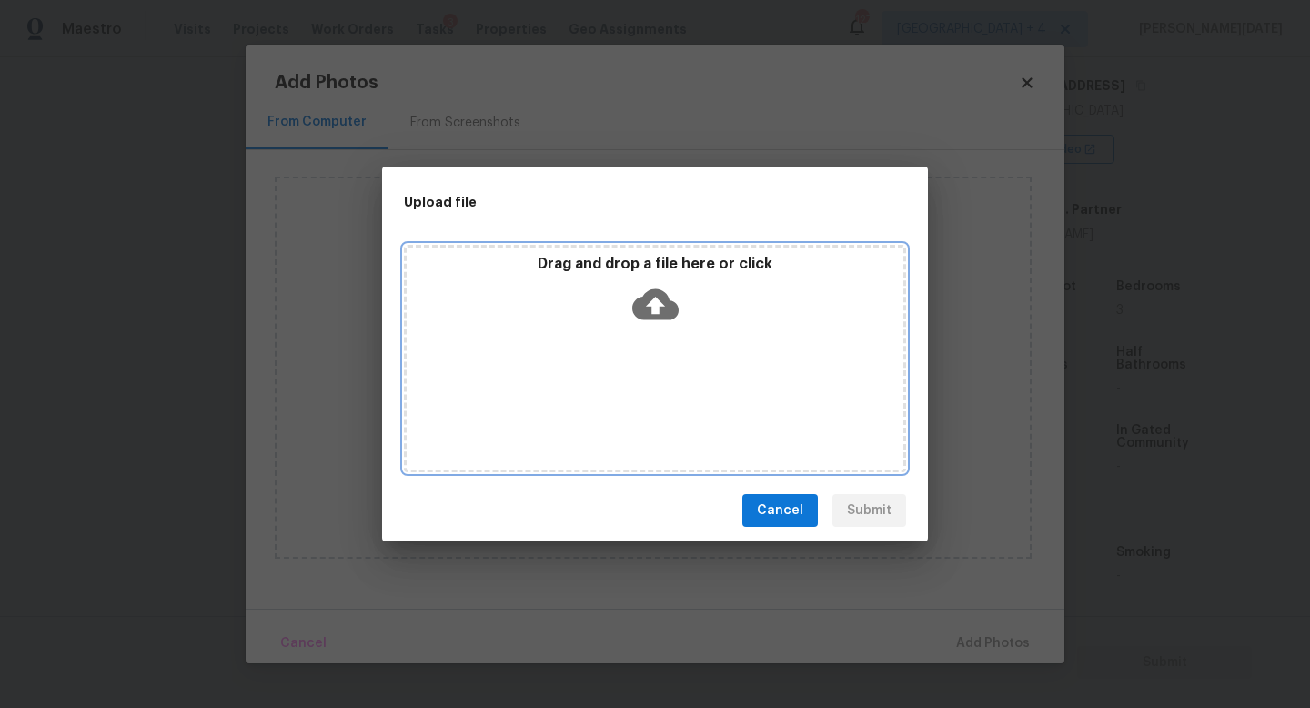
click at [664, 390] on div "Drag and drop a file here or click" at bounding box center [655, 358] width 502 height 227
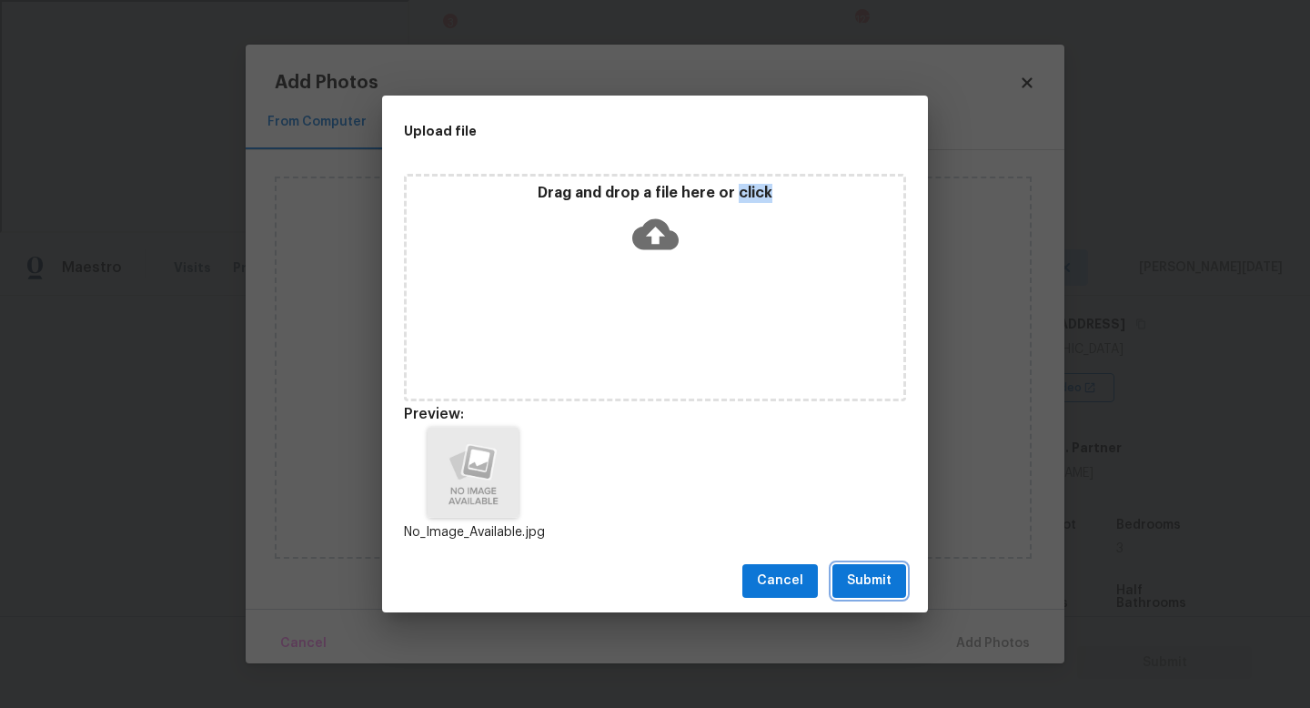
click at [866, 570] on span "Submit" at bounding box center [869, 580] width 45 height 23
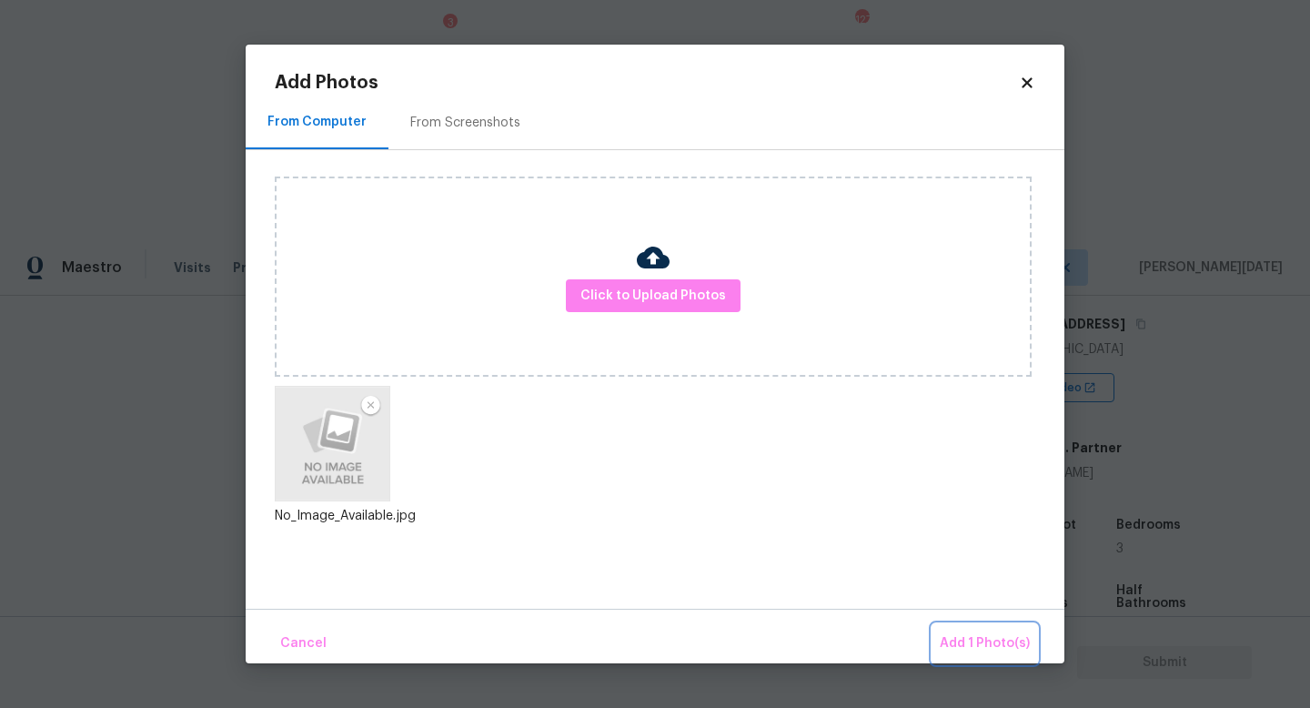
click at [970, 630] on button "Add 1 Photo(s)" at bounding box center [984, 643] width 105 height 39
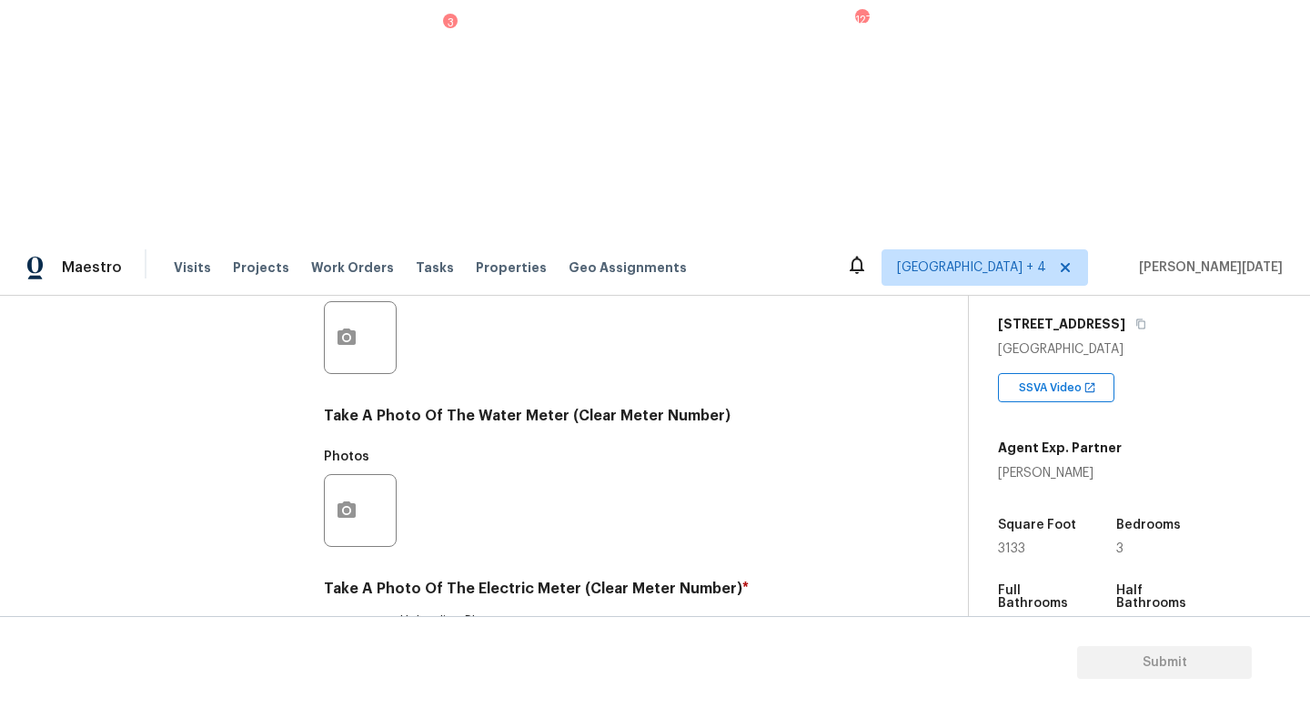
checkbox input "true"
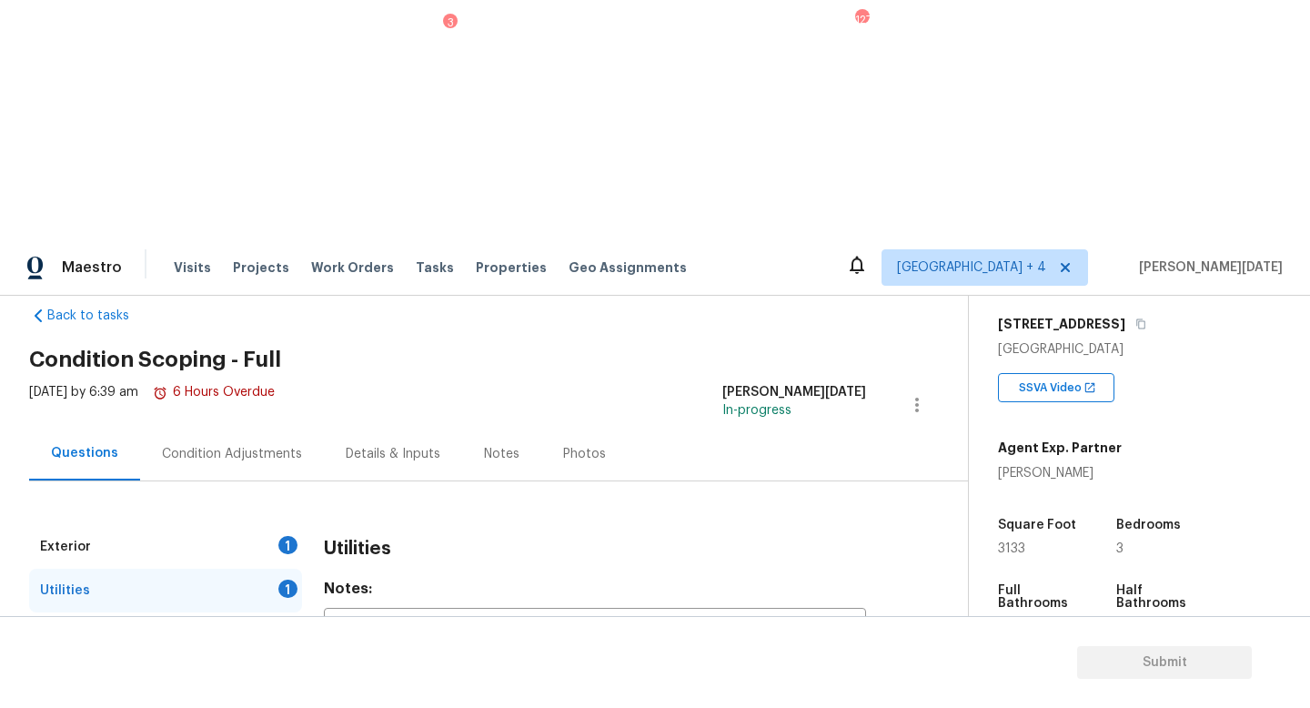
scroll to position [0, 0]
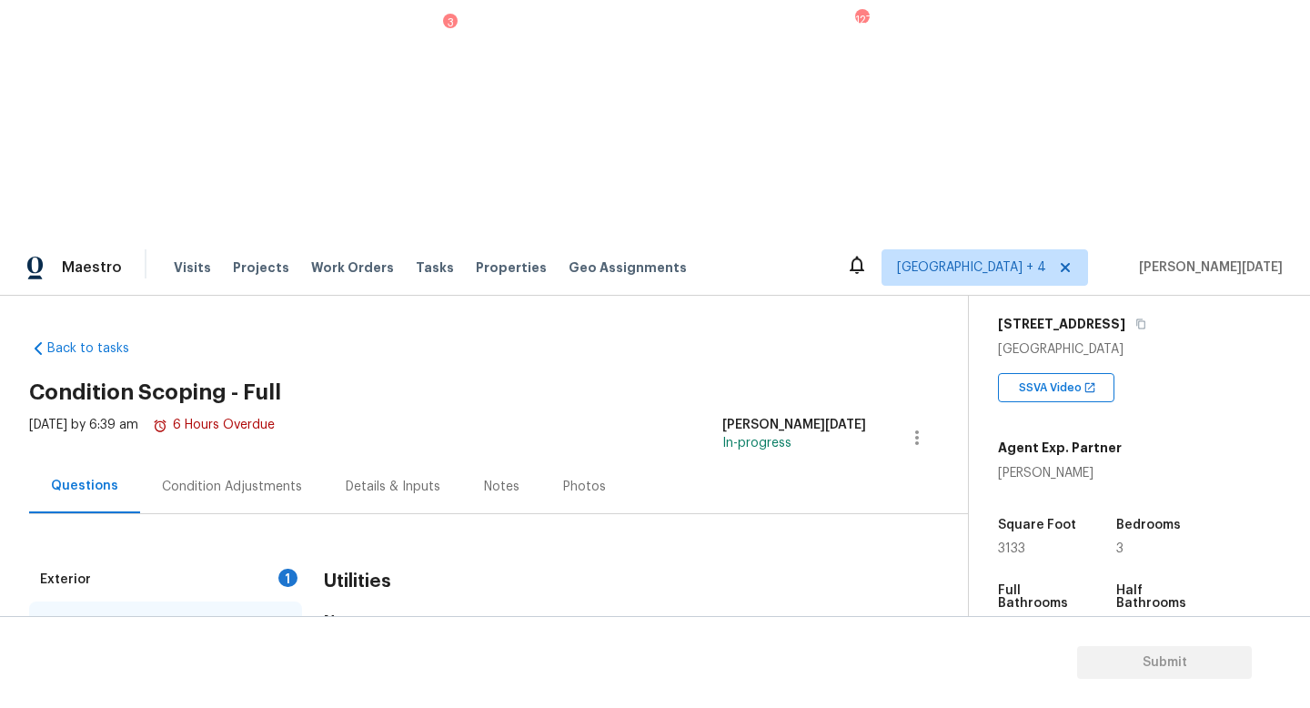
click at [1011, 542] on span "3133" at bounding box center [1011, 548] width 27 height 13
copy span "3133"
click at [274, 459] on div "Condition Adjustments" at bounding box center [232, 486] width 184 height 54
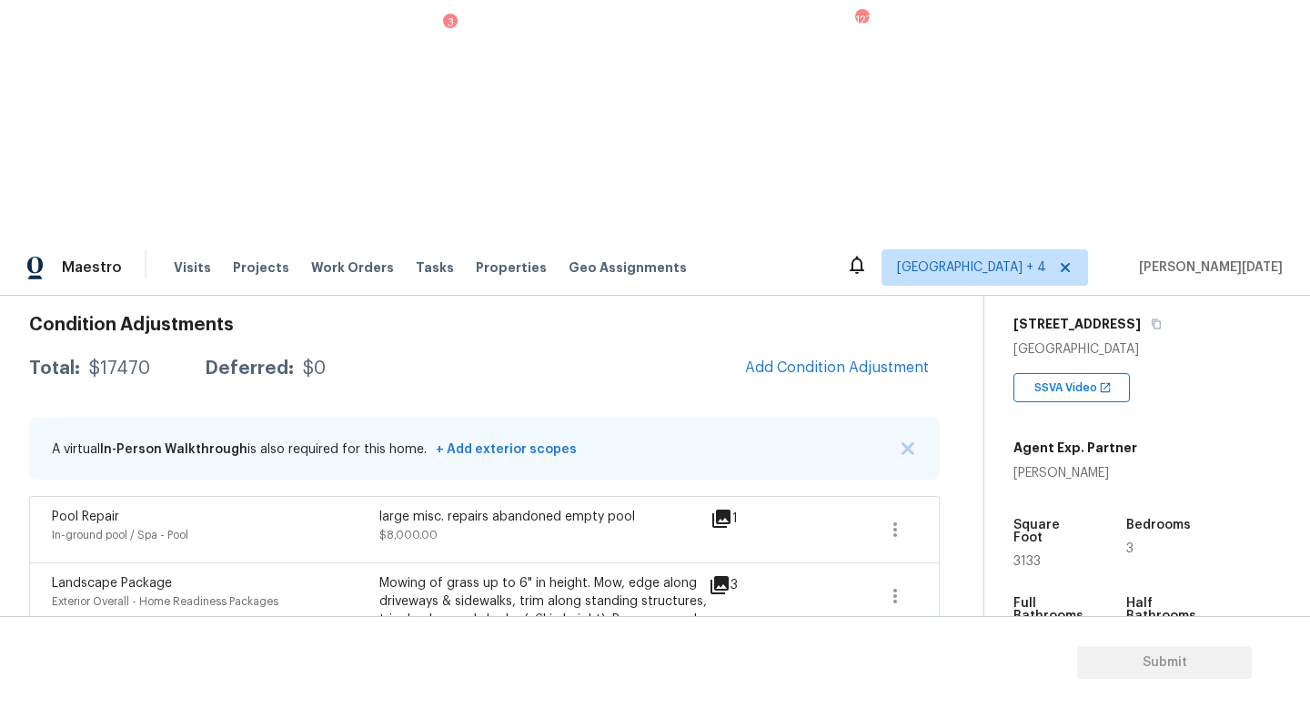
scroll to position [306, 0]
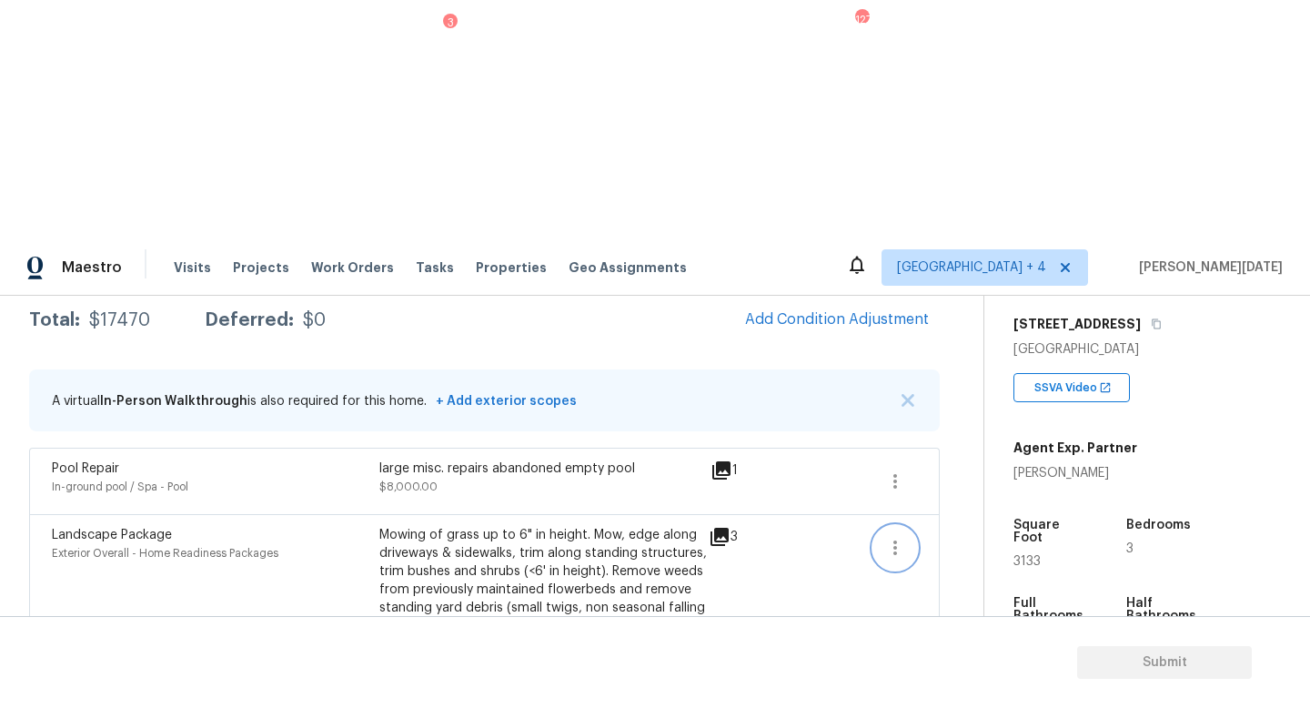
click at [896, 537] on icon "button" at bounding box center [895, 548] width 22 height 22
click at [962, 309] on div "Edit" at bounding box center [999, 305] width 142 height 18
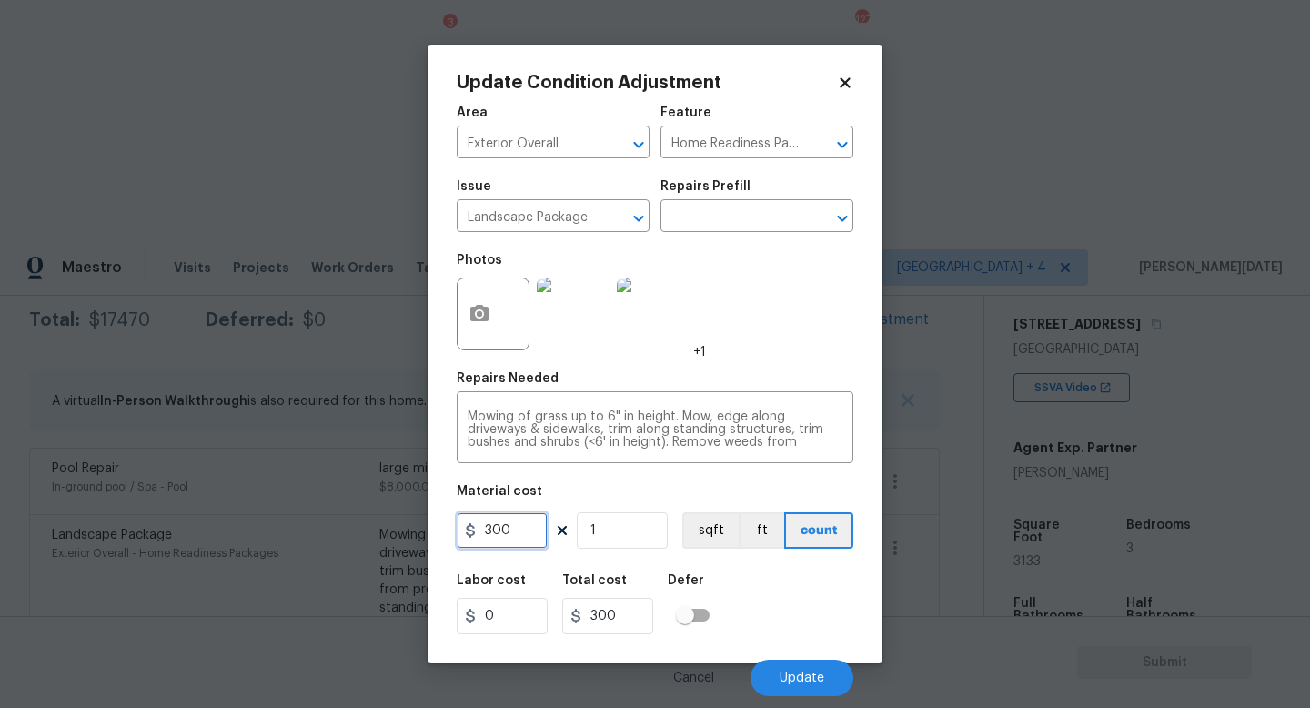
drag, startPoint x: 519, startPoint y: 535, endPoint x: 356, endPoint y: 523, distance: 164.2
click at [356, 523] on div "Update Condition Adjustment Area Exterior Overall ​ Feature Home Readiness Pack…" at bounding box center [655, 354] width 1310 height 708
type input "750"
click at [741, 339] on div "Photos +1" at bounding box center [655, 302] width 397 height 118
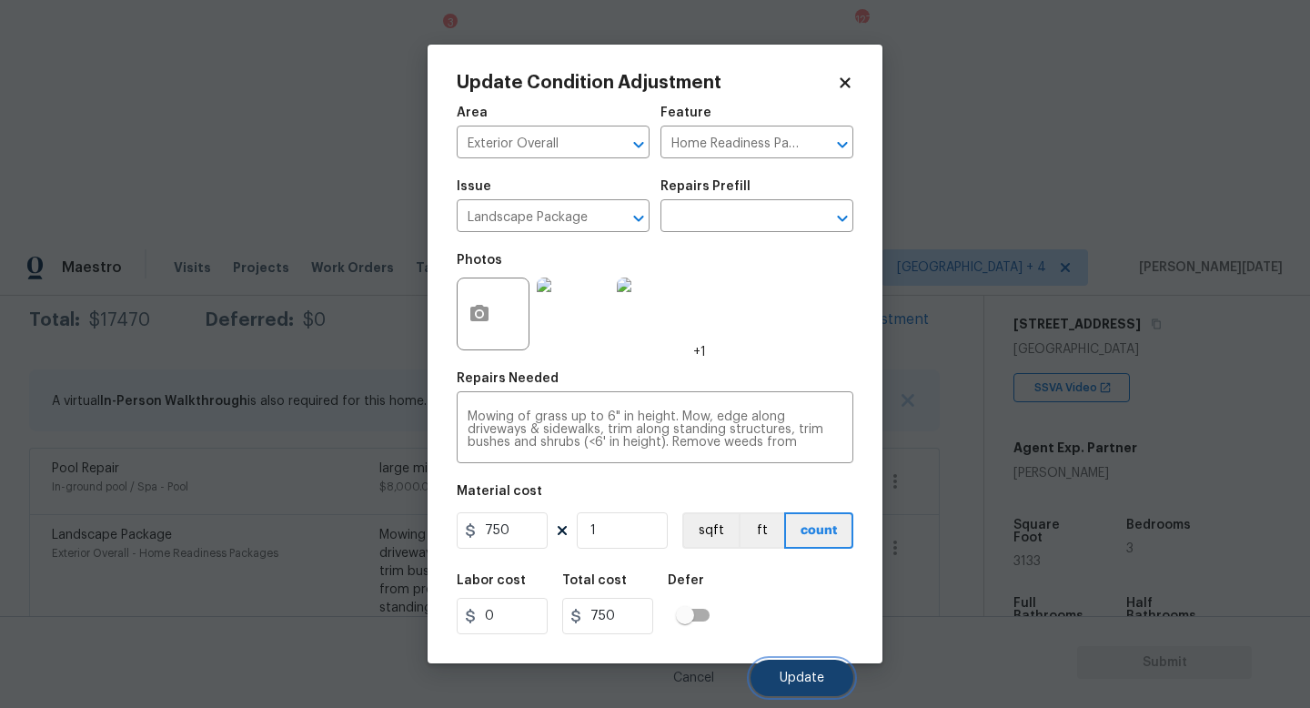
click at [791, 667] on button "Update" at bounding box center [802, 678] width 103 height 36
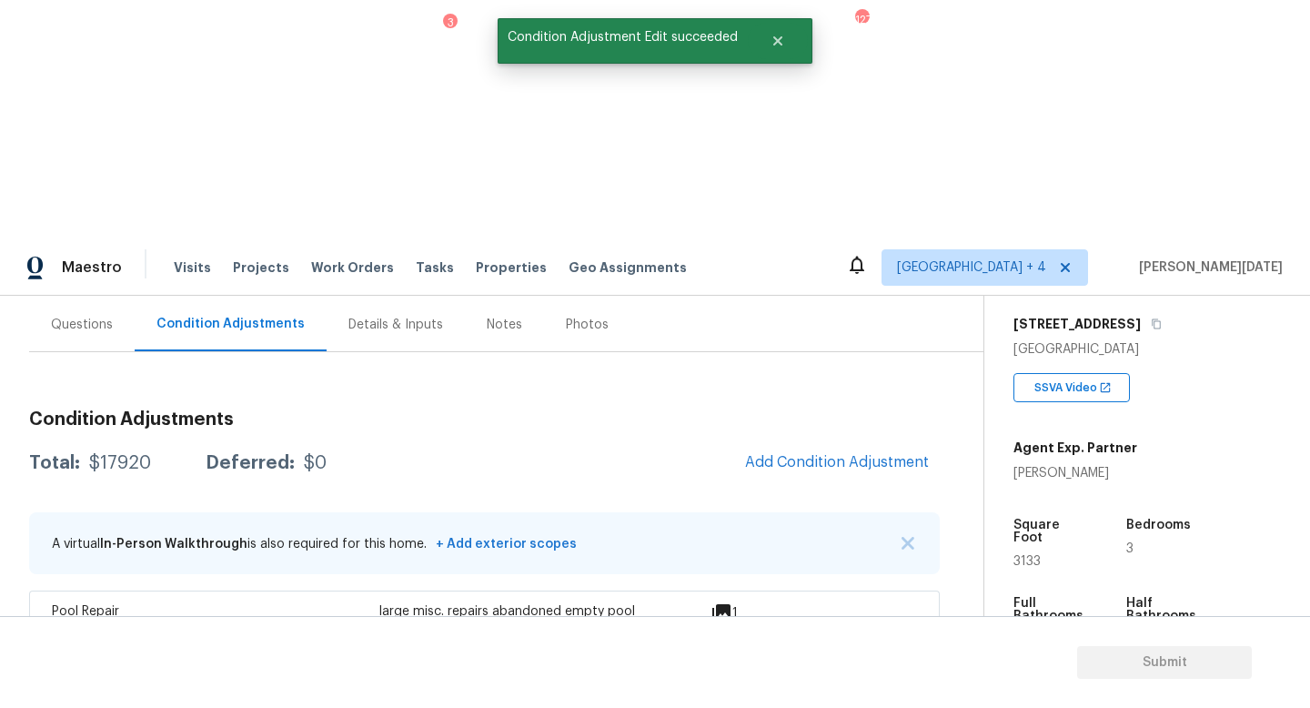
scroll to position [160, 0]
click at [823, 445] on button "Add Condition Adjustment" at bounding box center [837, 464] width 206 height 38
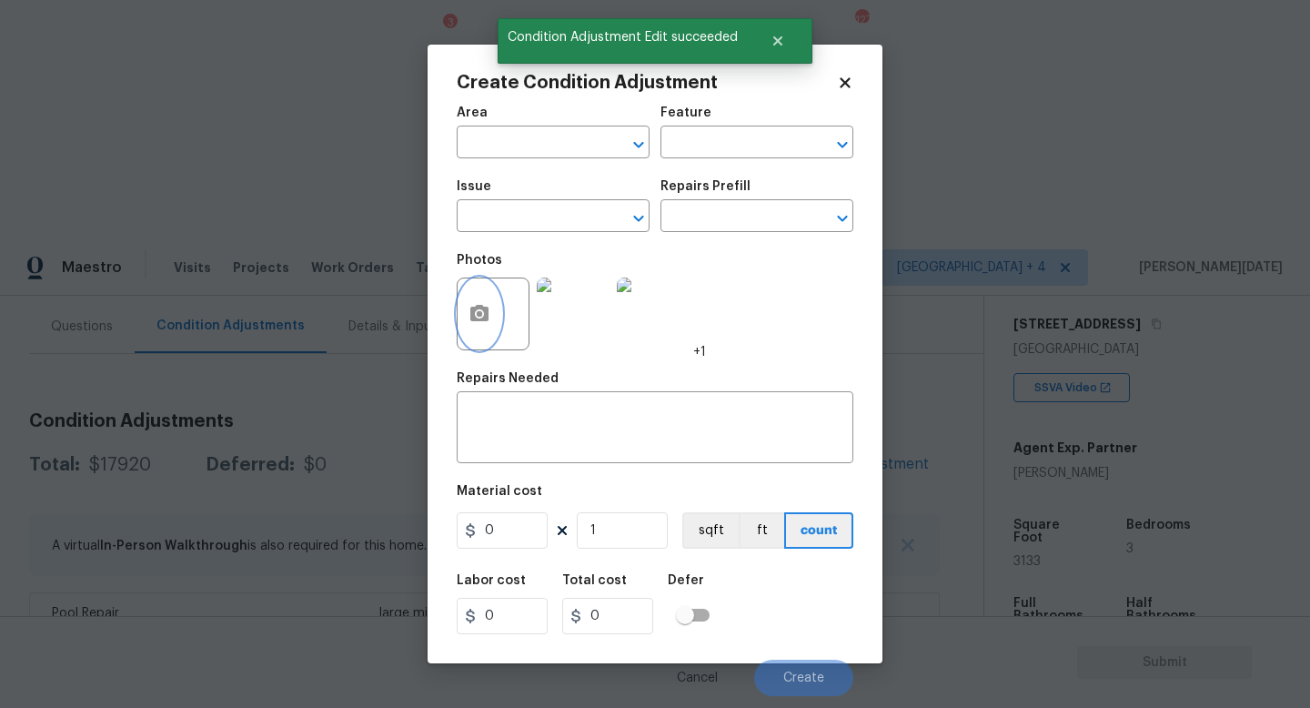
click at [475, 321] on icon "button" at bounding box center [479, 313] width 18 height 16
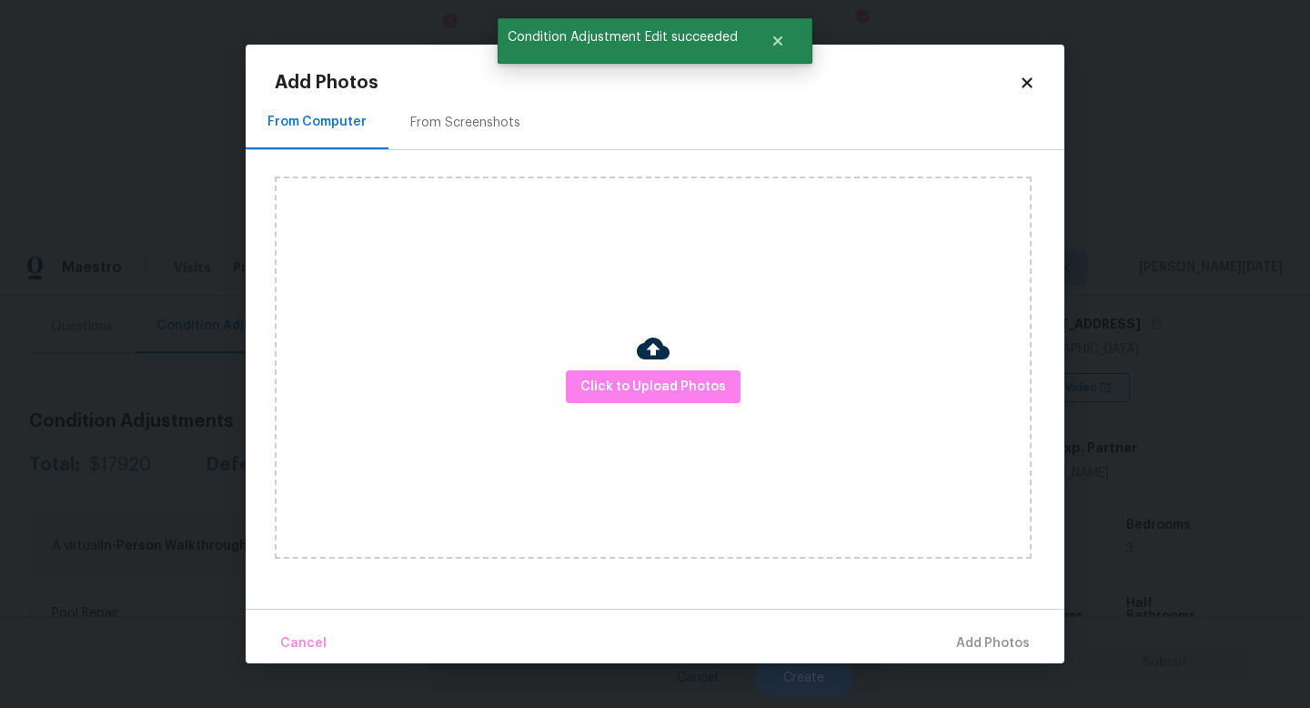
click at [611, 366] on div "Click to Upload Photos" at bounding box center [653, 367] width 757 height 382
click at [619, 379] on span "Click to Upload Photos" at bounding box center [653, 387] width 146 height 23
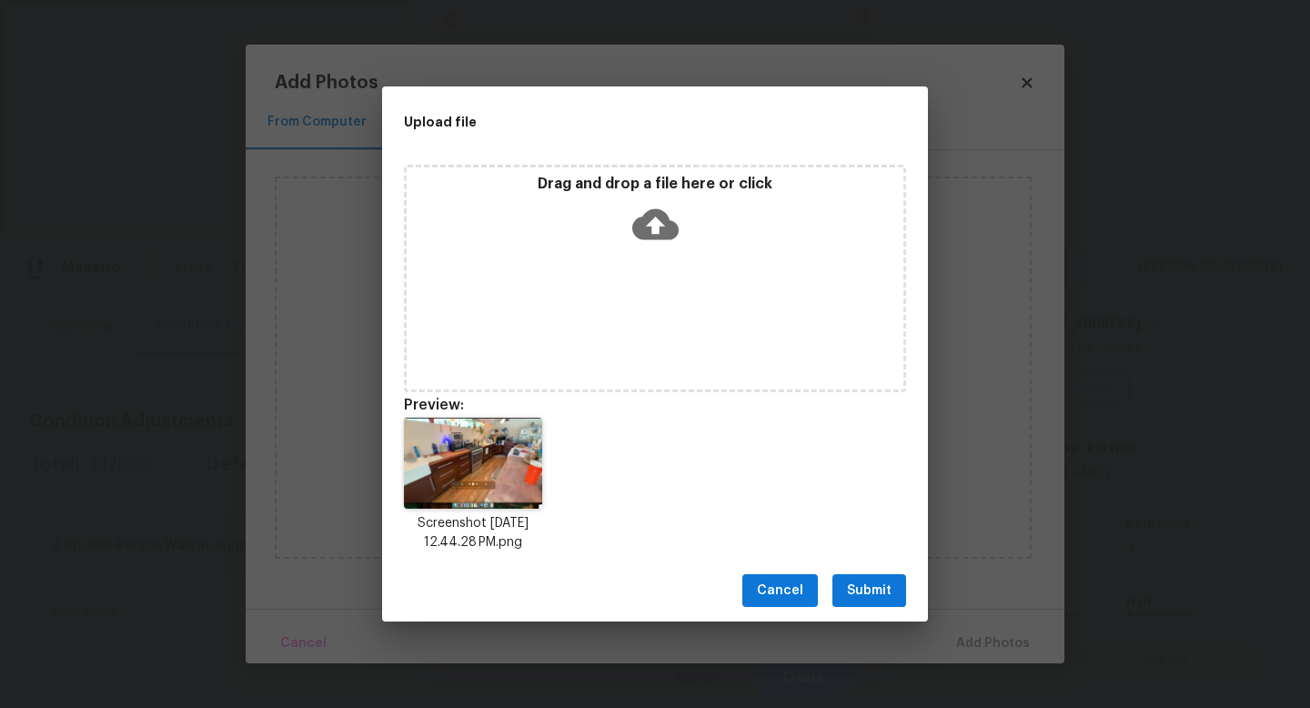
click at [625, 225] on div "Drag and drop a file here or click" at bounding box center [655, 214] width 497 height 78
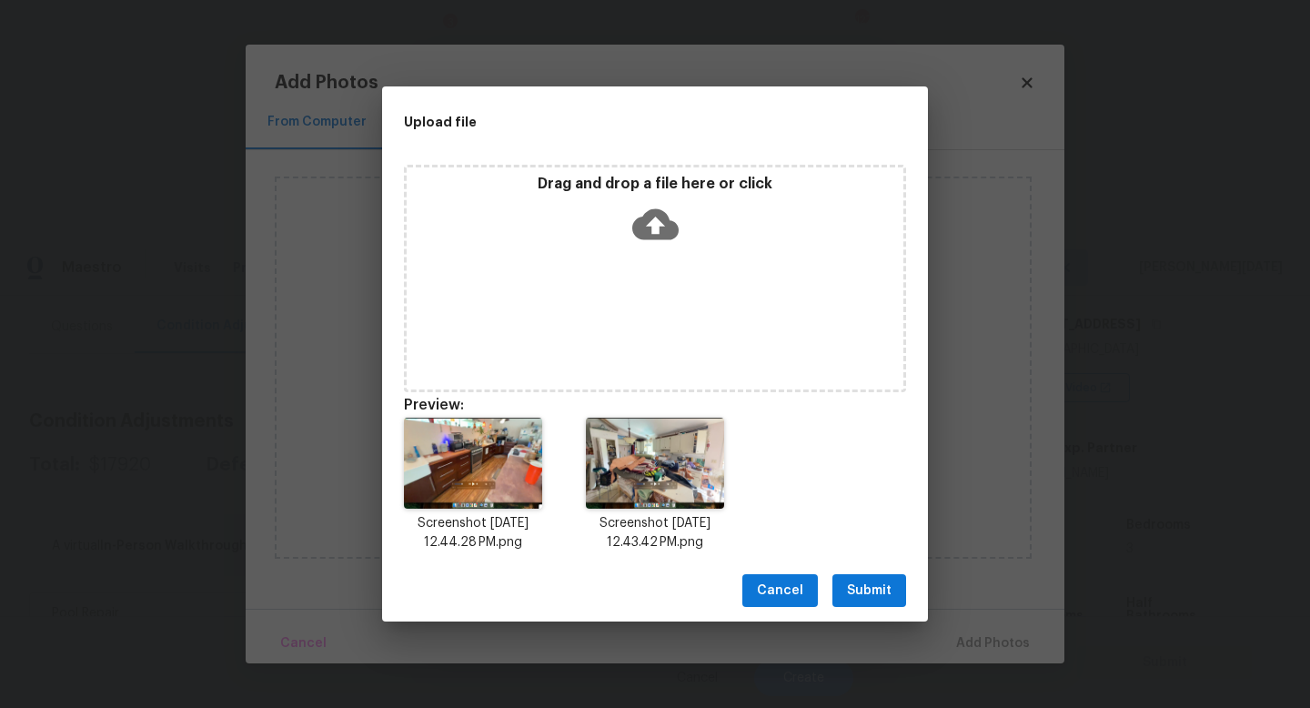
click at [873, 591] on span "Submit" at bounding box center [869, 590] width 45 height 23
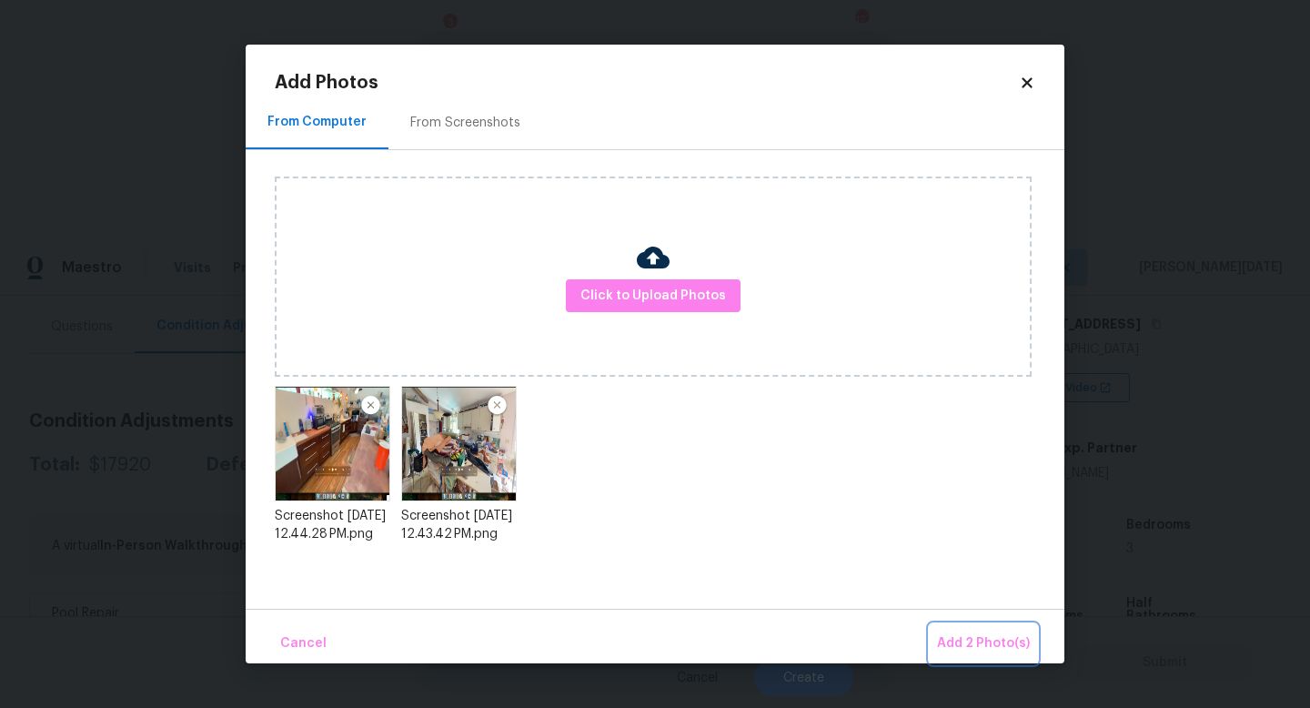
click at [970, 644] on span "Add 2 Photo(s)" at bounding box center [983, 643] width 93 height 23
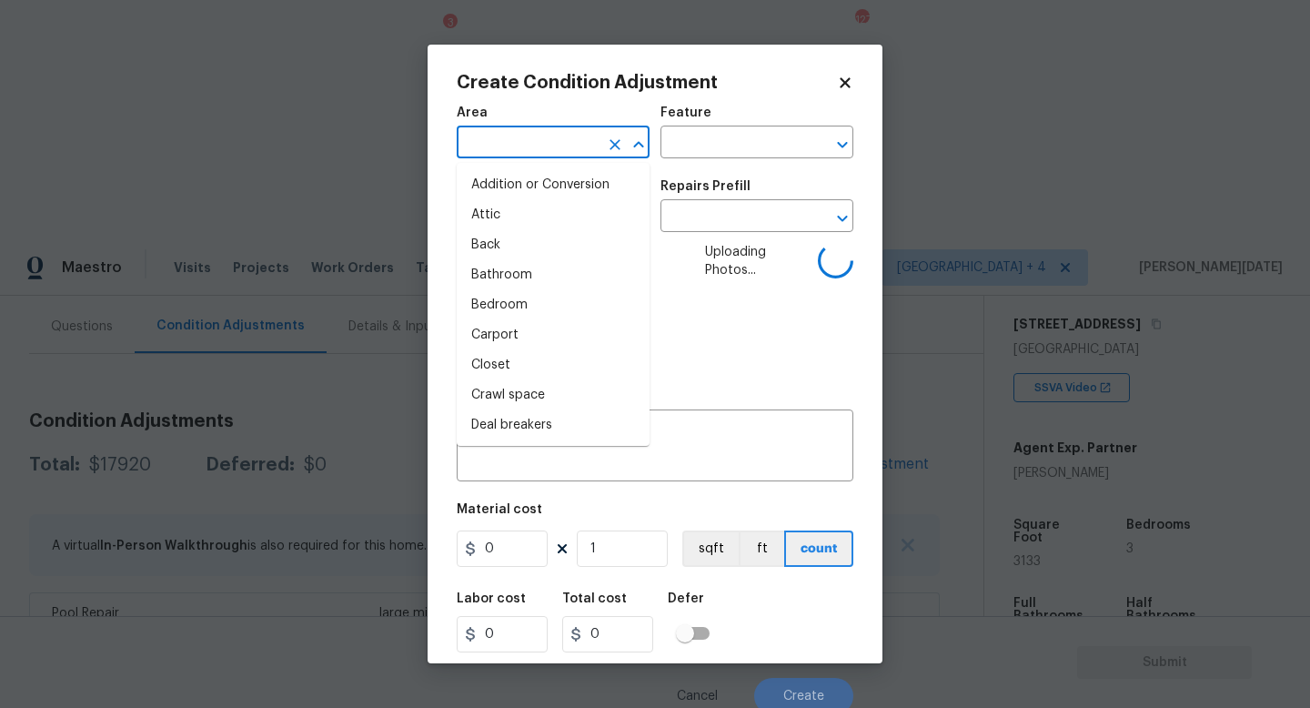
click at [483, 142] on input "text" at bounding box center [528, 144] width 142 height 28
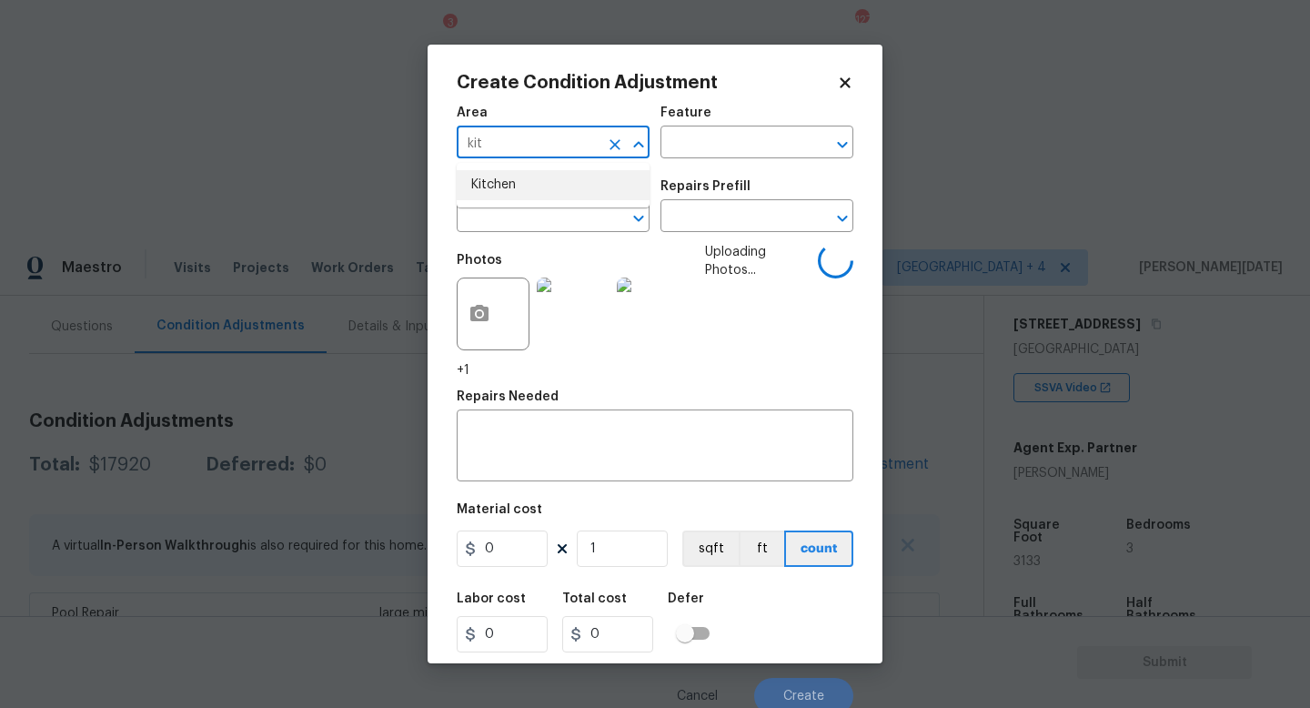
click at [485, 178] on li "Kitchen" at bounding box center [553, 185] width 193 height 30
type input "Kitchen"
click at [486, 196] on div "Issue" at bounding box center [553, 192] width 193 height 24
click at [488, 213] on input "text" at bounding box center [528, 218] width 142 height 28
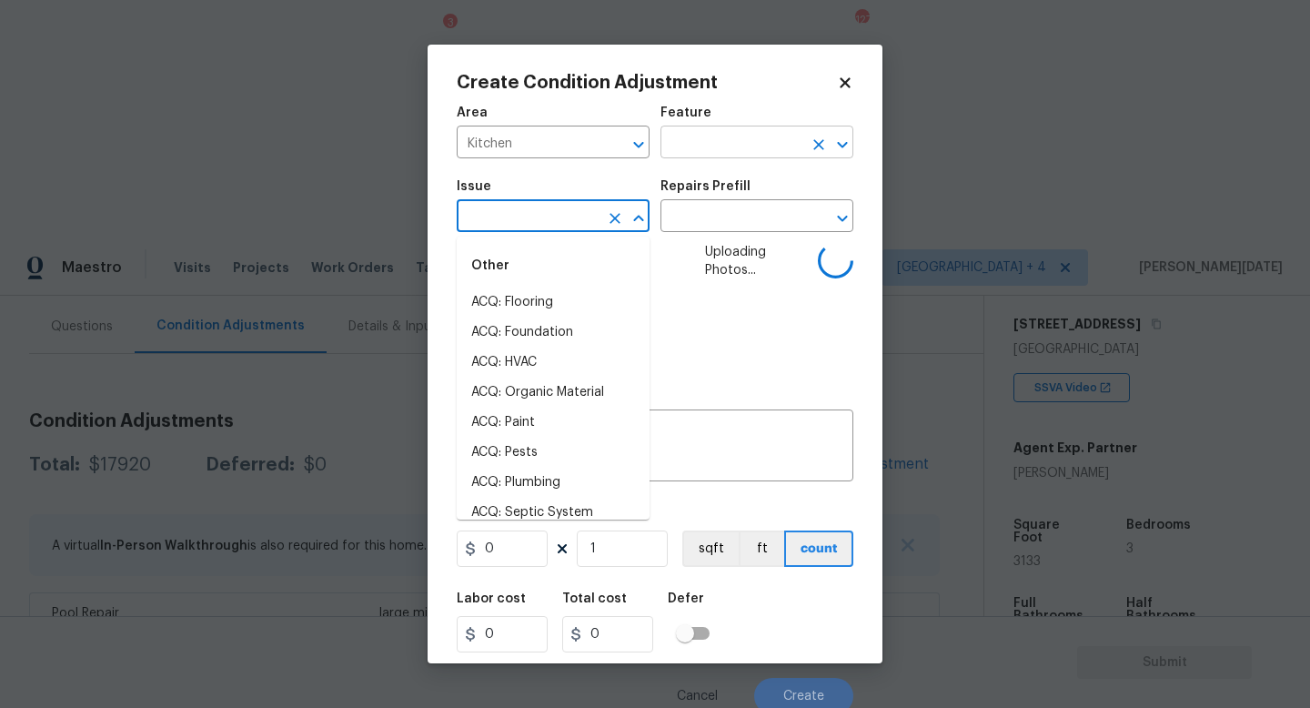
click at [712, 155] on input "text" at bounding box center [731, 144] width 142 height 28
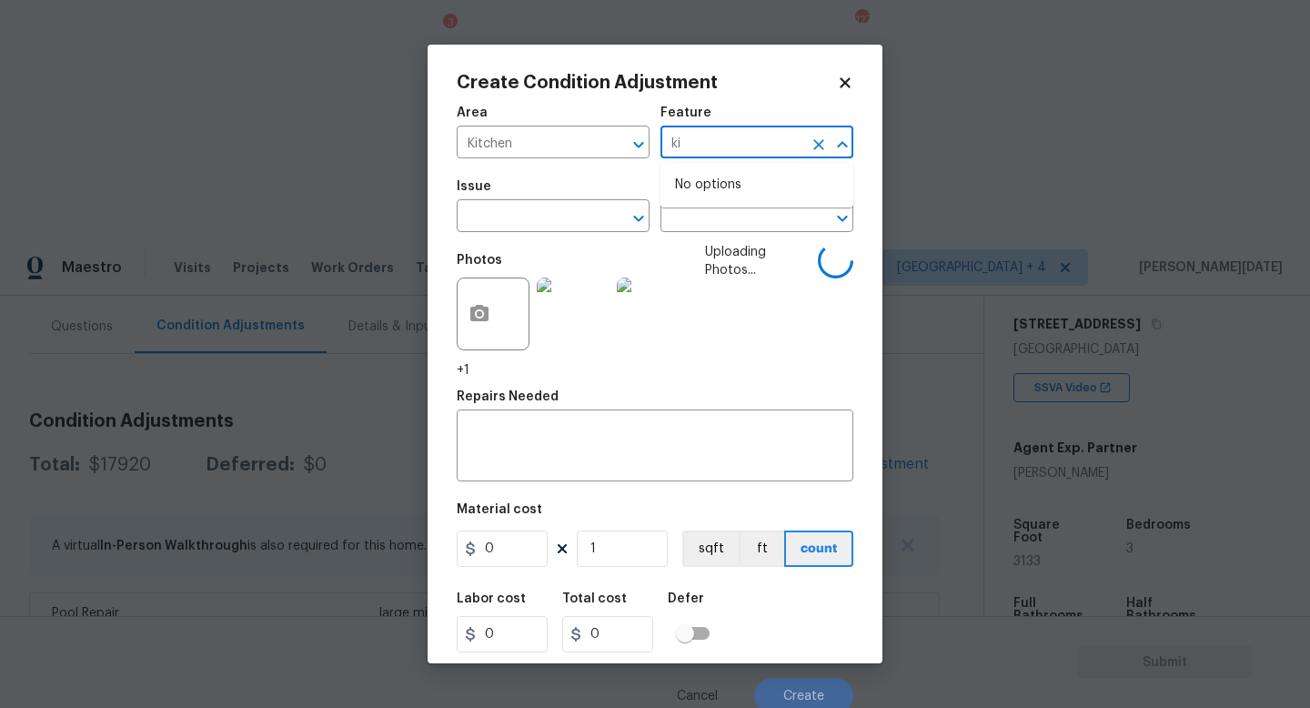
type input "k"
type input "kit"
click at [562, 207] on input "text" at bounding box center [528, 218] width 142 height 28
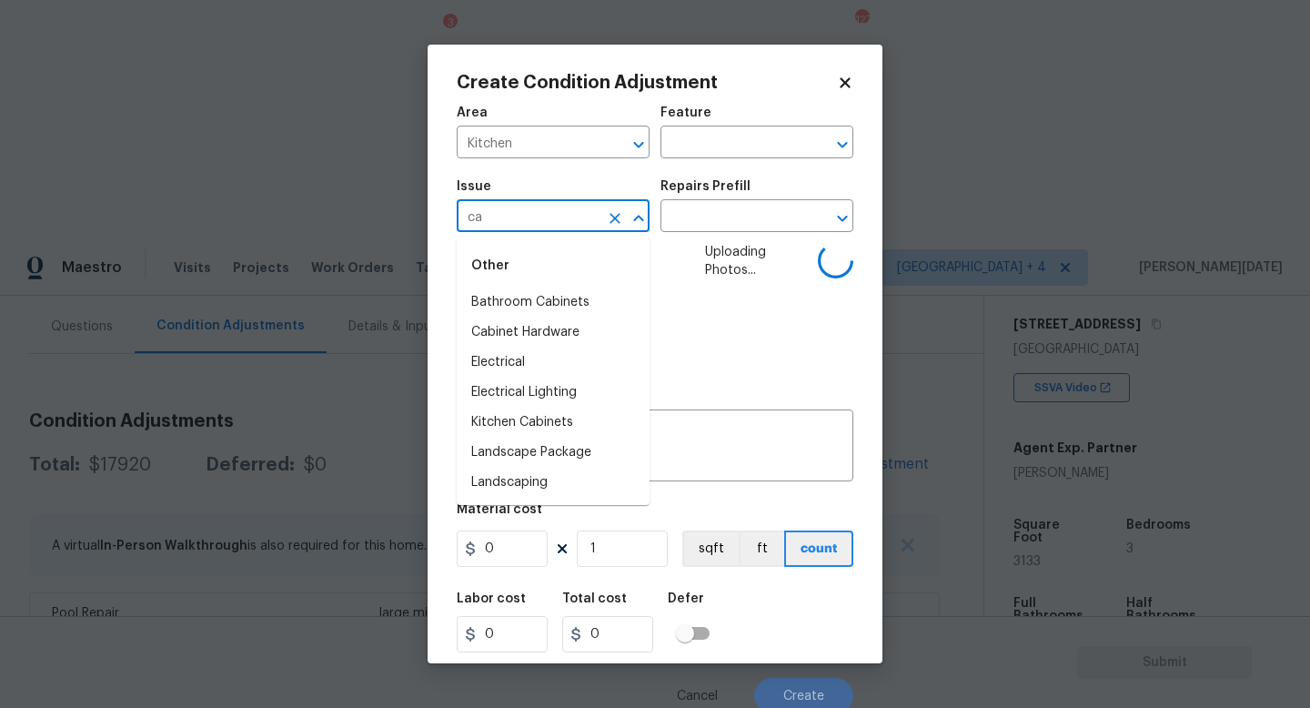
type input "cab"
click at [709, 145] on input "text" at bounding box center [731, 144] width 142 height 28
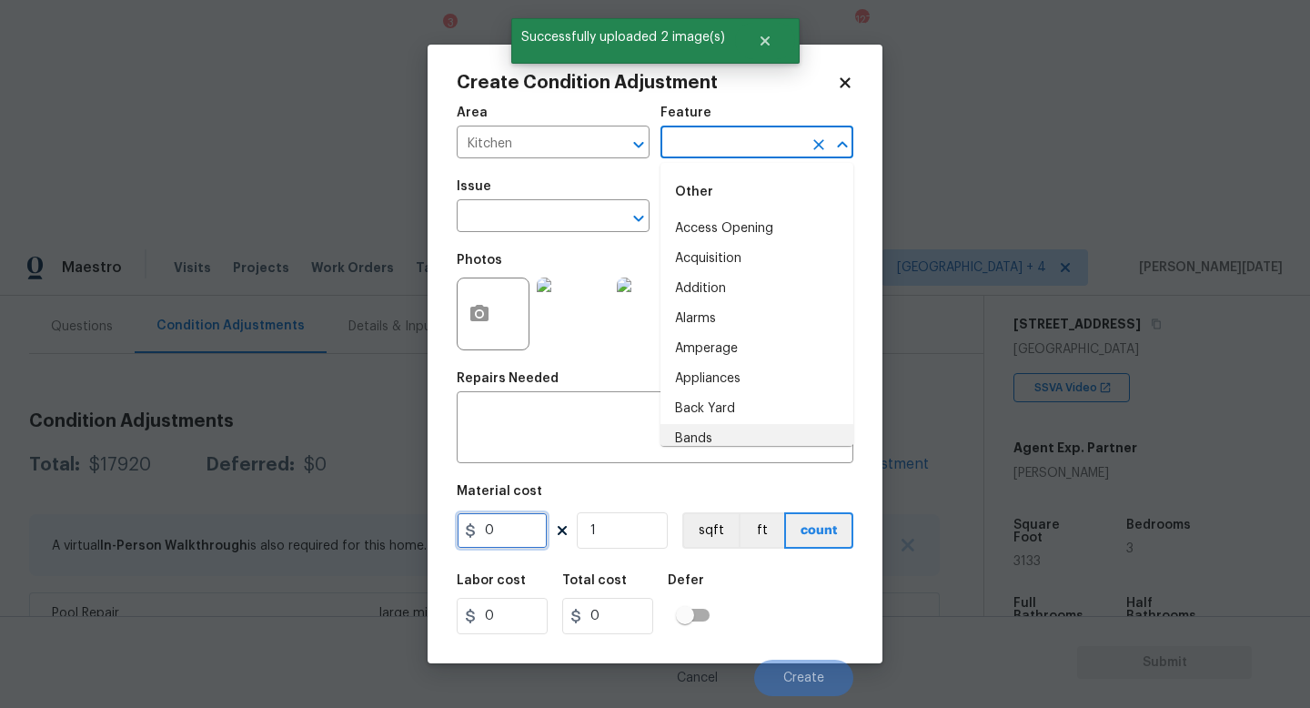
click at [516, 543] on input "0" at bounding box center [502, 530] width 91 height 36
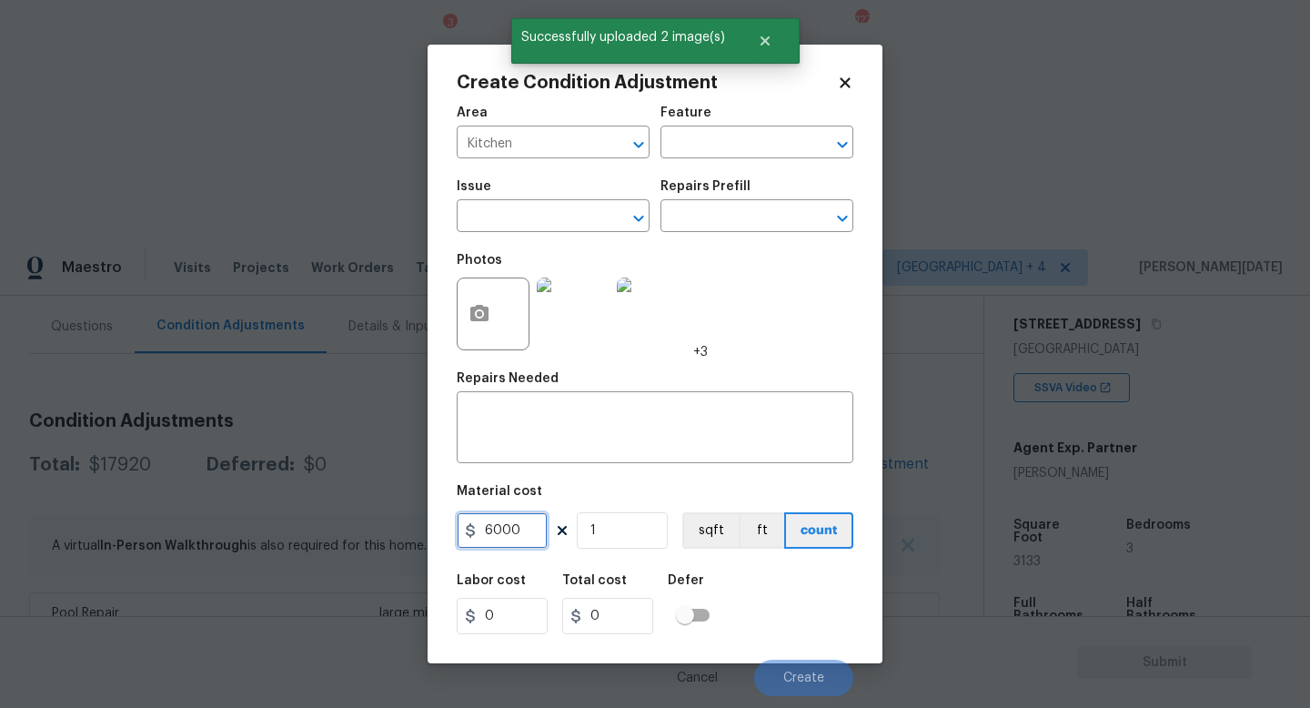
type input "6000"
click at [488, 393] on div "Repairs Needed" at bounding box center [655, 384] width 397 height 24
click at [488, 407] on div "x ​" at bounding box center [655, 429] width 397 height 67
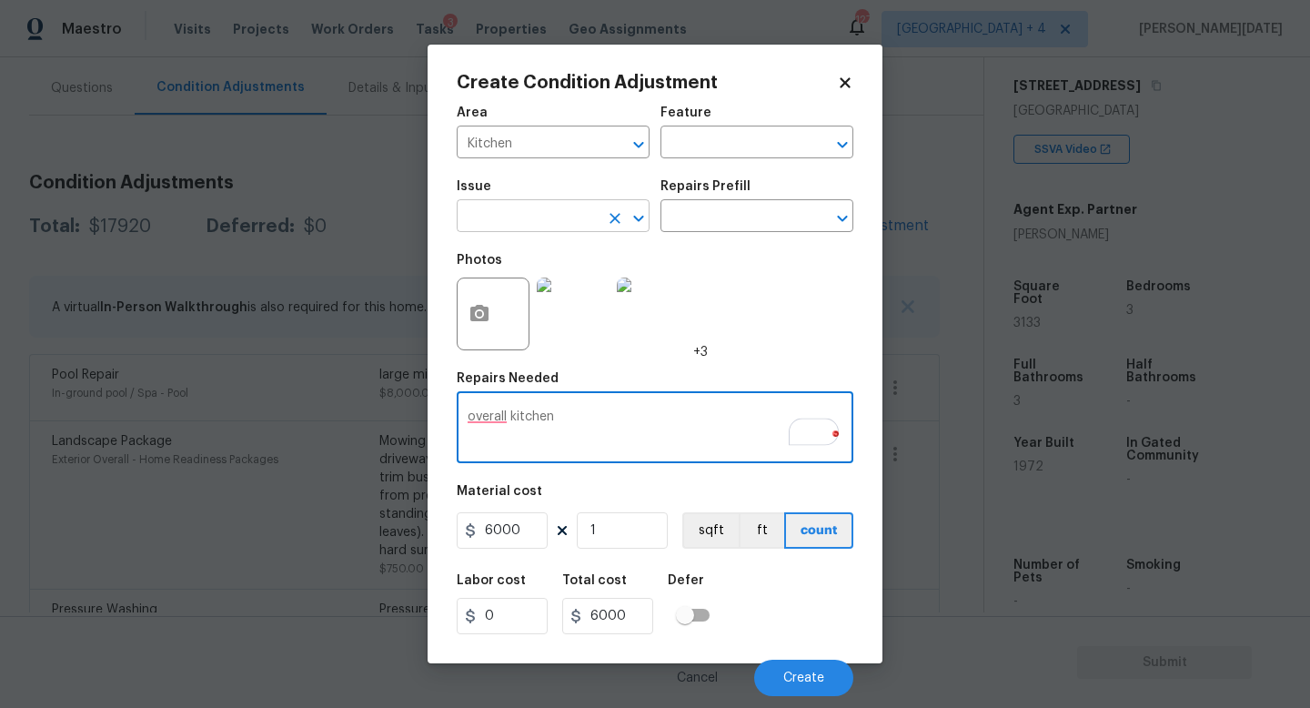
type textarea "overall kitchen"
click at [553, 226] on input "text" at bounding box center [528, 218] width 142 height 28
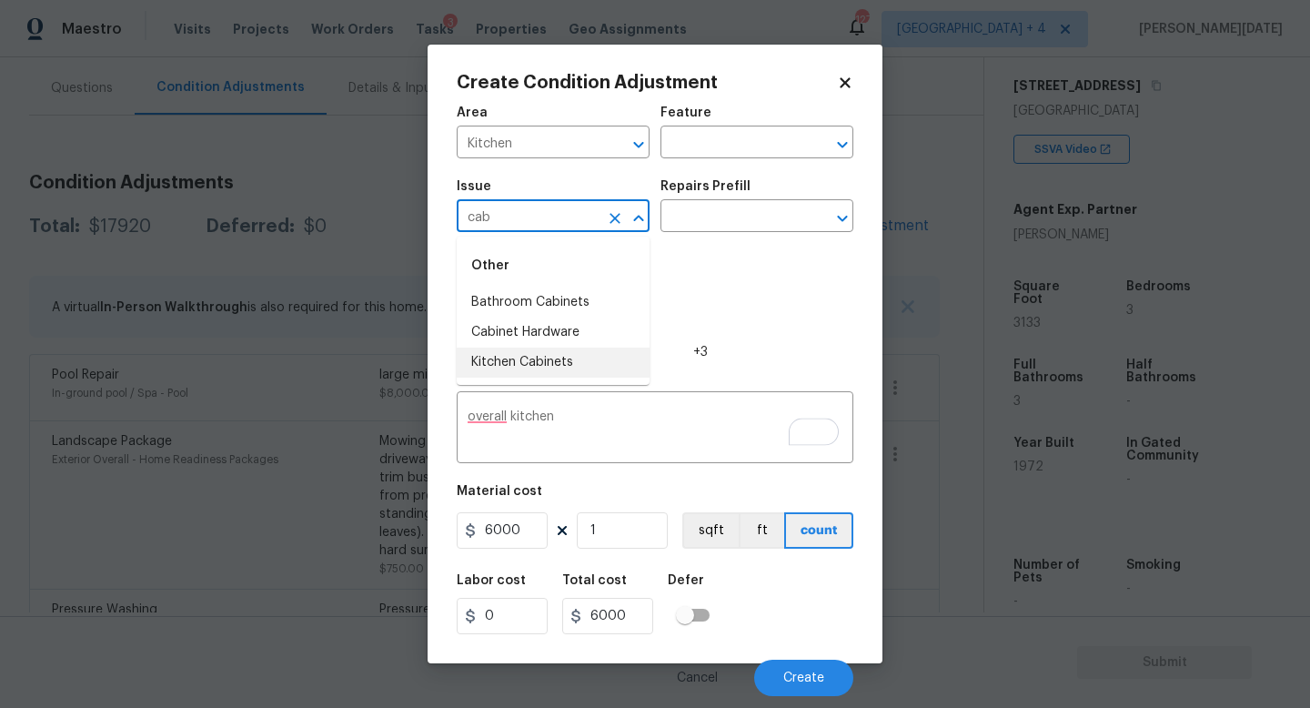
click at [549, 349] on li "Kitchen Cabinets" at bounding box center [553, 363] width 193 height 30
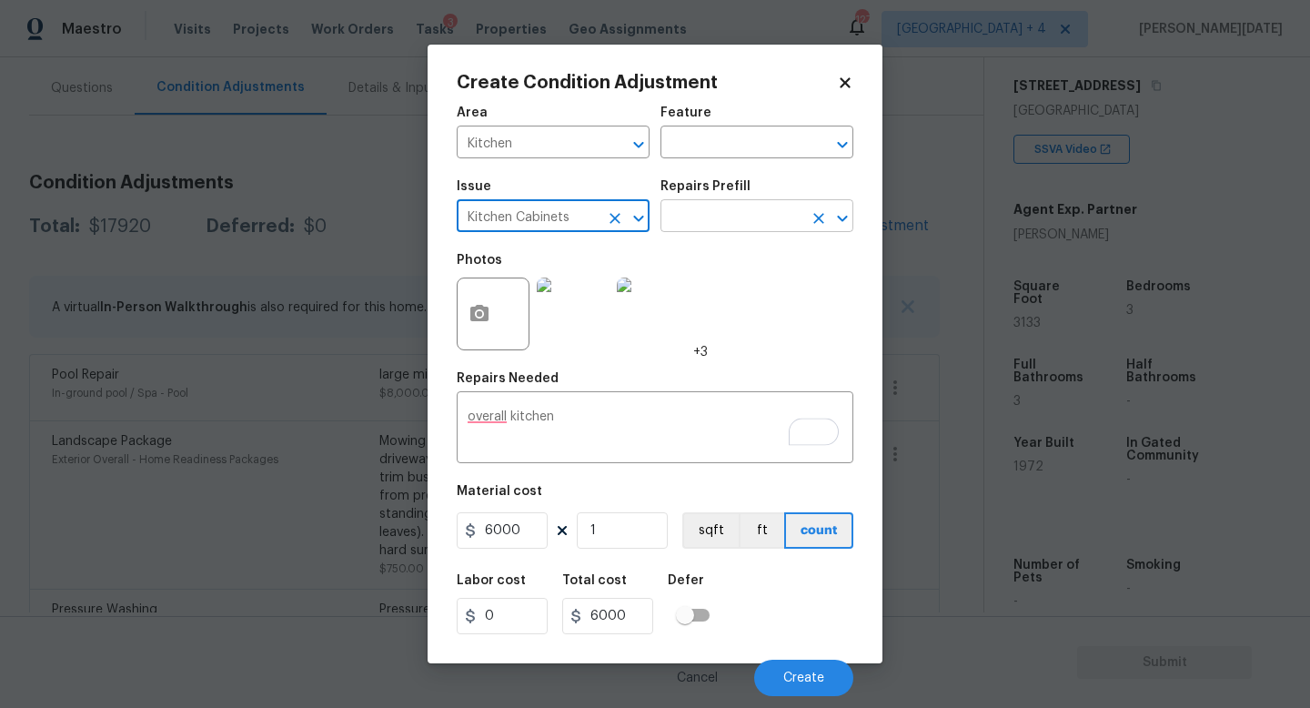
type input "Kitchen Cabinets"
click at [688, 219] on input "text" at bounding box center [731, 218] width 142 height 28
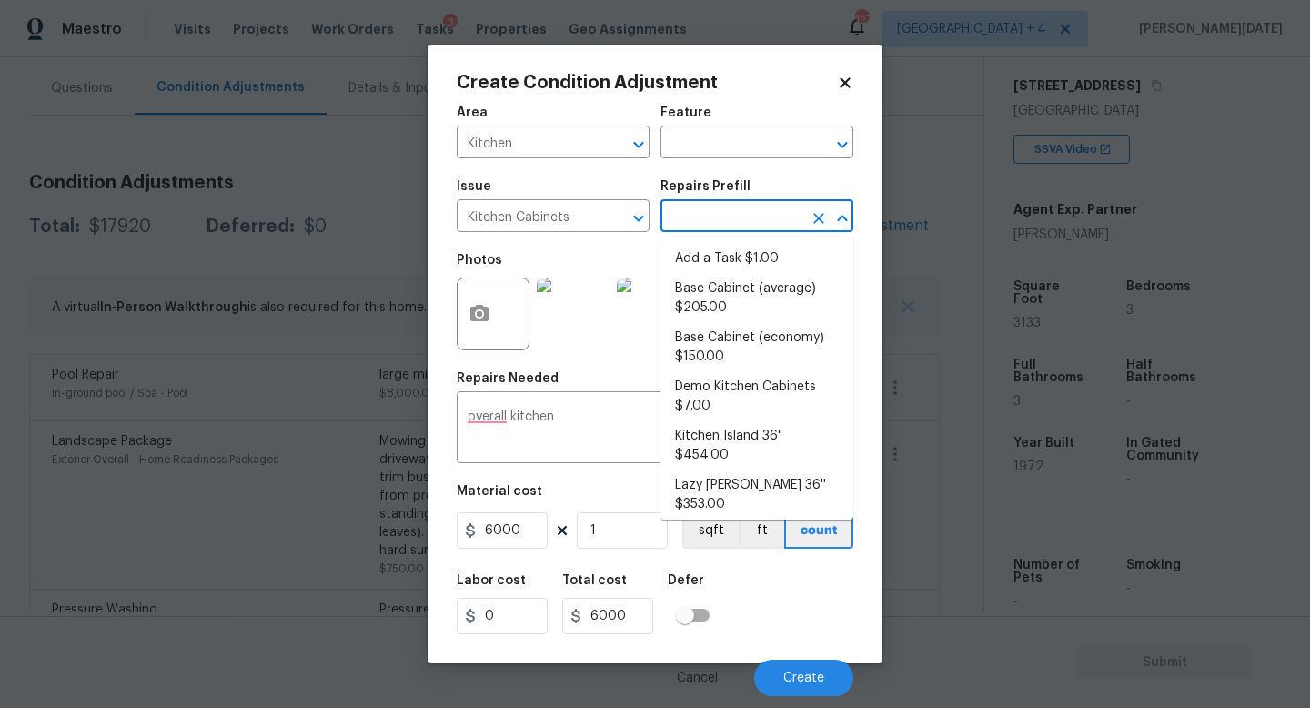
click at [720, 123] on div "Feature" at bounding box center [756, 118] width 193 height 24
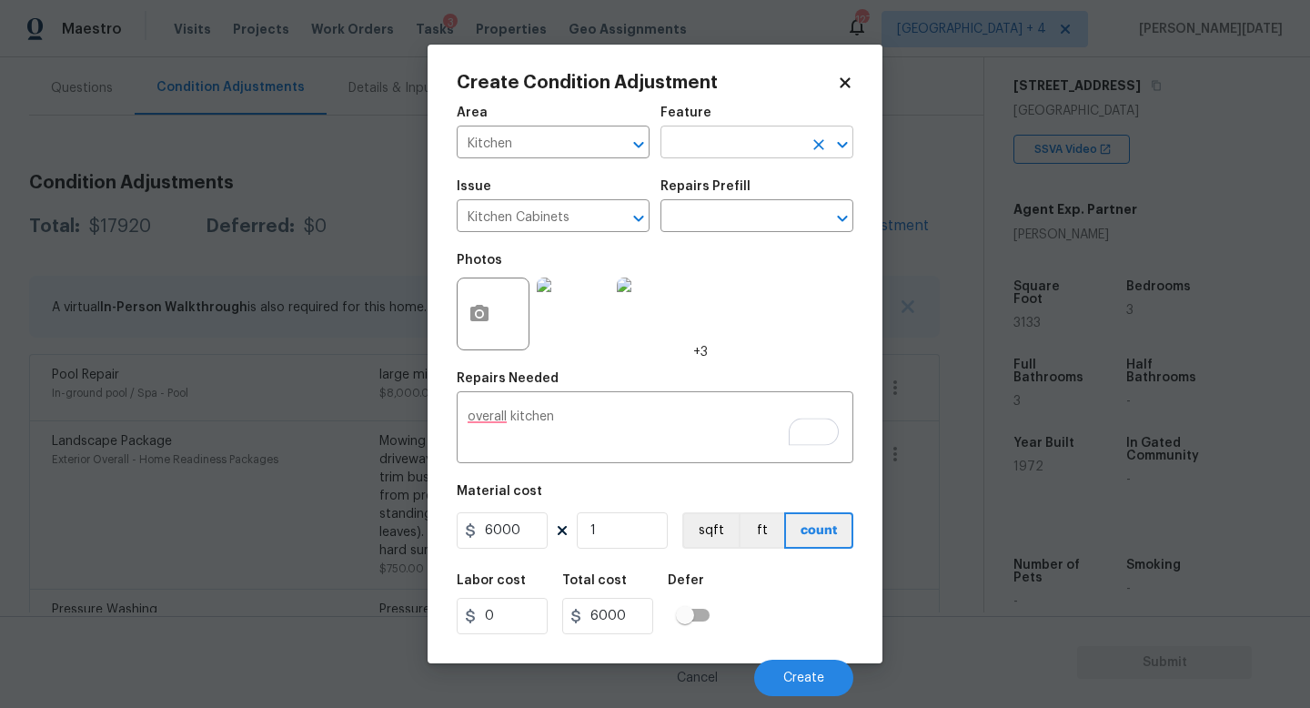
click at [720, 135] on input "text" at bounding box center [731, 144] width 142 height 28
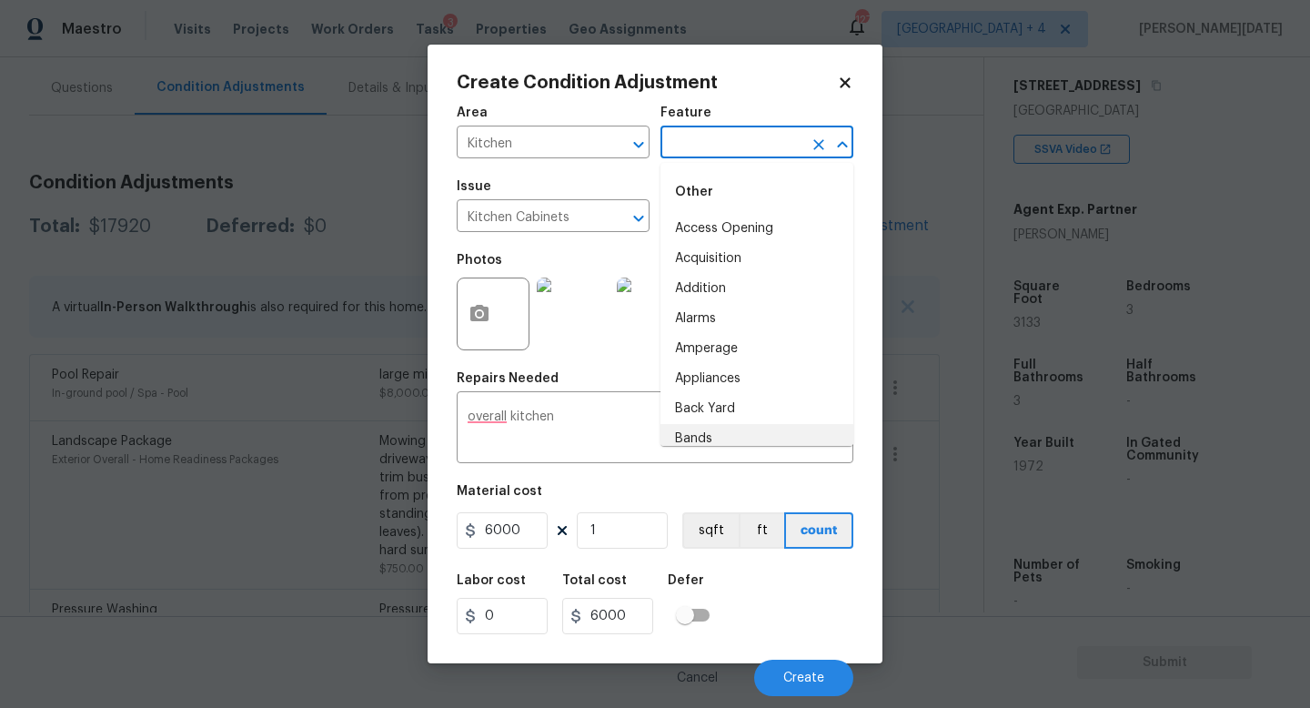
scroll to position [0, 0]
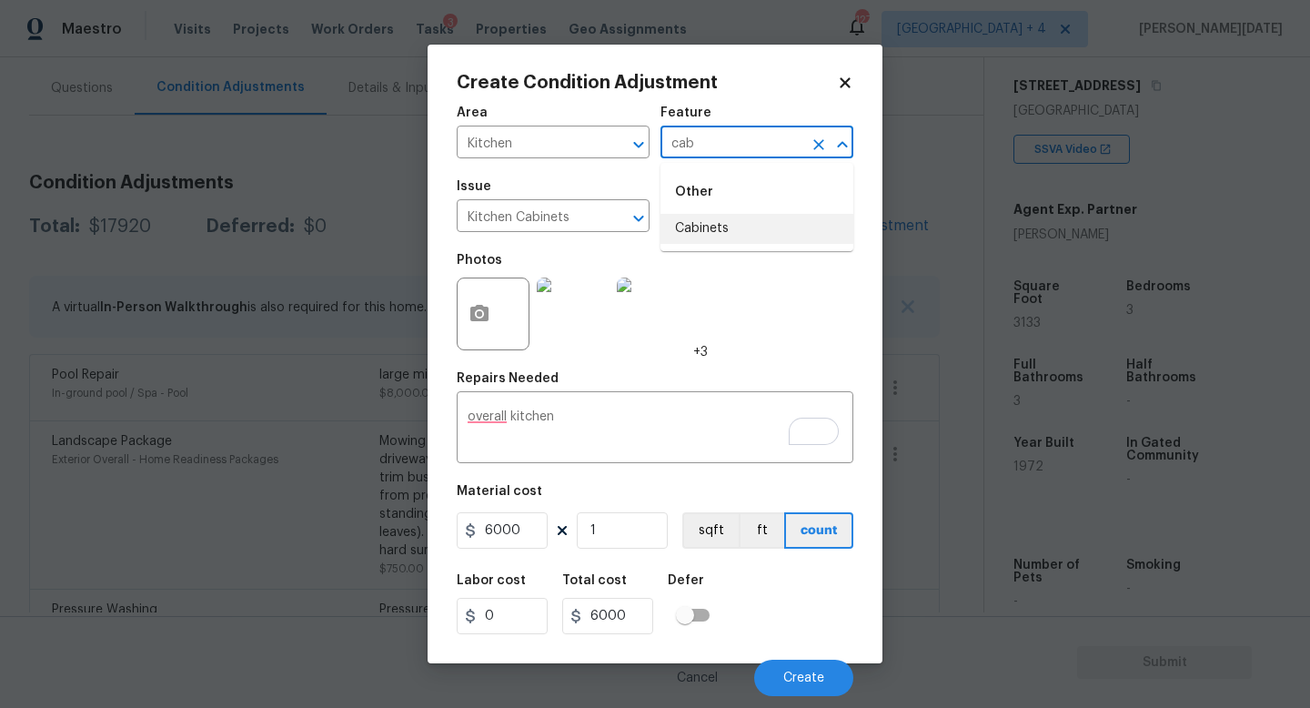
click at [728, 223] on li "Cabinets" at bounding box center [756, 229] width 193 height 30
type input "Cabinets"
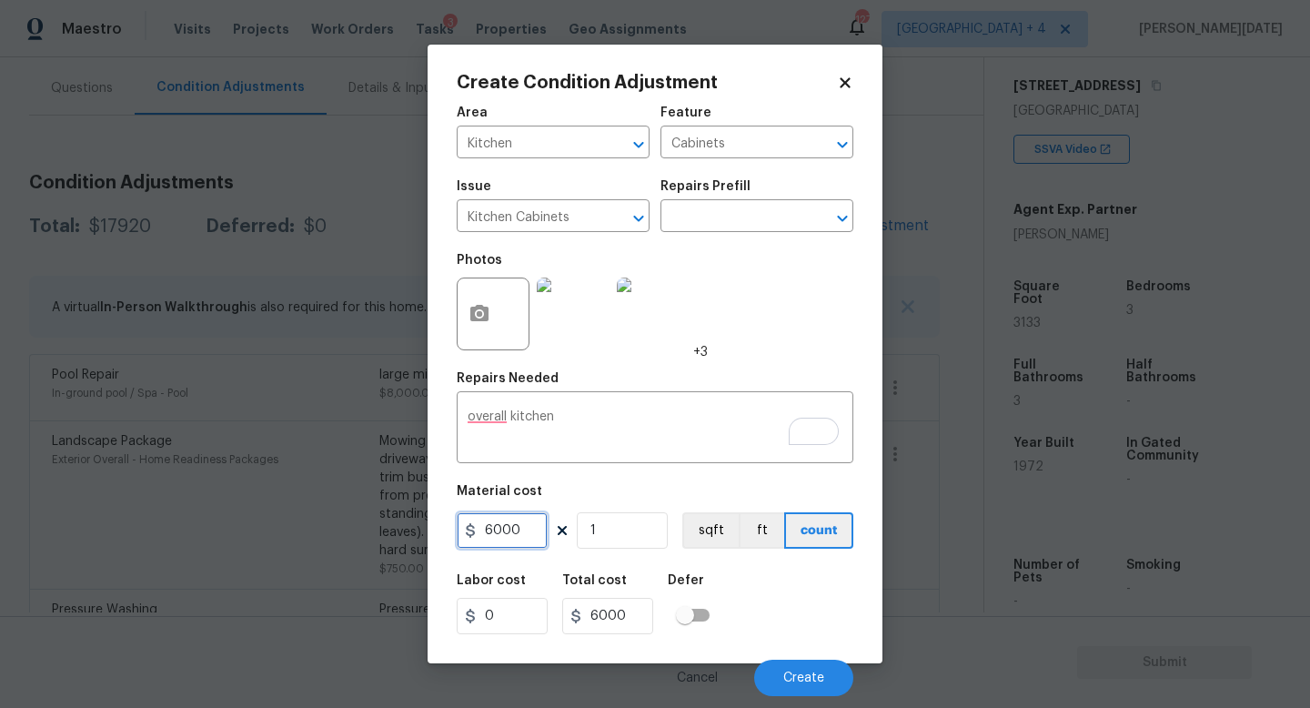
drag, startPoint x: 518, startPoint y: 527, endPoint x: 393, endPoint y: 526, distance: 124.6
click at [393, 526] on div "Create Condition Adjustment Area Kitchen ​ Feature Cabinets ​ Issue Kitchen Cab…" at bounding box center [655, 354] width 1310 height 708
type input "3500"
drag, startPoint x: 559, startPoint y: 416, endPoint x: 324, endPoint y: 408, distance: 235.7
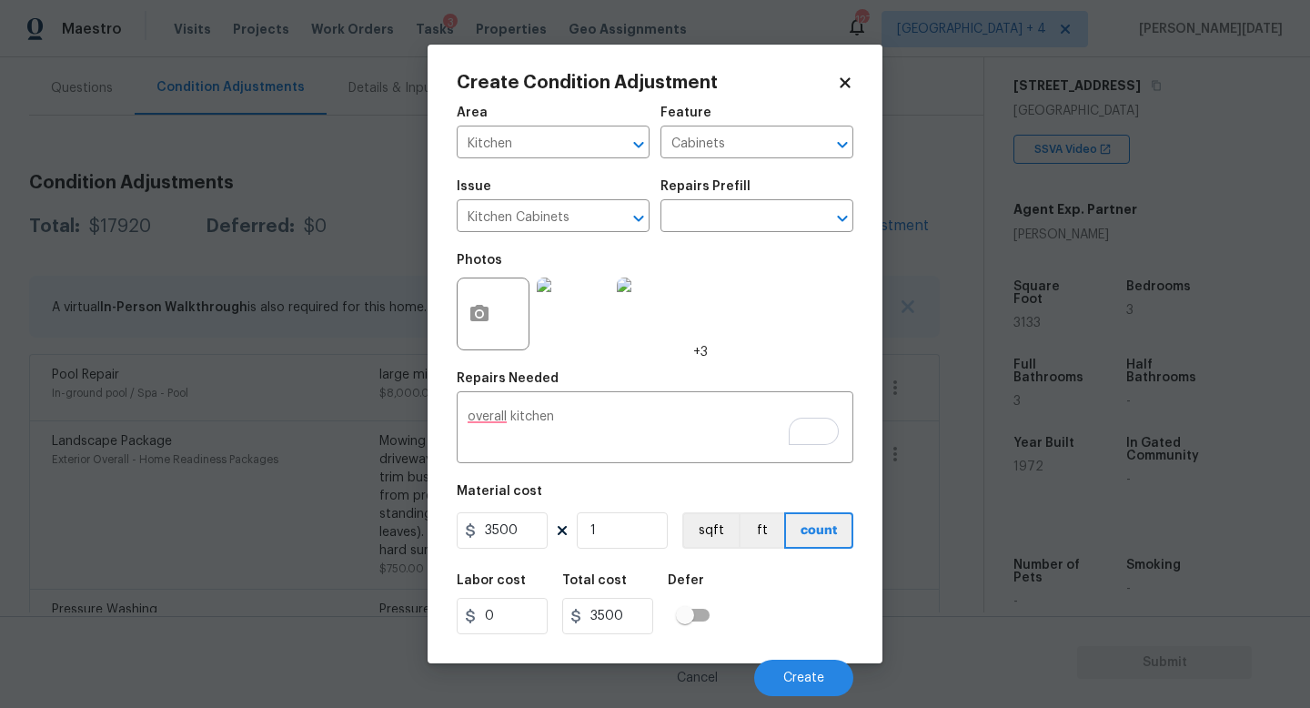
click at [324, 408] on div "Create Condition Adjustment Area Kitchen ​ Feature Cabinets ​ Issue Kitchen Cab…" at bounding box center [655, 354] width 1310 height 708
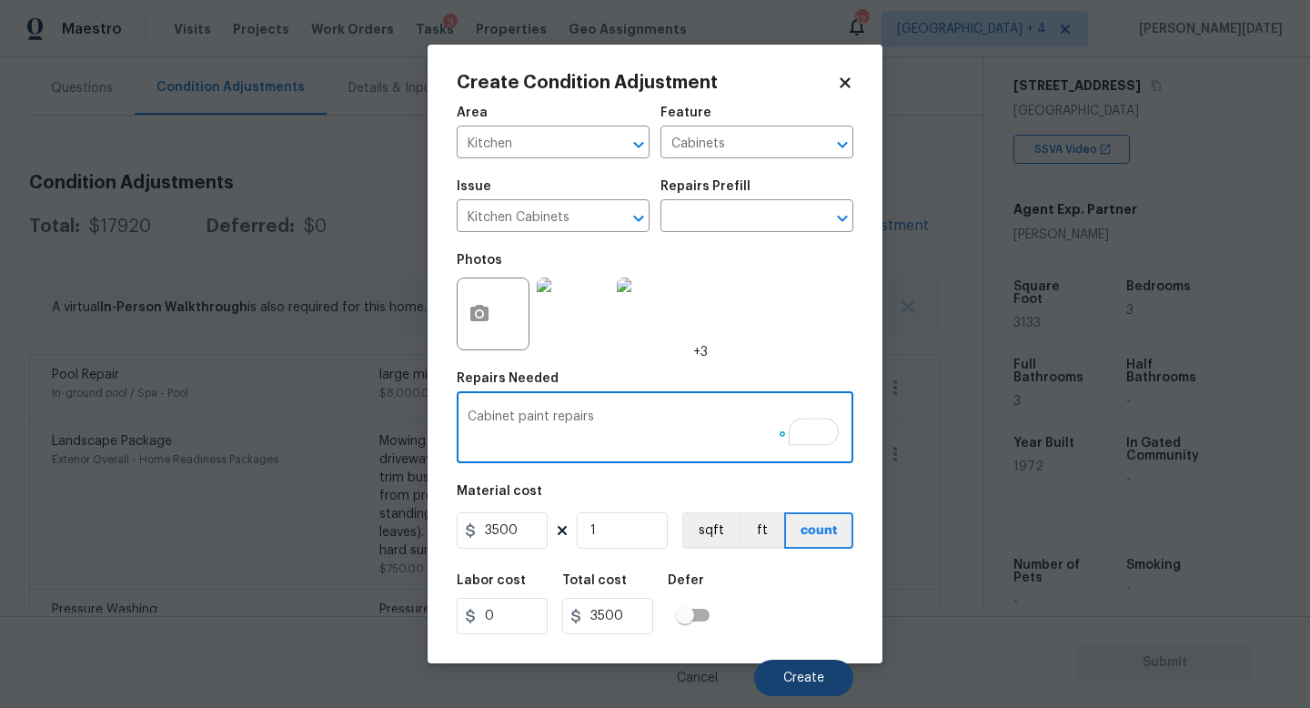
type textarea "Cabinet paint repairs"
click at [785, 682] on span "Create" at bounding box center [803, 678] width 41 height 14
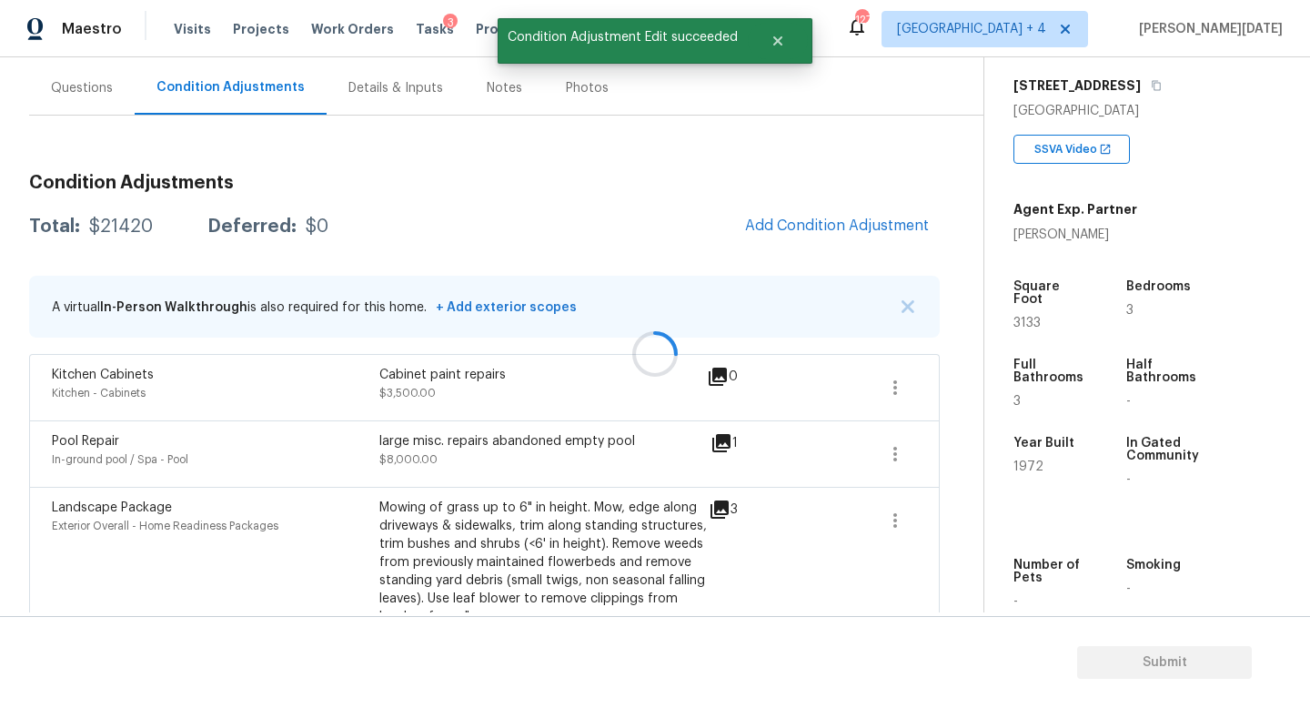
click at [861, 246] on div at bounding box center [655, 354] width 1310 height 708
click at [861, 246] on span "Add Condition Adjustment" at bounding box center [837, 227] width 206 height 40
click at [828, 230] on span "Add Condition Adjustment" at bounding box center [837, 225] width 184 height 16
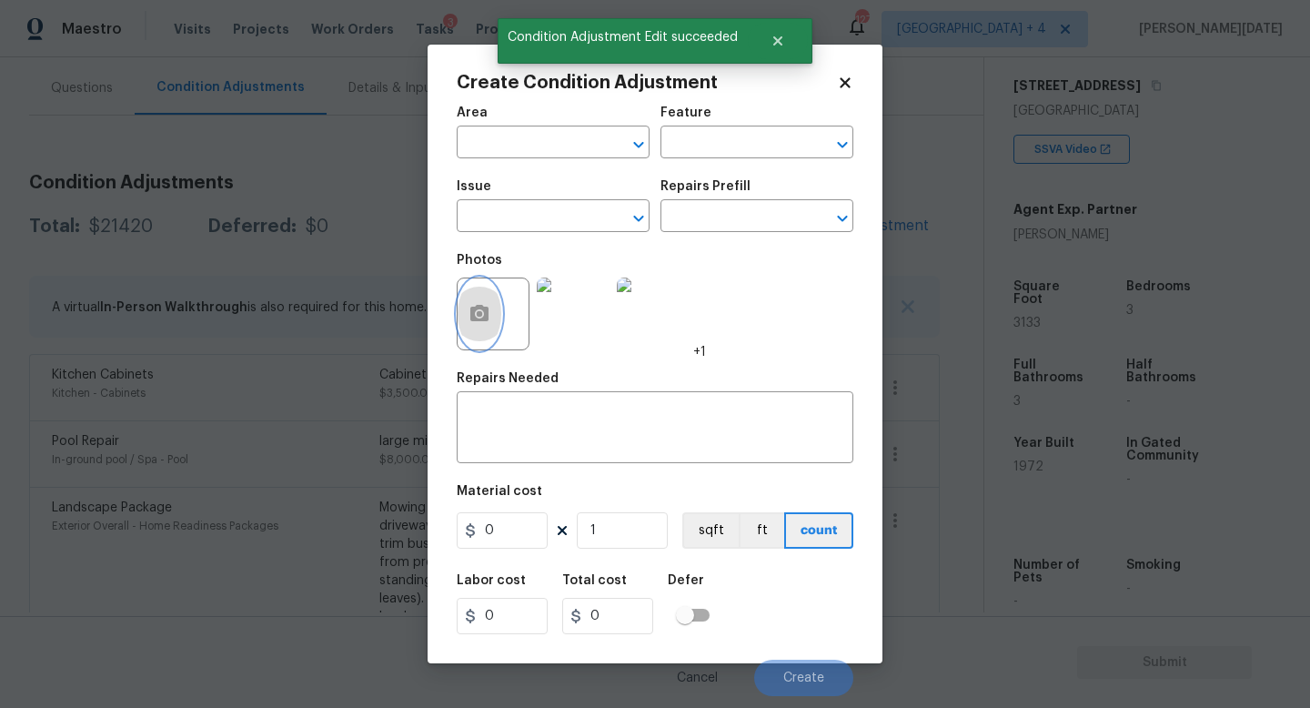
click at [491, 317] on button "button" at bounding box center [480, 313] width 44 height 71
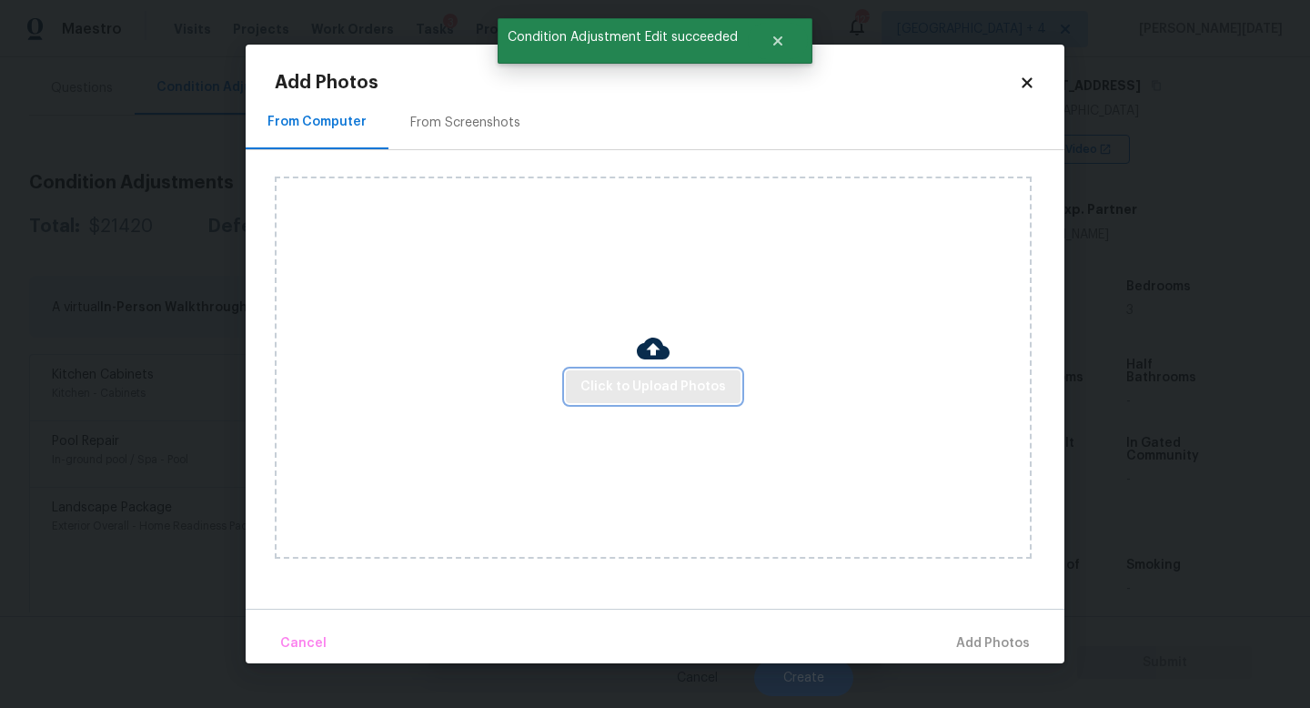
click at [669, 390] on span "Click to Upload Photos" at bounding box center [653, 387] width 146 height 23
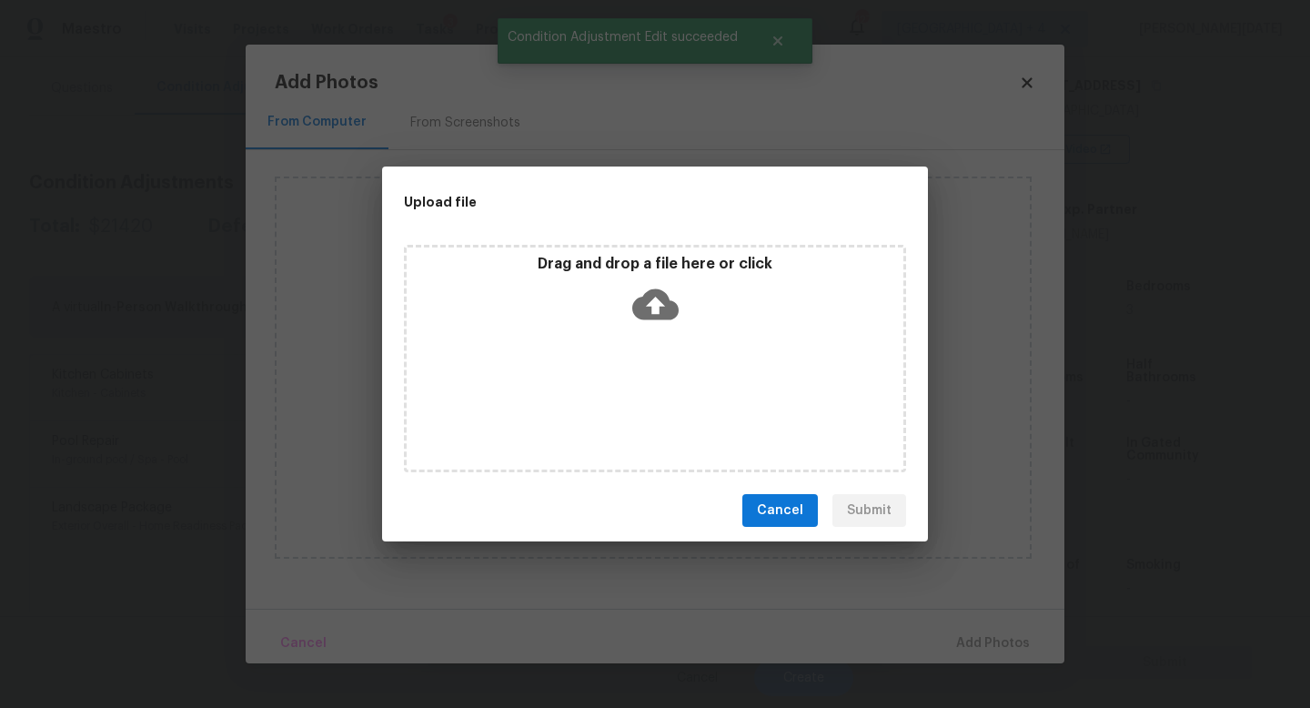
click at [669, 390] on div "Drag and drop a file here or click" at bounding box center [655, 358] width 502 height 227
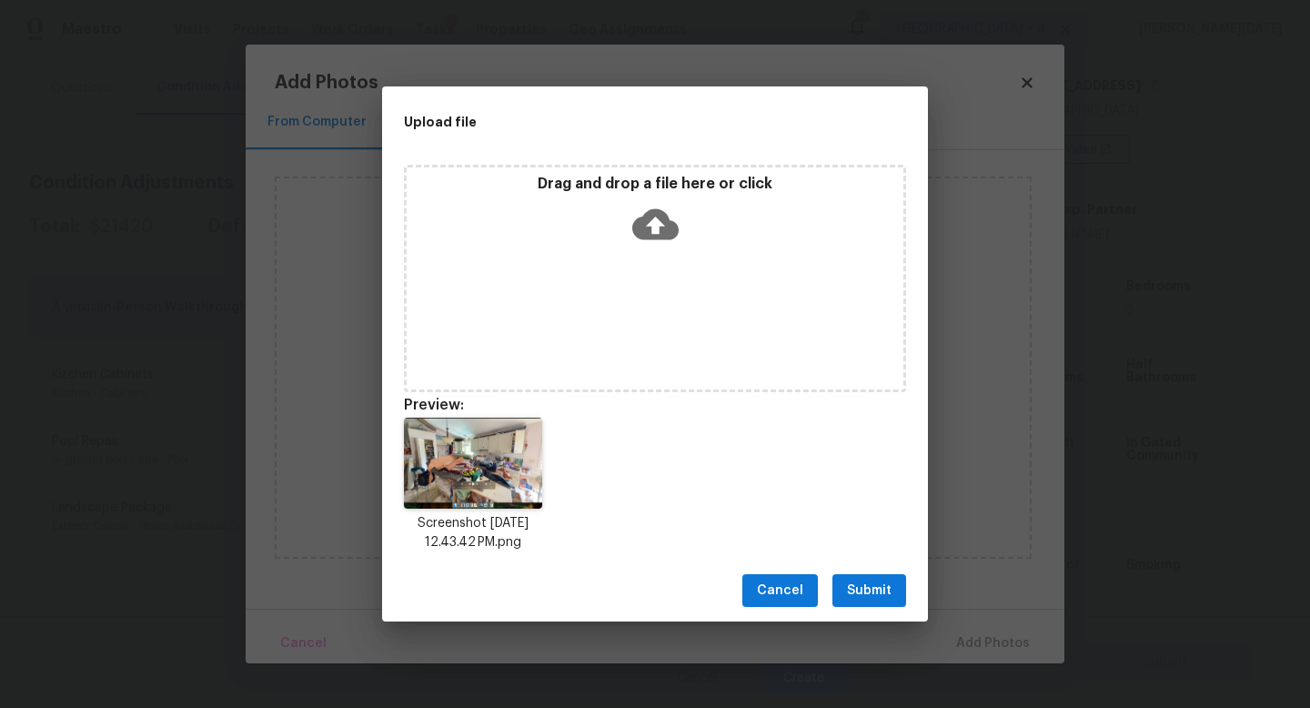
click at [866, 585] on span "Submit" at bounding box center [869, 590] width 45 height 23
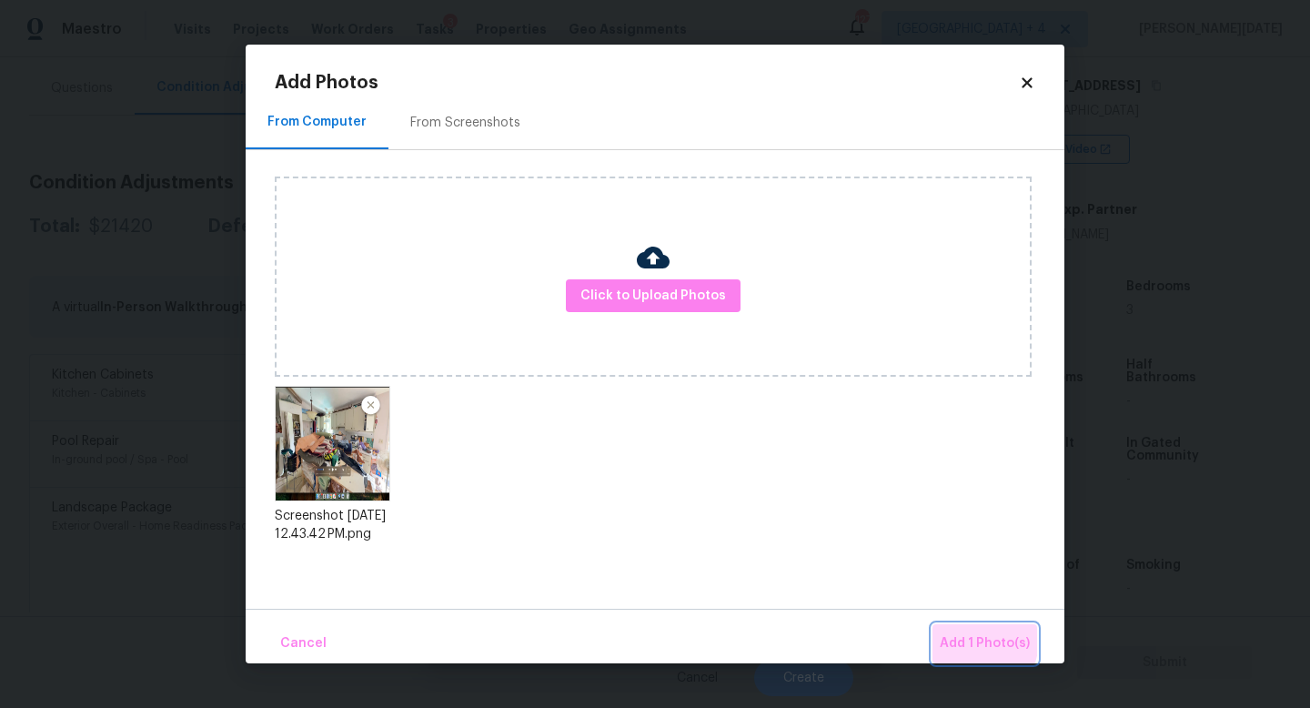
click at [966, 639] on span "Add 1 Photo(s)" at bounding box center [985, 643] width 90 height 23
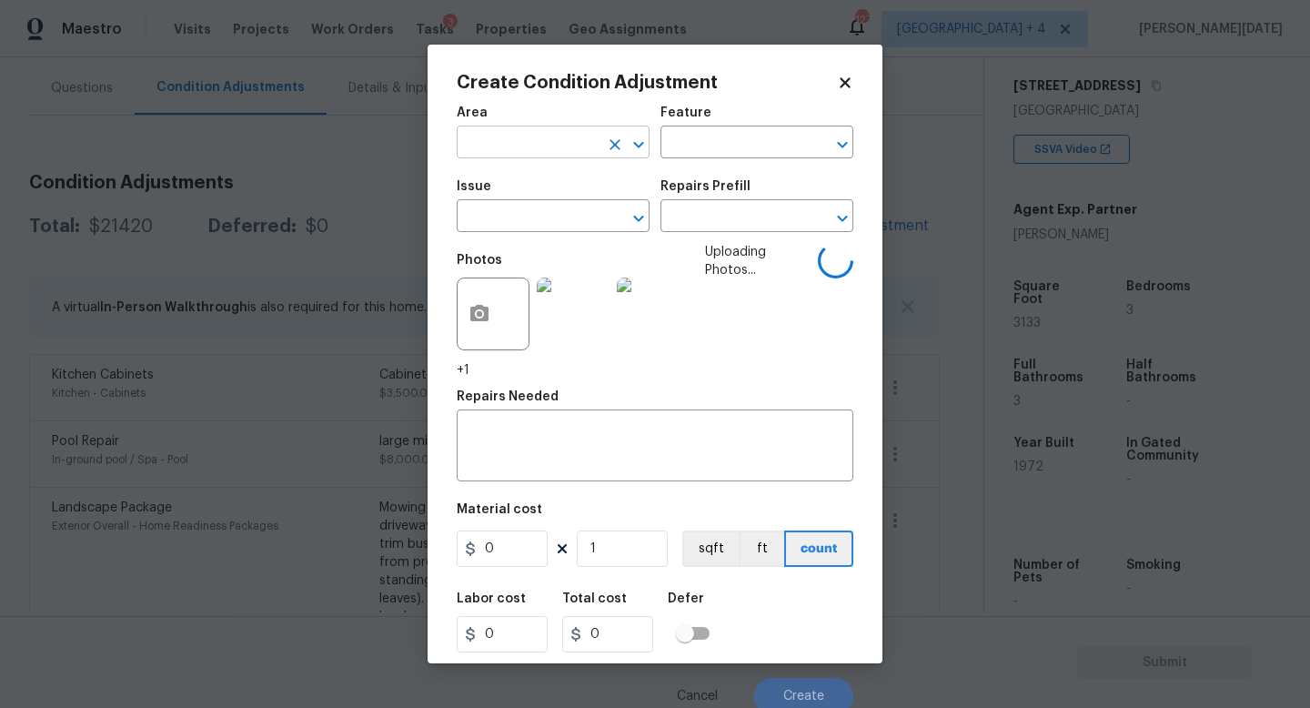
click at [498, 157] on input "text" at bounding box center [528, 144] width 142 height 28
click at [504, 195] on li "Kitchen" at bounding box center [553, 185] width 193 height 30
type input "Kitchen"
click at [504, 213] on input "text" at bounding box center [528, 218] width 142 height 28
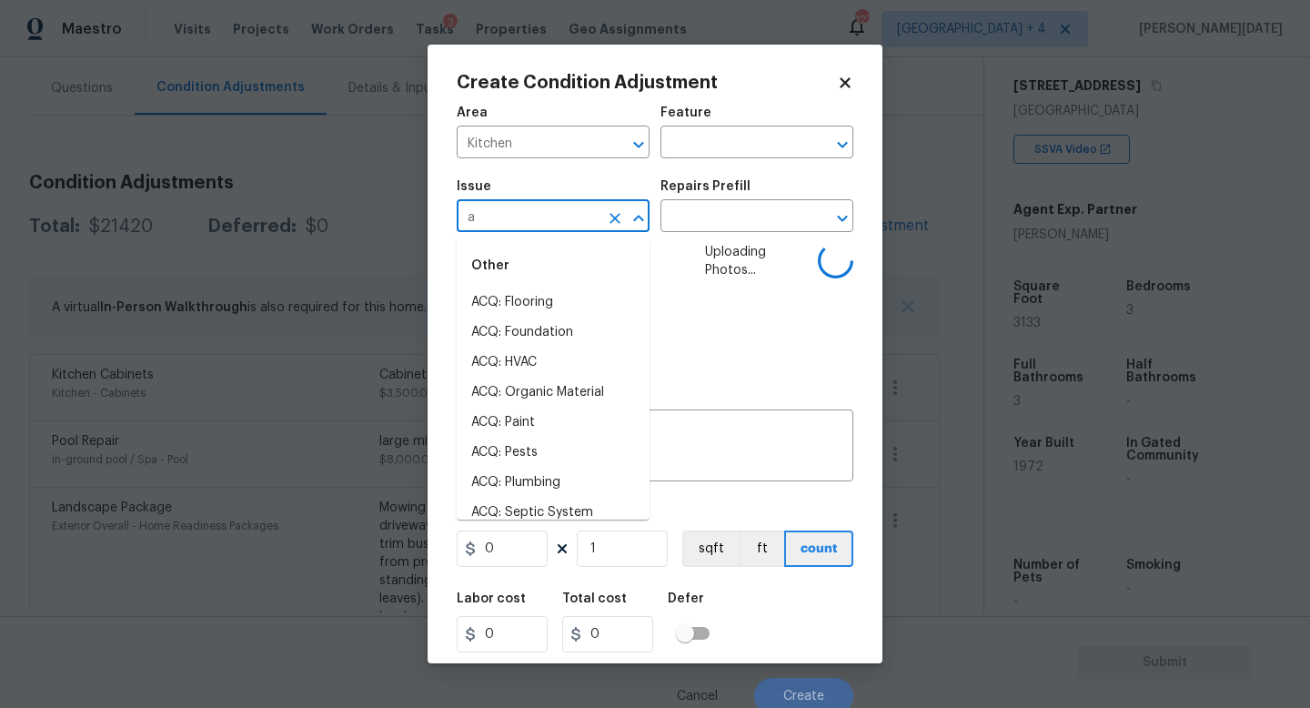
type input "ap"
type input "p"
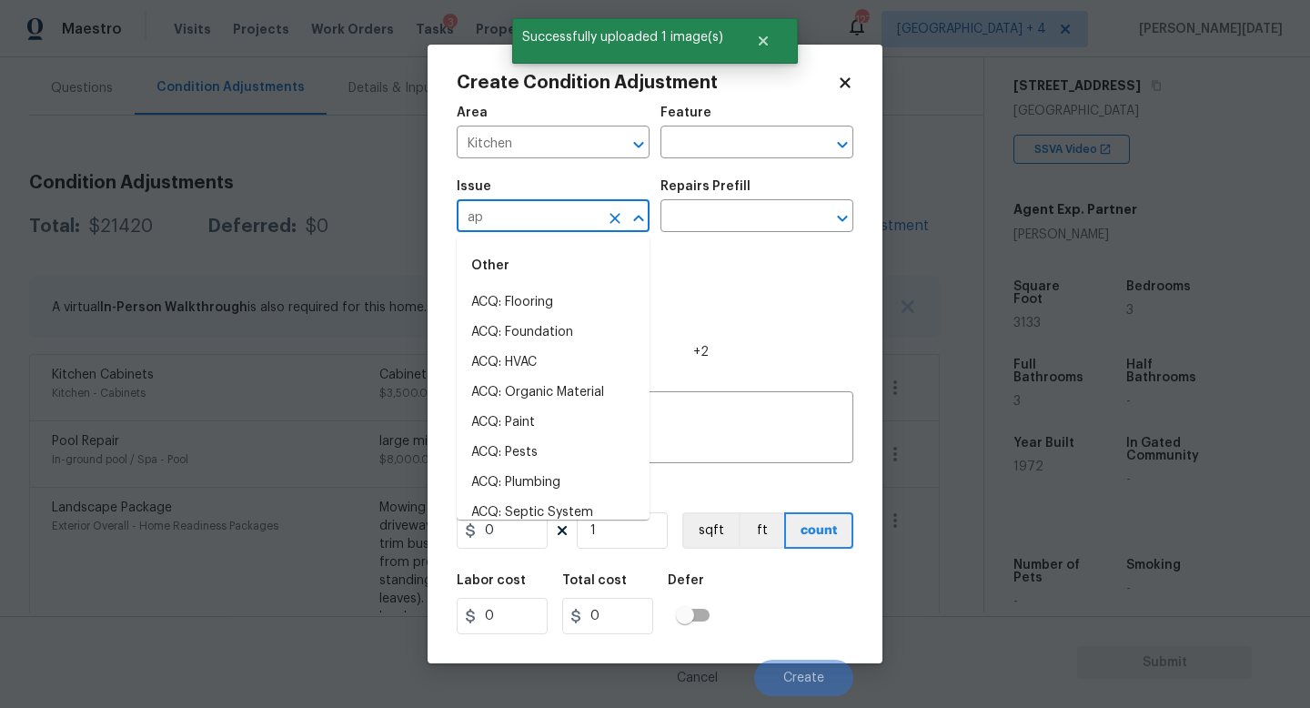
type input "app"
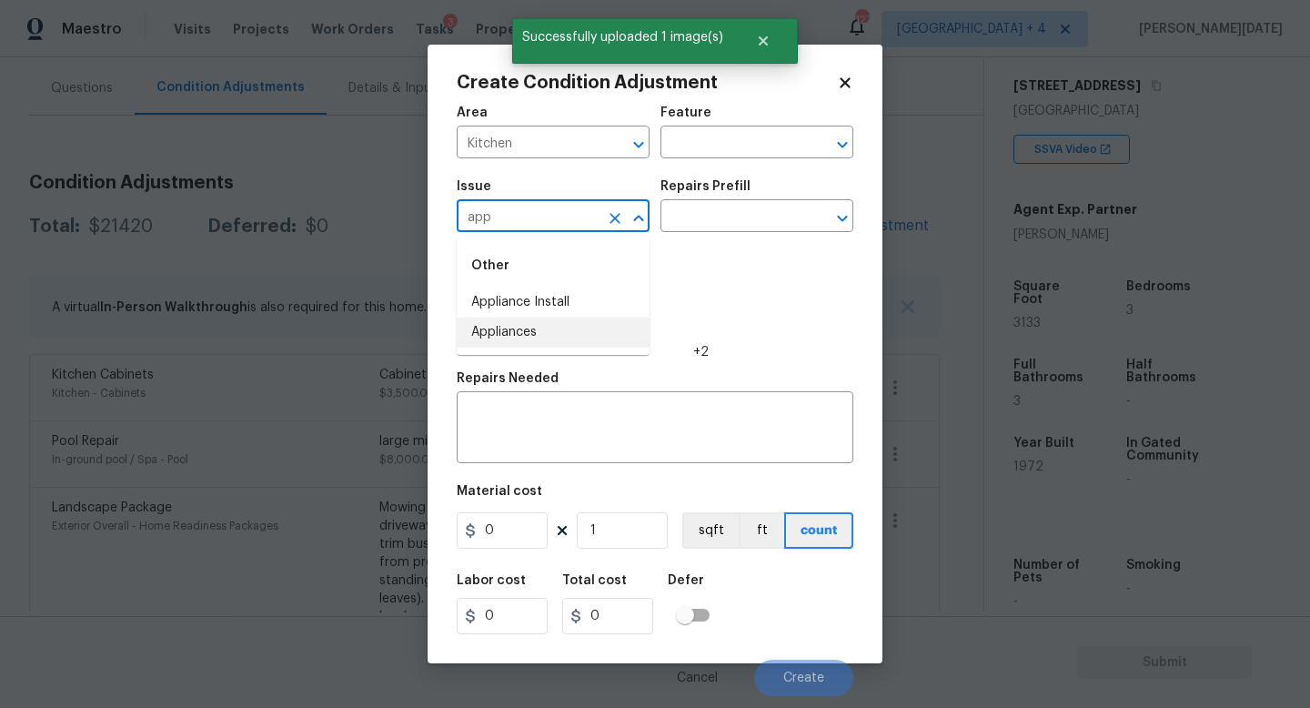
click at [537, 338] on li "Appliances" at bounding box center [553, 332] width 193 height 30
type input "Appliances"
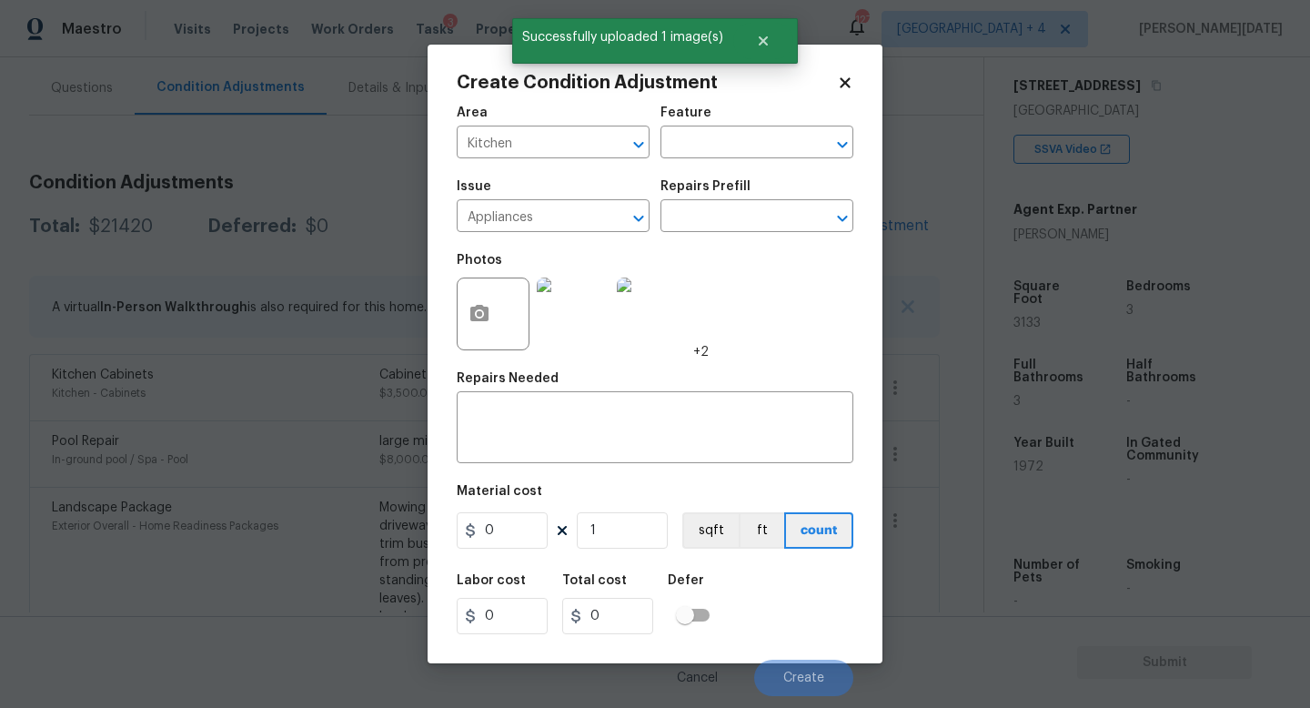
click at [753, 196] on div "Repairs Prefill" at bounding box center [756, 192] width 193 height 24
click at [742, 220] on input "text" at bounding box center [731, 218] width 142 height 28
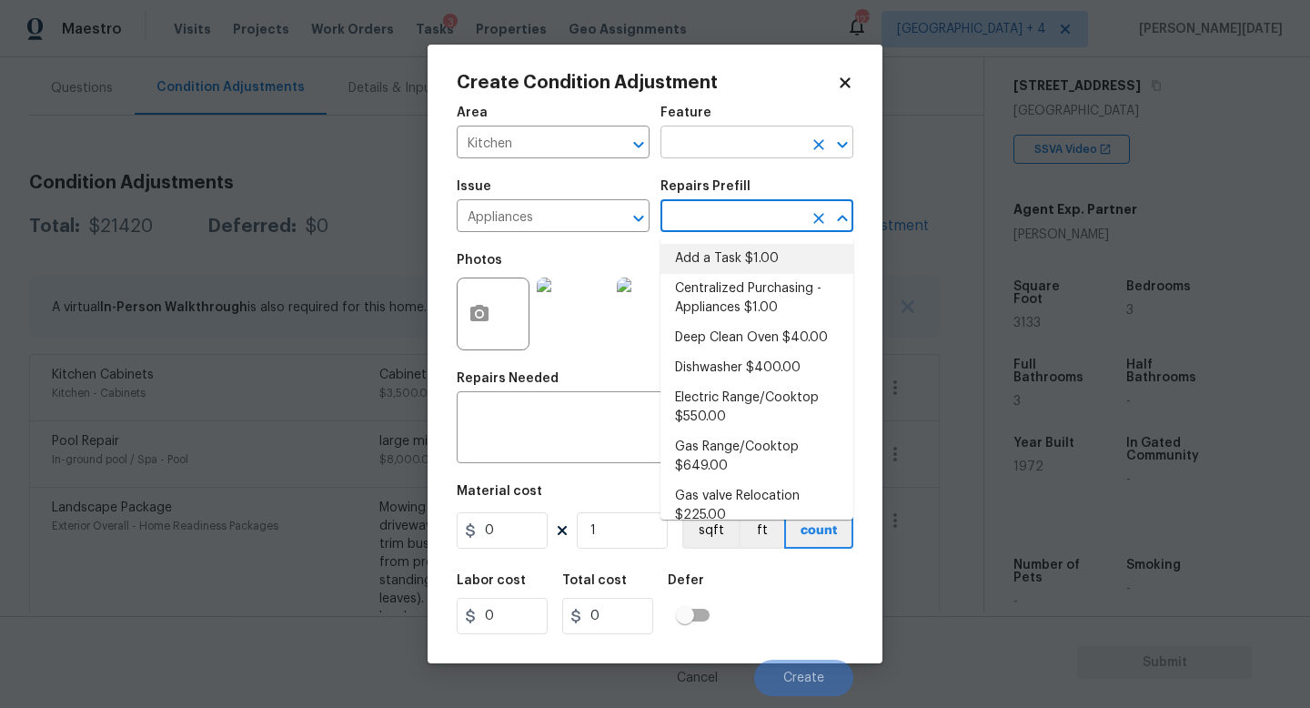
click at [705, 149] on input "text" at bounding box center [731, 144] width 142 height 28
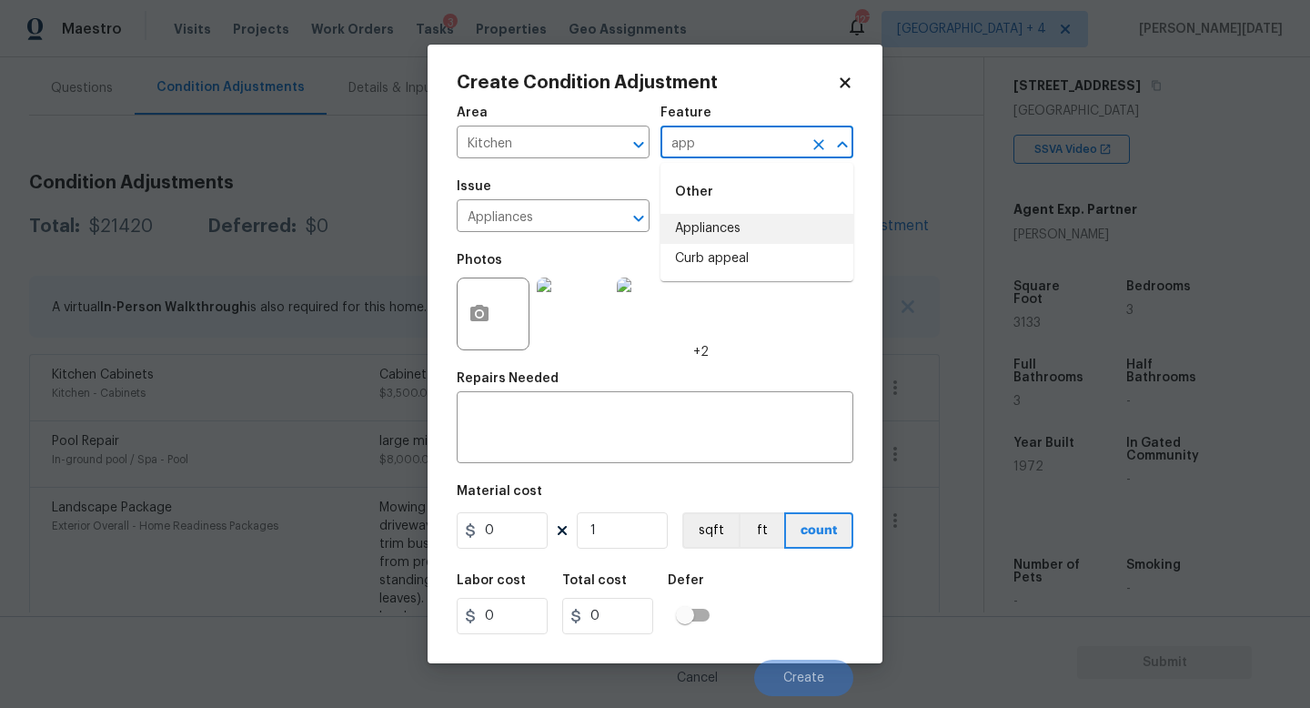
click at [731, 219] on li "Appliances" at bounding box center [756, 229] width 193 height 30
type input "Appliances"
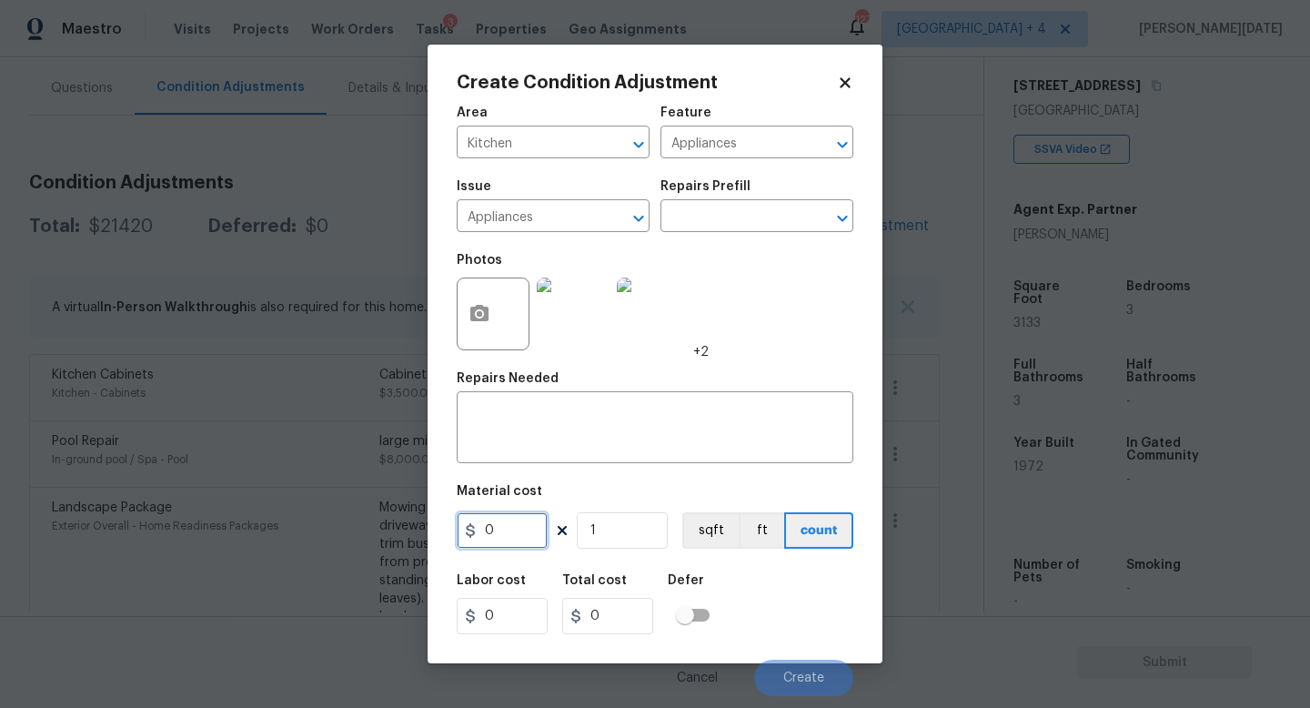
click at [512, 526] on input "0" at bounding box center [502, 530] width 91 height 36
type input "3000"
click at [503, 444] on textarea at bounding box center [655, 429] width 375 height 38
type input "3000"
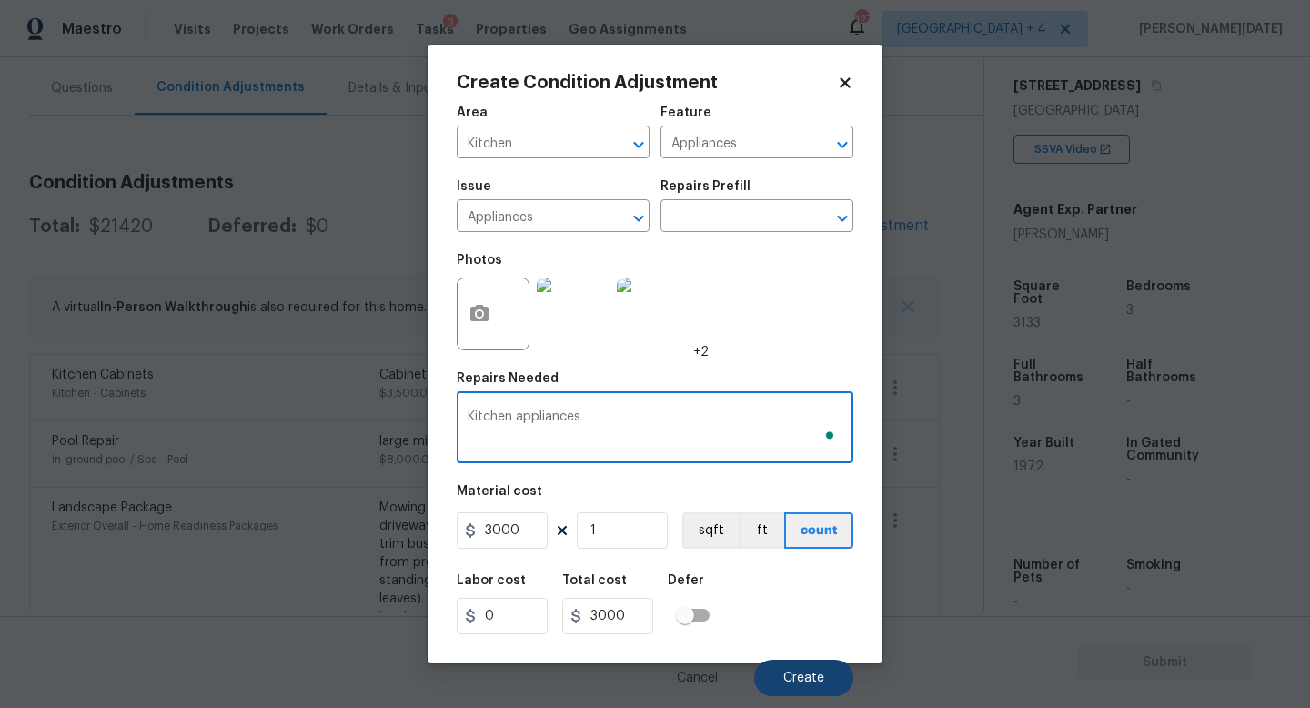
type textarea "Kitchen appliances"
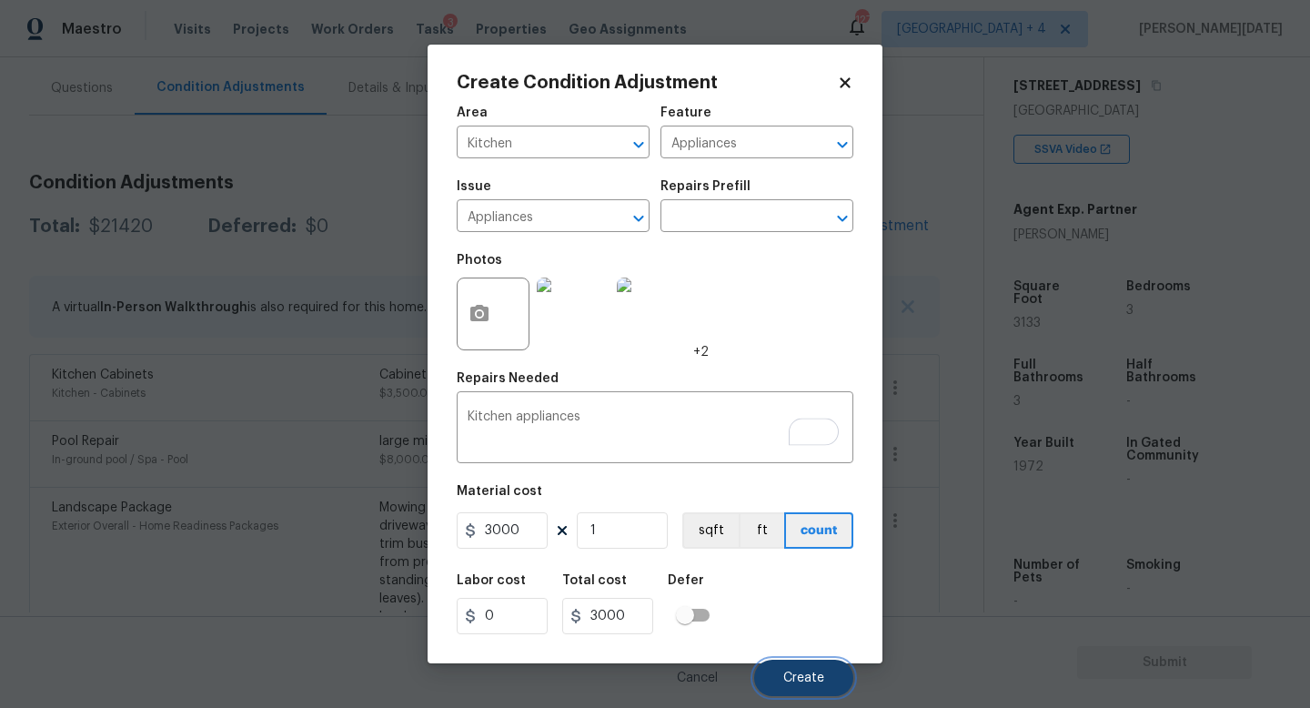
click at [787, 671] on span "Create" at bounding box center [803, 678] width 41 height 14
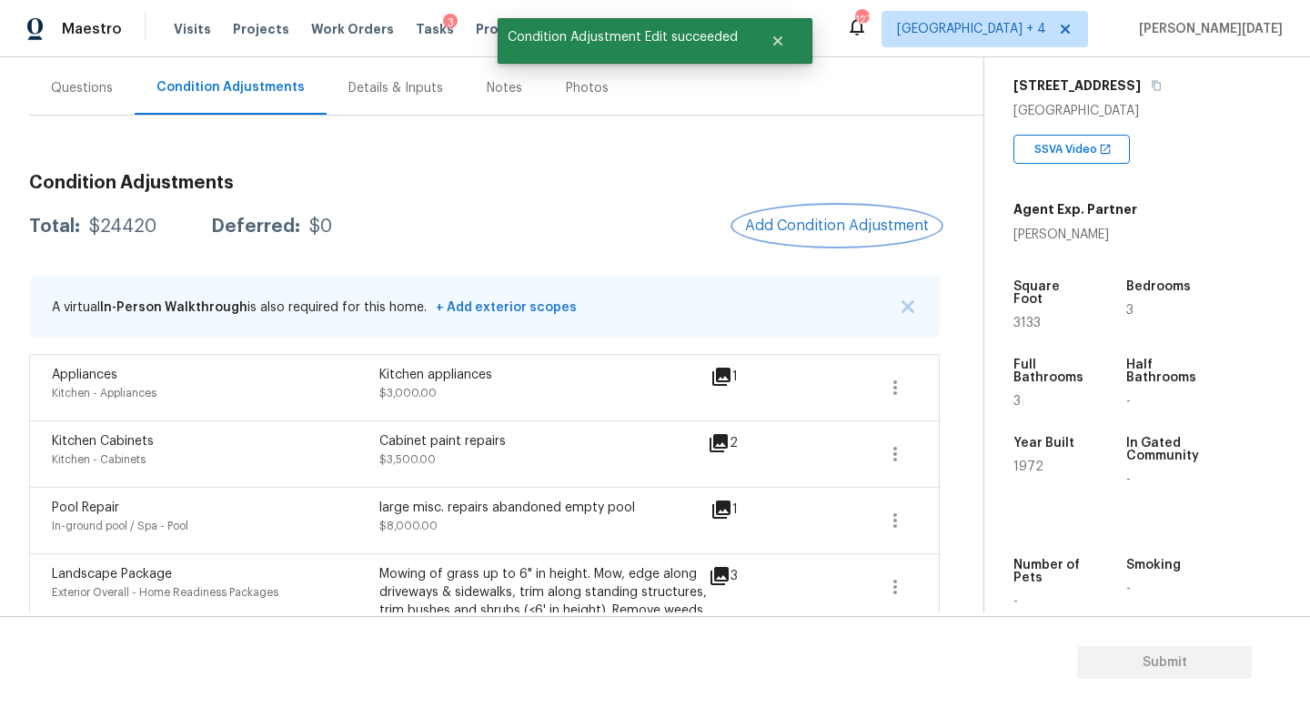
click at [829, 212] on button "Add Condition Adjustment" at bounding box center [837, 226] width 206 height 38
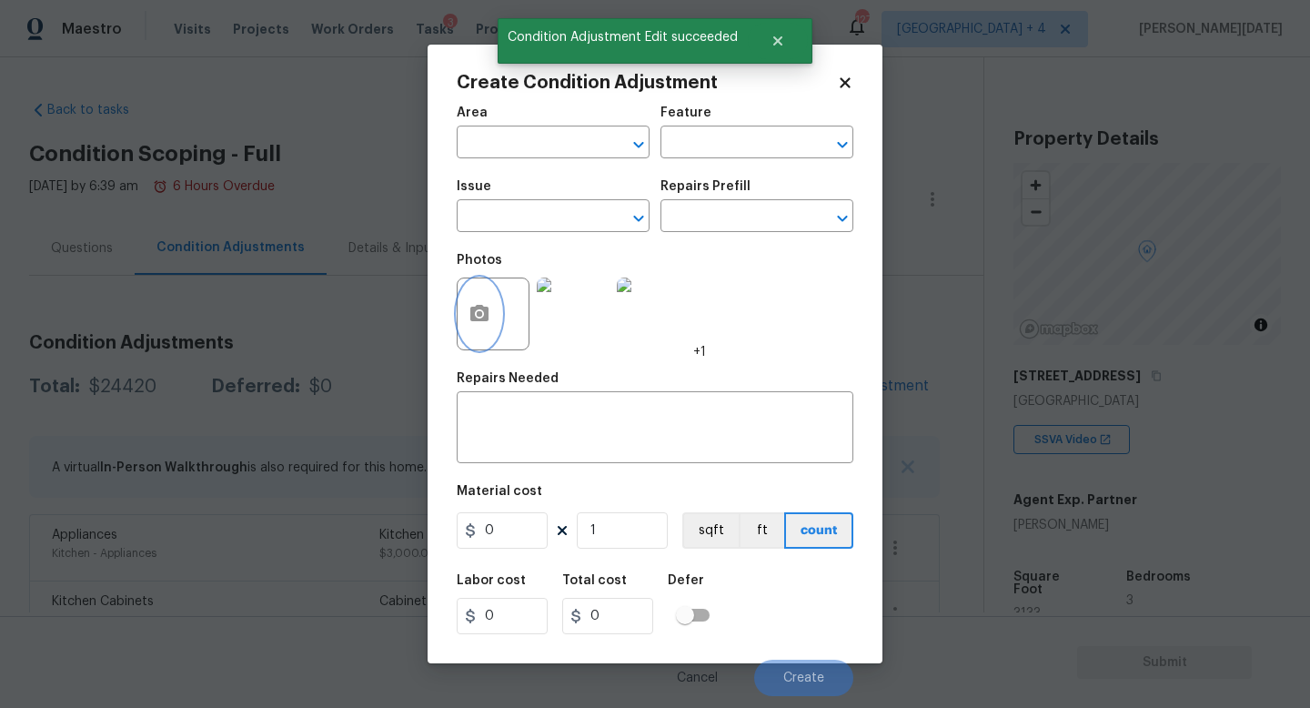
scroll to position [290, 0]
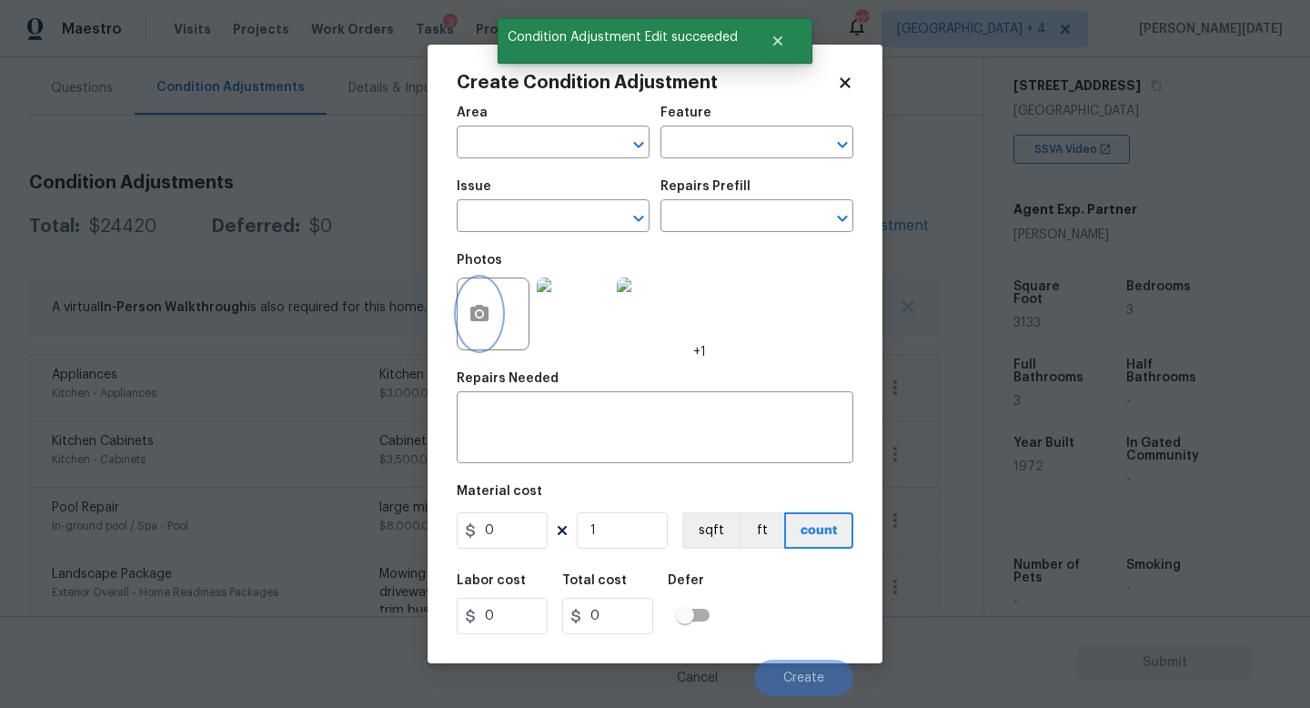
click at [469, 323] on icon "button" at bounding box center [480, 314] width 22 height 22
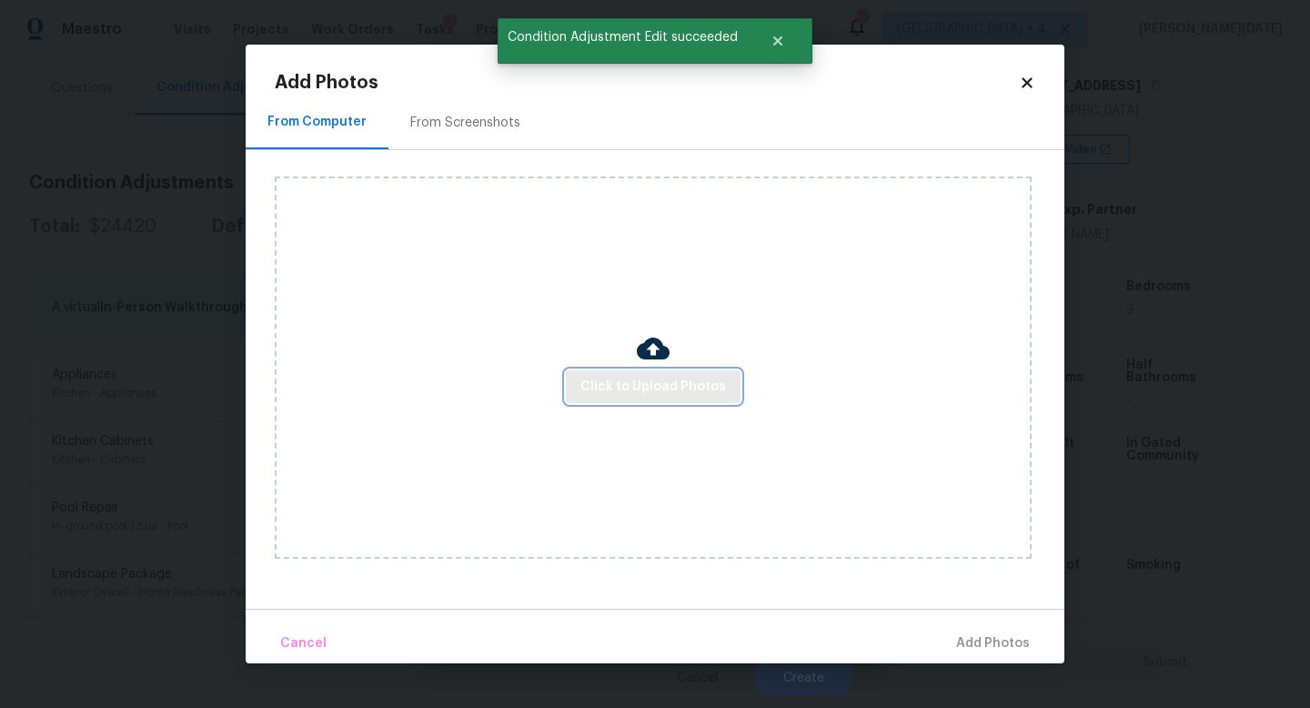
click at [621, 378] on span "Click to Upload Photos" at bounding box center [653, 387] width 146 height 23
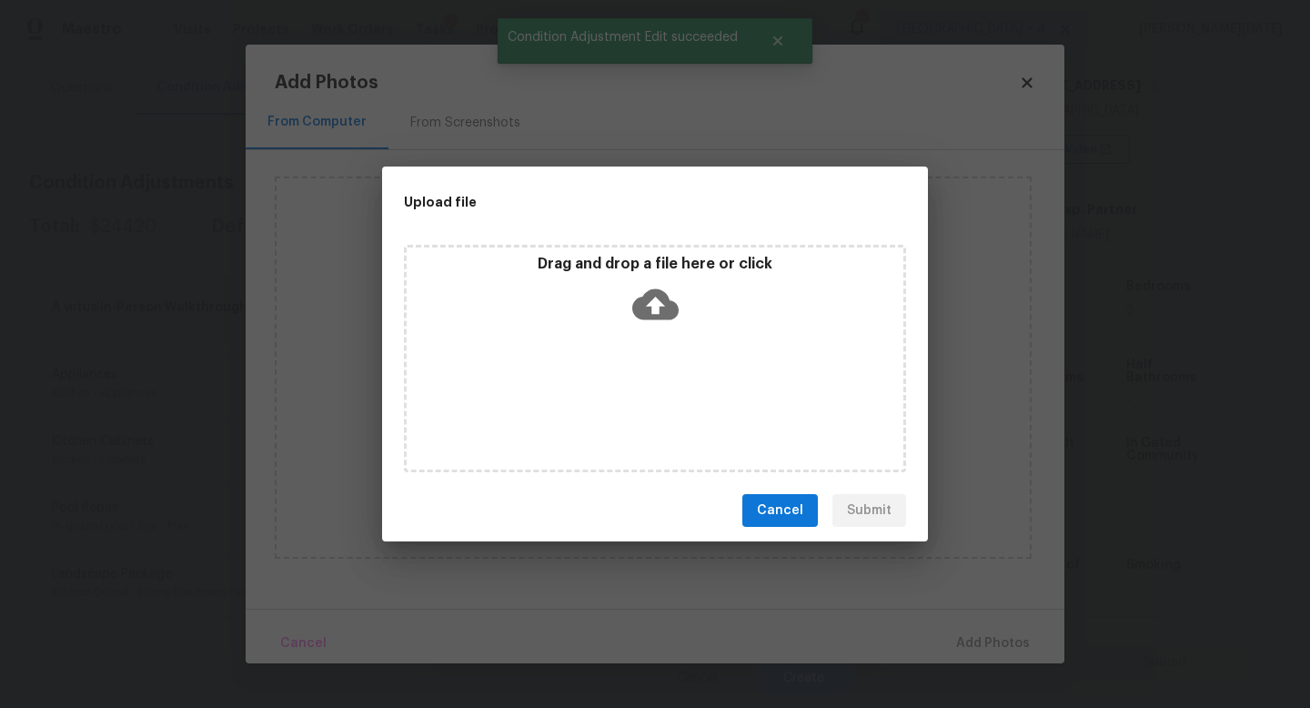
click at [621, 378] on div "Drag and drop a file here or click" at bounding box center [655, 358] width 502 height 227
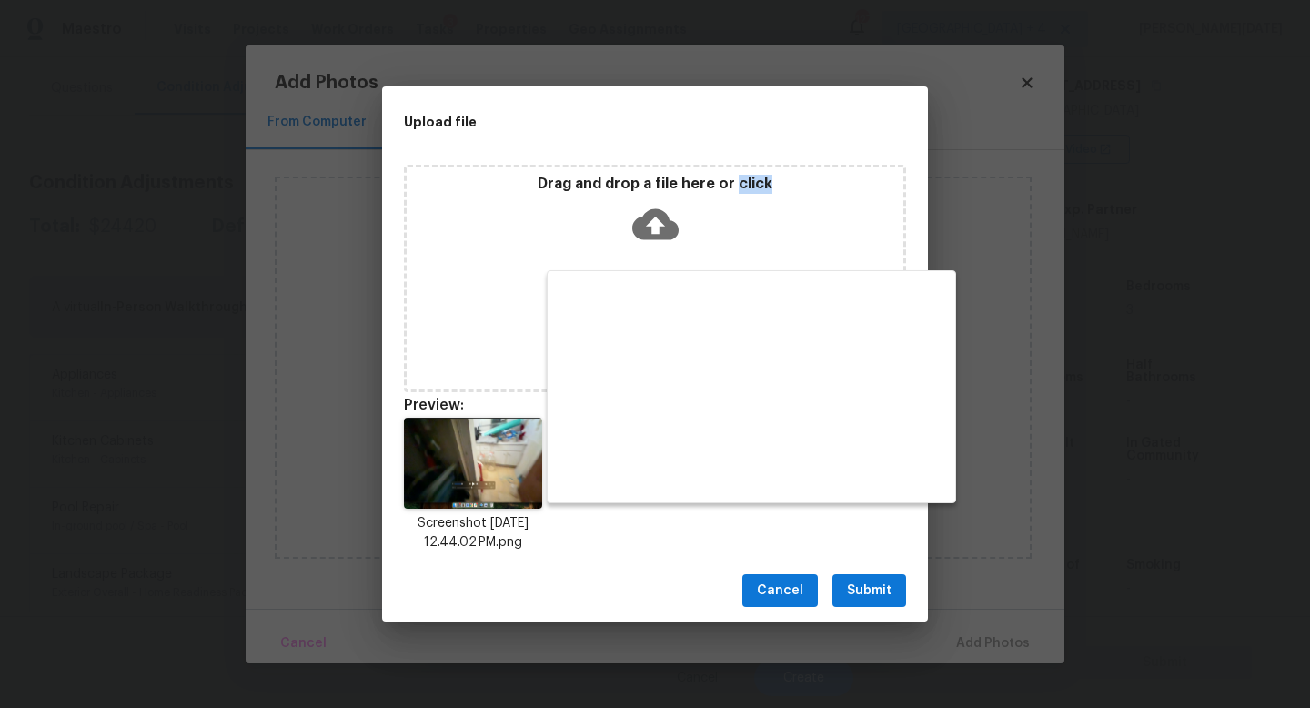
click at [872, 591] on span "Submit" at bounding box center [869, 590] width 45 height 23
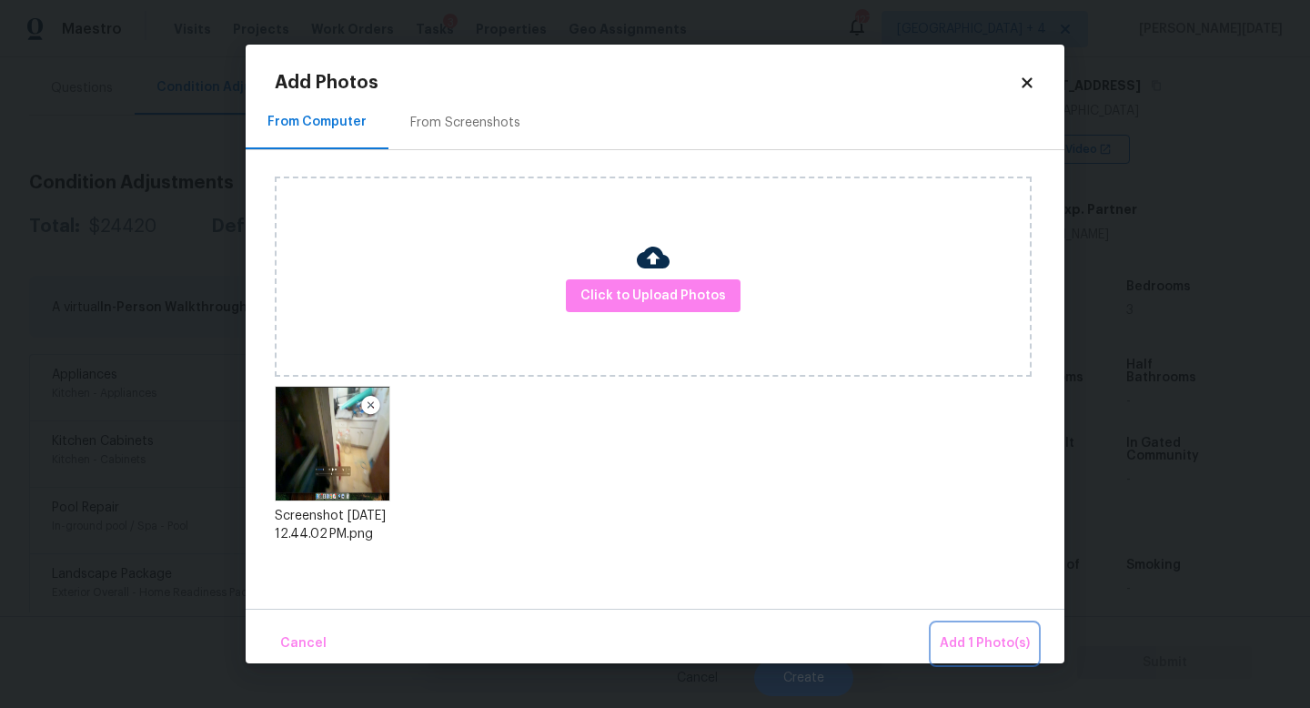
click at [955, 640] on span "Add 1 Photo(s)" at bounding box center [985, 643] width 90 height 23
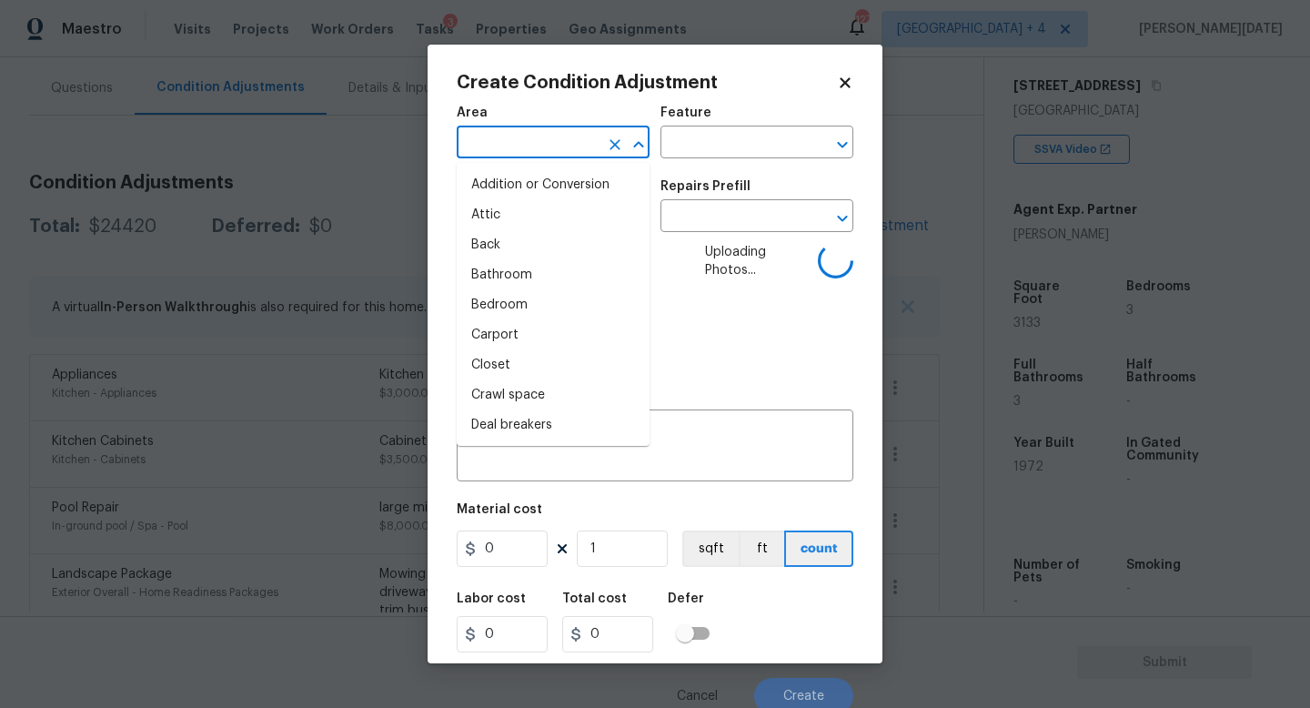
click at [542, 144] on input "text" at bounding box center [528, 144] width 142 height 28
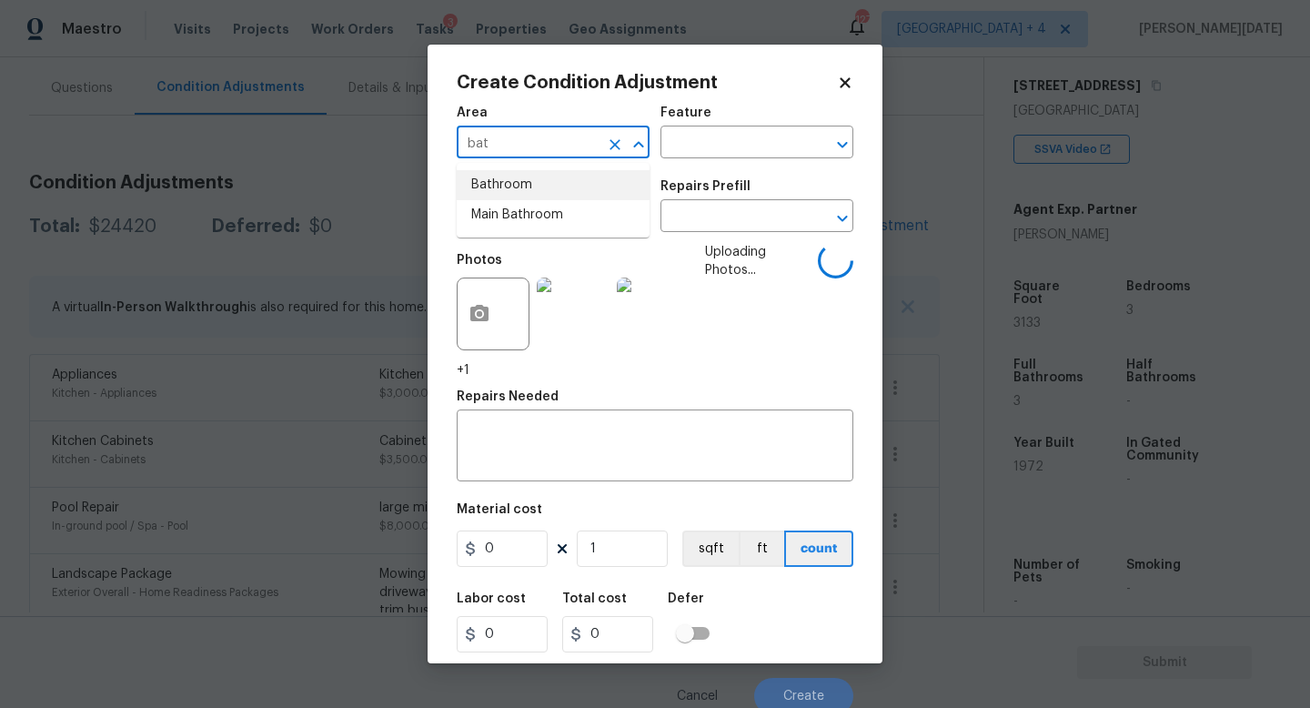
click at [530, 187] on li "Bathroom" at bounding box center [553, 185] width 193 height 30
type input "Bathroom"
click at [525, 242] on span "Issue ​" at bounding box center [553, 206] width 193 height 74
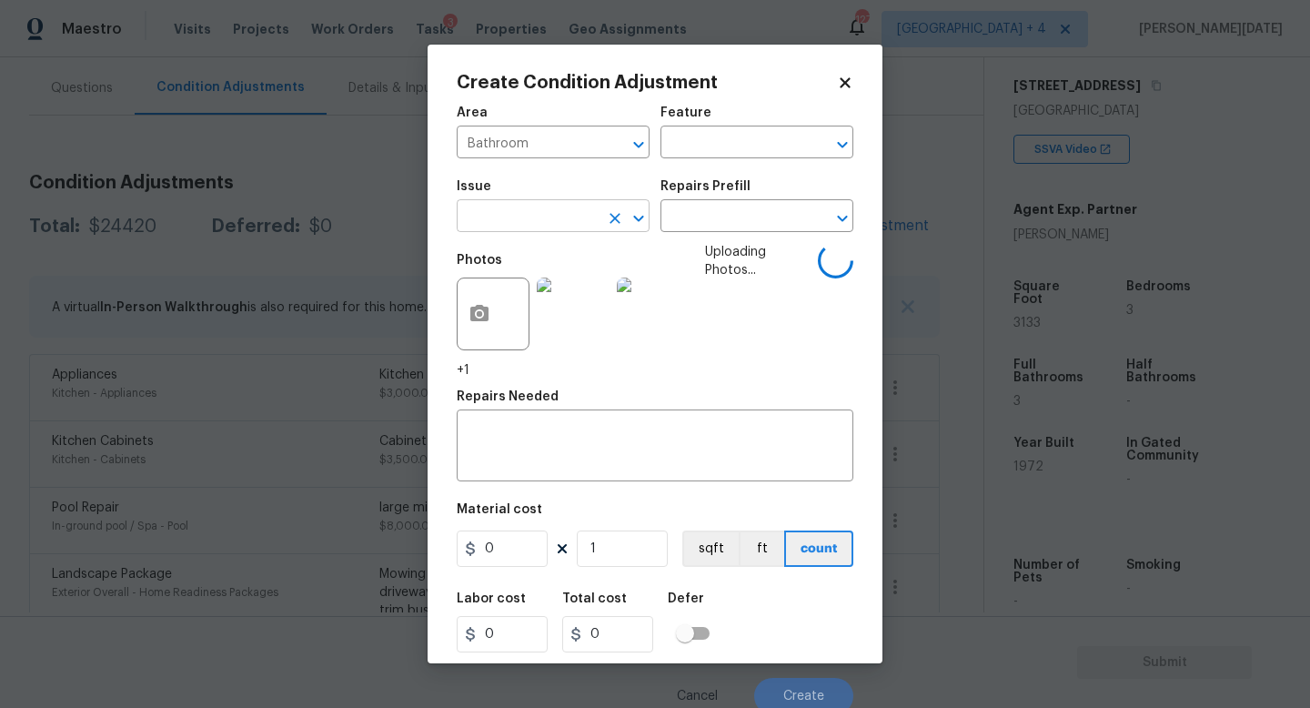
click at [539, 218] on input "text" at bounding box center [528, 218] width 142 height 28
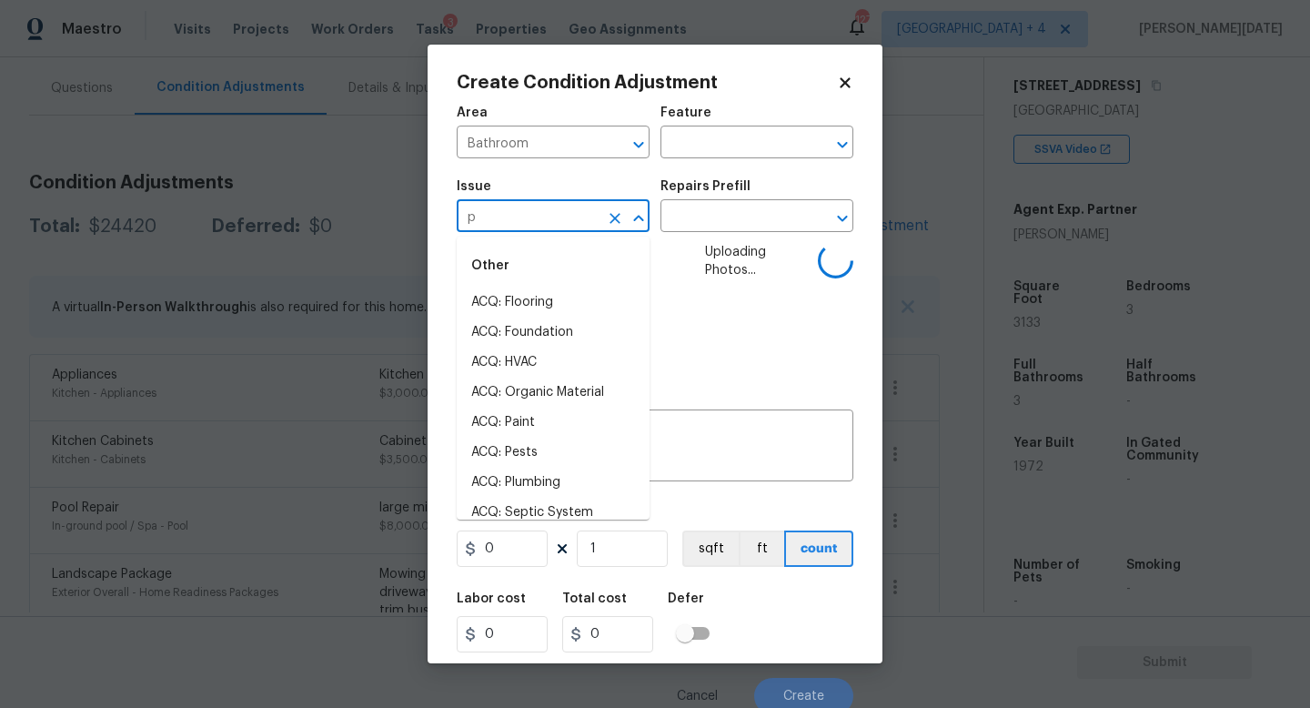
type input "pl"
type input "u"
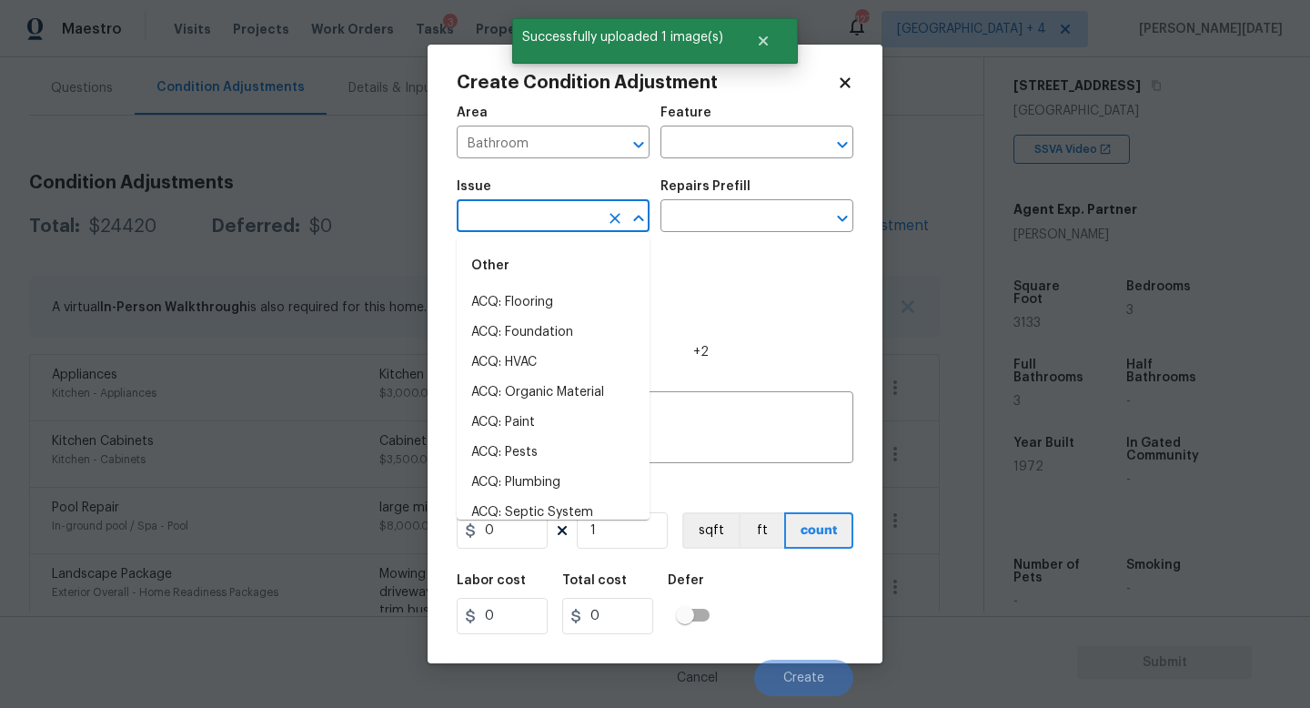
click at [539, 218] on input "text" at bounding box center [528, 218] width 142 height 28
type input "pl"
type input "u"
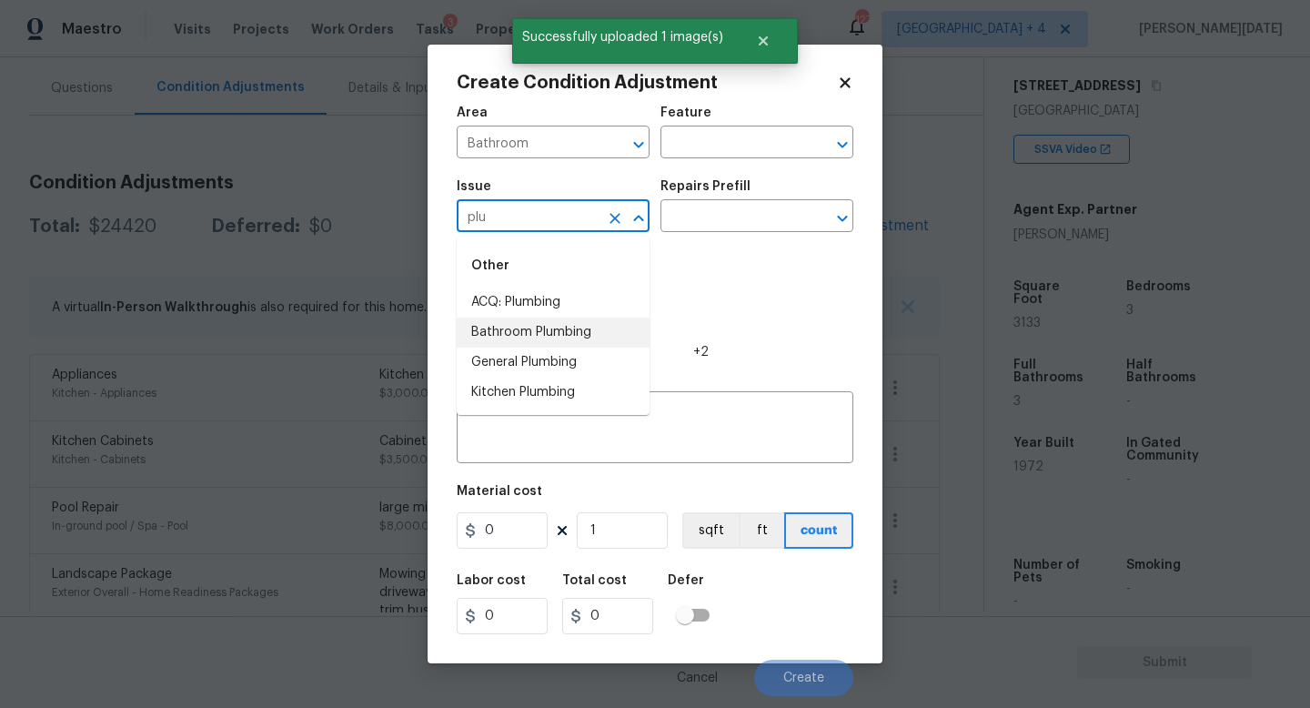
click at [580, 326] on li "Bathroom Plumbing" at bounding box center [553, 332] width 193 height 30
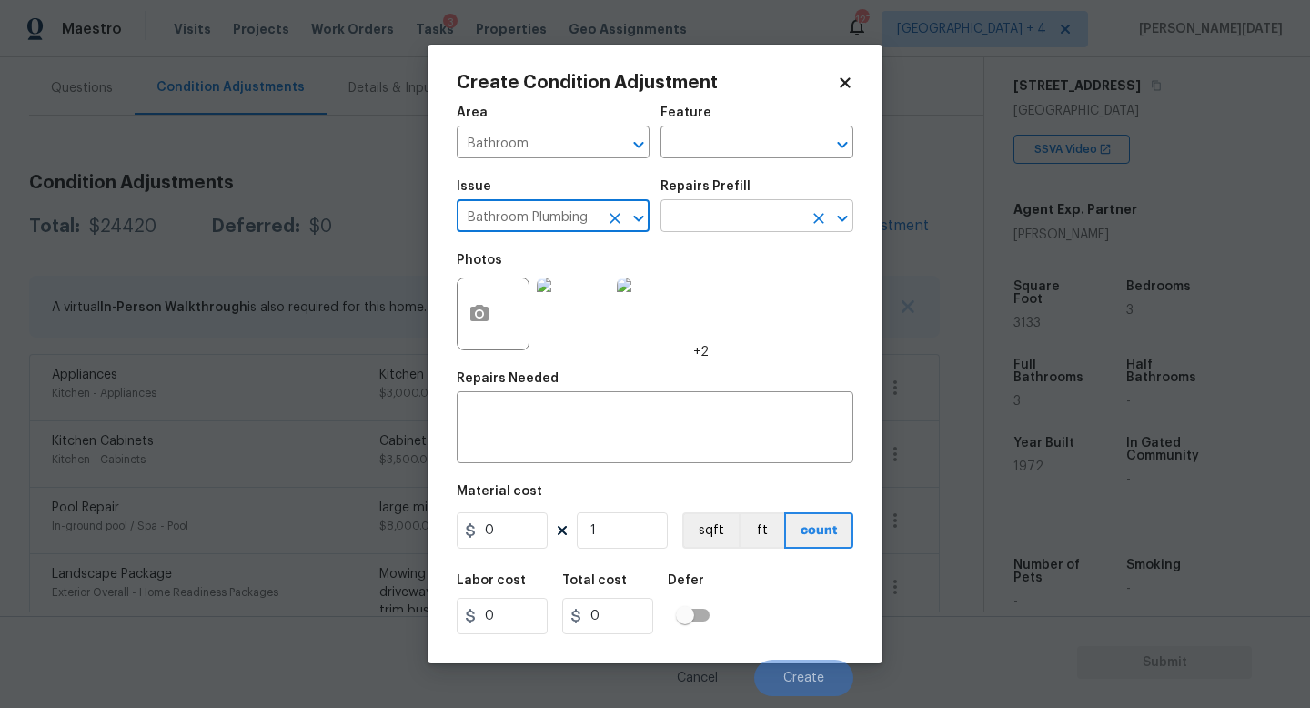
type input "Bathroom Plumbing"
click at [700, 231] on input "text" at bounding box center [731, 218] width 142 height 28
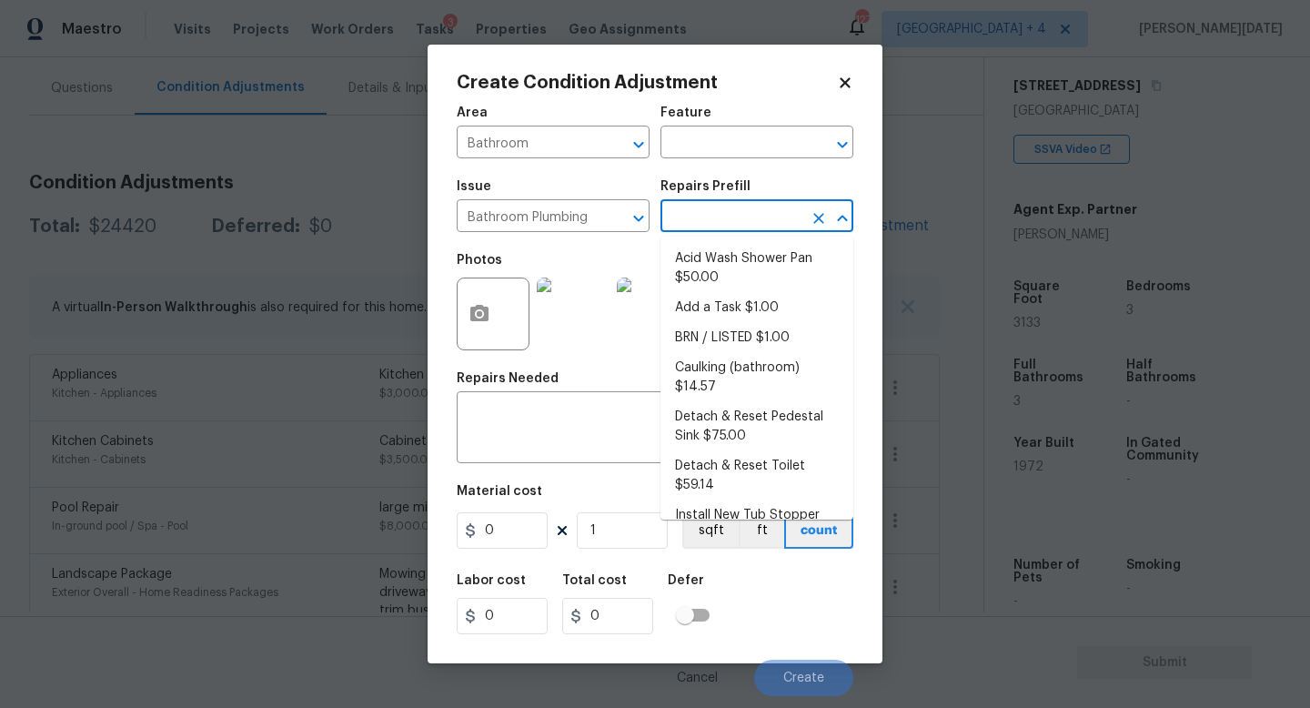
click at [730, 161] on div "Area Bathroom ​ Feature ​" at bounding box center [655, 133] width 397 height 74
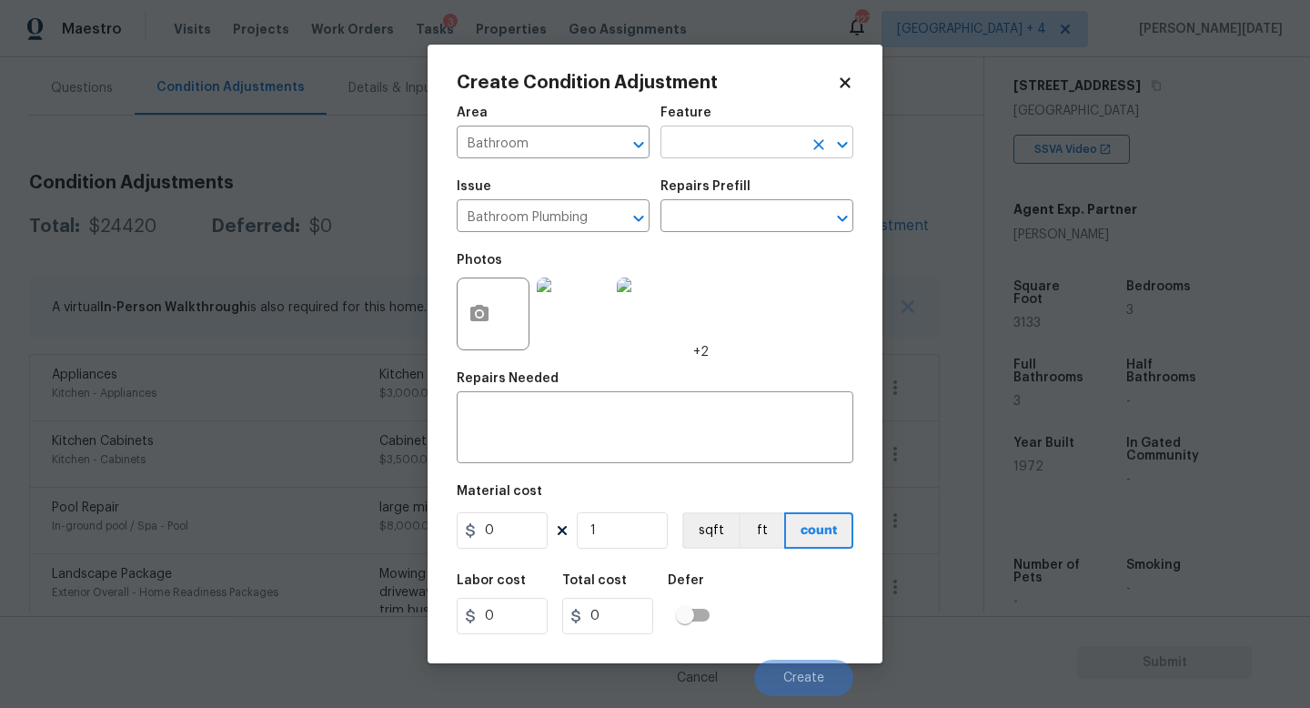
click at [710, 137] on input "text" at bounding box center [731, 144] width 142 height 28
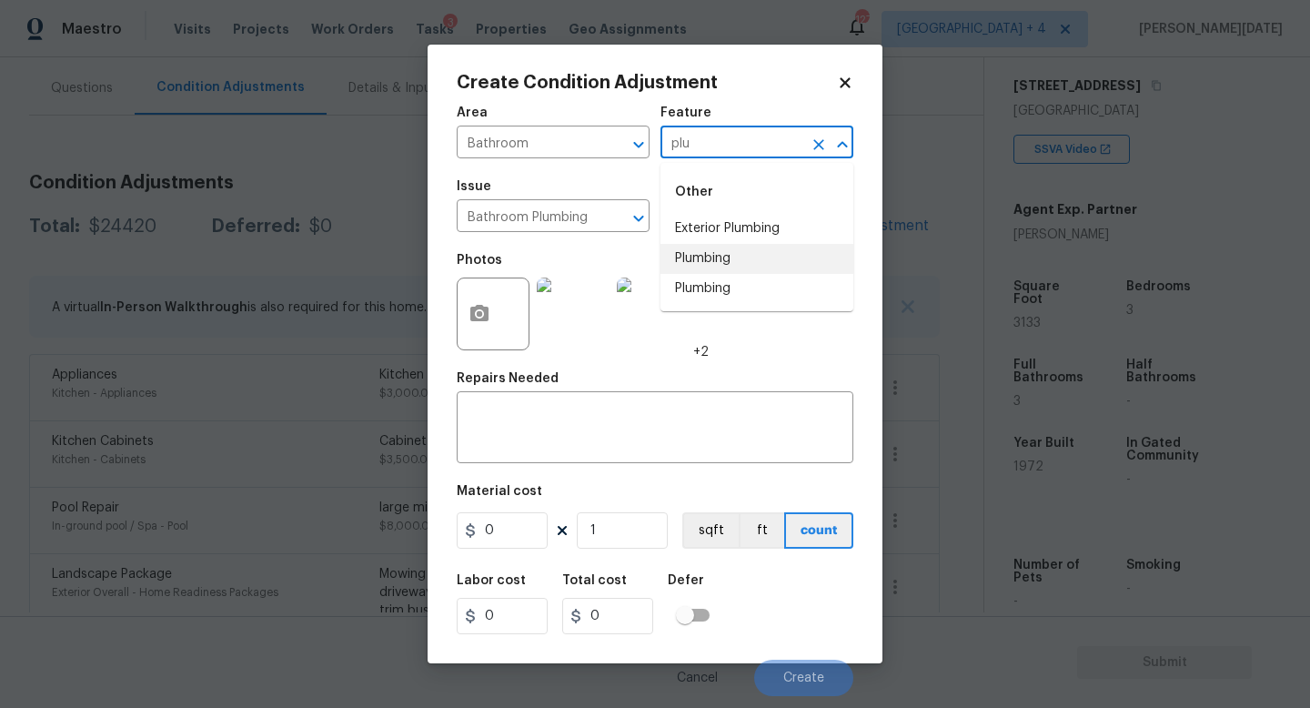
click at [747, 257] on li "Plumbing" at bounding box center [756, 259] width 193 height 30
type input "Plumbing"
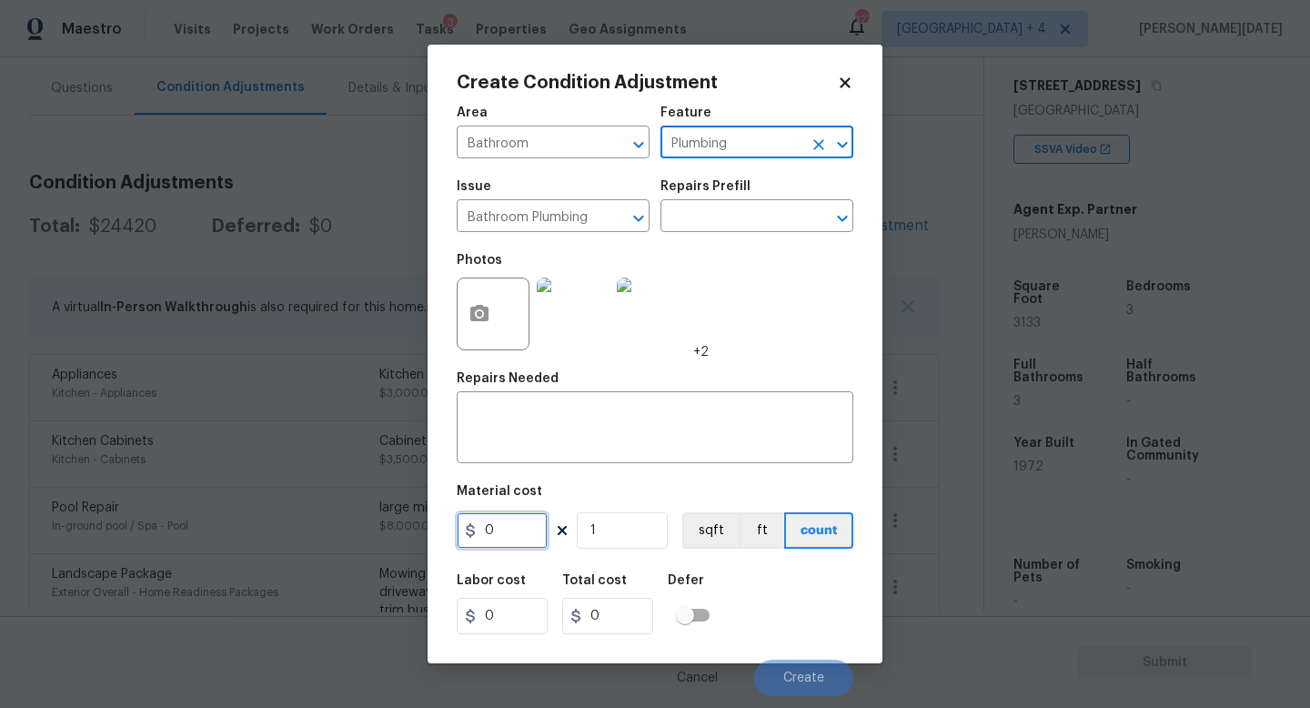
click at [520, 544] on input "0" at bounding box center [502, 530] width 91 height 36
type input "2500"
click at [525, 441] on textarea at bounding box center [655, 429] width 375 height 38
type input "2500"
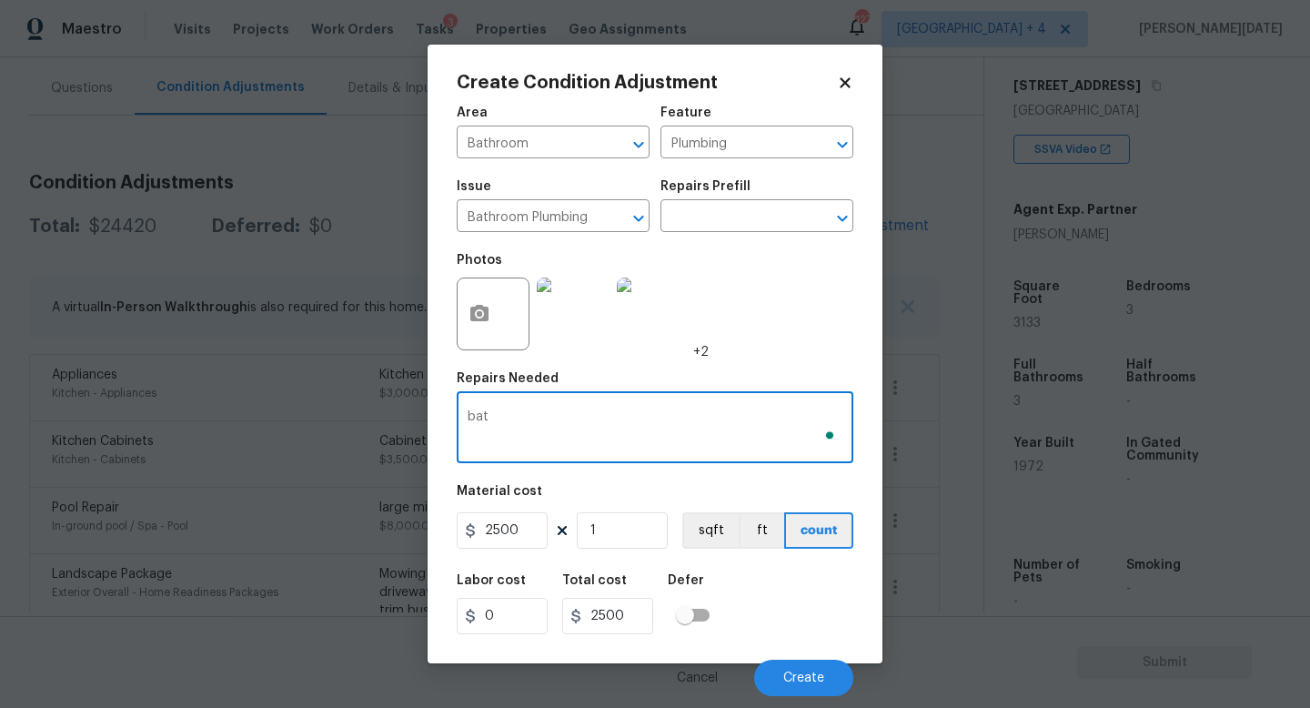
click at [525, 441] on textarea "bat" at bounding box center [655, 429] width 375 height 38
type textarea "bathroom repairs"
click at [805, 689] on button "Create" at bounding box center [803, 678] width 99 height 36
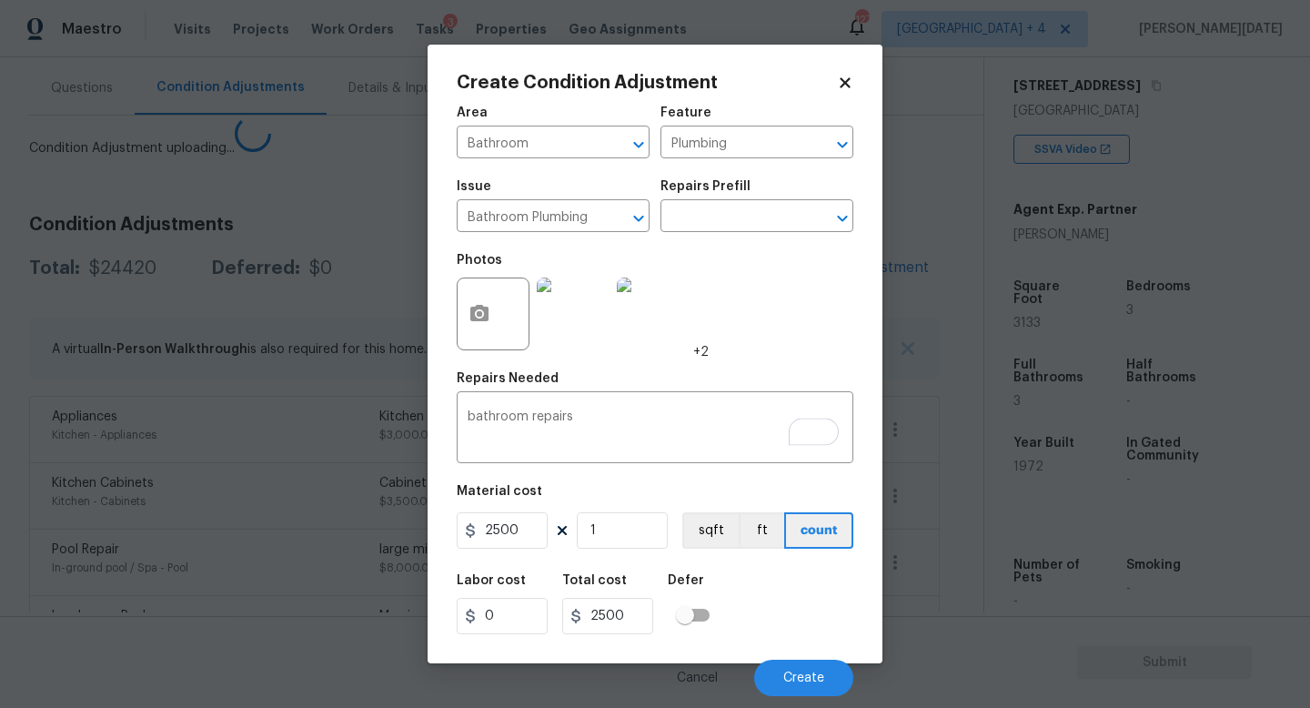
click at [1029, 313] on body "Maestro Visits Projects Work Orders Tasks 3 Properties Geo Assignments 127 Jack…" at bounding box center [655, 354] width 1310 height 708
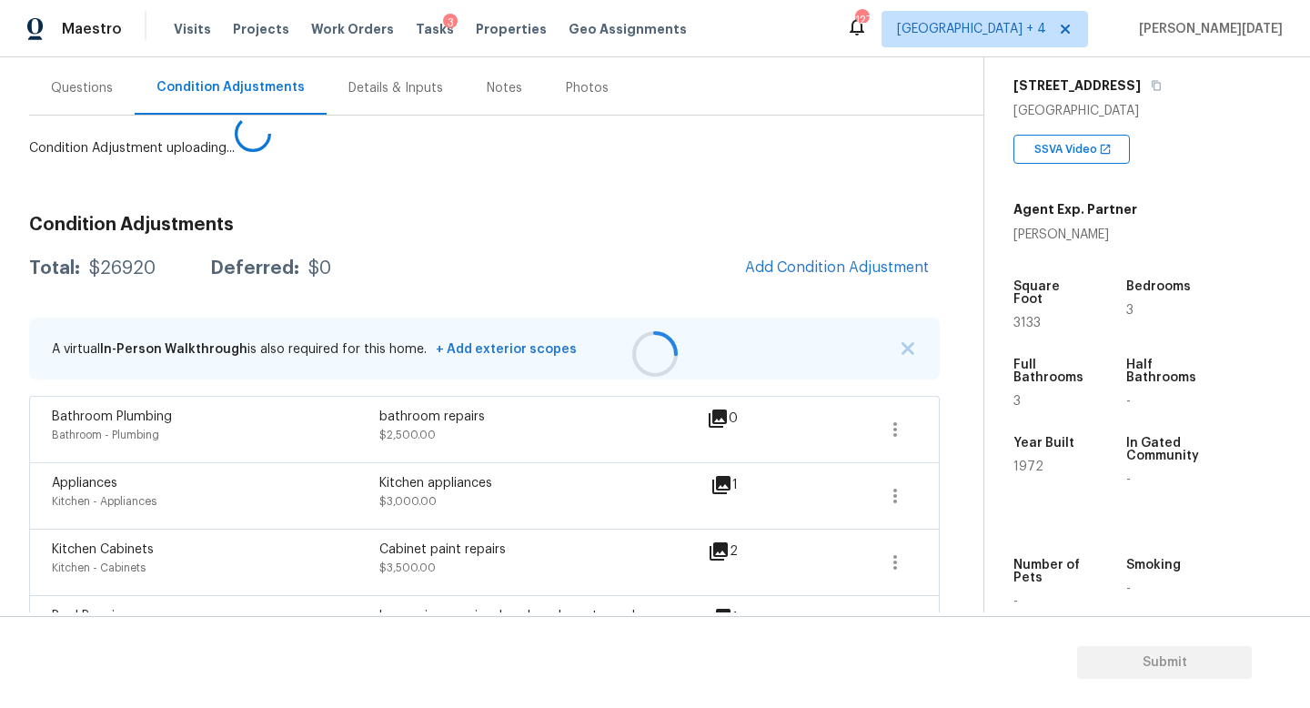
click at [1029, 317] on span "3133" at bounding box center [1026, 323] width 27 height 13
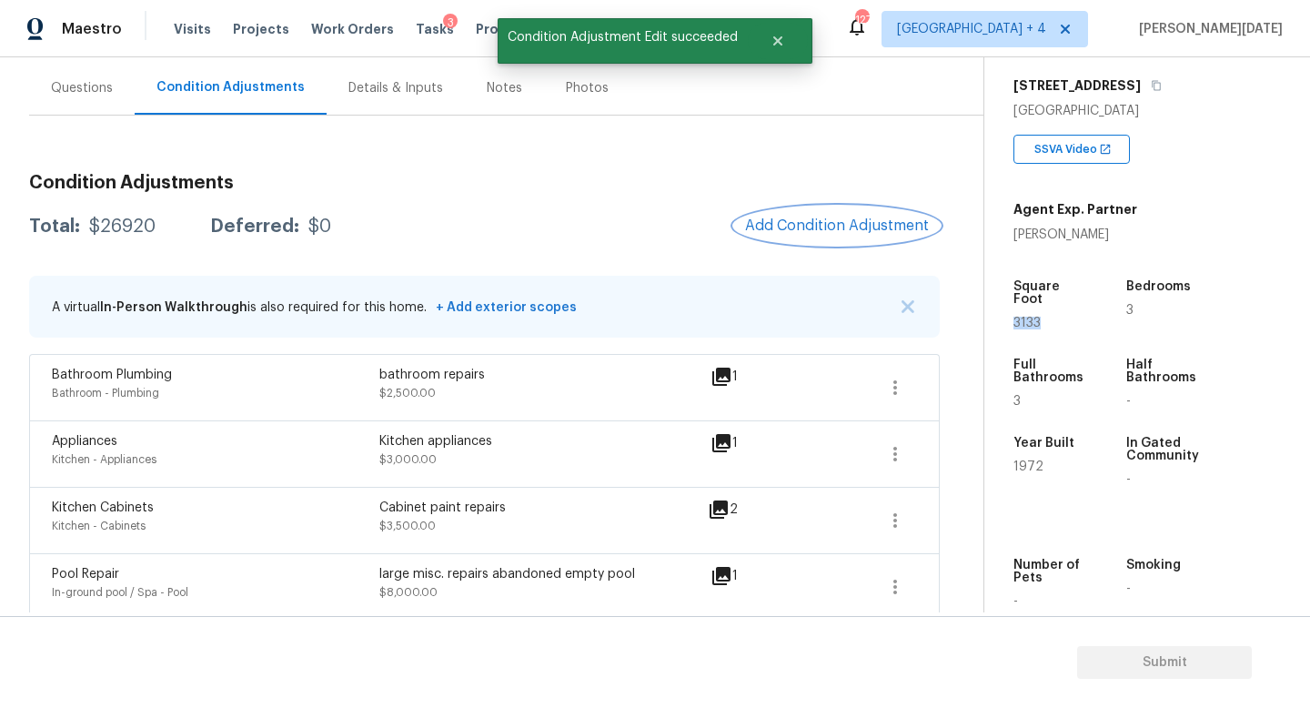
copy span "3133"
click at [835, 222] on span "Add Condition Adjustment" at bounding box center [837, 225] width 184 height 16
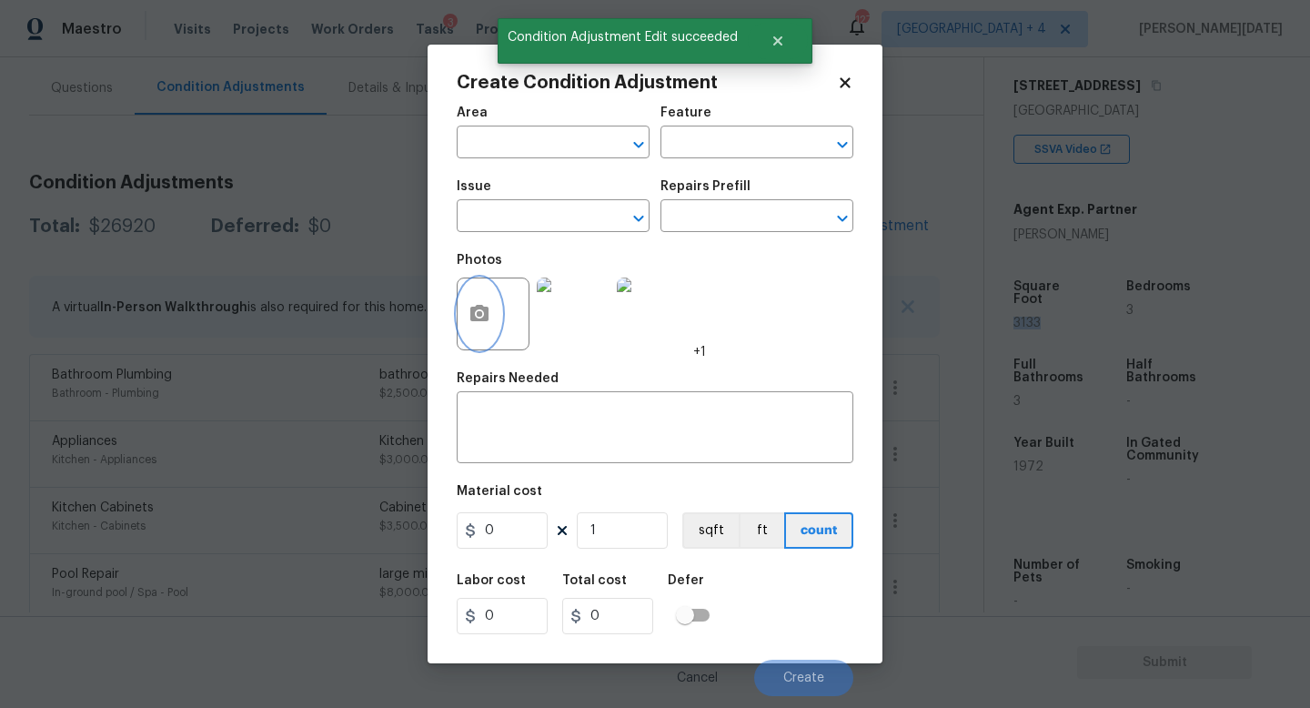
click at [483, 321] on icon "button" at bounding box center [479, 313] width 18 height 16
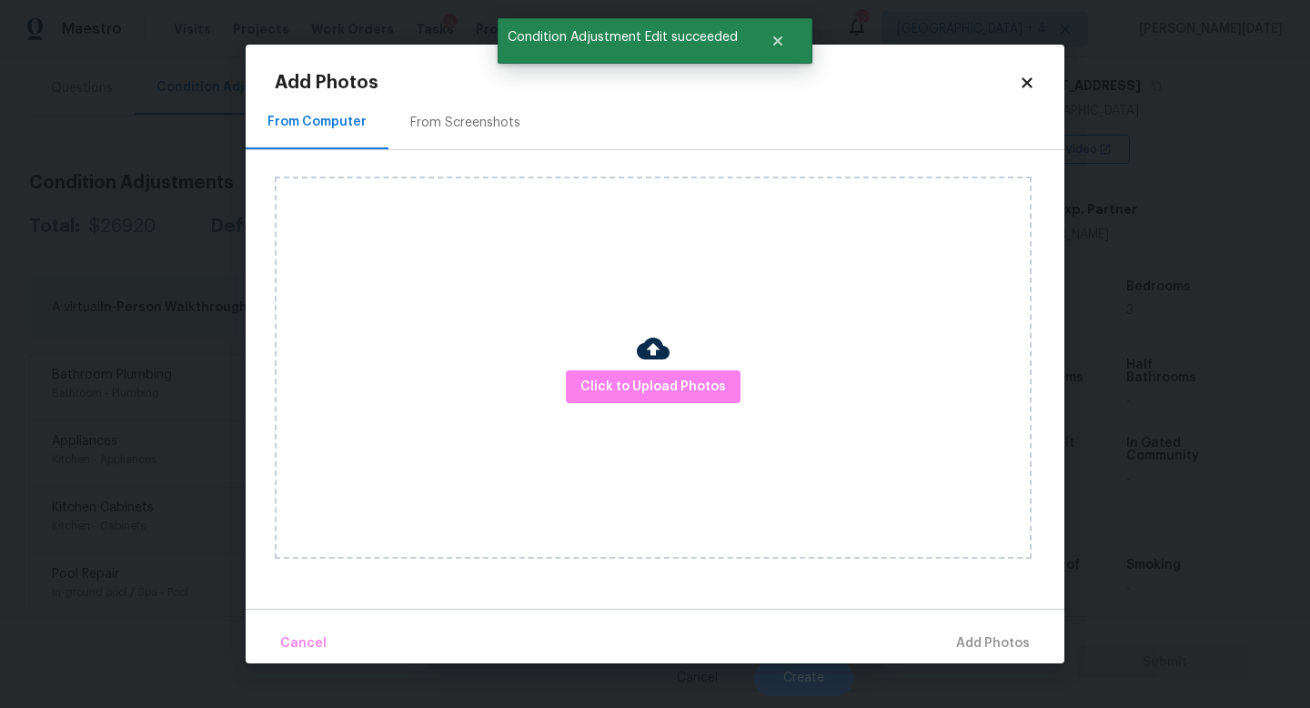
click at [486, 120] on div "From Screenshots" at bounding box center [465, 123] width 110 height 18
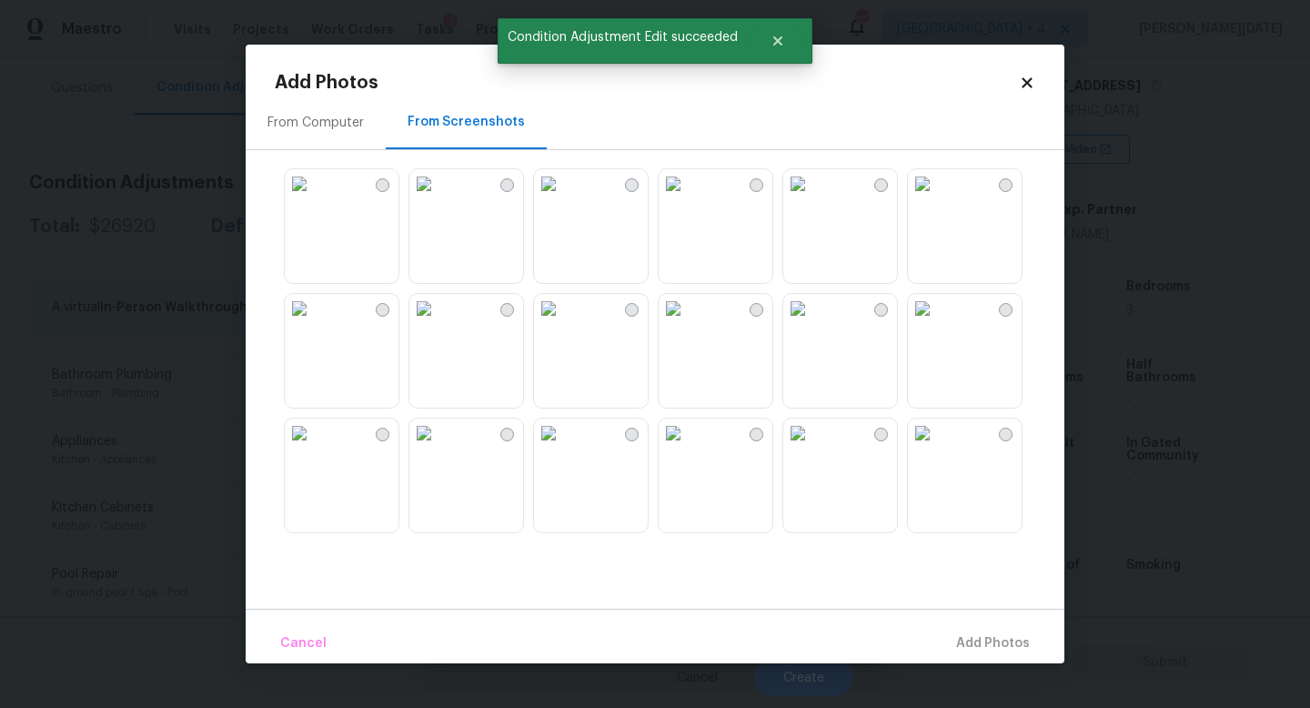
click at [688, 198] on img at bounding box center [673, 183] width 29 height 29
click at [811, 198] on img at bounding box center [797, 183] width 29 height 29
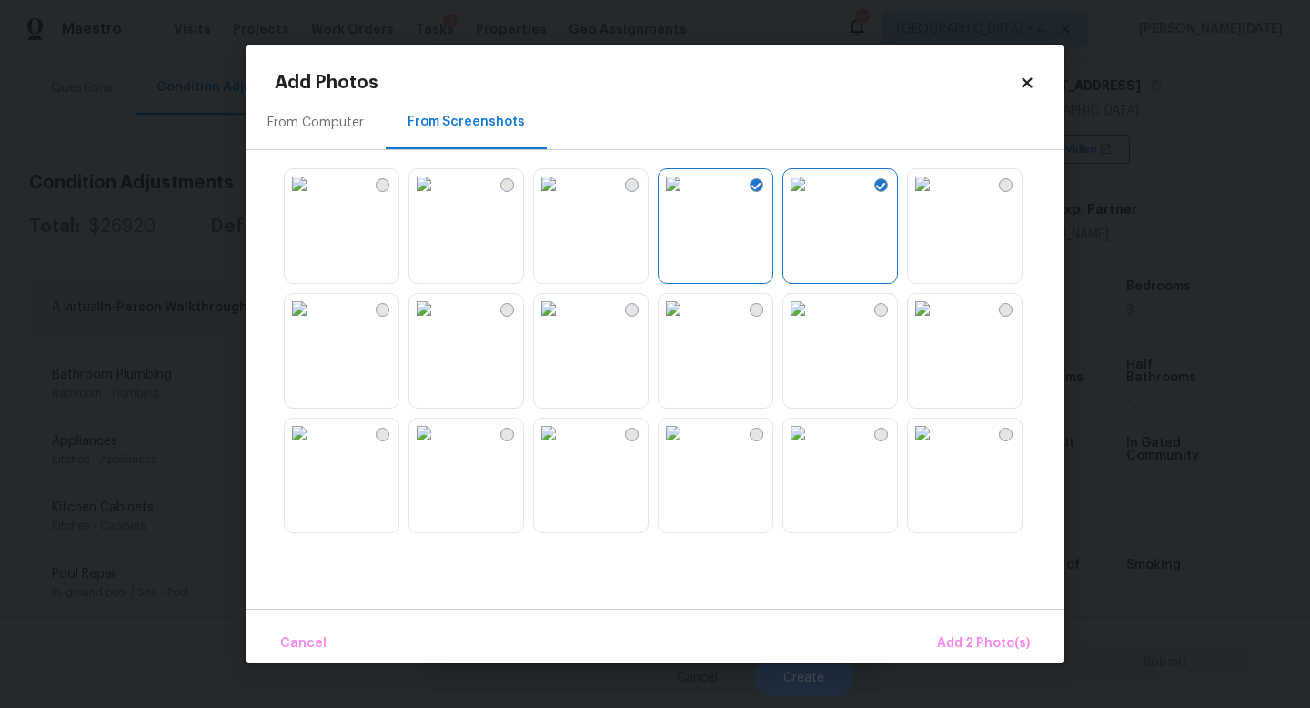
click at [812, 323] on img at bounding box center [797, 308] width 29 height 29
click at [688, 323] on img at bounding box center [673, 308] width 29 height 29
click at [563, 323] on img at bounding box center [548, 308] width 29 height 29
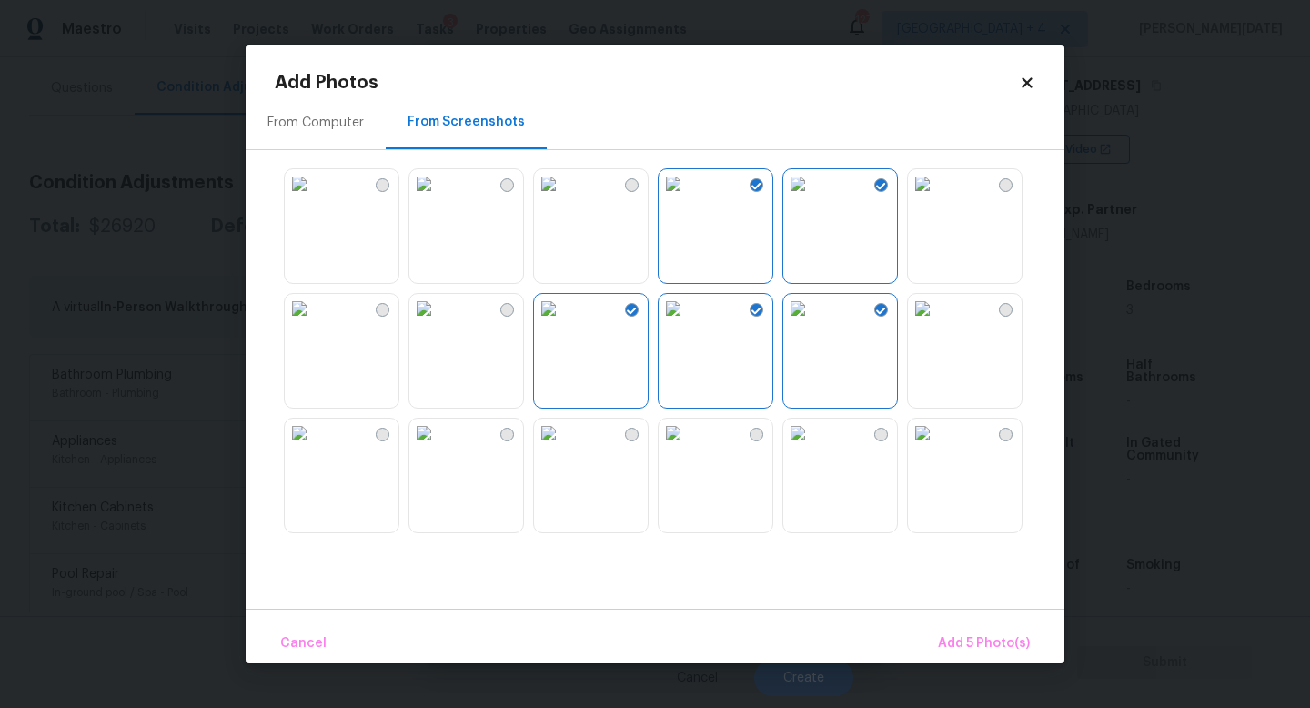
click at [438, 323] on img at bounding box center [423, 308] width 29 height 29
click at [314, 323] on img at bounding box center [299, 308] width 29 height 29
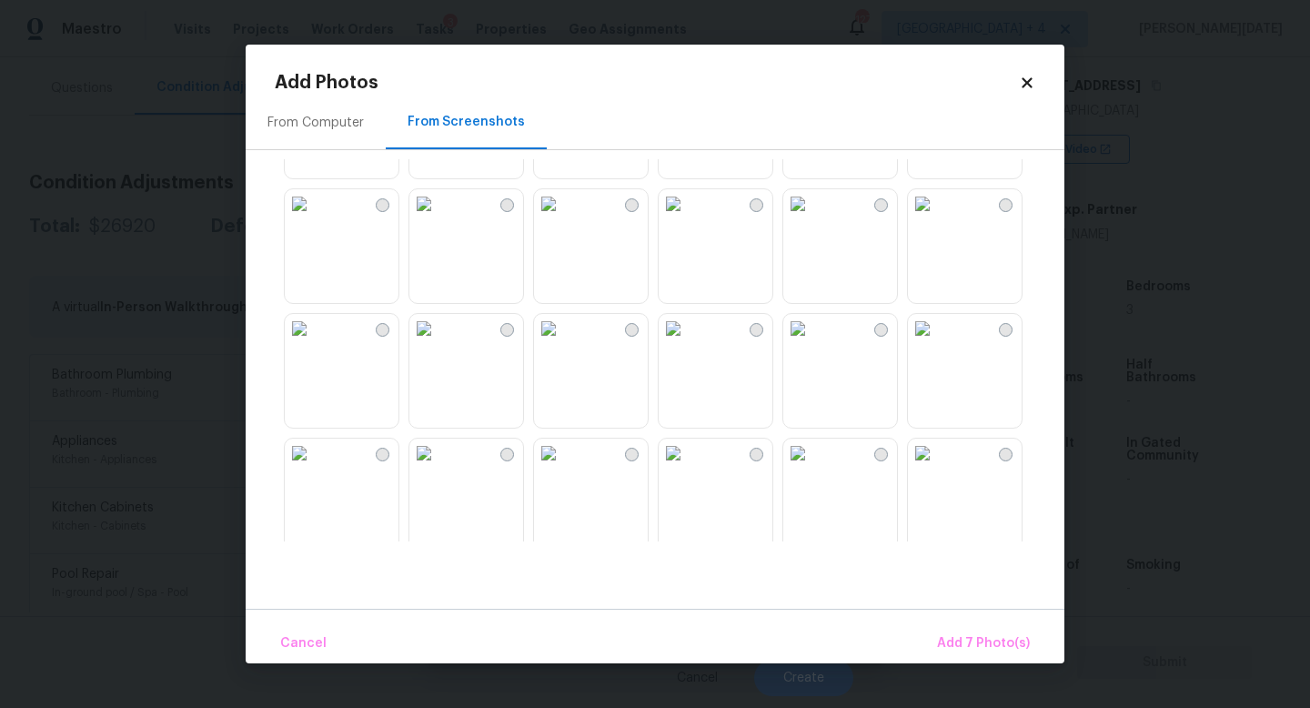
scroll to position [1738, 0]
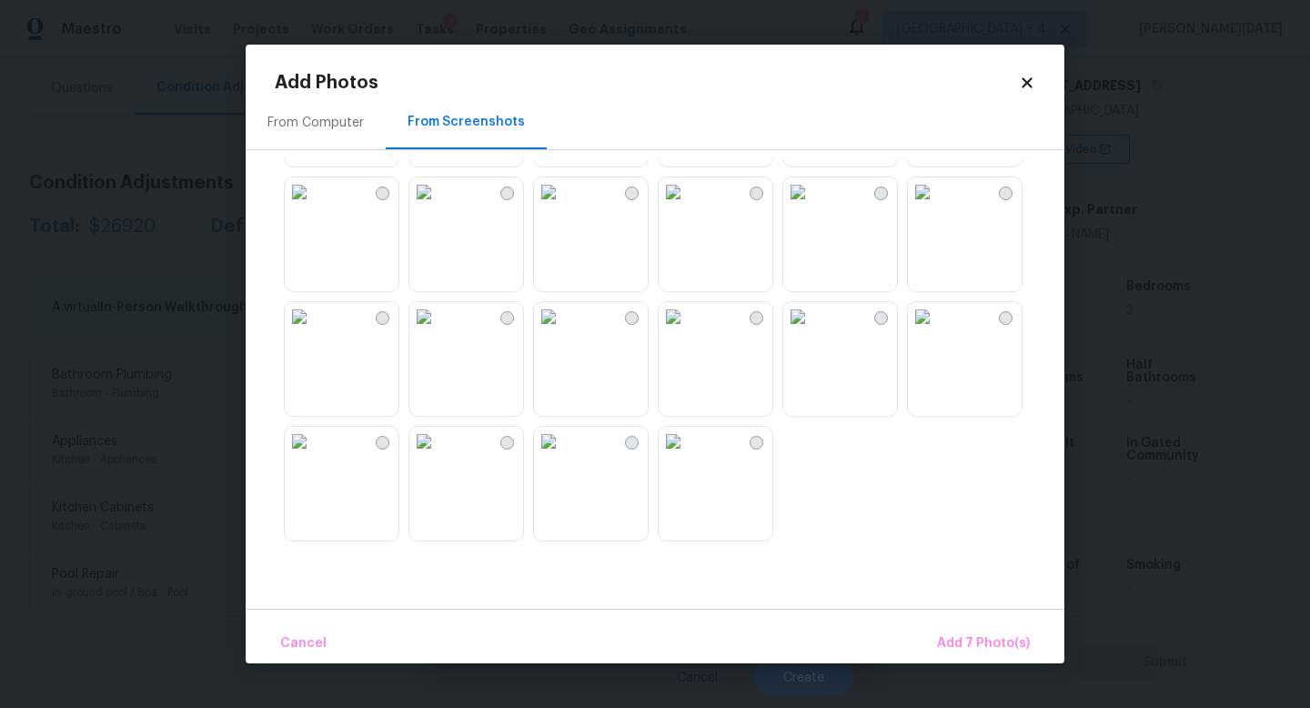
click at [688, 331] on img at bounding box center [673, 316] width 29 height 29
click at [812, 331] on img at bounding box center [797, 316] width 29 height 29
click at [563, 207] on img at bounding box center [548, 191] width 29 height 29
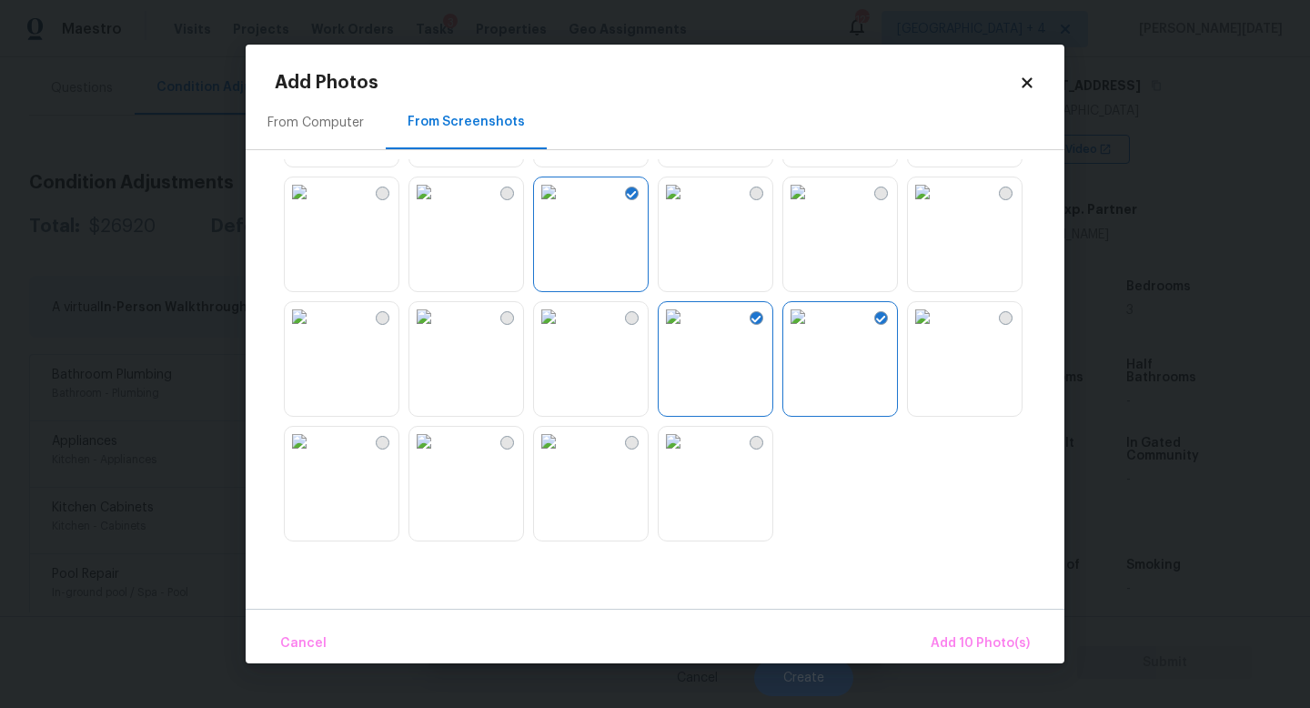
click at [563, 207] on img at bounding box center [548, 191] width 29 height 29
click at [563, 331] on img at bounding box center [548, 316] width 29 height 29
click at [314, 331] on img at bounding box center [299, 316] width 29 height 29
click at [438, 331] on img at bounding box center [423, 316] width 29 height 29
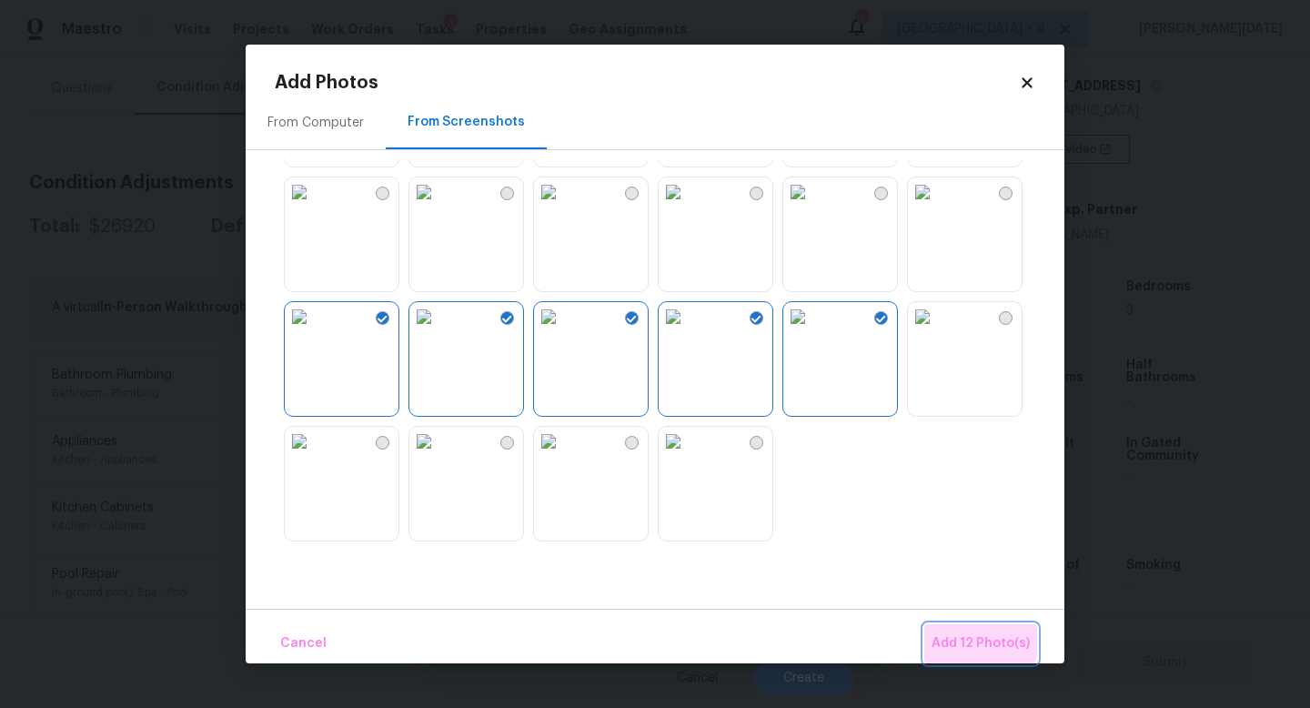
click at [964, 631] on button "Add 12 Photo(s)" at bounding box center [980, 643] width 113 height 39
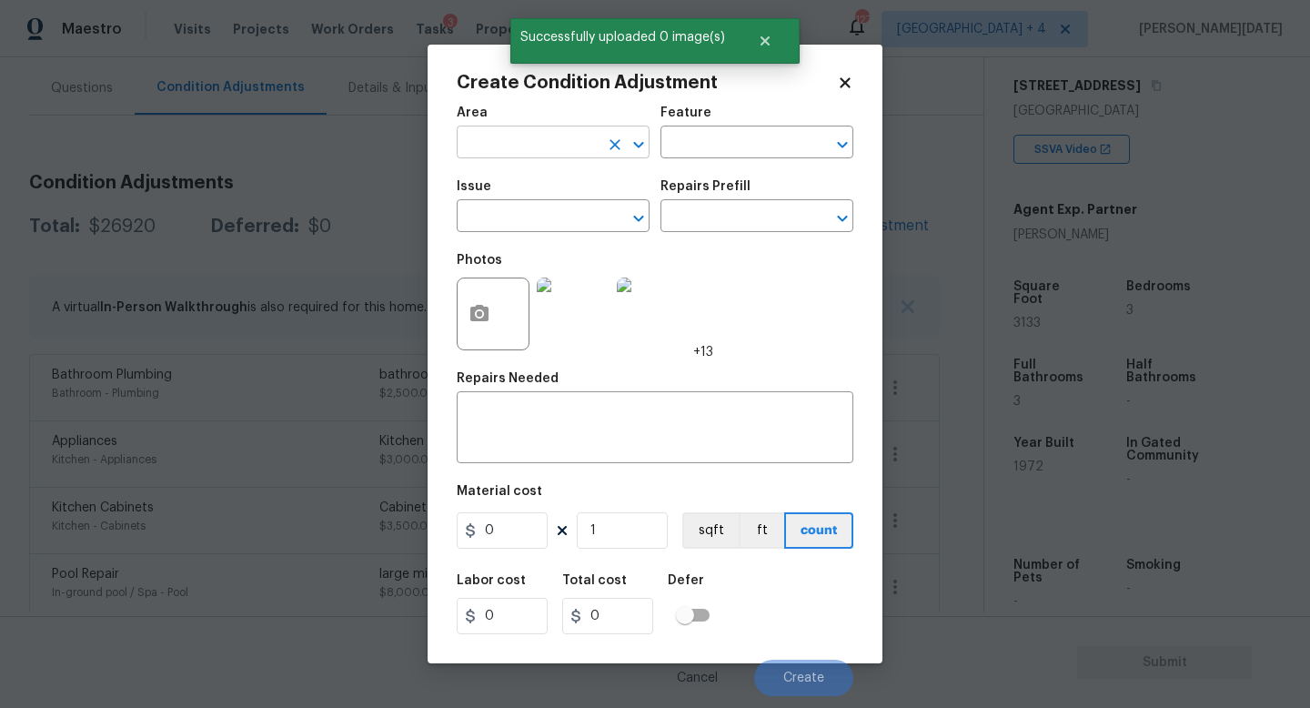
click at [494, 150] on input "text" at bounding box center [528, 144] width 142 height 28
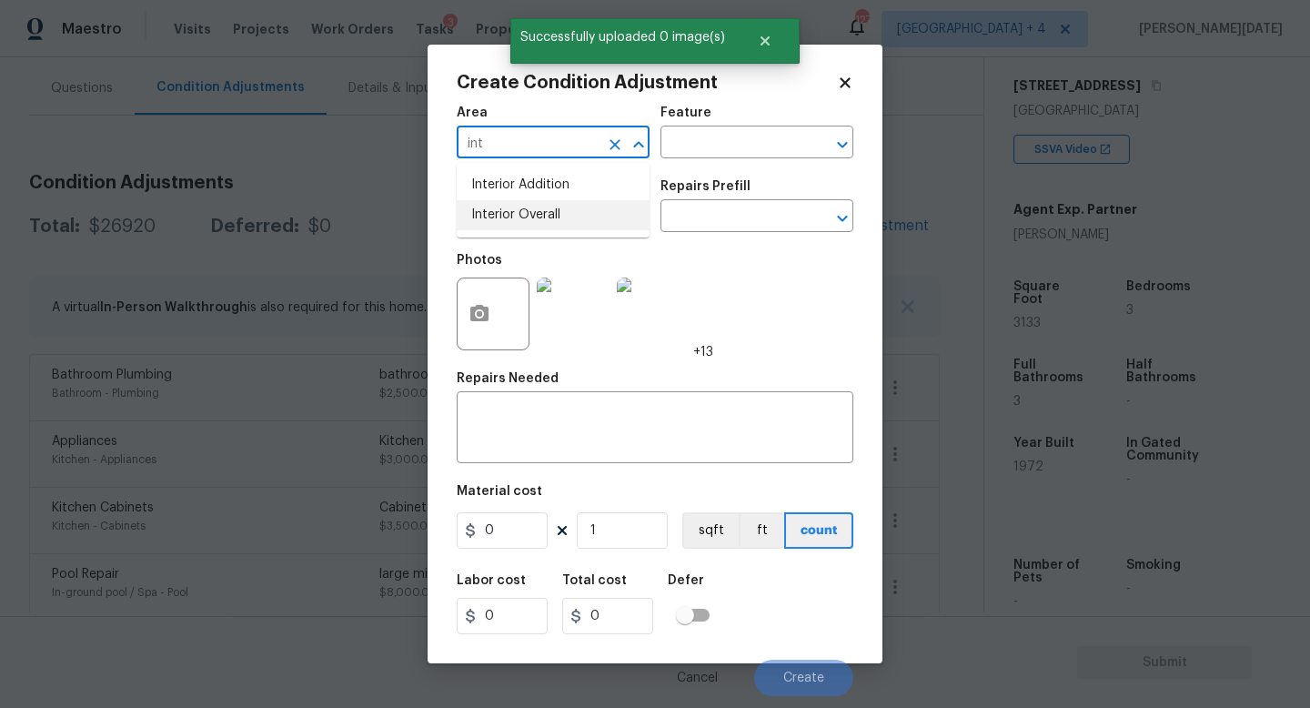
click at [519, 217] on li "Interior Overall" at bounding box center [553, 215] width 193 height 30
type input "Interior Overall"
click at [519, 217] on input "text" at bounding box center [528, 218] width 142 height 28
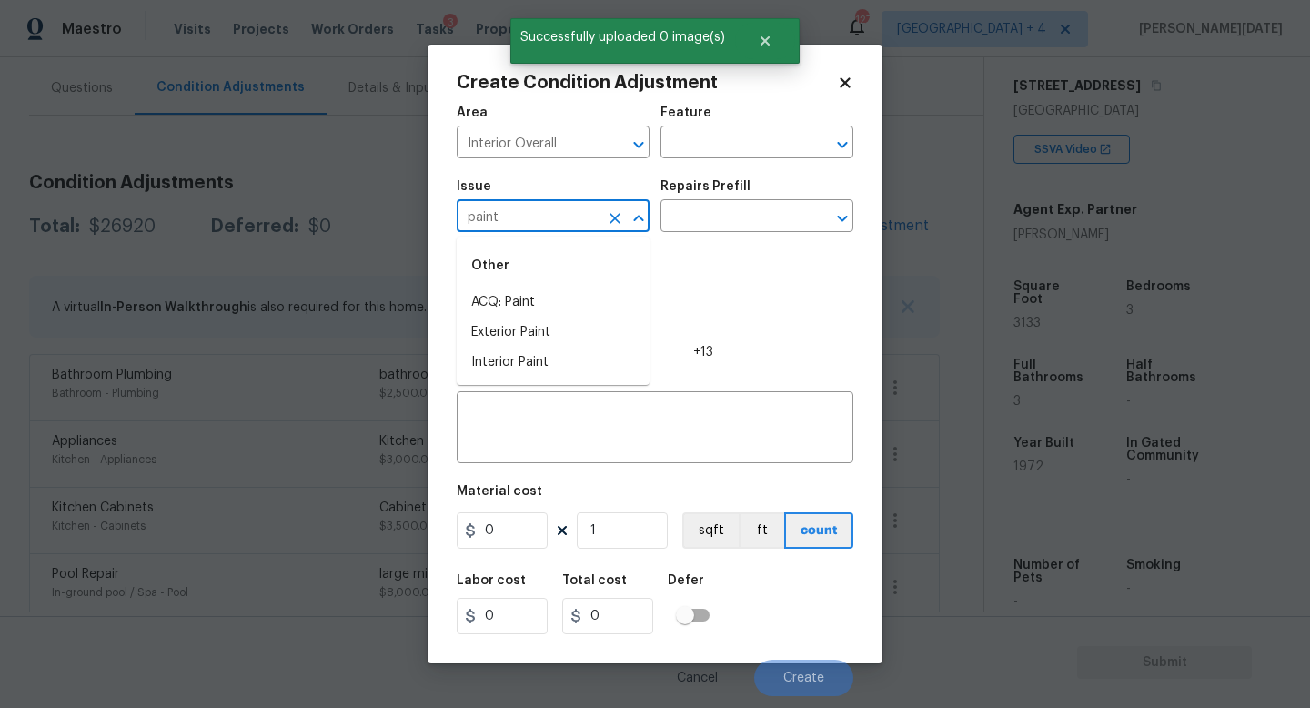
click at [531, 283] on div "Other" at bounding box center [553, 266] width 193 height 44
click at [535, 297] on li "ACQ: Paint" at bounding box center [553, 302] width 193 height 30
type input "ACQ: Paint"
click at [740, 211] on input "text" at bounding box center [731, 218] width 142 height 28
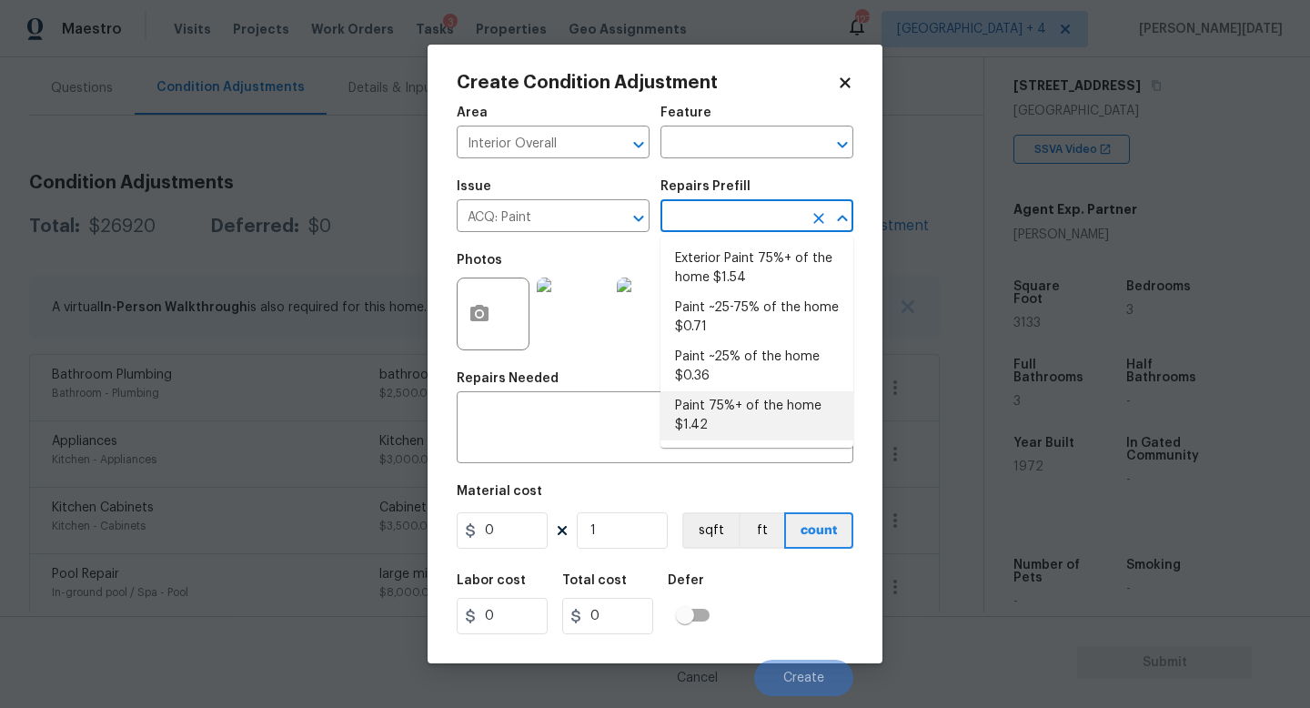
click at [730, 418] on li "Paint 75%+ of the home $1.42" at bounding box center [756, 415] width 193 height 49
type input "Acquisition"
type textarea "Acquisition Scope: 75%+ of the home will likely require interior paint"
type input "1.42"
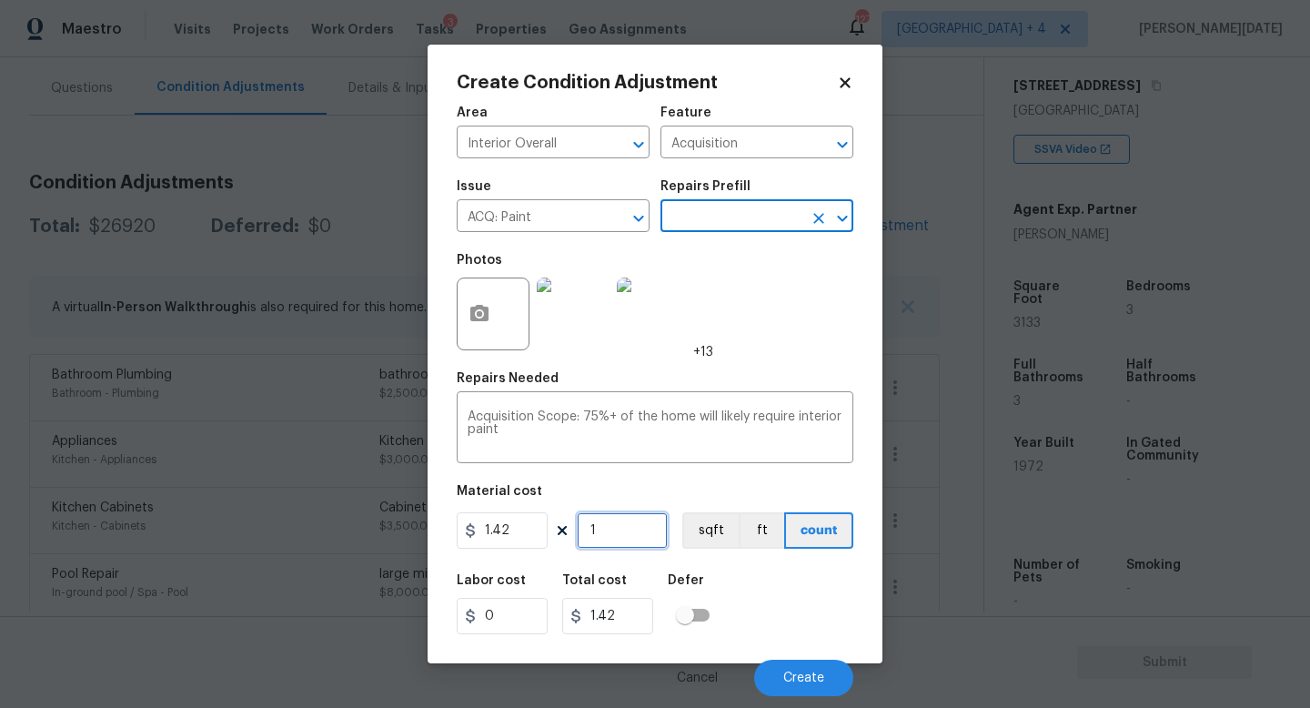
click at [631, 544] on input "1" at bounding box center [622, 530] width 91 height 36
type input "0"
paste input "3133"
type input "3133"
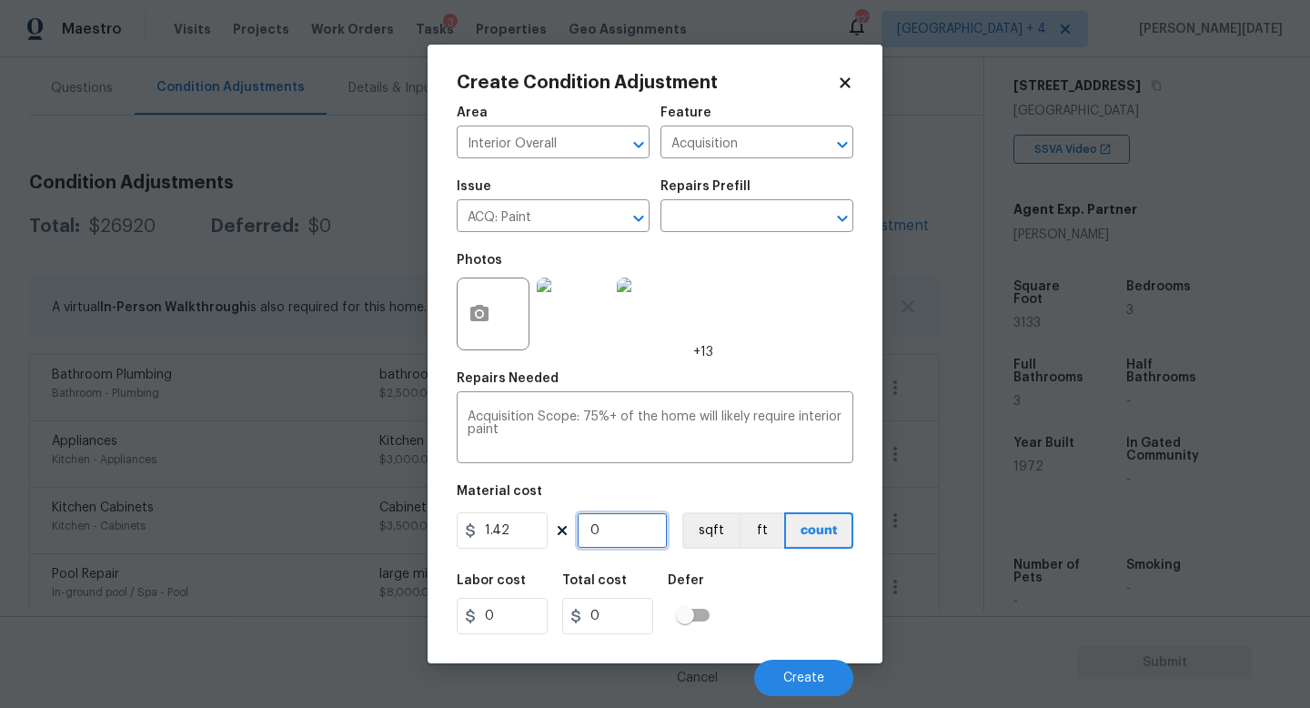
type input "4448.86"
type input "3133"
click at [799, 666] on button "Create" at bounding box center [803, 678] width 99 height 36
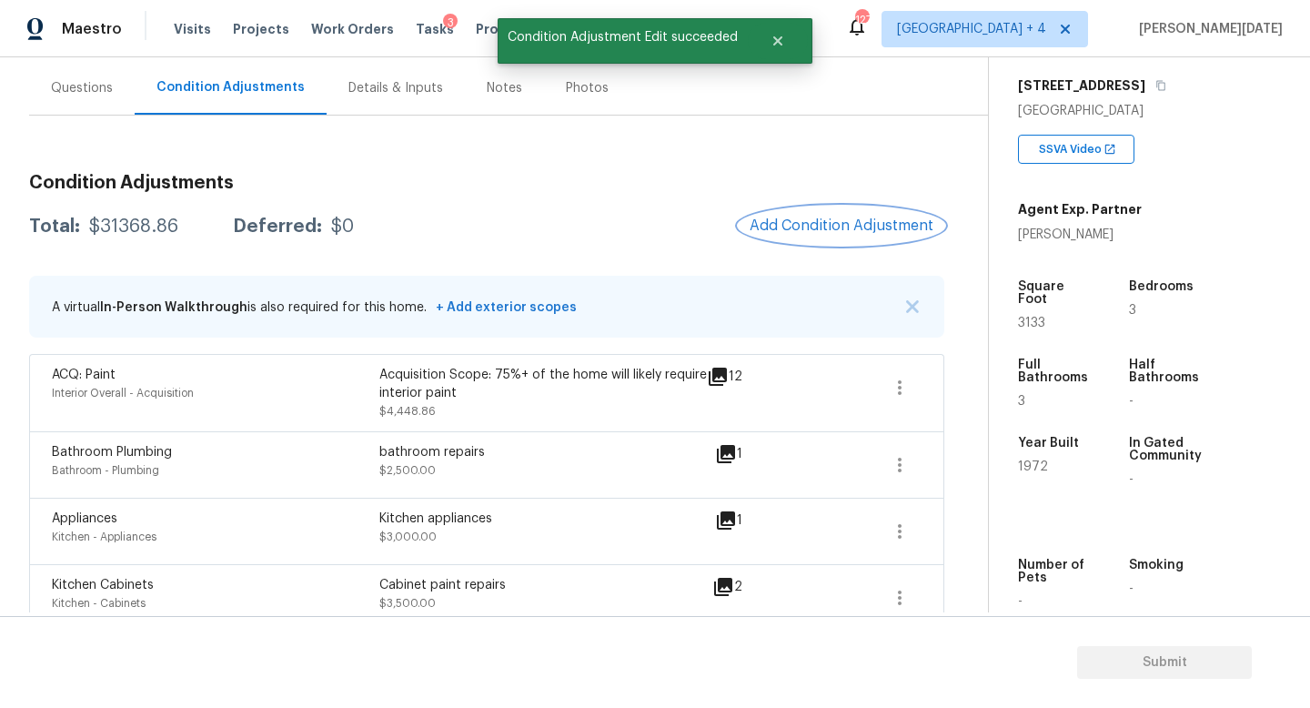
click at [866, 220] on span "Add Condition Adjustment" at bounding box center [842, 225] width 184 height 16
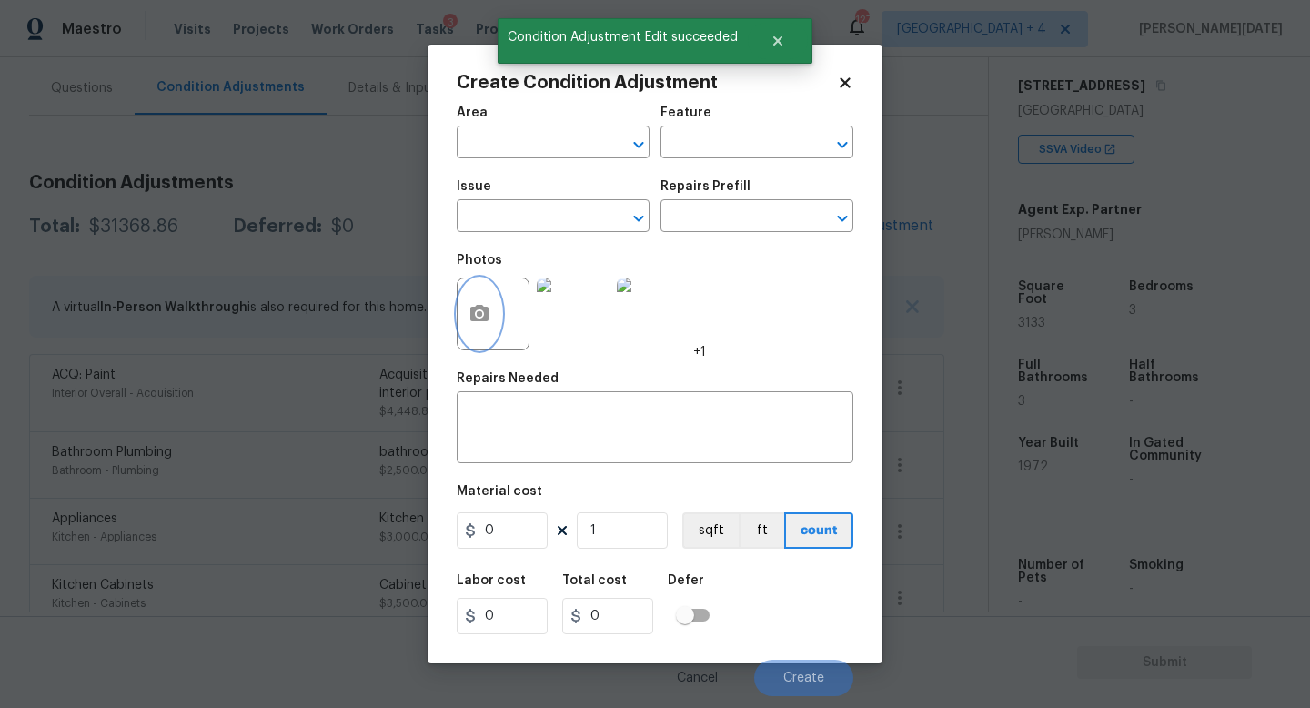
click at [478, 329] on button "button" at bounding box center [480, 313] width 44 height 71
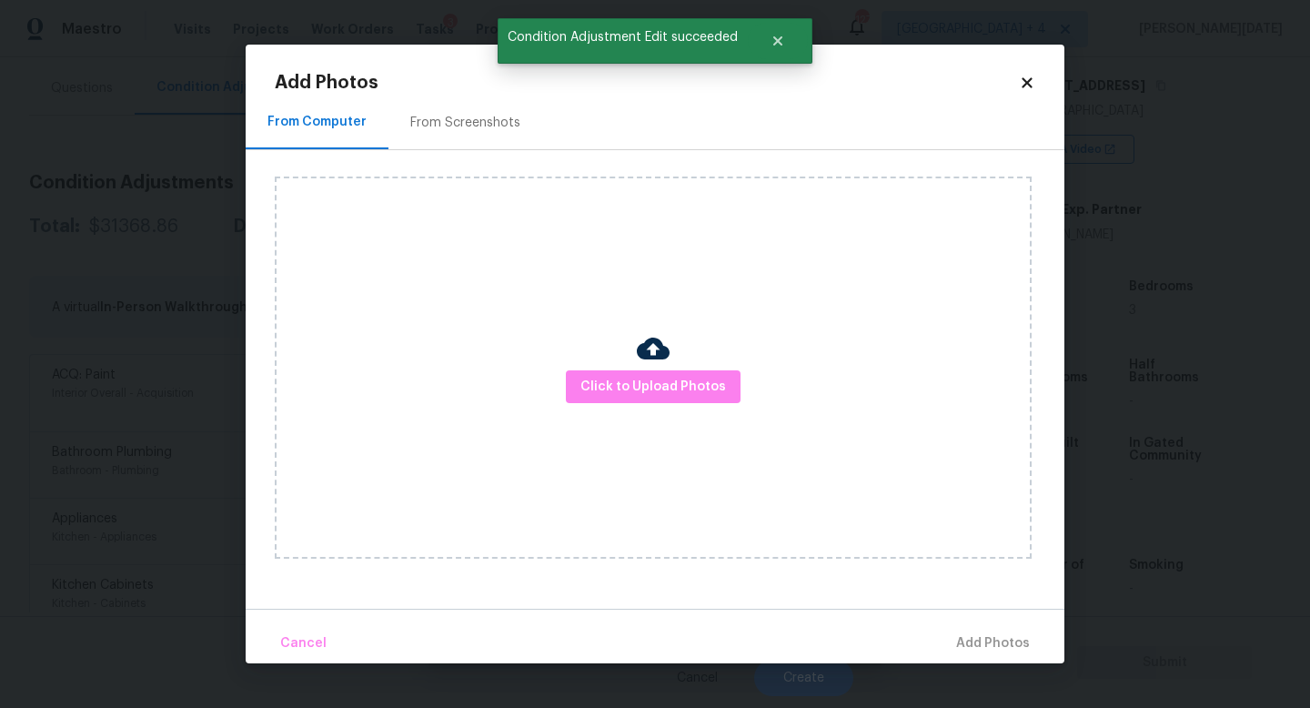
click at [493, 126] on div "From Screenshots" at bounding box center [465, 123] width 110 height 18
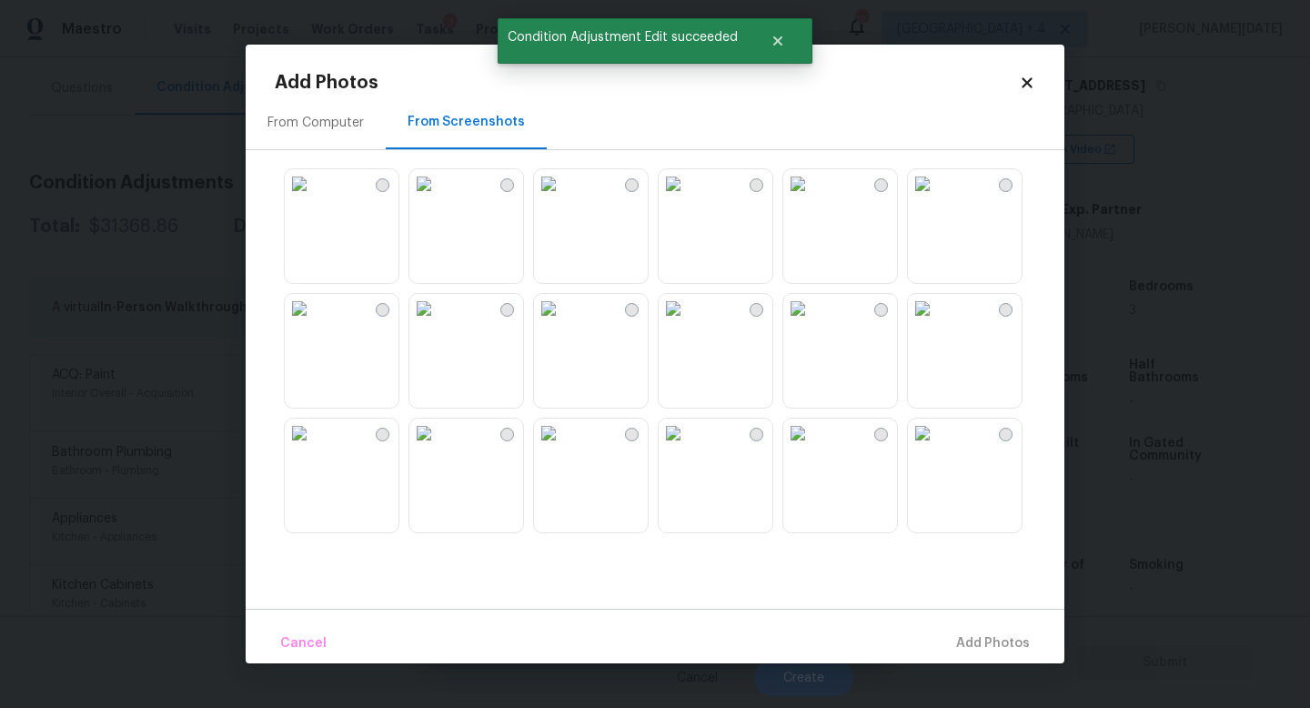
click at [688, 198] on img at bounding box center [673, 183] width 29 height 29
click at [563, 323] on img at bounding box center [548, 308] width 29 height 29
click at [438, 323] on img at bounding box center [423, 308] width 29 height 29
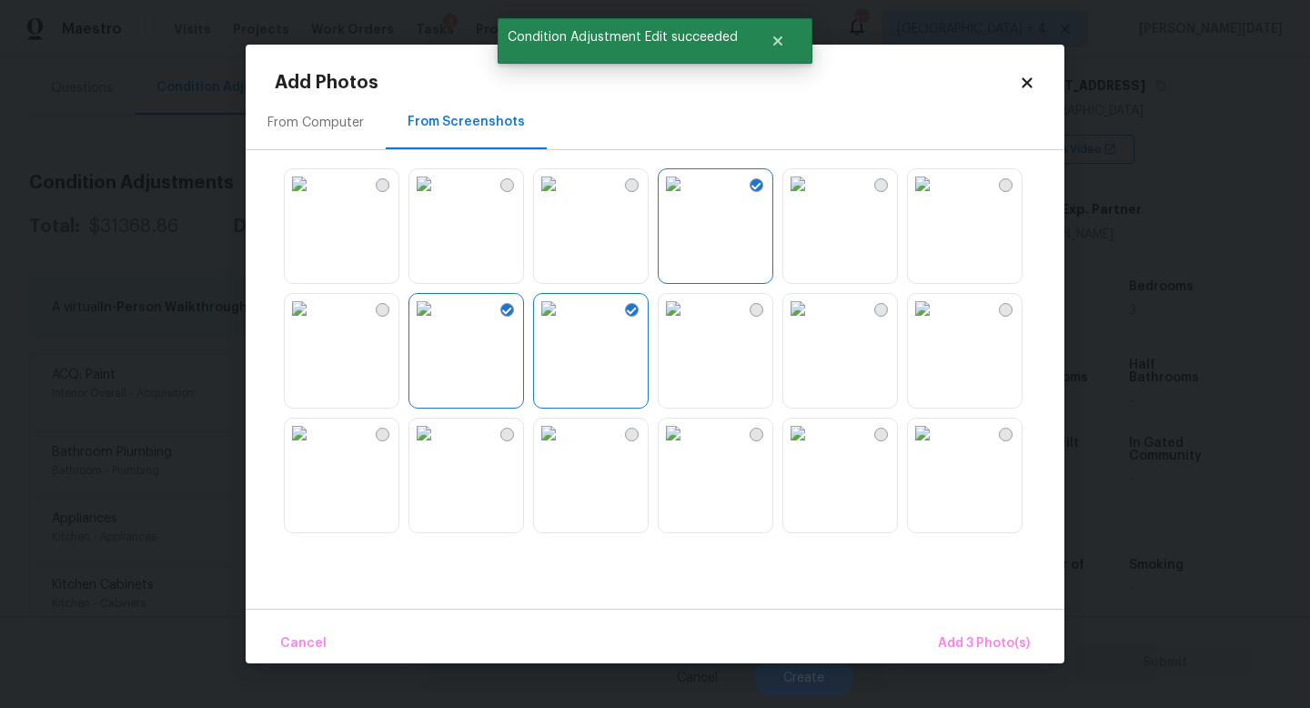
click at [314, 323] on img at bounding box center [299, 308] width 29 height 29
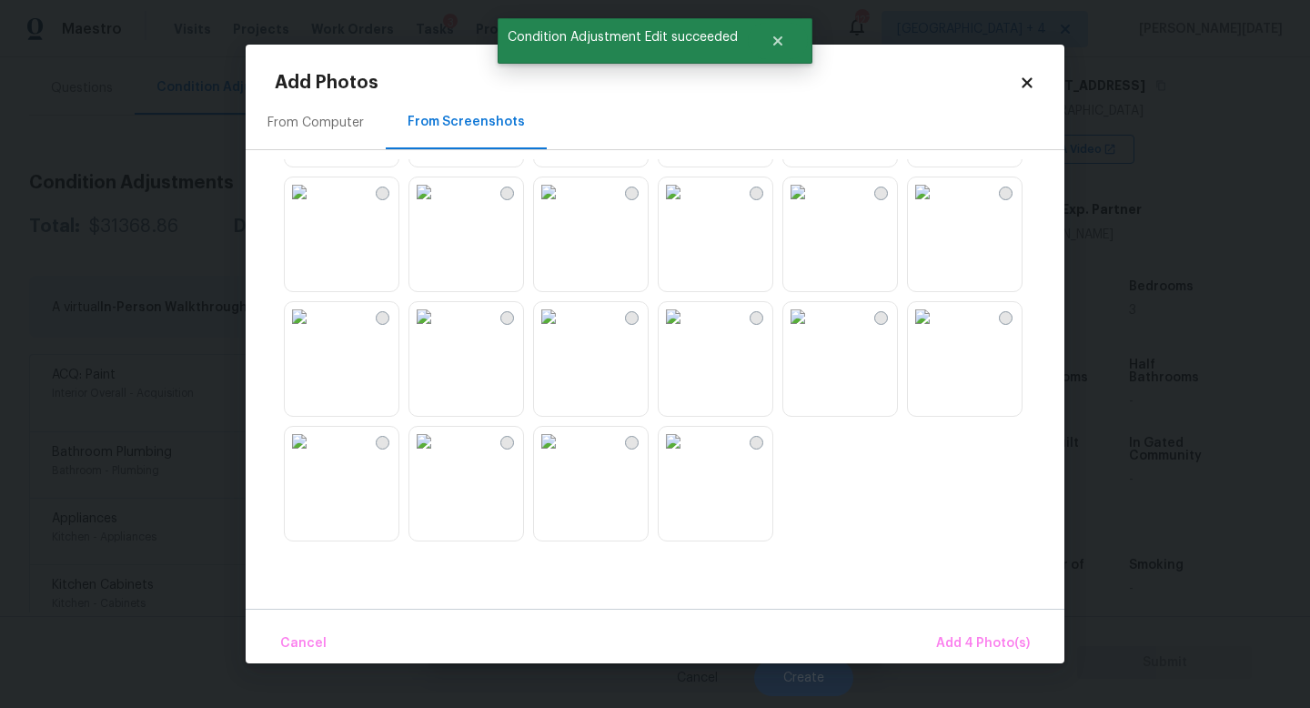
click at [677, 331] on img at bounding box center [673, 316] width 29 height 29
click at [563, 331] on img at bounding box center [548, 316] width 29 height 29
click at [812, 331] on img at bounding box center [797, 316] width 29 height 29
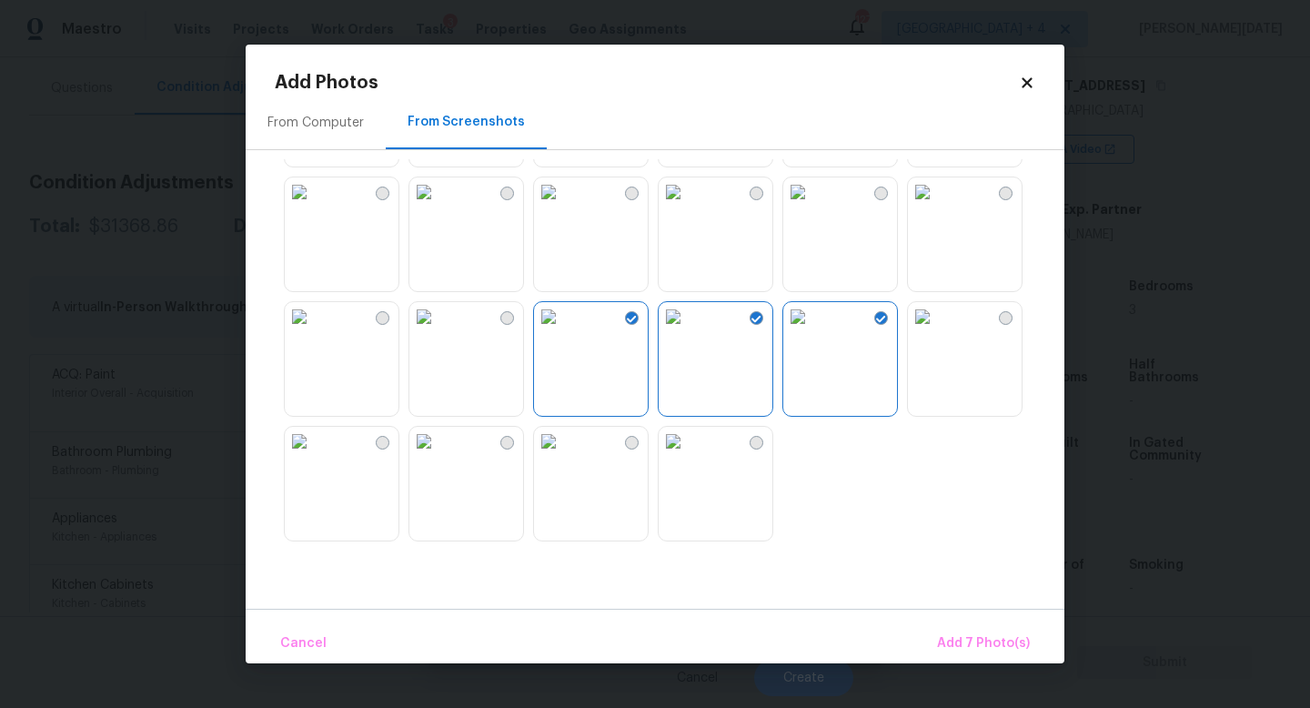
click at [430, 331] on img at bounding box center [423, 316] width 29 height 29
click at [314, 331] on img at bounding box center [299, 316] width 29 height 29
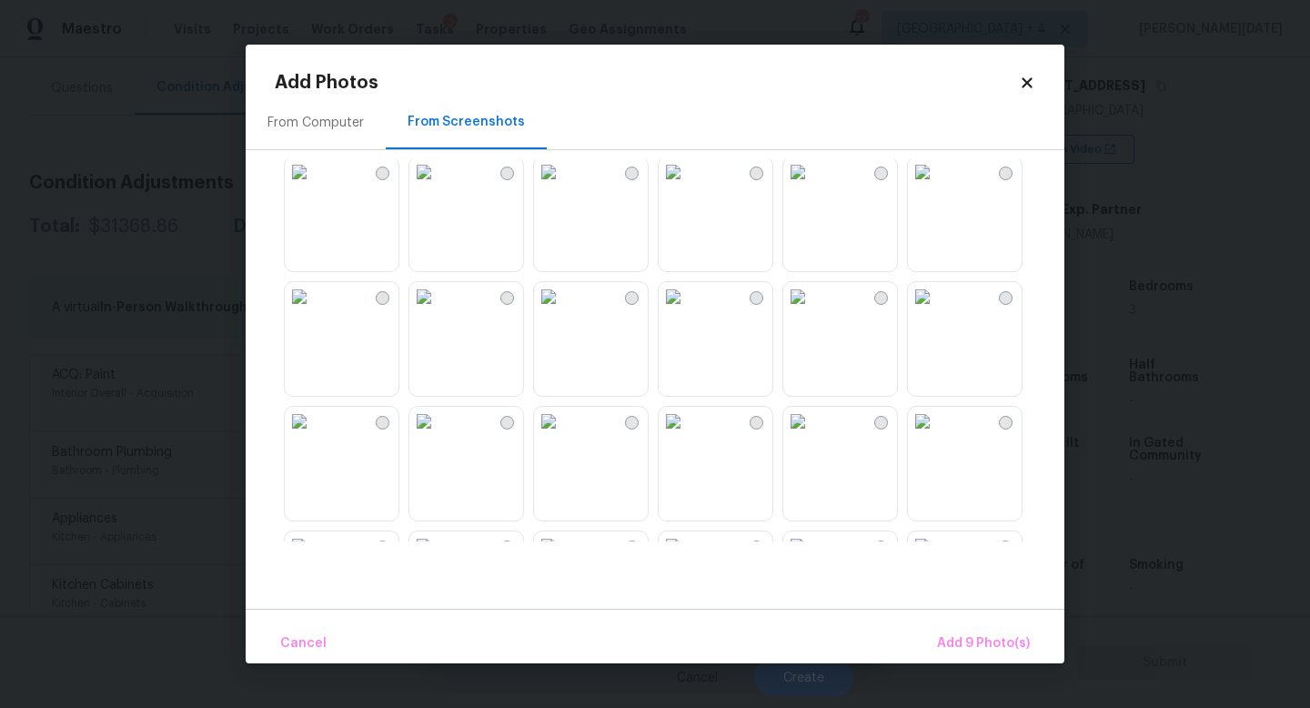
scroll to position [1377, 0]
click at [563, 317] on img at bounding box center [548, 301] width 29 height 29
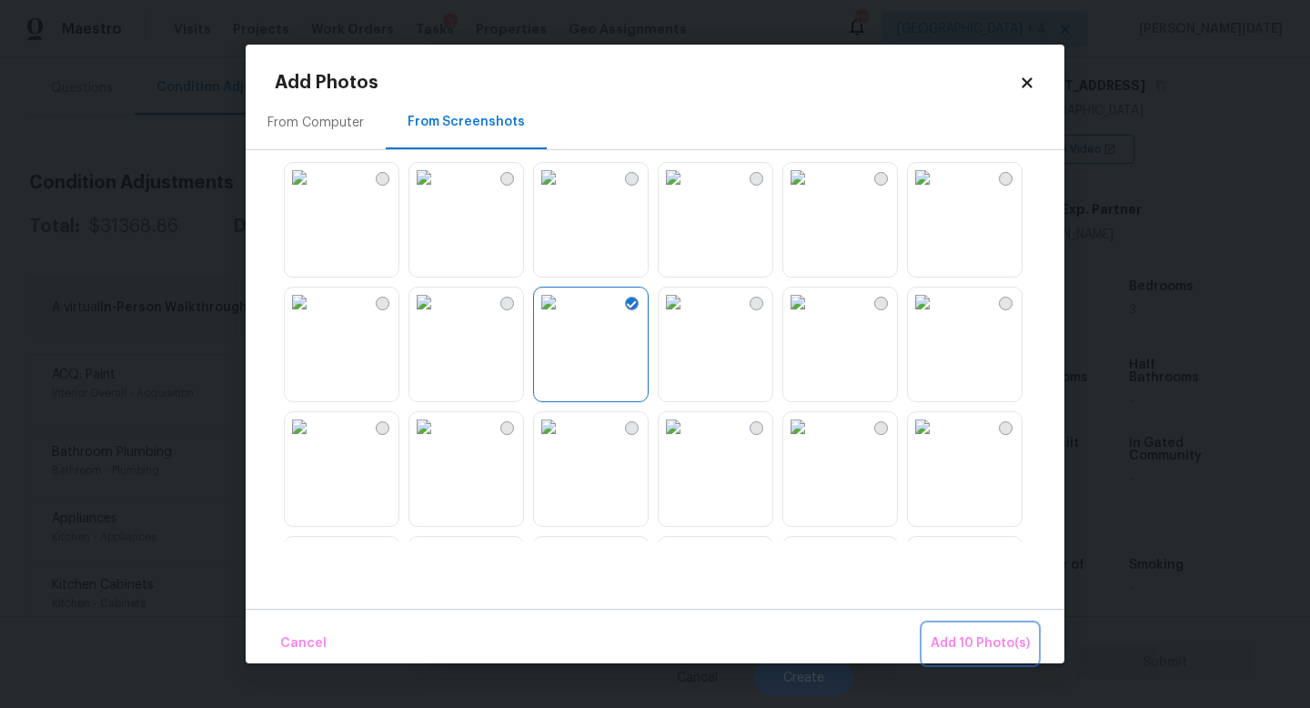
click at [948, 636] on span "Add 10 Photo(s)" at bounding box center [980, 643] width 99 height 23
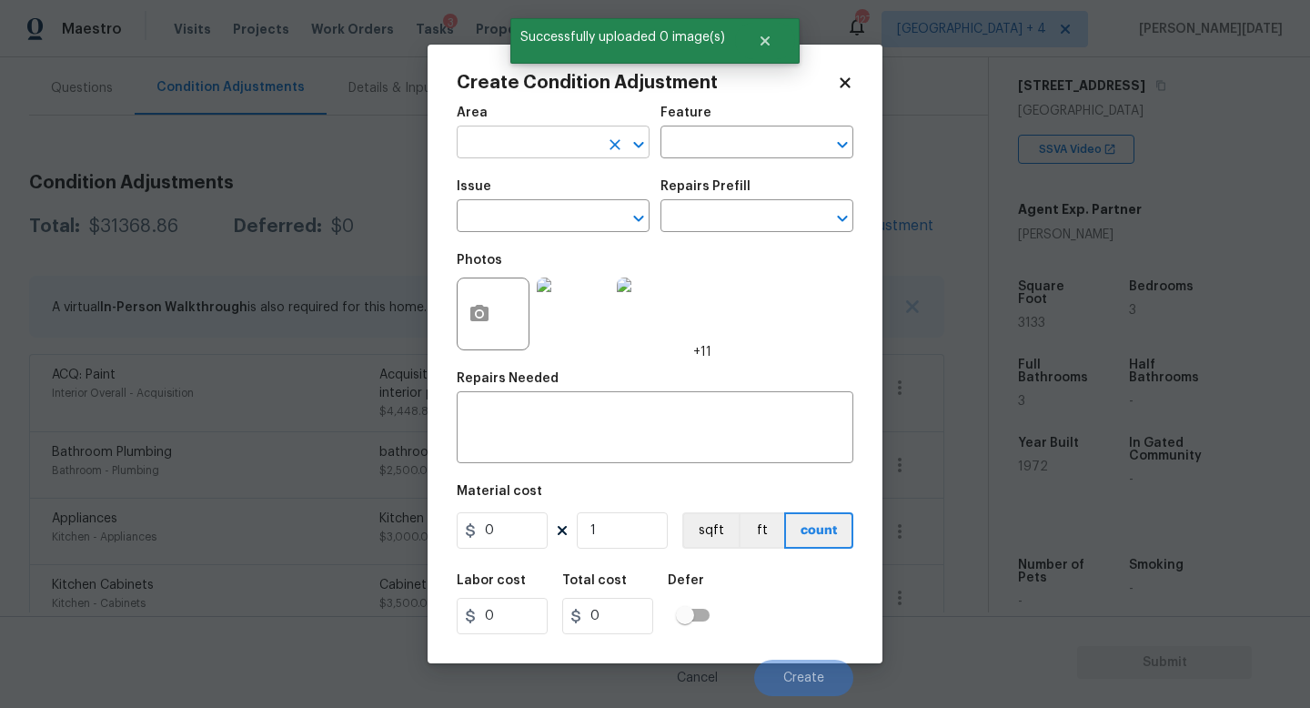
click at [493, 158] on input "text" at bounding box center [528, 144] width 142 height 28
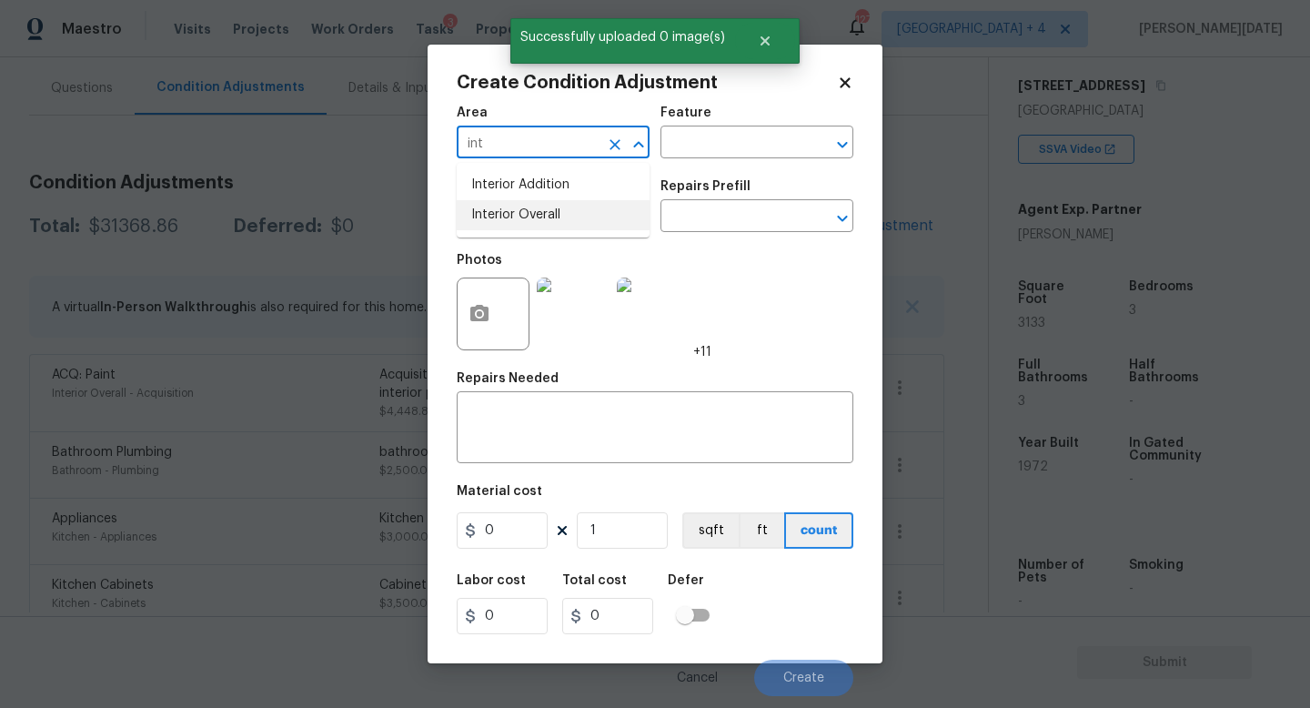
click at [506, 217] on li "Interior Overall" at bounding box center [553, 215] width 193 height 30
type input "Interior Overall"
click at [506, 217] on input "text" at bounding box center [528, 218] width 142 height 28
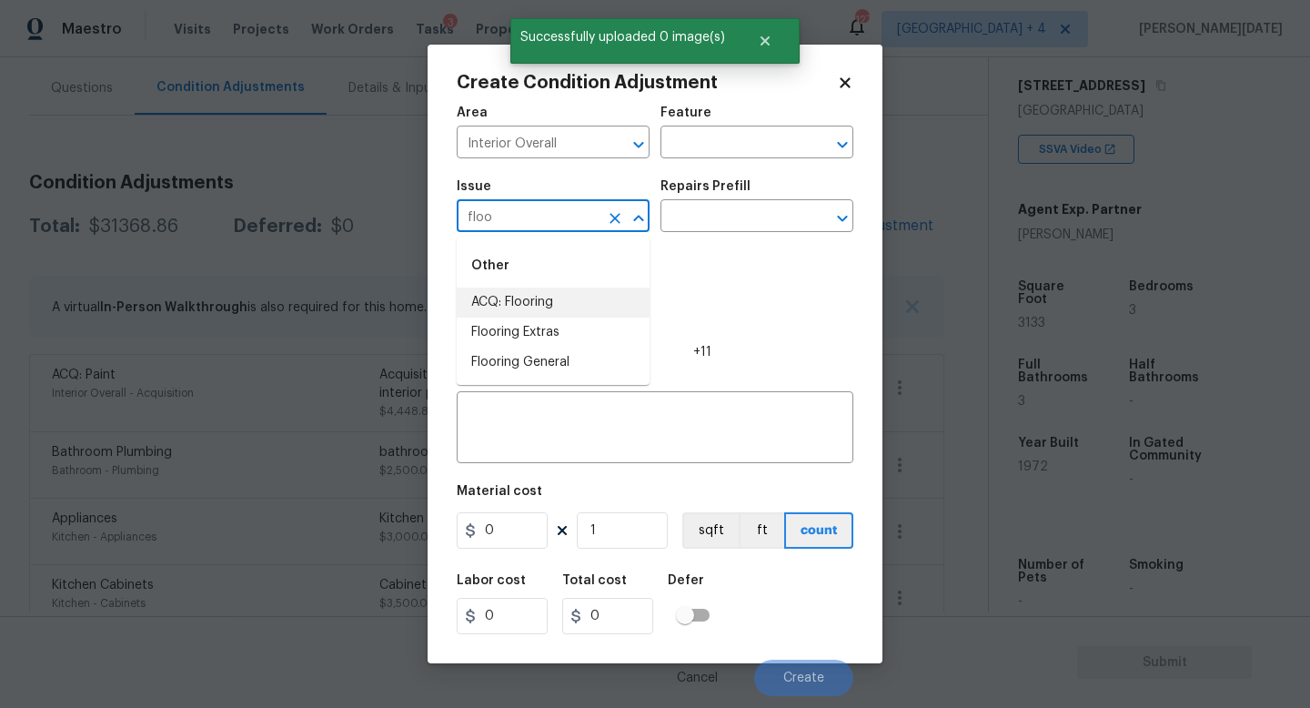
click at [521, 293] on li "ACQ: Flooring" at bounding box center [553, 302] width 193 height 30
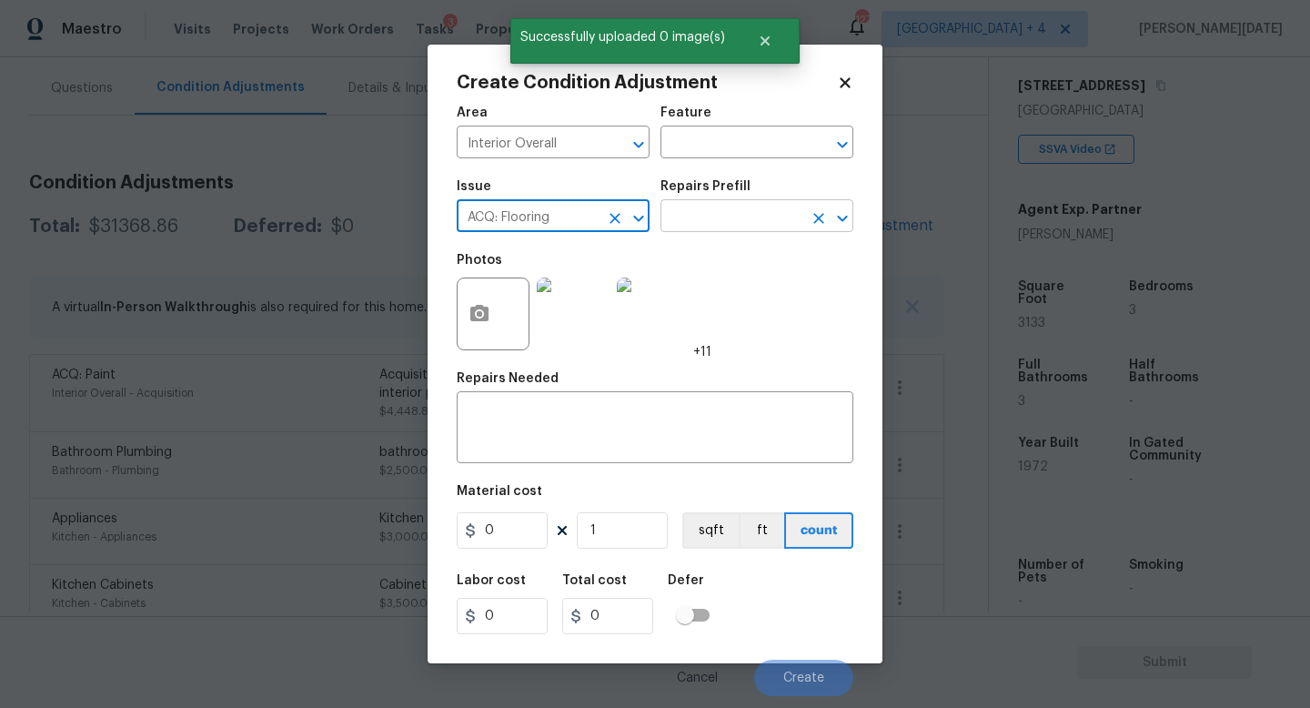
type input "ACQ: Flooring"
click at [737, 208] on input "text" at bounding box center [731, 218] width 142 height 28
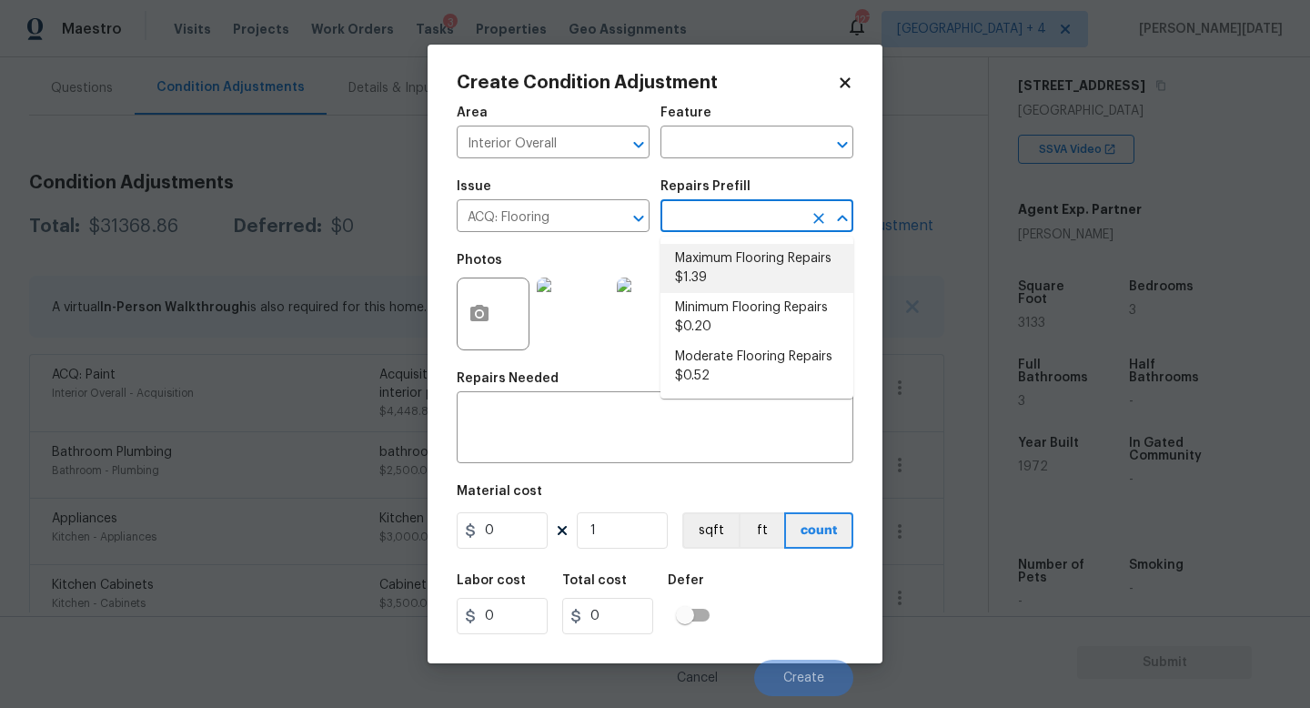
click at [735, 268] on li "Maximum Flooring Repairs $1.39" at bounding box center [756, 268] width 193 height 49
type input "Acquisition"
type textarea "Acquisition Scope: Maximum flooring repairs"
type input "1.39"
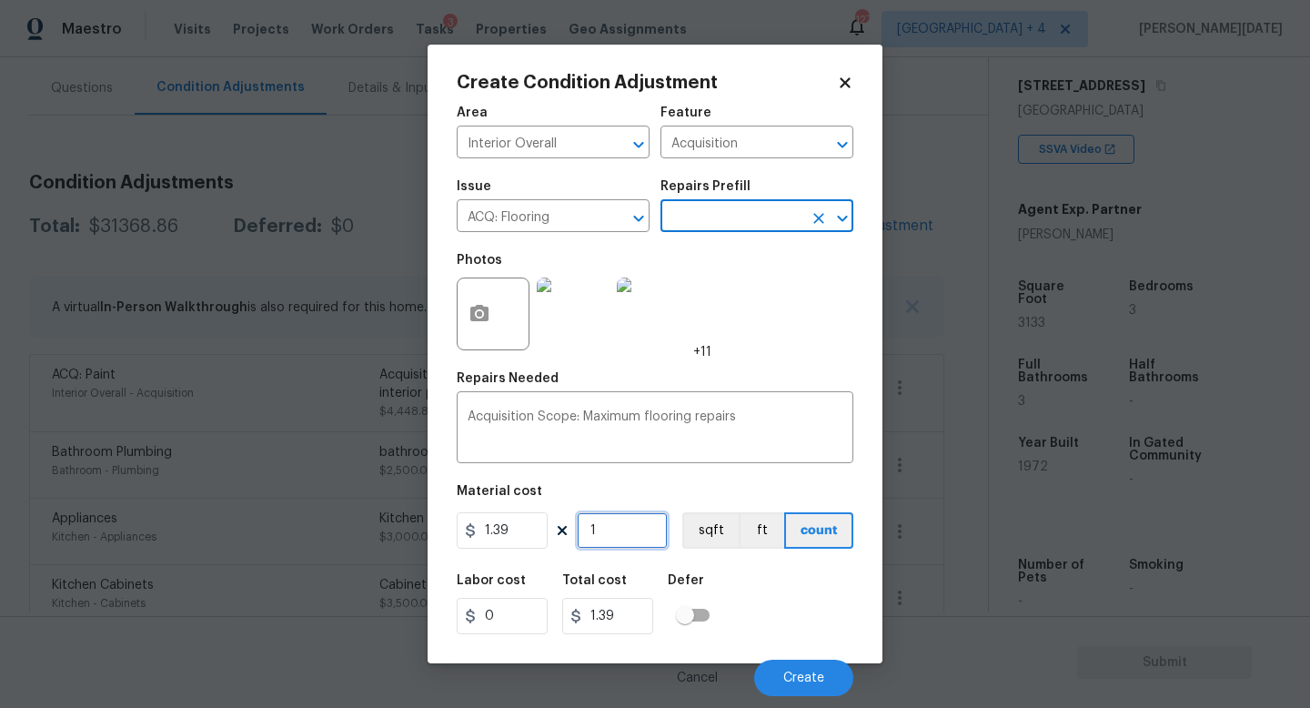
click at [622, 529] on input "1" at bounding box center [622, 530] width 91 height 36
type input "0"
paste input "3133"
type input "3133"
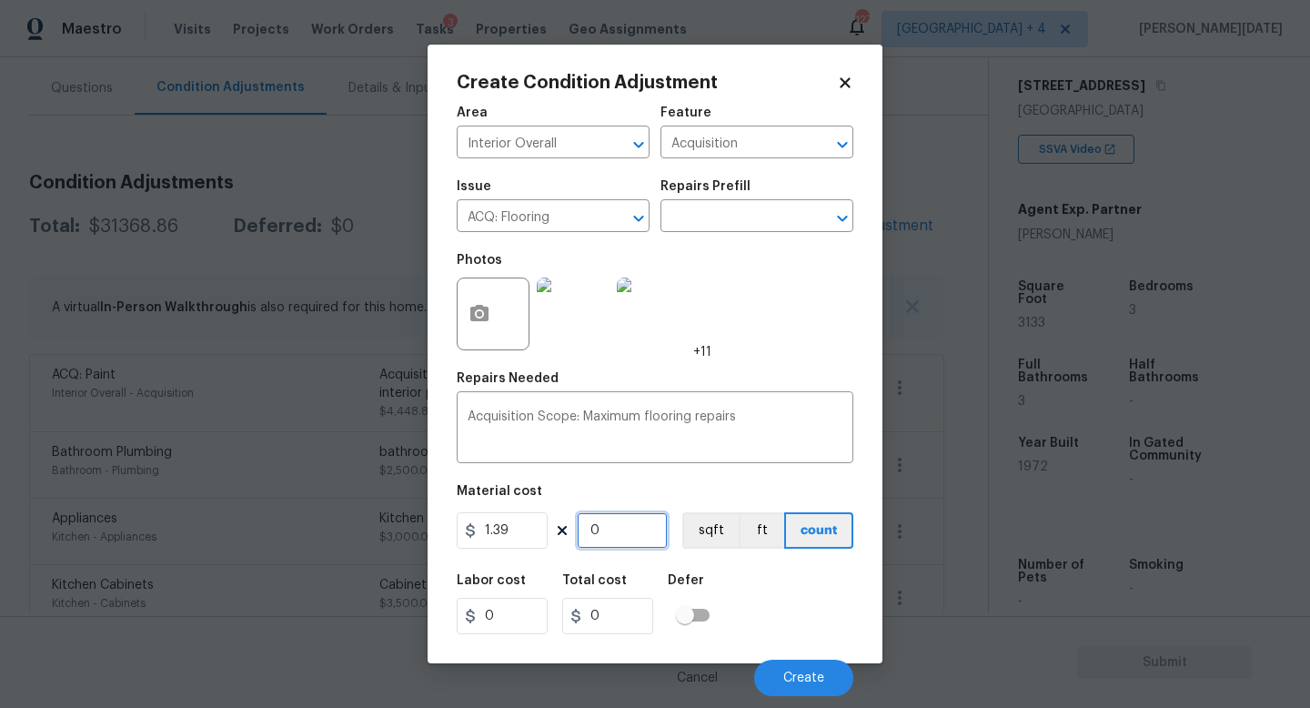
type input "4354.87"
type input "3133"
click at [792, 677] on span "Create" at bounding box center [803, 678] width 41 height 14
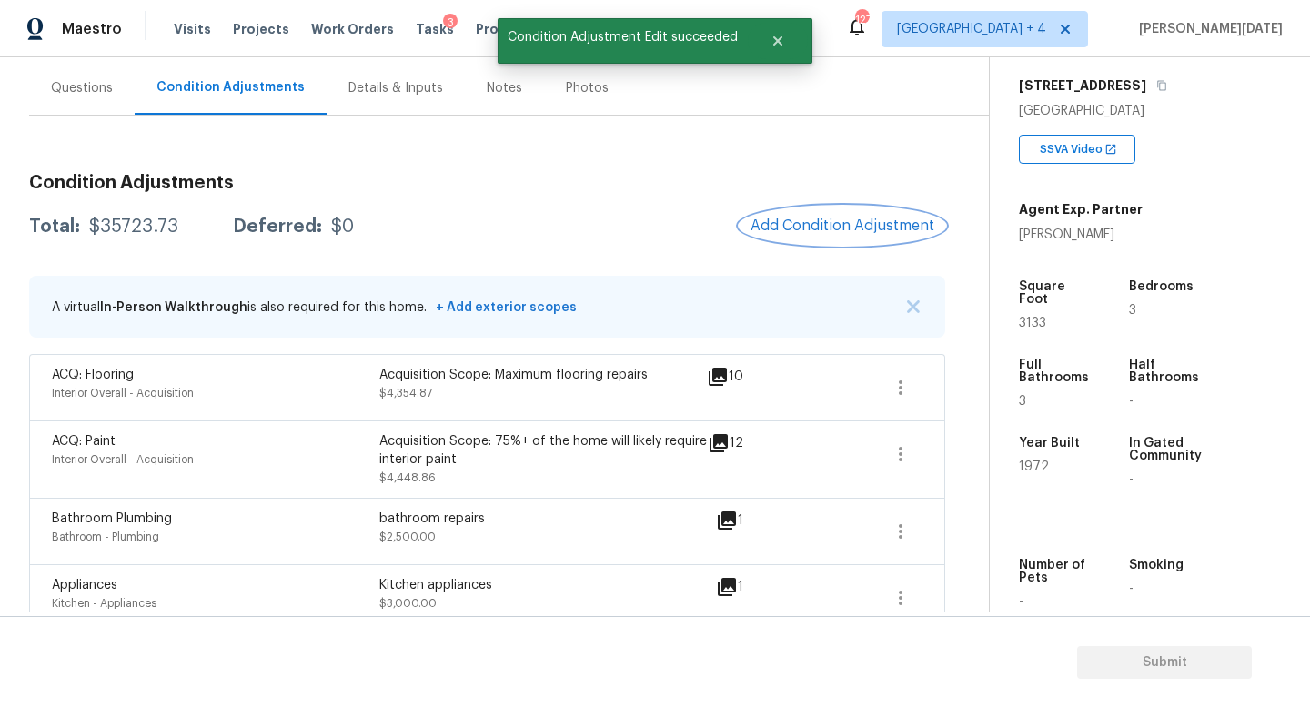
click at [815, 236] on button "Add Condition Adjustment" at bounding box center [843, 226] width 206 height 38
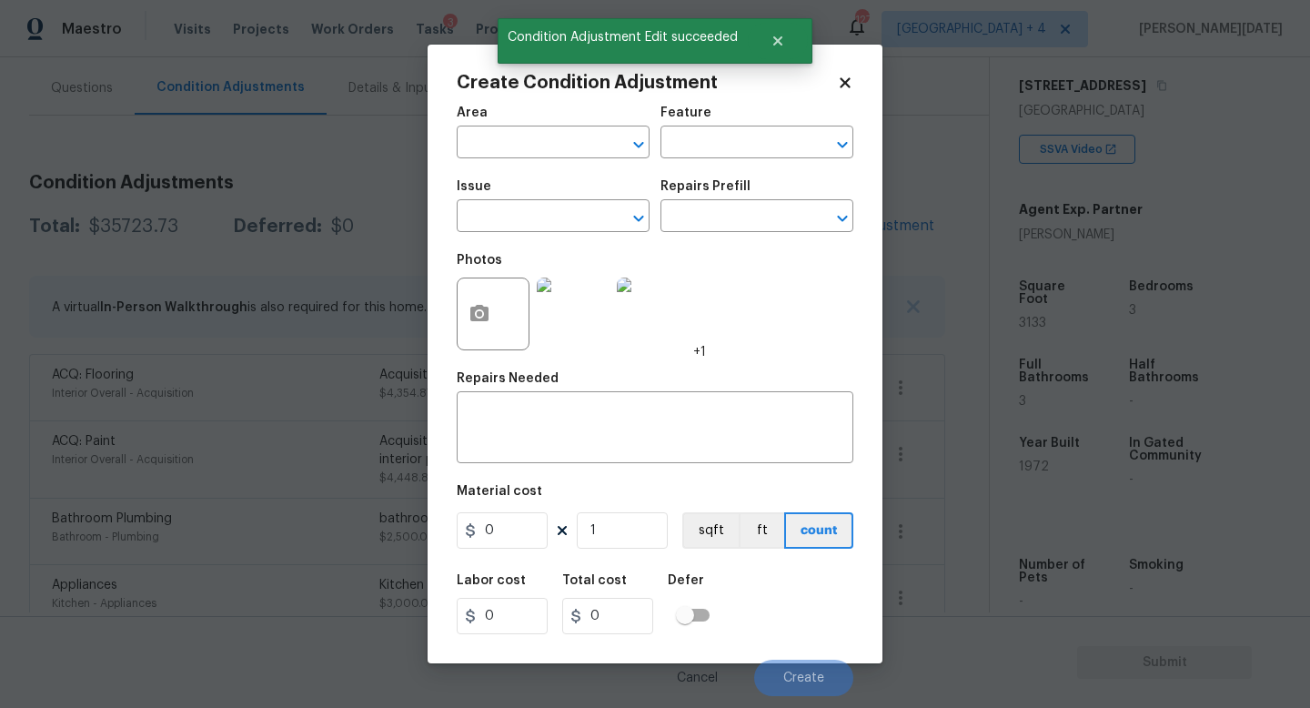
click at [831, 229] on icon "Open" at bounding box center [842, 218] width 22 height 22
click at [463, 326] on button "button" at bounding box center [480, 313] width 44 height 71
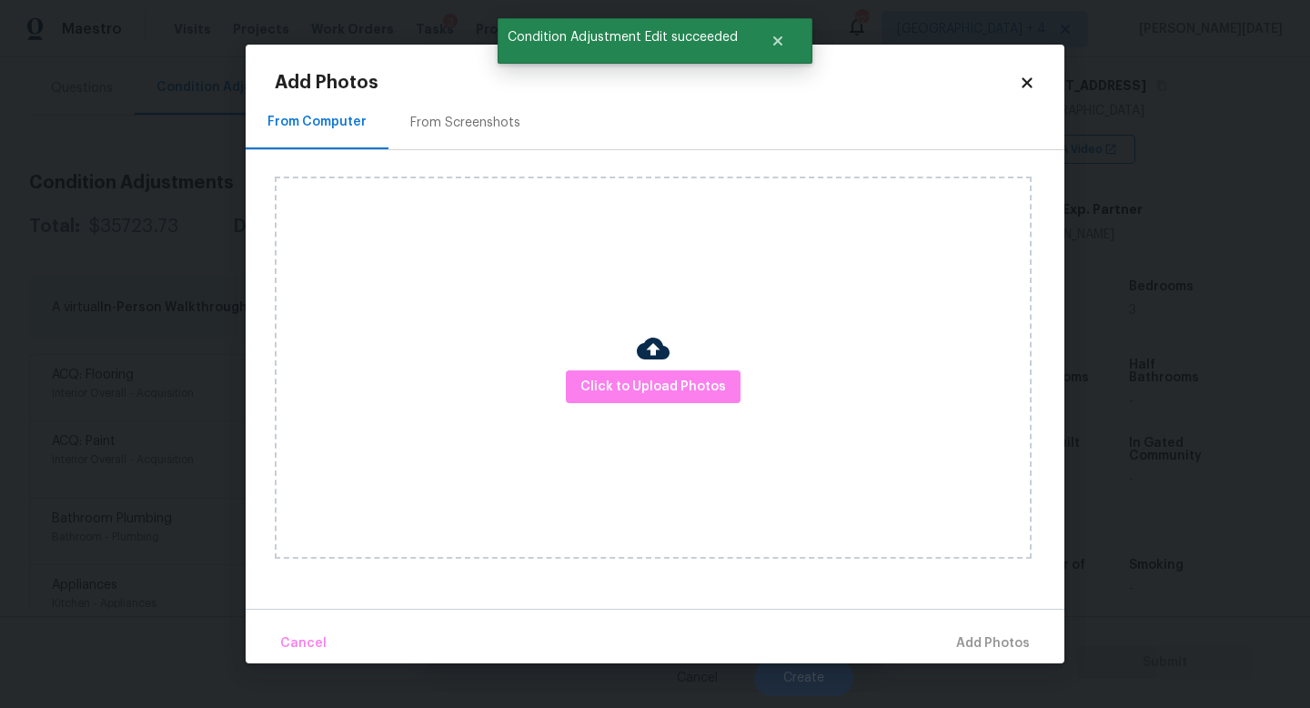
click at [463, 137] on div "From Screenshots" at bounding box center [465, 123] width 154 height 54
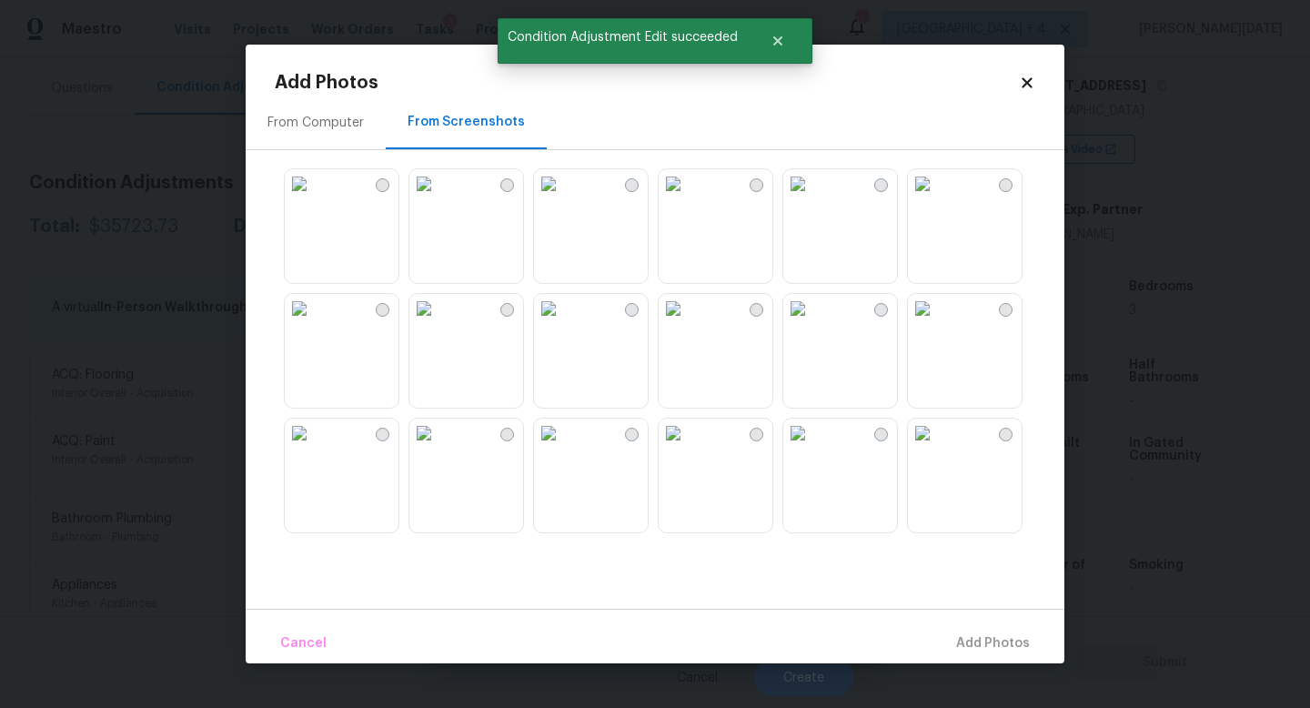
click at [927, 323] on img at bounding box center [922, 308] width 29 height 29
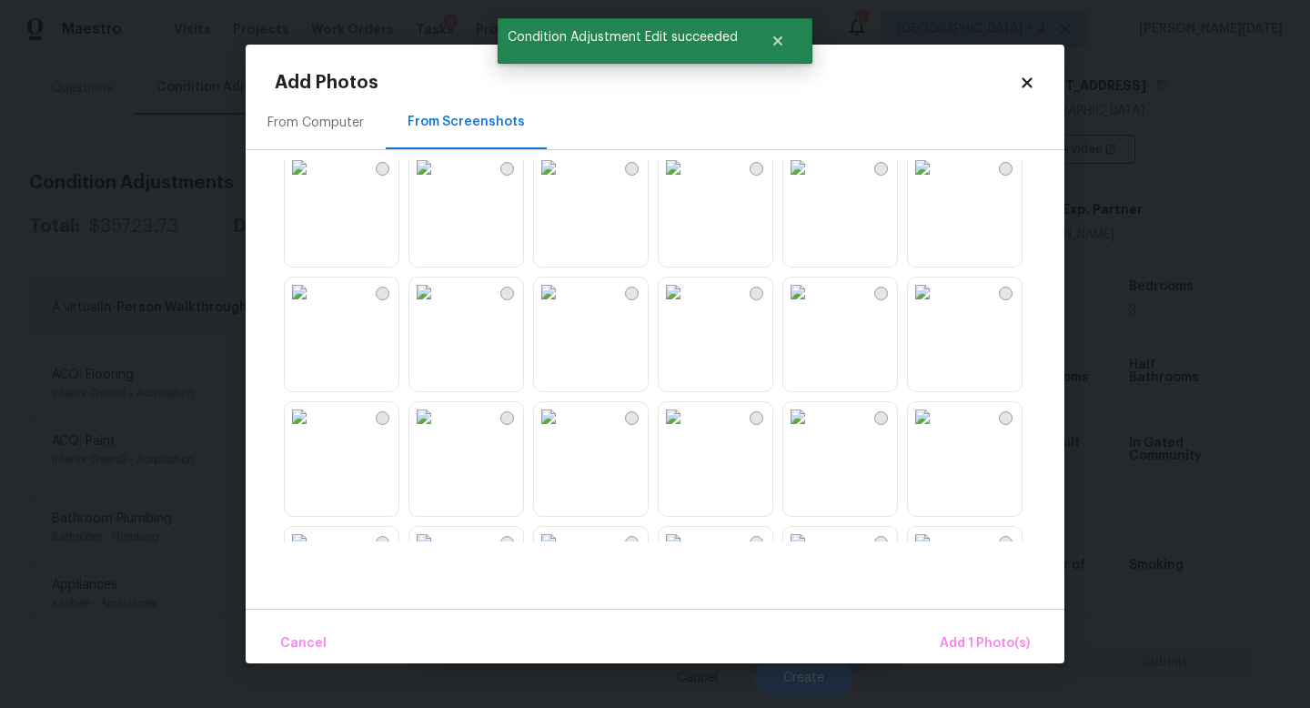
scroll to position [391, 0]
click at [812, 306] on img at bounding box center [797, 291] width 29 height 29
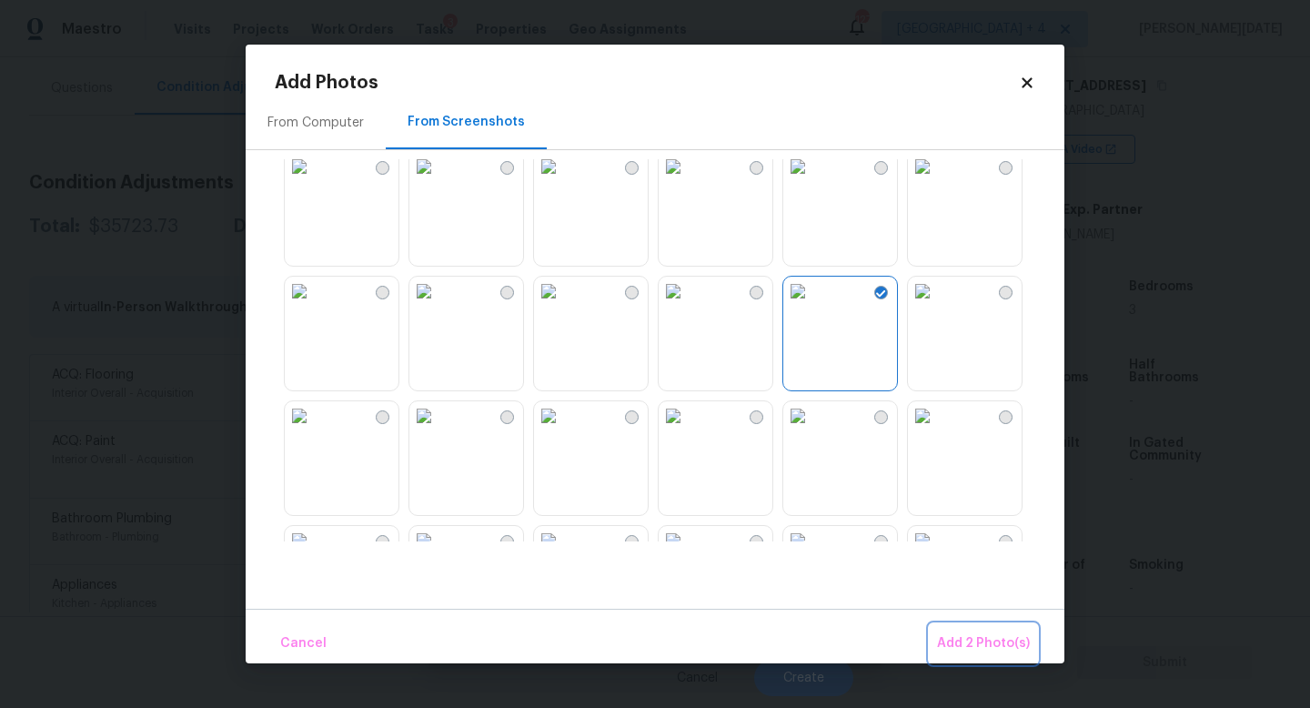
click at [952, 633] on span "Add 2 Photo(s)" at bounding box center [983, 643] width 93 height 23
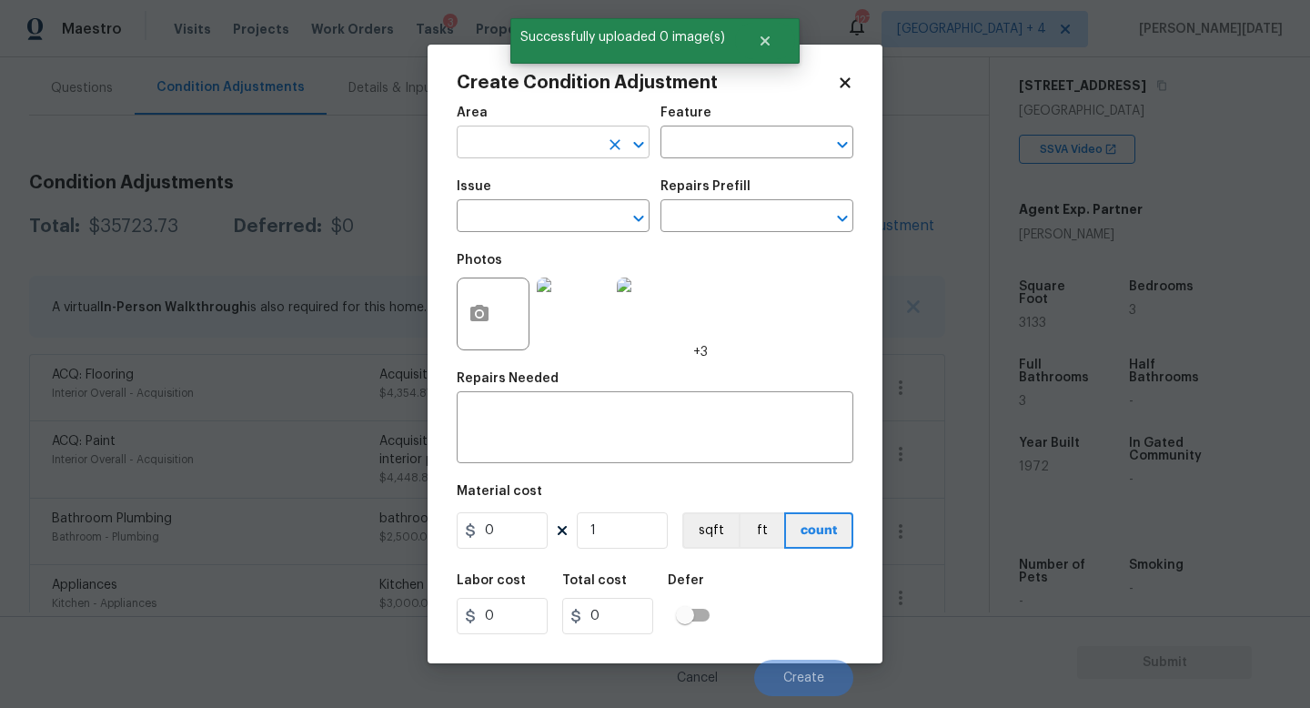
click at [487, 147] on input "text" at bounding box center [528, 144] width 142 height 28
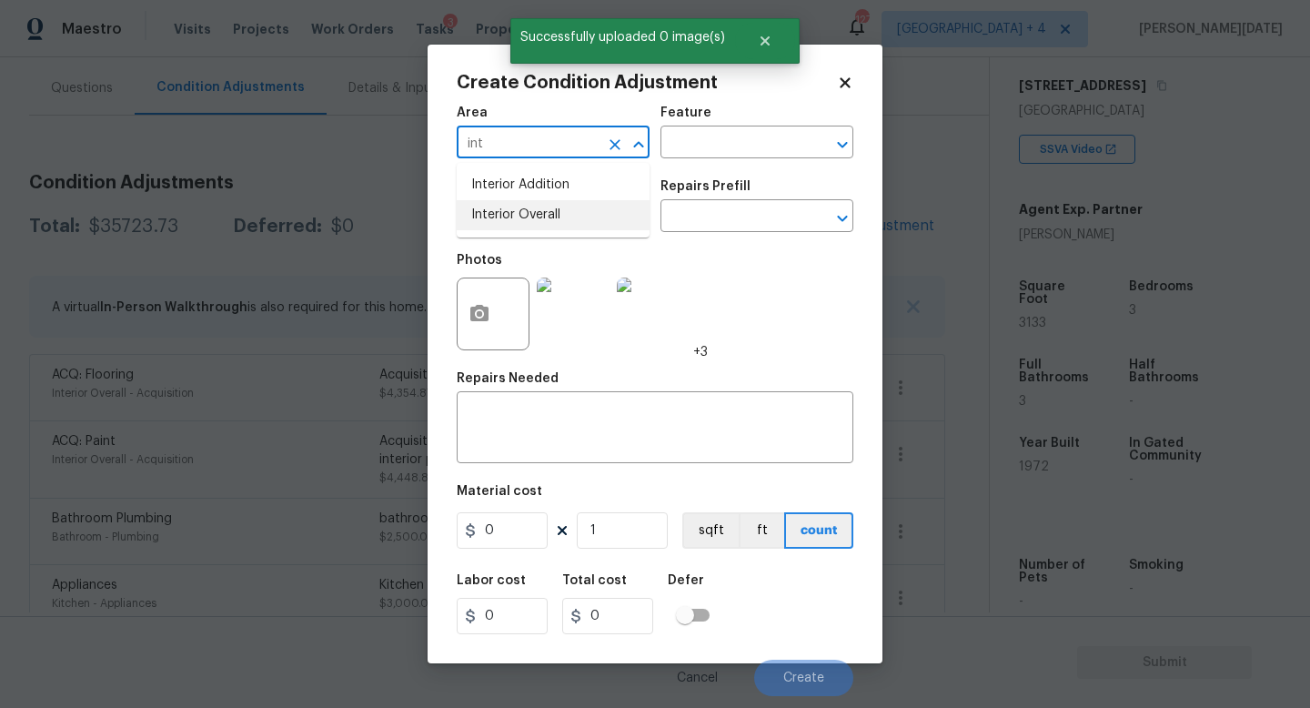
click at [539, 214] on li "Interior Overall" at bounding box center [553, 215] width 193 height 30
type input "Interior Overall"
click at [539, 214] on input "text" at bounding box center [528, 218] width 142 height 28
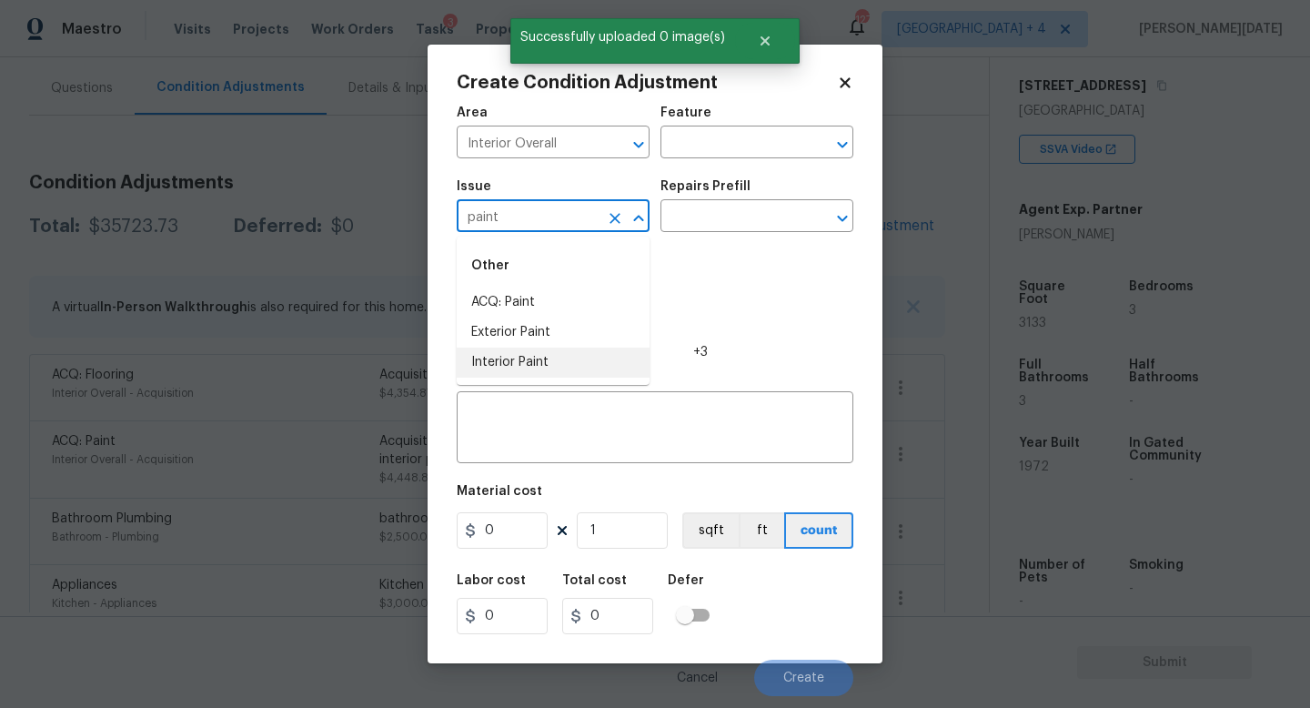
click at [564, 358] on li "Interior Paint" at bounding box center [553, 363] width 193 height 30
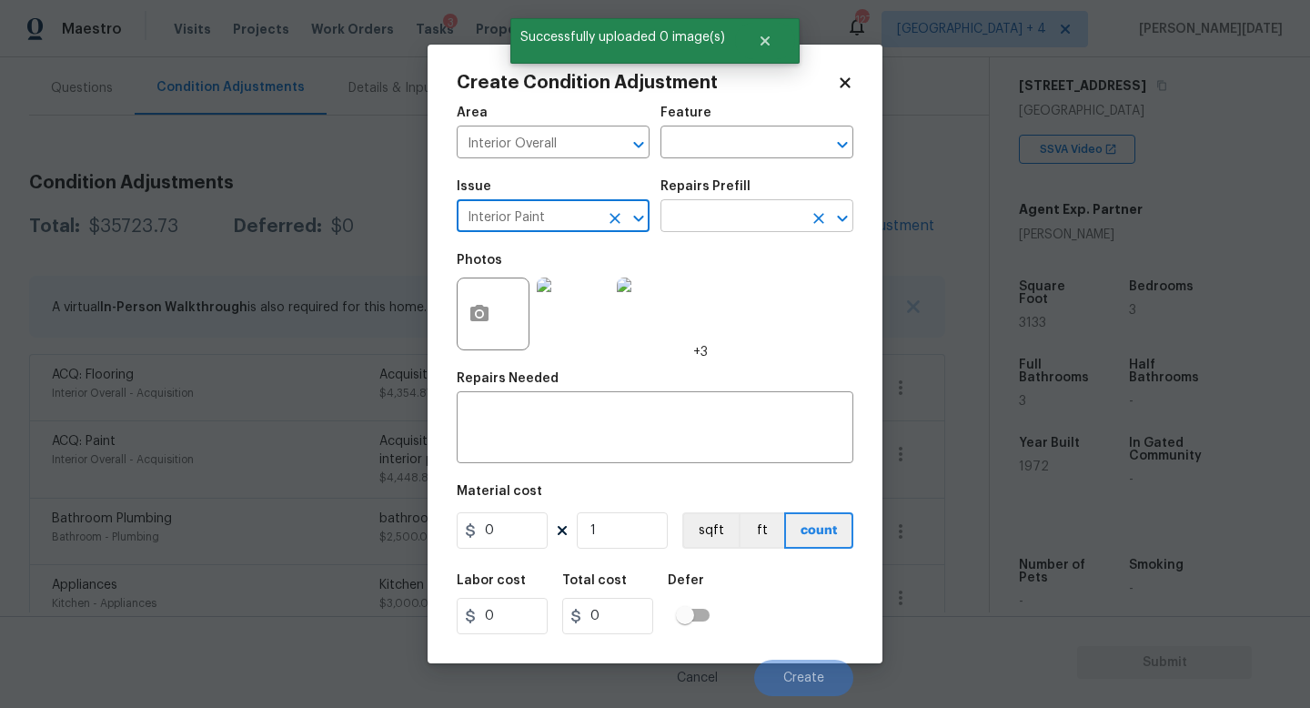
type input "Interior Paint"
click at [694, 226] on input "text" at bounding box center [731, 218] width 142 height 28
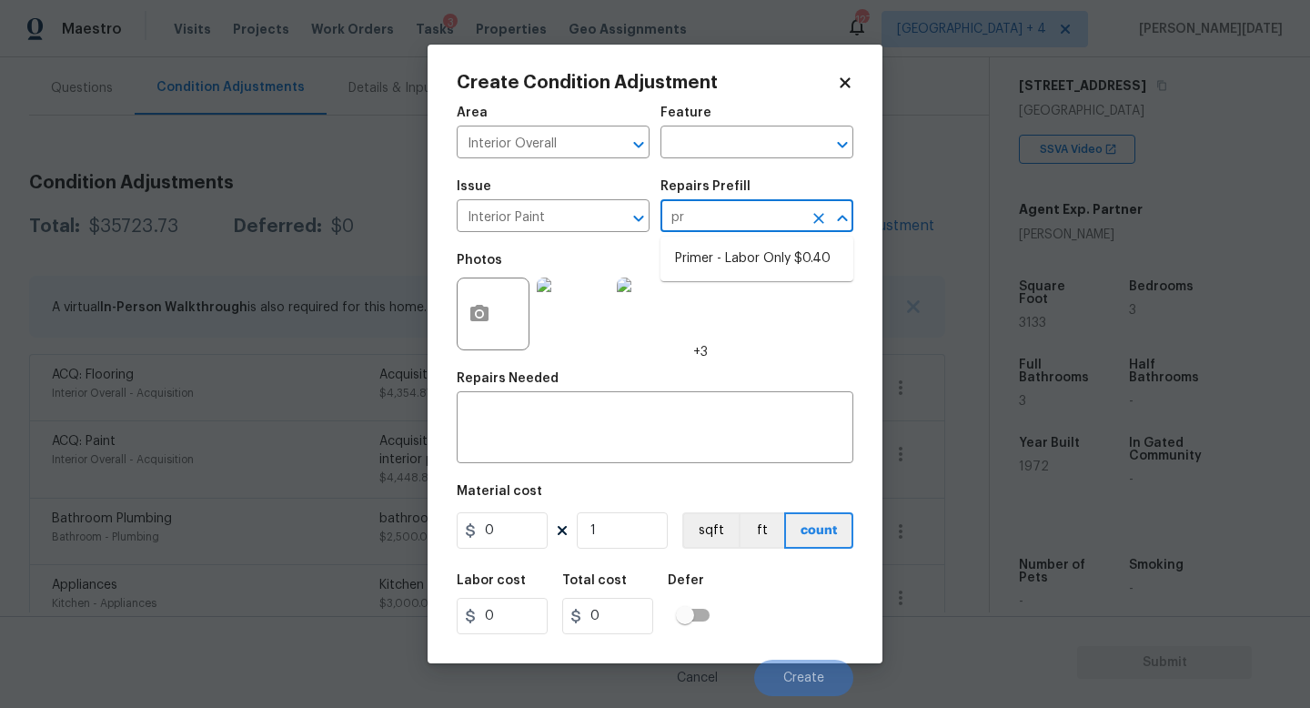
type input "pri"
click at [736, 258] on li "Primer - Labor Only $0.40" at bounding box center [756, 259] width 193 height 30
type input "Overall Paint"
type textarea "Interior primer - PRIMER PROVIDED BY OPENDOOR - All nails, screws, drywall anch…"
type input "0.4"
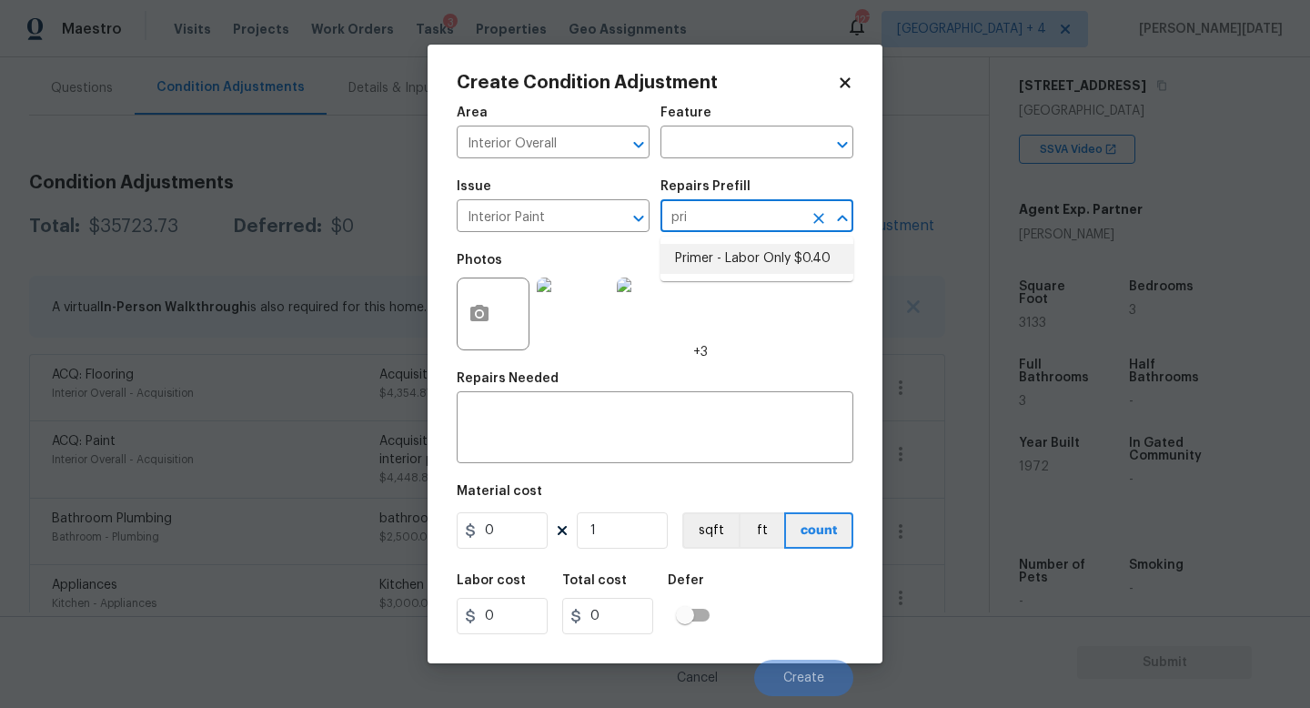
type input "0.4"
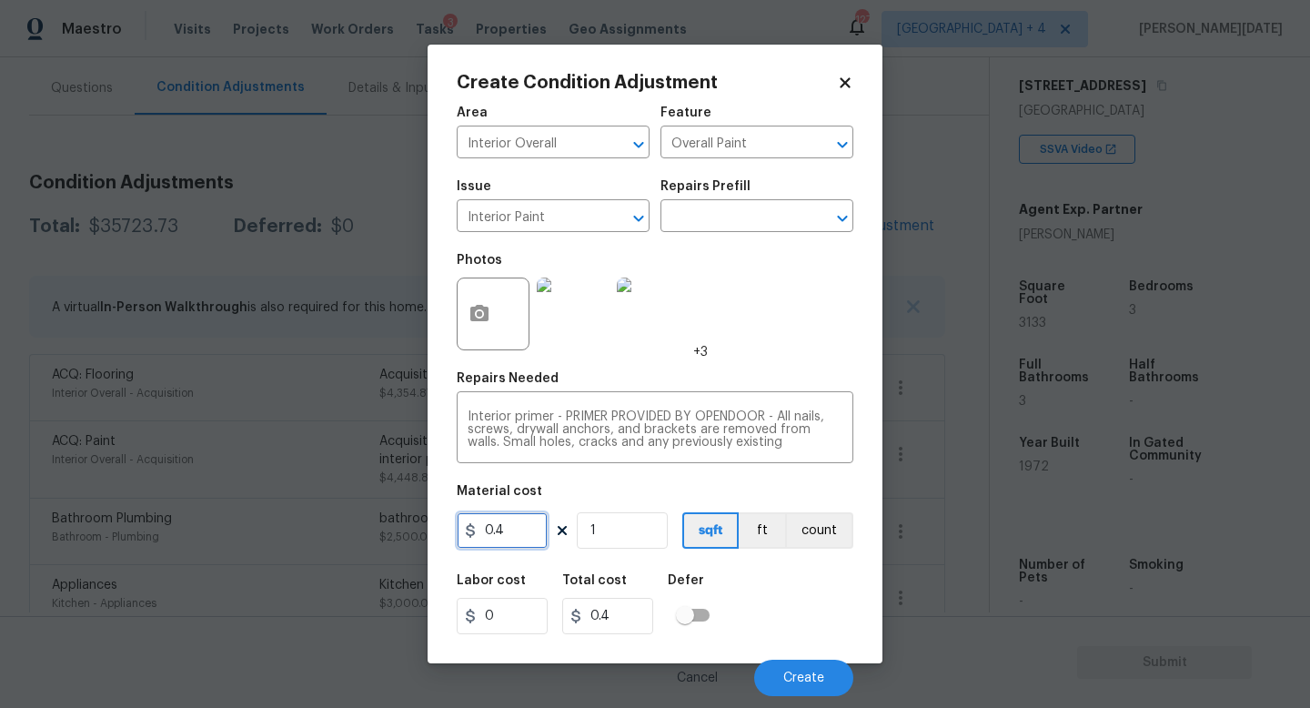
drag, startPoint x: 519, startPoint y: 525, endPoint x: 419, endPoint y: 519, distance: 99.3
click at [419, 519] on div "Create Condition Adjustment Area Interior Overall ​ Feature Overall Paint ​ Iss…" at bounding box center [655, 354] width 1310 height 708
type input "500"
click at [717, 347] on div "Photos +3" at bounding box center [655, 302] width 397 height 118
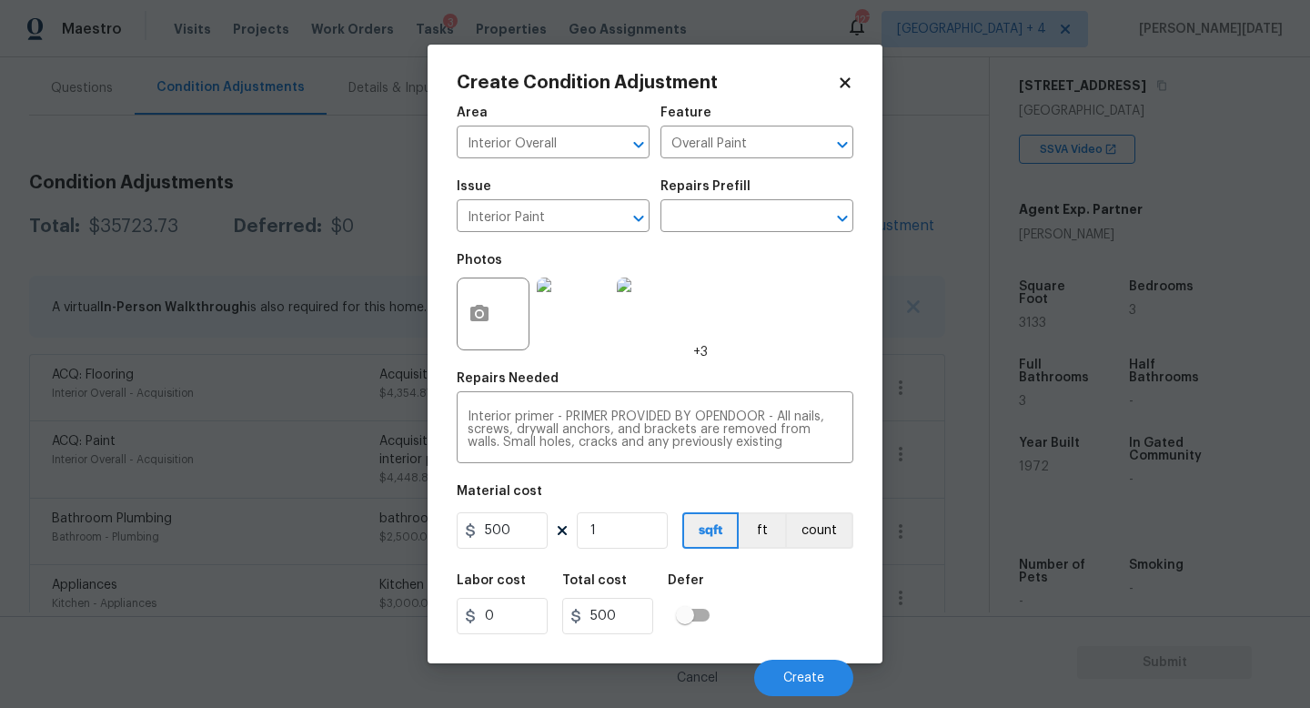
click at [795, 657] on div "Cancel Create" at bounding box center [655, 670] width 397 height 51
click at [795, 676] on span "Create" at bounding box center [803, 678] width 41 height 14
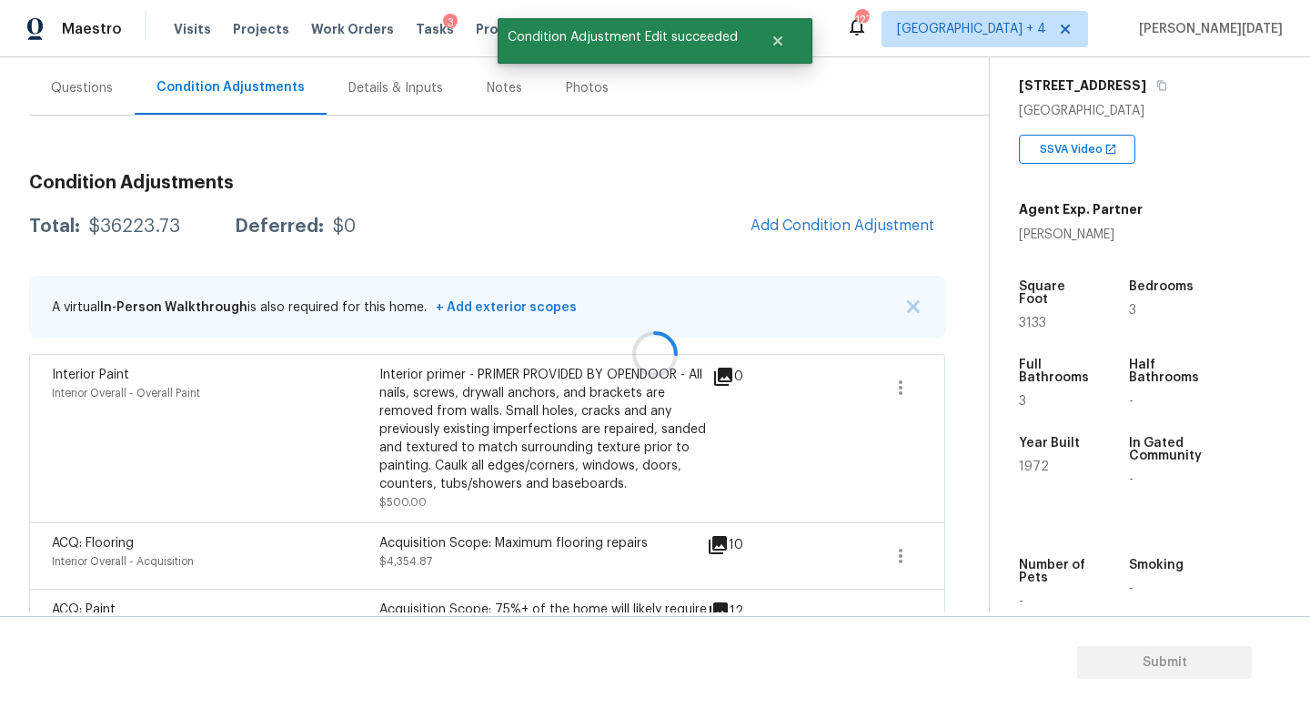
click at [821, 225] on div at bounding box center [655, 354] width 1310 height 708
click at [821, 225] on span "Add Condition Adjustment" at bounding box center [843, 225] width 184 height 16
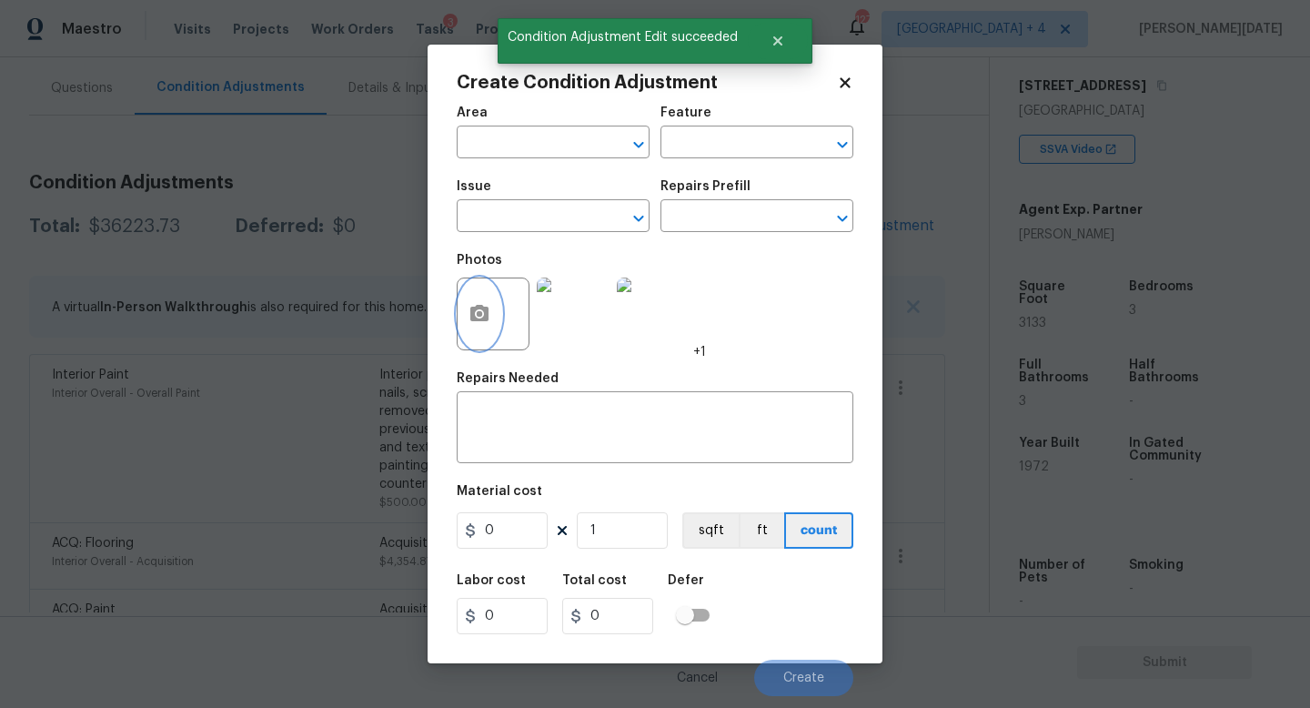
click at [493, 327] on button "button" at bounding box center [480, 313] width 44 height 71
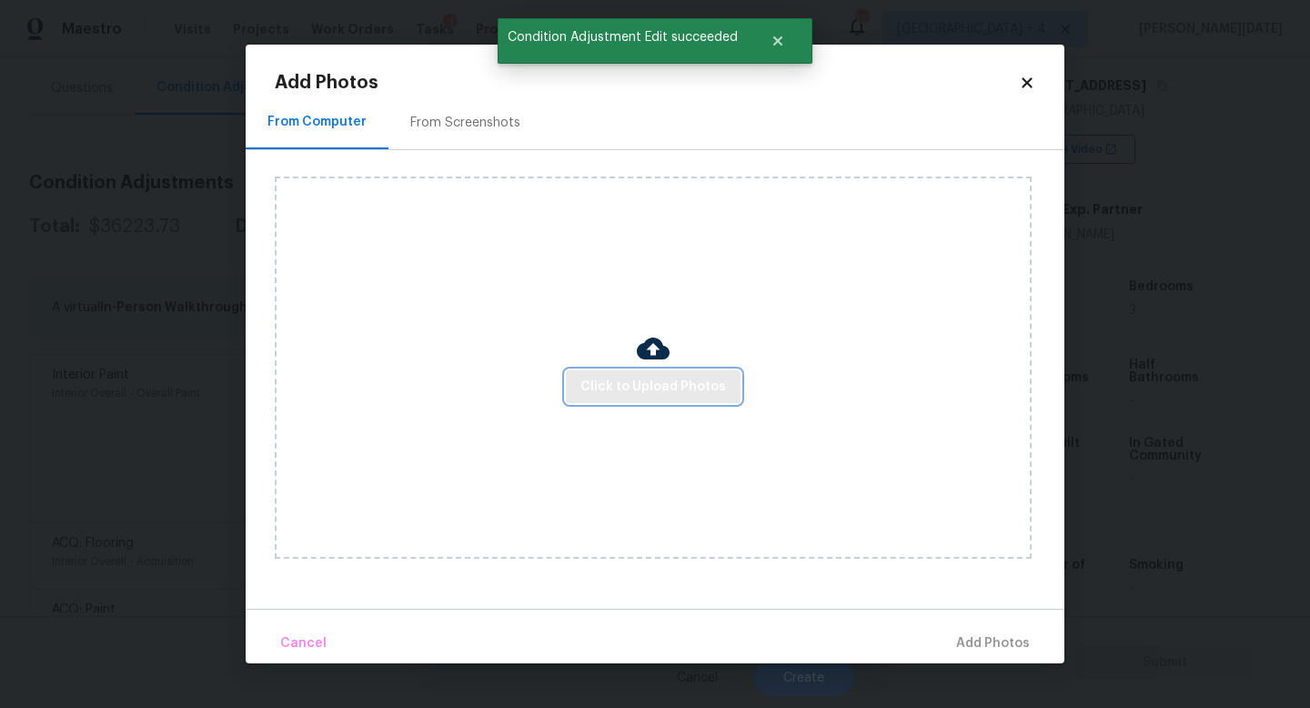
click at [641, 401] on button "Click to Upload Photos" at bounding box center [653, 387] width 175 height 34
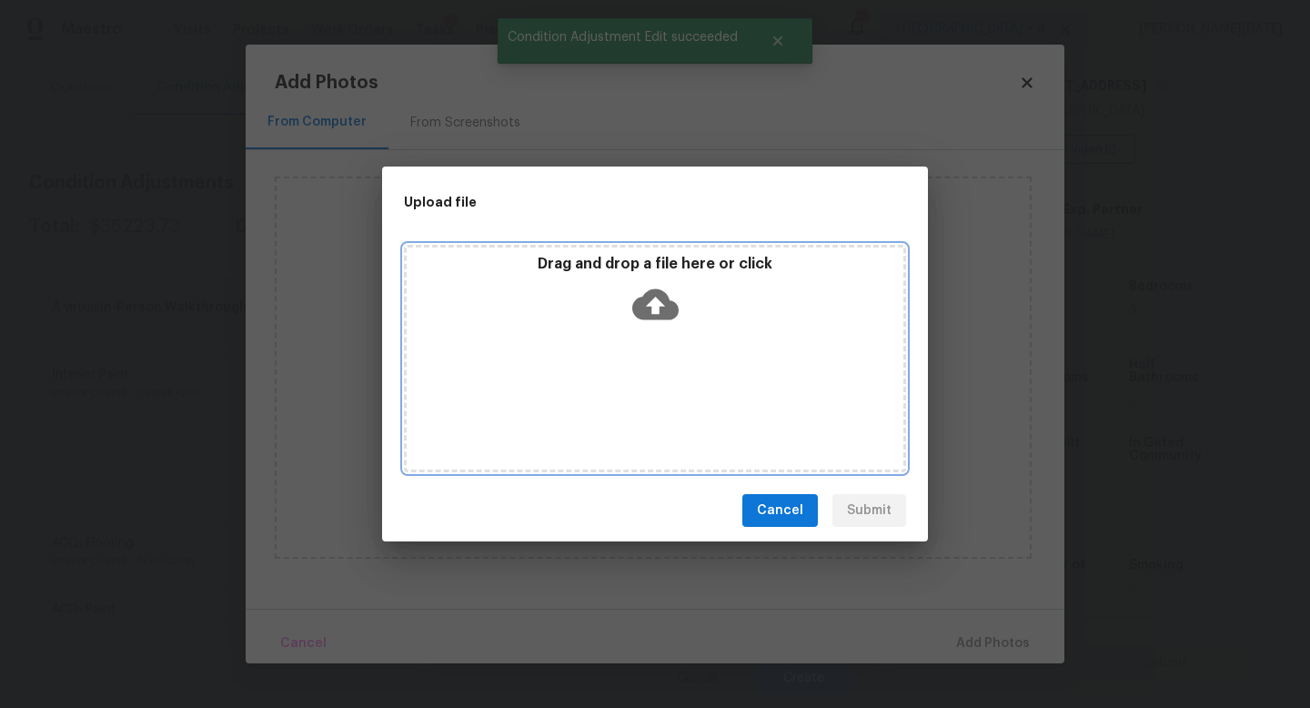
click at [641, 401] on div "Drag and drop a file here or click" at bounding box center [655, 358] width 502 height 227
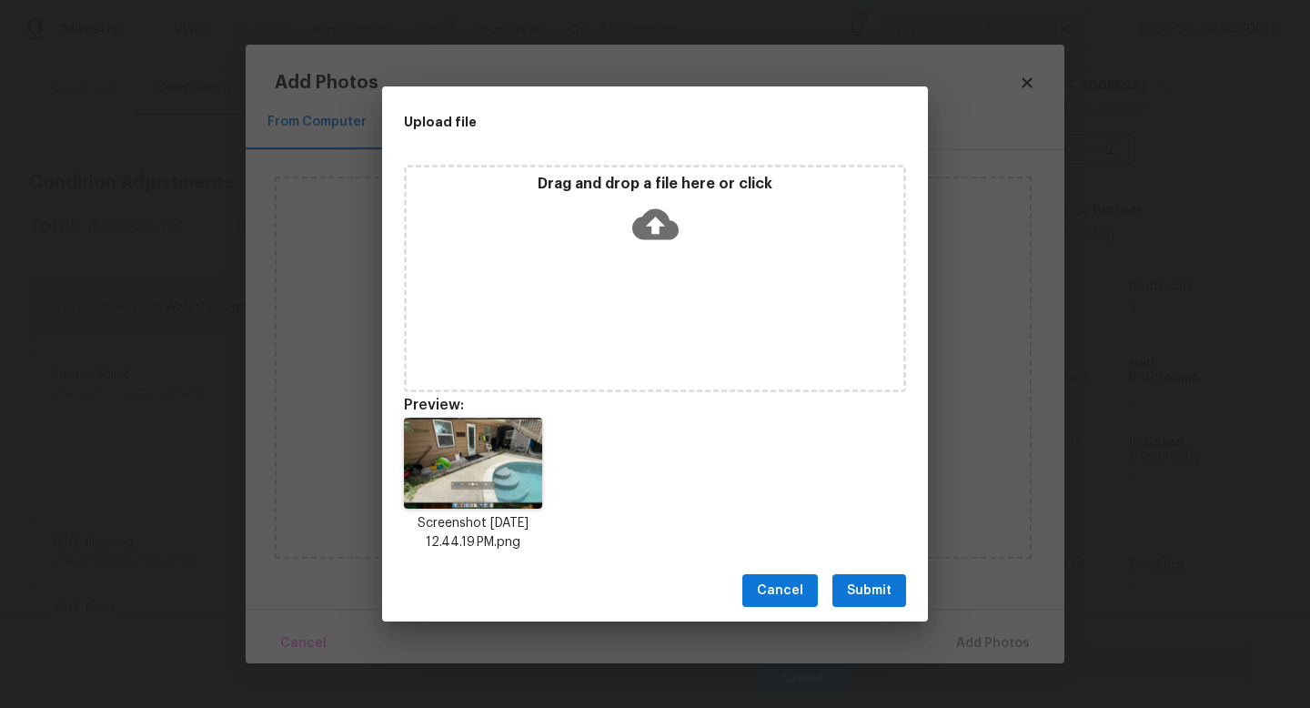
click at [838, 573] on div "Cancel Submit" at bounding box center [655, 590] width 546 height 63
click at [879, 586] on span "Submit" at bounding box center [869, 590] width 45 height 23
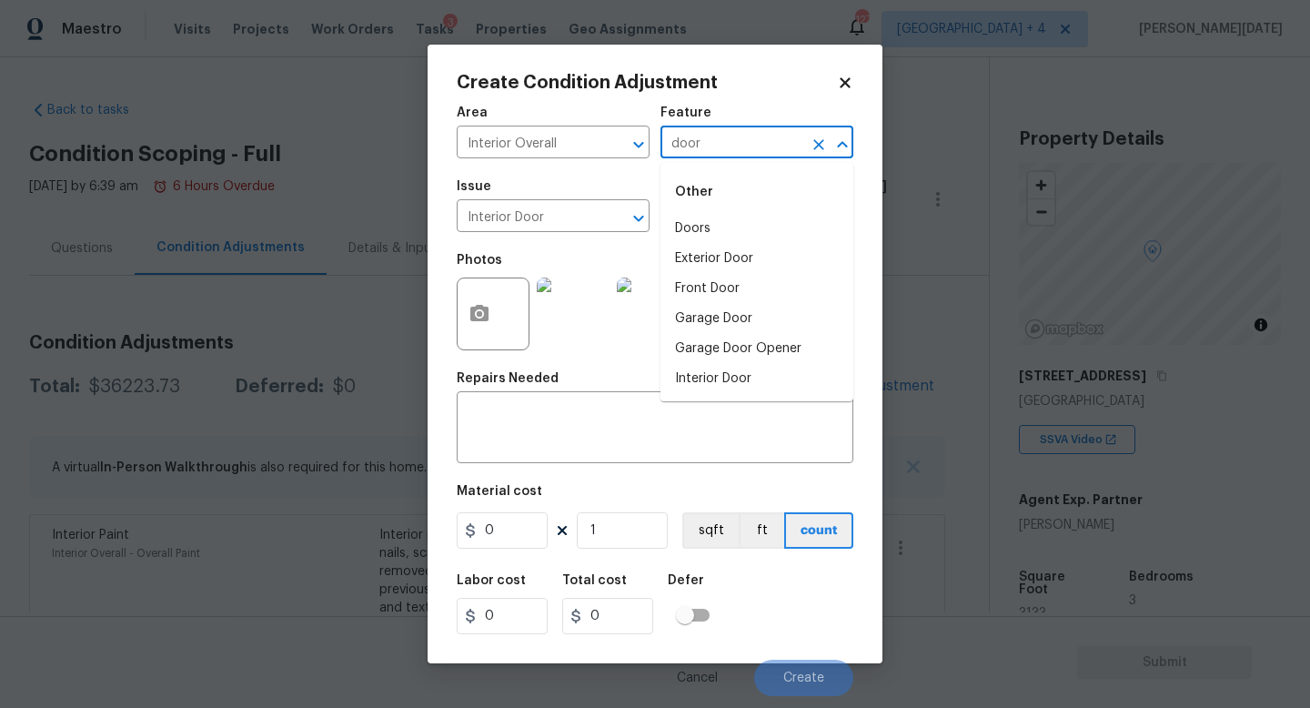
scroll to position [290, 0]
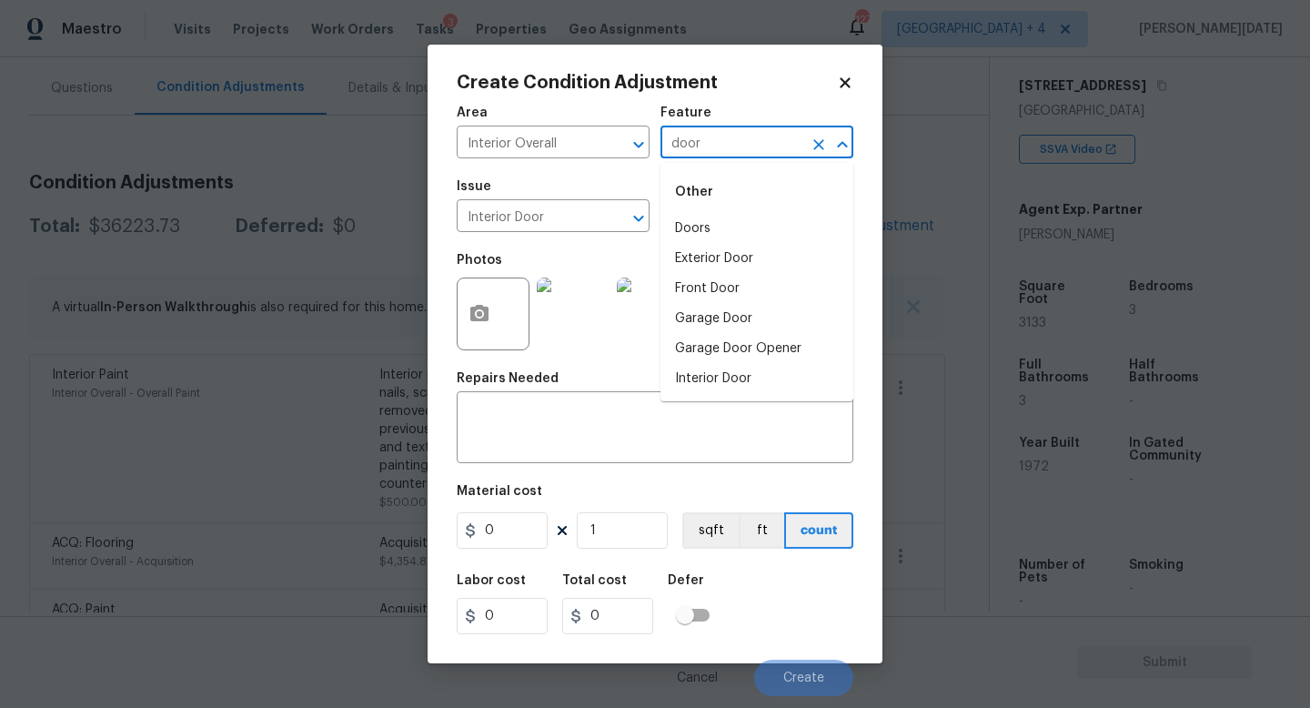
click at [741, 236] on li "Doors" at bounding box center [756, 229] width 193 height 30
type input "Doors"
click at [520, 553] on div "Area Interior Overall ​ Feature Doors ​ Issue Interior Door ​ Repairs Prefill ​…" at bounding box center [655, 396] width 397 height 600
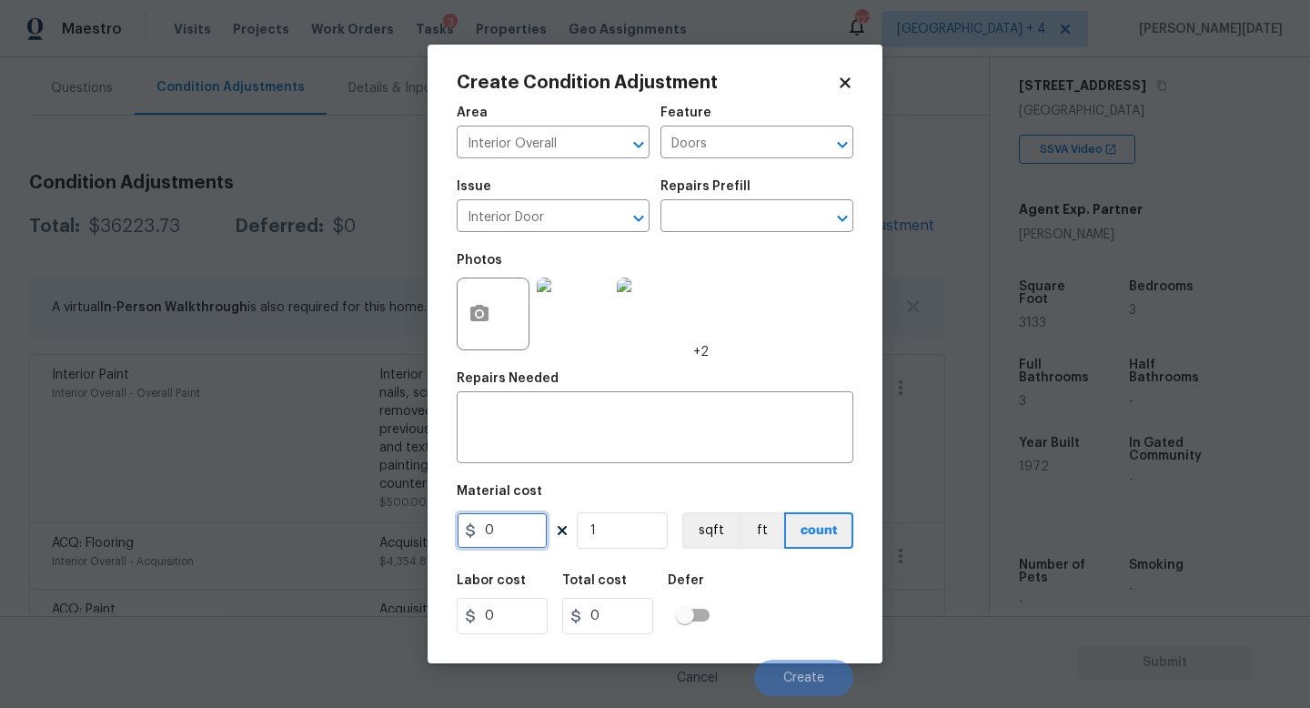
click at [522, 539] on input "0" at bounding box center [502, 530] width 91 height 36
type input "275"
click at [515, 454] on div "x ​" at bounding box center [655, 429] width 397 height 67
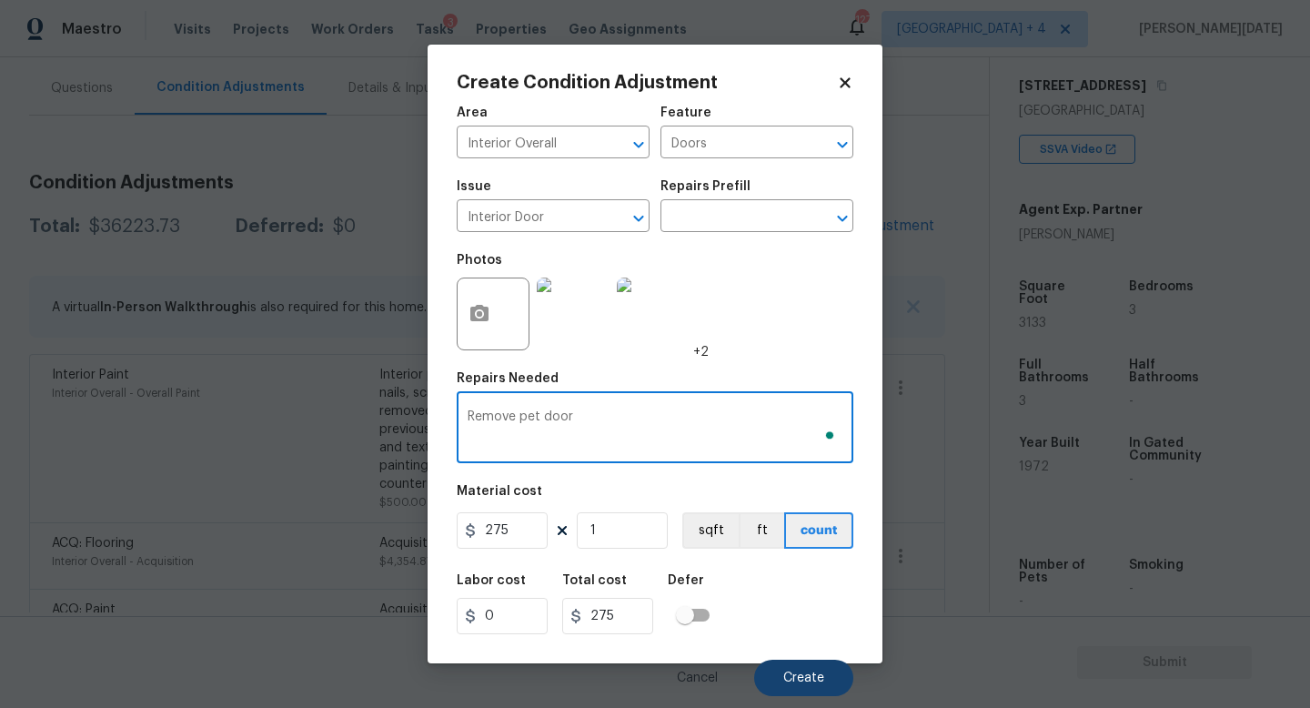
type textarea "Remove pet door"
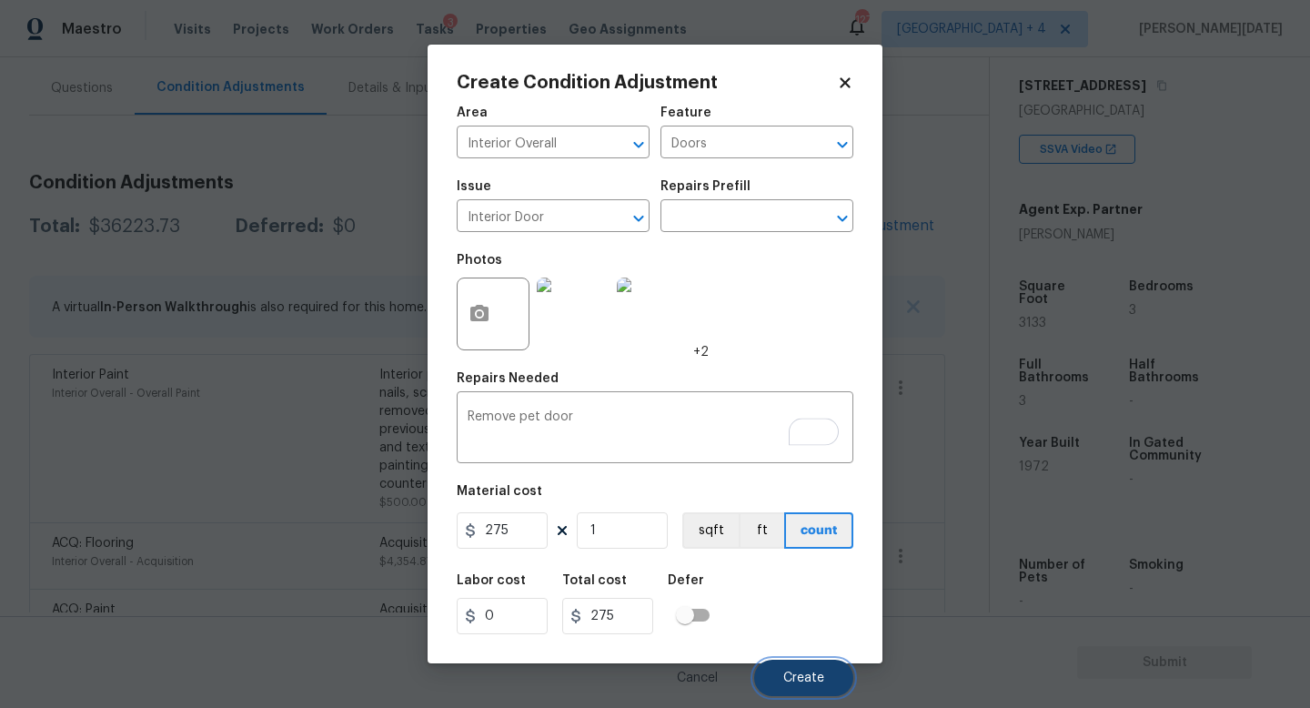
click at [789, 674] on span "Create" at bounding box center [803, 678] width 41 height 14
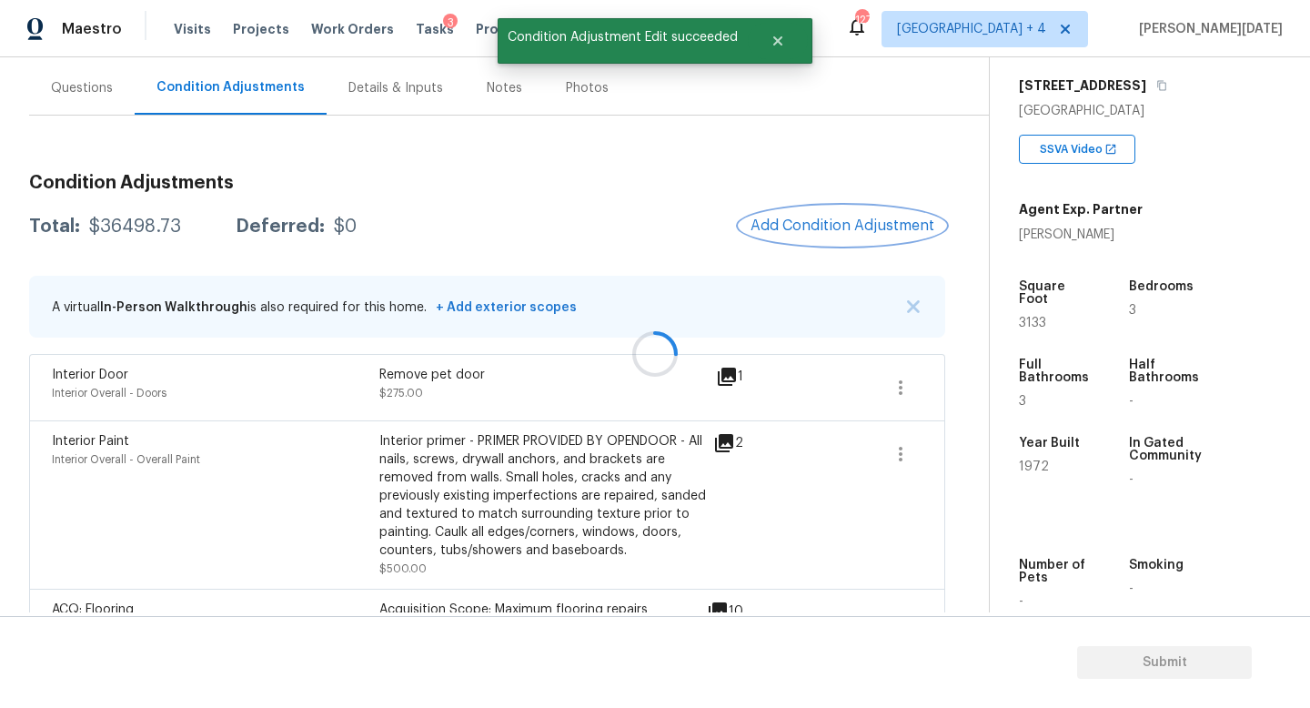
click at [802, 237] on button "Add Condition Adjustment" at bounding box center [843, 226] width 206 height 38
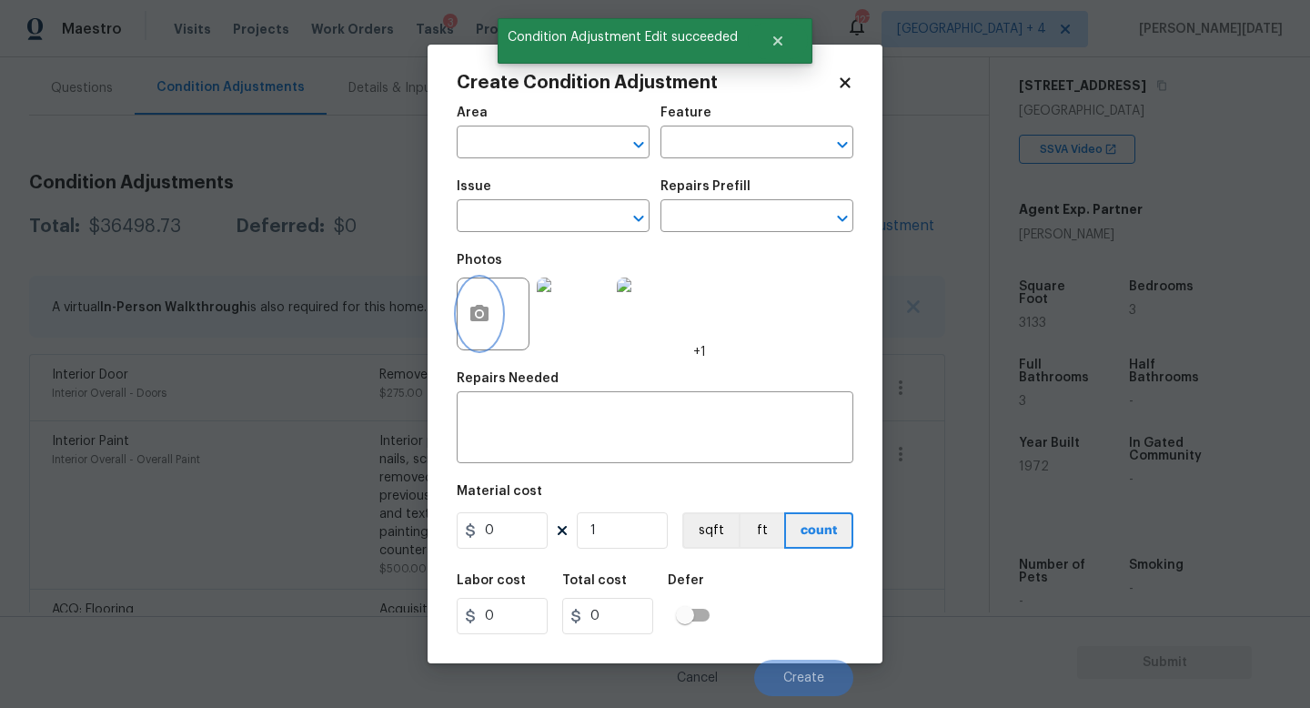
click at [471, 326] on button "button" at bounding box center [480, 313] width 44 height 71
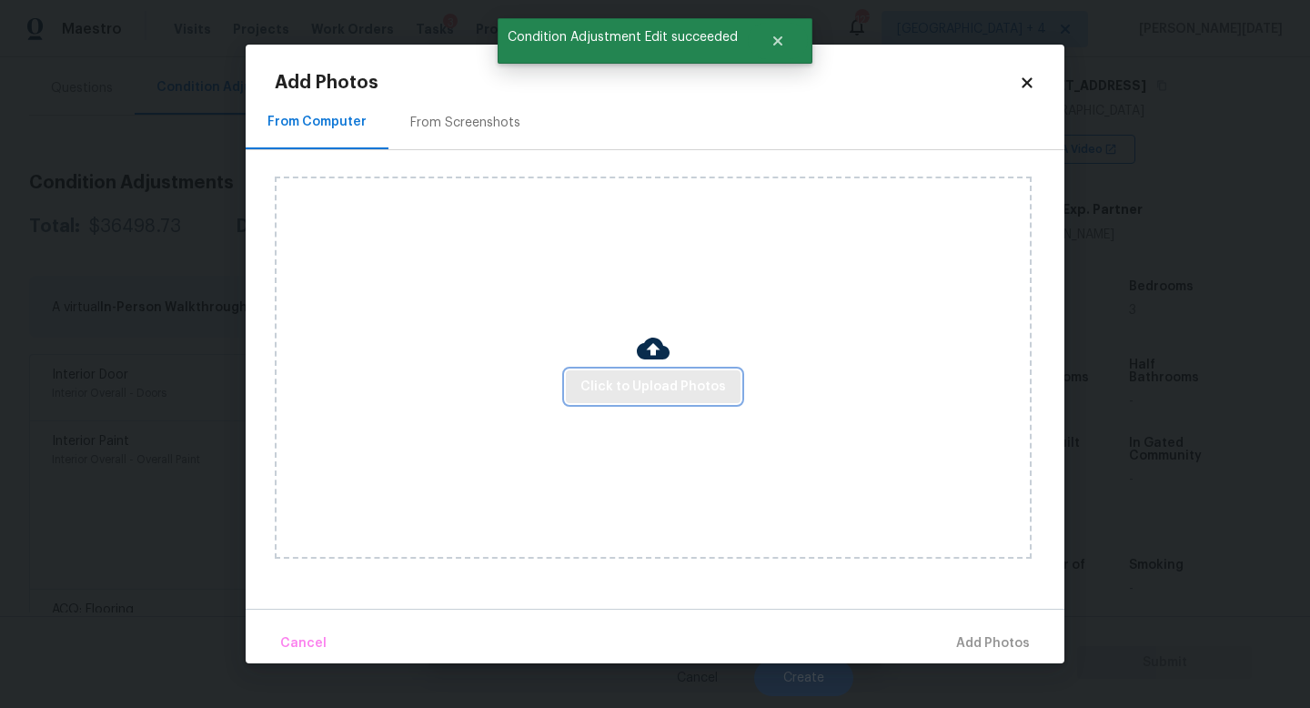
click at [615, 397] on span "Click to Upload Photos" at bounding box center [653, 387] width 146 height 23
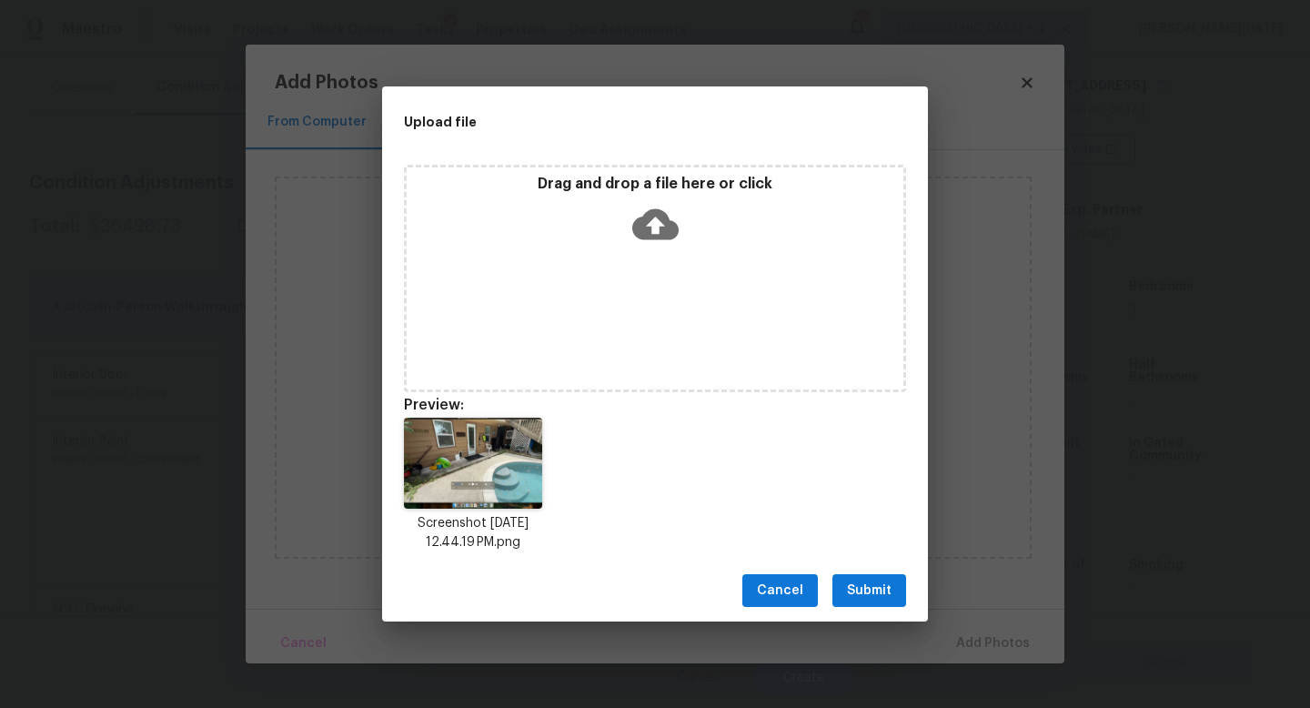
click at [883, 586] on span "Submit" at bounding box center [869, 590] width 45 height 23
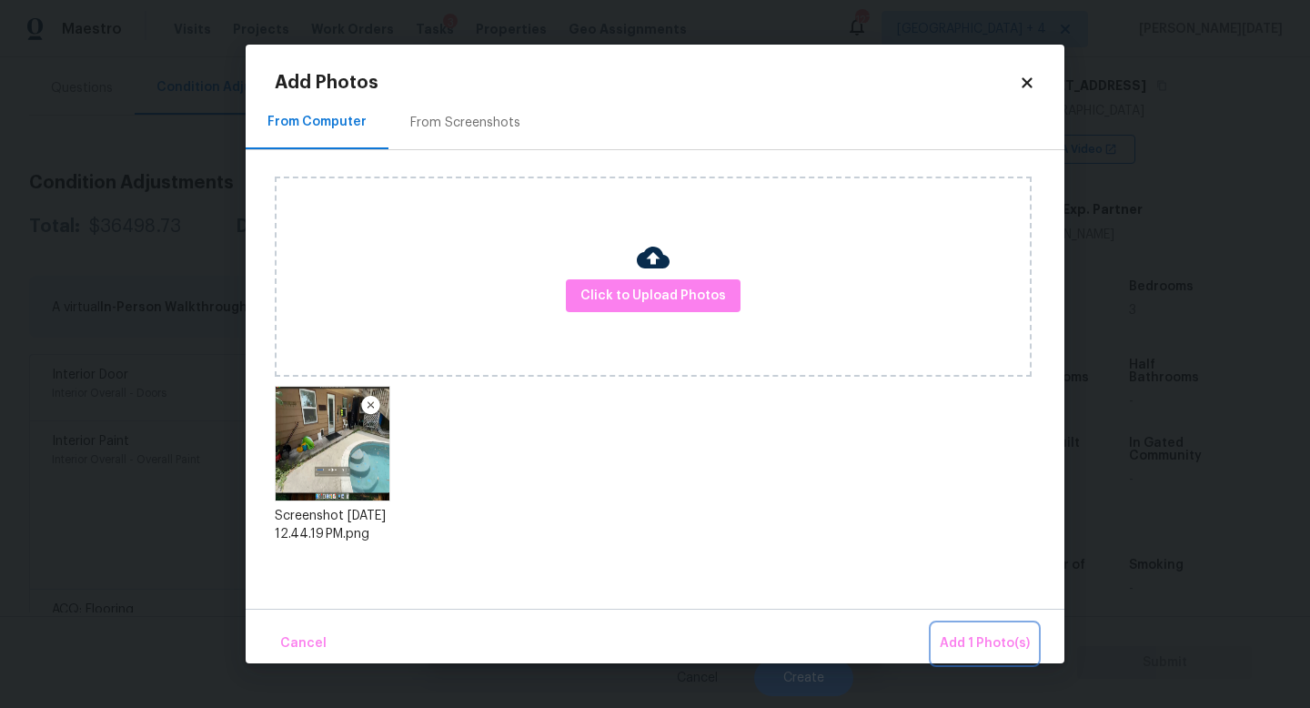
click at [958, 630] on button "Add 1 Photo(s)" at bounding box center [984, 643] width 105 height 39
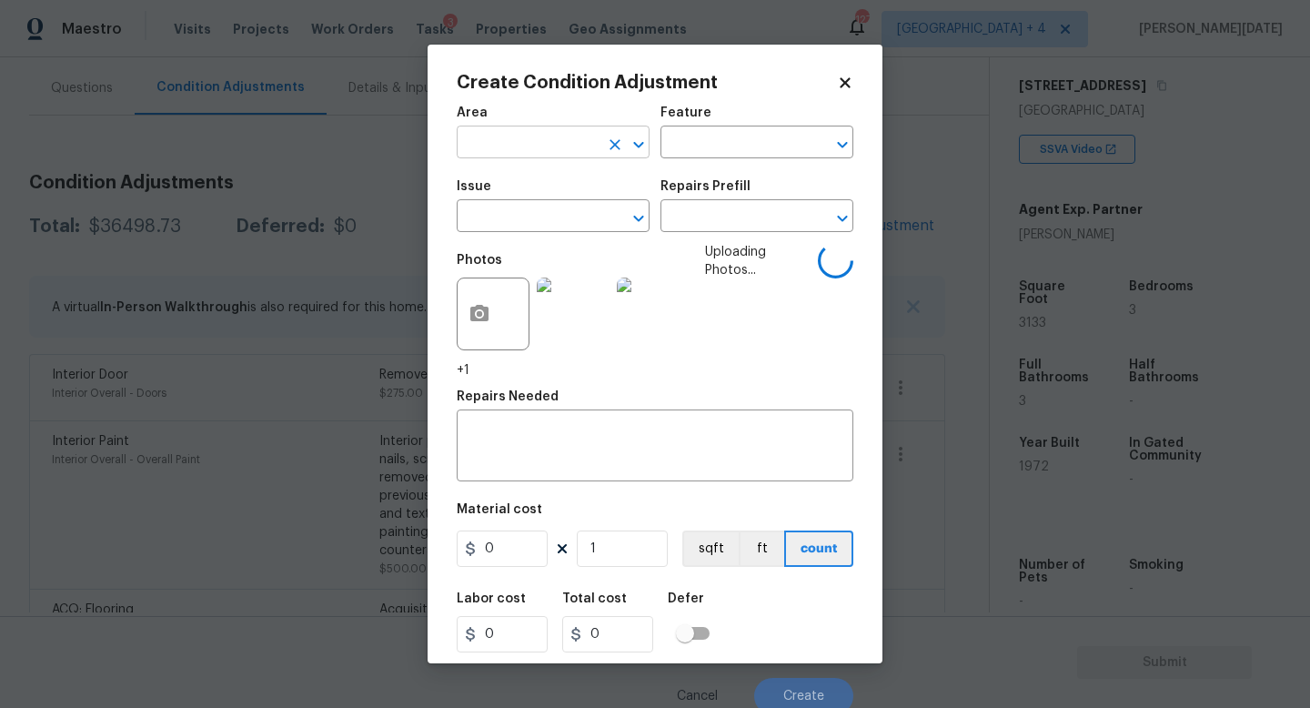
click at [473, 139] on input "text" at bounding box center [528, 144] width 142 height 28
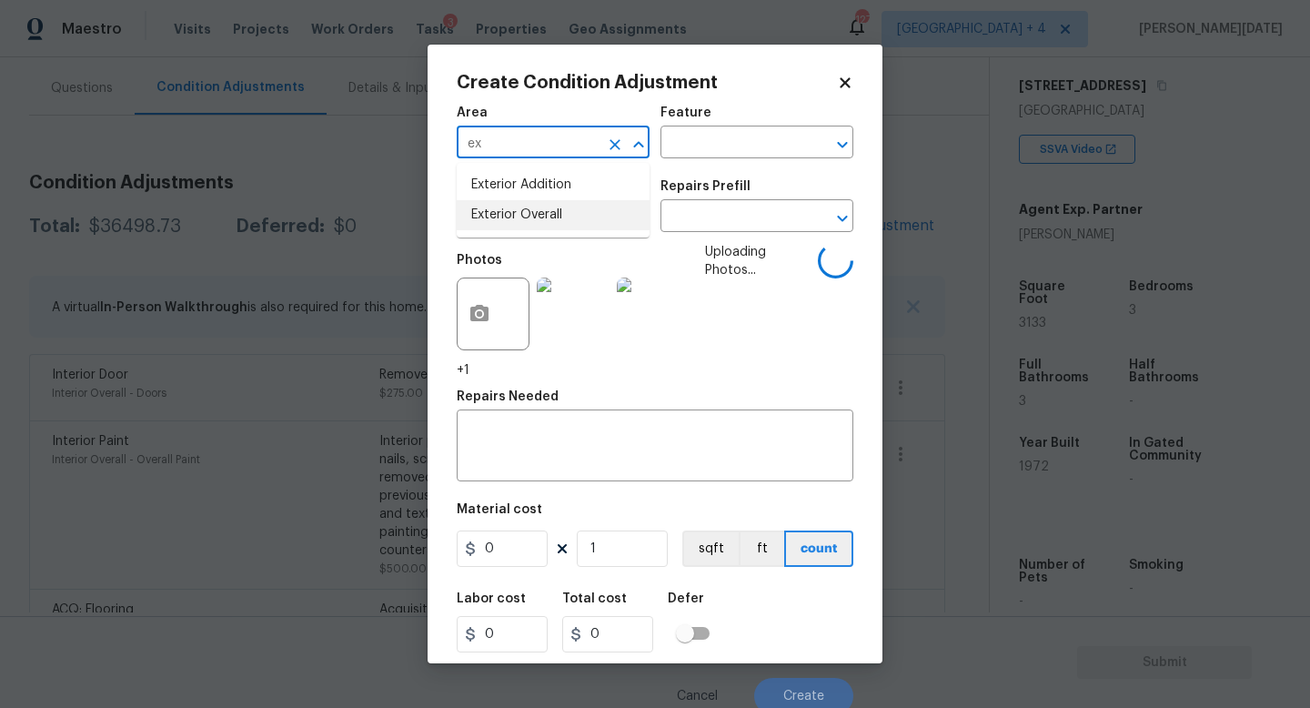
click at [506, 232] on ul "Exterior Addition Exterior Overall" at bounding box center [553, 200] width 193 height 75
click at [512, 226] on li "Exterior Overall" at bounding box center [553, 215] width 193 height 30
type input "Exterior Overall"
click at [512, 226] on input "text" at bounding box center [528, 218] width 142 height 28
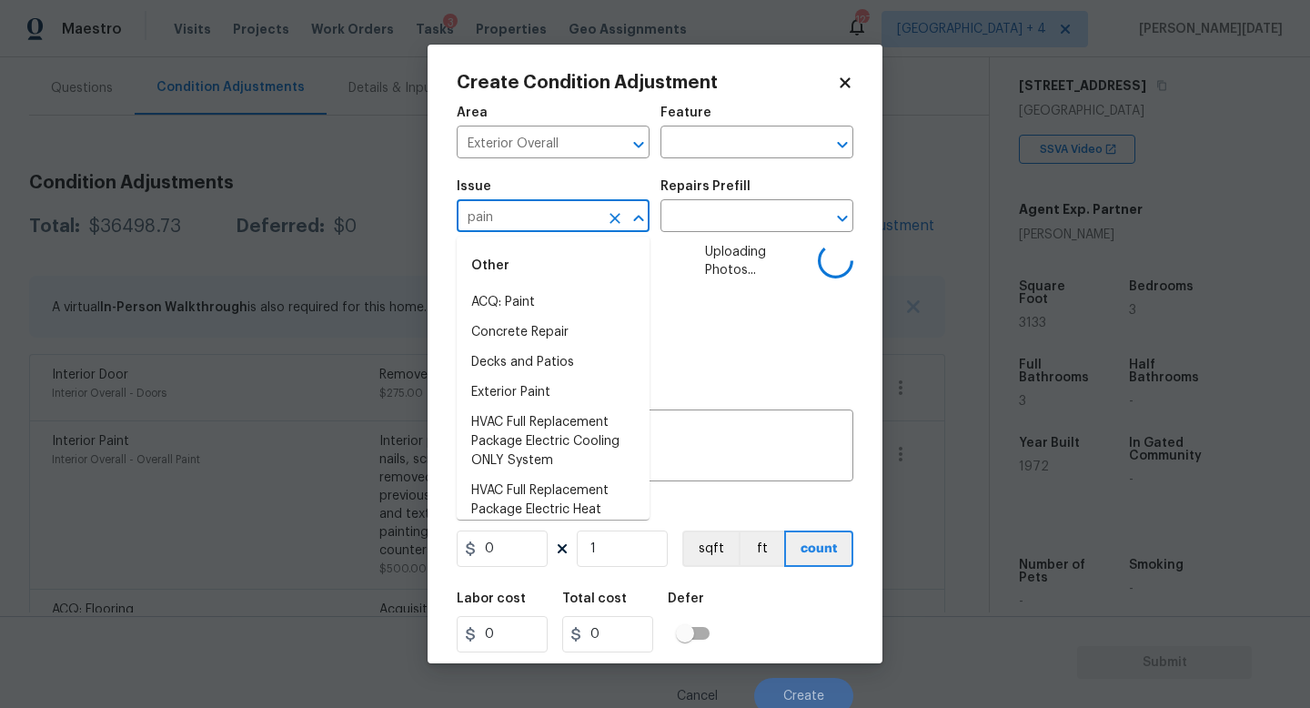
type input "paint"
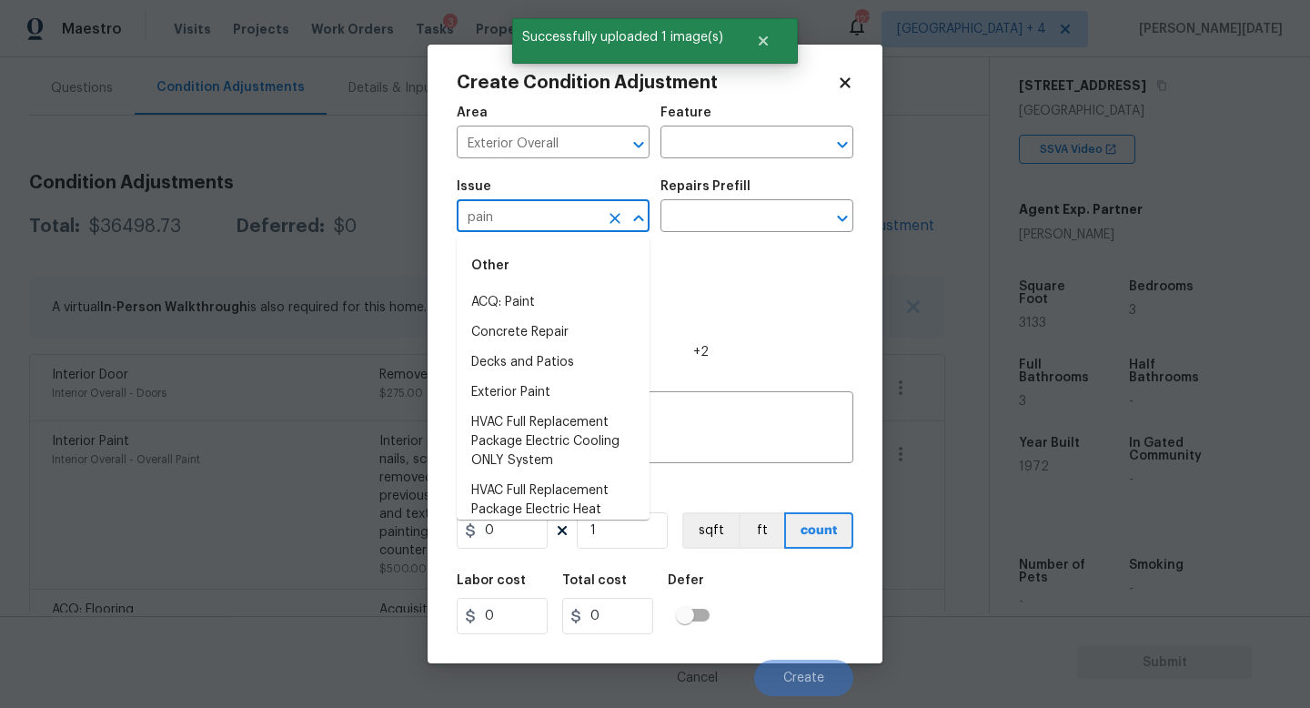
type input "paint"
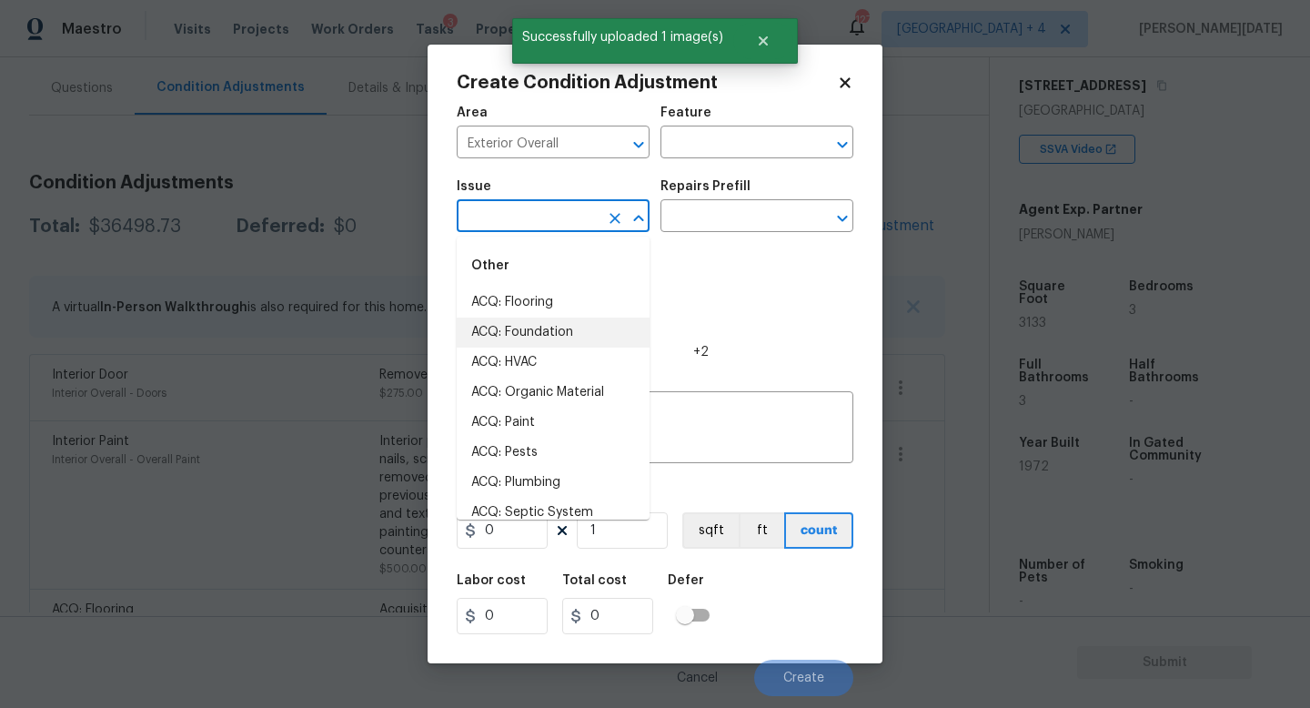
click at [539, 328] on li "ACQ: Foundation" at bounding box center [553, 332] width 193 height 30
type input "ACQ: Foundation"
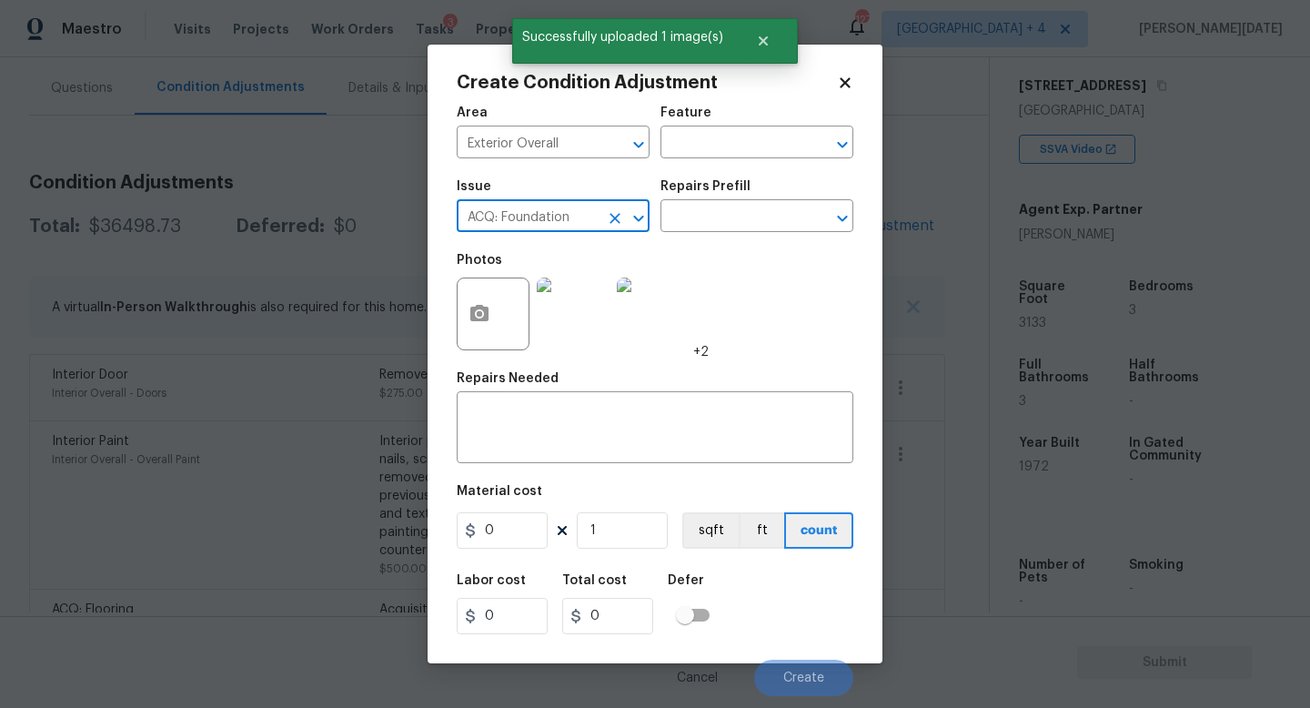
click at [610, 213] on icon "Clear" at bounding box center [615, 218] width 11 height 11
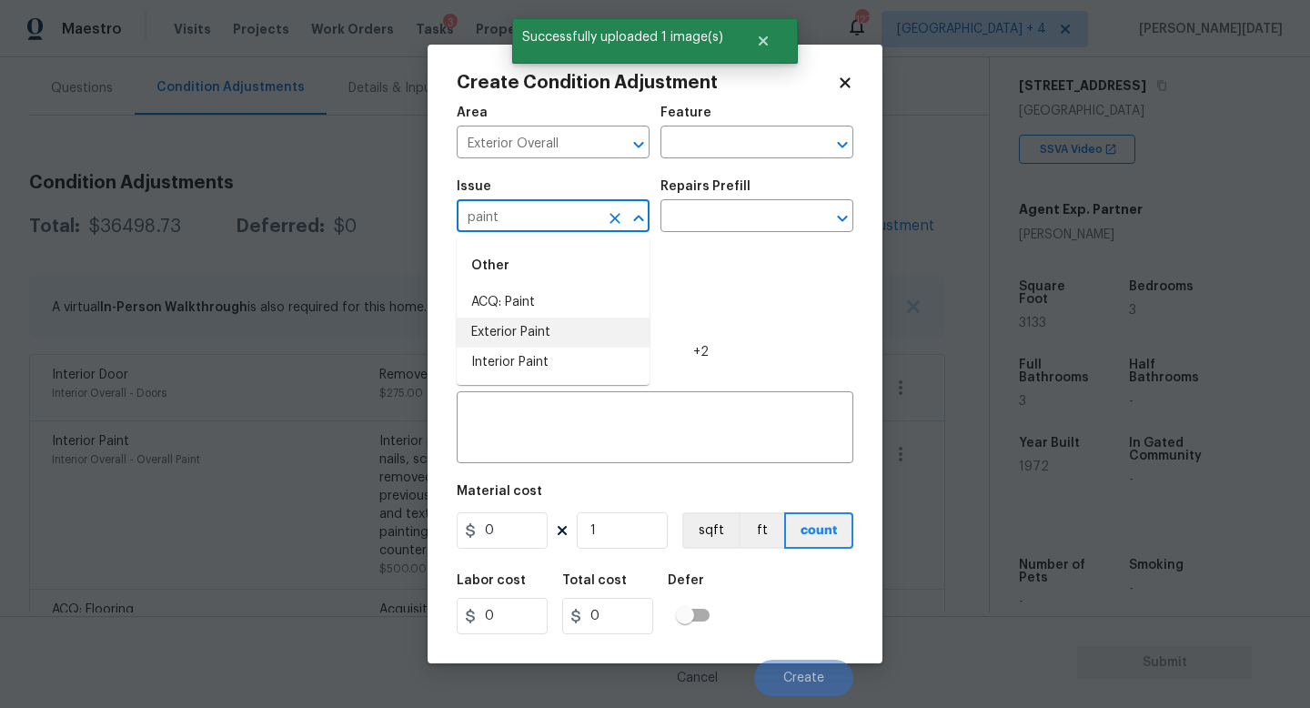
click at [558, 330] on li "Exterior Paint" at bounding box center [553, 332] width 193 height 30
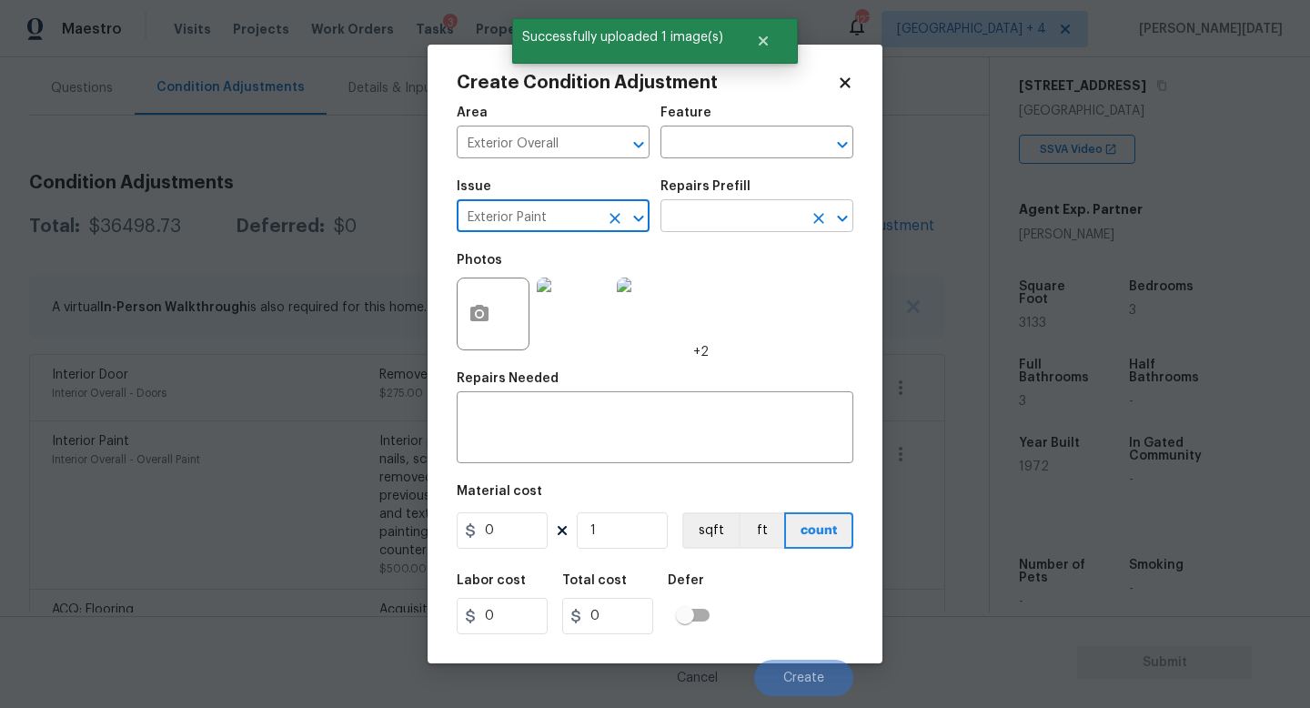
type input "Exterior Paint"
click at [749, 208] on input "text" at bounding box center [731, 218] width 142 height 28
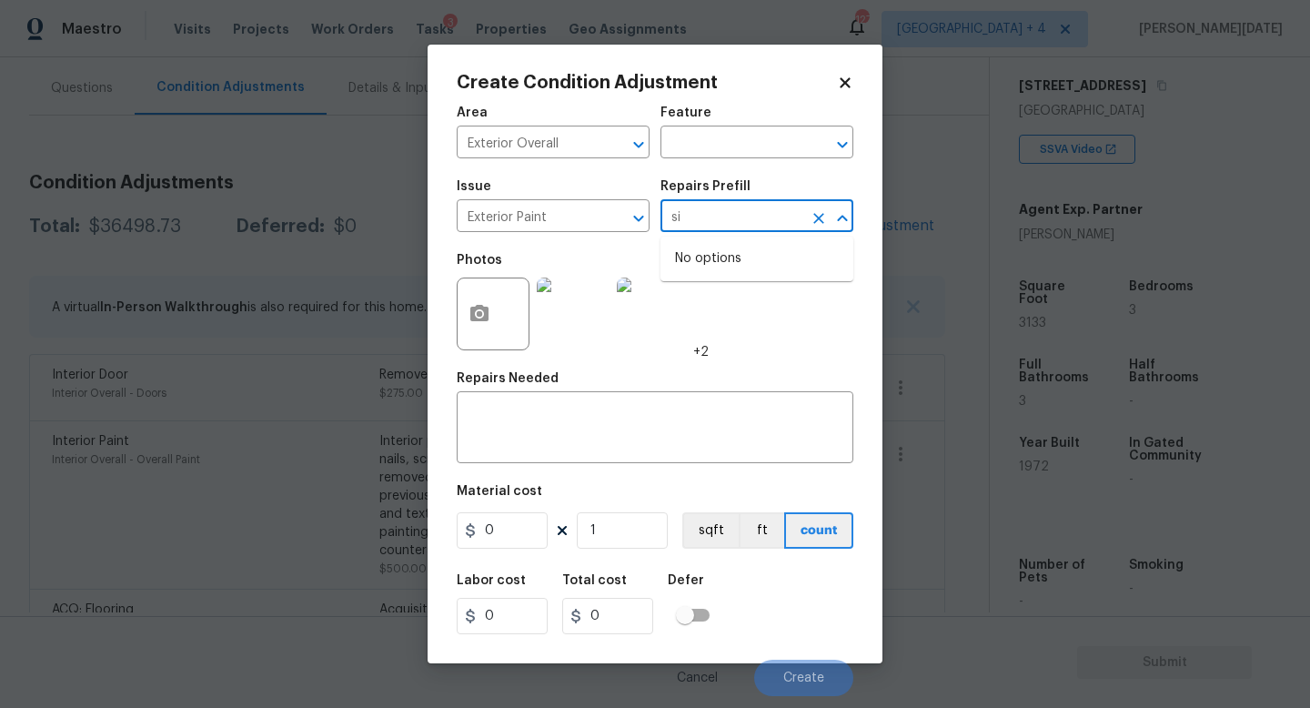
type input "s"
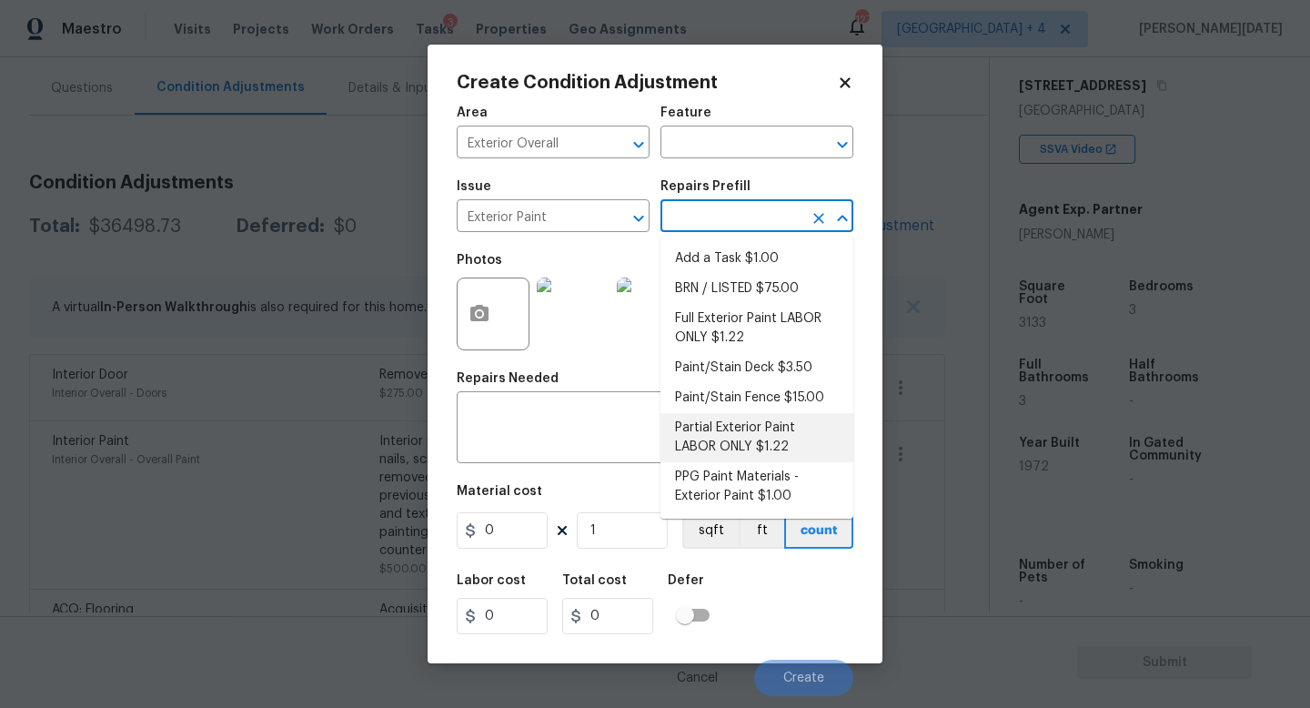
click at [784, 422] on li "Partial Exterior Paint LABOR ONLY $1.22" at bounding box center [756, 437] width 193 height 49
type input "Overall Paint"
type textarea "Partial Exterior Paint - Prep, mask and paint the exterior of the home in the a…"
type input "1.22"
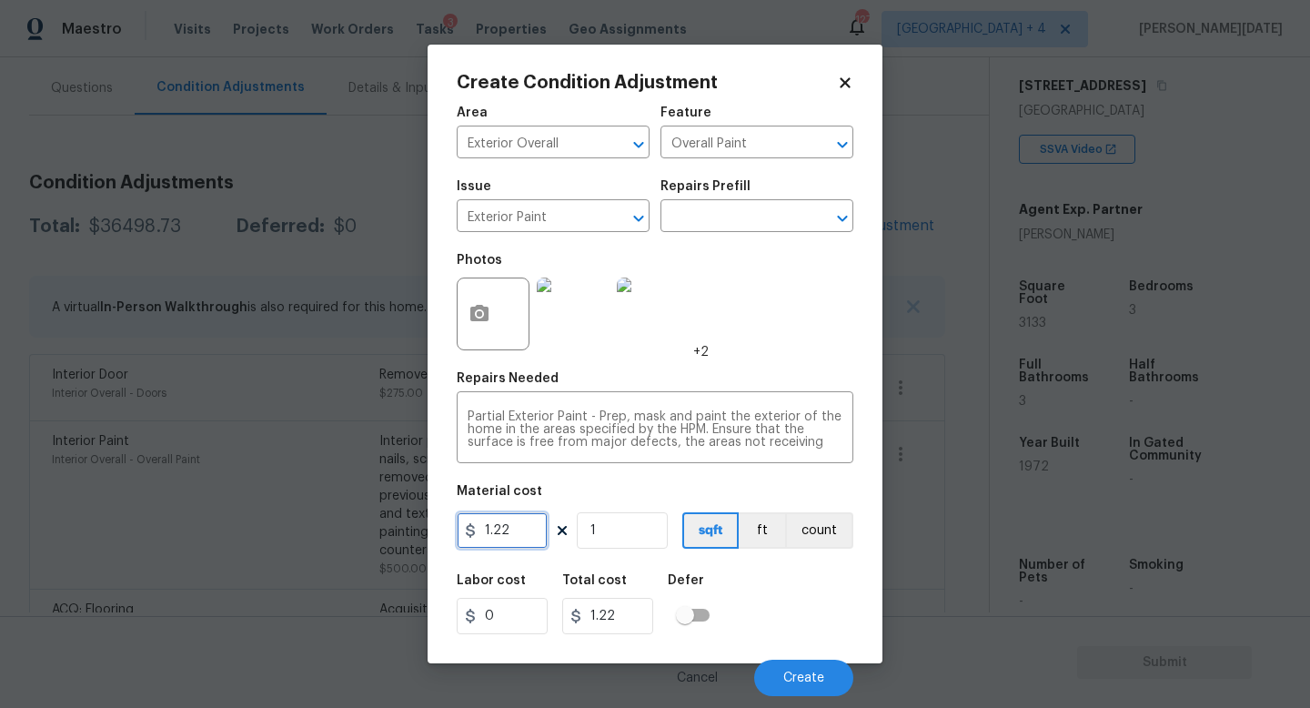
drag, startPoint x: 539, startPoint y: 531, endPoint x: 424, endPoint y: 529, distance: 114.7
click at [424, 529] on div "Create Condition Adjustment Area Exterior Overall ​ Feature Overall Paint ​ Iss…" at bounding box center [655, 354] width 1310 height 708
type input "0.65"
click at [638, 530] on input "1" at bounding box center [622, 530] width 91 height 36
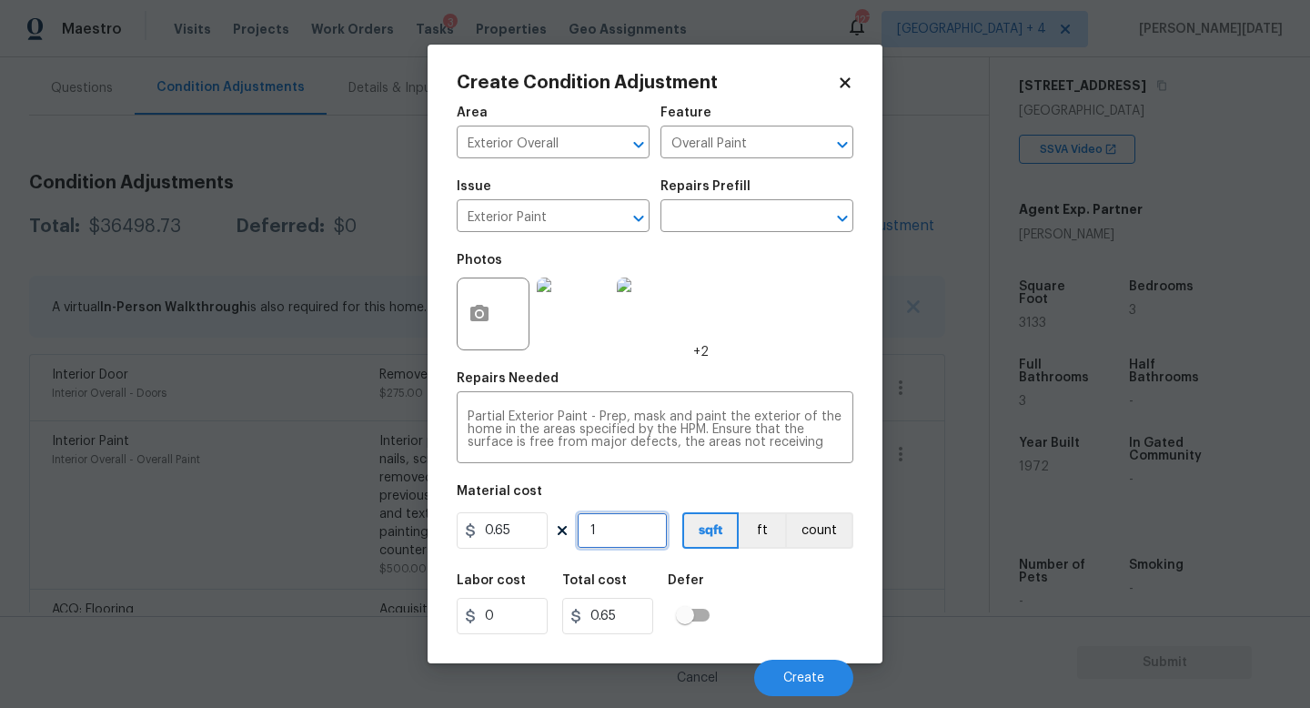
type input "0"
paste input "3133"
type input "3133"
type input "2036.45"
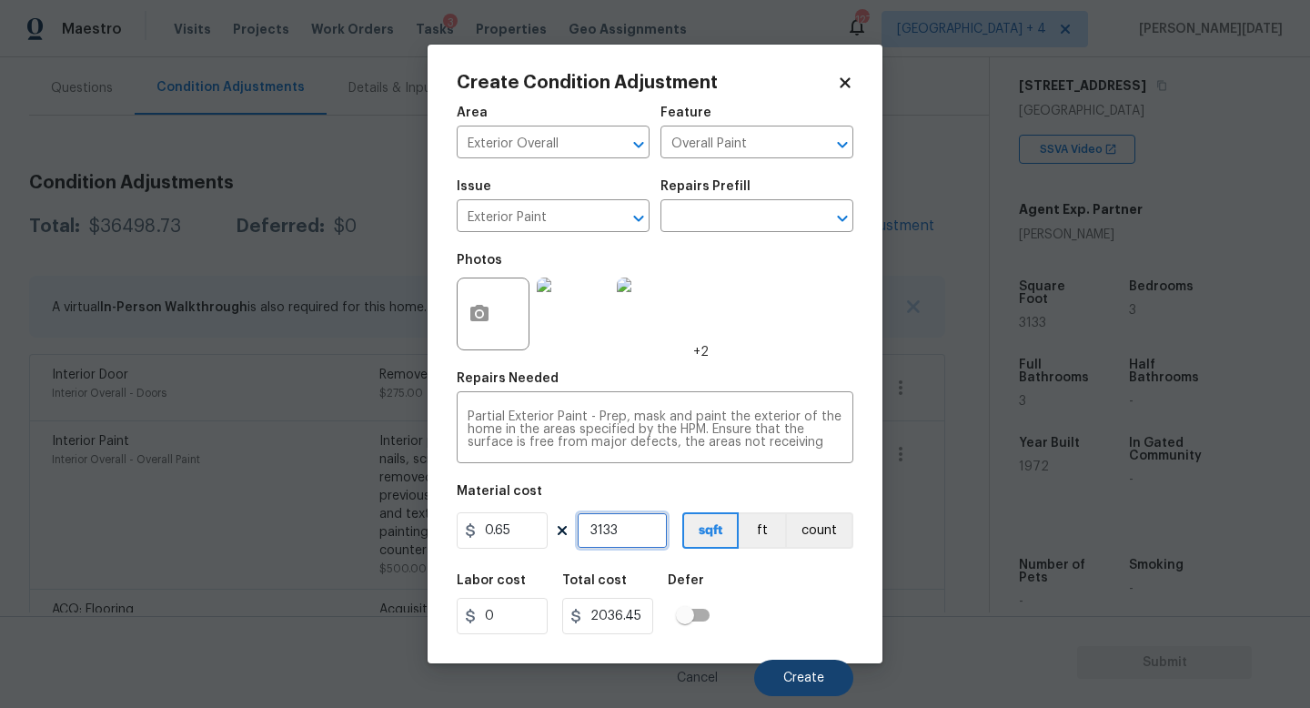
type input "3133"
click at [819, 684] on span "Create" at bounding box center [803, 678] width 41 height 14
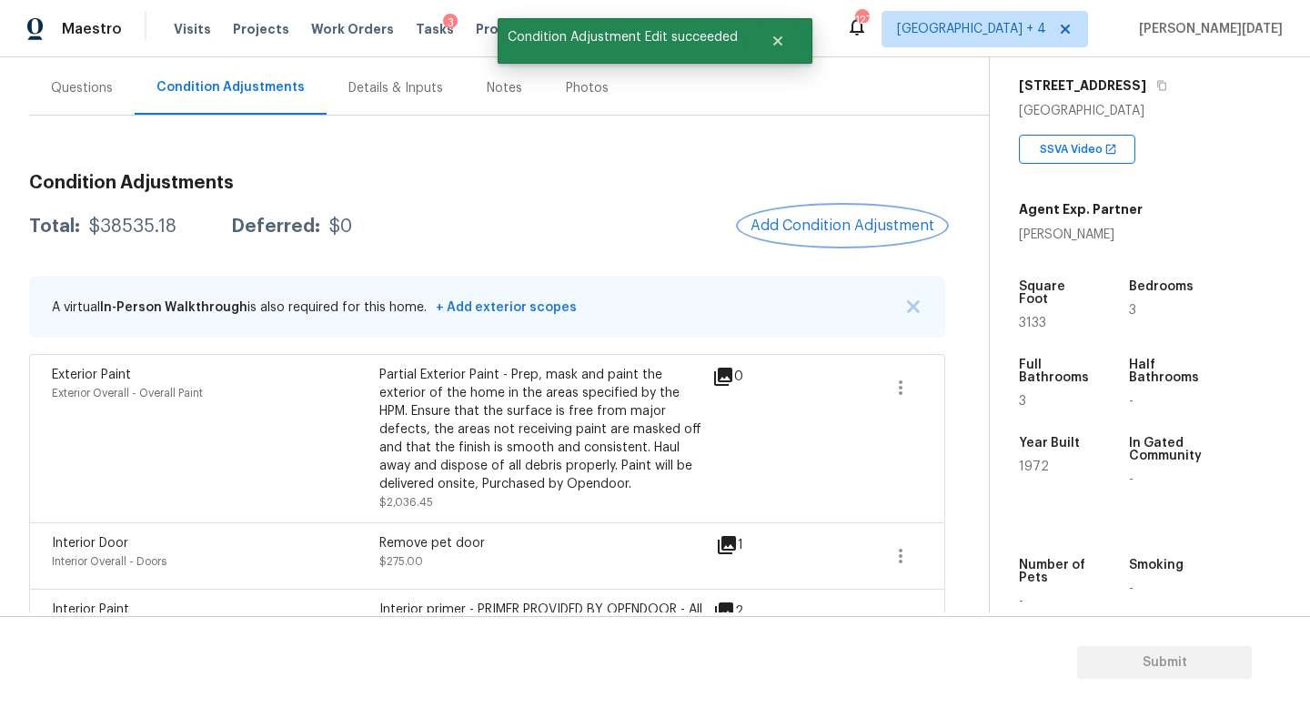
click at [821, 226] on span "Add Condition Adjustment" at bounding box center [843, 225] width 184 height 16
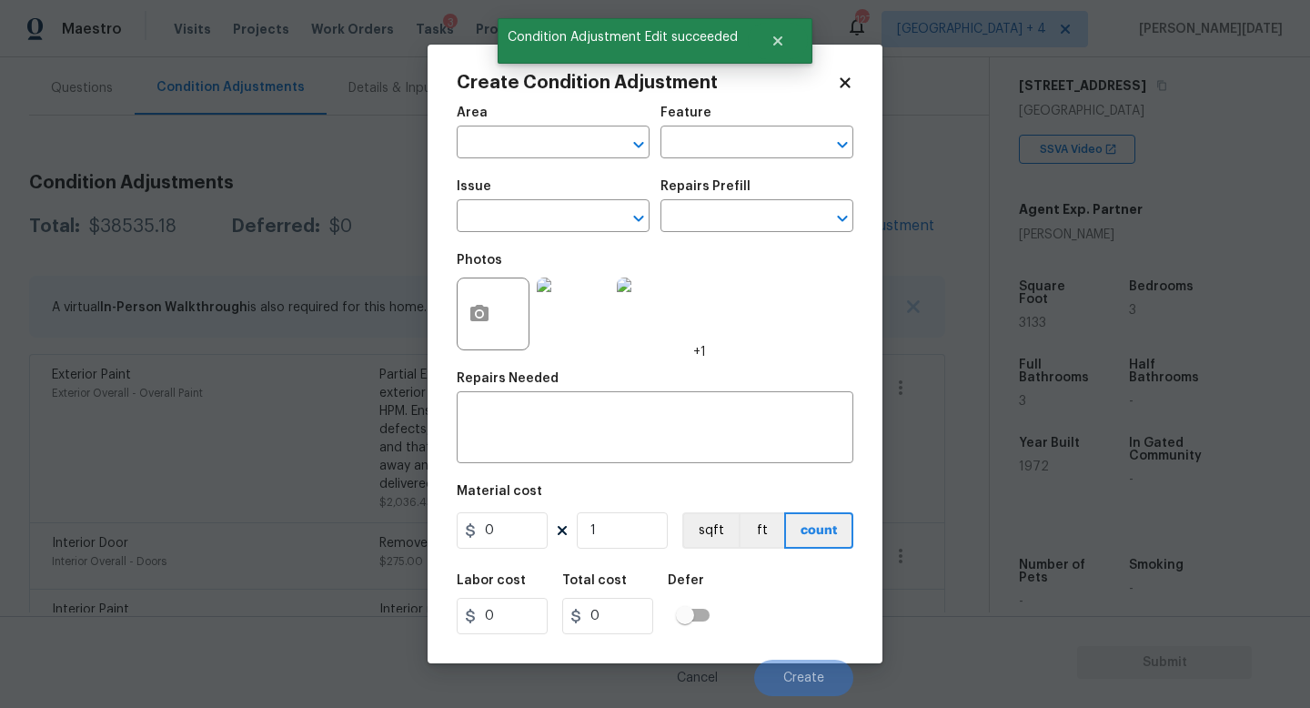
click at [821, 226] on div "Create Condition Adjustment Area ​ Feature ​ Issue ​ Repairs Prefill ​ Photos +…" at bounding box center [655, 354] width 455 height 619
click at [470, 312] on icon "button" at bounding box center [479, 313] width 18 height 16
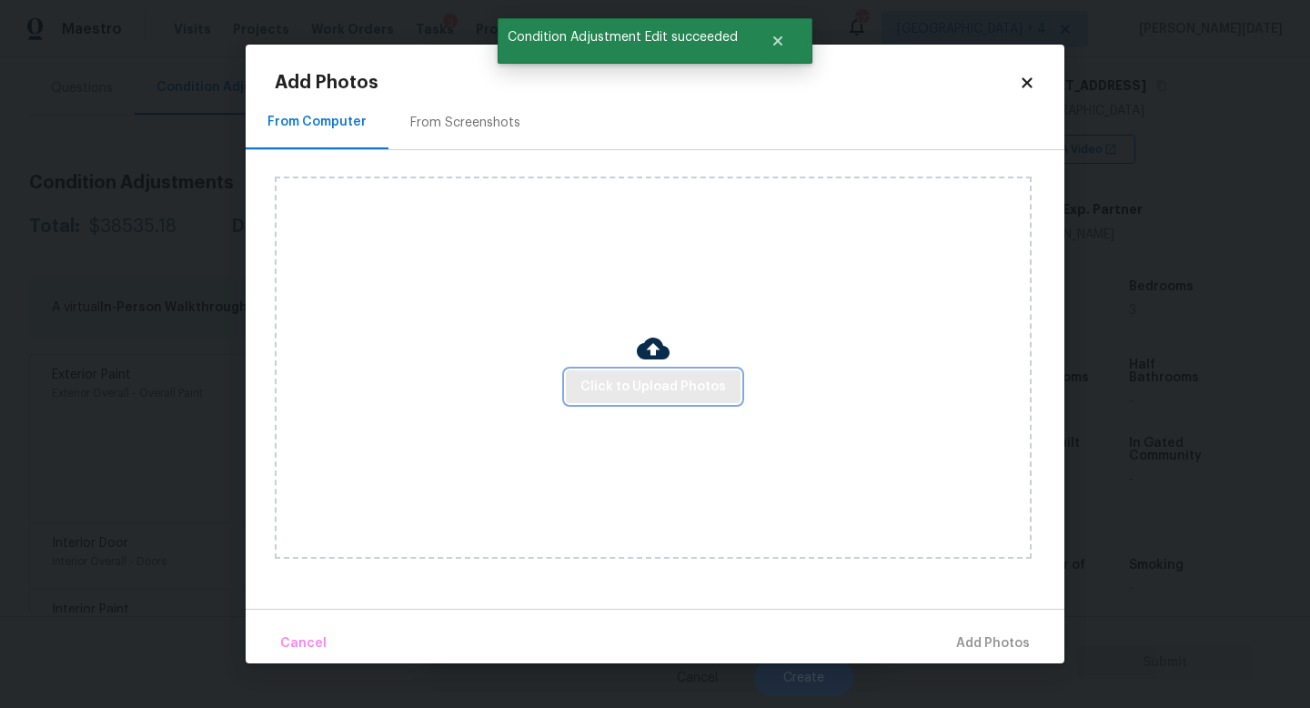
click at [640, 398] on button "Click to Upload Photos" at bounding box center [653, 387] width 175 height 34
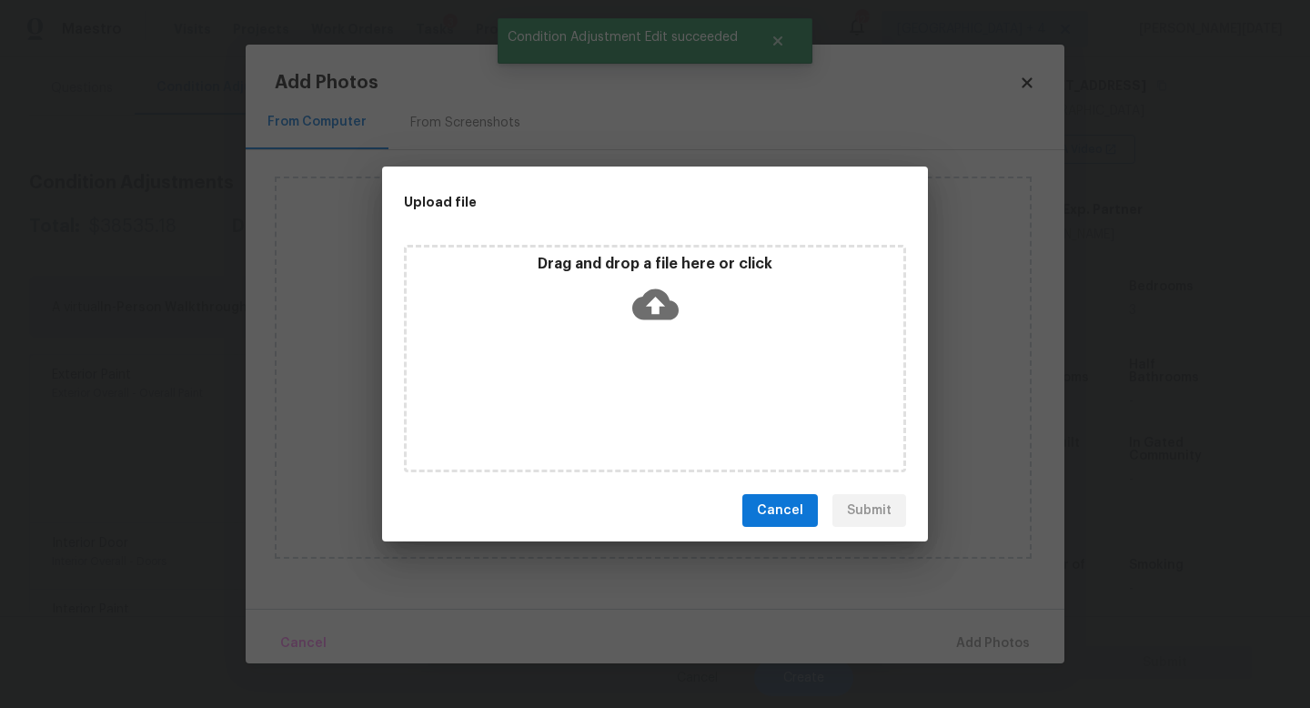
click at [640, 398] on div "Drag and drop a file here or click" at bounding box center [655, 358] width 502 height 227
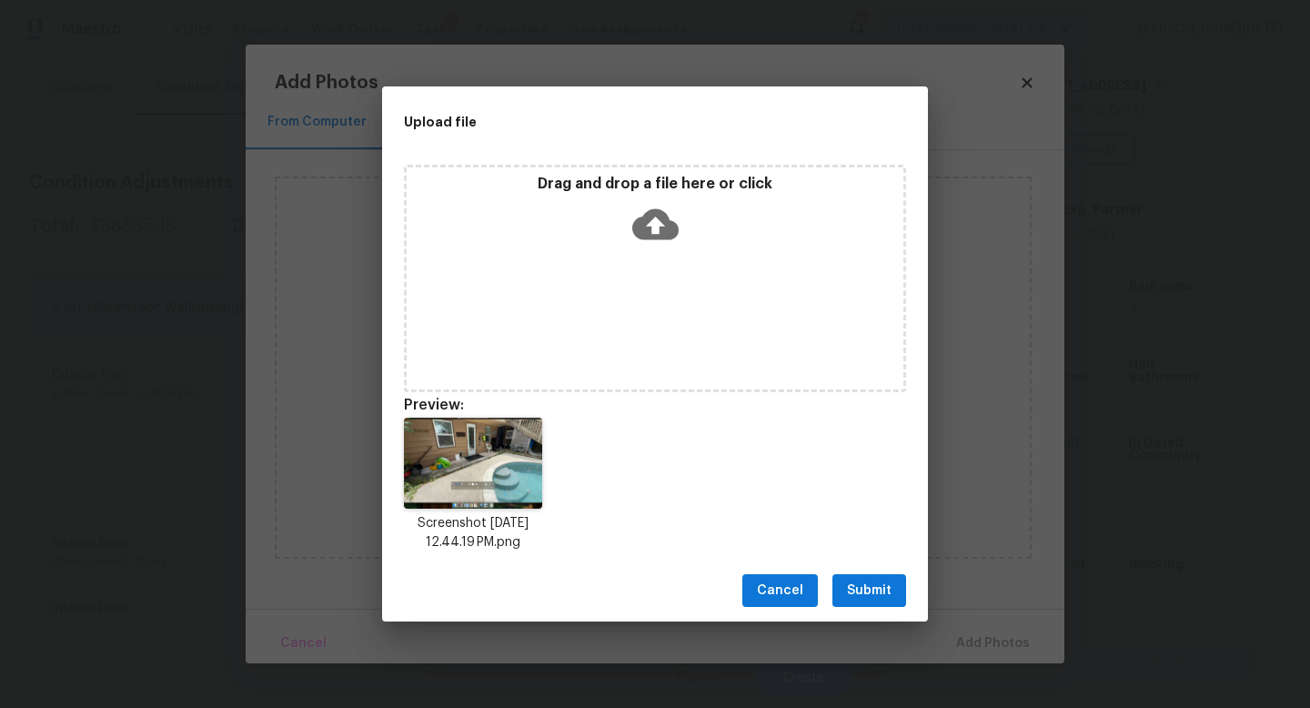
click at [671, 286] on div "Drag and drop a file here or click" at bounding box center [655, 278] width 502 height 227
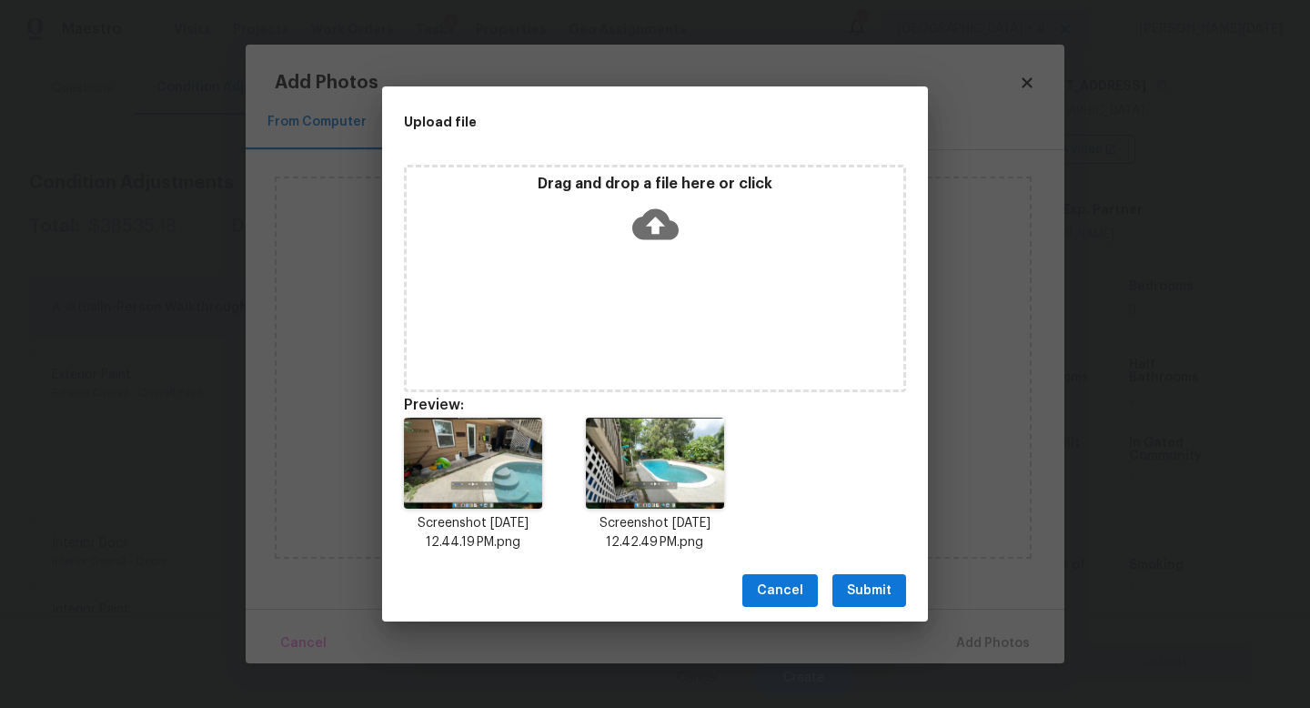
click at [658, 221] on icon at bounding box center [655, 224] width 46 height 46
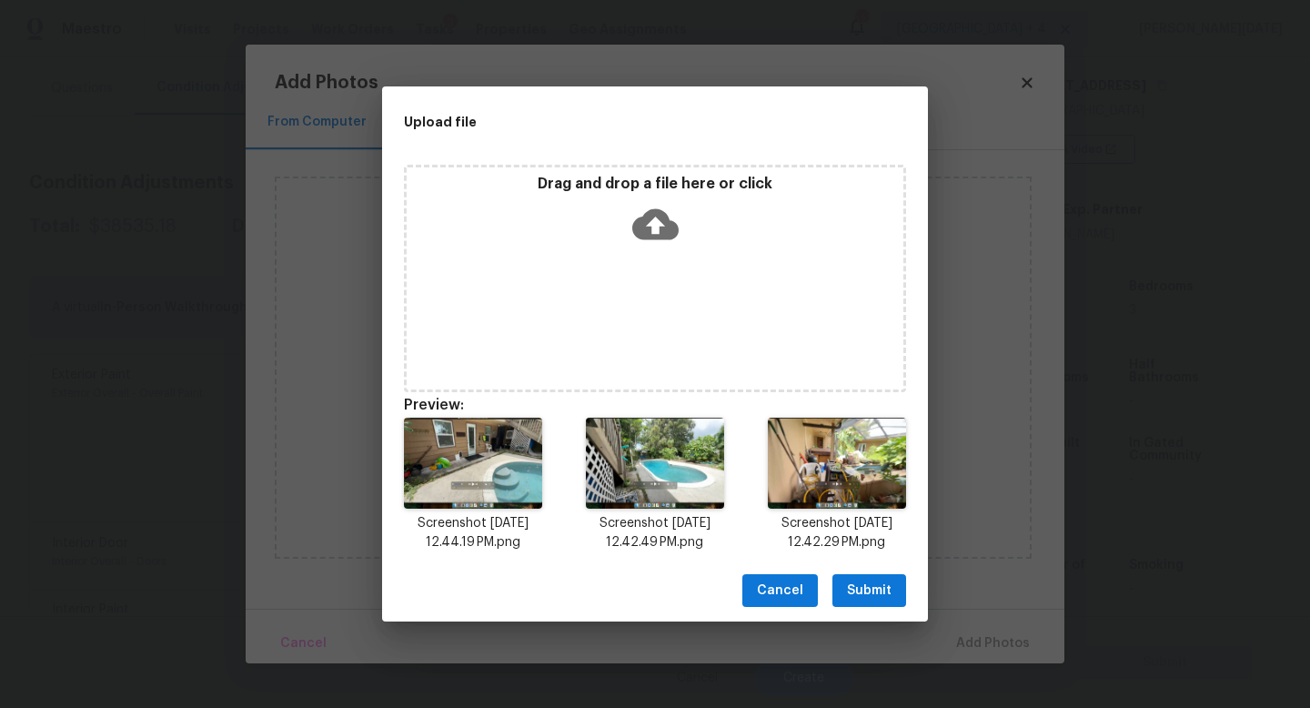
click at [892, 576] on button "Submit" at bounding box center [869, 591] width 74 height 34
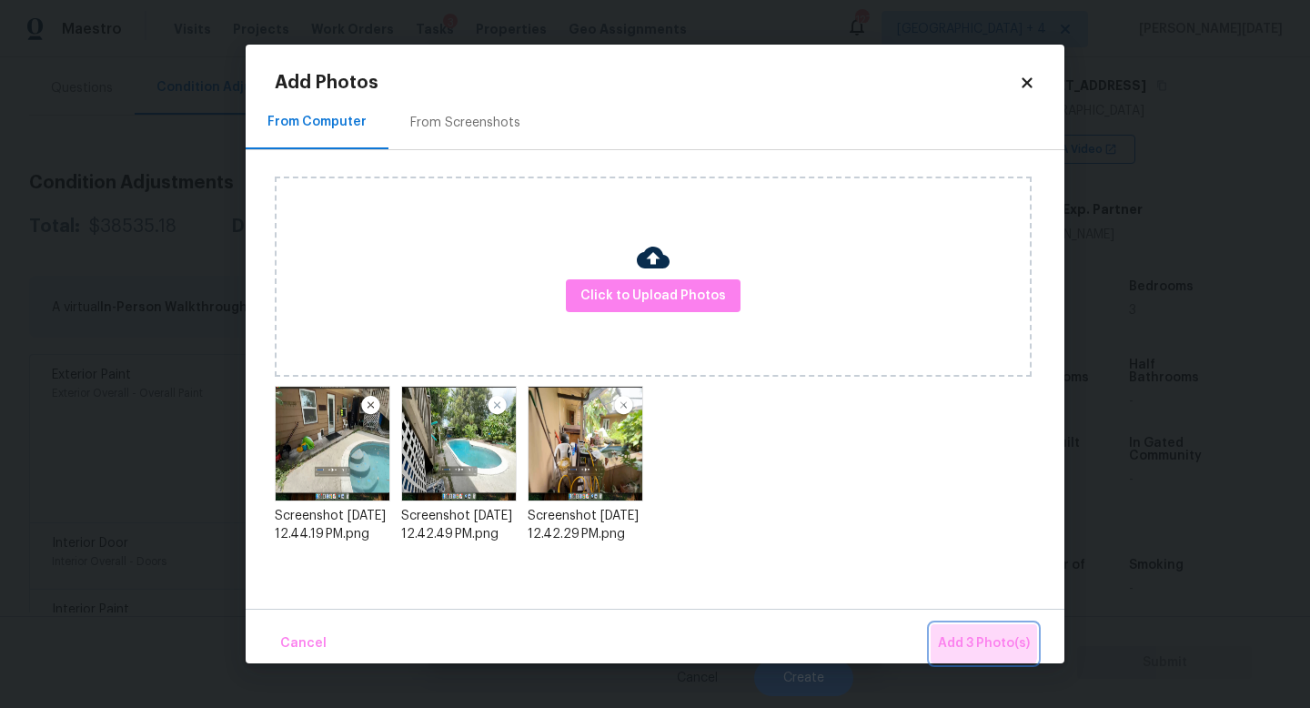
click at [958, 637] on span "Add 3 Photo(s)" at bounding box center [984, 643] width 92 height 23
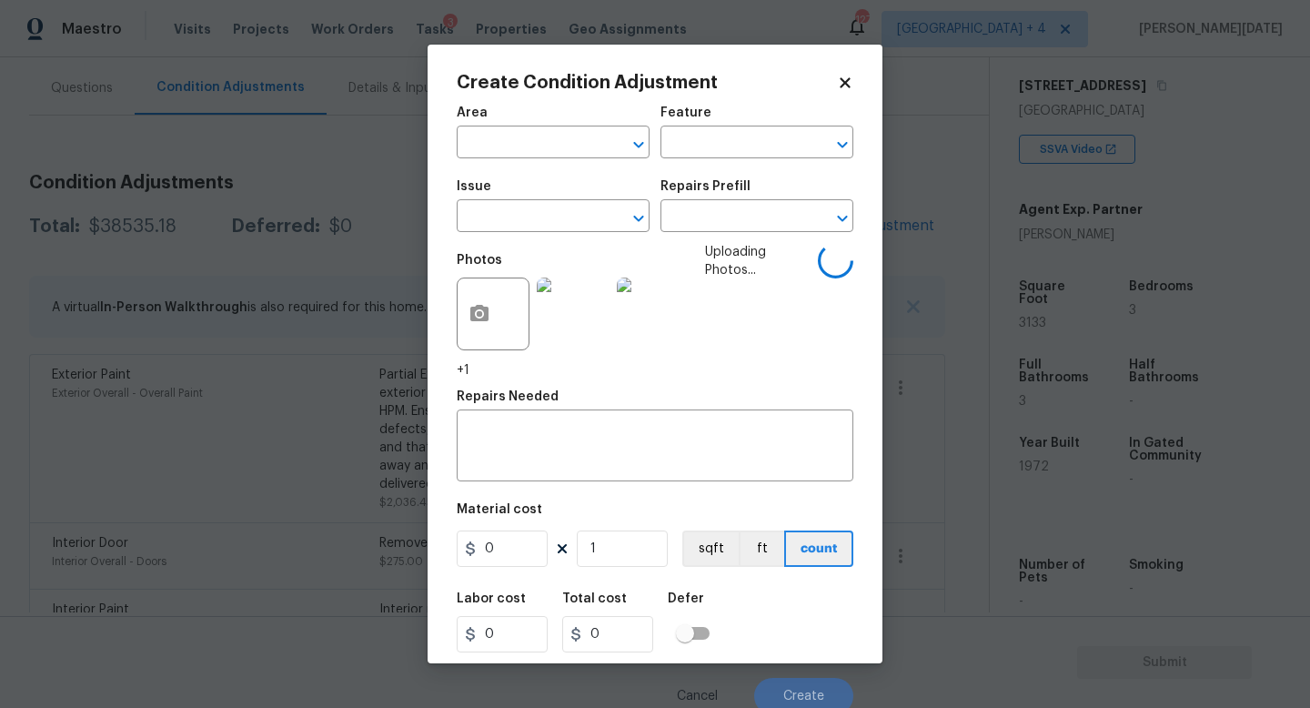
click at [530, 129] on div "Area" at bounding box center [553, 118] width 193 height 24
click at [509, 151] on input "text" at bounding box center [528, 144] width 142 height 28
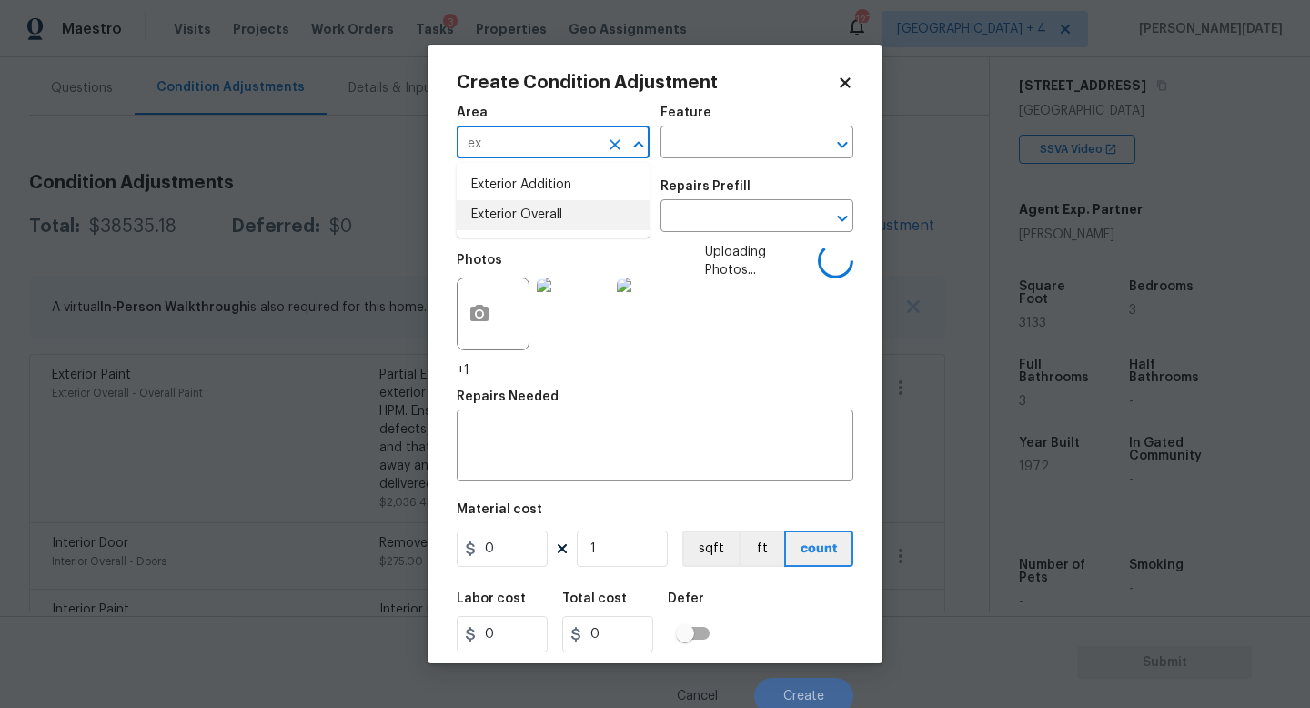
click at [512, 217] on li "Exterior Overall" at bounding box center [553, 215] width 193 height 30
type input "Exterior Overall"
click at [512, 217] on input "text" at bounding box center [528, 218] width 142 height 28
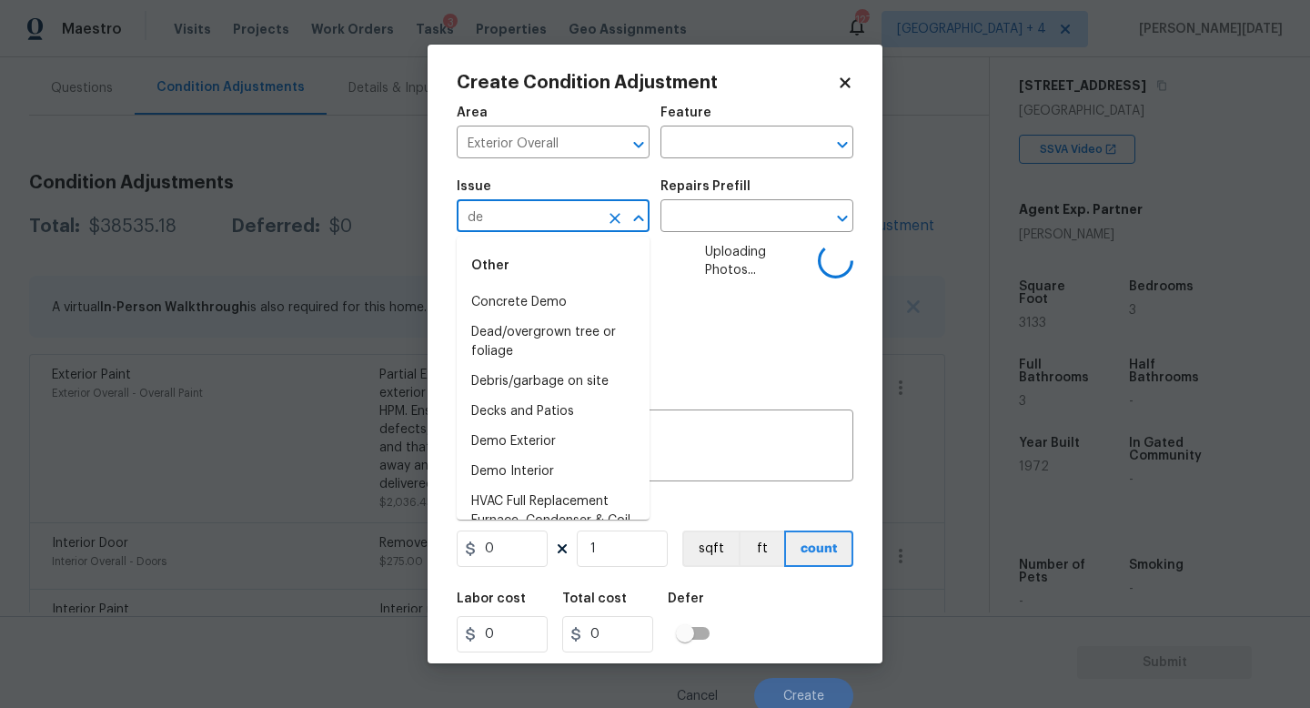
type input "deb"
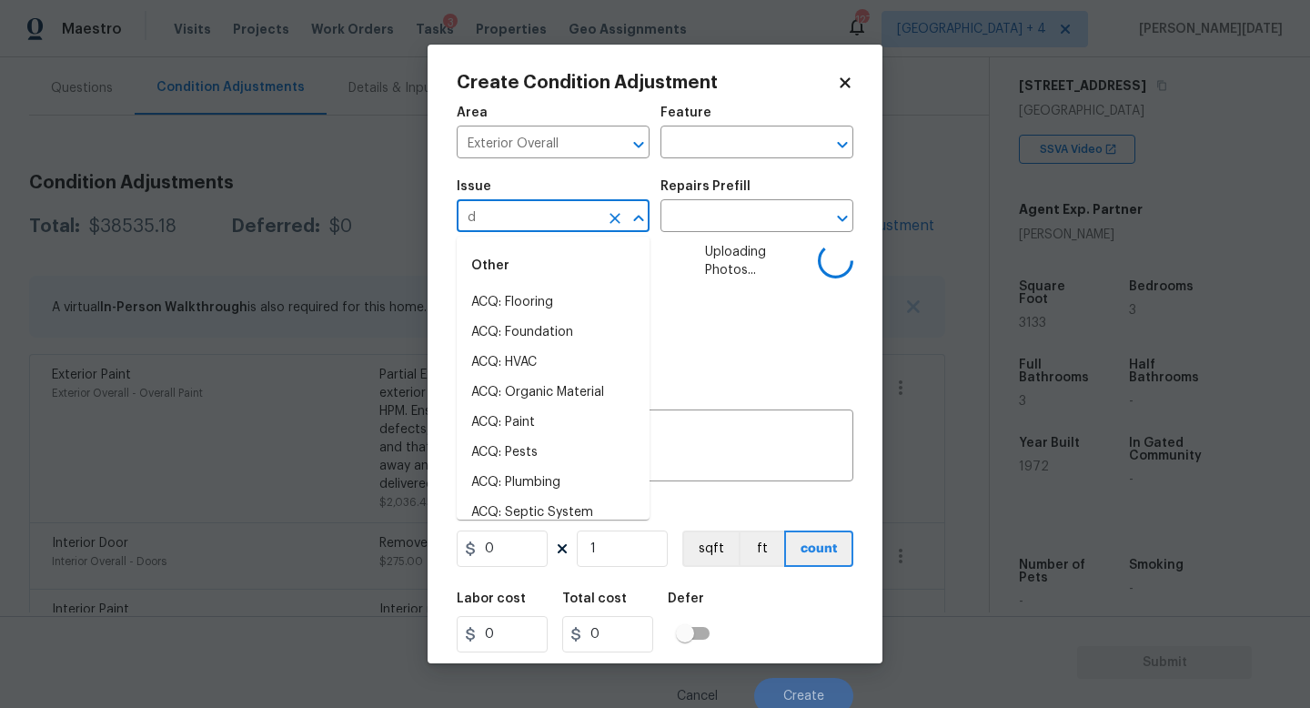
type input "de"
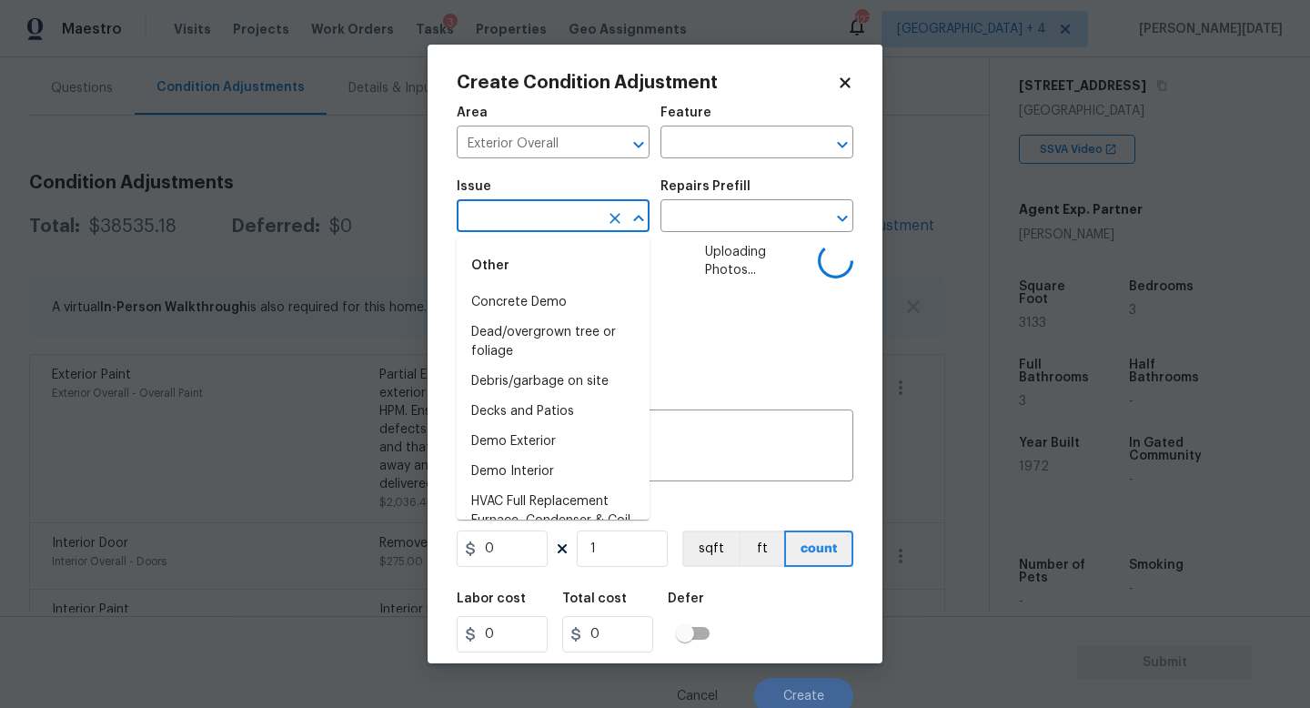
type input "b"
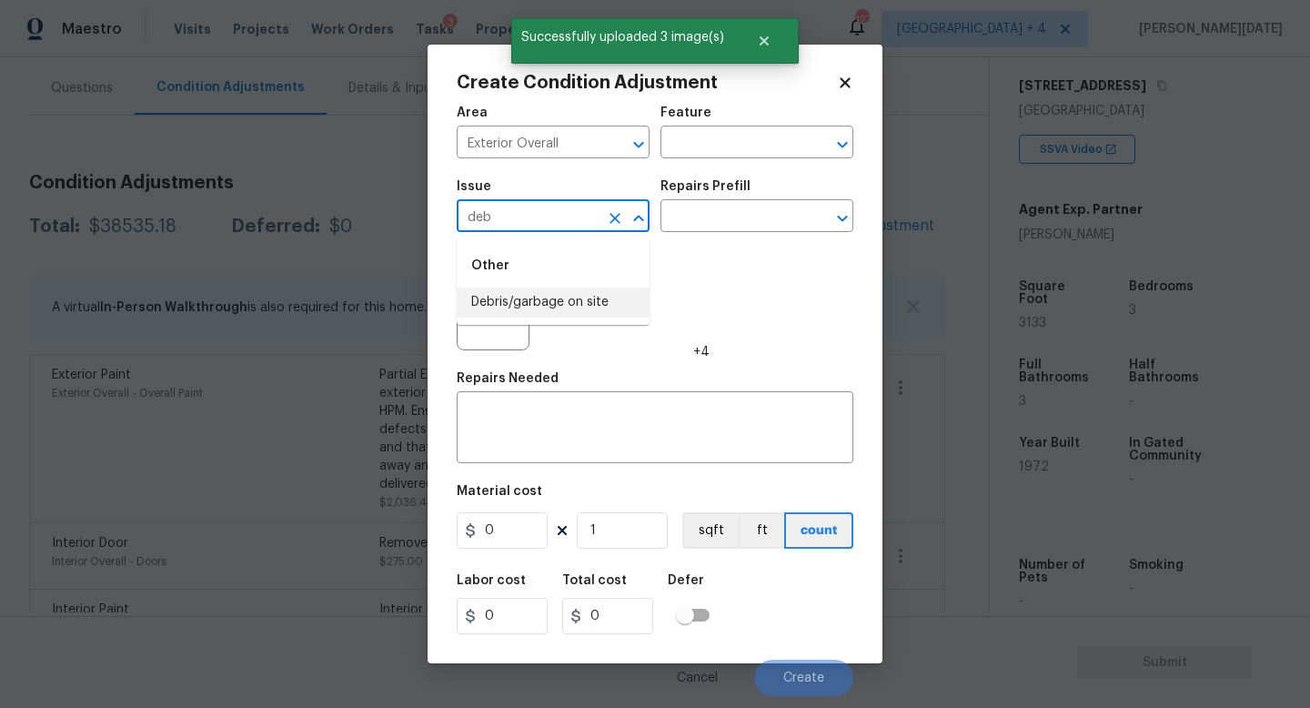
click at [546, 299] on li "Debris/garbage on site" at bounding box center [553, 302] width 193 height 30
type input "Debris/garbage on site"
click at [713, 227] on input "text" at bounding box center [731, 218] width 142 height 28
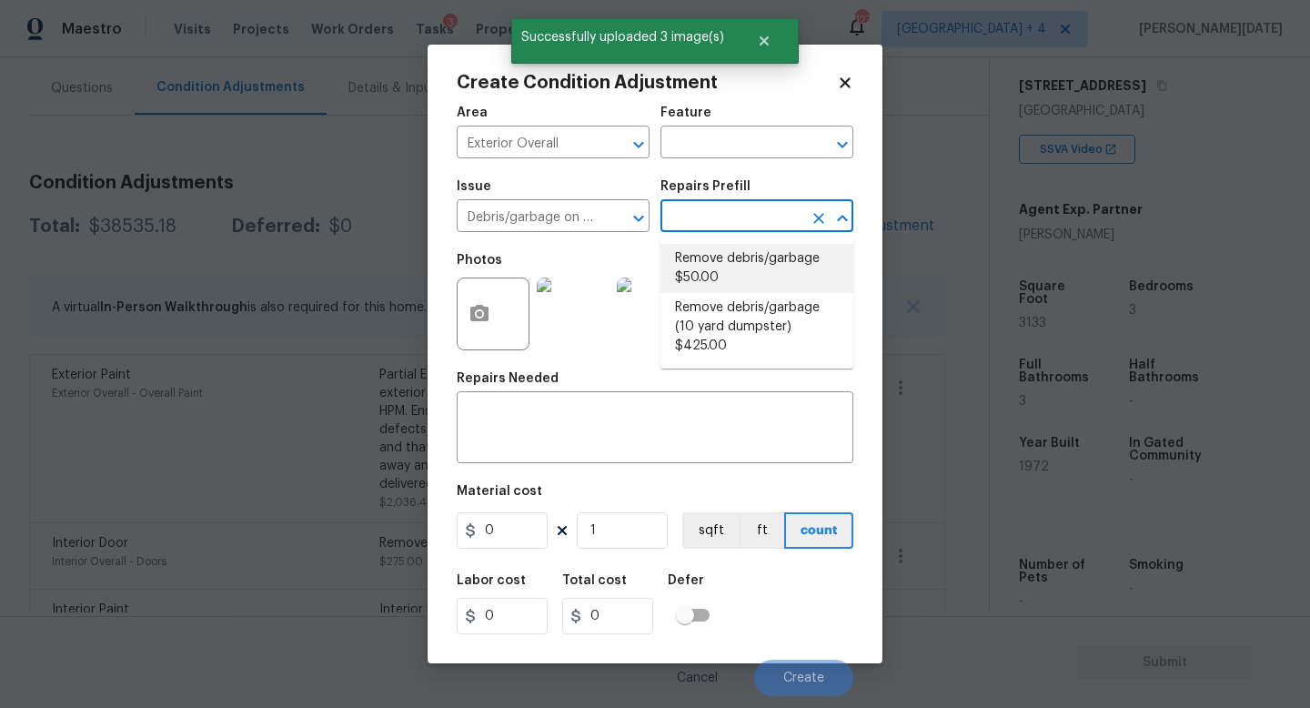
click at [724, 285] on li "Remove debris/garbage $50.00" at bounding box center [756, 268] width 193 height 49
type textarea "Remove, haul off, and properly dispose of any debris left by seller to offsite …"
type input "50"
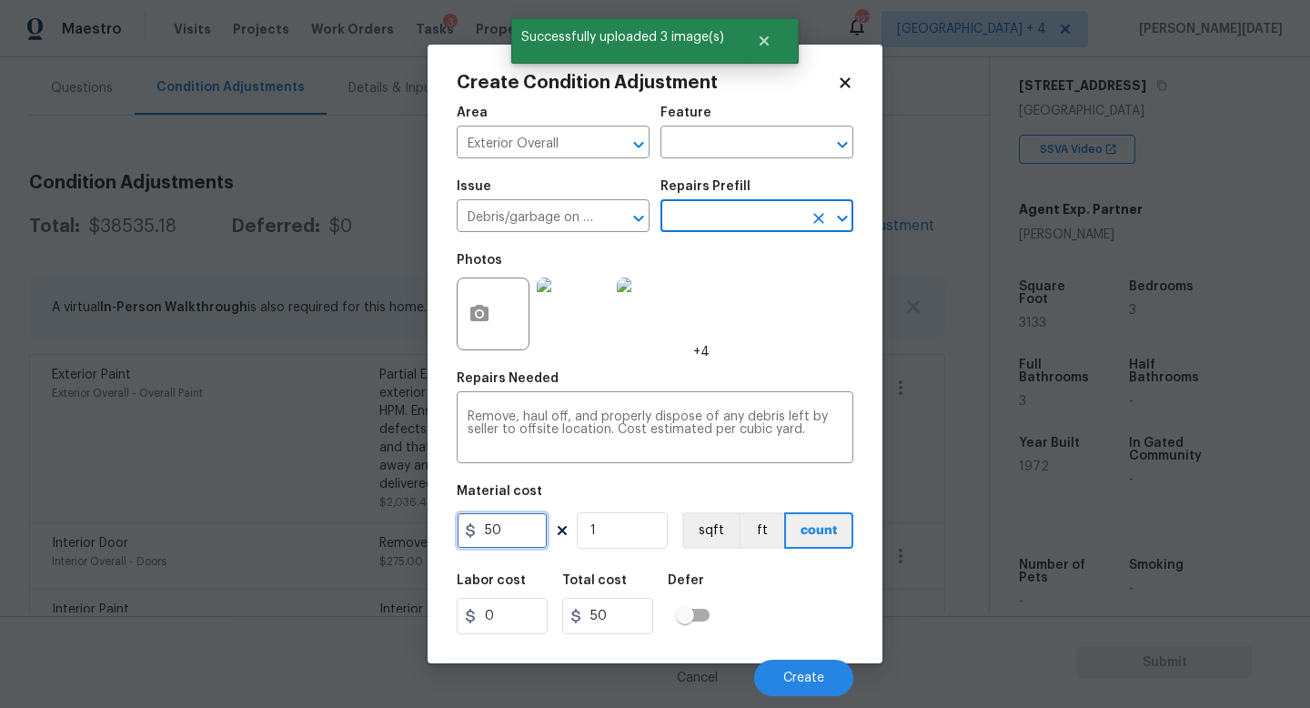
drag, startPoint x: 519, startPoint y: 530, endPoint x: 366, endPoint y: 525, distance: 152.9
click at [366, 525] on div "Create Condition Adjustment Area Exterior Overall ​ Feature ​ Issue Debris/garb…" at bounding box center [655, 354] width 1310 height 708
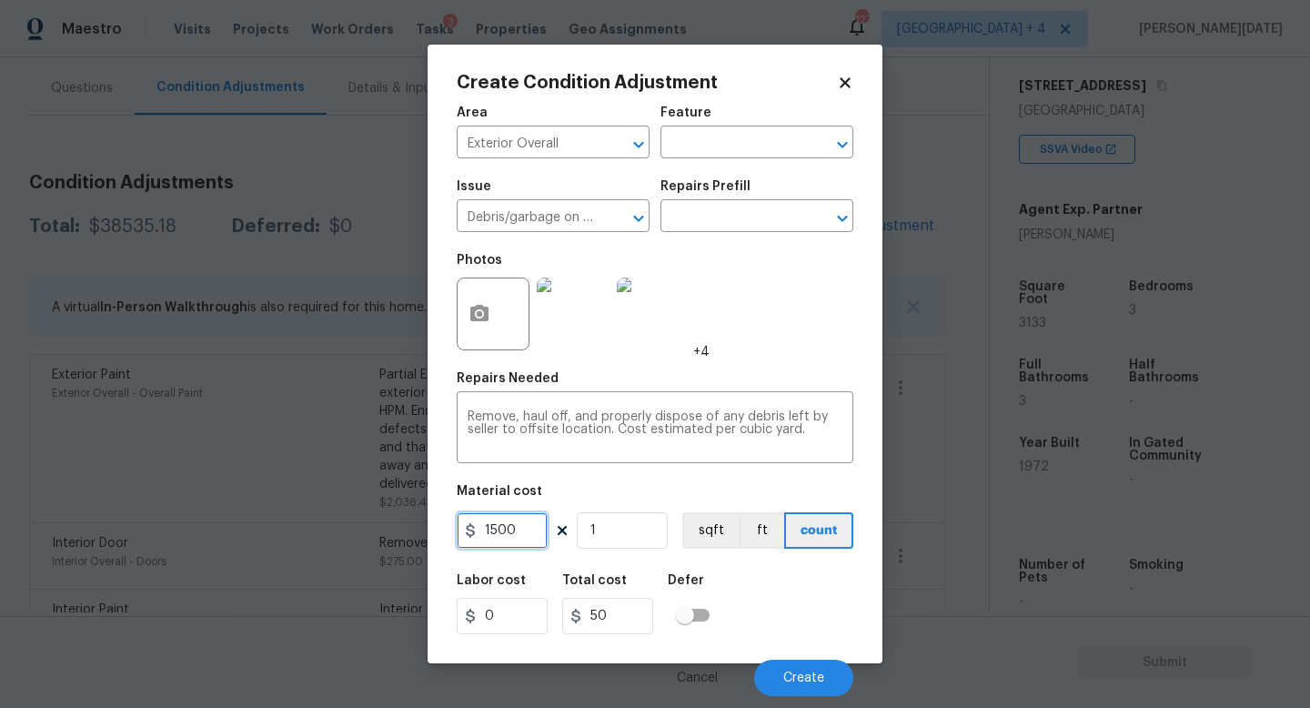
type input "1500"
click at [766, 348] on div "Photos +4" at bounding box center [655, 302] width 397 height 118
click at [805, 696] on button "Create" at bounding box center [803, 678] width 99 height 36
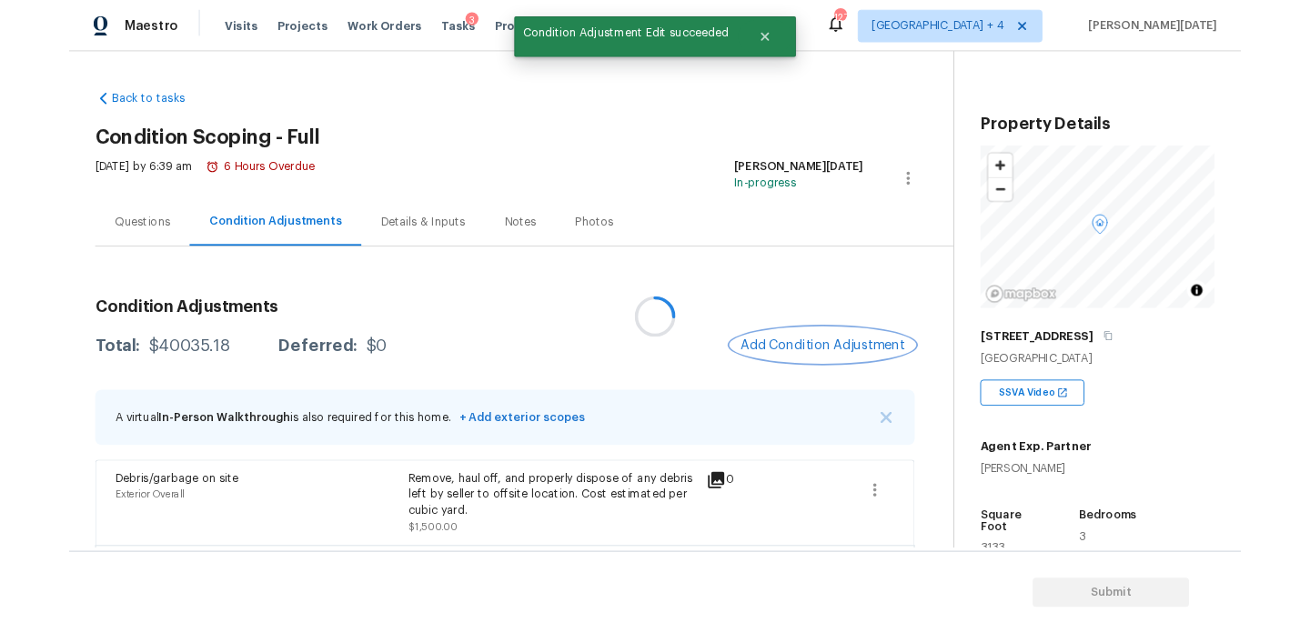
scroll to position [290, 0]
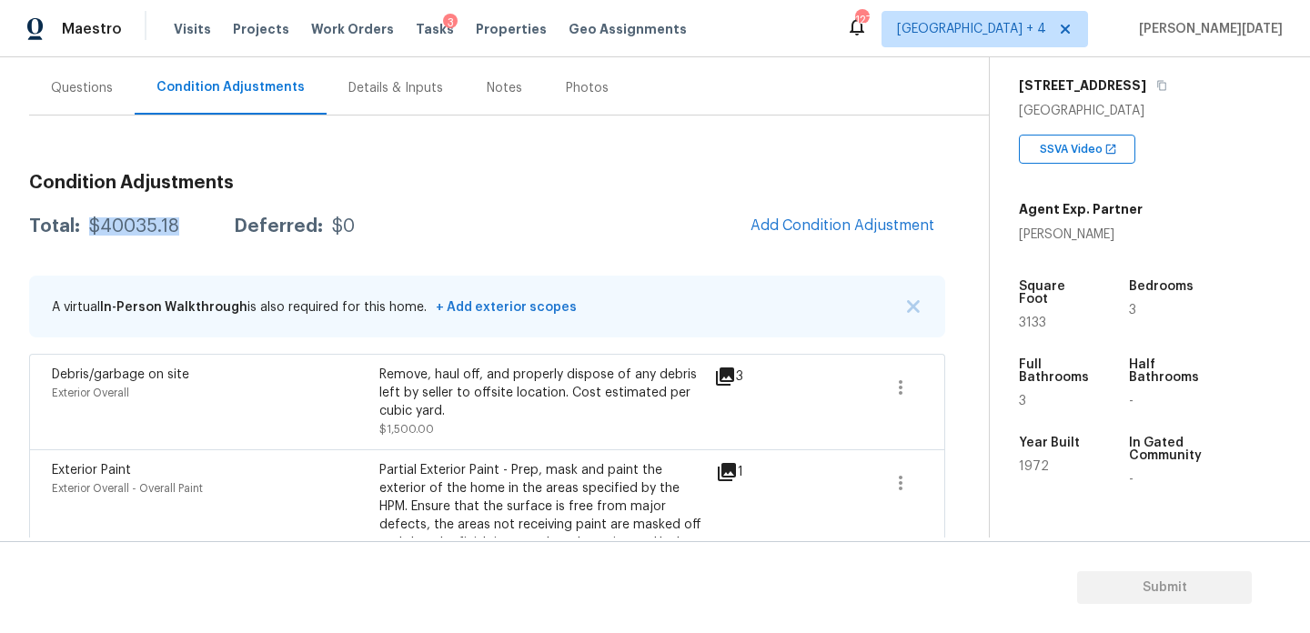
drag, startPoint x: 89, startPoint y: 227, endPoint x: 180, endPoint y: 227, distance: 91.0
click at [180, 227] on div "Total: $40035.18 Deferred: $0" at bounding box center [192, 226] width 326 height 18
copy div "$40035.18"
click at [84, 109] on div "Questions" at bounding box center [82, 88] width 106 height 54
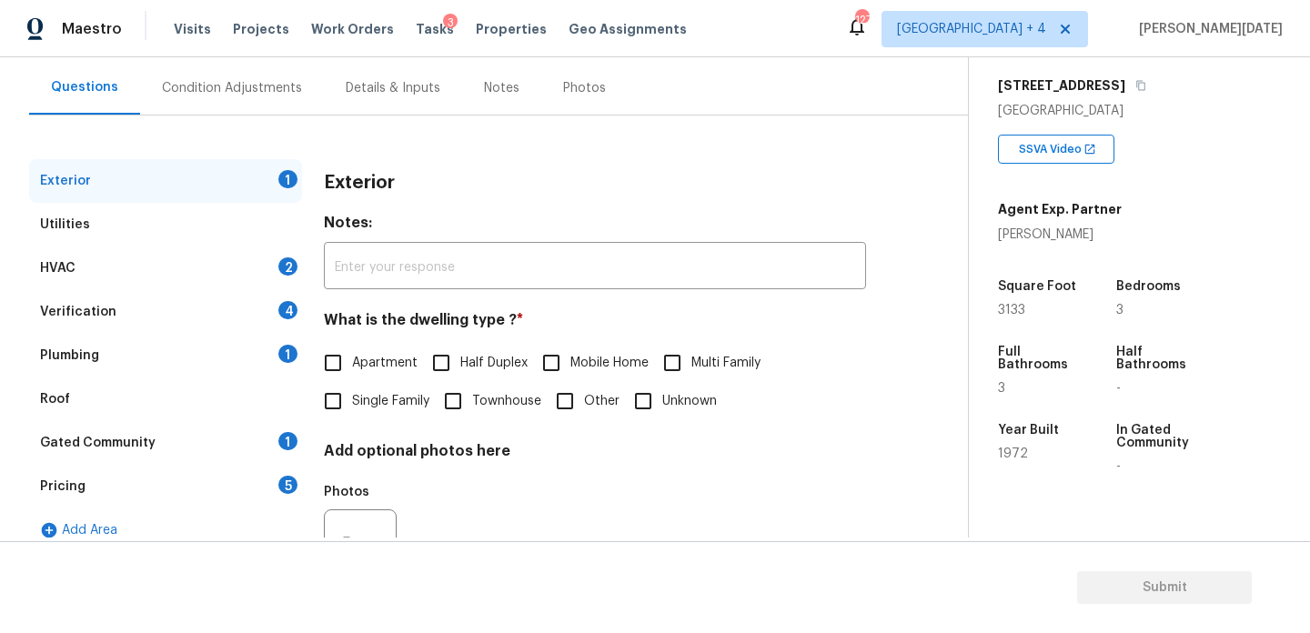
scroll to position [243, 0]
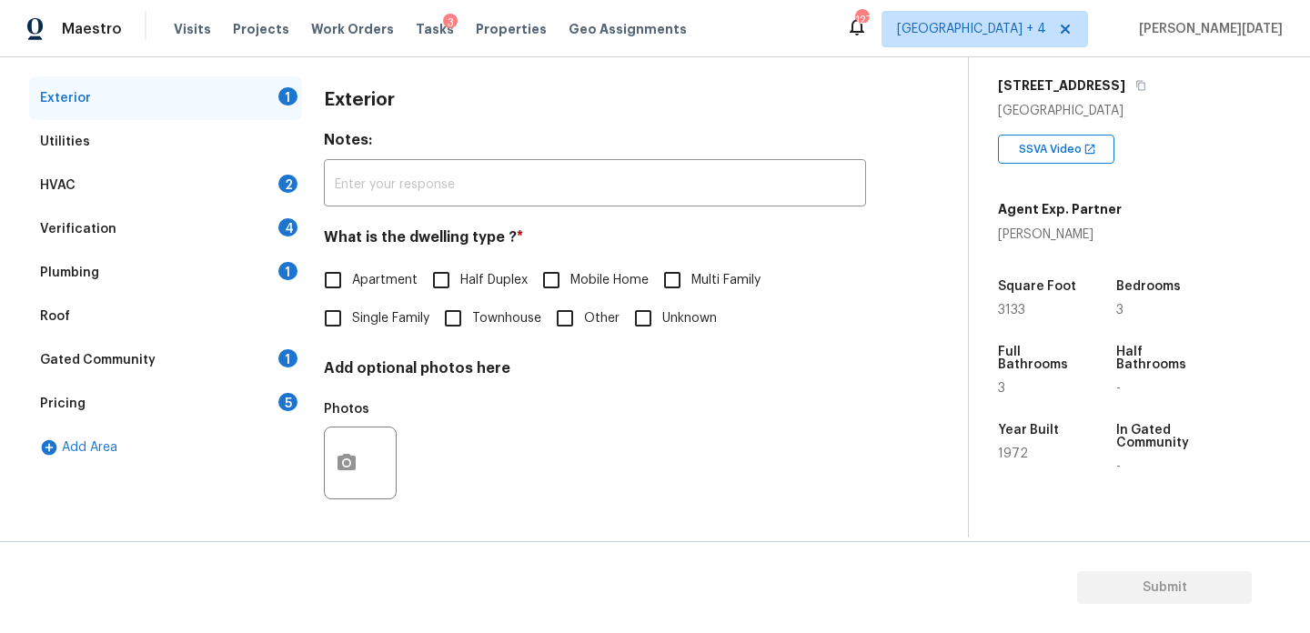
click at [329, 323] on input "Single Family" at bounding box center [333, 318] width 38 height 38
checkbox input "true"
click at [259, 192] on div "HVAC 2" at bounding box center [165, 186] width 273 height 44
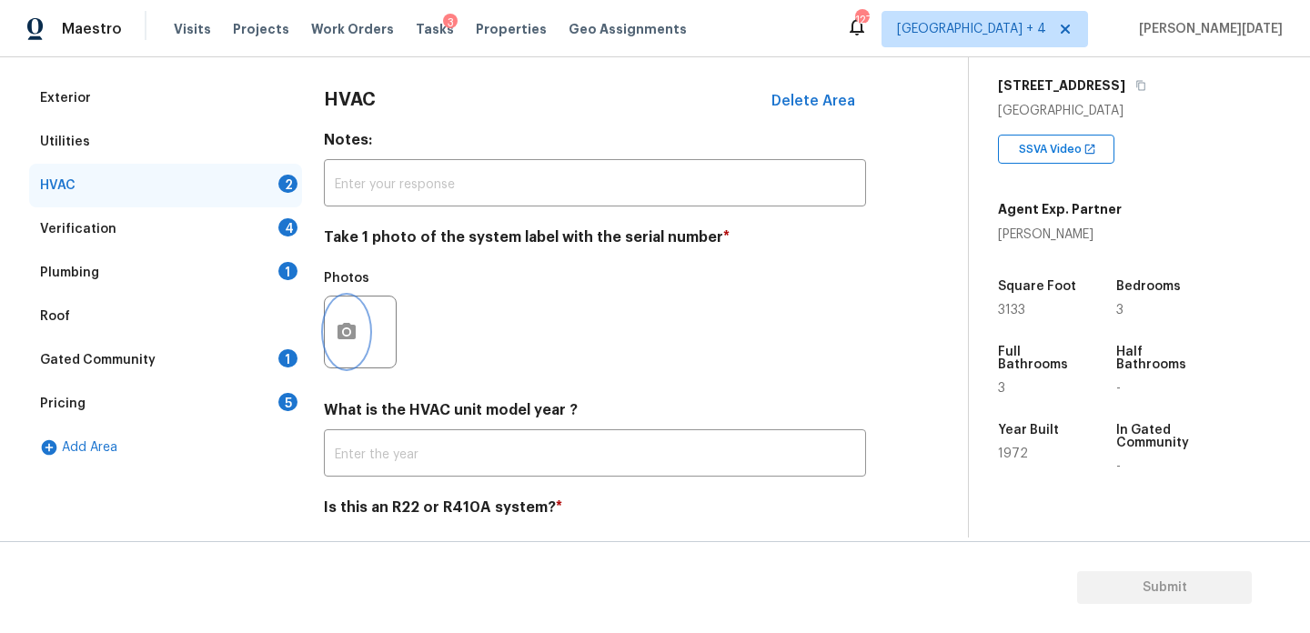
click at [341, 333] on icon "button" at bounding box center [347, 331] width 18 height 16
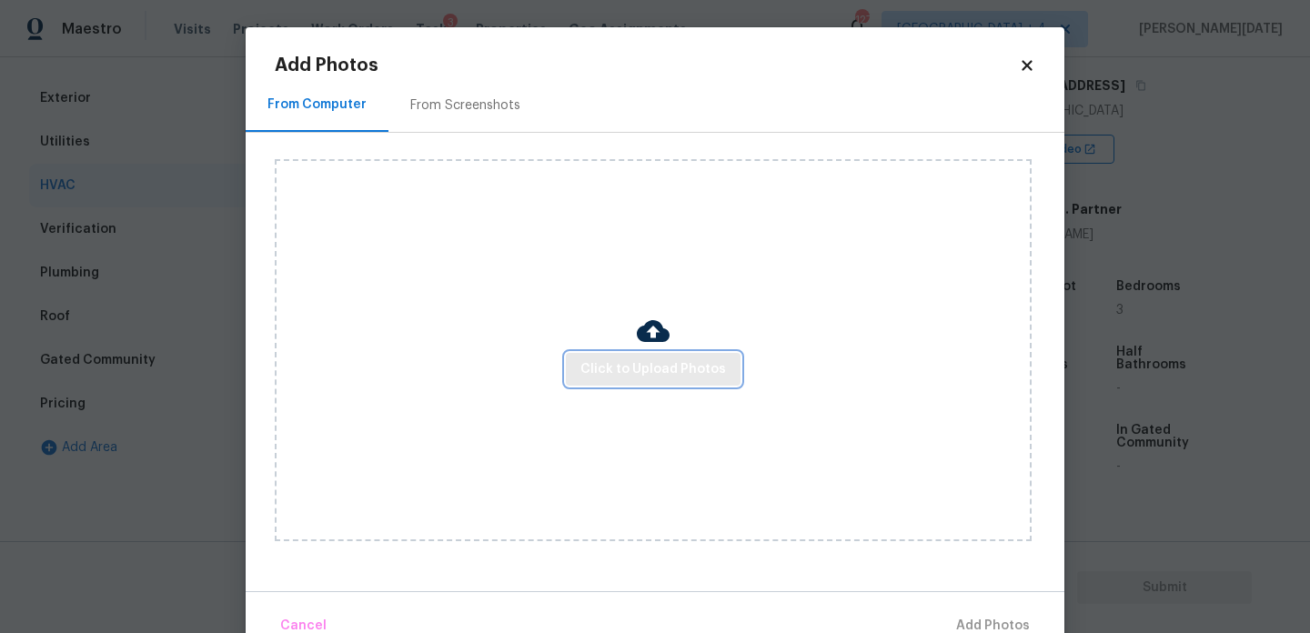
click at [619, 354] on button "Click to Upload Photos" at bounding box center [653, 370] width 175 height 34
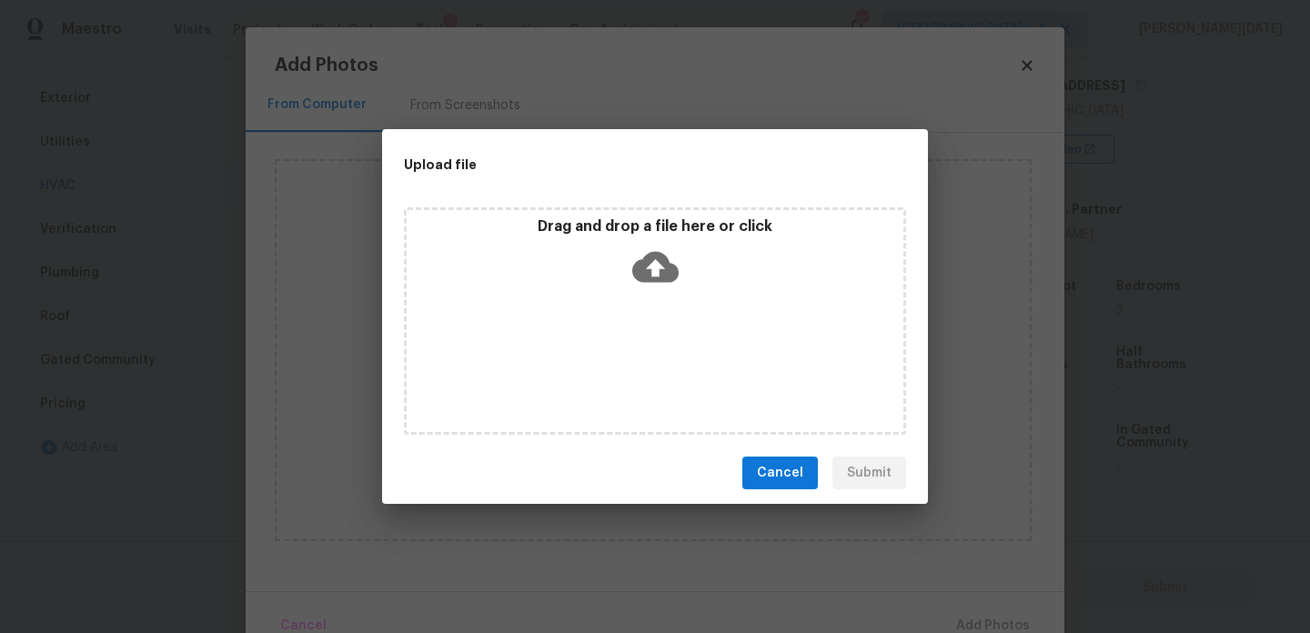
click at [619, 354] on div "Drag and drop a file here or click" at bounding box center [655, 320] width 502 height 227
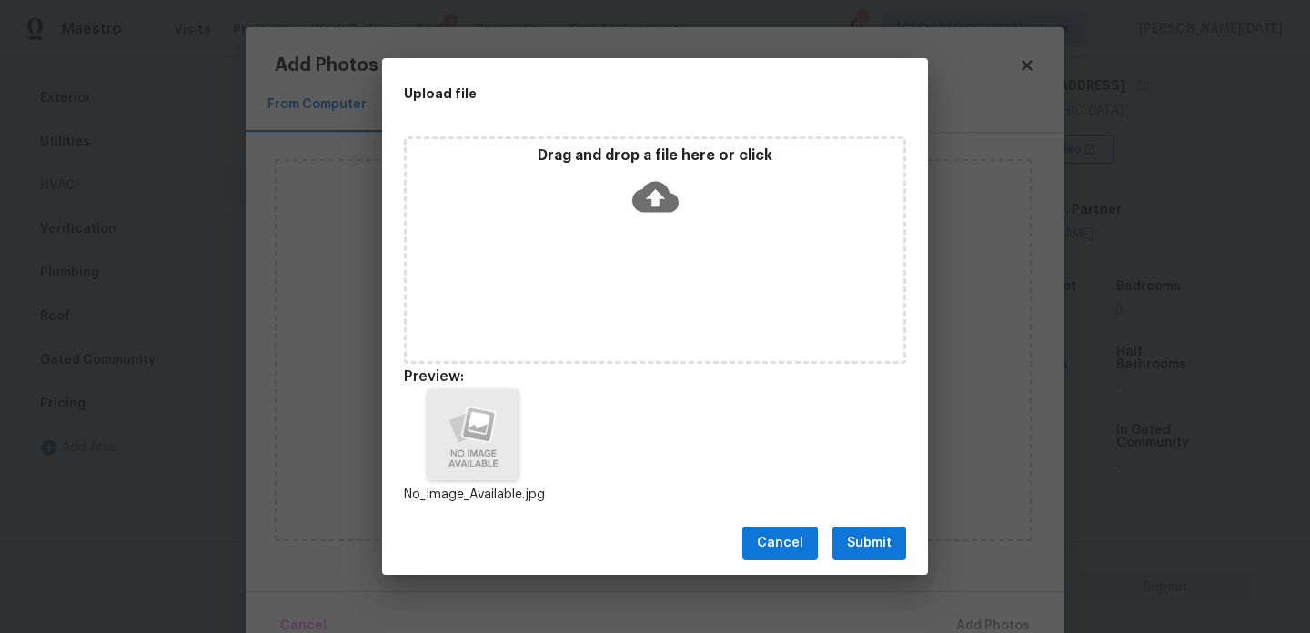
click at [878, 556] on button "Submit" at bounding box center [869, 544] width 74 height 34
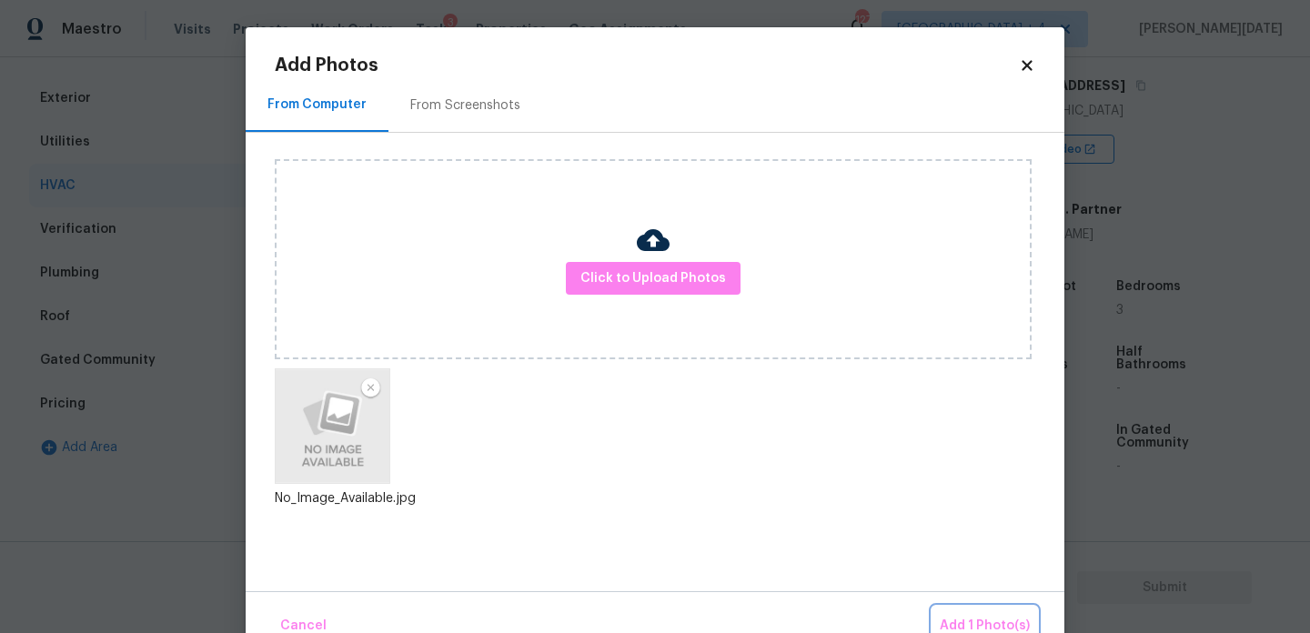
click at [975, 609] on button "Add 1 Photo(s)" at bounding box center [984, 626] width 105 height 39
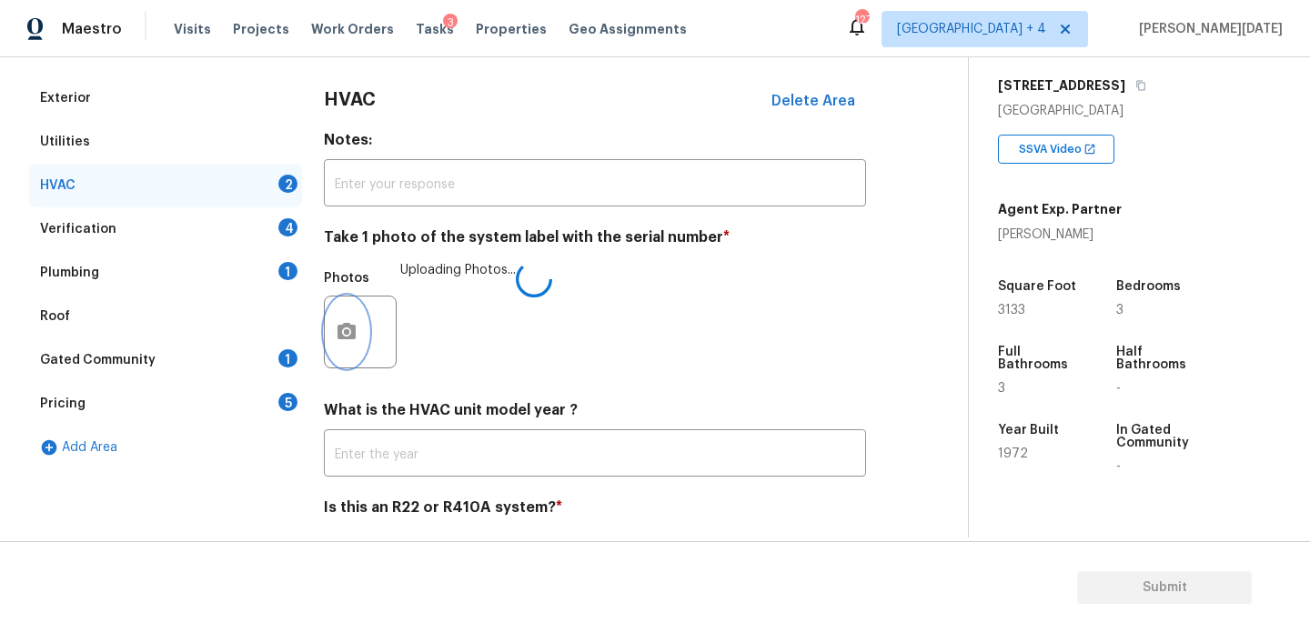
scroll to position [303, 0]
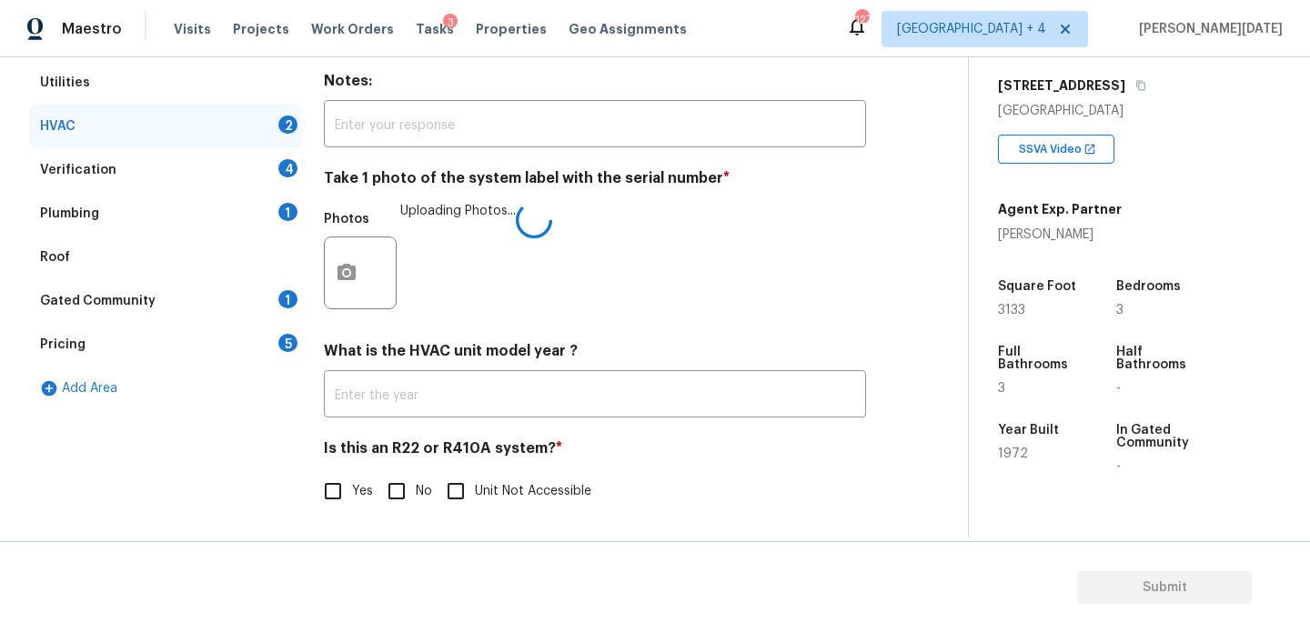
click at [408, 505] on input "No" at bounding box center [397, 491] width 38 height 38
checkbox input "true"
click at [343, 489] on input "Yes" at bounding box center [333, 492] width 38 height 38
checkbox input "true"
checkbox input "false"
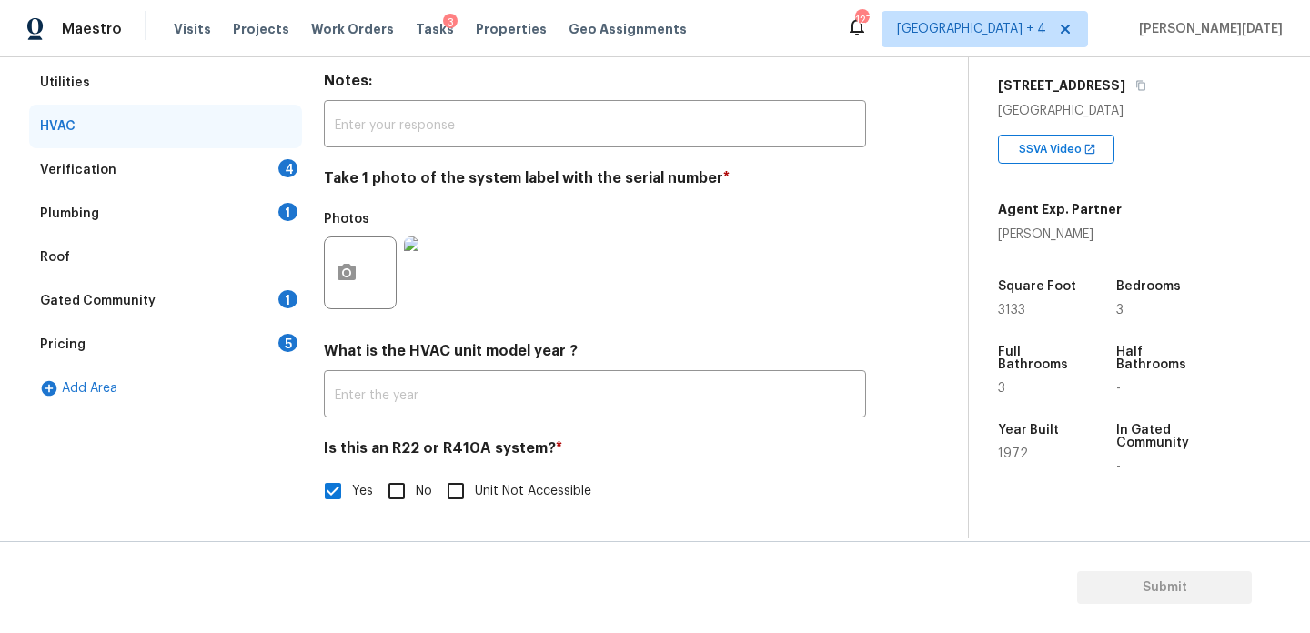
click at [287, 175] on div "4" at bounding box center [287, 168] width 19 height 18
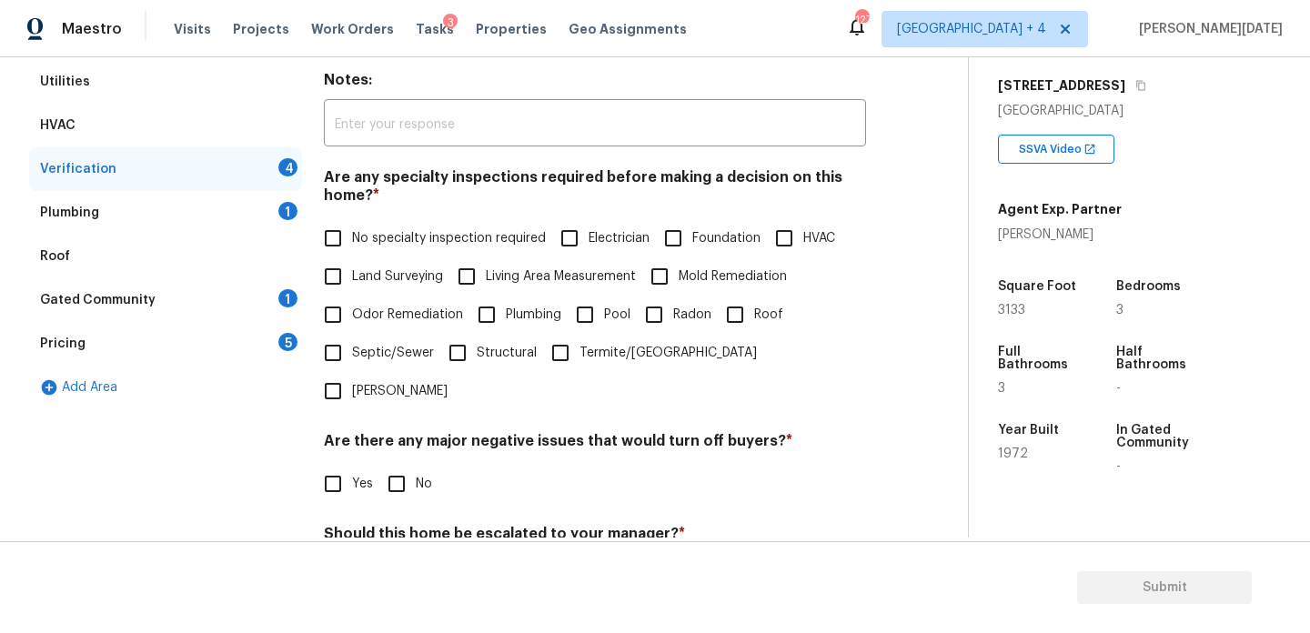
click at [333, 228] on input "No specialty inspection required" at bounding box center [333, 238] width 38 height 38
checkbox input "true"
click at [403, 465] on input "No" at bounding box center [397, 484] width 38 height 38
checkbox input "true"
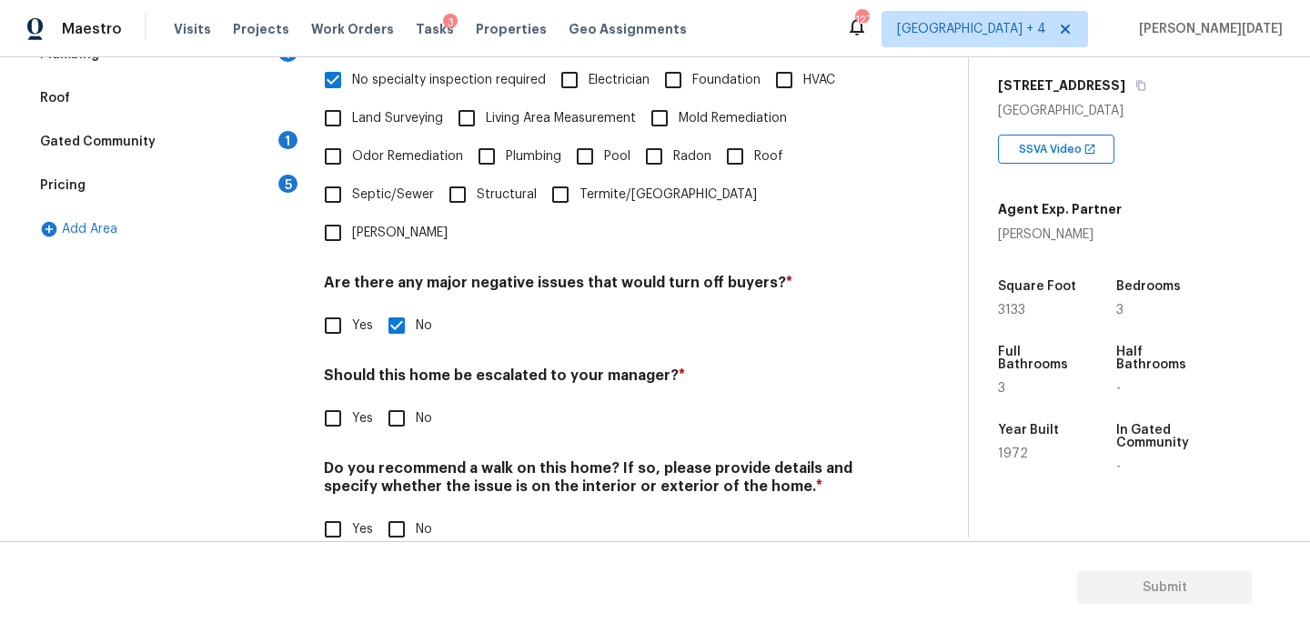
click at [398, 510] on input "No" at bounding box center [397, 529] width 38 height 38
checkbox input "true"
click at [339, 408] on div "Verification Notes: ​ Are any specialty inspections required before making a de…" at bounding box center [595, 214] width 542 height 712
click at [338, 399] on input "Yes" at bounding box center [333, 418] width 38 height 38
checkbox input "true"
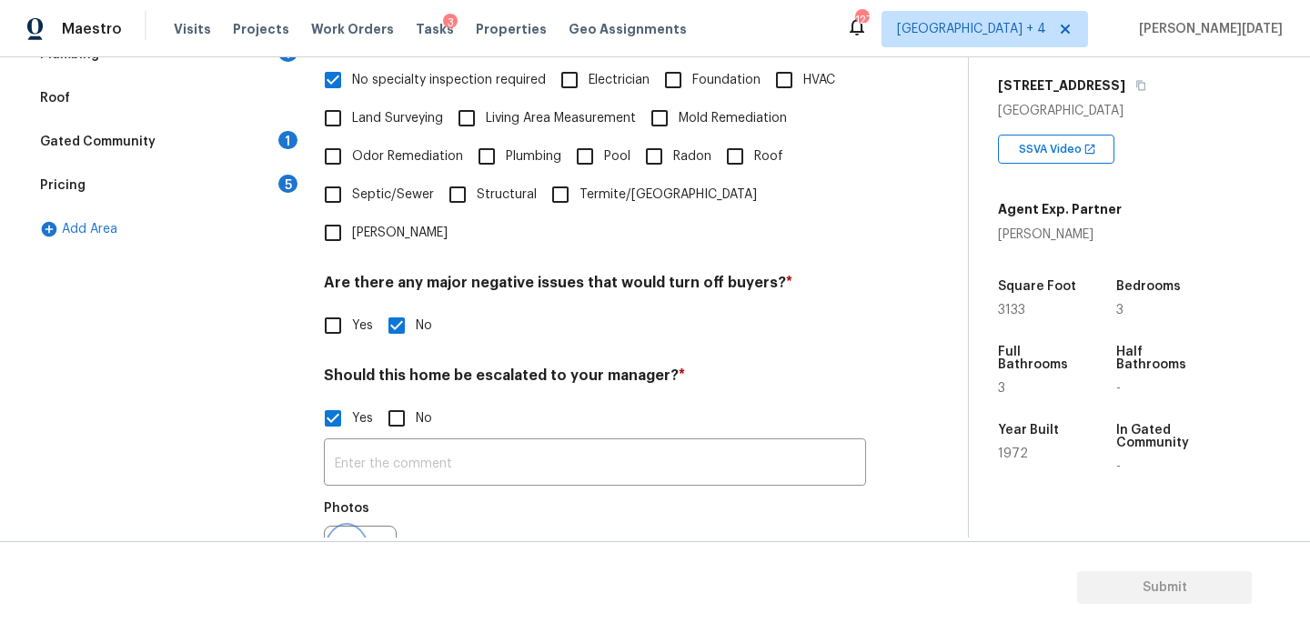
click at [350, 553] on icon "button" at bounding box center [347, 561] width 18 height 16
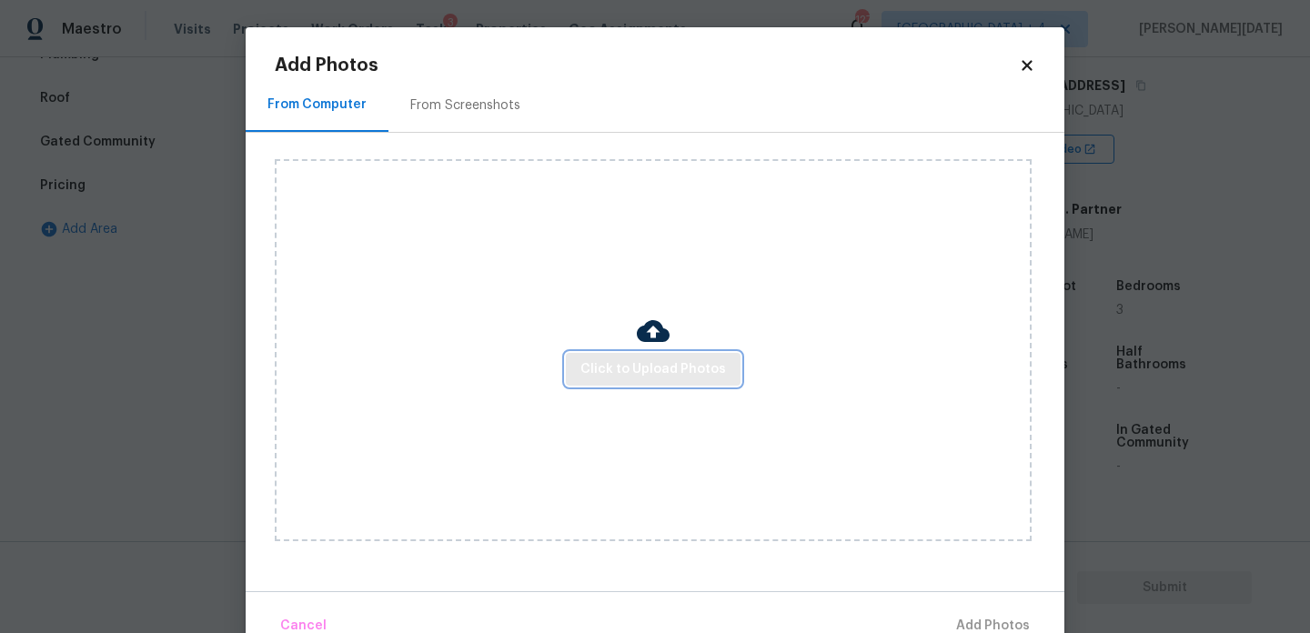
click at [607, 373] on span "Click to Upload Photos" at bounding box center [653, 369] width 146 height 23
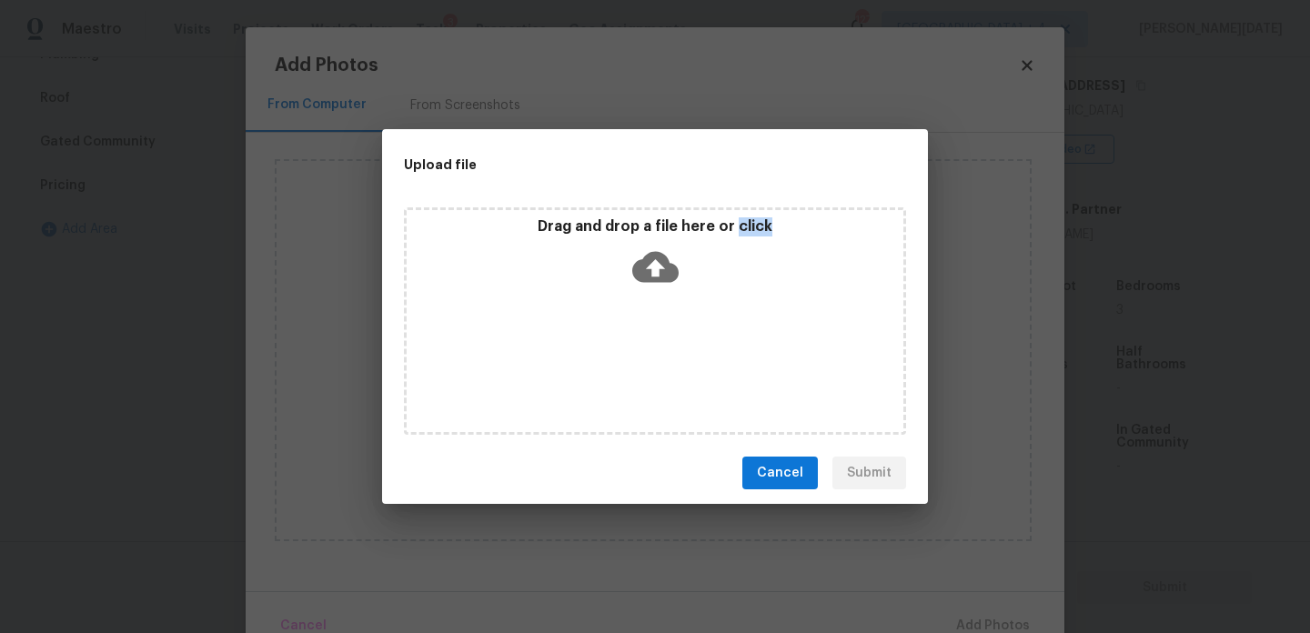
click at [607, 373] on div "Drag and drop a file here or click" at bounding box center [655, 320] width 502 height 227
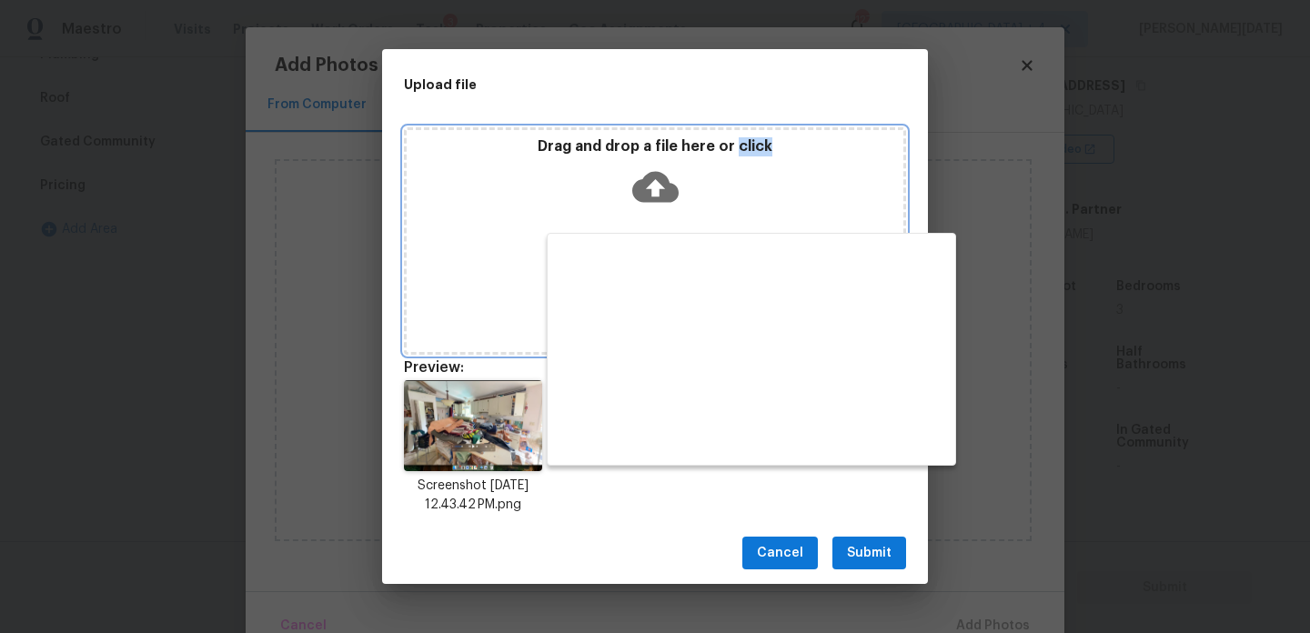
click at [633, 207] on icon at bounding box center [655, 187] width 46 height 46
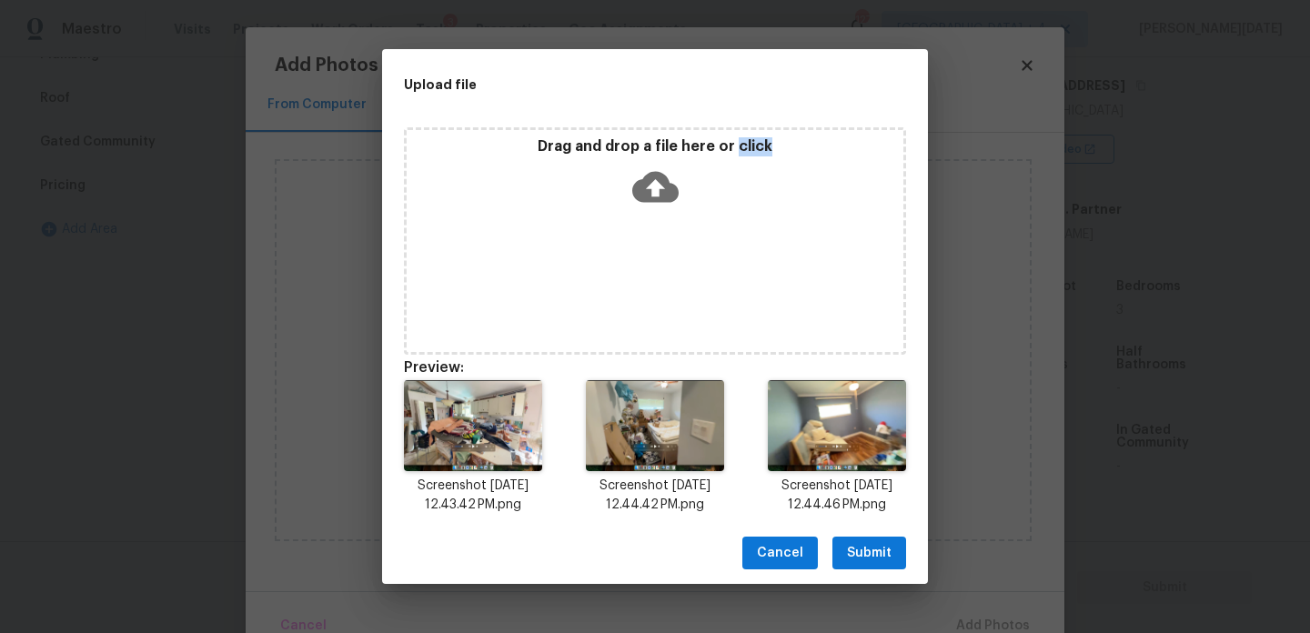
click at [864, 543] on span "Submit" at bounding box center [869, 553] width 45 height 23
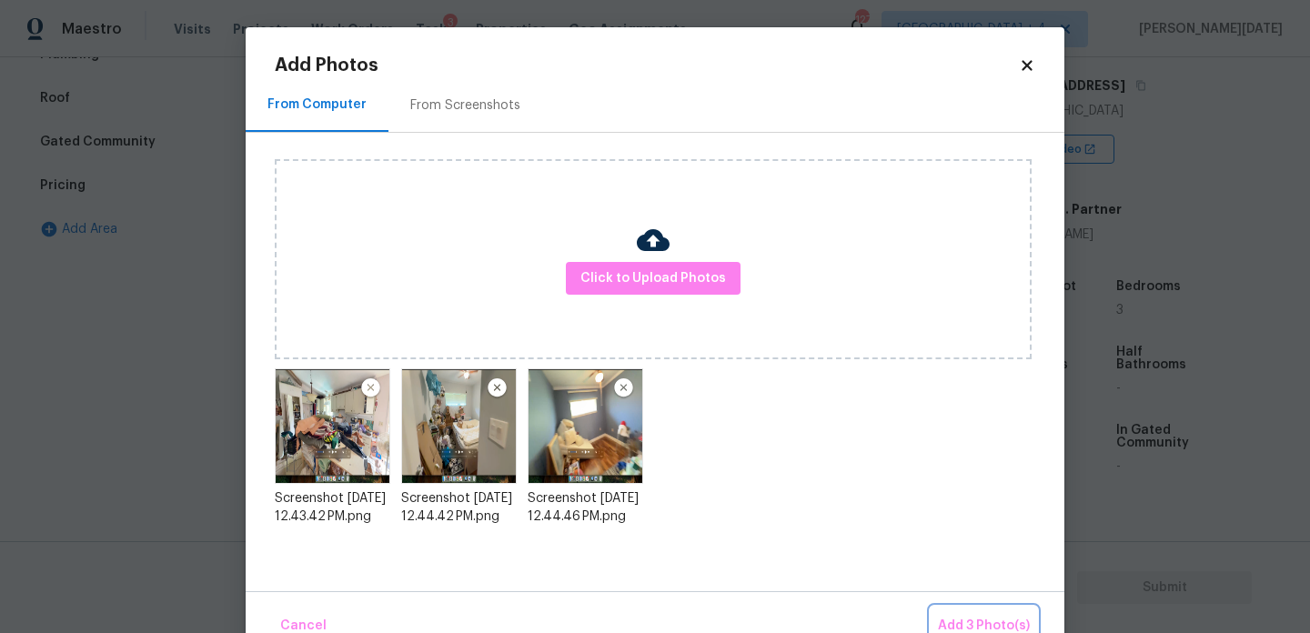
click at [958, 626] on span "Add 3 Photo(s)" at bounding box center [984, 626] width 92 height 23
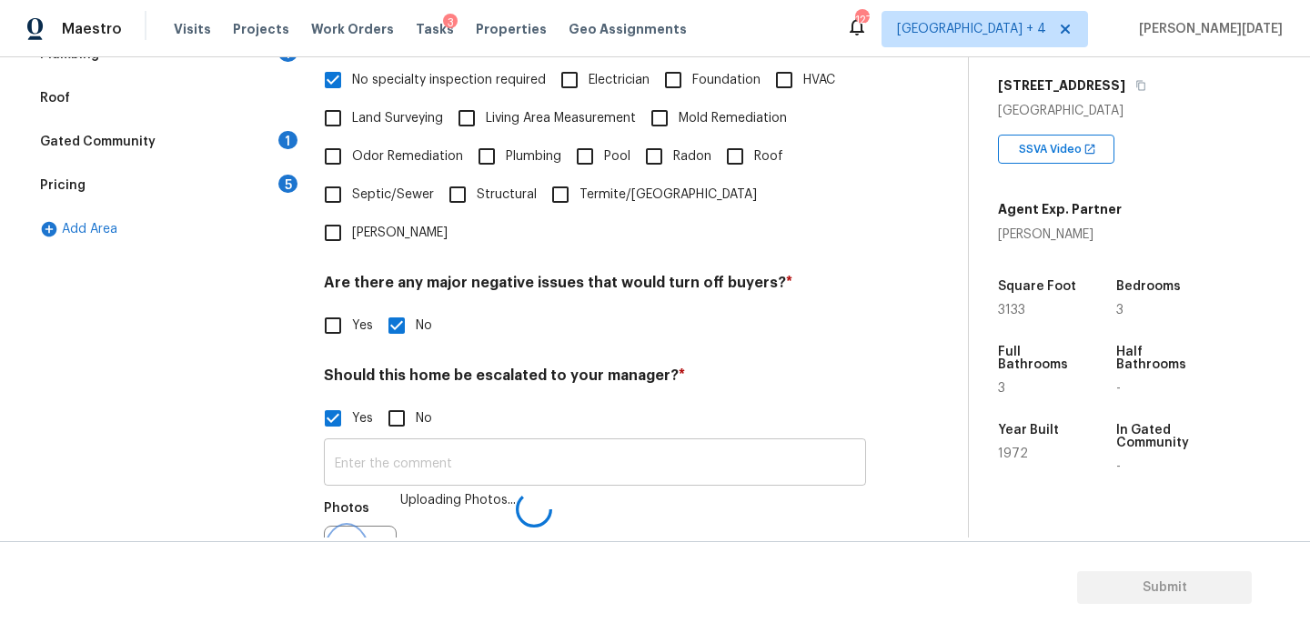
scroll to position [484, 0]
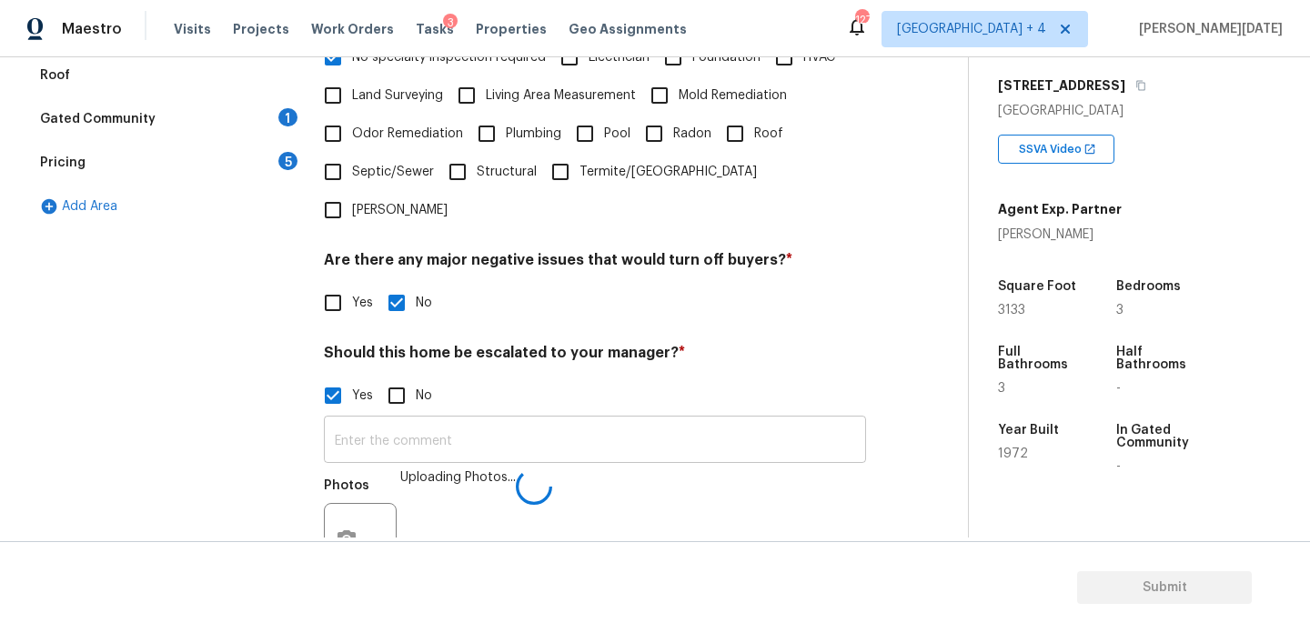
click at [426, 420] on input "text" at bounding box center [595, 441] width 542 height 43
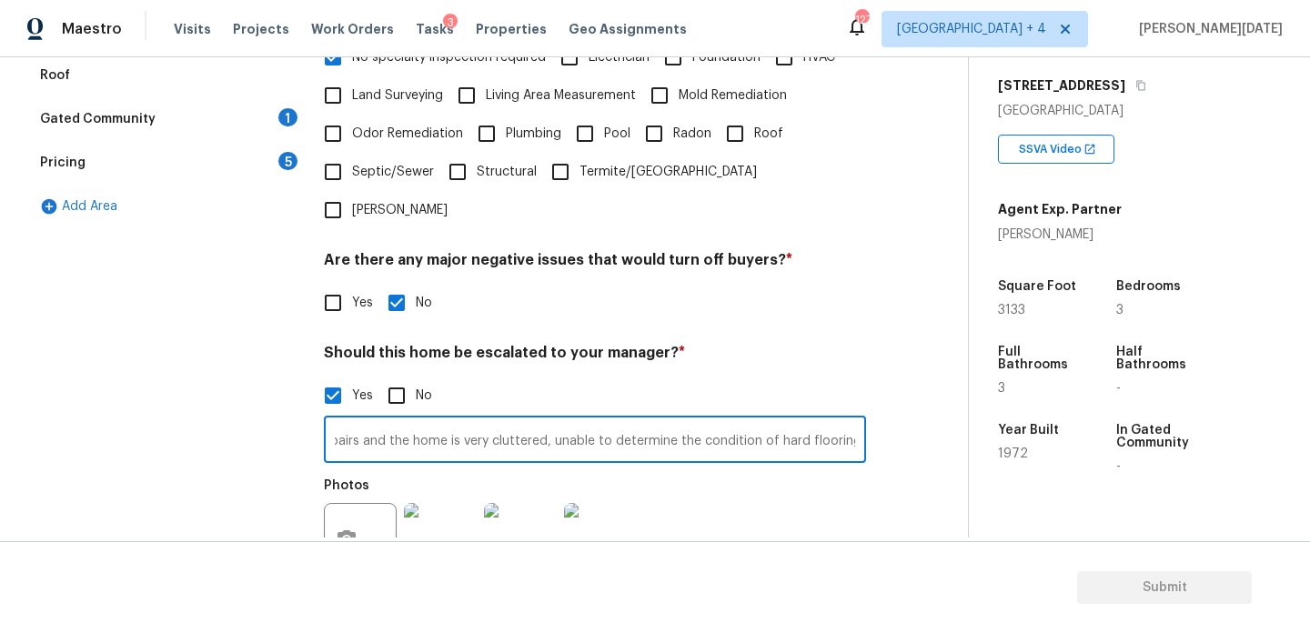
scroll to position [0, 117]
type input "Pool has major repairs and the home is very cluttered, unable to determine the …"
click at [704, 477] on div "Photos" at bounding box center [595, 528] width 542 height 118
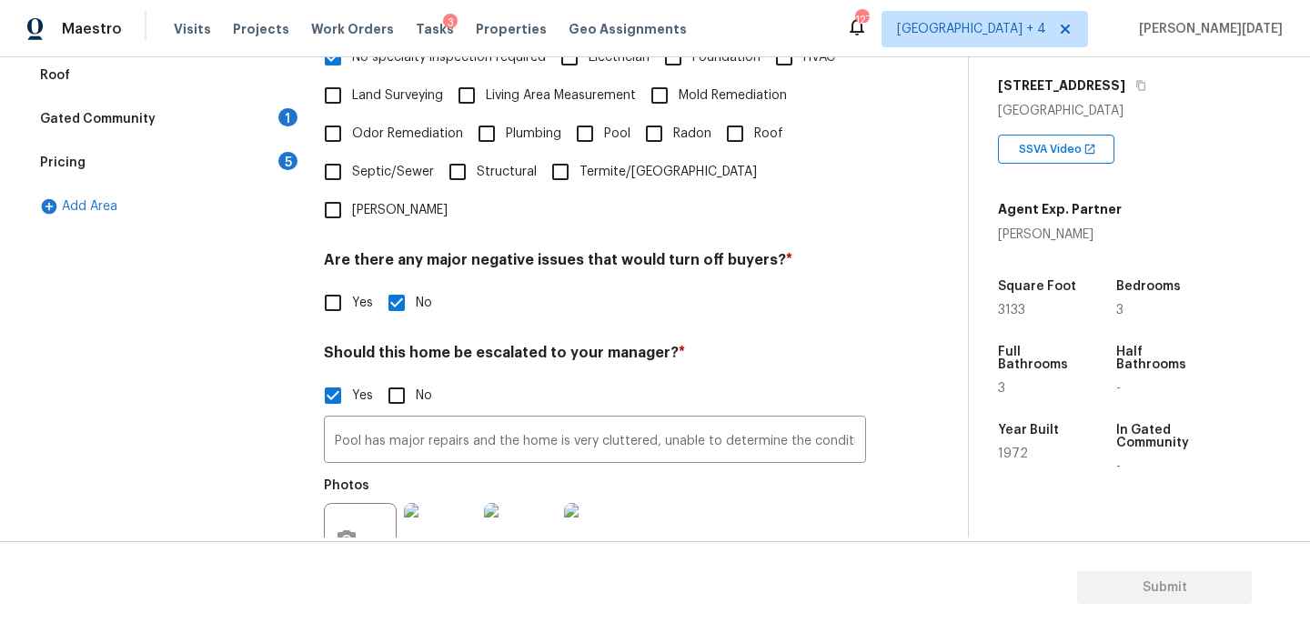
scroll to position [634, 0]
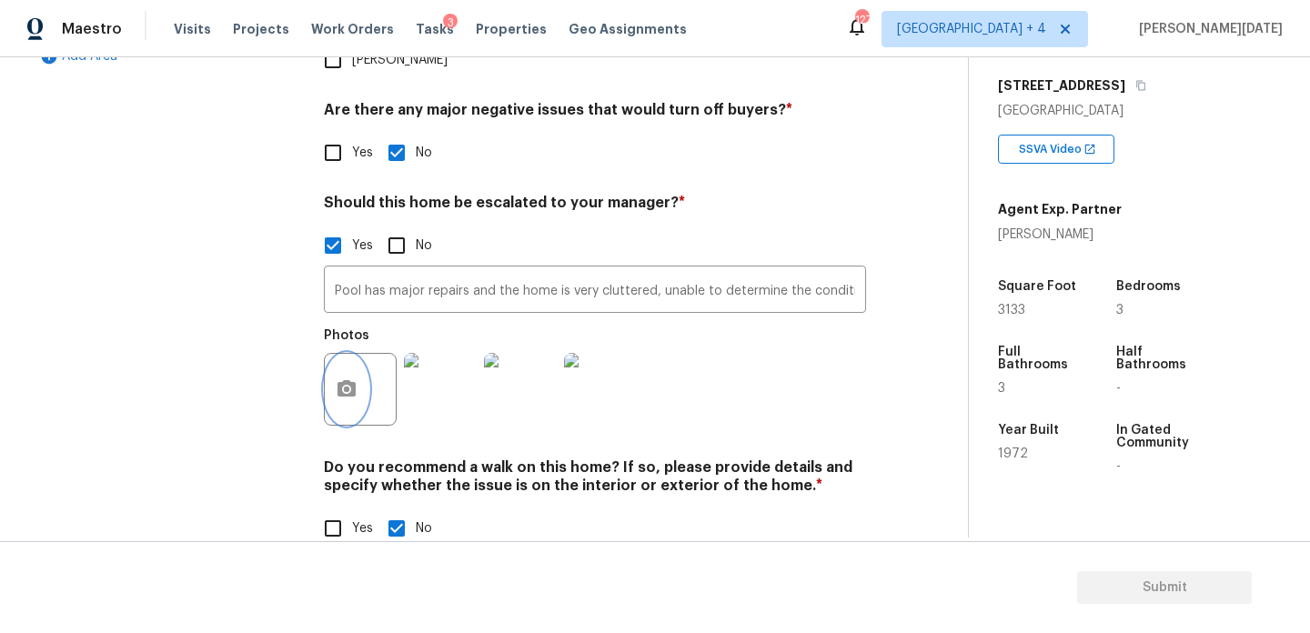
click at [365, 354] on button "button" at bounding box center [347, 389] width 44 height 71
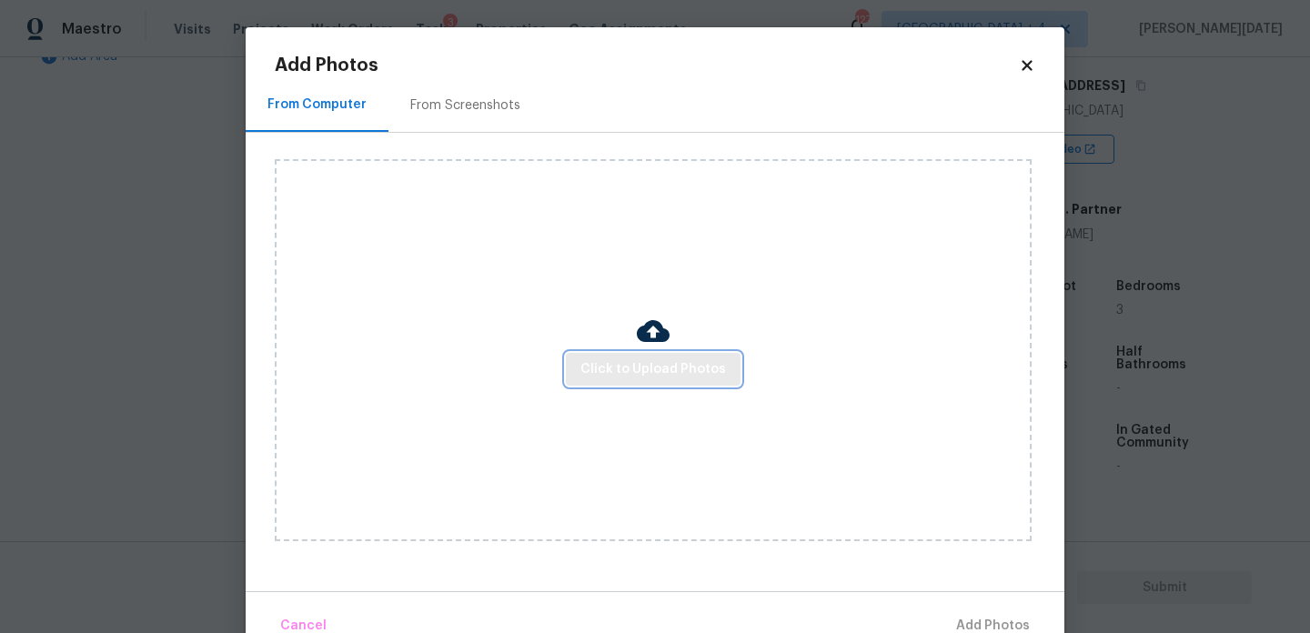
click at [674, 368] on span "Click to Upload Photos" at bounding box center [653, 369] width 146 height 23
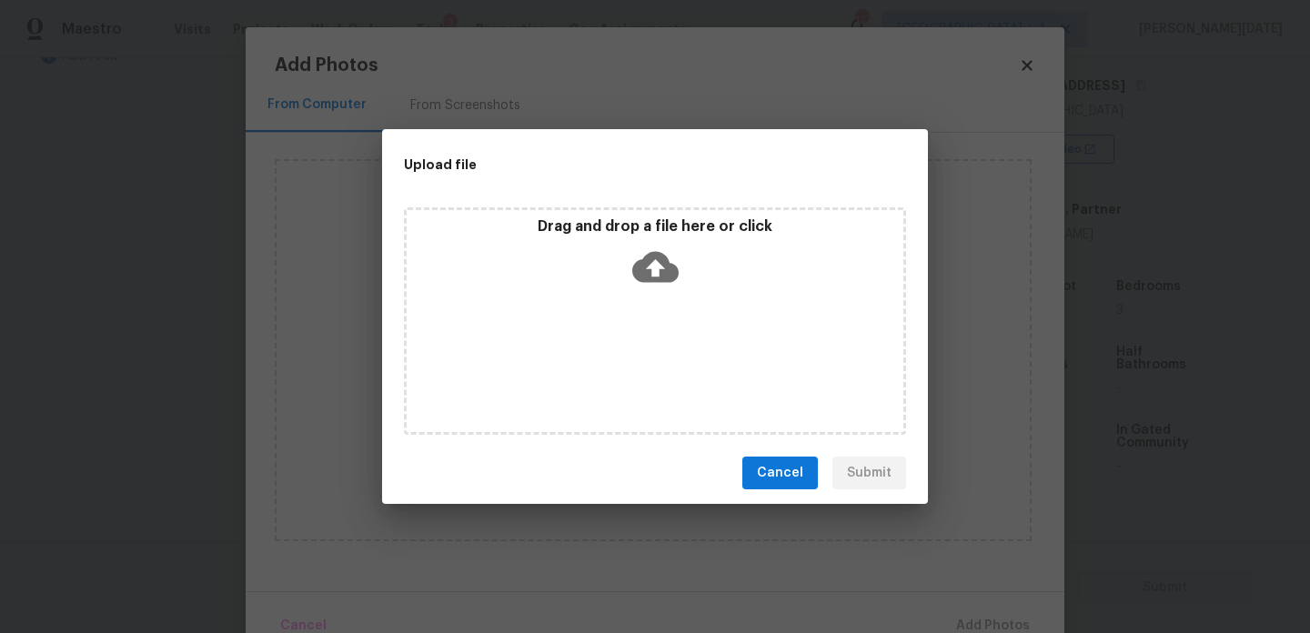
click at [674, 368] on div "Drag and drop a file here or click" at bounding box center [655, 320] width 502 height 227
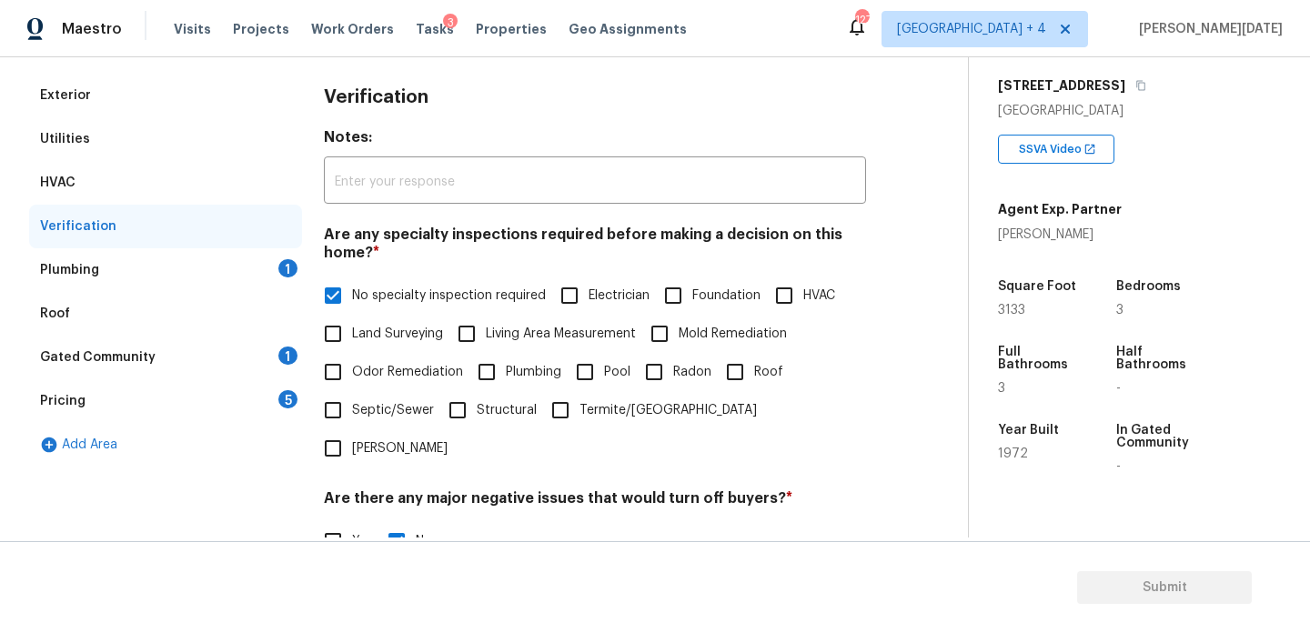
scroll to position [161, 0]
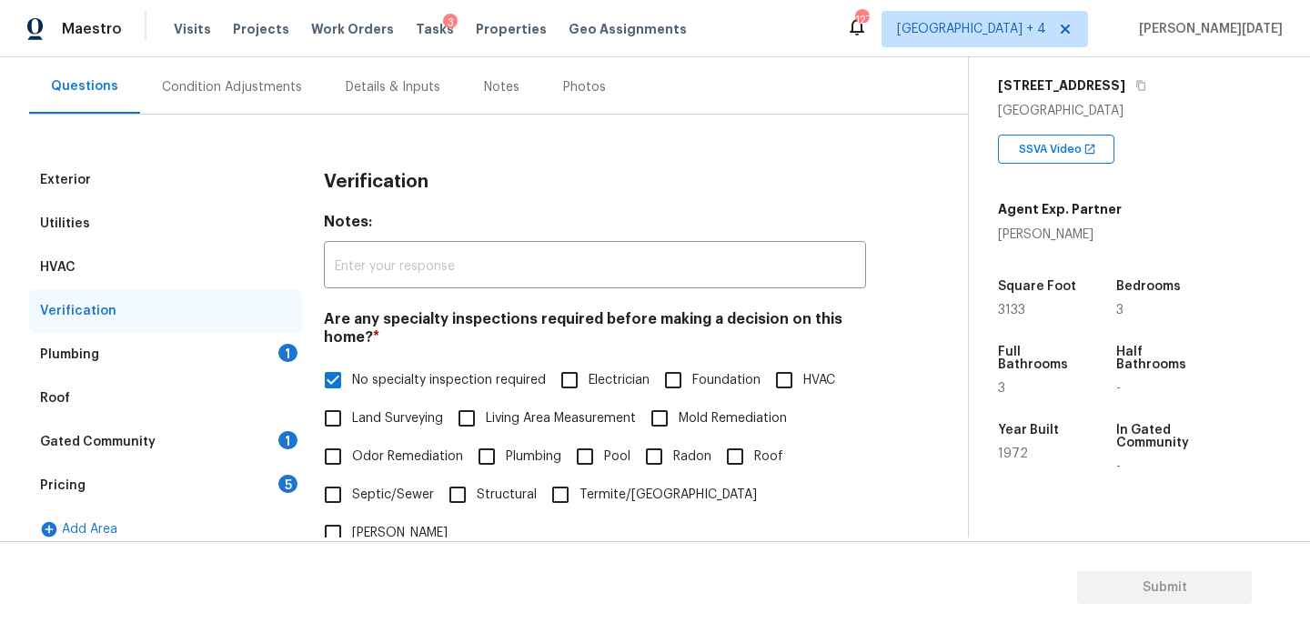
click at [275, 351] on div "Plumbing 1" at bounding box center [165, 355] width 273 height 44
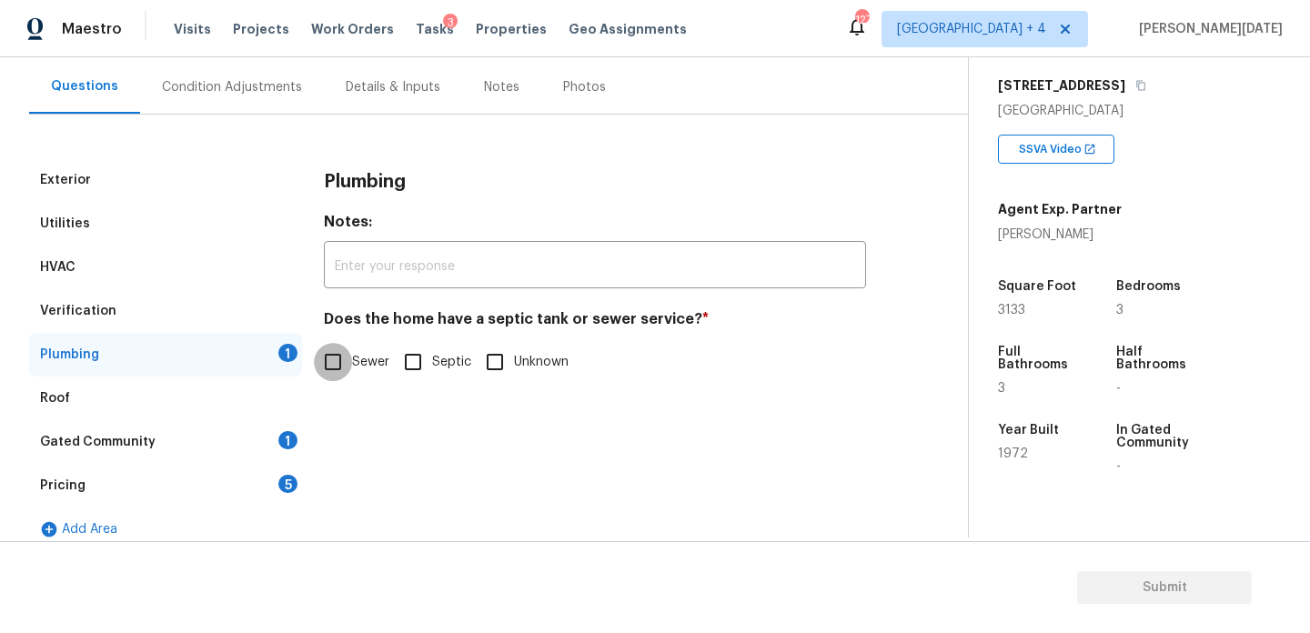
click at [328, 368] on input "Sewer" at bounding box center [333, 362] width 38 height 38
checkbox input "true"
click at [283, 429] on div "Gated Community 1" at bounding box center [165, 442] width 273 height 44
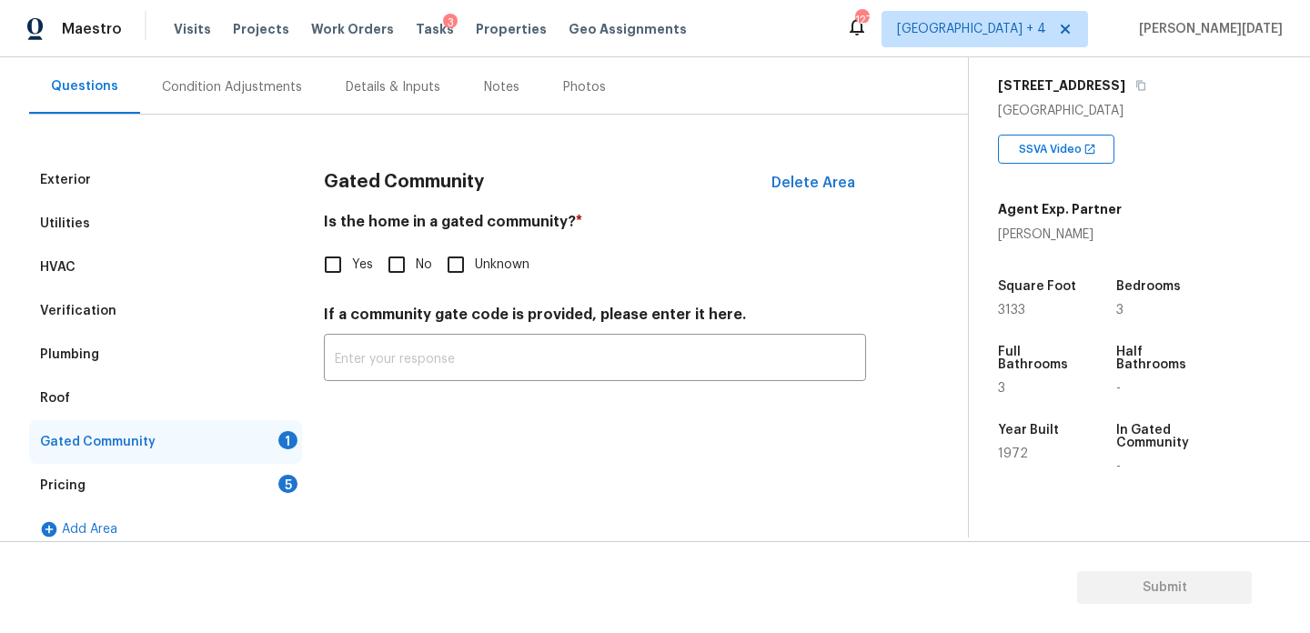
click at [401, 267] on input "No" at bounding box center [397, 265] width 38 height 38
checkbox input "true"
click at [290, 469] on div "Pricing 5" at bounding box center [165, 486] width 273 height 44
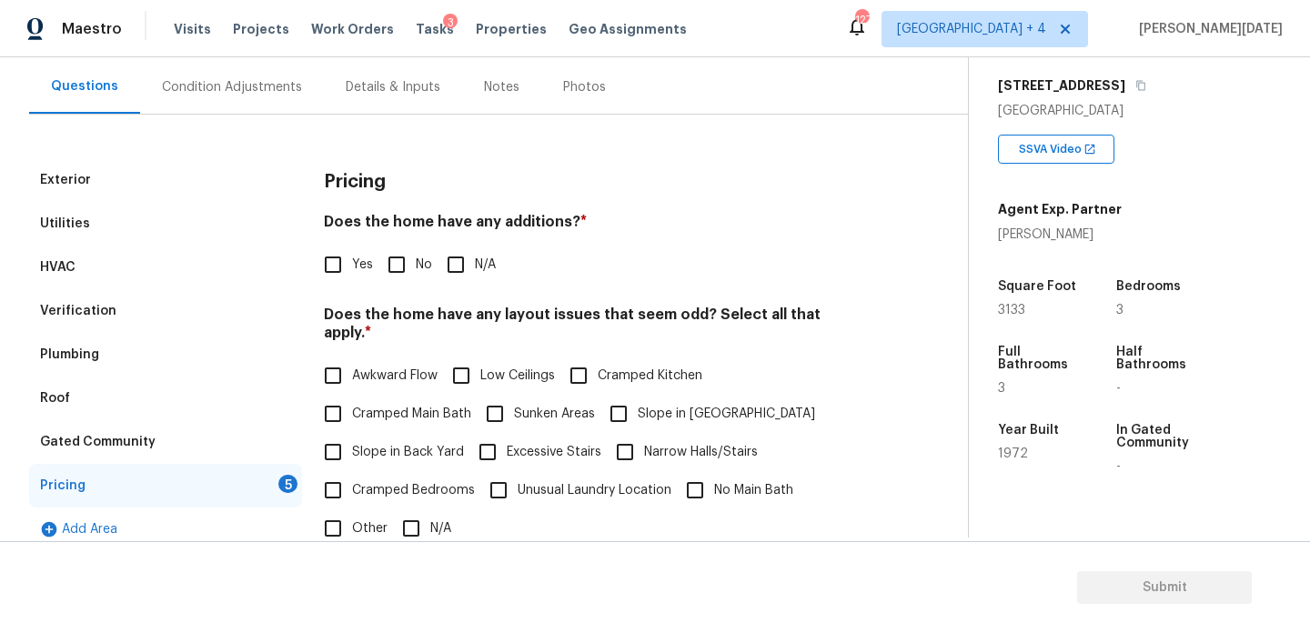
click at [414, 254] on input "No" at bounding box center [397, 265] width 38 height 38
checkbox input "true"
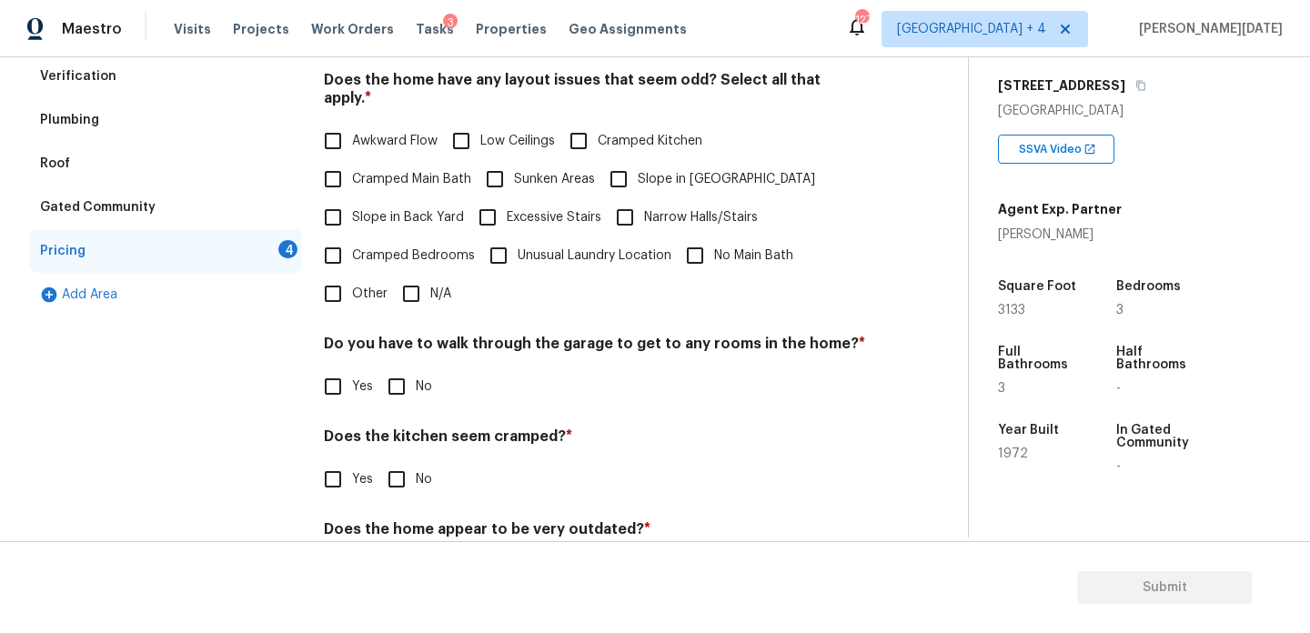
click at [414, 291] on input "N/A" at bounding box center [411, 294] width 38 height 38
checkbox input "true"
click at [406, 357] on h4 "Do you have to walk through the garage to get to any rooms in the home? *" at bounding box center [595, 349] width 542 height 25
click at [400, 383] on input "No" at bounding box center [397, 387] width 38 height 38
checkbox input "true"
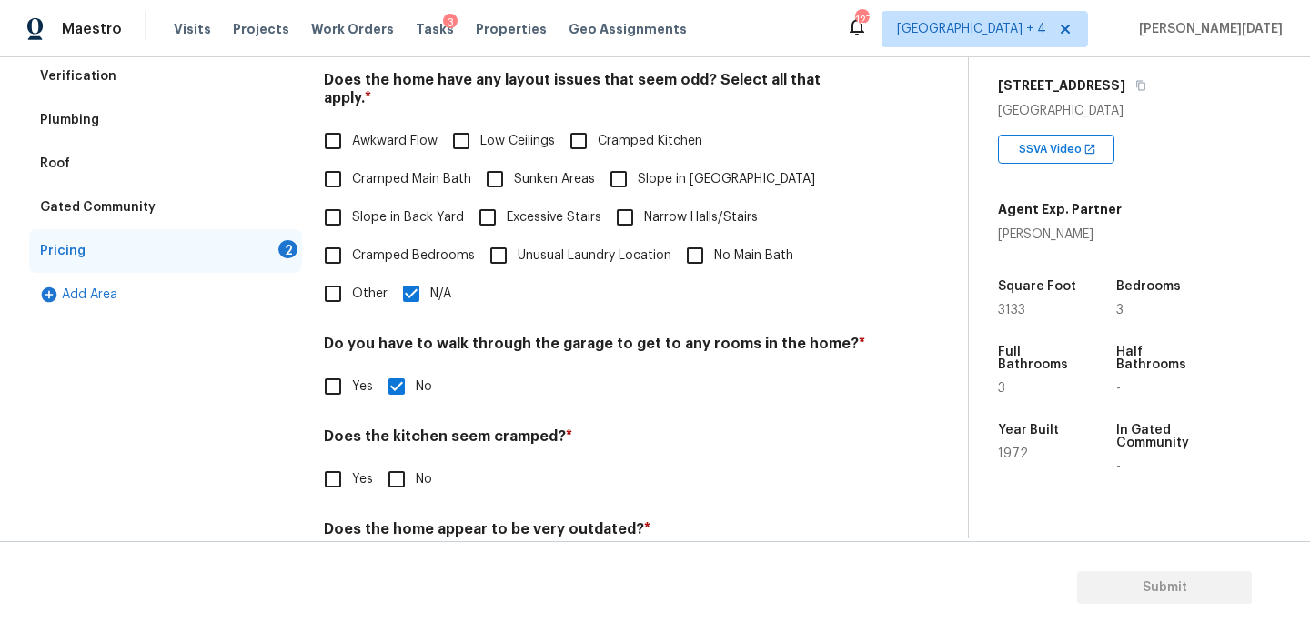
click at [399, 460] on input "No" at bounding box center [397, 479] width 38 height 38
checkbox input "true"
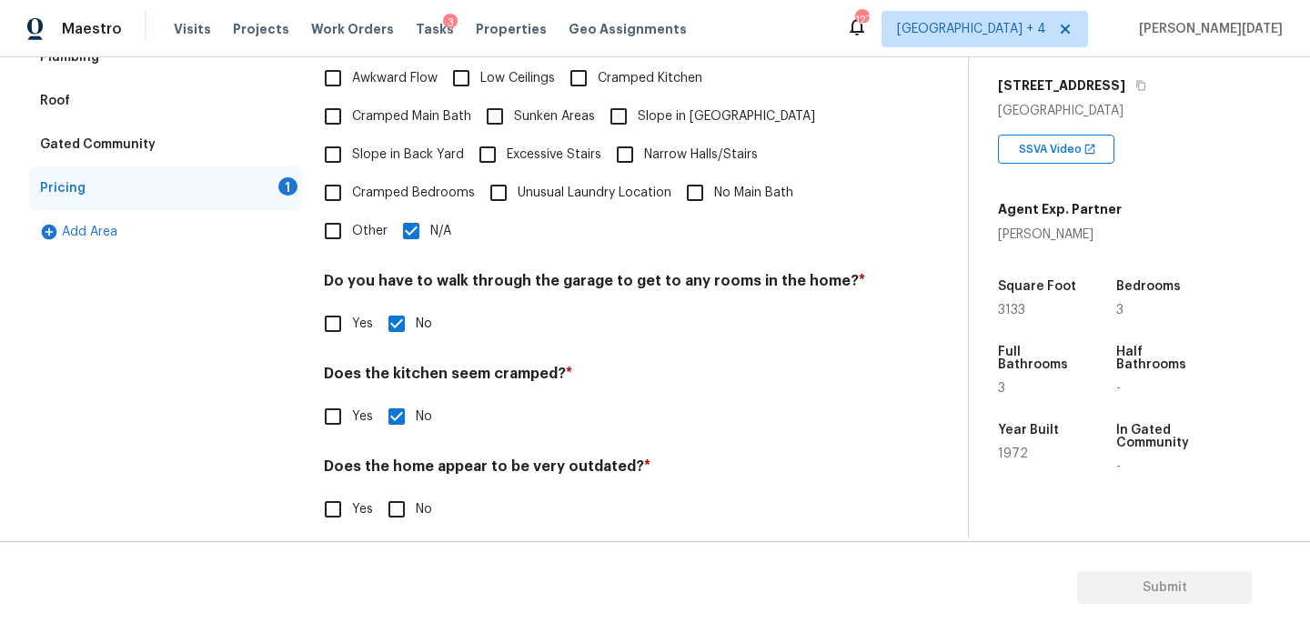
click at [396, 490] on input "No" at bounding box center [397, 509] width 38 height 38
checkbox input "true"
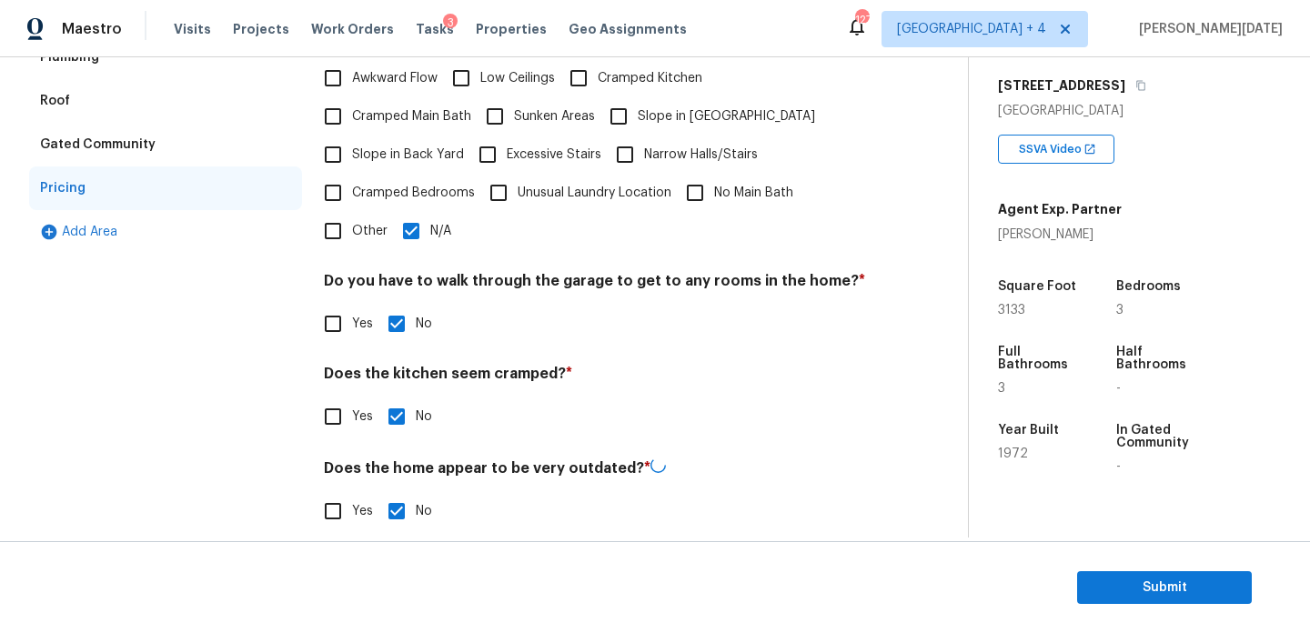
scroll to position [365, 0]
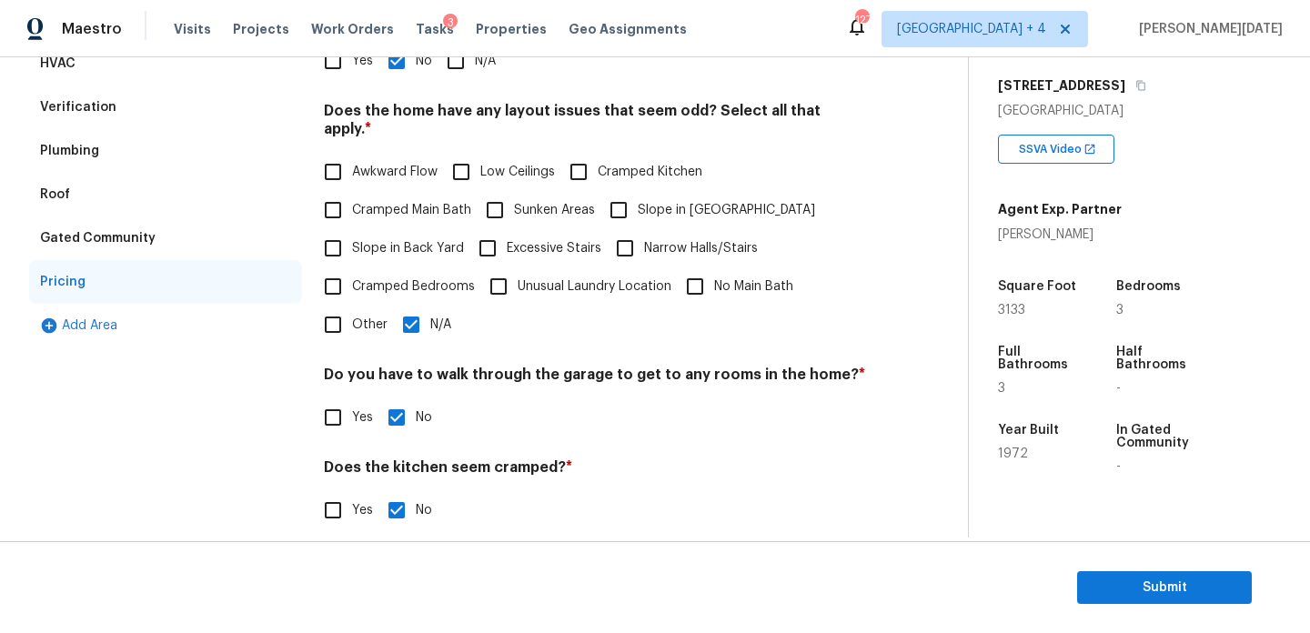
click at [84, 337] on div "Add Area" at bounding box center [165, 326] width 273 height 44
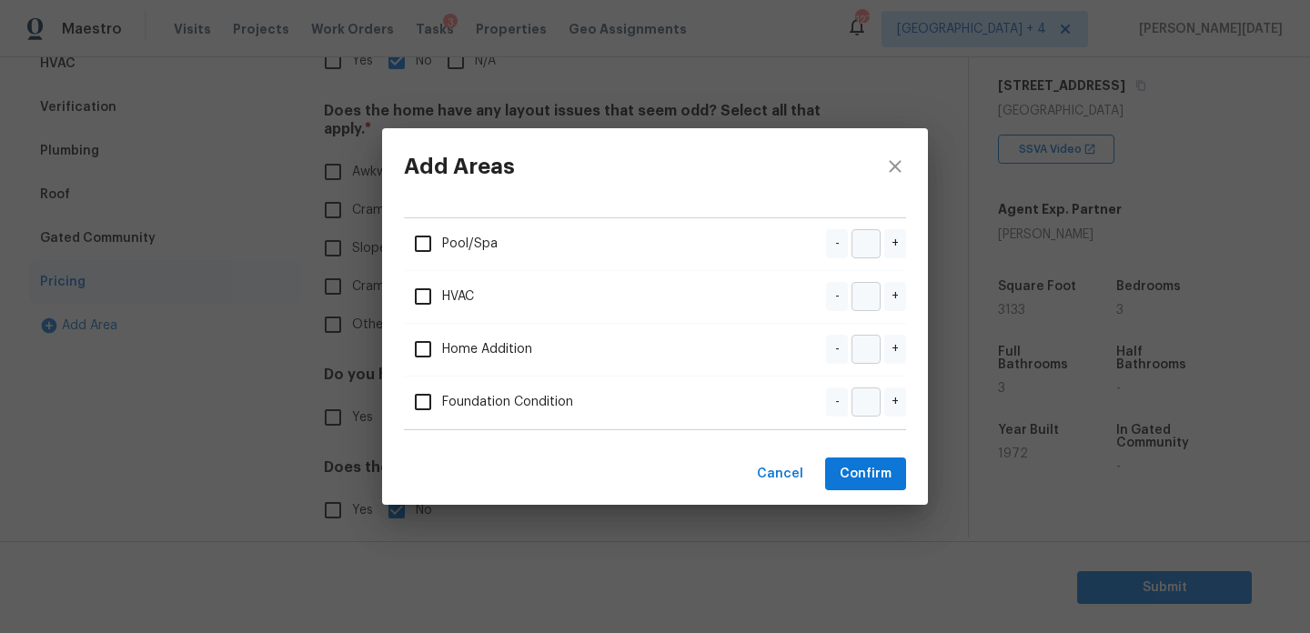
click at [469, 245] on span "Pool/Spa" at bounding box center [451, 244] width 94 height 38
click at [425, 237] on input "checkbox" at bounding box center [423, 244] width 38 height 38
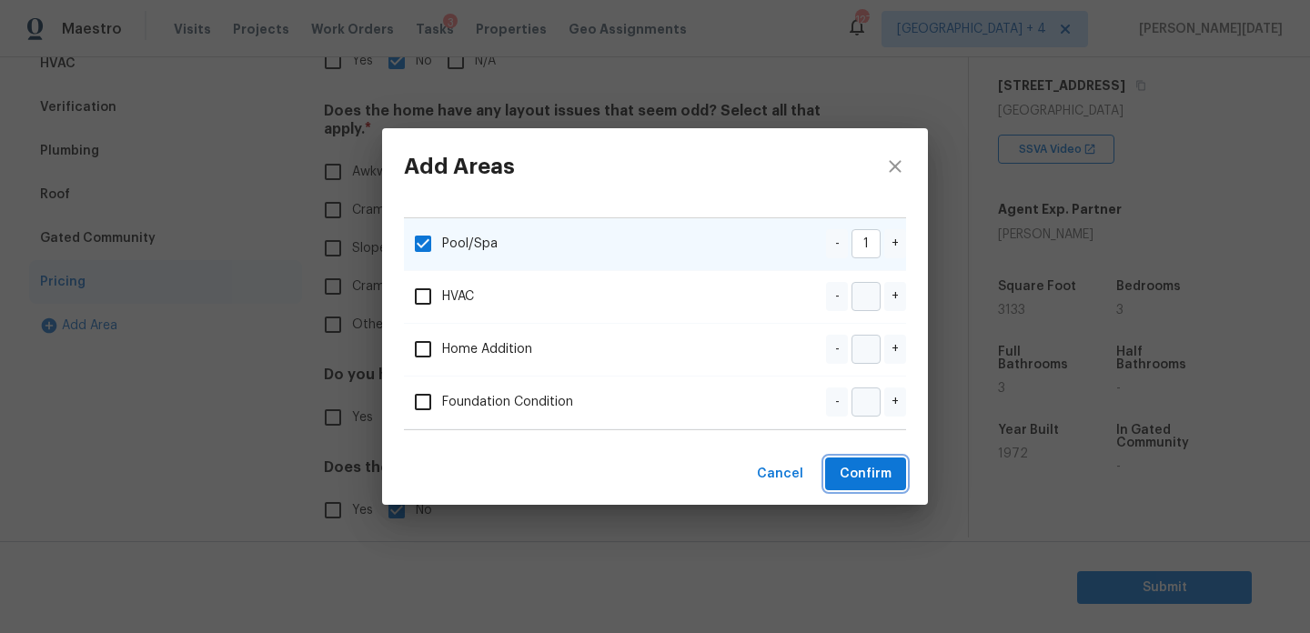
click at [869, 479] on span "Confirm" at bounding box center [866, 474] width 52 height 23
checkbox input "false"
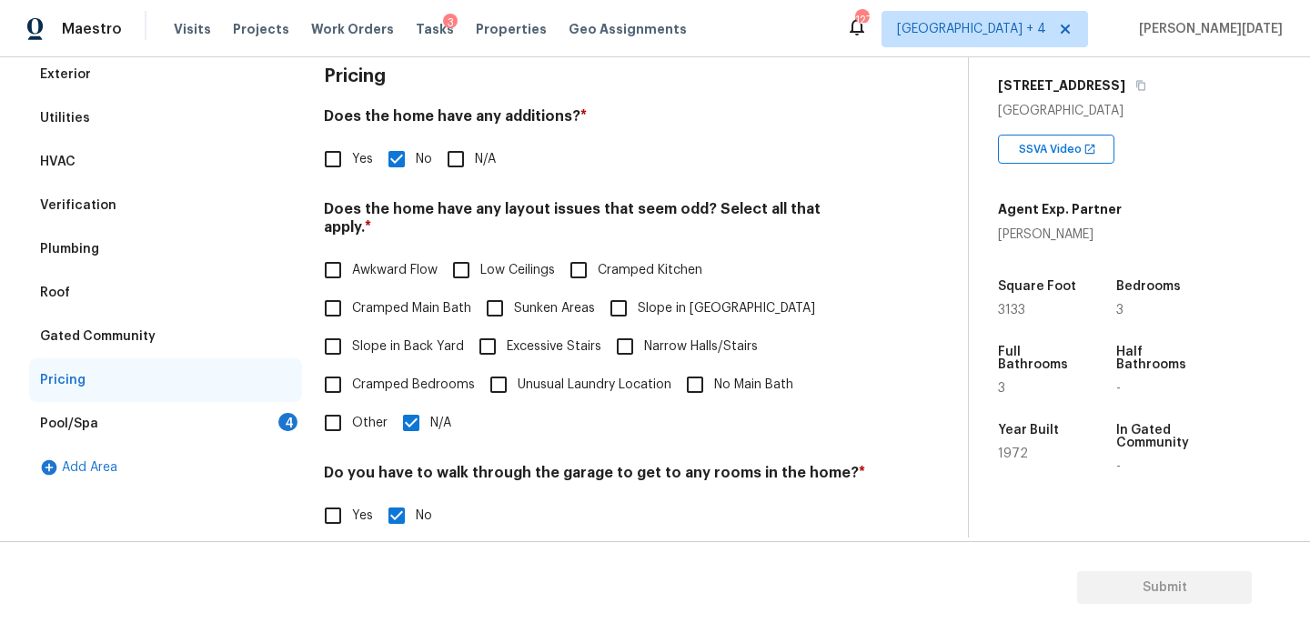
scroll to position [253, 0]
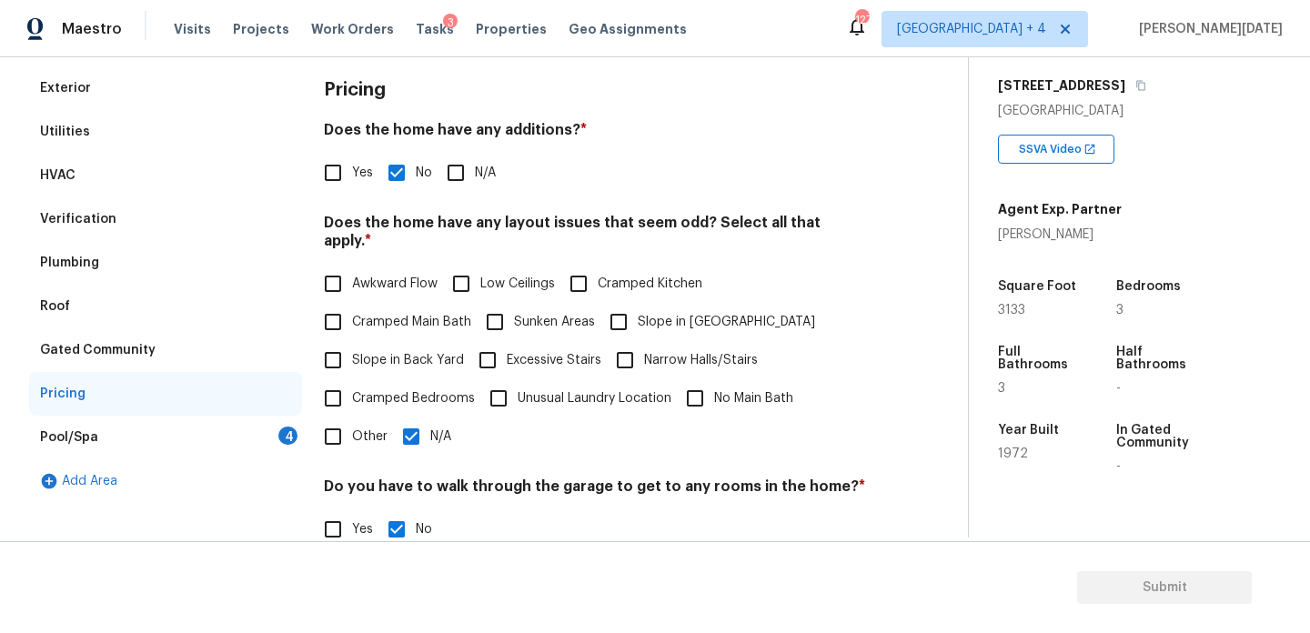
click at [107, 436] on div "Pool/Spa 4" at bounding box center [165, 438] width 273 height 44
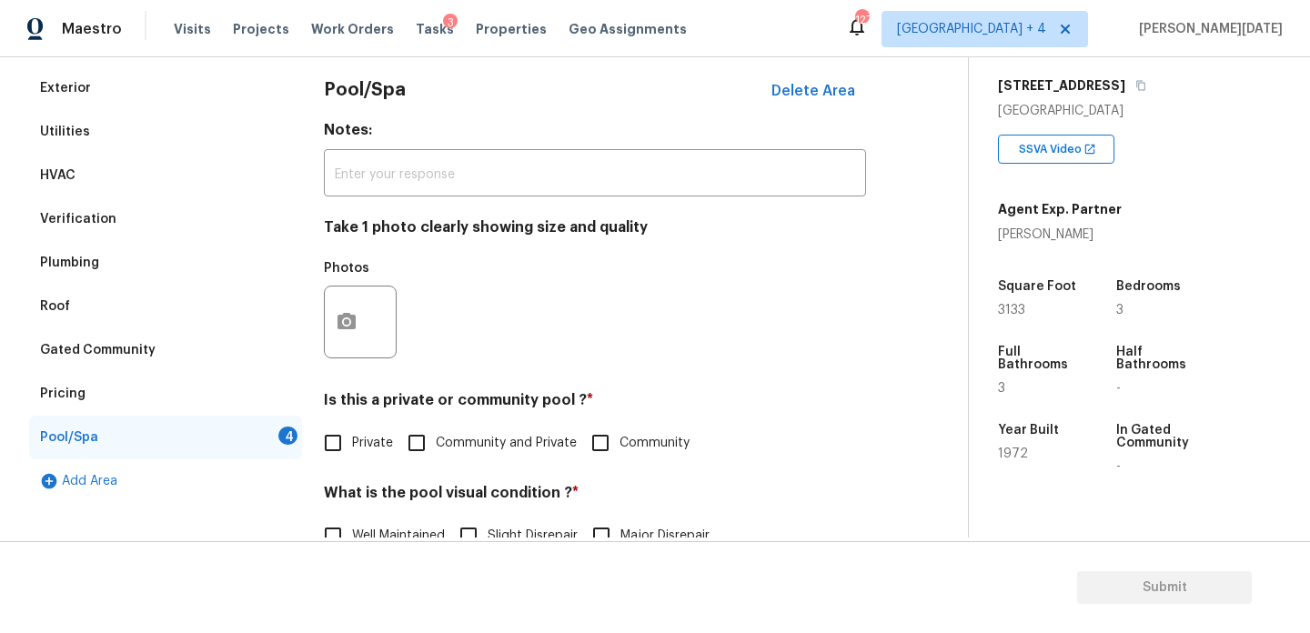
click at [350, 431] on input "Private" at bounding box center [333, 443] width 38 height 38
checkbox input "true"
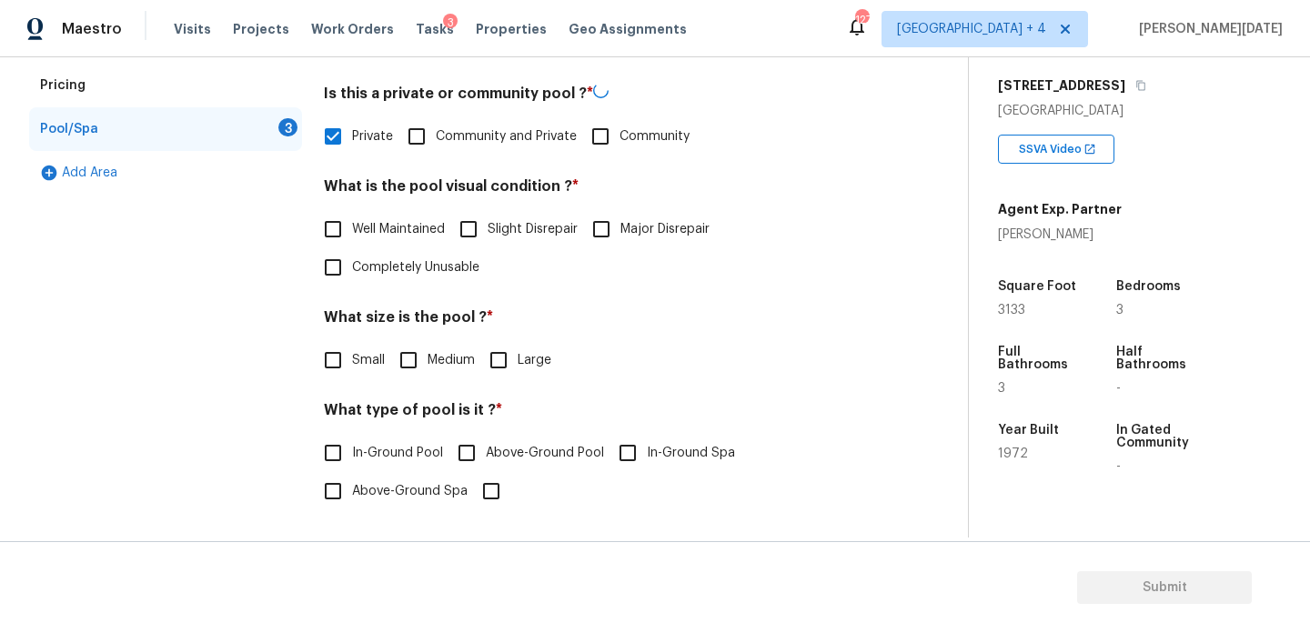
scroll to position [559, 0]
click at [610, 227] on input "Major Disrepair" at bounding box center [601, 229] width 38 height 38
checkbox input "true"
click at [513, 356] on input "Large" at bounding box center [498, 360] width 38 height 38
checkbox input "true"
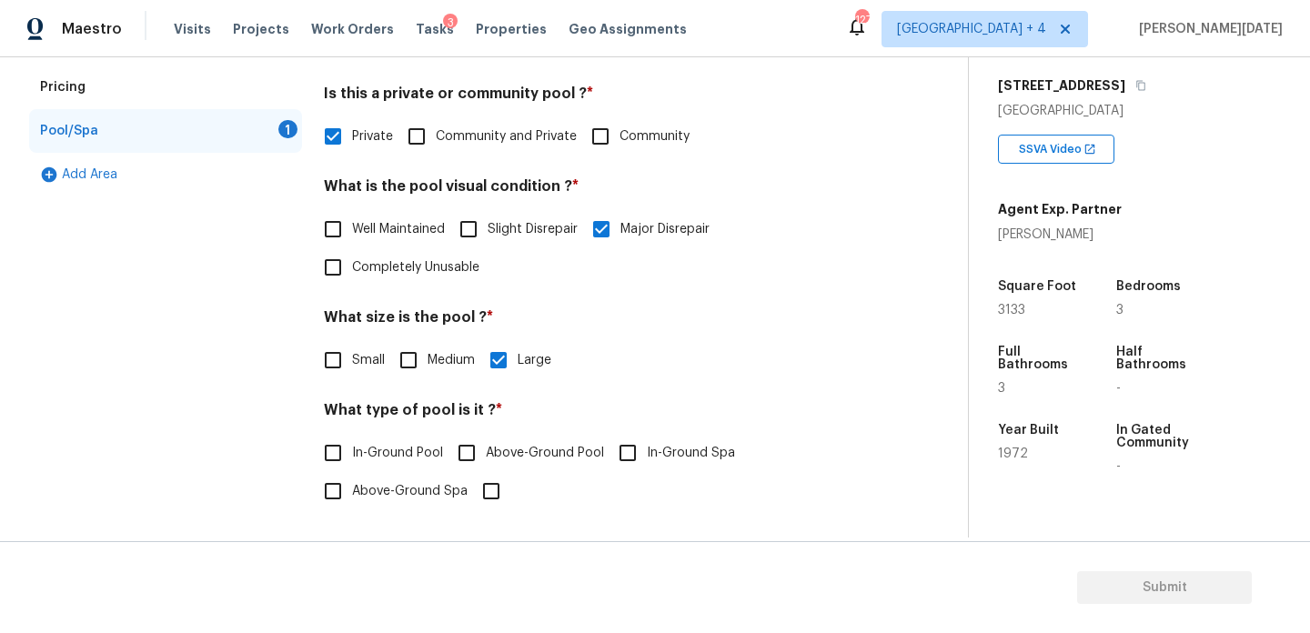
click at [374, 447] on span "In-Ground Pool" at bounding box center [397, 453] width 91 height 19
click at [352, 447] on input "In-Ground Pool" at bounding box center [333, 453] width 38 height 38
checkbox input "true"
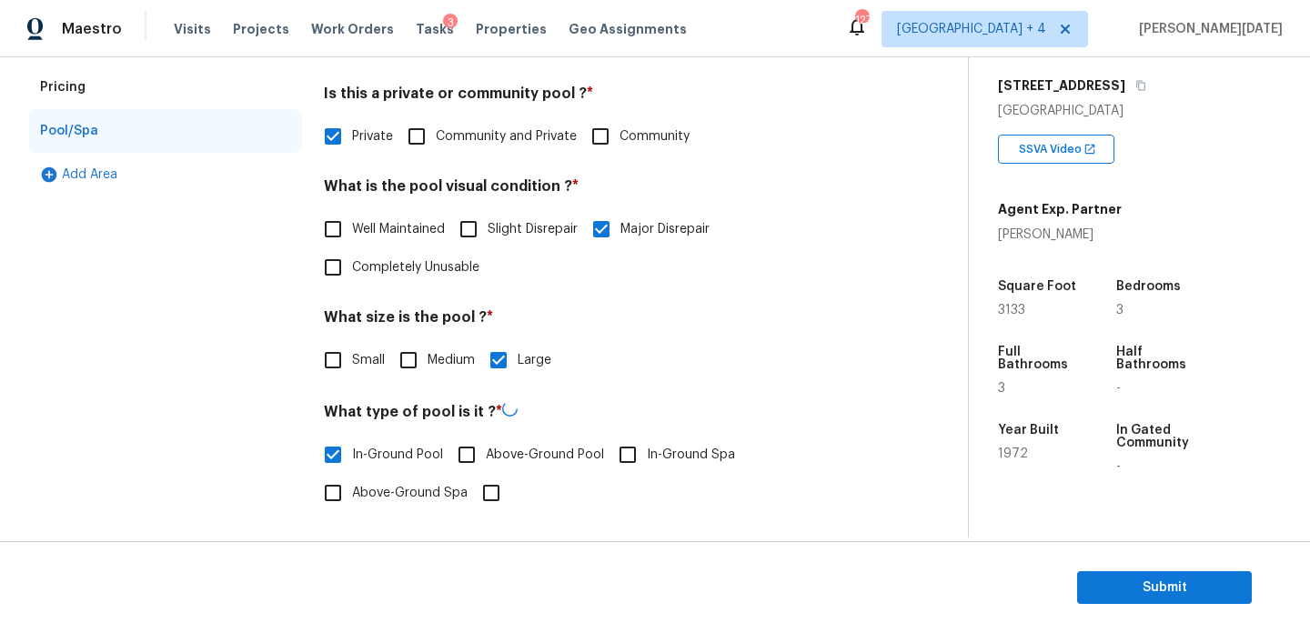
scroll to position [99, 0]
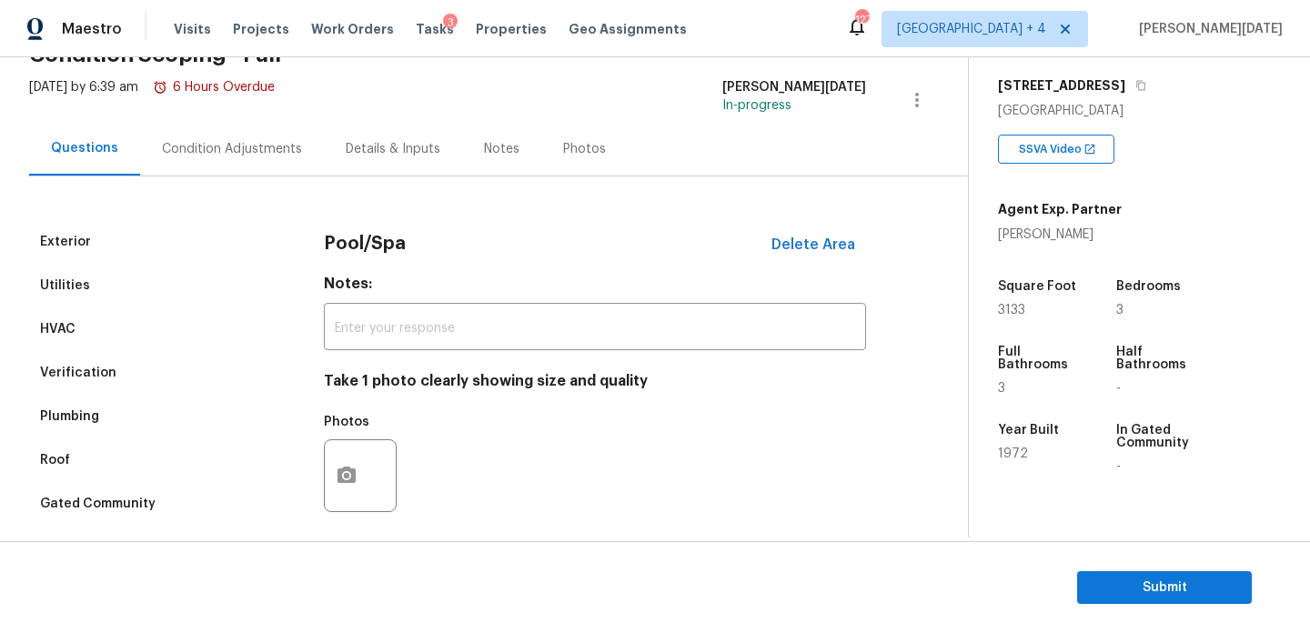
click at [231, 155] on div "Condition Adjustments" at bounding box center [232, 149] width 140 height 18
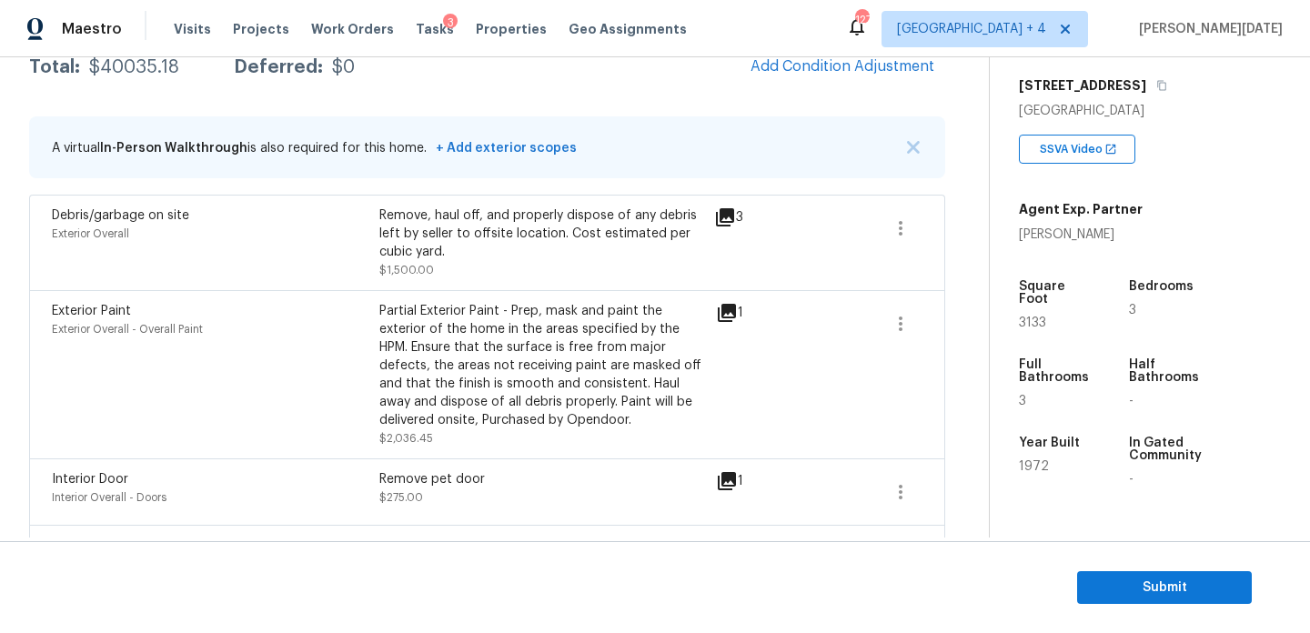
scroll to position [56, 0]
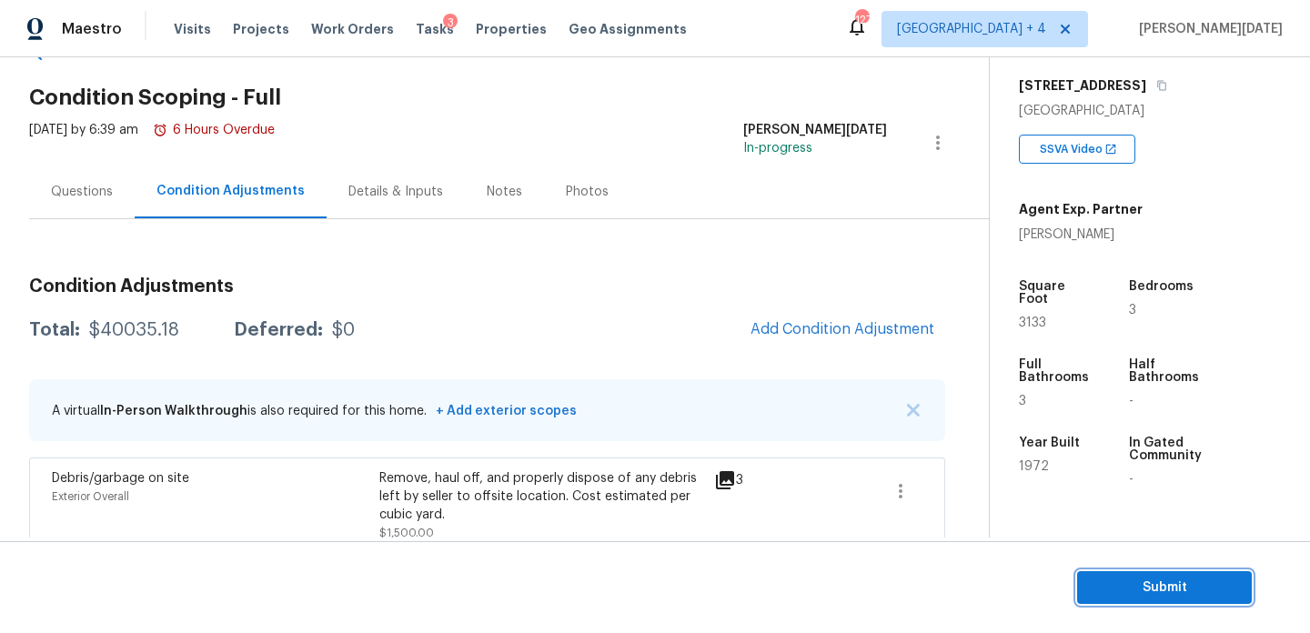
click at [1166, 579] on span "Submit" at bounding box center [1165, 588] width 146 height 23
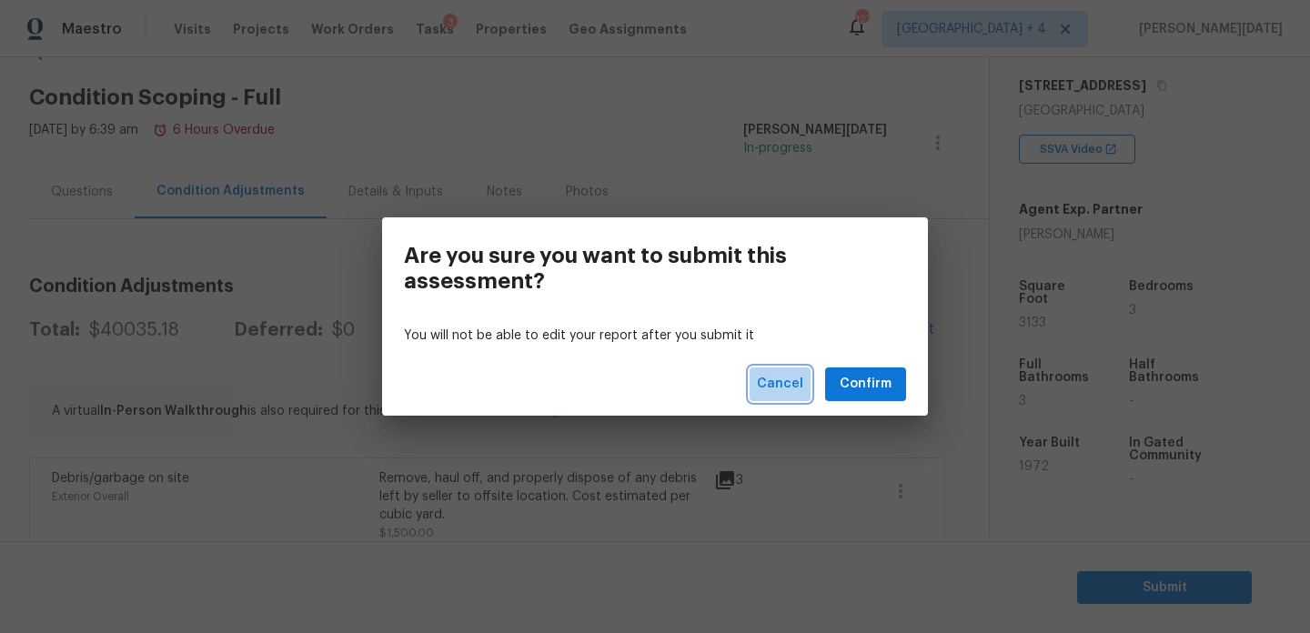
click at [787, 381] on span "Cancel" at bounding box center [780, 384] width 46 height 23
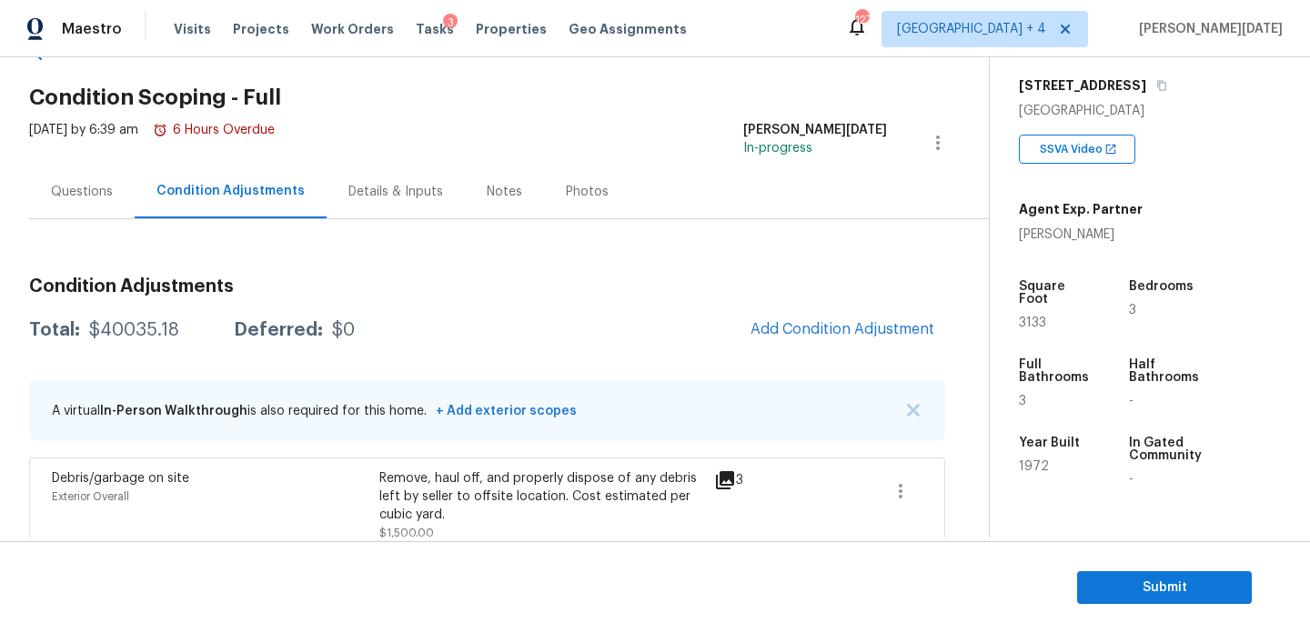
click at [115, 201] on div "Questions" at bounding box center [82, 192] width 106 height 54
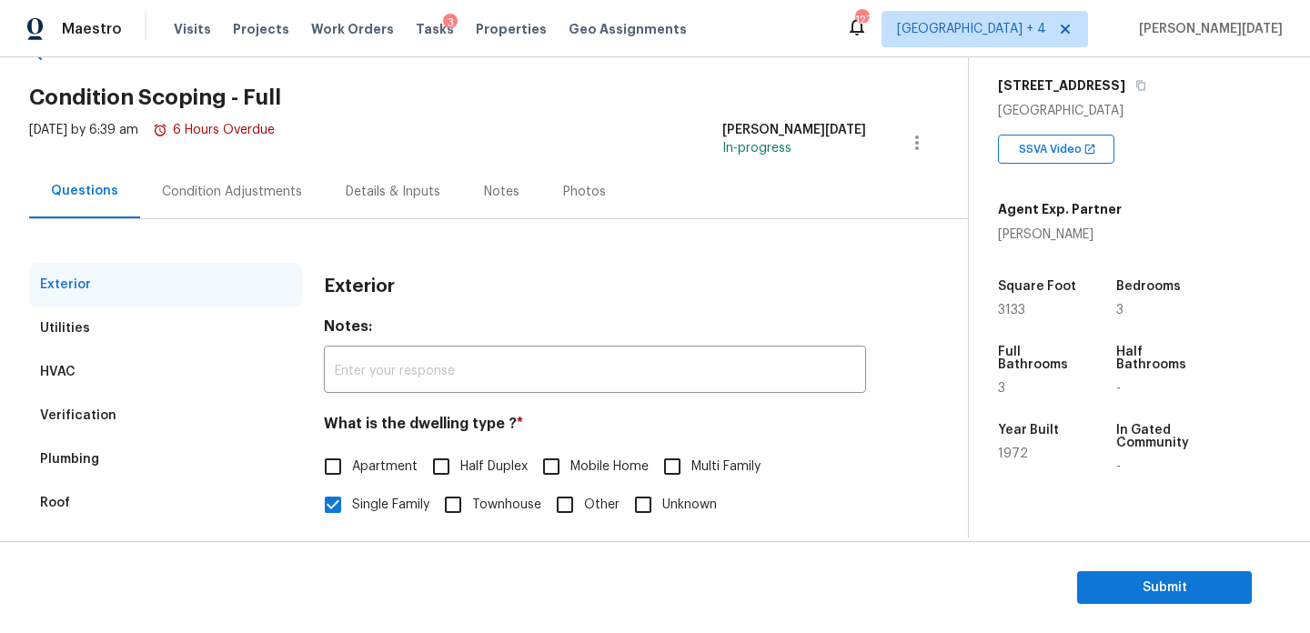
scroll to position [155, 0]
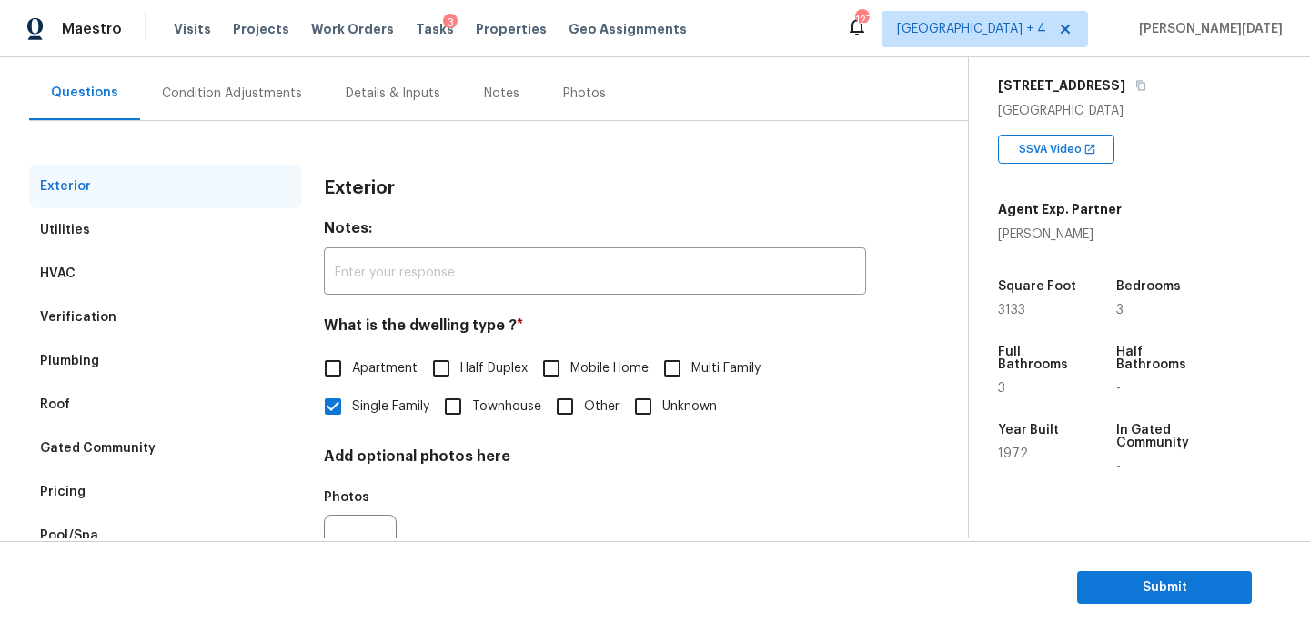
click at [122, 321] on div "Verification" at bounding box center [165, 318] width 273 height 44
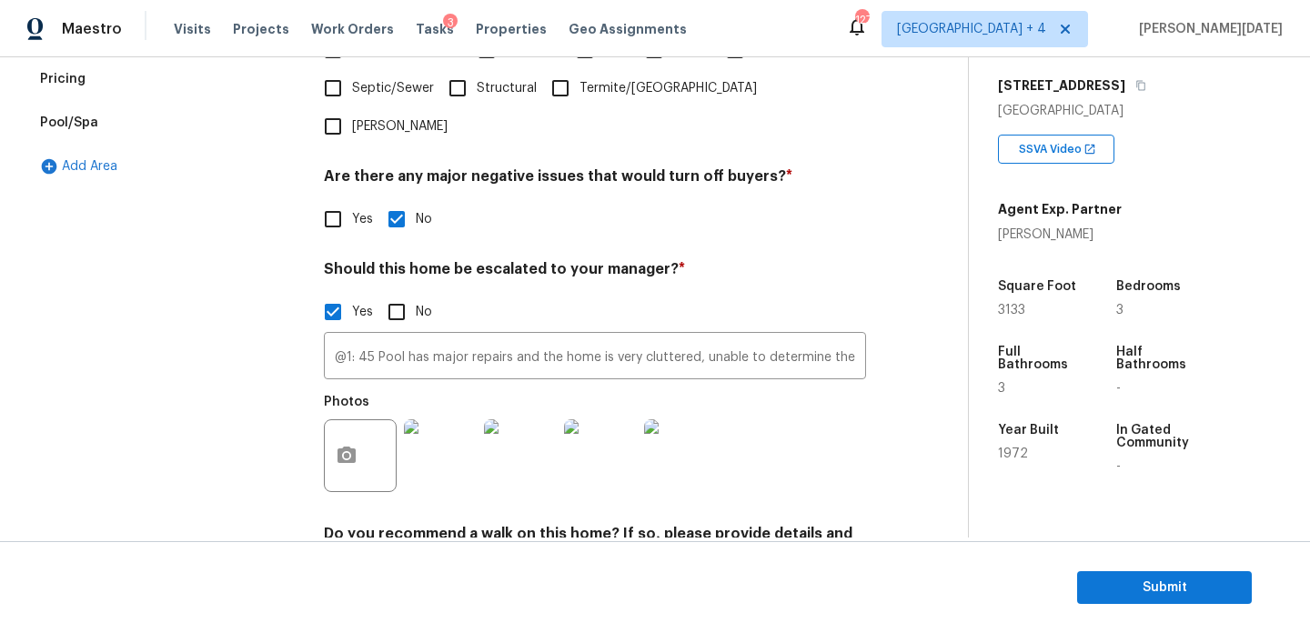
scroll to position [593, 0]
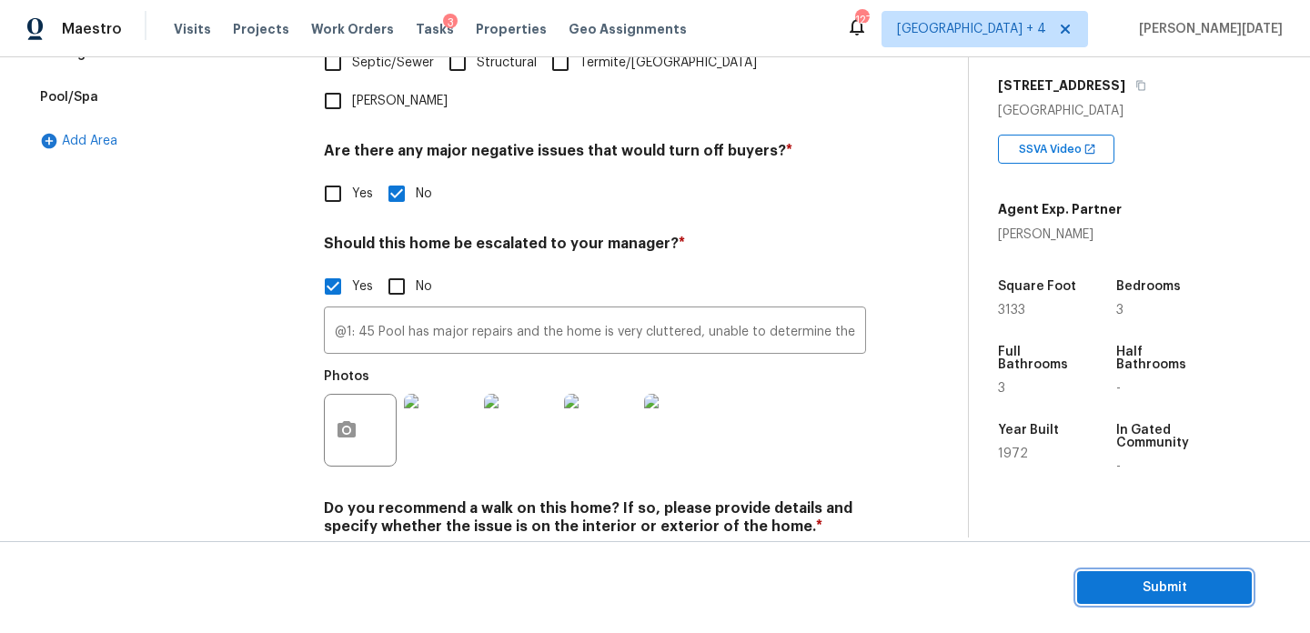
click at [1104, 587] on span "Submit" at bounding box center [1165, 588] width 146 height 23
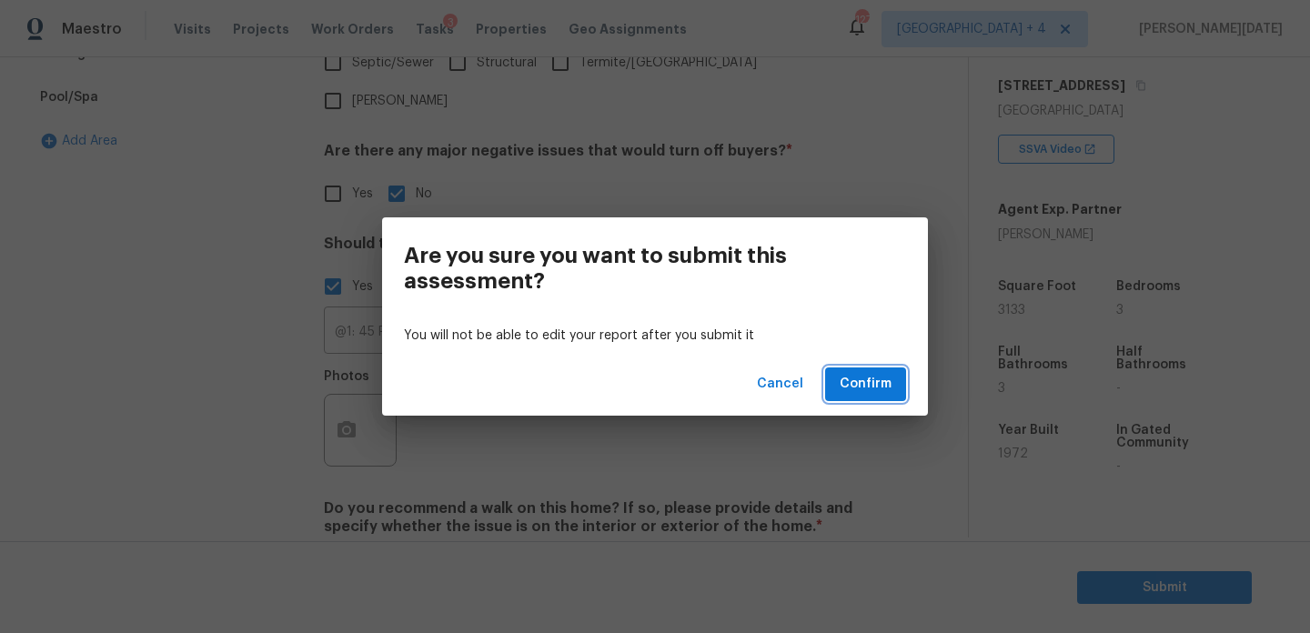
click at [872, 378] on span "Confirm" at bounding box center [866, 384] width 52 height 23
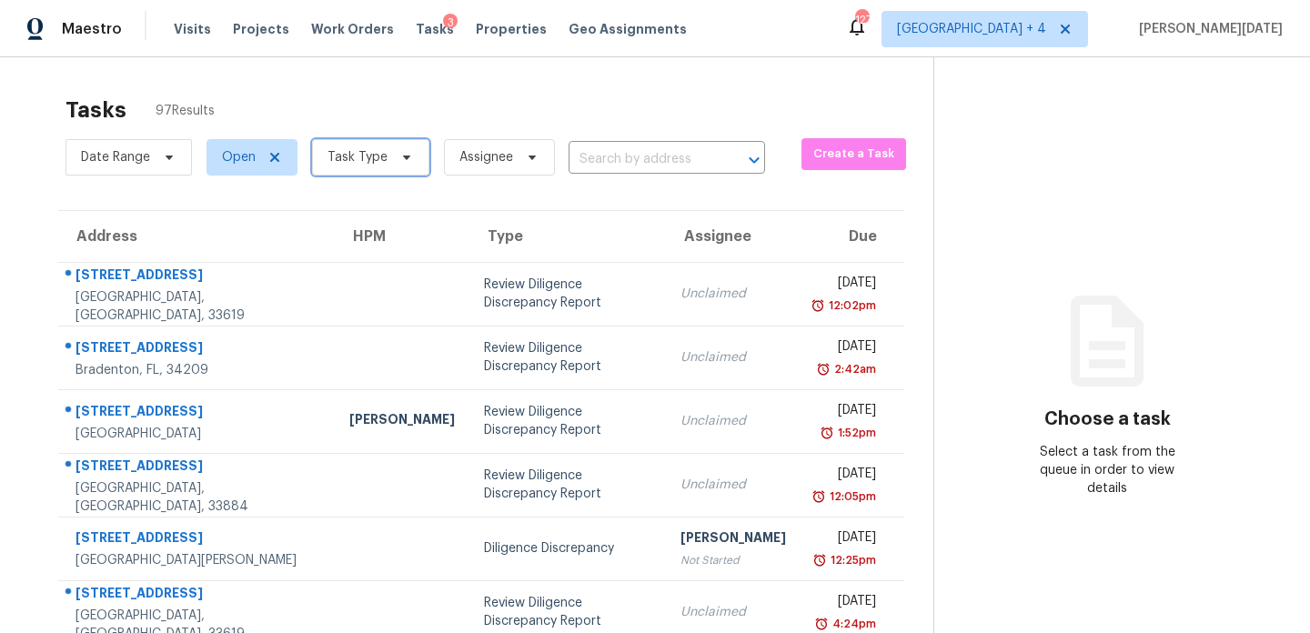
click at [339, 163] on span "Task Type" at bounding box center [357, 157] width 60 height 18
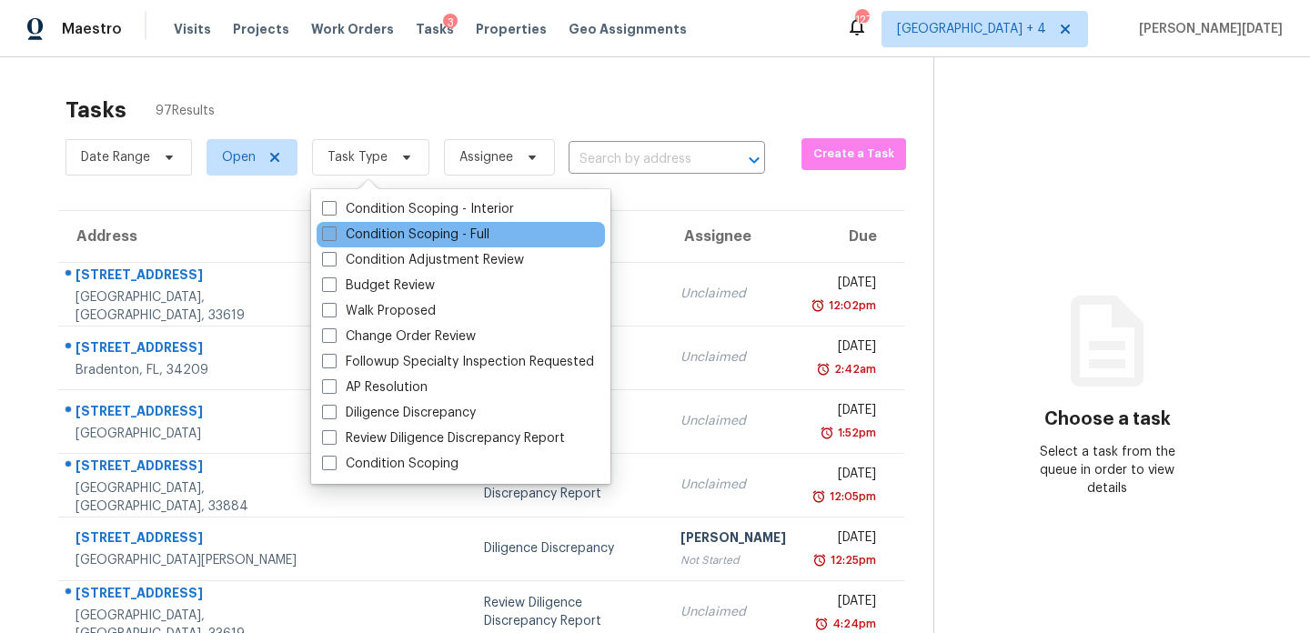
click at [337, 236] on label "Condition Scoping - Full" at bounding box center [405, 235] width 167 height 18
click at [334, 236] on input "Condition Scoping - Full" at bounding box center [328, 232] width 12 height 12
checkbox input "true"
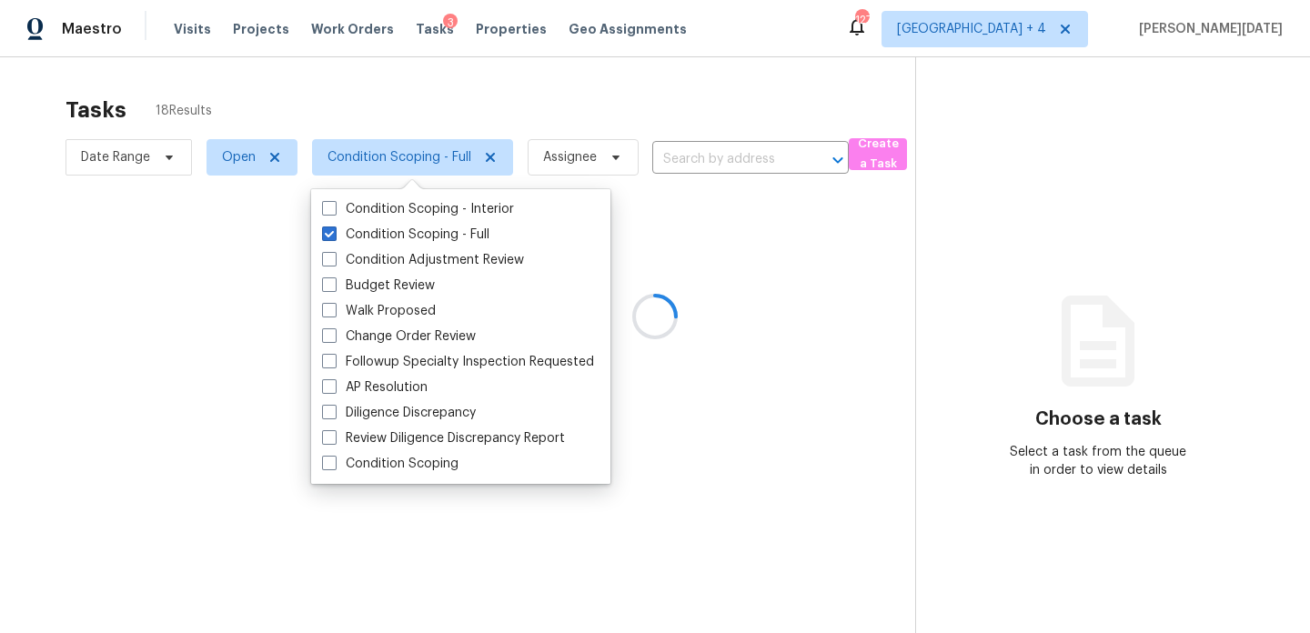
click at [623, 63] on div at bounding box center [655, 316] width 1310 height 633
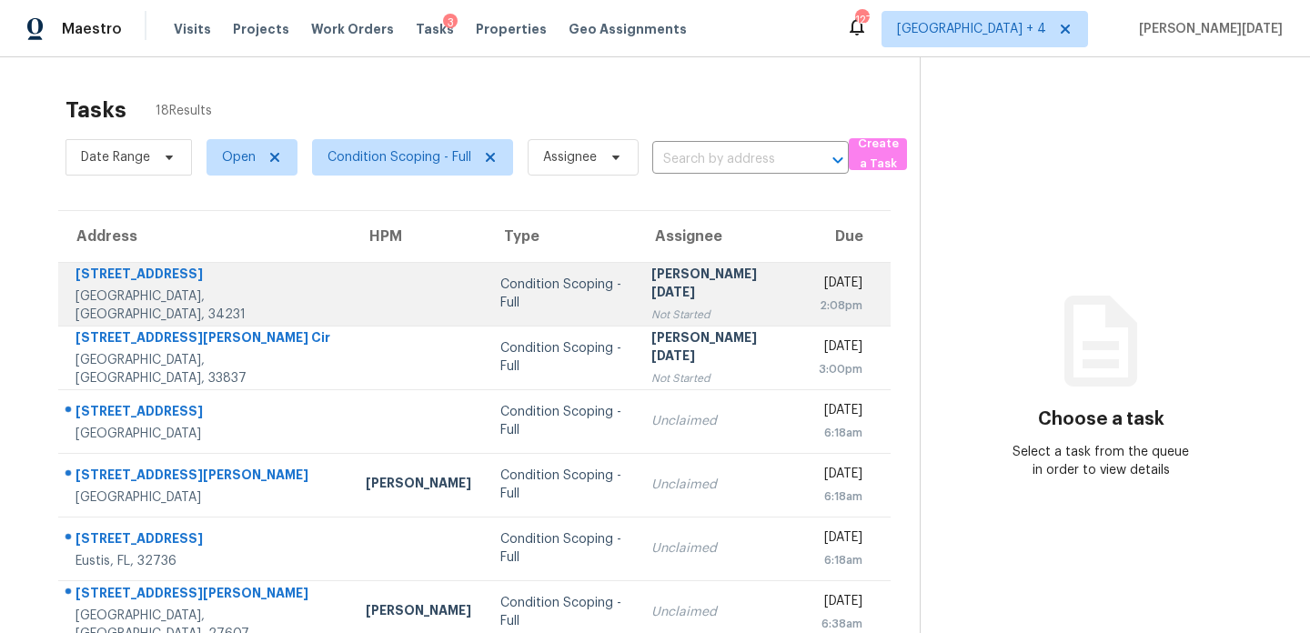
click at [654, 312] on div "Not Started" at bounding box center [720, 315] width 138 height 18
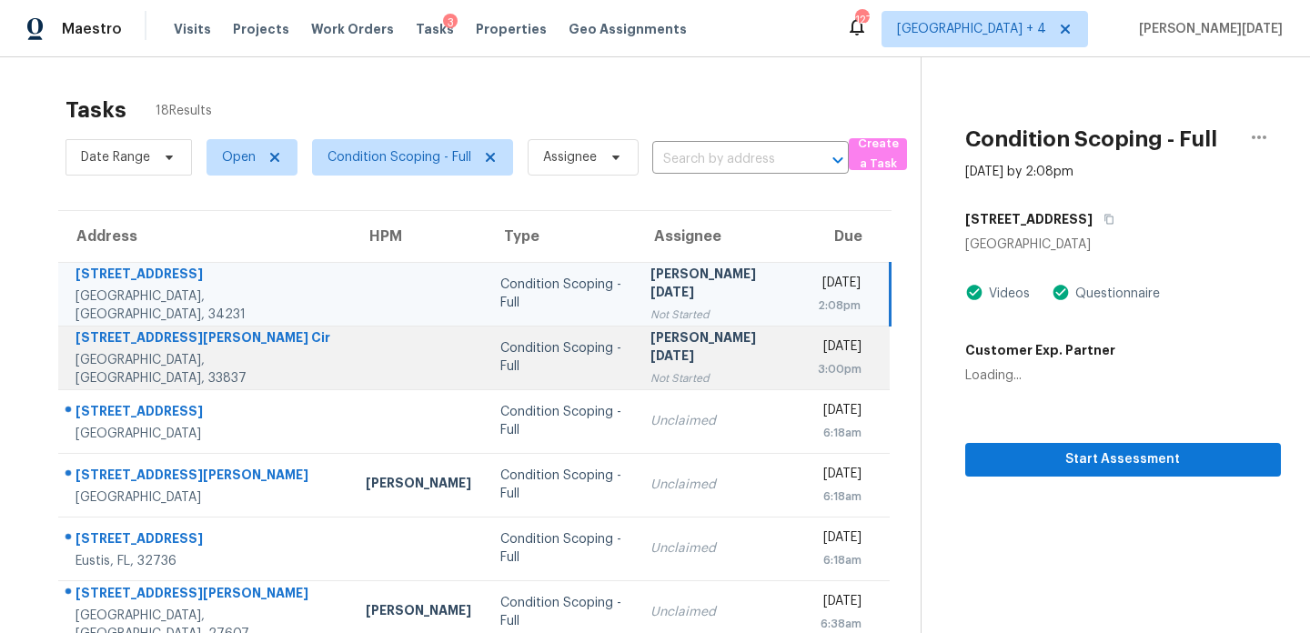
click at [650, 369] on div "Not Started" at bounding box center [718, 378] width 137 height 18
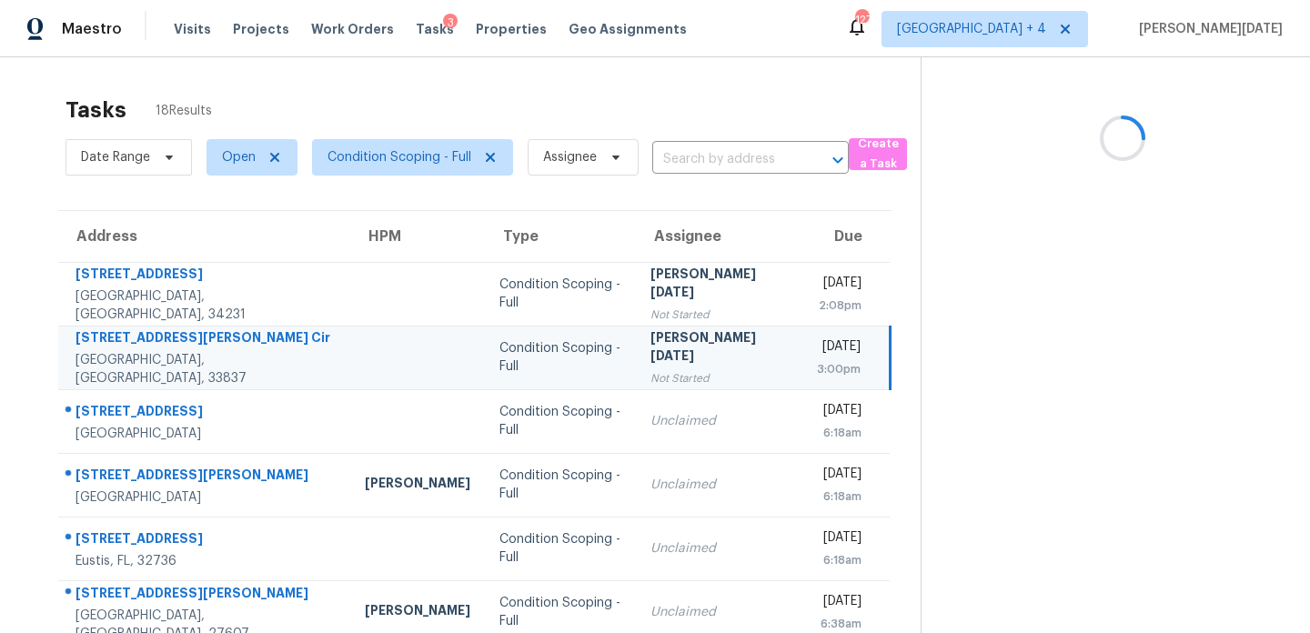
click at [650, 369] on div "Not Started" at bounding box center [718, 378] width 137 height 18
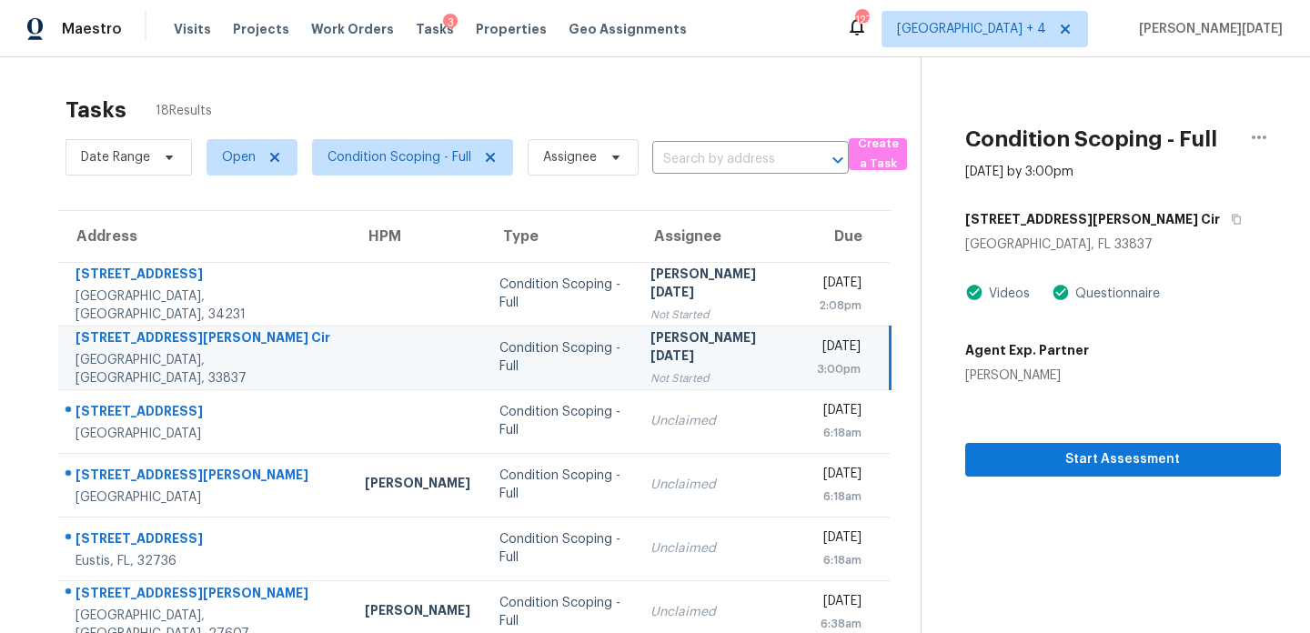
click at [817, 348] on div "[DATE]" at bounding box center [839, 349] width 44 height 23
click at [986, 446] on button "Start Assessment" at bounding box center [1123, 460] width 316 height 34
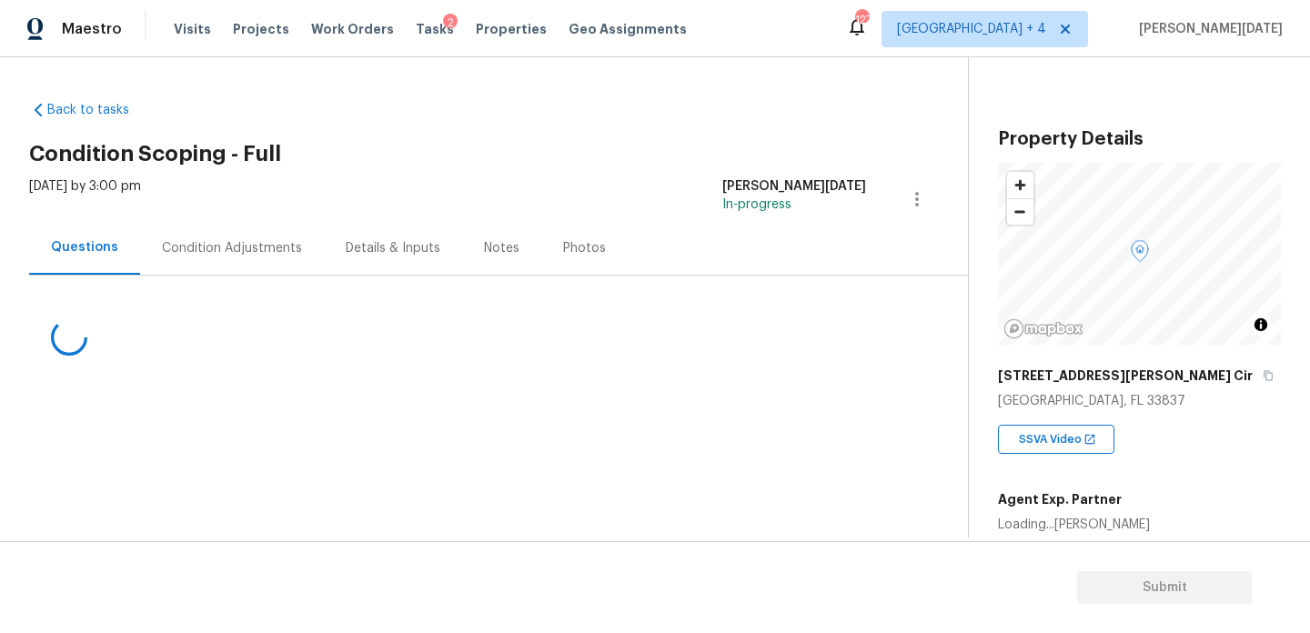
click at [219, 228] on div "Condition Adjustments" at bounding box center [232, 248] width 184 height 54
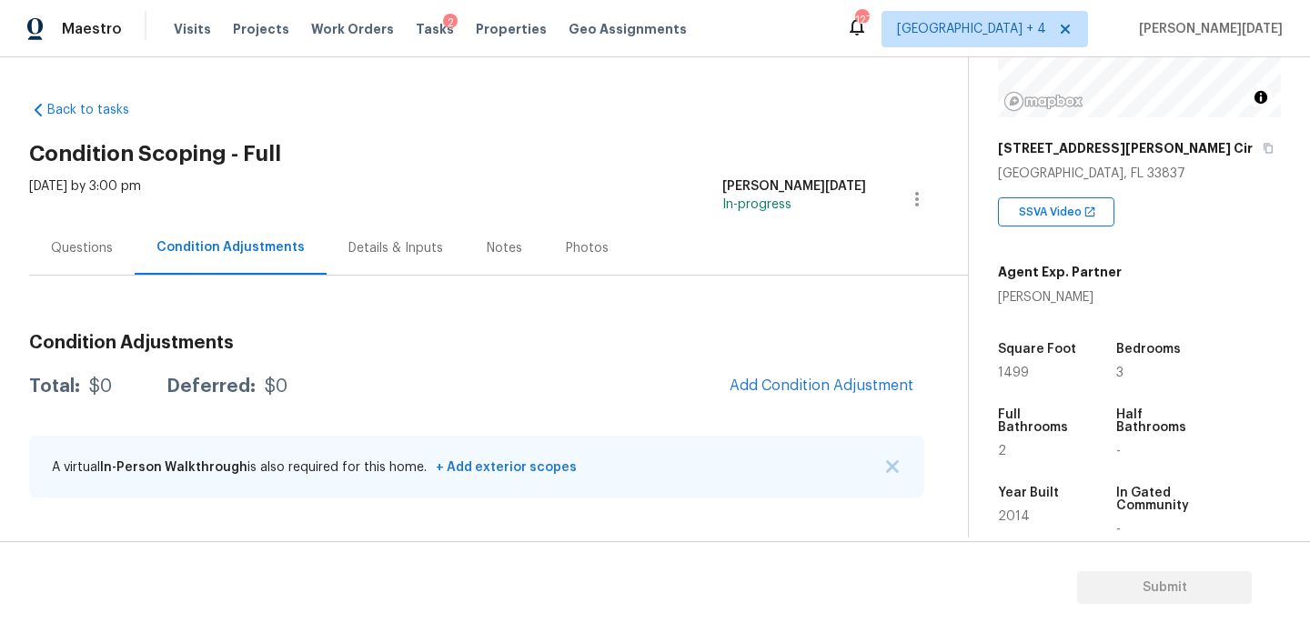
scroll to position [243, 0]
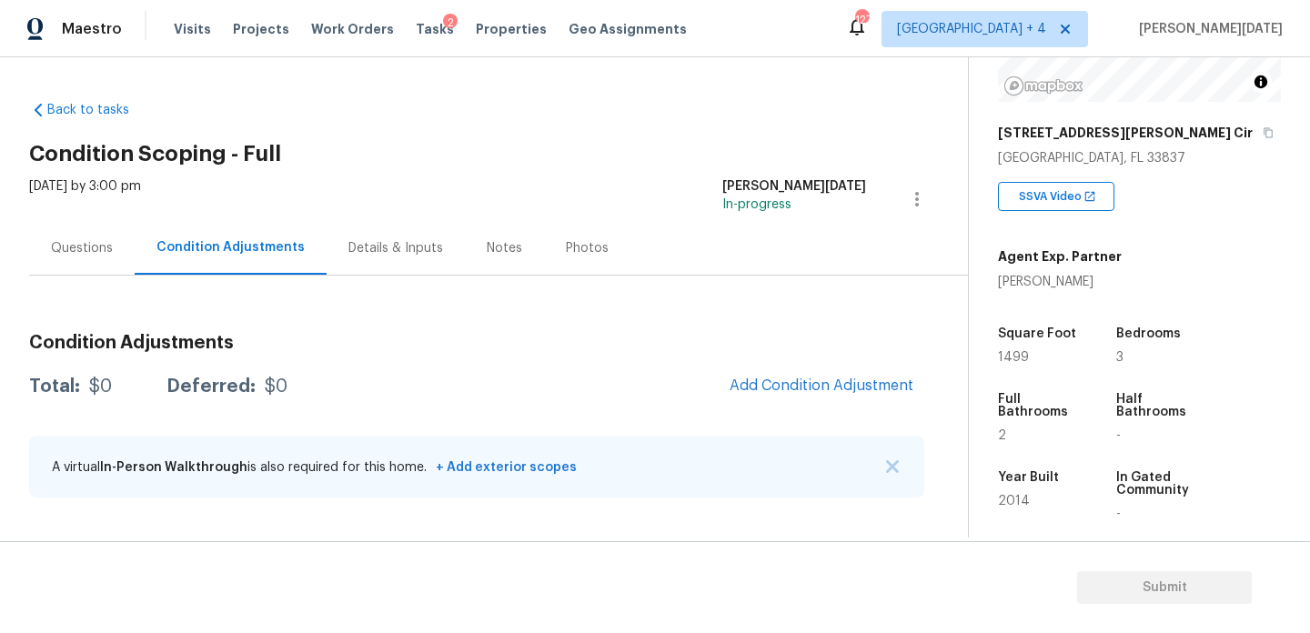
click at [97, 239] on div "Questions" at bounding box center [82, 248] width 62 height 18
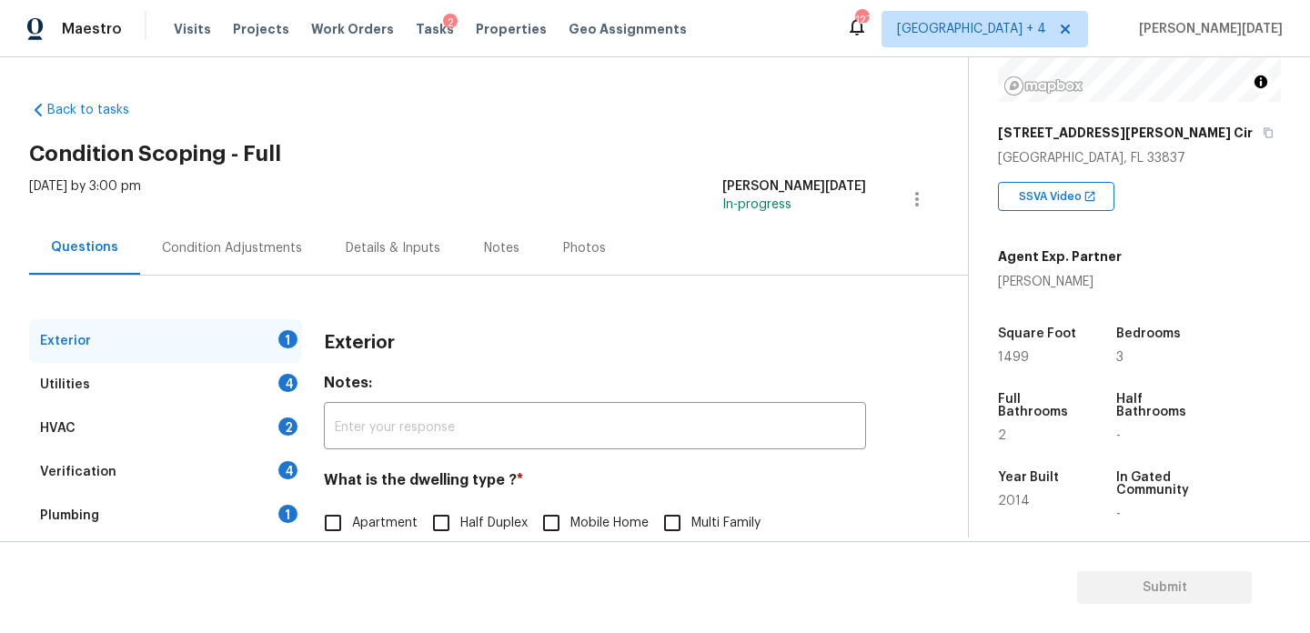
scroll to position [243, 0]
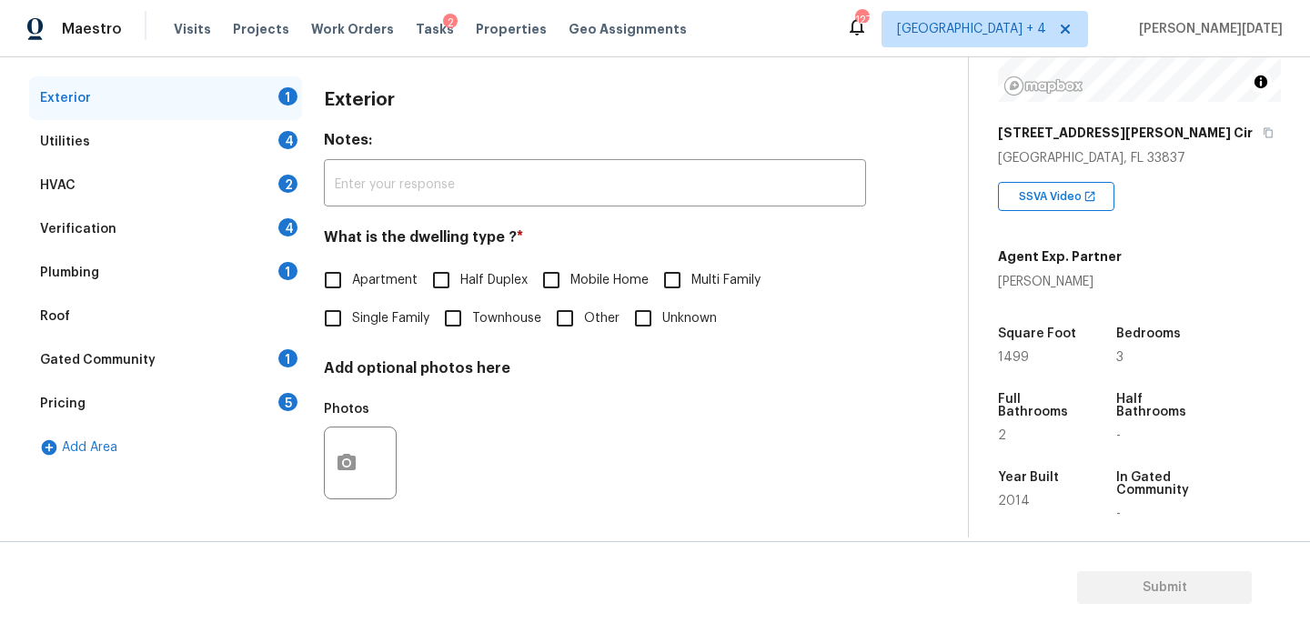
click at [237, 367] on div "Gated Community 1" at bounding box center [165, 360] width 273 height 44
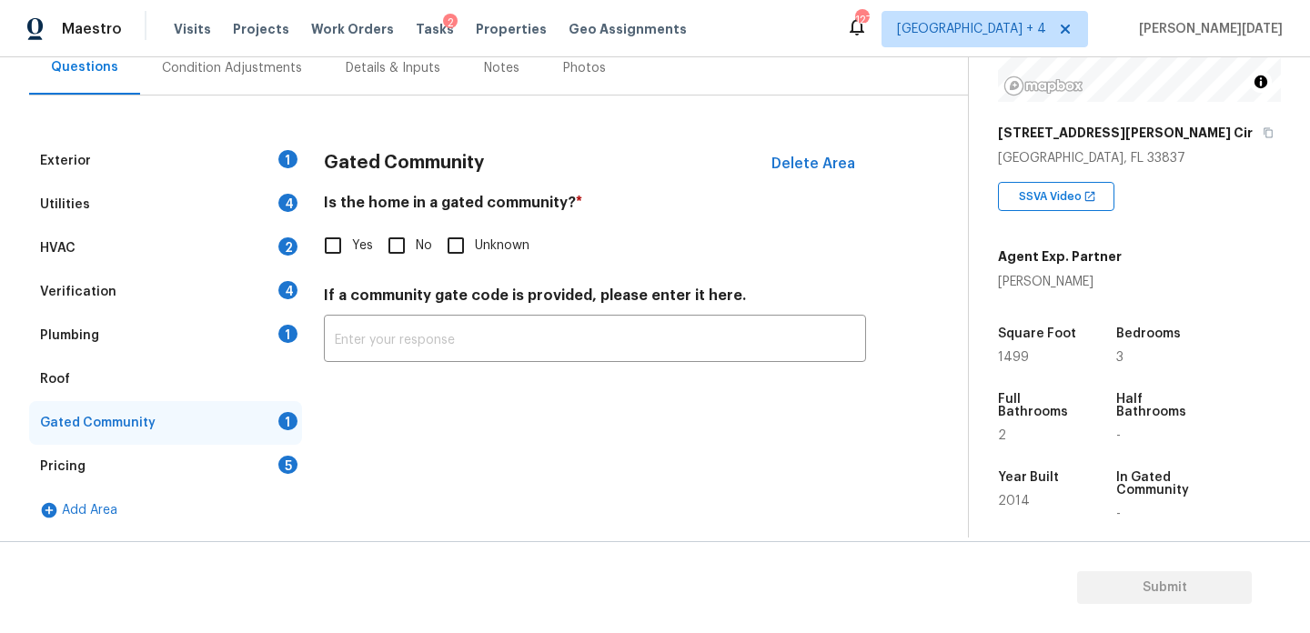
scroll to position [180, 0]
click at [333, 245] on input "Yes" at bounding box center [333, 246] width 38 height 38
checkbox input "true"
click at [360, 350] on input "text" at bounding box center [595, 342] width 542 height 43
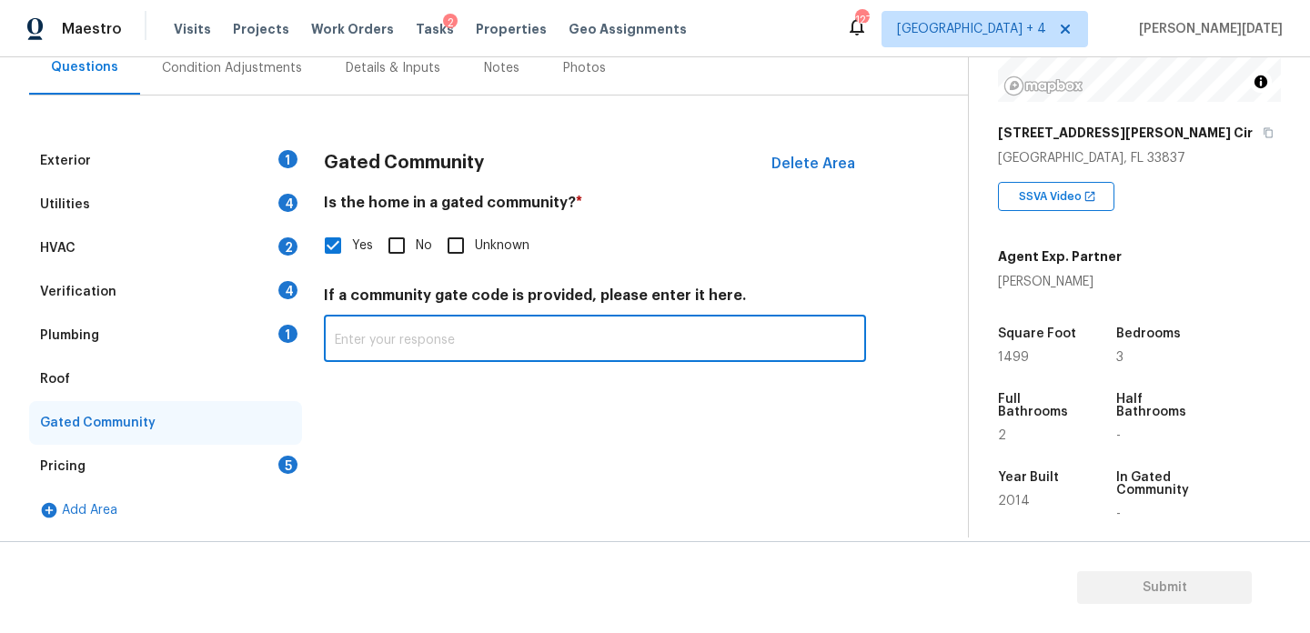
paste input "#0808"
type input "#0808"
click at [526, 386] on div "Gated Community Delete Area Is the home in a gated community? * Yes No Unknown …" at bounding box center [595, 335] width 542 height 393
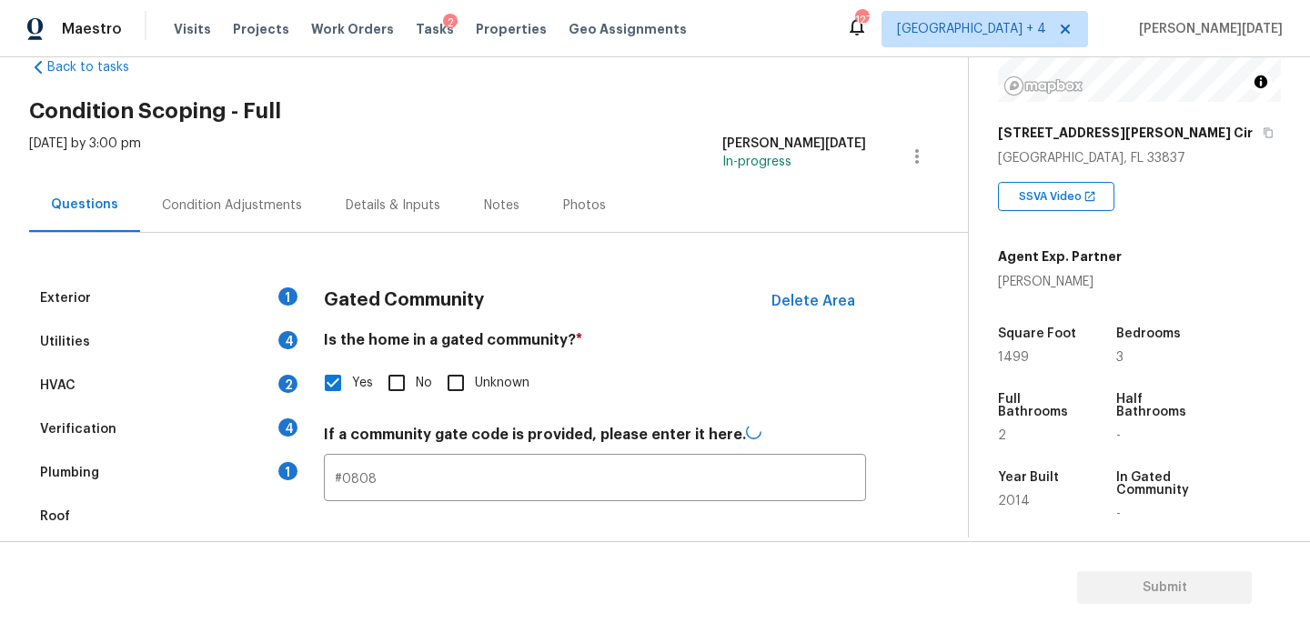
scroll to position [29, 0]
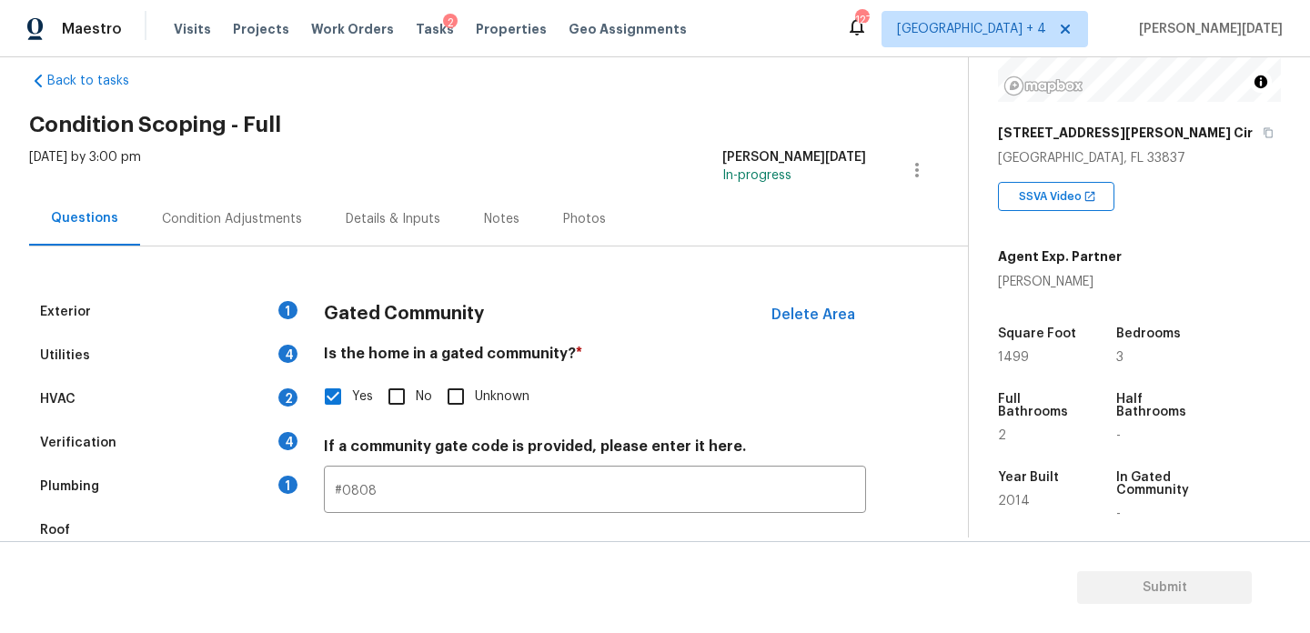
click at [238, 213] on div "Condition Adjustments" at bounding box center [232, 219] width 140 height 18
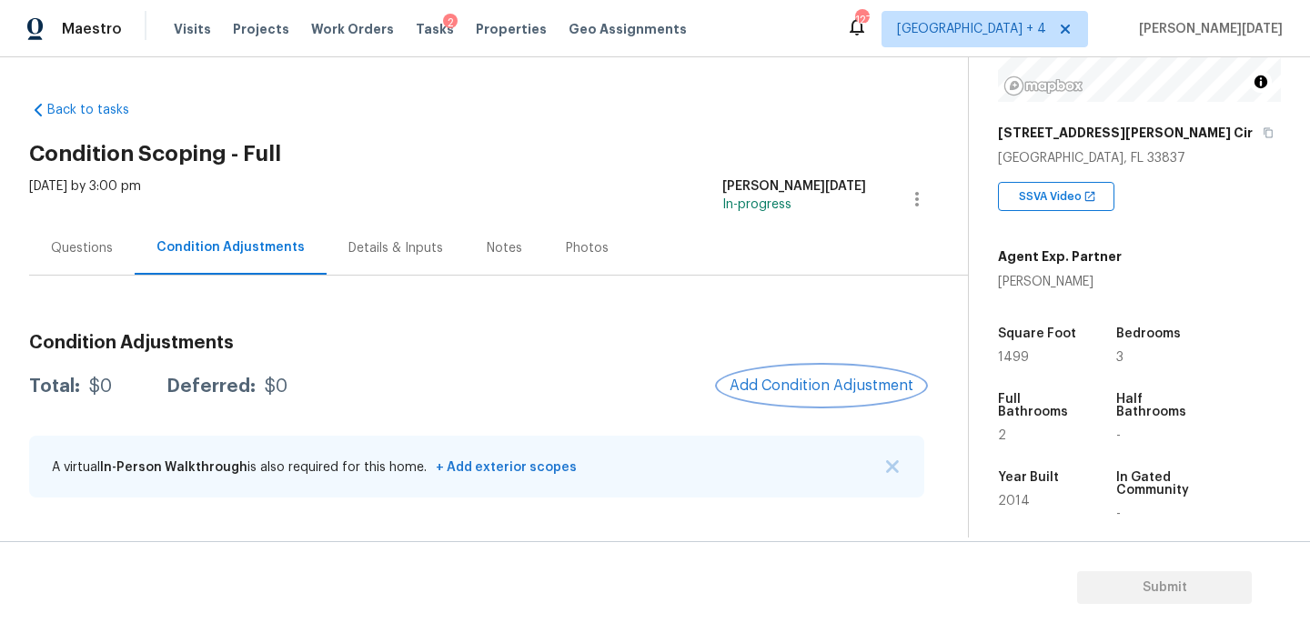
click at [768, 379] on span "Add Condition Adjustment" at bounding box center [822, 386] width 184 height 16
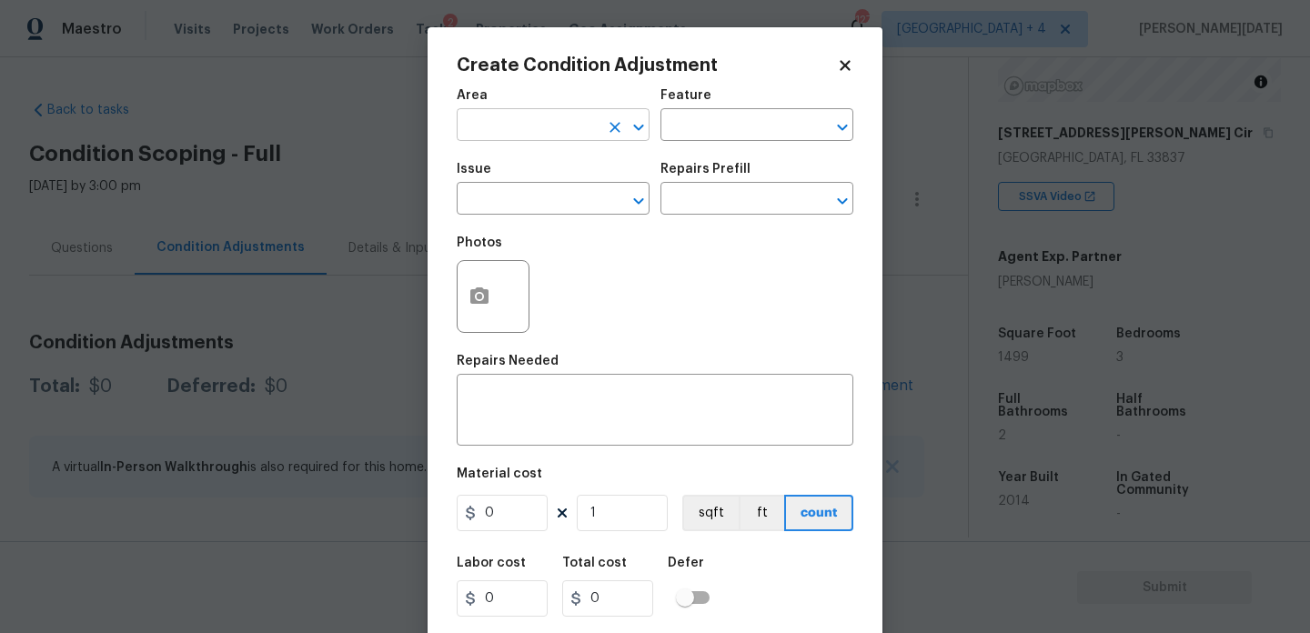
click at [495, 114] on input "text" at bounding box center [528, 127] width 142 height 28
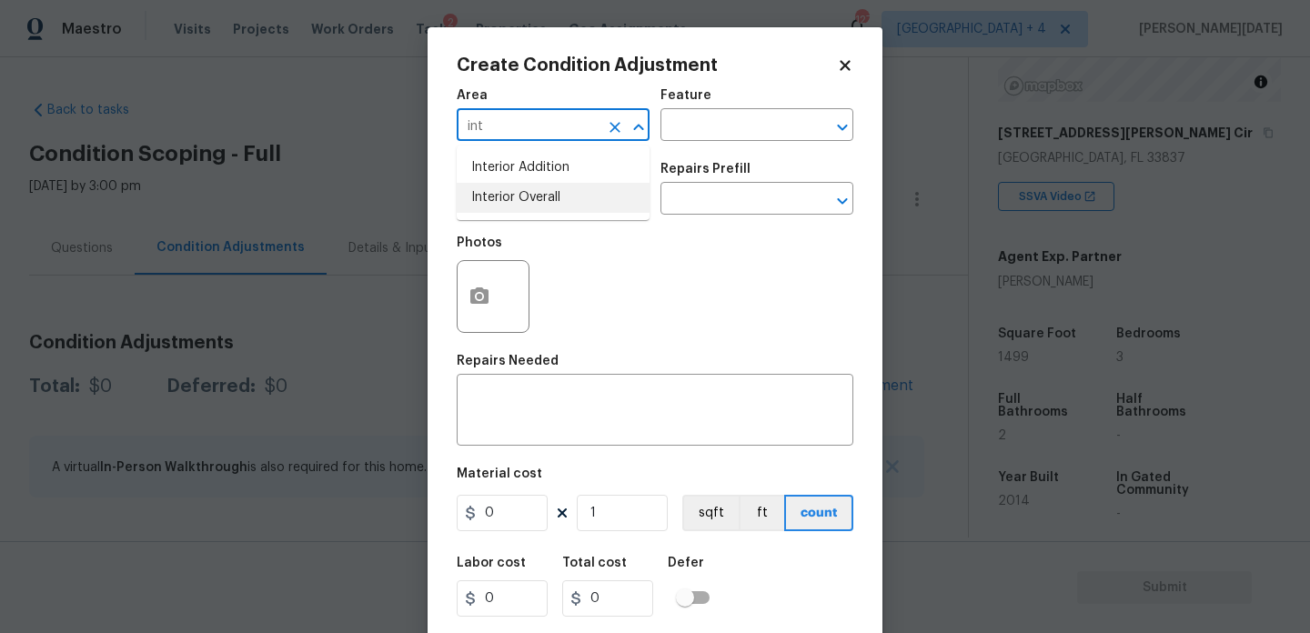
click at [512, 193] on li "Interior Overall" at bounding box center [553, 198] width 193 height 30
type input "Interior Overall"
click at [512, 193] on input "text" at bounding box center [528, 200] width 142 height 28
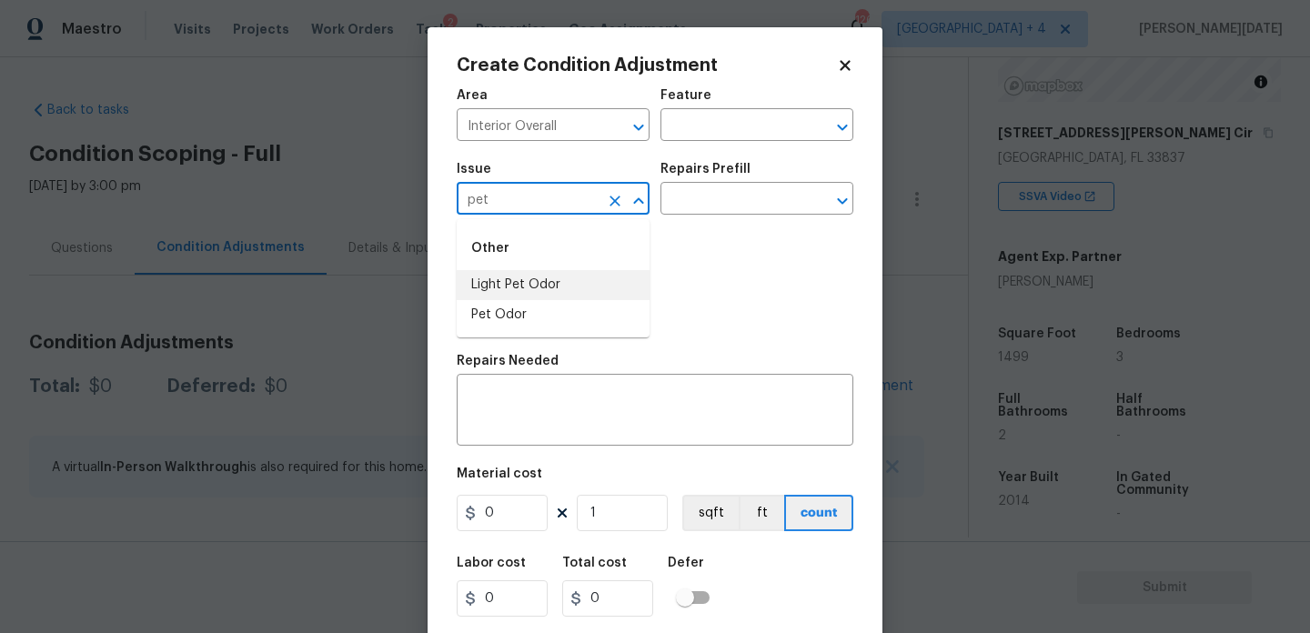
click at [526, 285] on li "Light Pet Odor" at bounding box center [553, 285] width 193 height 30
type input "Light Pet Odor"
click at [719, 195] on input "text" at bounding box center [731, 200] width 142 height 28
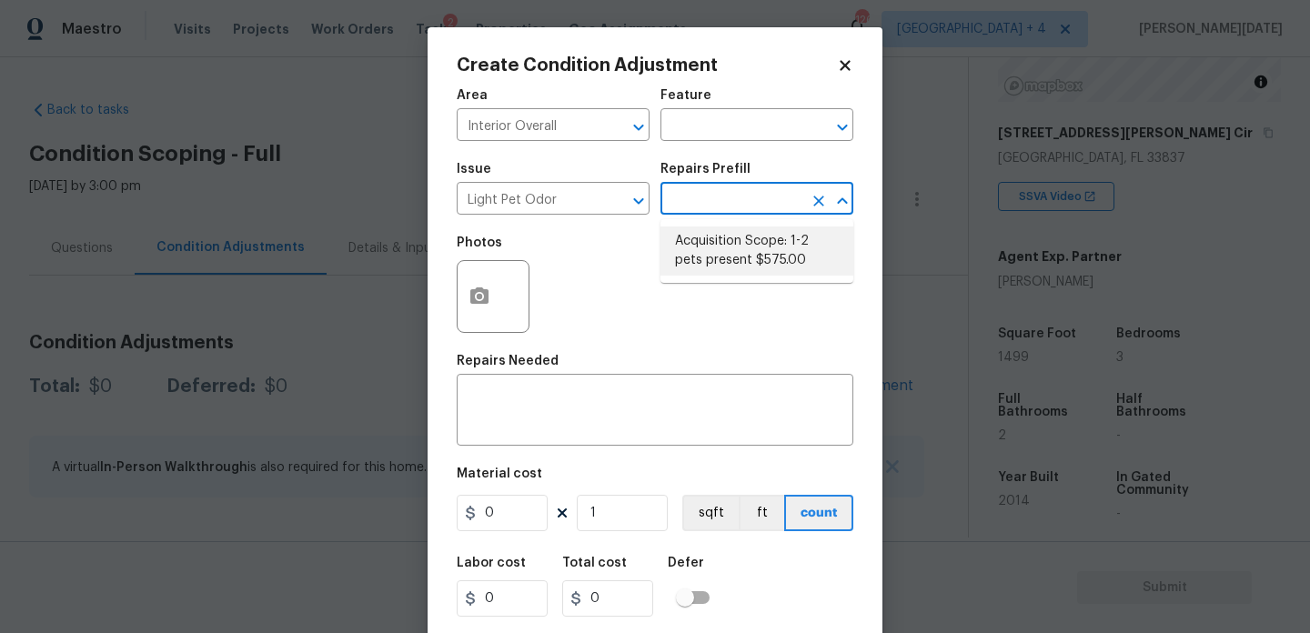
click at [728, 256] on li "Acquisition Scope: 1-2 pets present $575.00" at bounding box center [756, 251] width 193 height 49
type textarea "Acquisition Scope: 1-2 pets present"
type input "575"
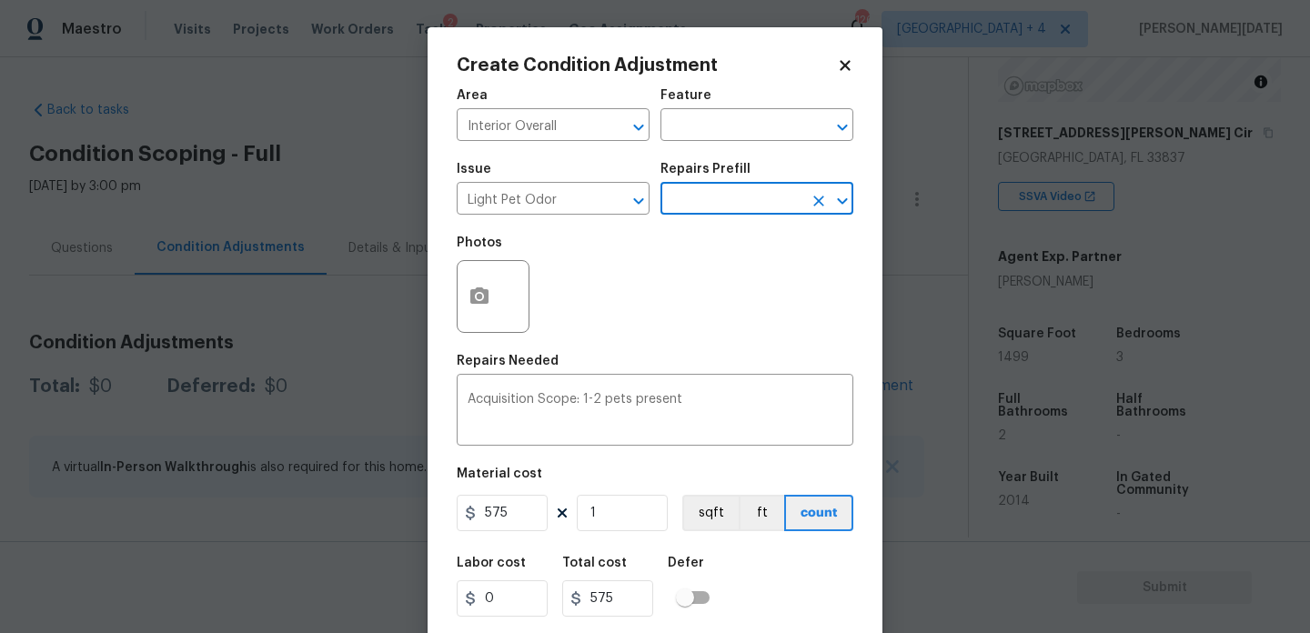
scroll to position [46, 0]
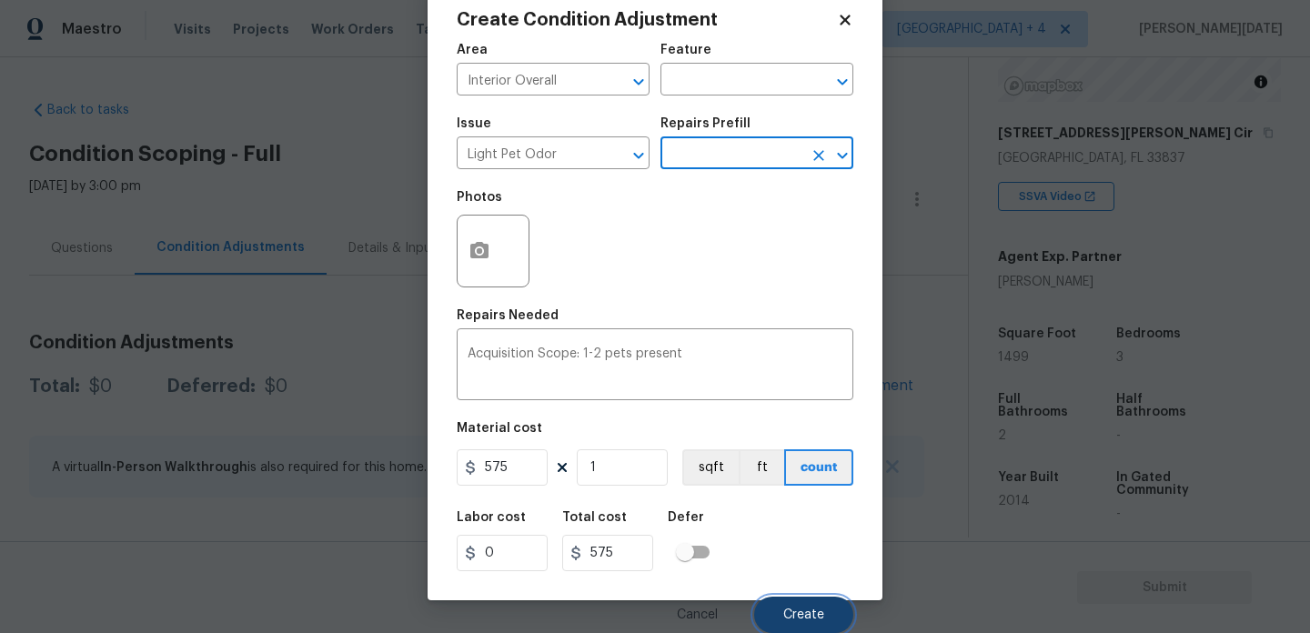
click at [789, 620] on span "Create" at bounding box center [803, 616] width 41 height 14
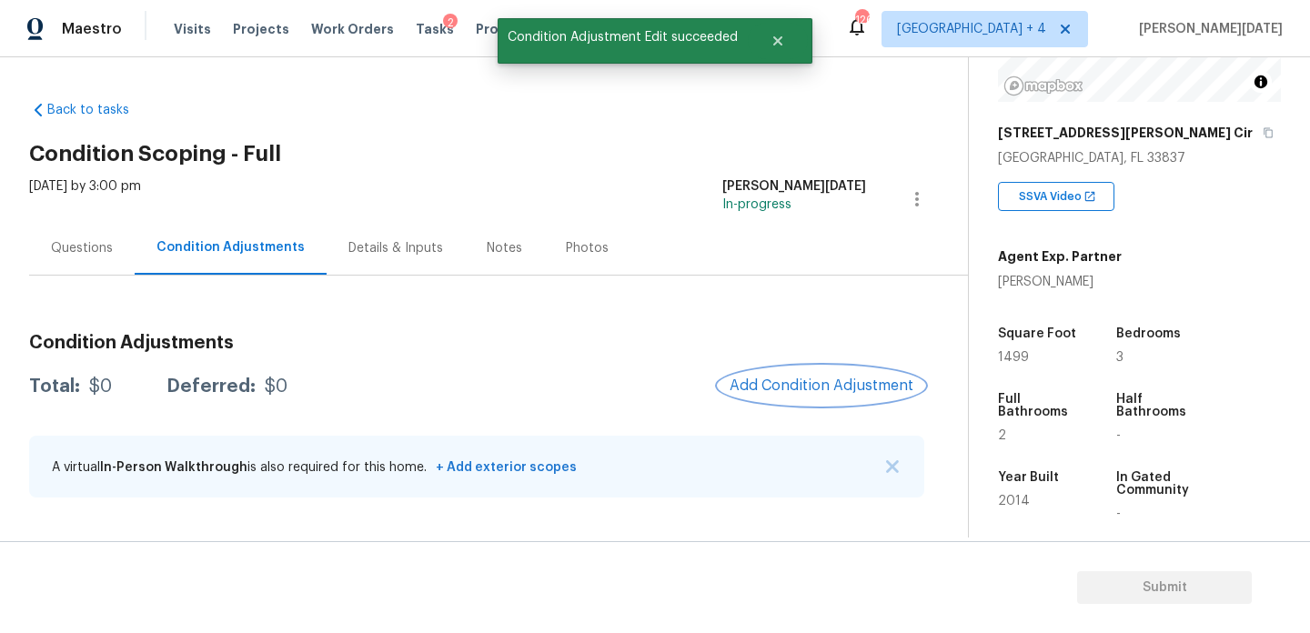
scroll to position [0, 0]
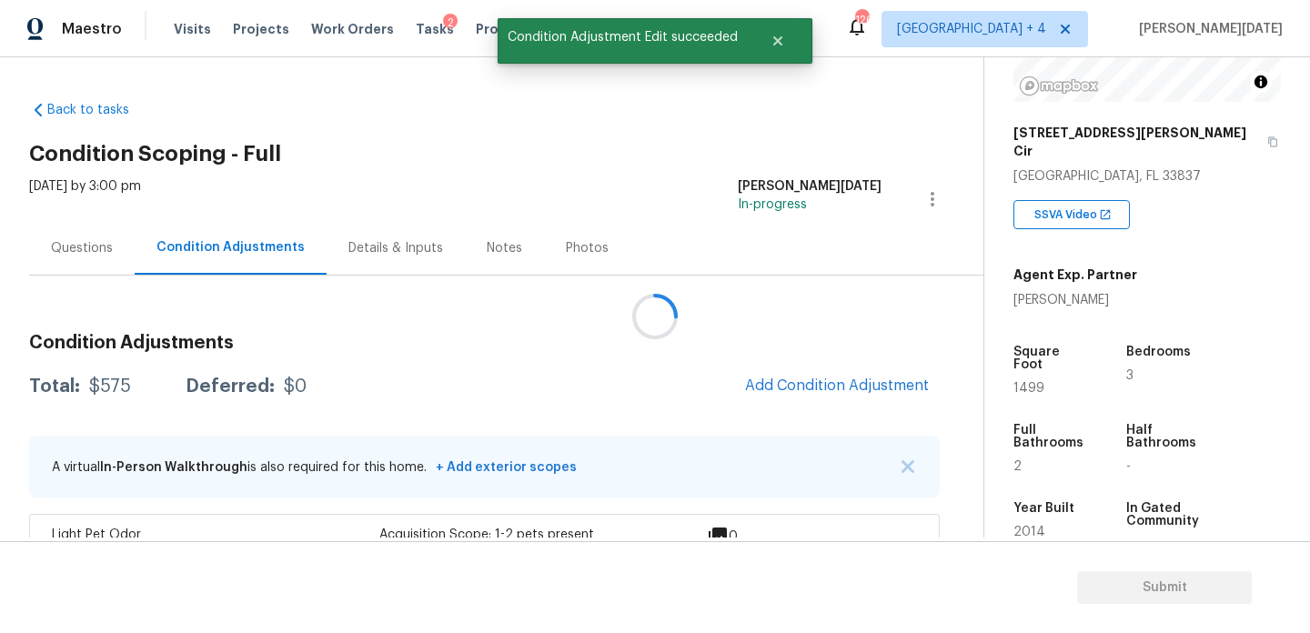
click at [1014, 382] on span "1499" at bounding box center [1028, 388] width 31 height 13
copy span "1499"
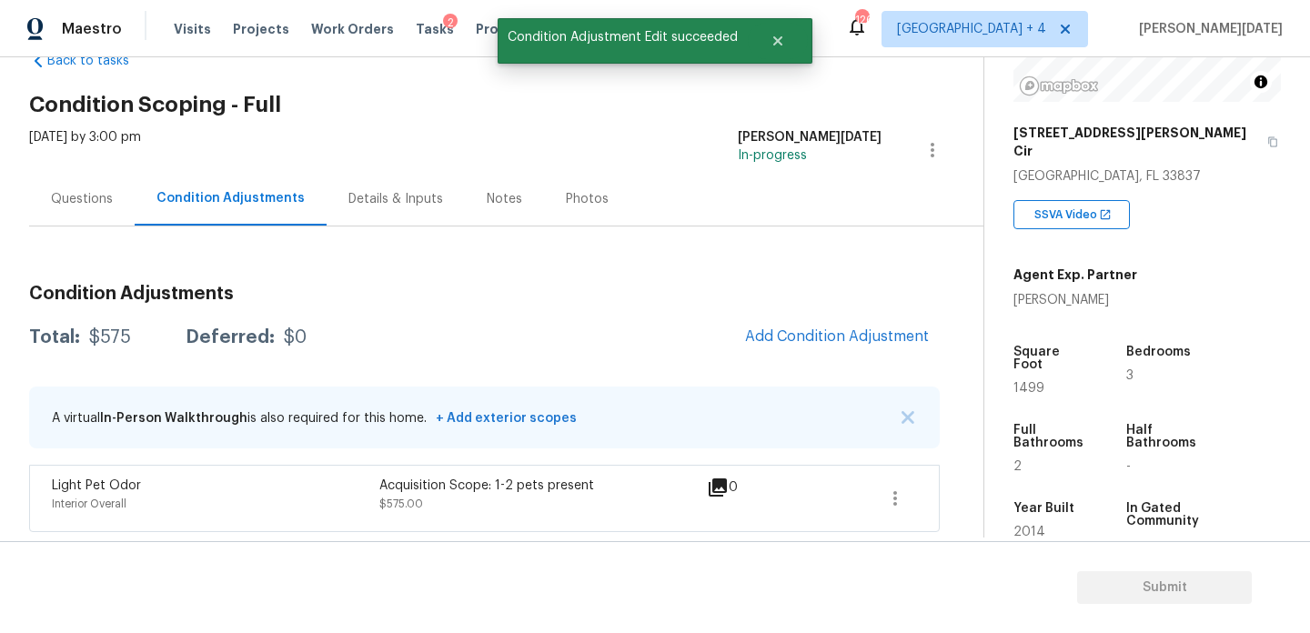
click at [841, 306] on div "Condition Adjustments Total: $575 Deferred: $0 Add Condition Adjustment A virtu…" at bounding box center [484, 401] width 911 height 262
click at [831, 330] on span "Add Condition Adjustment" at bounding box center [837, 336] width 184 height 16
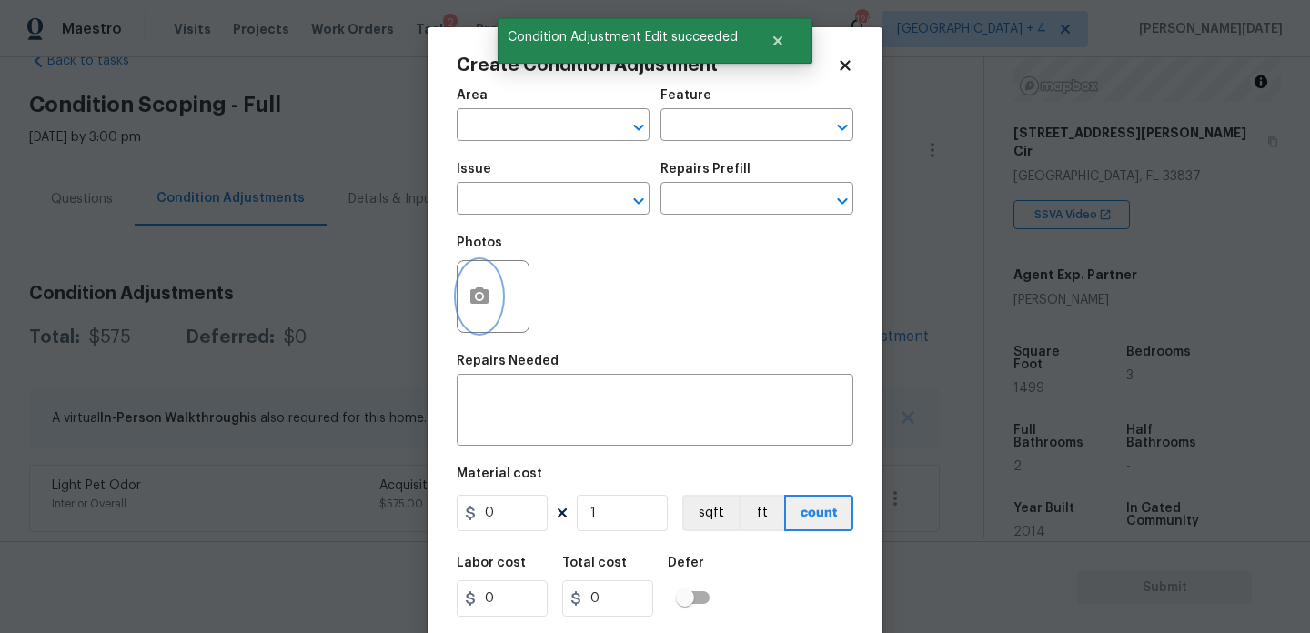
click at [458, 294] on button "button" at bounding box center [480, 296] width 44 height 71
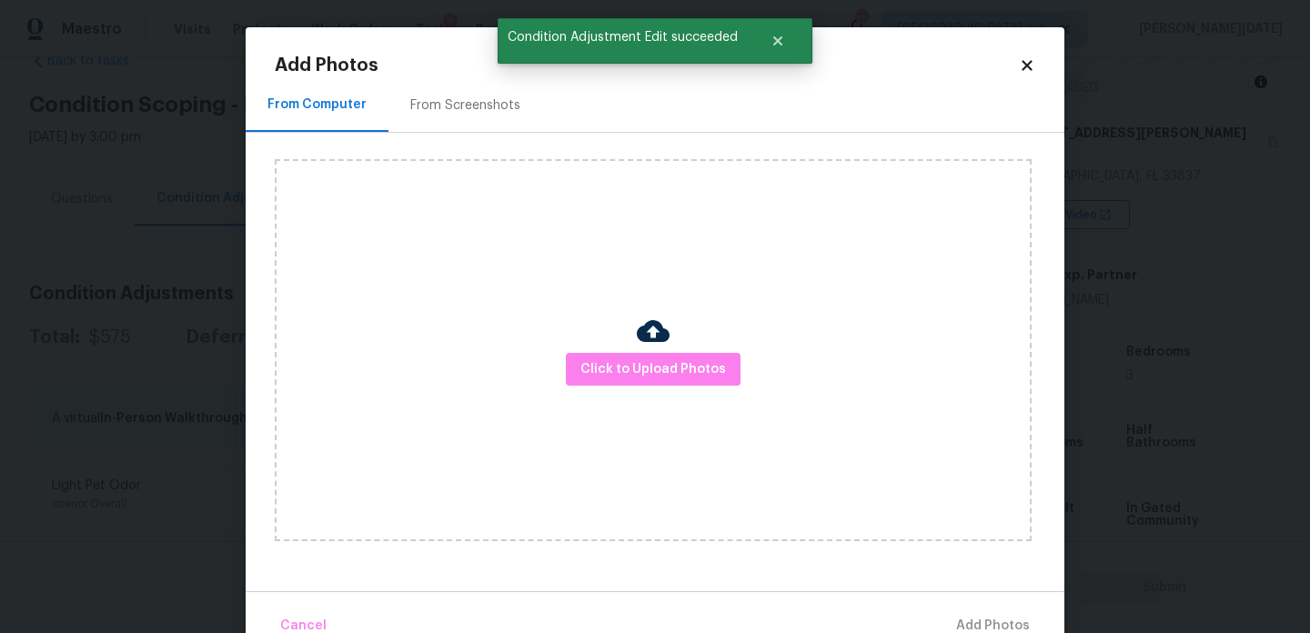
click at [438, 68] on h2 "Add Photos" at bounding box center [647, 65] width 744 height 18
click at [445, 96] on div "From Screenshots" at bounding box center [465, 105] width 110 height 18
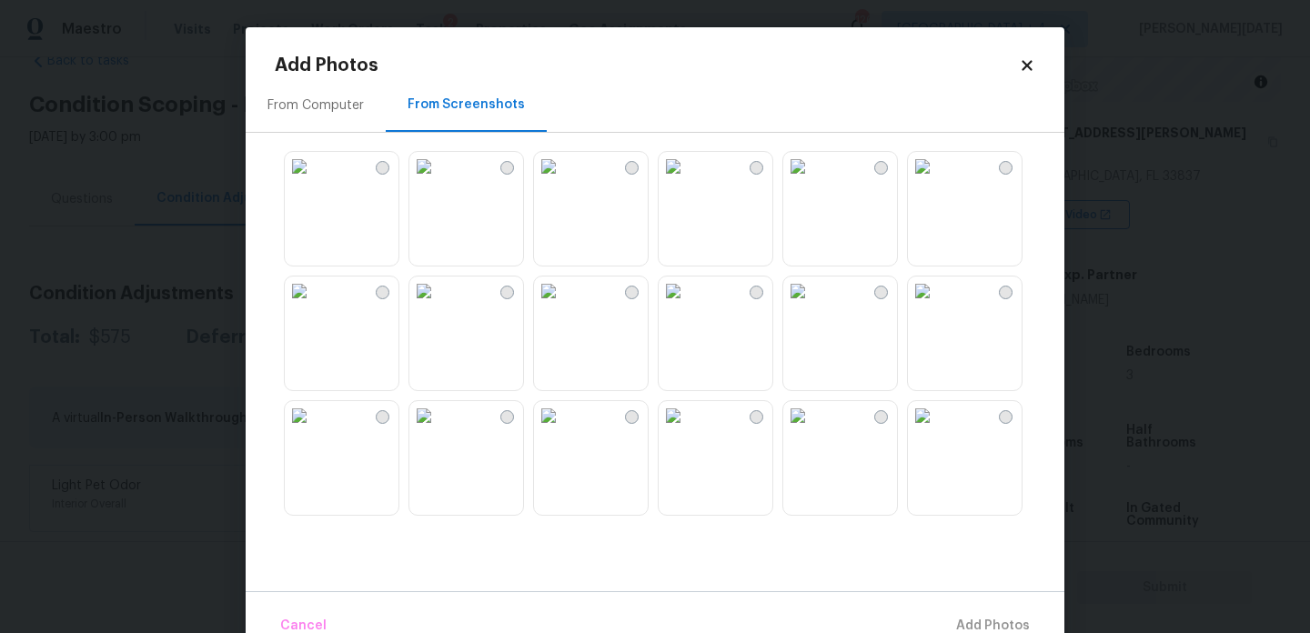
click at [563, 306] on img at bounding box center [548, 291] width 29 height 29
click at [688, 181] on img at bounding box center [673, 166] width 29 height 29
click at [937, 430] on img at bounding box center [922, 415] width 29 height 29
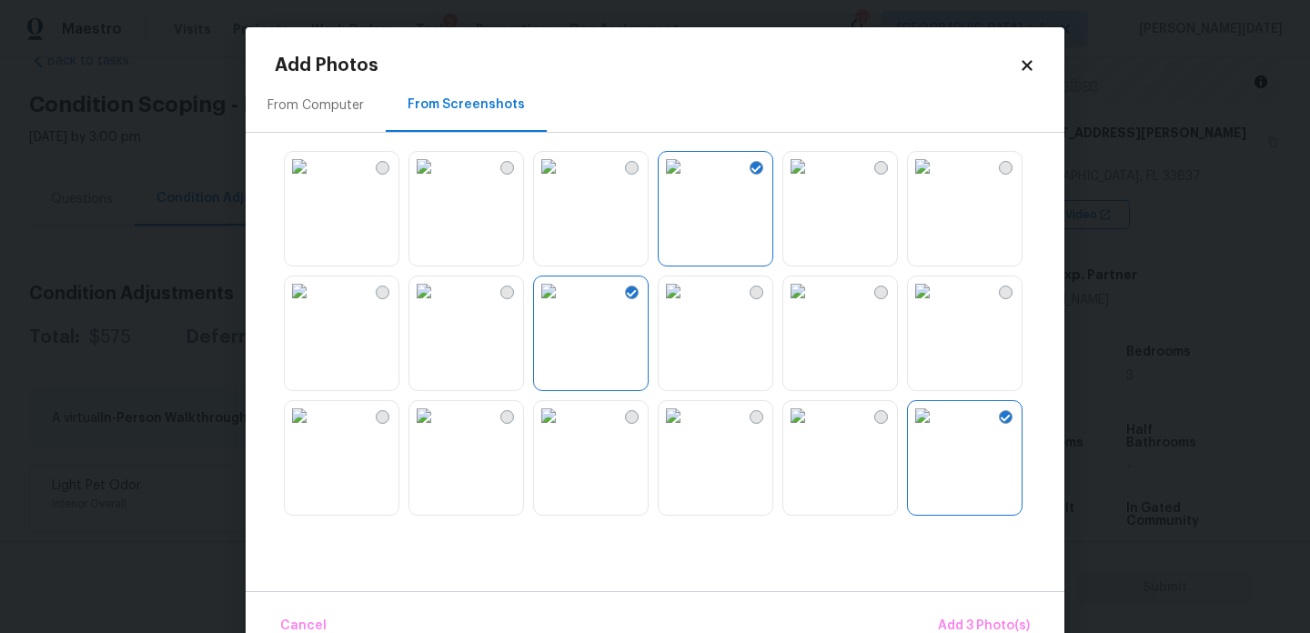
scroll to position [1738, 0]
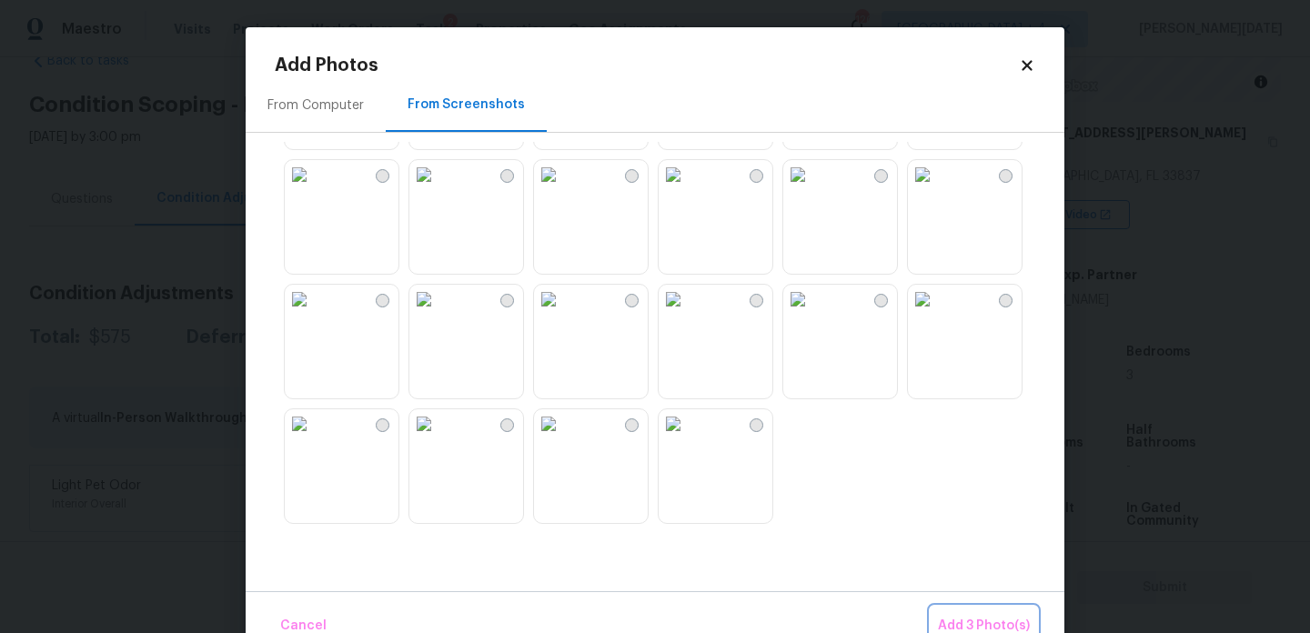
click at [967, 612] on button "Add 3 Photo(s)" at bounding box center [984, 626] width 106 height 39
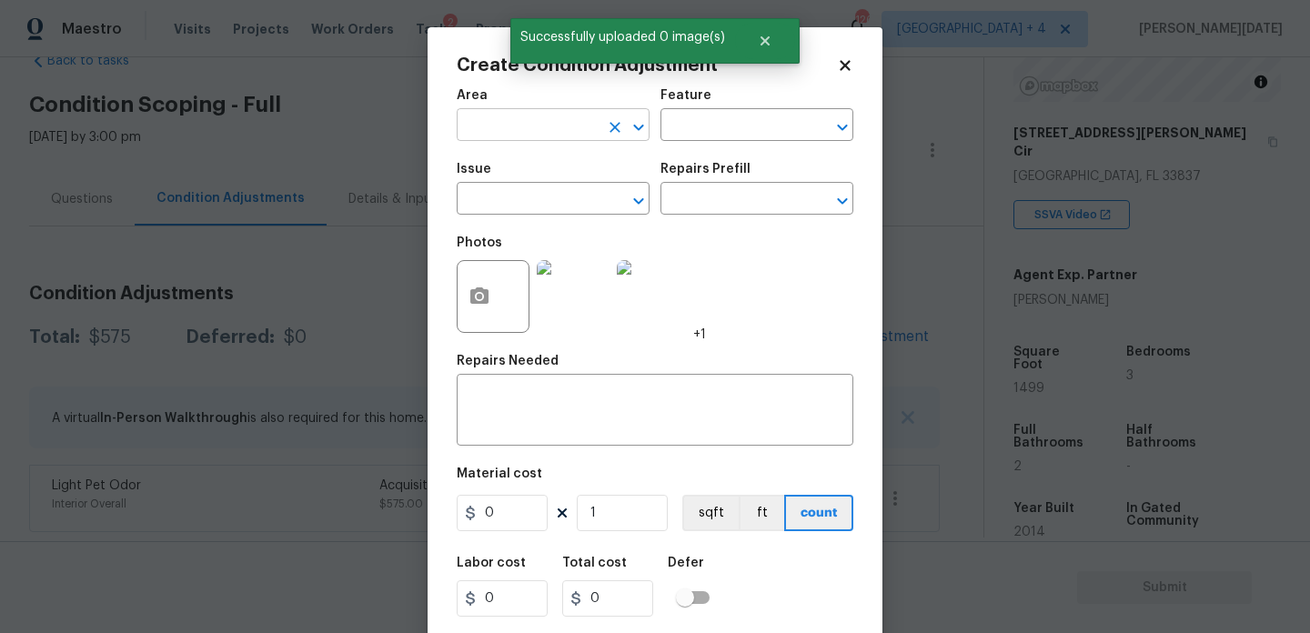
click at [500, 119] on input "text" at bounding box center [528, 127] width 142 height 28
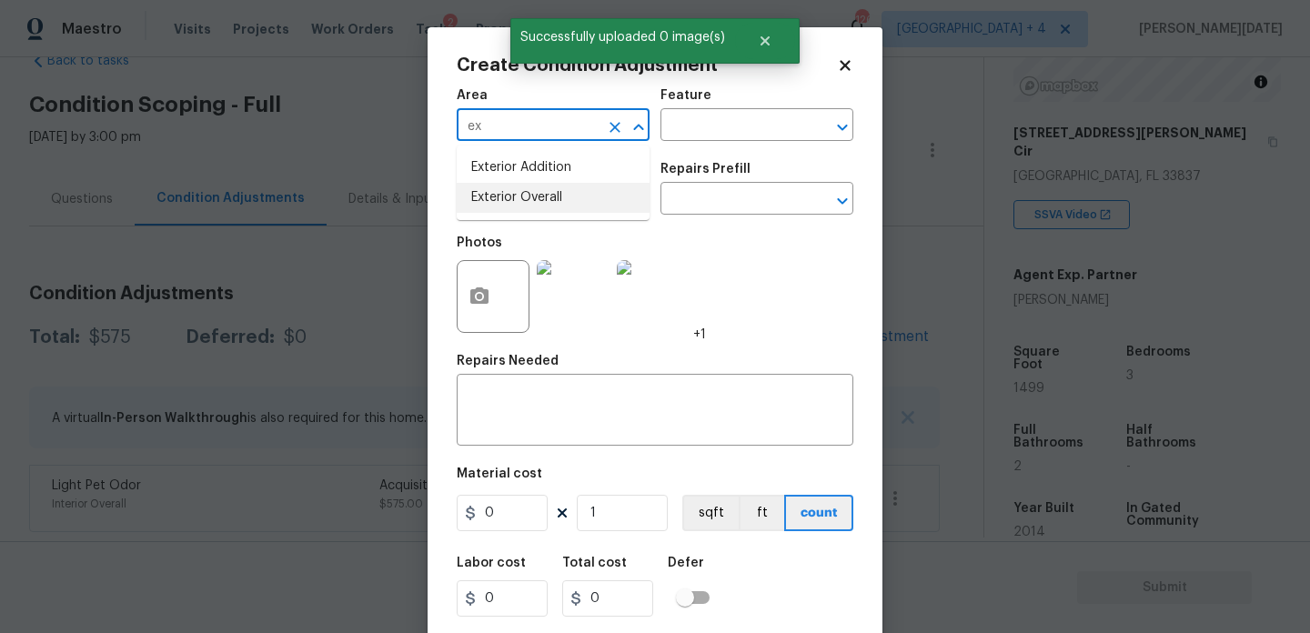
click at [519, 194] on li "Exterior Overall" at bounding box center [553, 198] width 193 height 30
type input "Exterior Overall"
click at [519, 194] on input "text" at bounding box center [528, 200] width 142 height 28
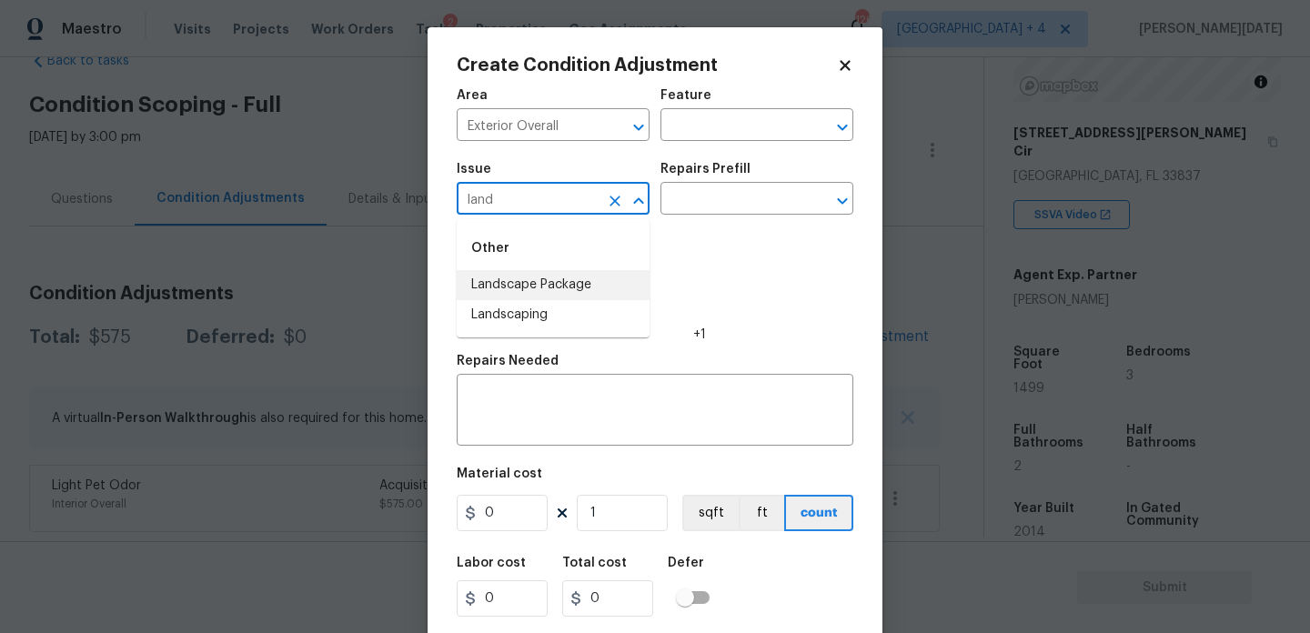
click at [566, 285] on li "Landscape Package" at bounding box center [553, 285] width 193 height 30
type input "Landscape Package"
click at [748, 206] on input "text" at bounding box center [731, 200] width 142 height 28
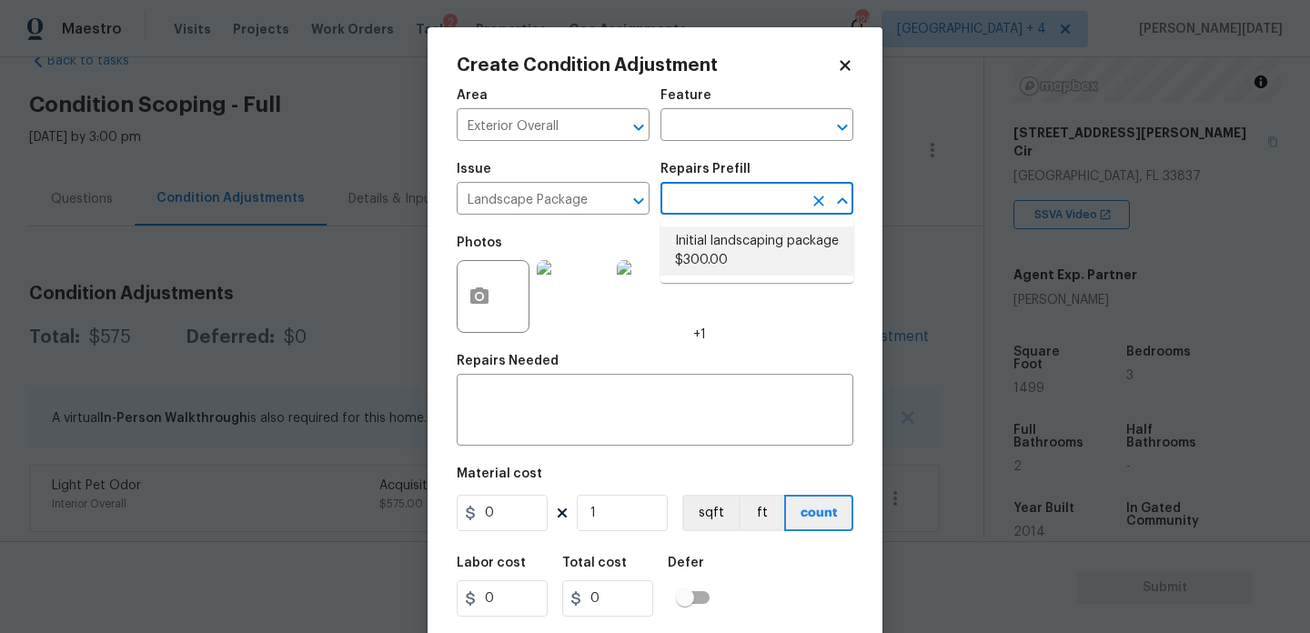
click at [747, 254] on li "Initial landscaping package $300.00" at bounding box center [756, 251] width 193 height 49
type input "Home Readiness Packages"
type textarea "Mowing of grass up to 6" in height. Mow, edge along driveways & sidewalks, trim…"
type input "300"
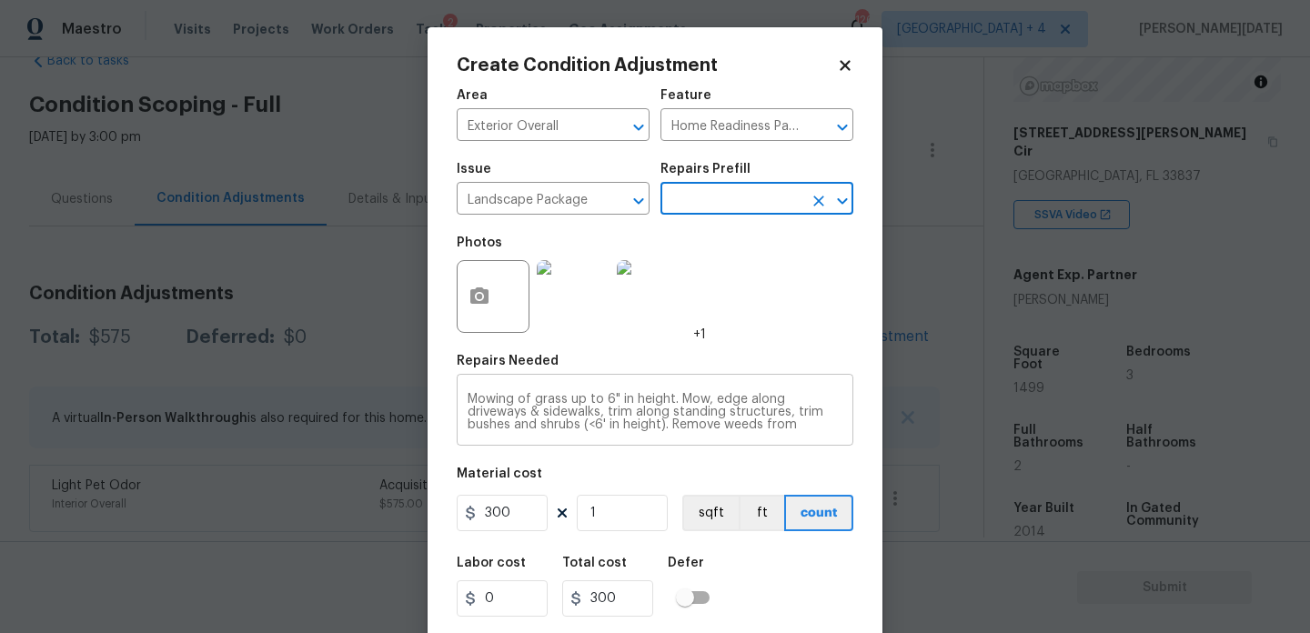
scroll to position [38, 0]
click at [801, 616] on div "Labor cost 0 Total cost 300 Defer" at bounding box center [655, 587] width 397 height 82
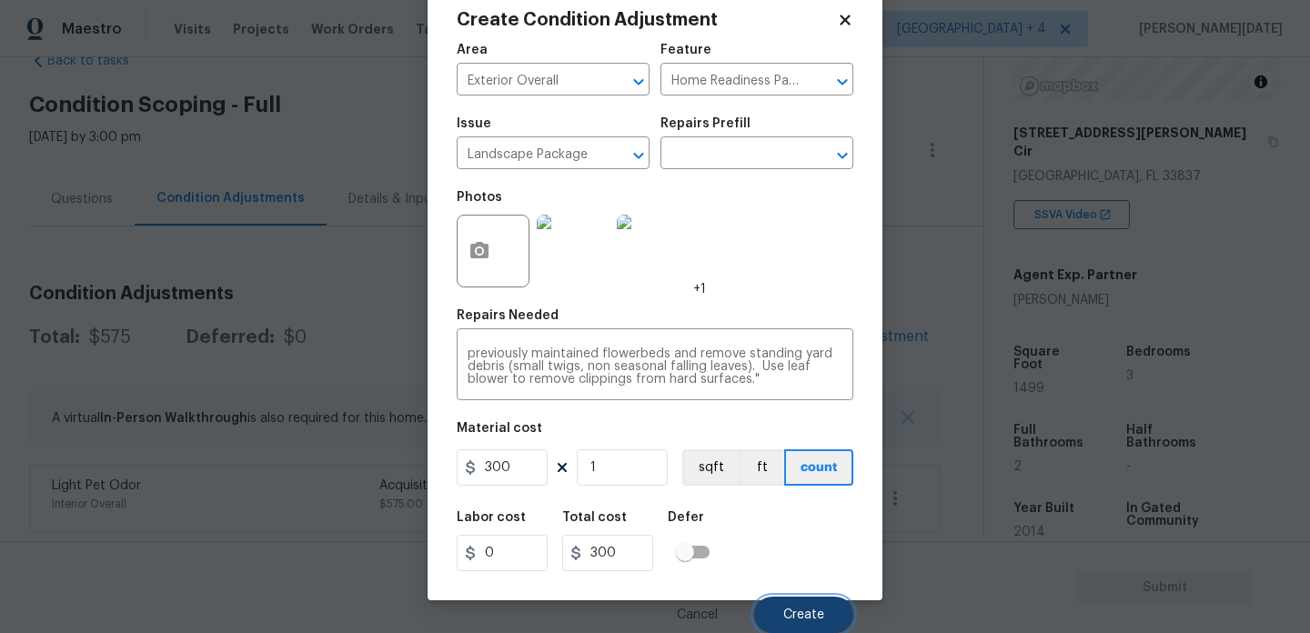
click at [801, 610] on span "Create" at bounding box center [803, 616] width 41 height 14
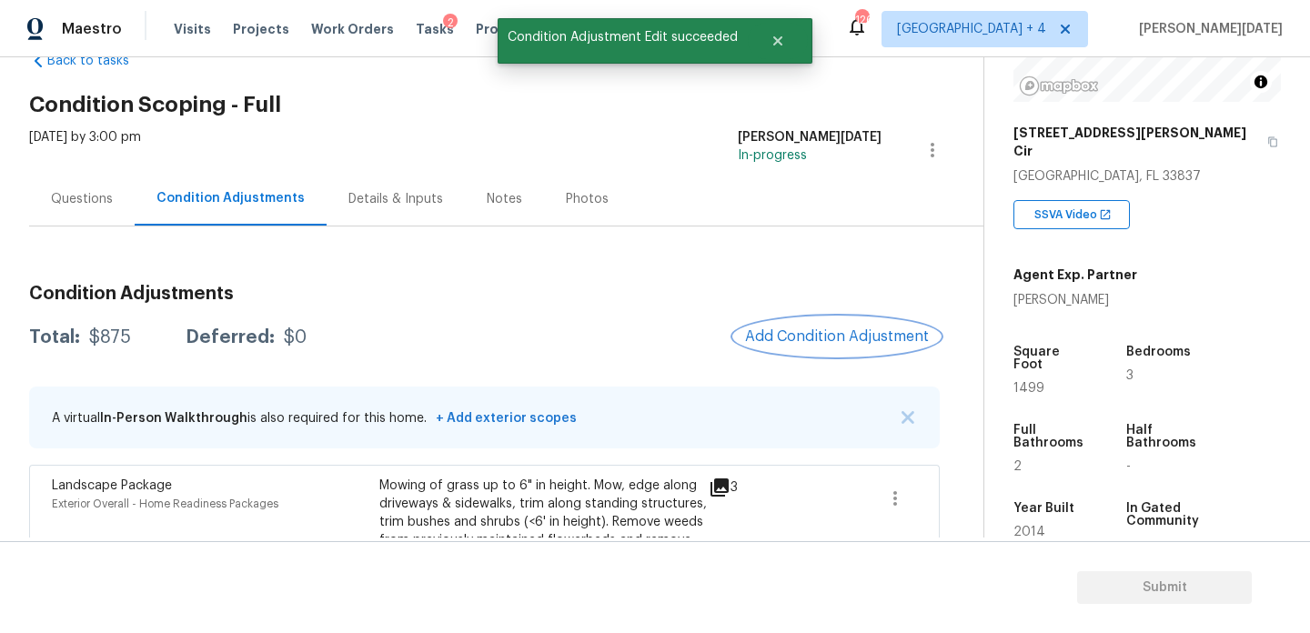
scroll to position [217, 0]
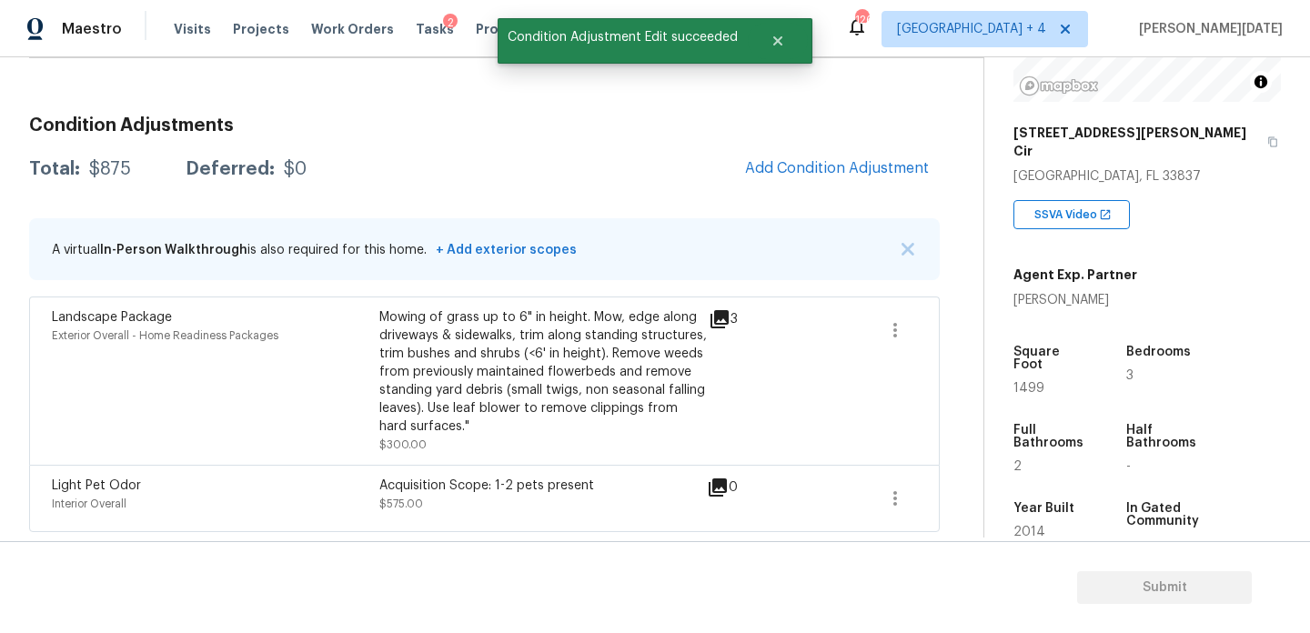
click at [851, 126] on h3 "Condition Adjustments" at bounding box center [484, 125] width 911 height 18
click at [834, 158] on button "Add Condition Adjustment" at bounding box center [837, 168] width 206 height 38
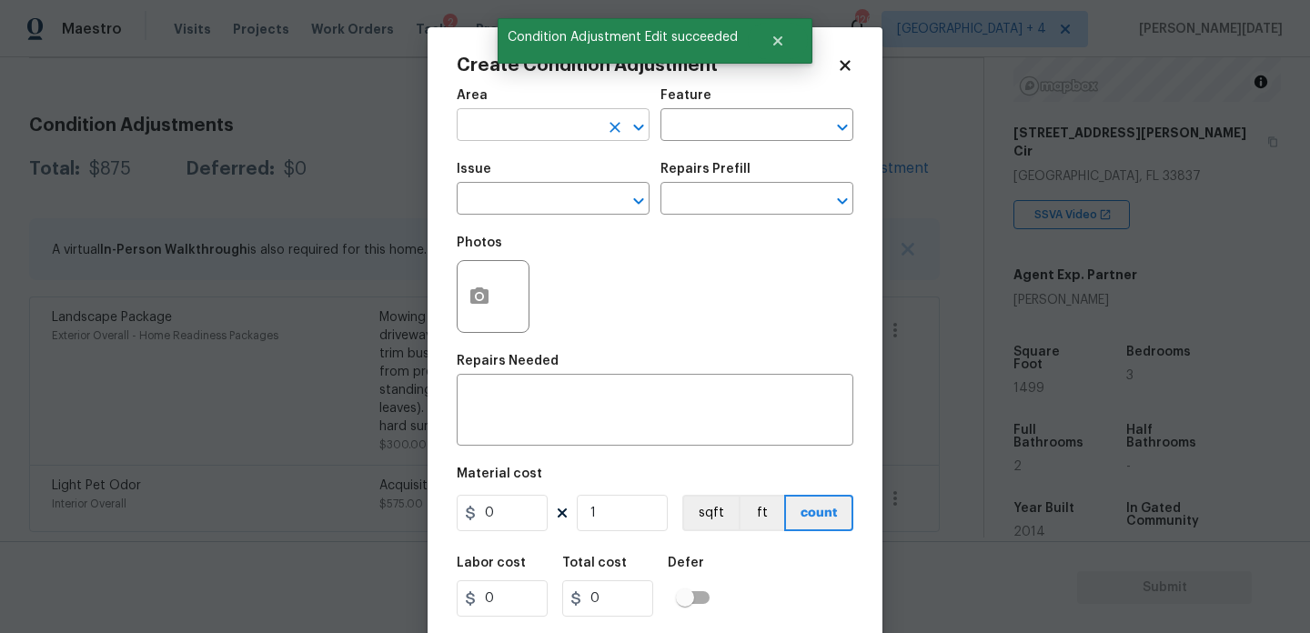
click at [511, 113] on input "text" at bounding box center [528, 127] width 142 height 28
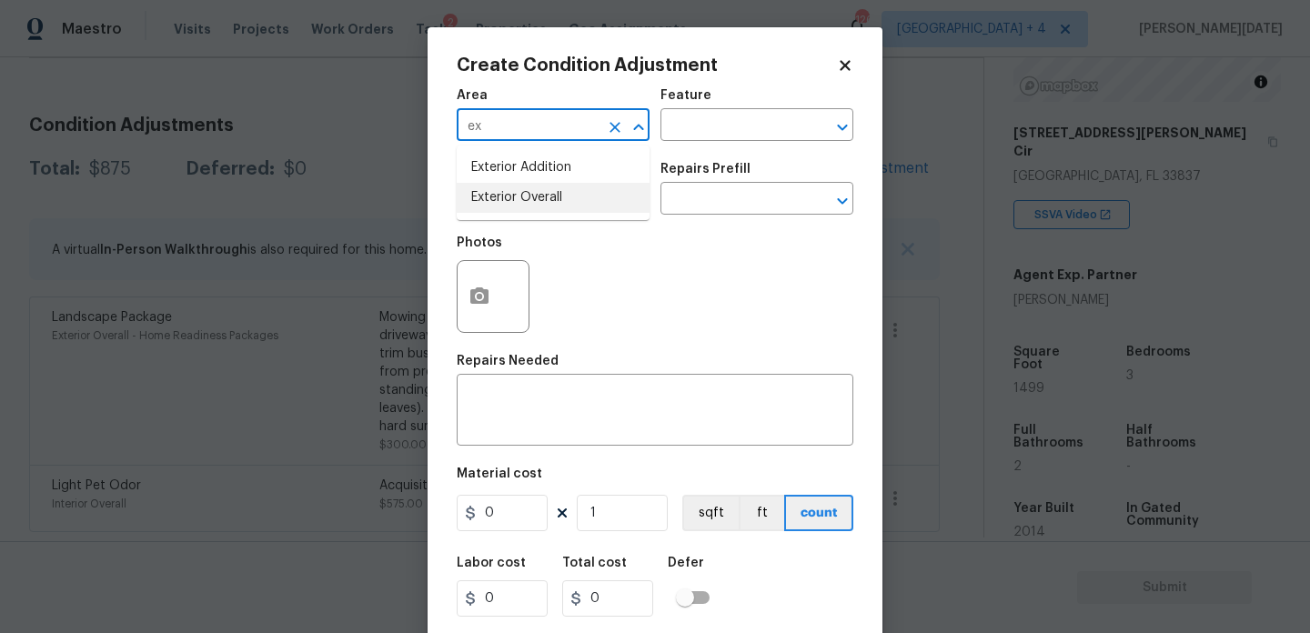
click at [511, 199] on li "Exterior Overall" at bounding box center [553, 198] width 193 height 30
type input "Exterior Overall"
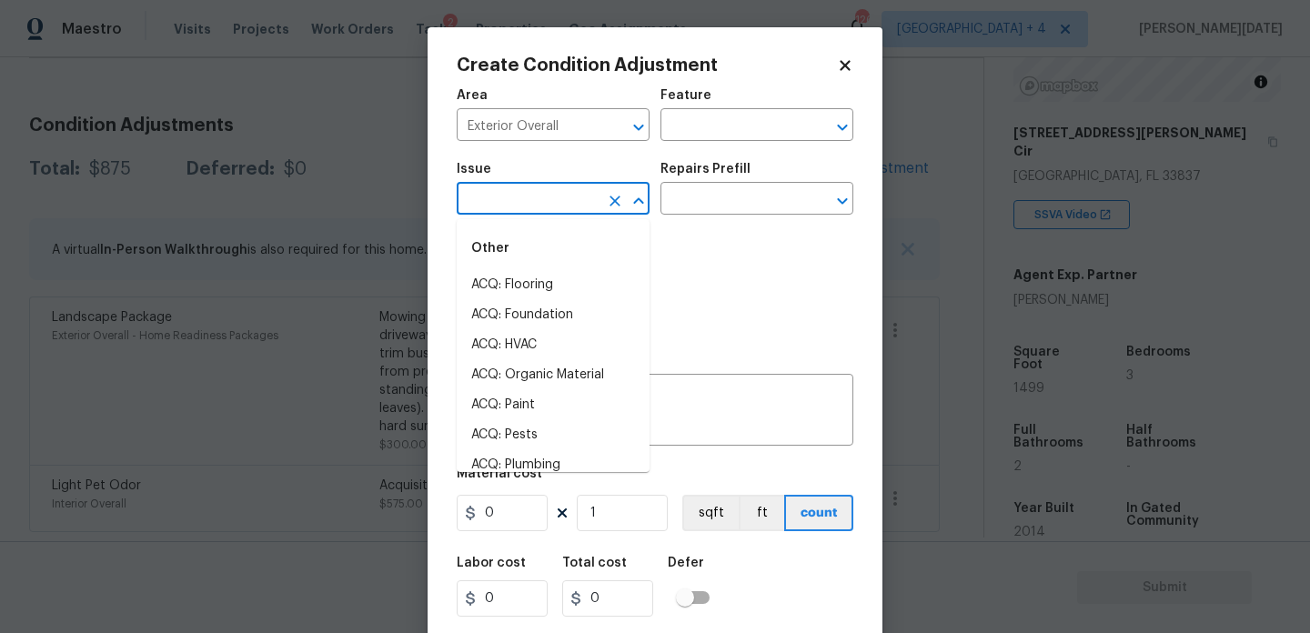
click at [511, 199] on input "text" at bounding box center [528, 200] width 142 height 28
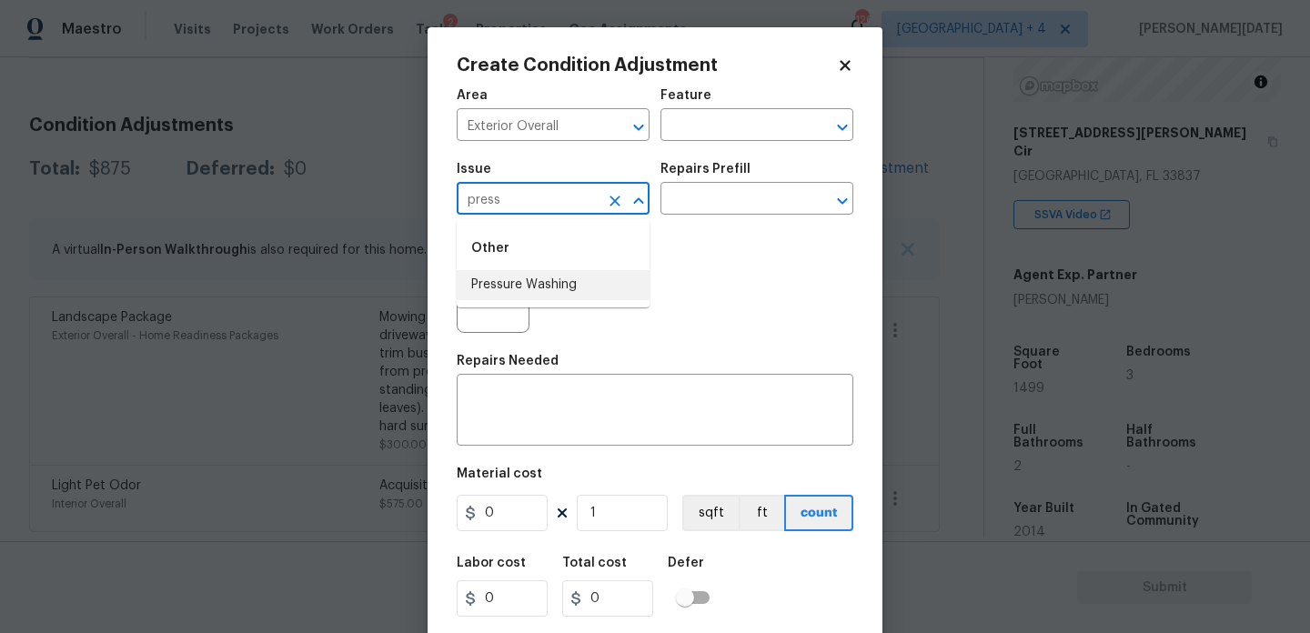
click at [528, 283] on li "Pressure Washing" at bounding box center [553, 285] width 193 height 30
type input "Pressure Washing"
click at [751, 185] on div "Repairs Prefill" at bounding box center [756, 175] width 193 height 24
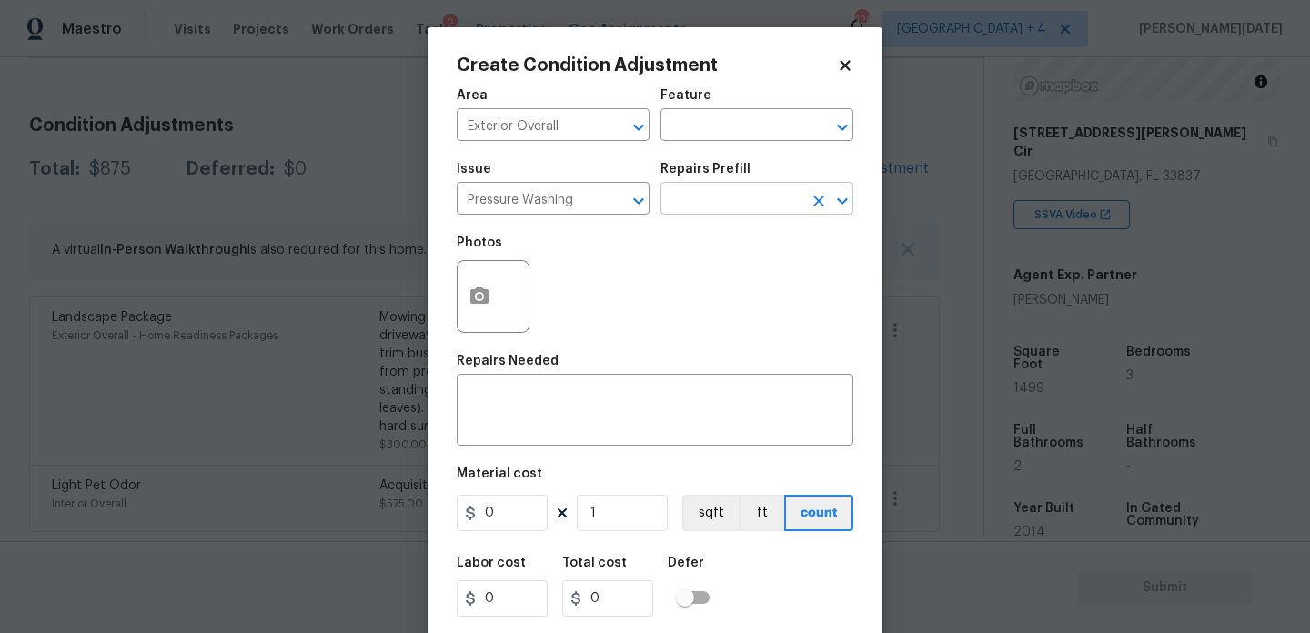
click at [737, 211] on input "text" at bounding box center [731, 200] width 142 height 28
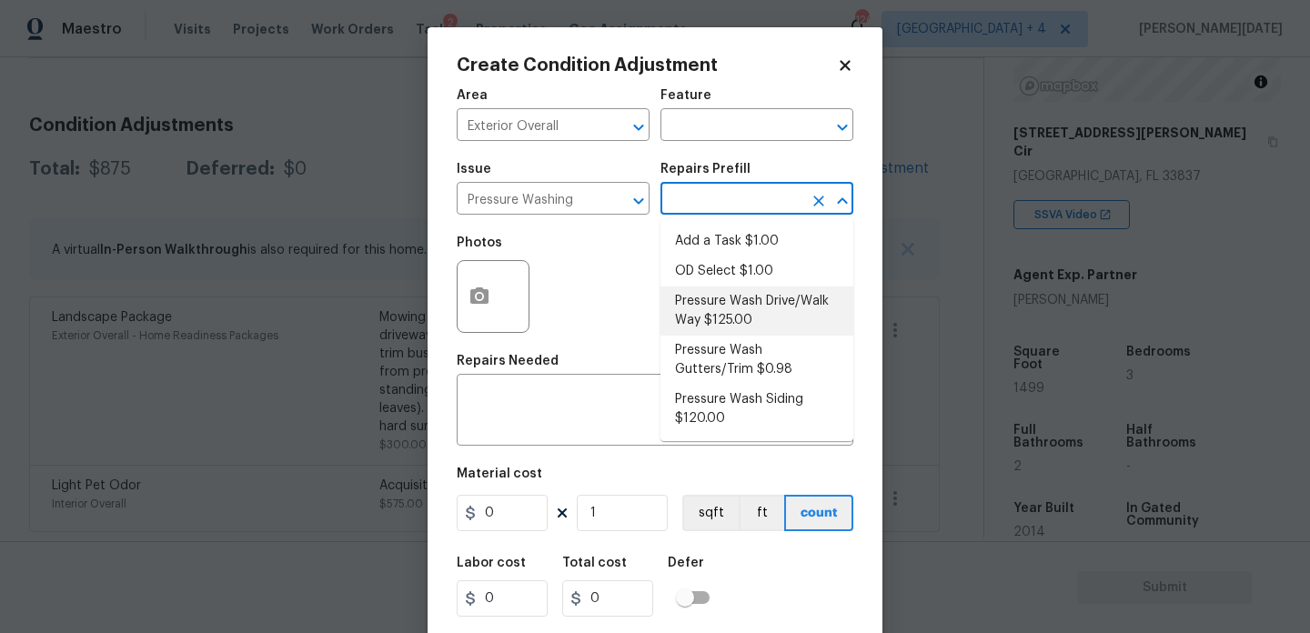
click at [740, 307] on li "Pressure Wash Drive/Walk Way $125.00" at bounding box center [756, 311] width 193 height 49
type input "Siding"
type textarea "Pressure wash the driveways/walkways as directed by the PM. Ensure that all deb…"
type input "125"
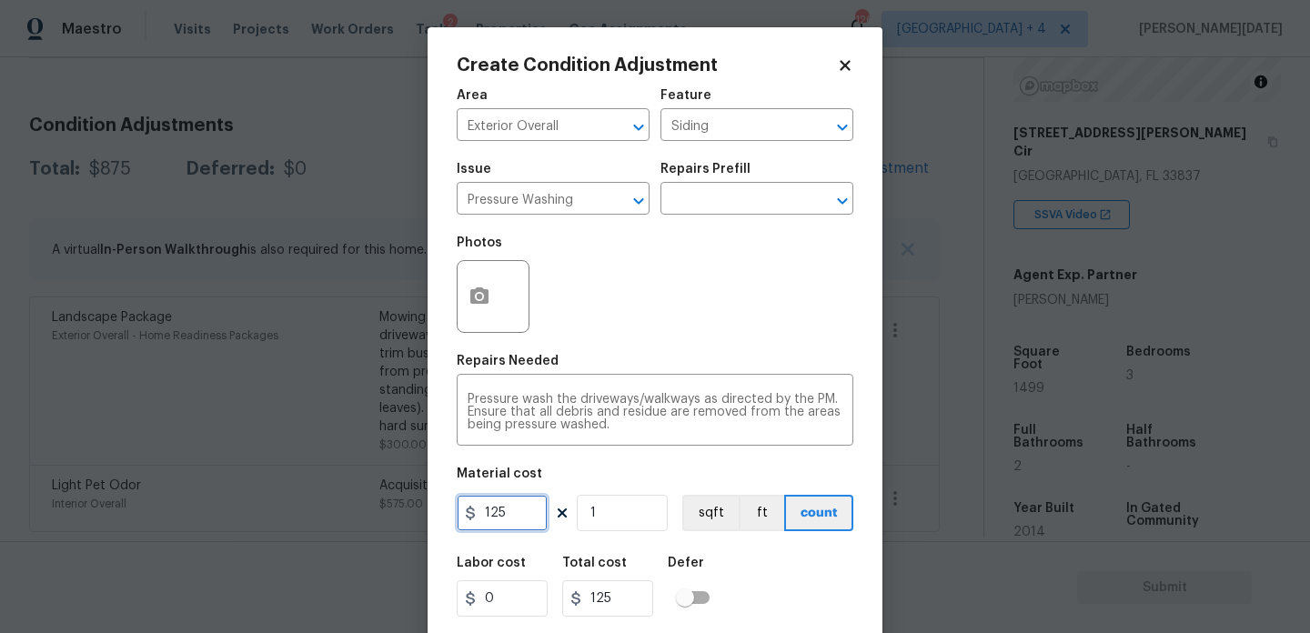
drag, startPoint x: 528, startPoint y: 511, endPoint x: 458, endPoint y: 504, distance: 69.5
click at [458, 504] on input "125" at bounding box center [502, 513] width 91 height 36
type input "200"
click at [712, 290] on div "Photos" at bounding box center [655, 285] width 397 height 118
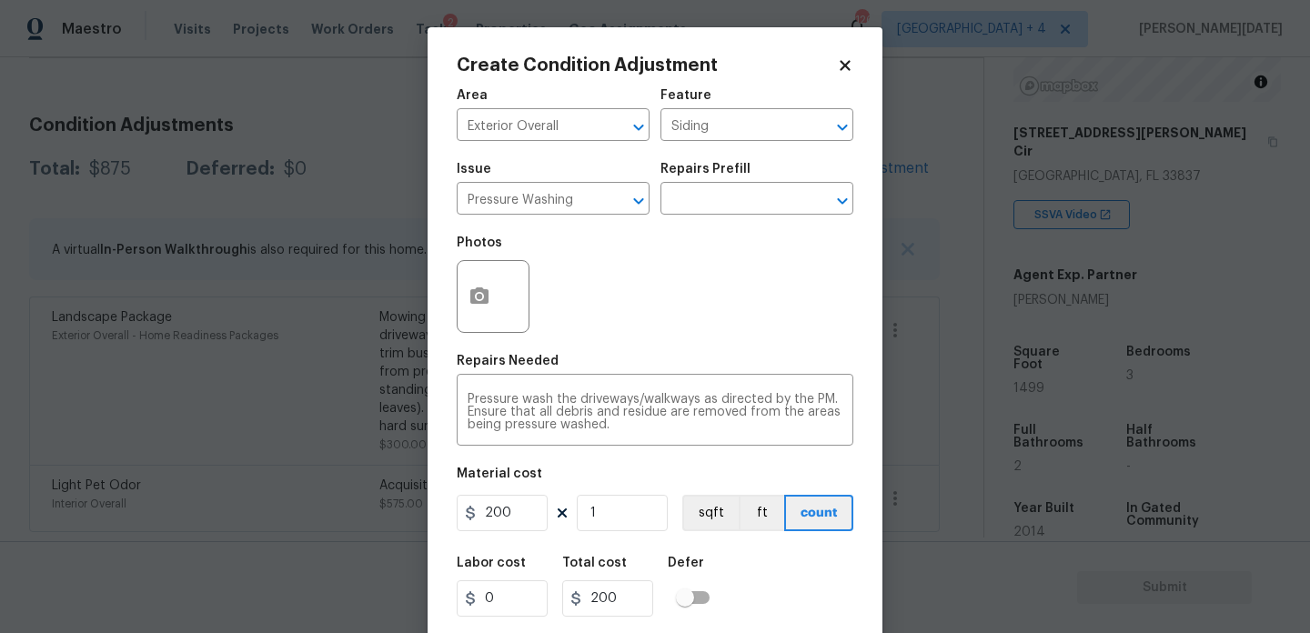
scroll to position [46, 0]
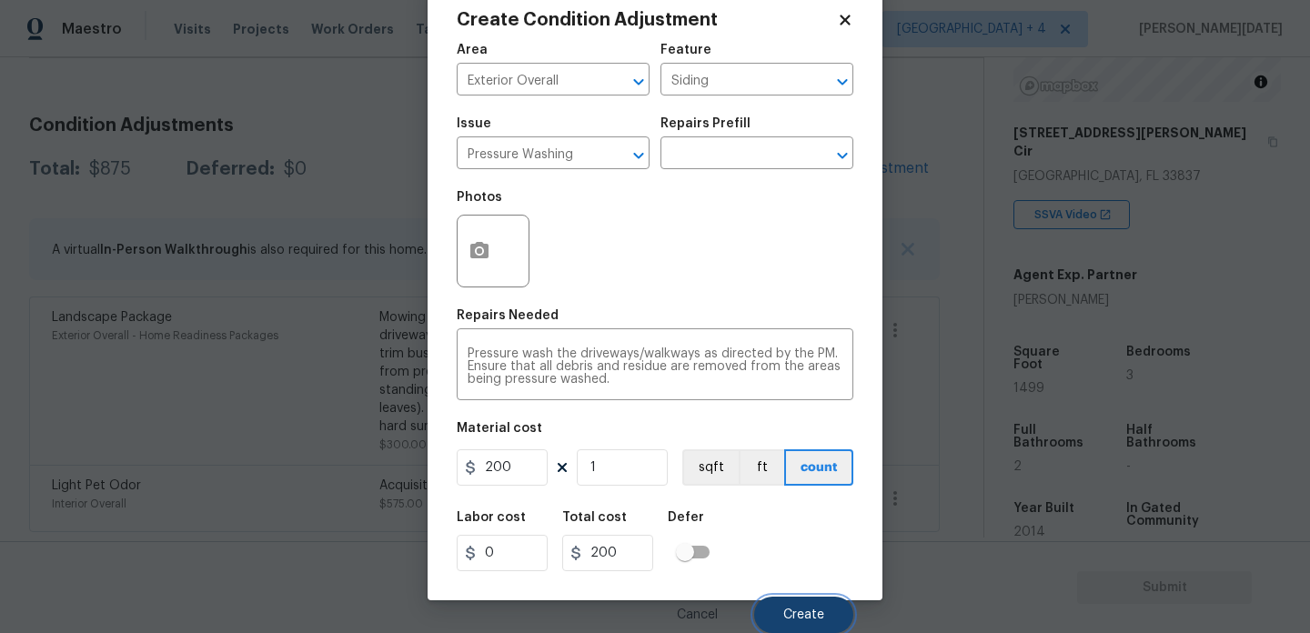
click at [800, 628] on button "Create" at bounding box center [803, 615] width 99 height 36
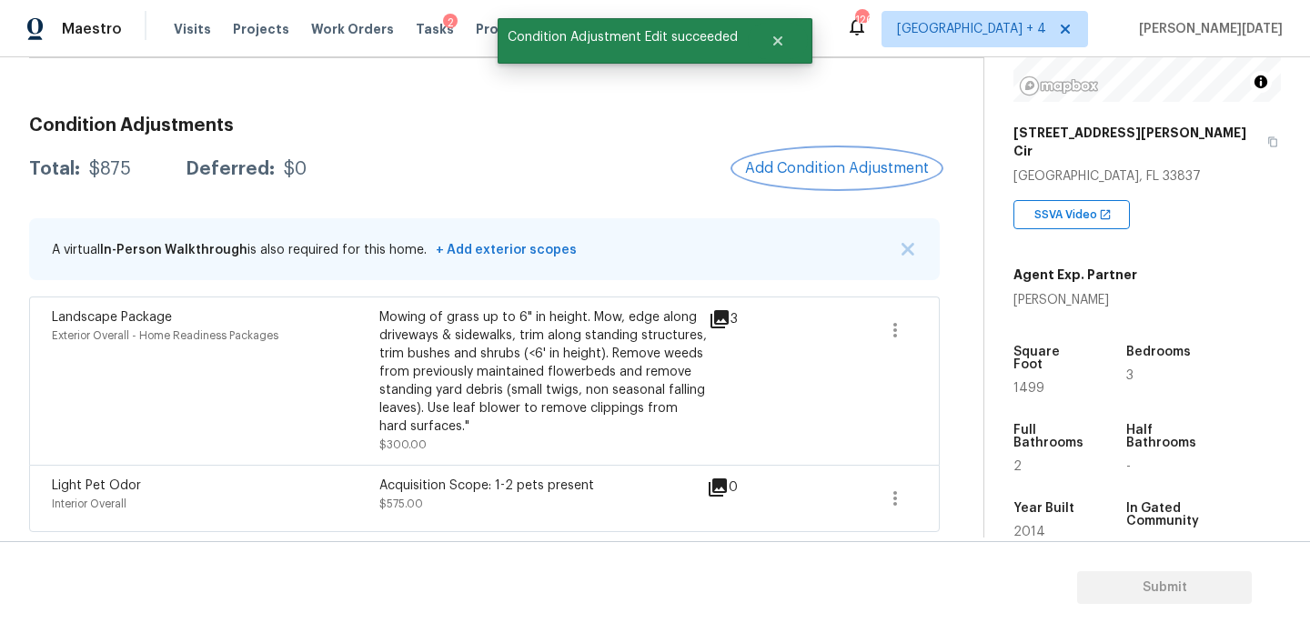
scroll to position [0, 0]
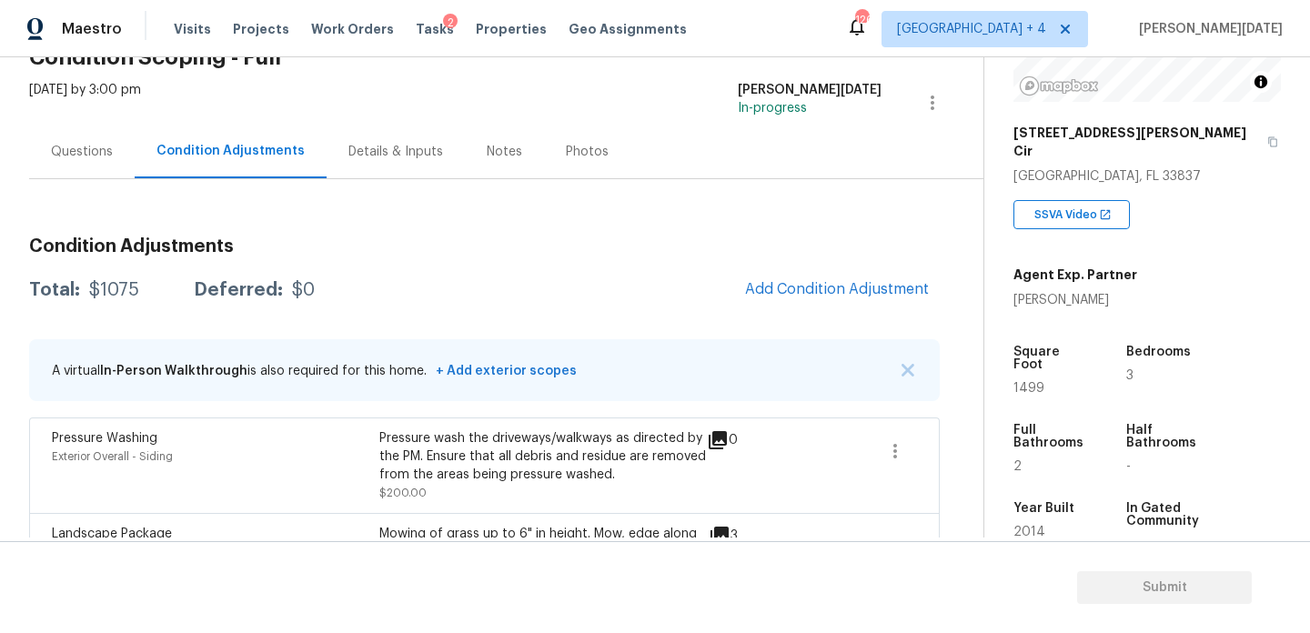
click at [84, 140] on div "Questions" at bounding box center [82, 152] width 106 height 54
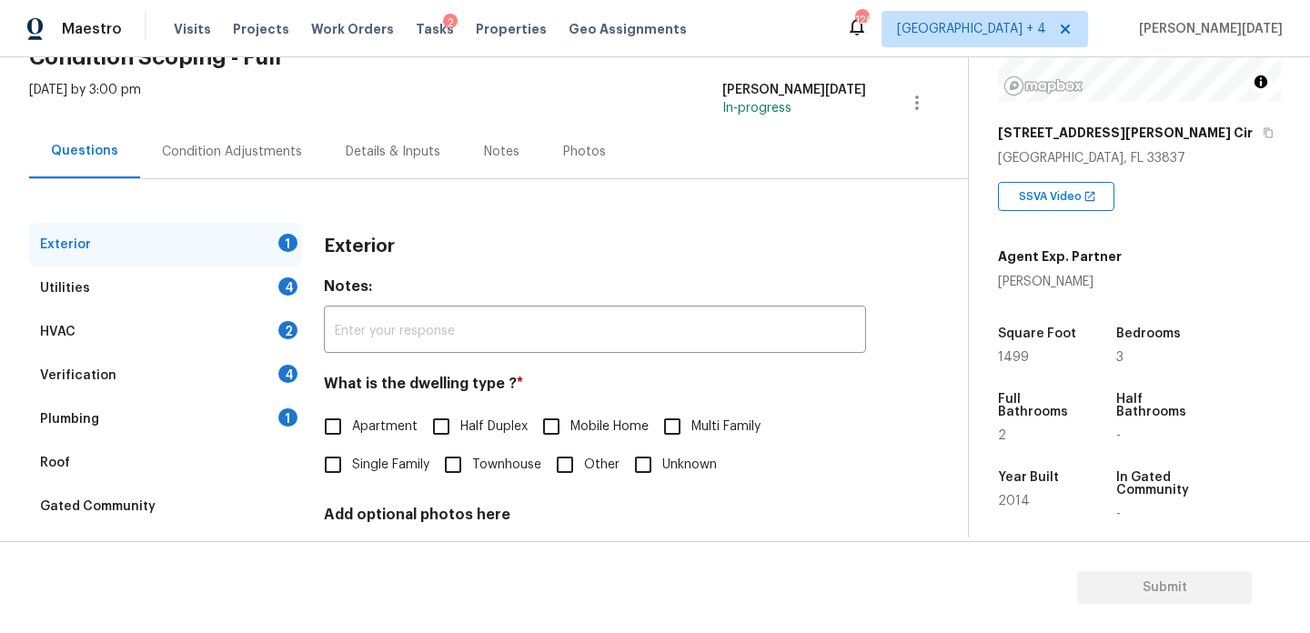
scroll to position [243, 0]
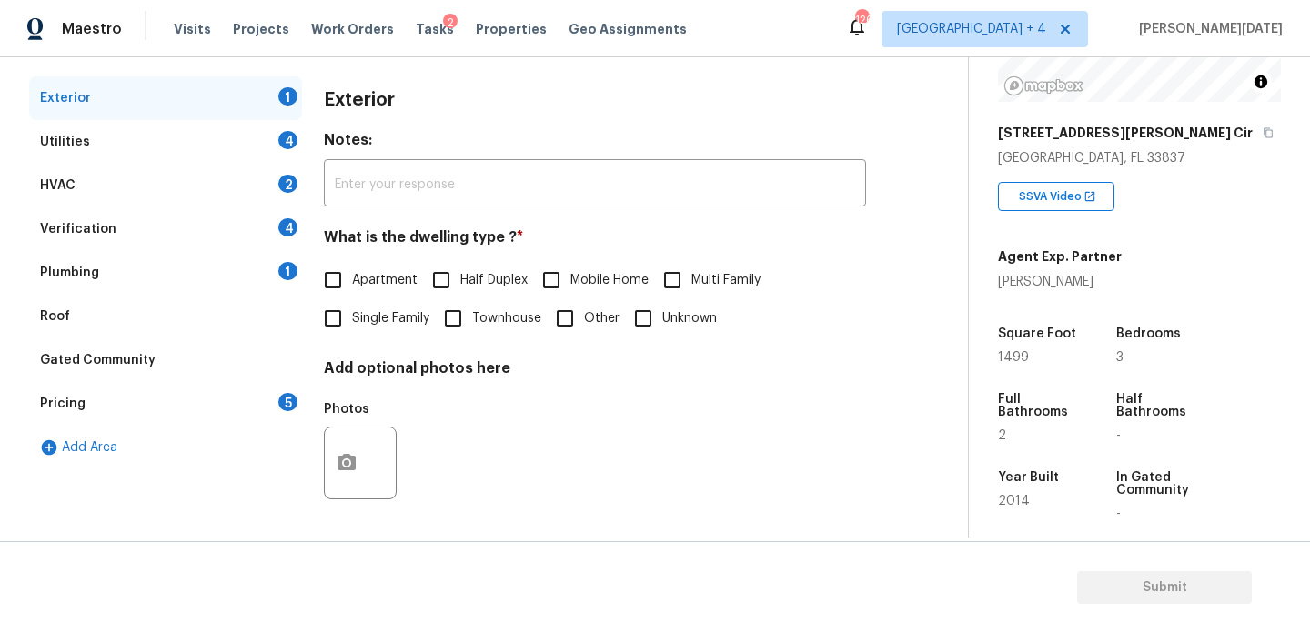
click at [193, 395] on div "Pricing 5" at bounding box center [165, 404] width 273 height 44
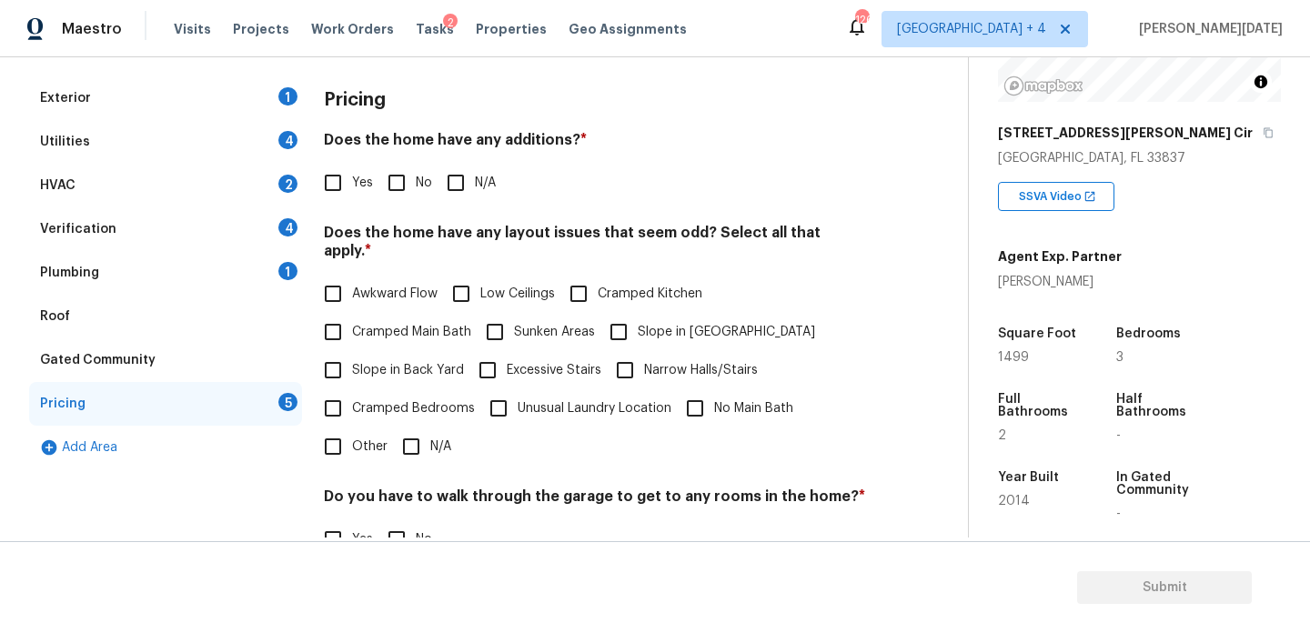
click at [622, 313] on input "Slope in Front Yard" at bounding box center [619, 332] width 38 height 38
checkbox input "true"
click at [390, 182] on input "No" at bounding box center [397, 183] width 38 height 38
checkbox input "true"
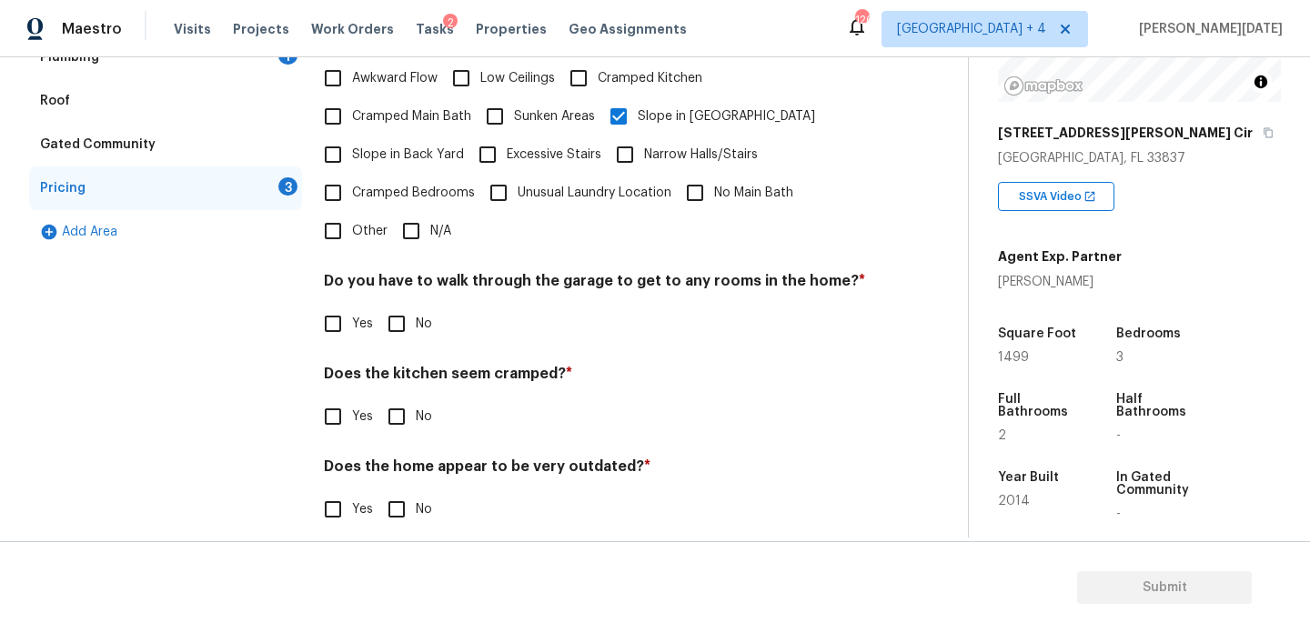
click at [403, 313] on input "No" at bounding box center [397, 324] width 38 height 38
checkbox input "true"
click at [403, 406] on input "No" at bounding box center [397, 417] width 38 height 38
checkbox input "true"
click at [403, 493] on input "No" at bounding box center [397, 511] width 38 height 38
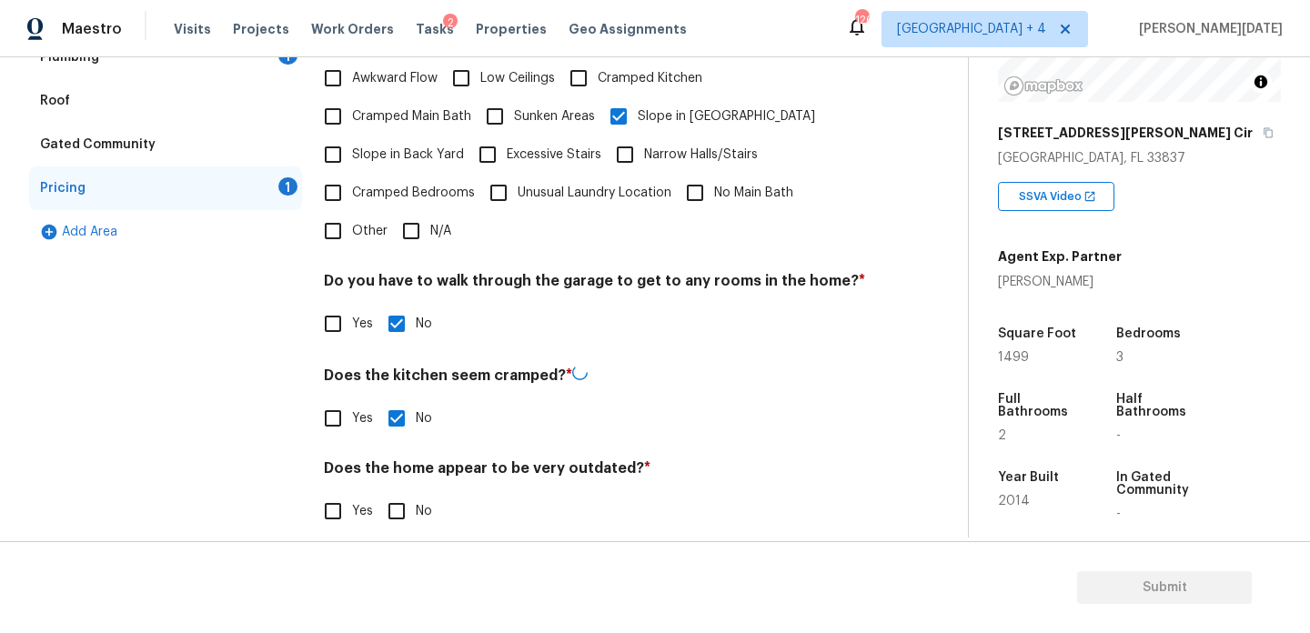
checkbox input "true"
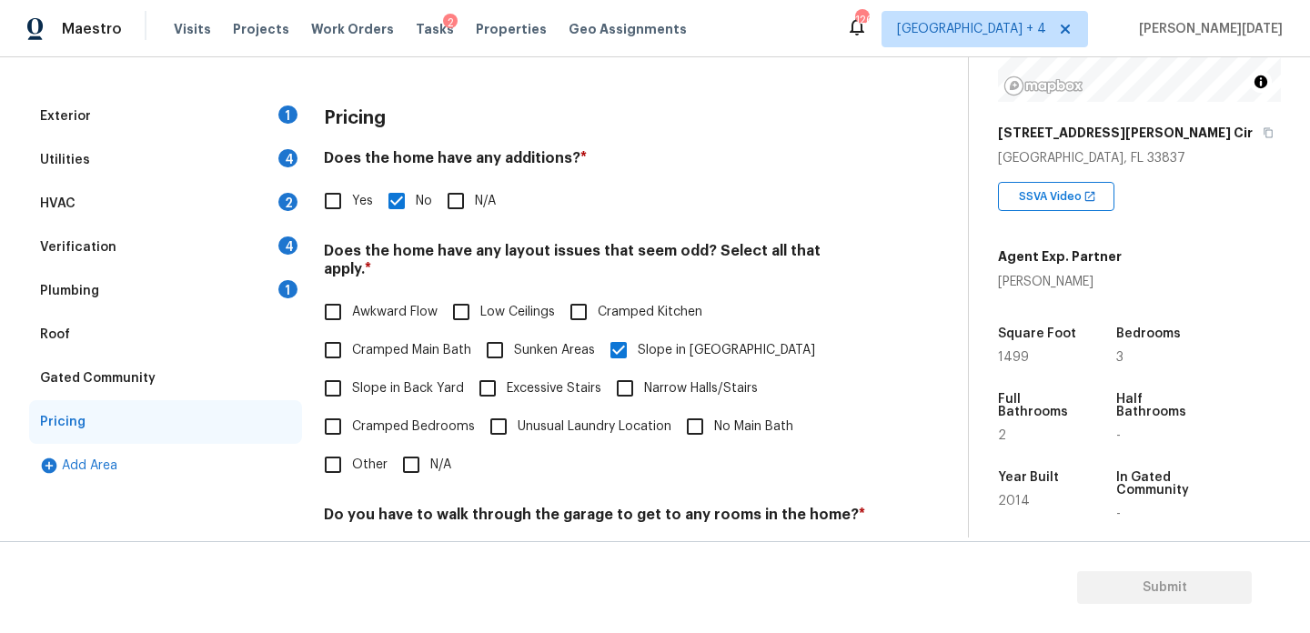
scroll to position [246, 0]
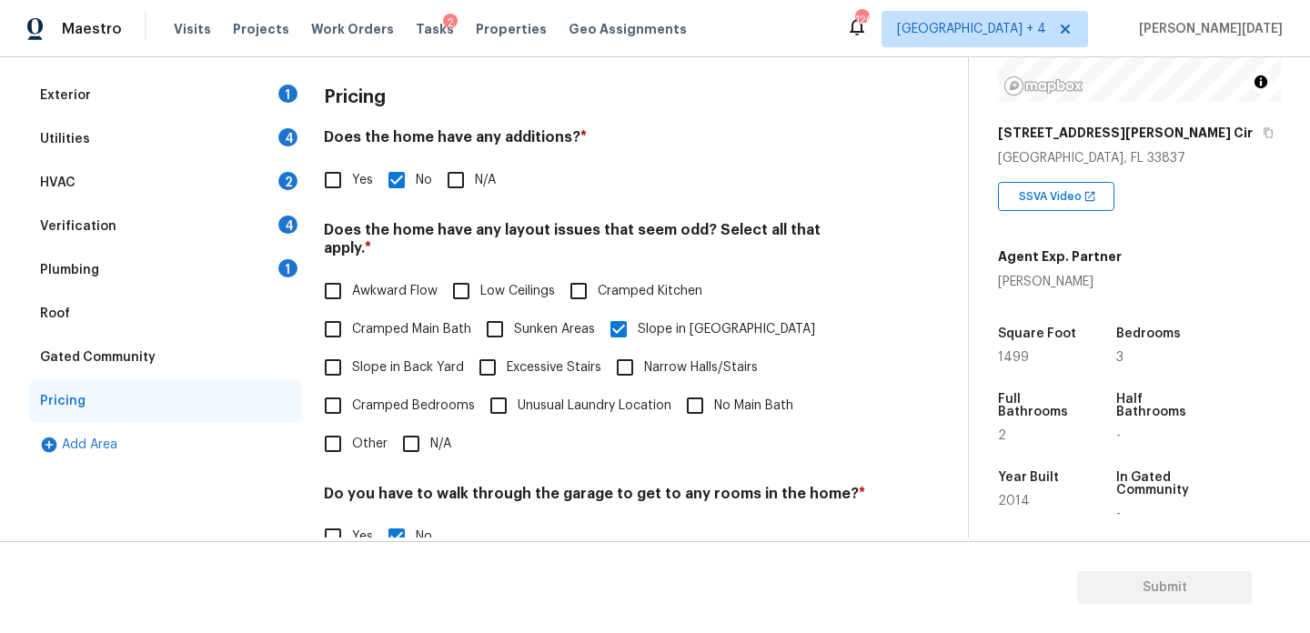
click at [176, 238] on div "Verification 4" at bounding box center [165, 227] width 273 height 44
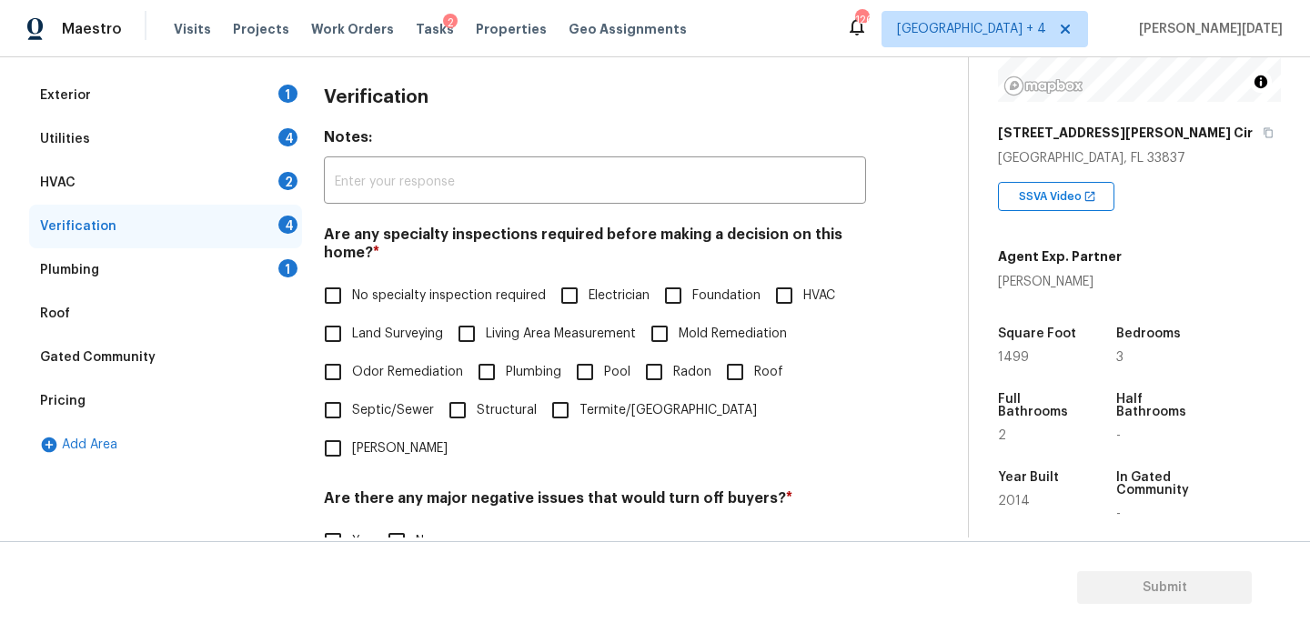
scroll to position [461, 0]
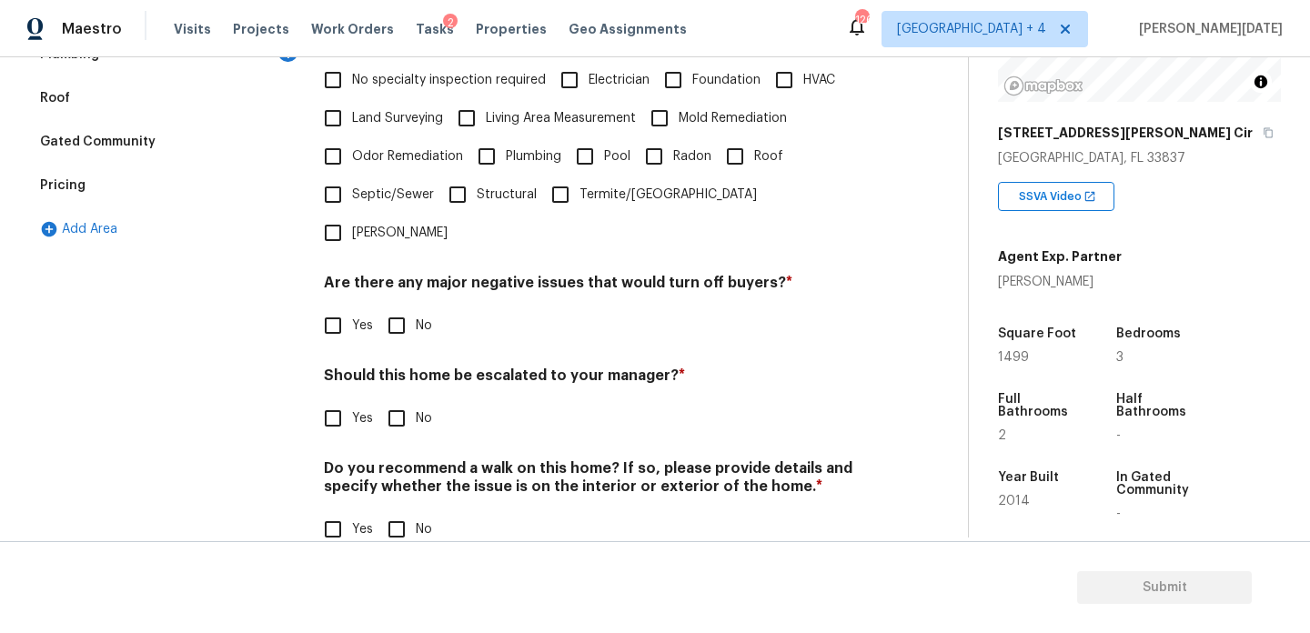
click at [334, 399] on input "Yes" at bounding box center [333, 418] width 38 height 38
checkbox input "true"
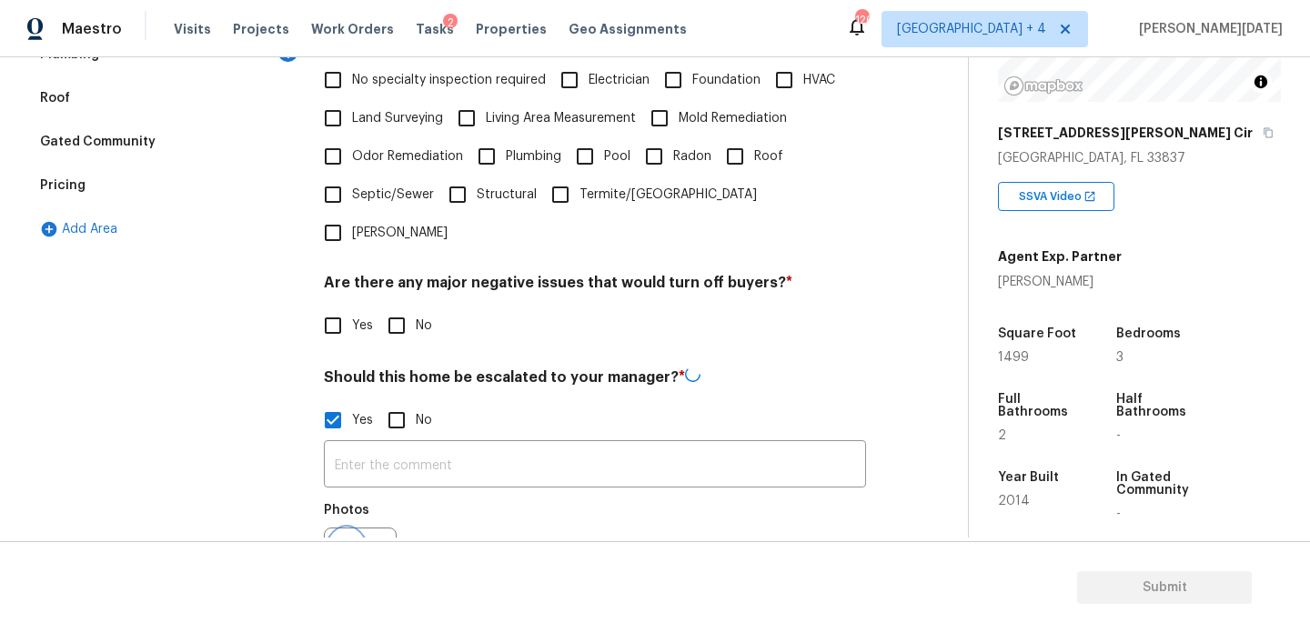
click at [347, 555] on icon "button" at bounding box center [347, 563] width 18 height 16
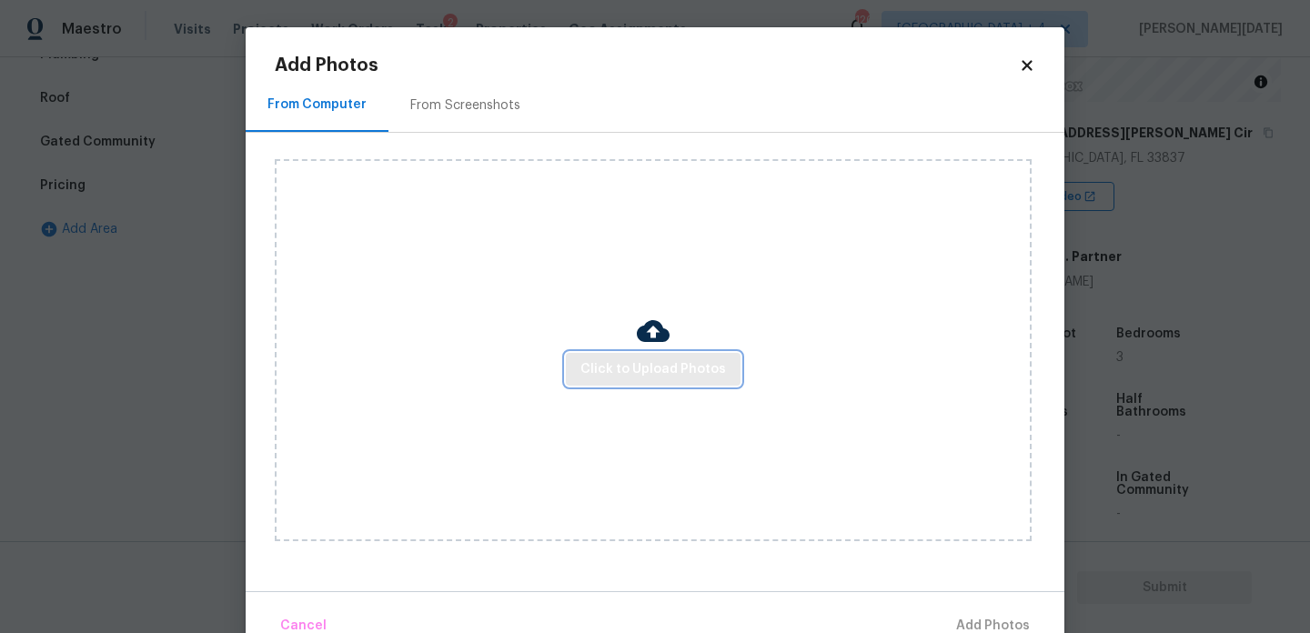
click at [666, 373] on span "Click to Upload Photos" at bounding box center [653, 369] width 146 height 23
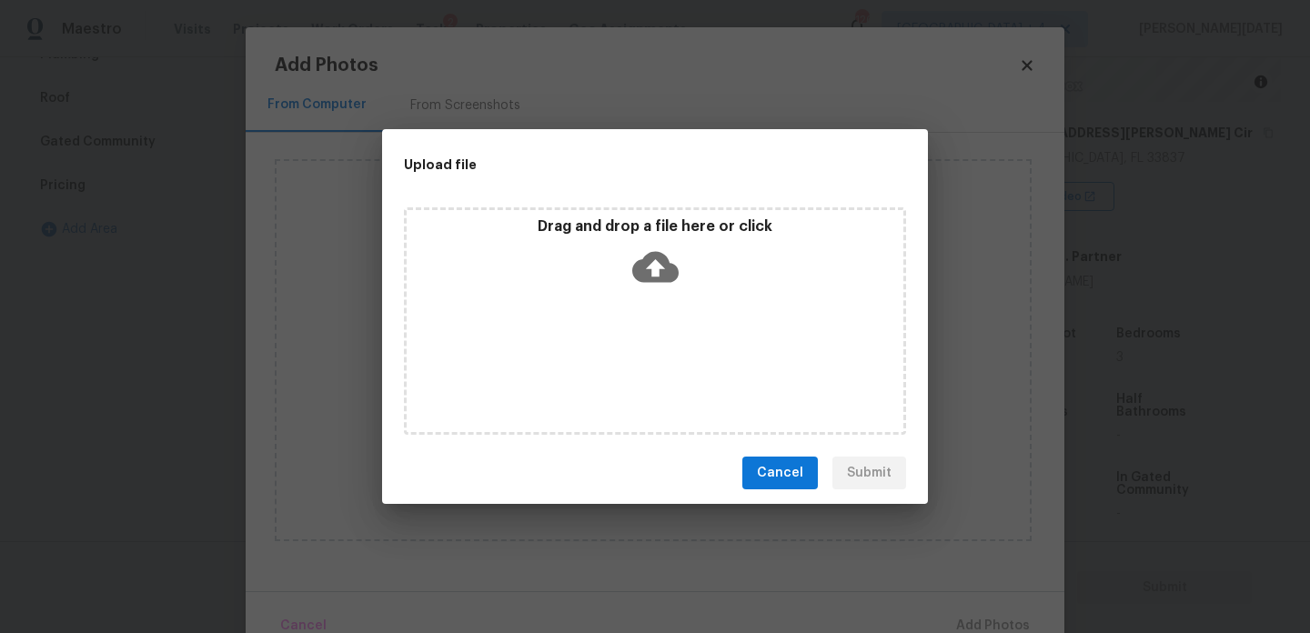
click at [666, 373] on div "Drag and drop a file here or click" at bounding box center [655, 320] width 502 height 227
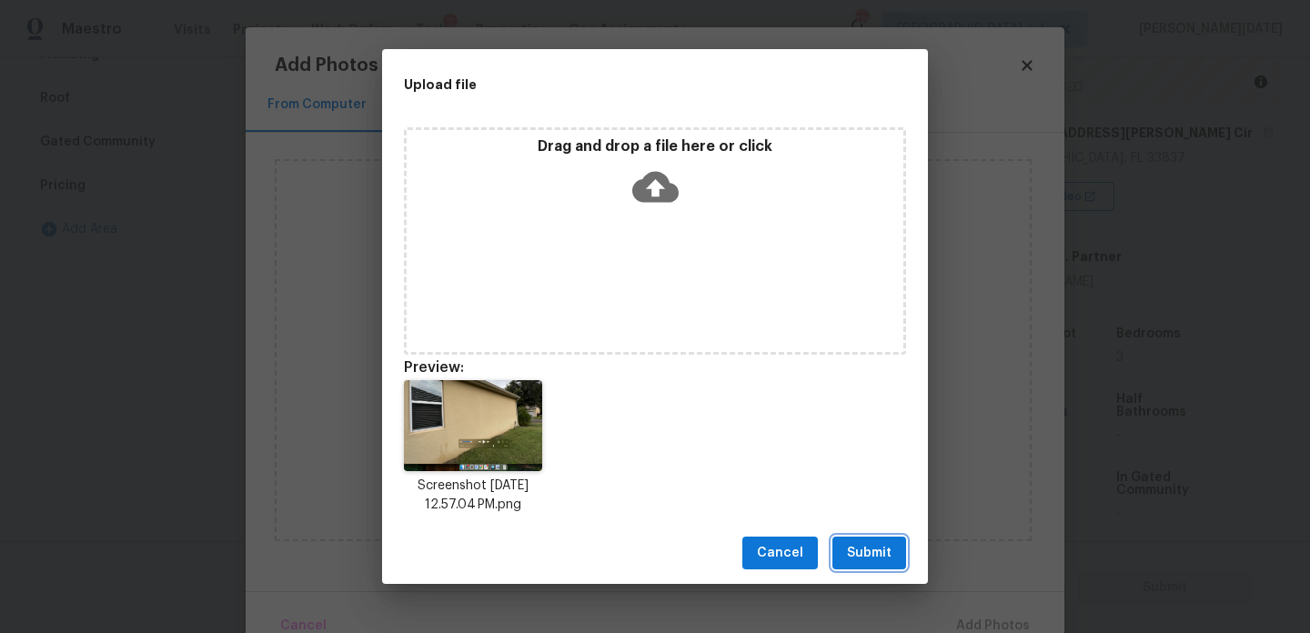
click at [873, 539] on button "Submit" at bounding box center [869, 554] width 74 height 34
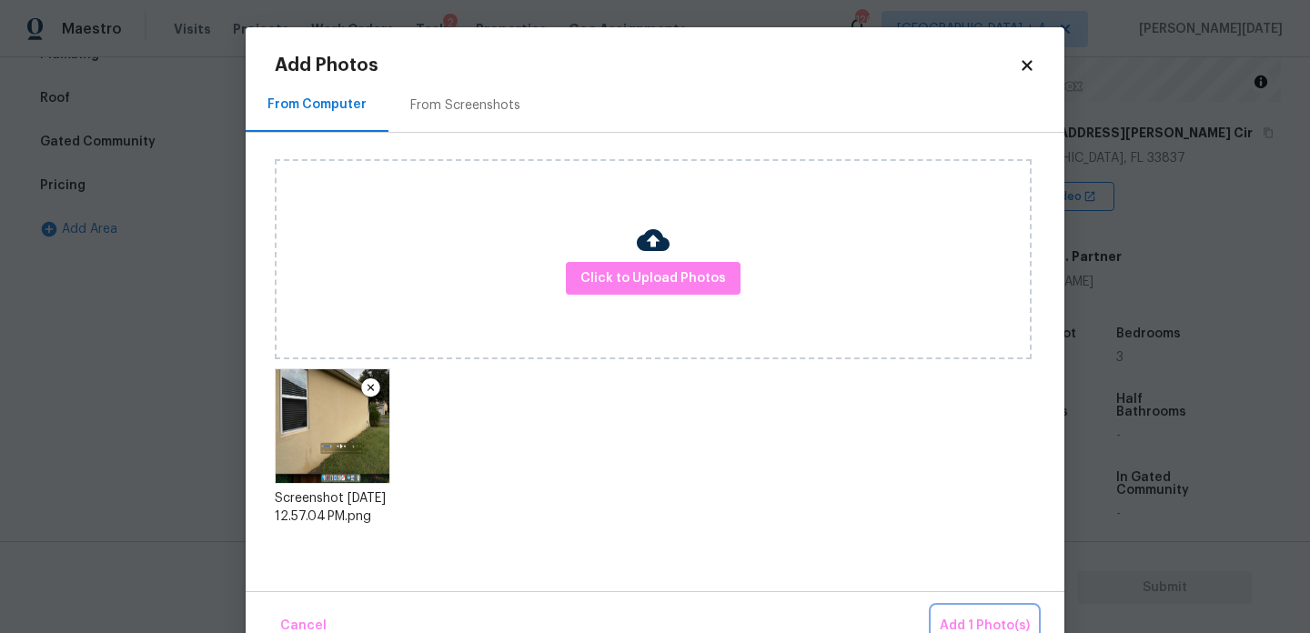
click at [952, 613] on button "Add 1 Photo(s)" at bounding box center [984, 626] width 105 height 39
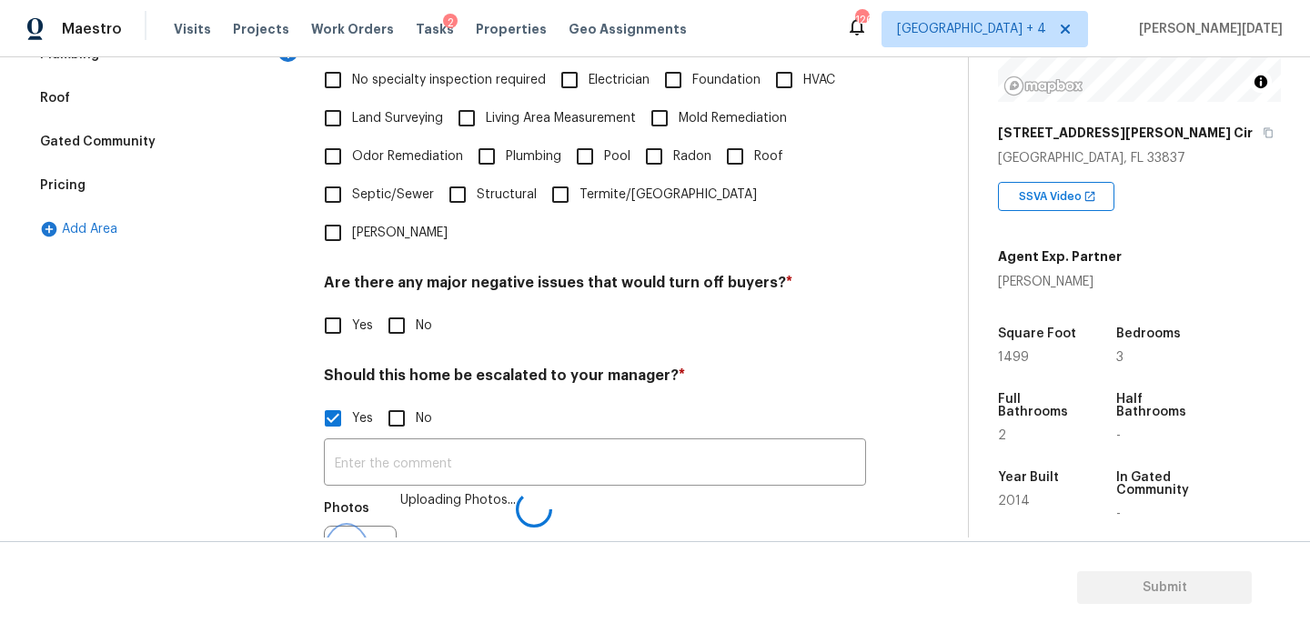
scroll to position [484, 0]
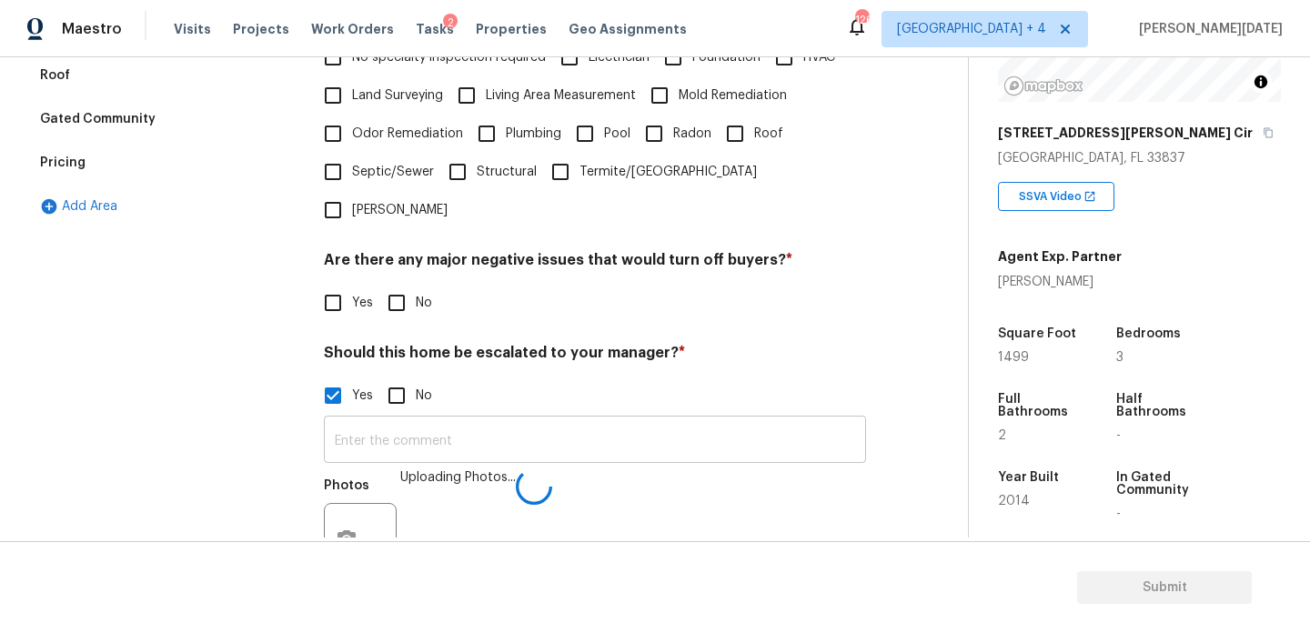
click at [455, 420] on input "text" at bounding box center [595, 441] width 542 height 43
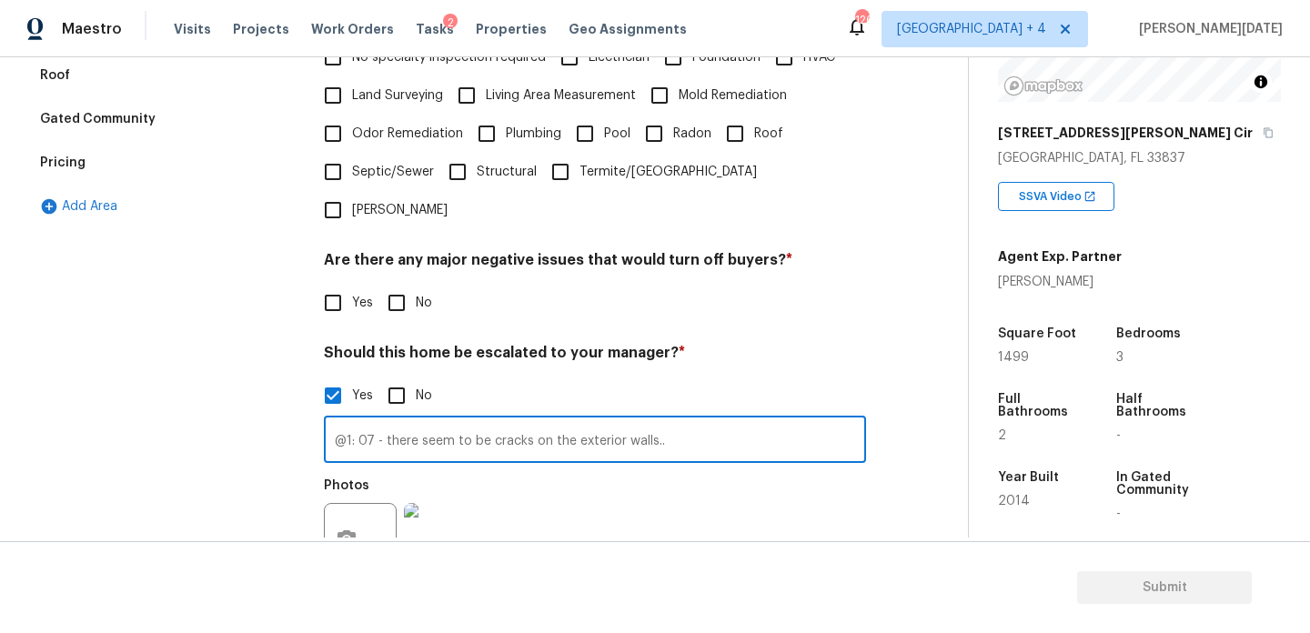
type input "@1: 07 - there seem to be cracks on the exterior walls.."
click at [638, 377] on div "Yes No" at bounding box center [595, 396] width 542 height 38
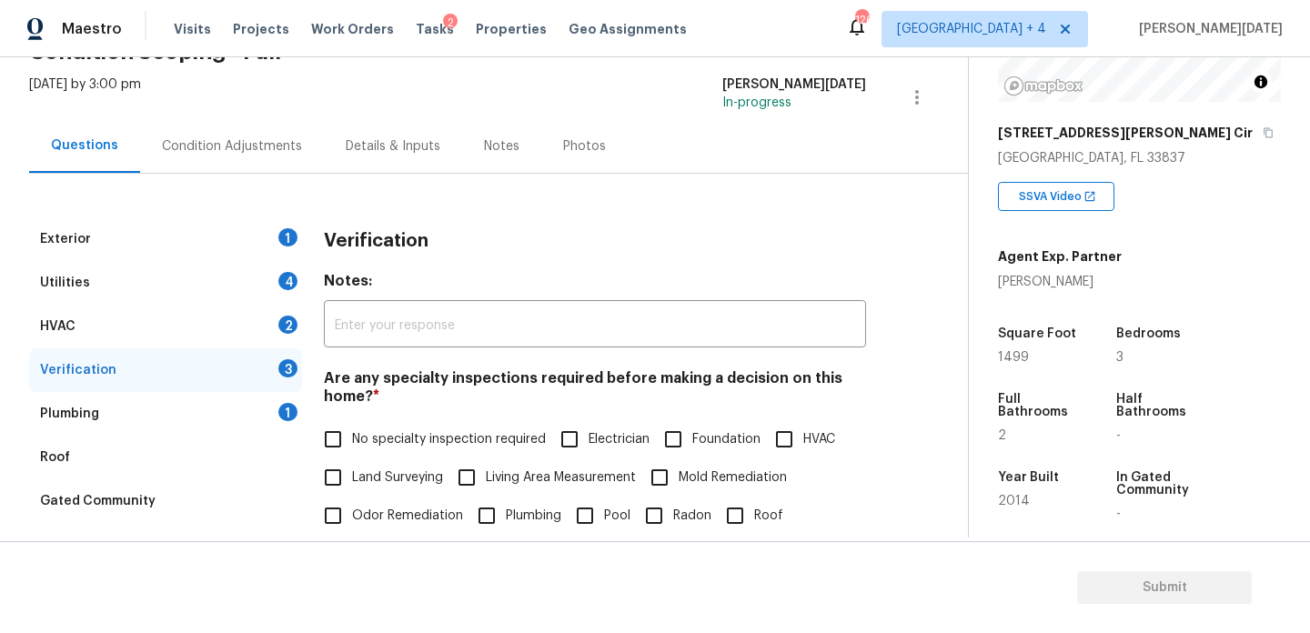
scroll to position [53, 0]
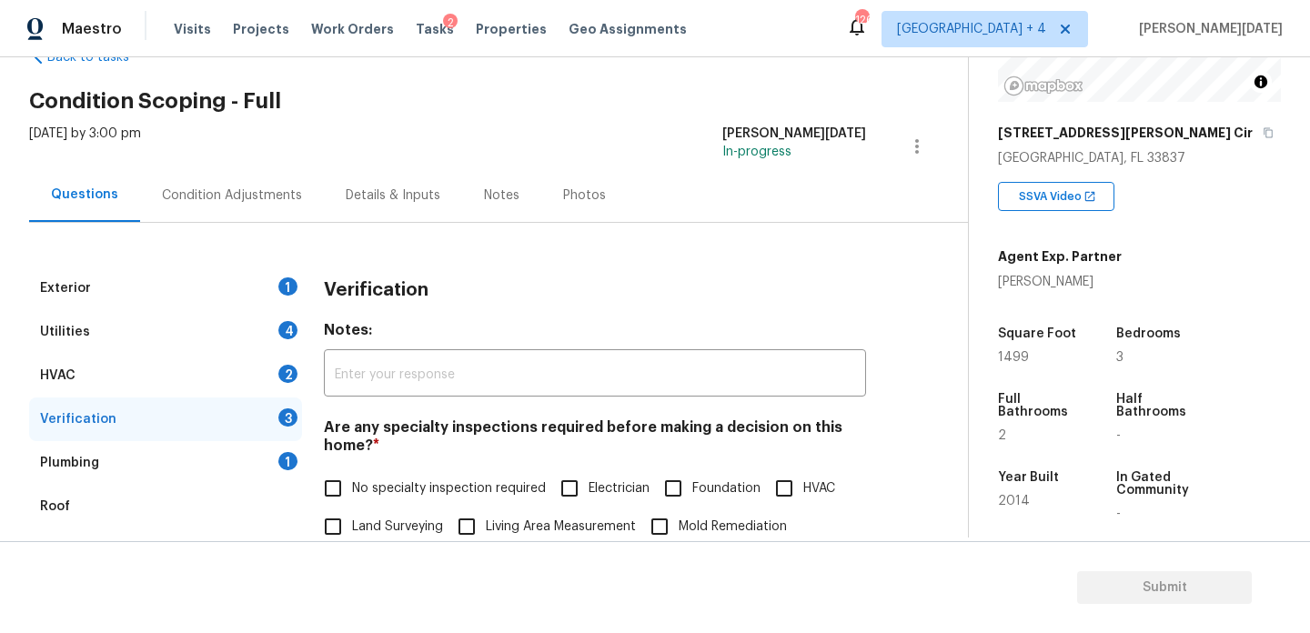
click at [258, 214] on div "Condition Adjustments" at bounding box center [232, 195] width 184 height 54
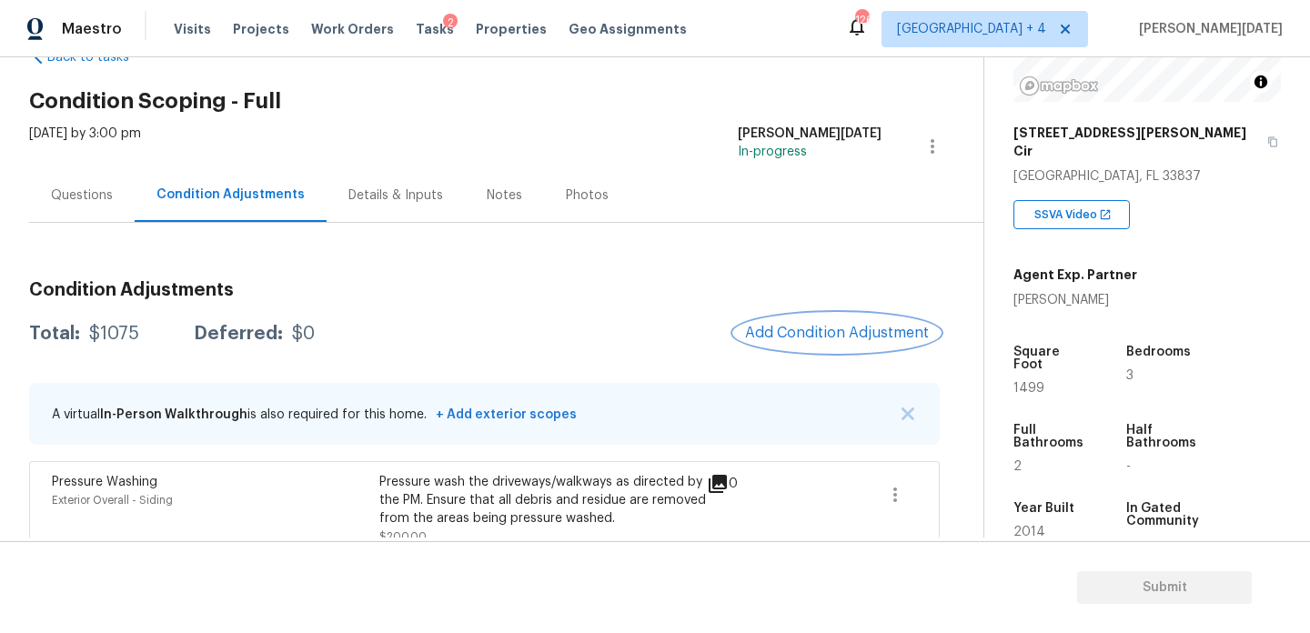
click at [818, 340] on span "Add Condition Adjustment" at bounding box center [837, 333] width 184 height 16
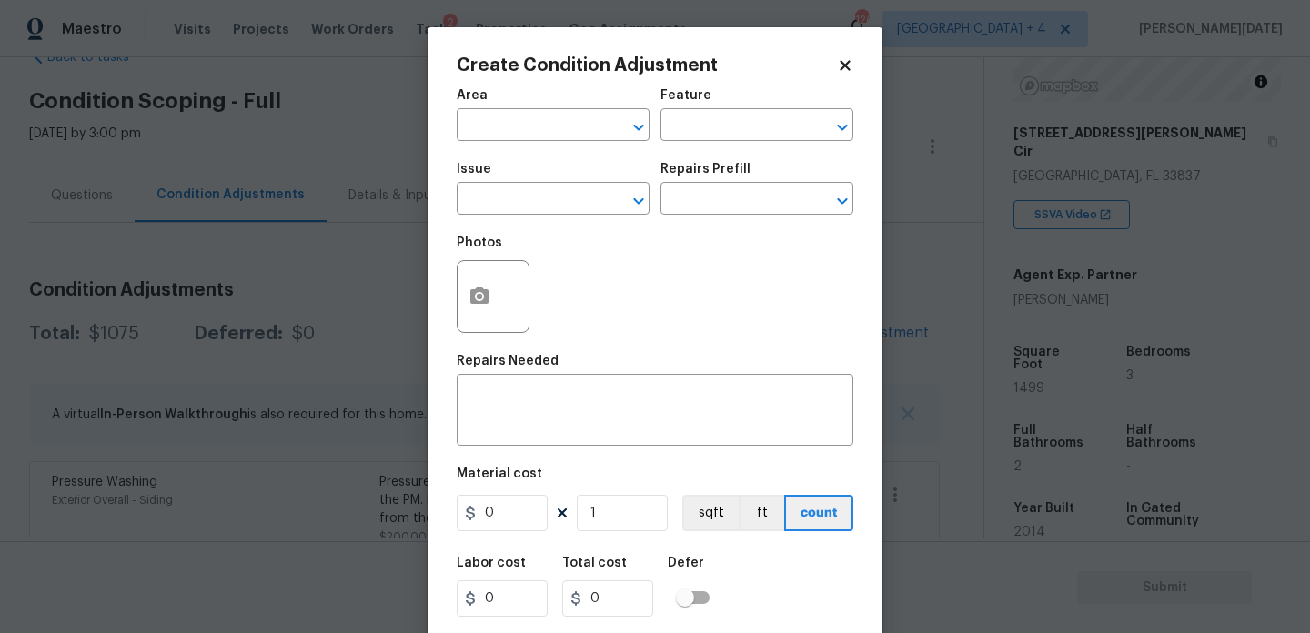
click at [818, 340] on div "Photos" at bounding box center [655, 285] width 397 height 118
click at [472, 299] on icon "button" at bounding box center [479, 295] width 18 height 16
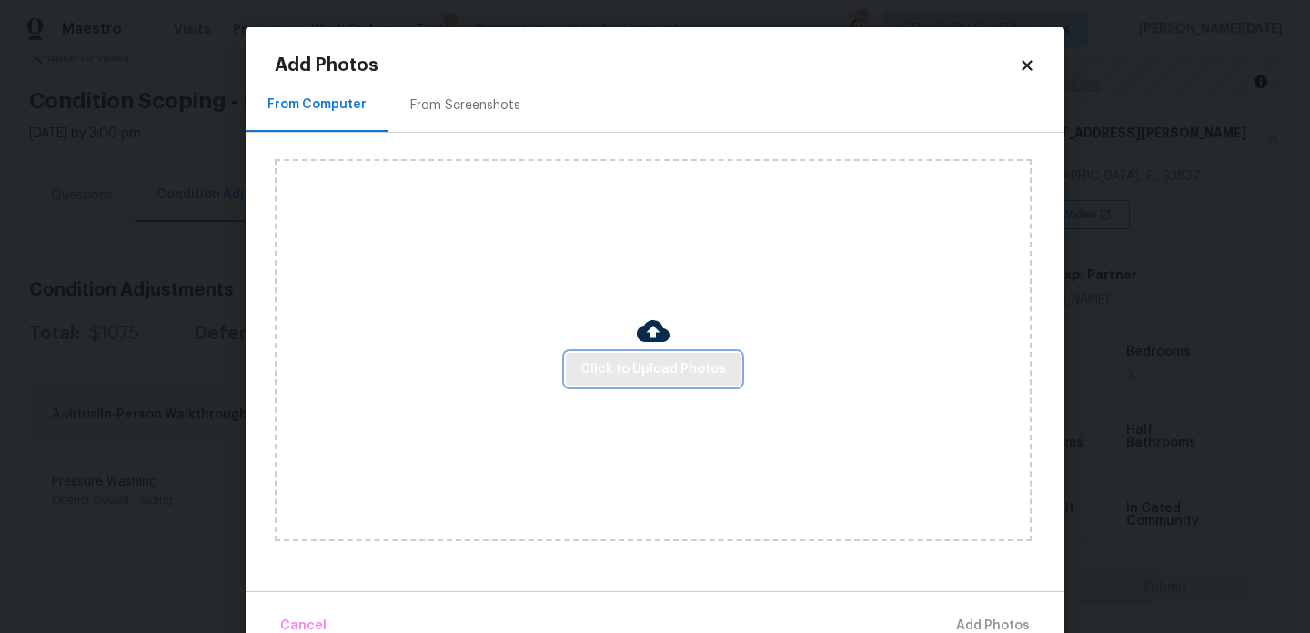
click at [623, 362] on span "Click to Upload Photos" at bounding box center [653, 369] width 146 height 23
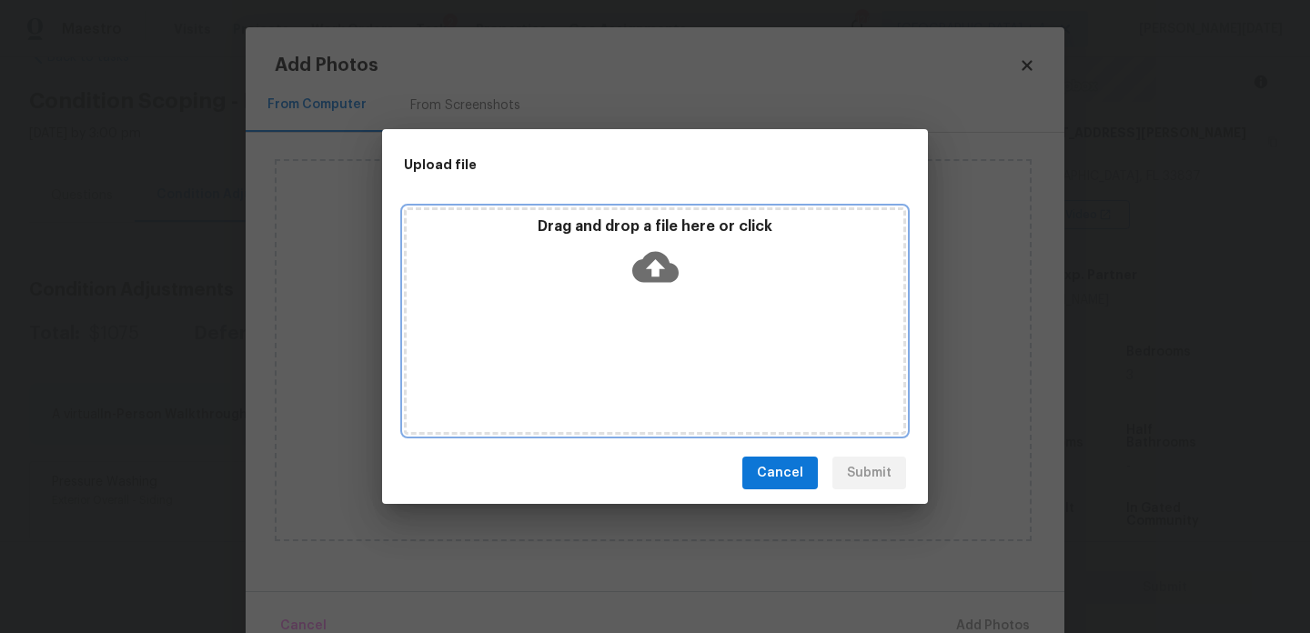
click at [623, 362] on div "Drag and drop a file here or click" at bounding box center [655, 320] width 502 height 227
